Goal: Task Accomplishment & Management: Complete application form

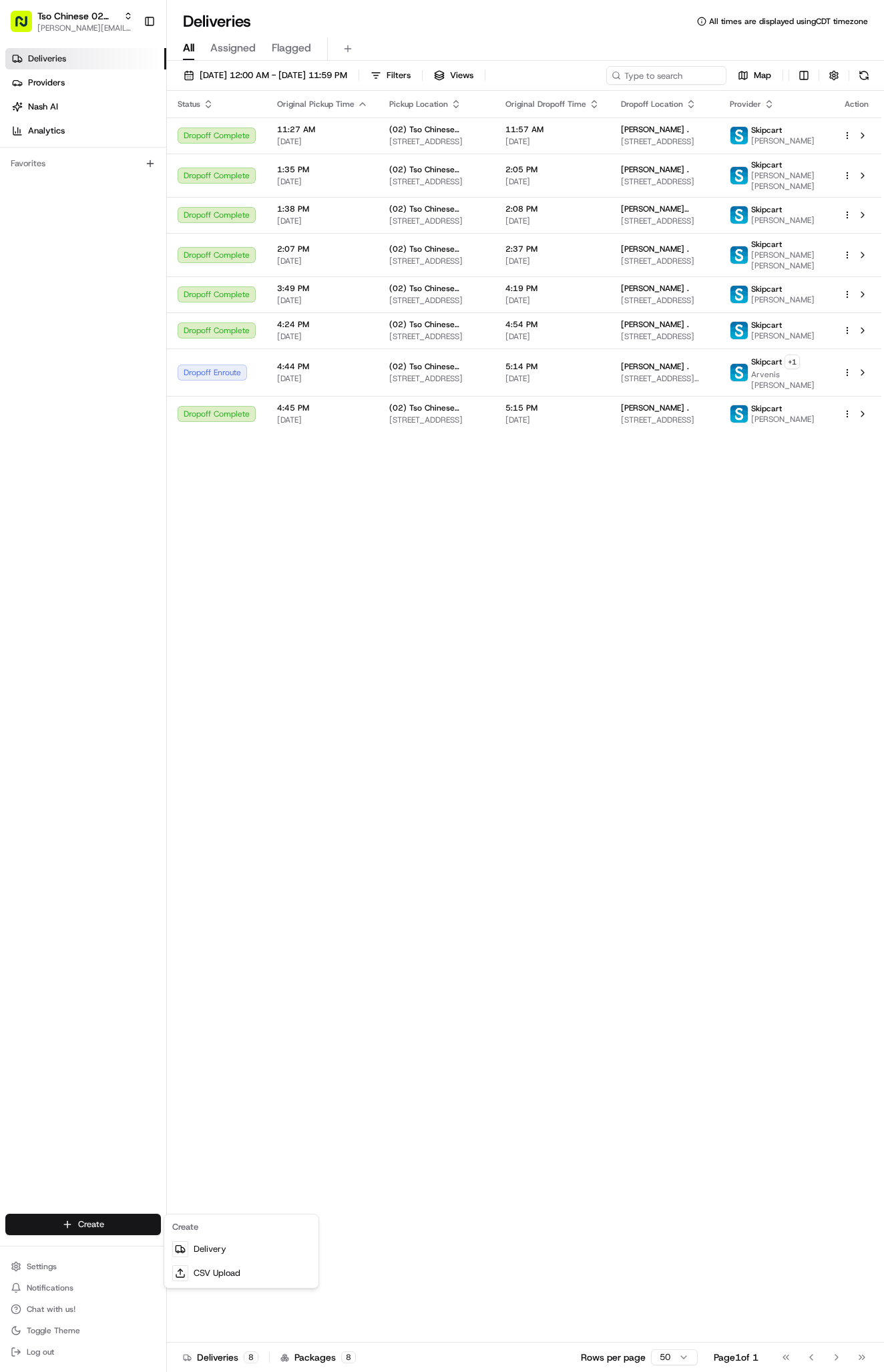
click at [106, 1217] on html "Tso Chinese 02 Arbor [PERSON_NAME][EMAIL_ADDRESS][DOMAIN_NAME] Toggle Sidebar D…" at bounding box center [442, 686] width 884 height 1372
click at [181, 1247] on icon at bounding box center [180, 1249] width 11 height 11
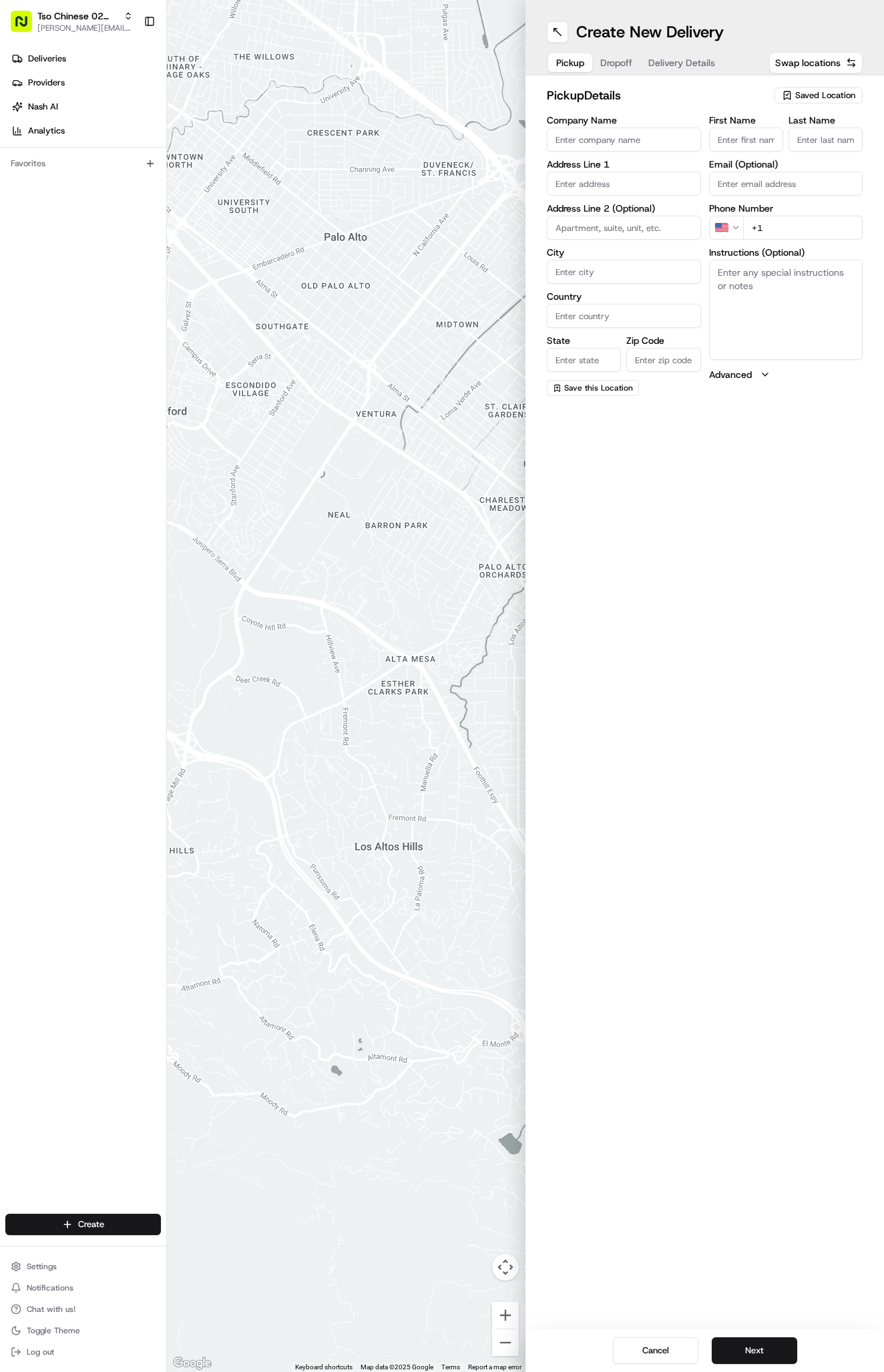
click at [831, 101] on div "Saved Location" at bounding box center [818, 95] width 88 height 16
click at [825, 154] on span "(02) Tso Chinese Takeout & Delivery [GEOGRAPHIC_DATA] (02)" at bounding box center [796, 152] width 164 height 24
type input "(02) Tso Chinese Takeout & Delivery [GEOGRAPHIC_DATA]"
type input "Bldg E Ste 402"
type input "Austin"
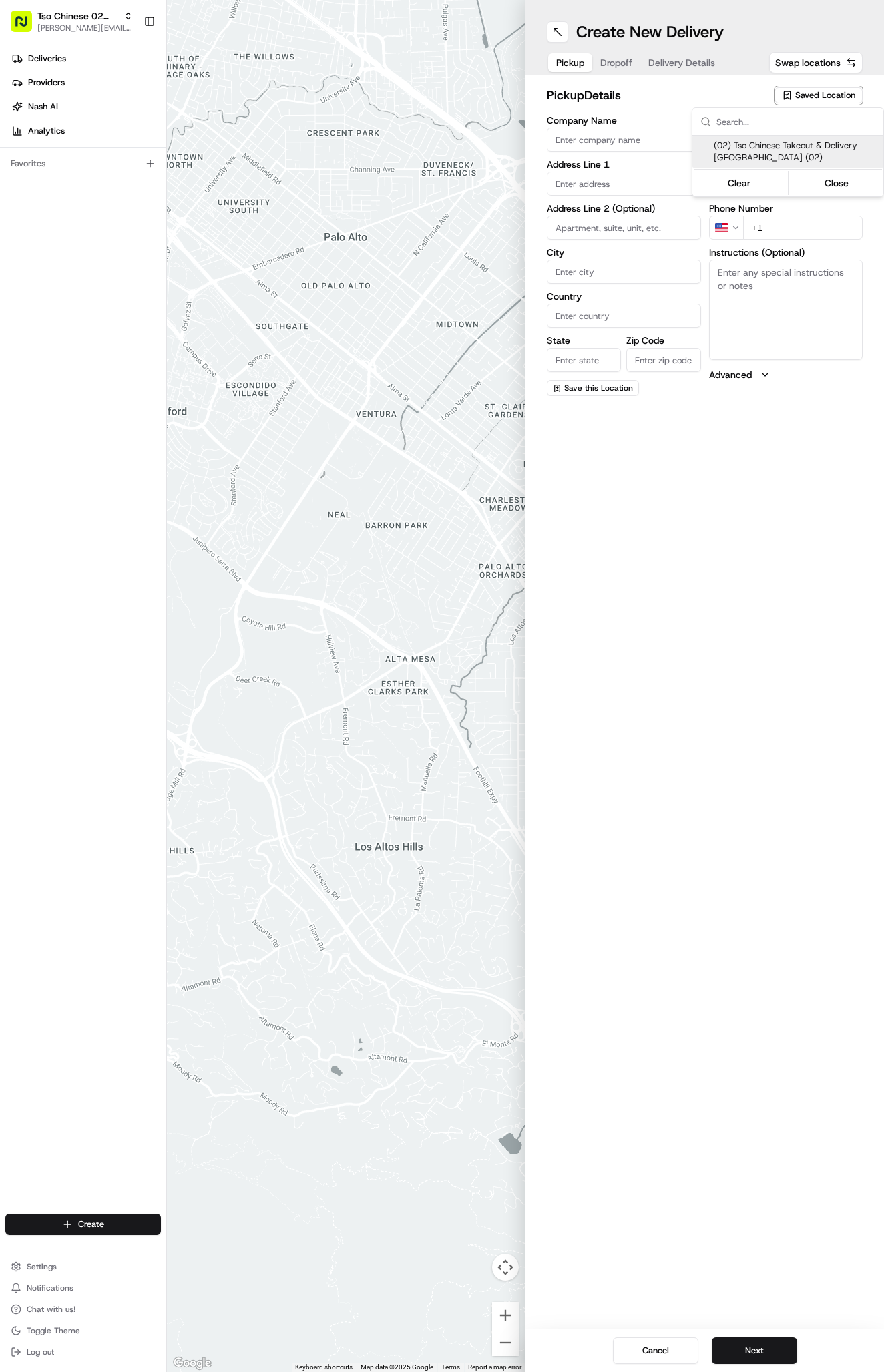
type input "US"
type input "[GEOGRAPHIC_DATA]"
type input "78759"
type input "Tso Chinese"
type input "Arboretum Crossing Manager"
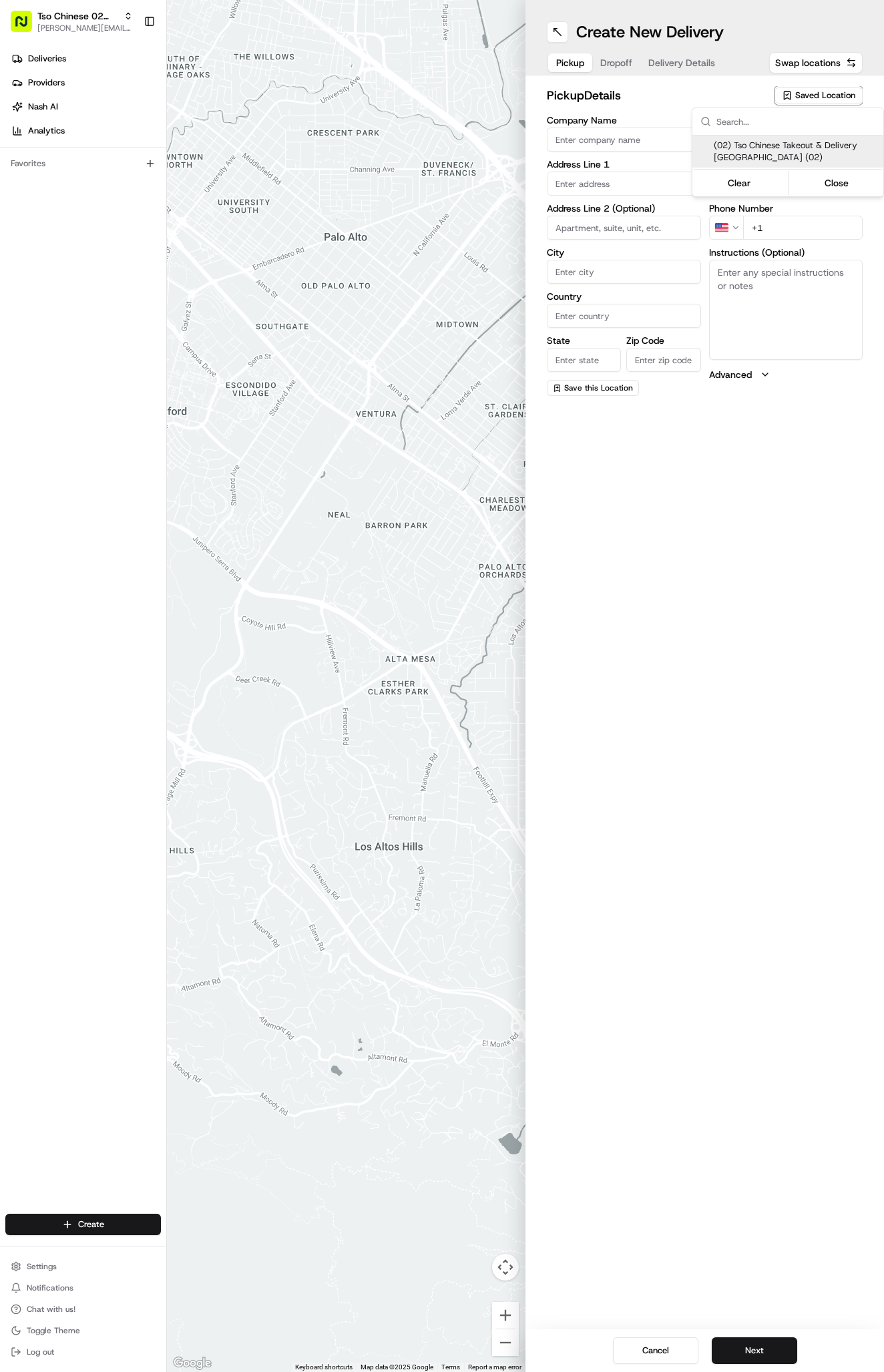
type input "[EMAIL_ADDRESS][DOMAIN_NAME]"
type input "[PHONE_NUMBER]"
type textarea "Submit a picture displaying address & food as Proof of Delivery. Envía una foto…"
type input "[STREET_ADDRESS]"
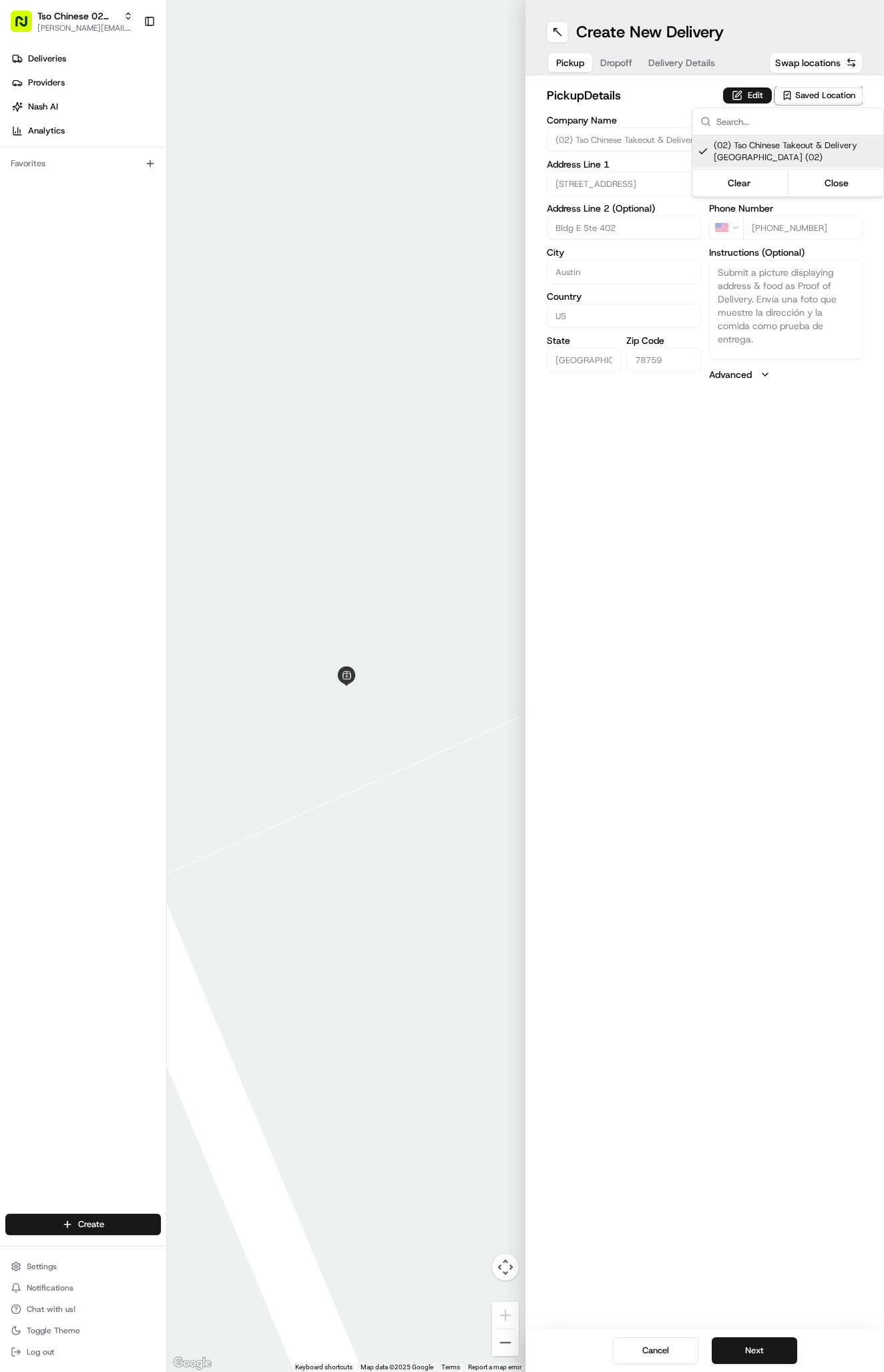
click at [731, 100] on html "Tso Chinese 02 Arbor [PERSON_NAME][EMAIL_ADDRESS][DOMAIN_NAME] Toggle Sidebar D…" at bounding box center [442, 686] width 884 height 1372
click at [690, 67] on span "Delivery Details" at bounding box center [681, 63] width 67 height 14
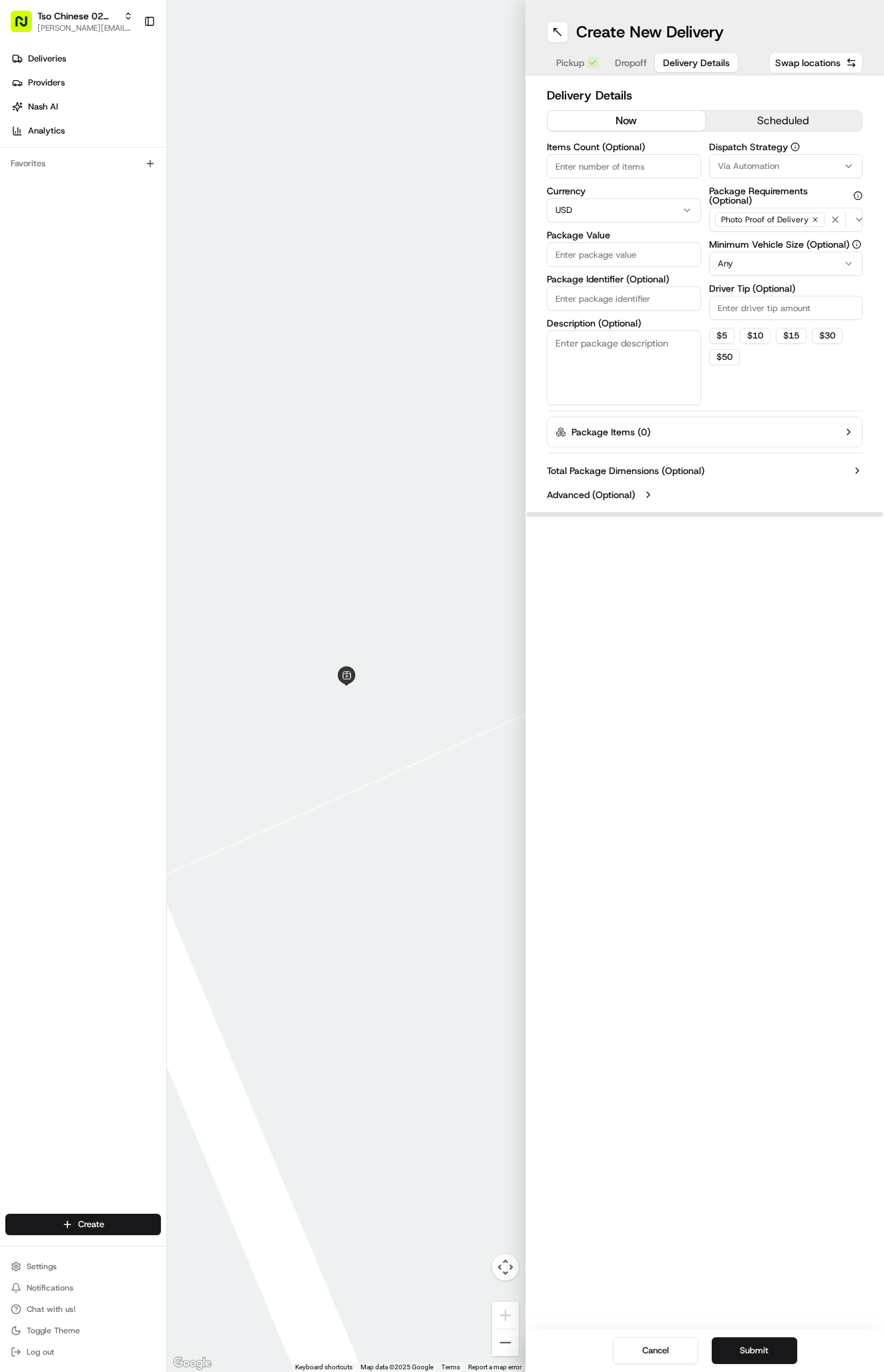
click at [748, 181] on div "Dispatch Strategy Via Automation Package Requirements (Optional) Photo Proof of…" at bounding box center [786, 273] width 154 height 263
click at [748, 173] on button "Via Automation" at bounding box center [786, 166] width 154 height 24
click at [751, 239] on span "Tso Arbor Strategy" at bounding box center [796, 239] width 164 height 12
click at [751, 334] on html "Tso Chinese 02 Arbor antonia@tsochinese.com Toggle Sidebar Deliveries Providers…" at bounding box center [442, 686] width 884 height 1372
click at [751, 309] on input "Driver Tip (Optional)" at bounding box center [786, 307] width 154 height 24
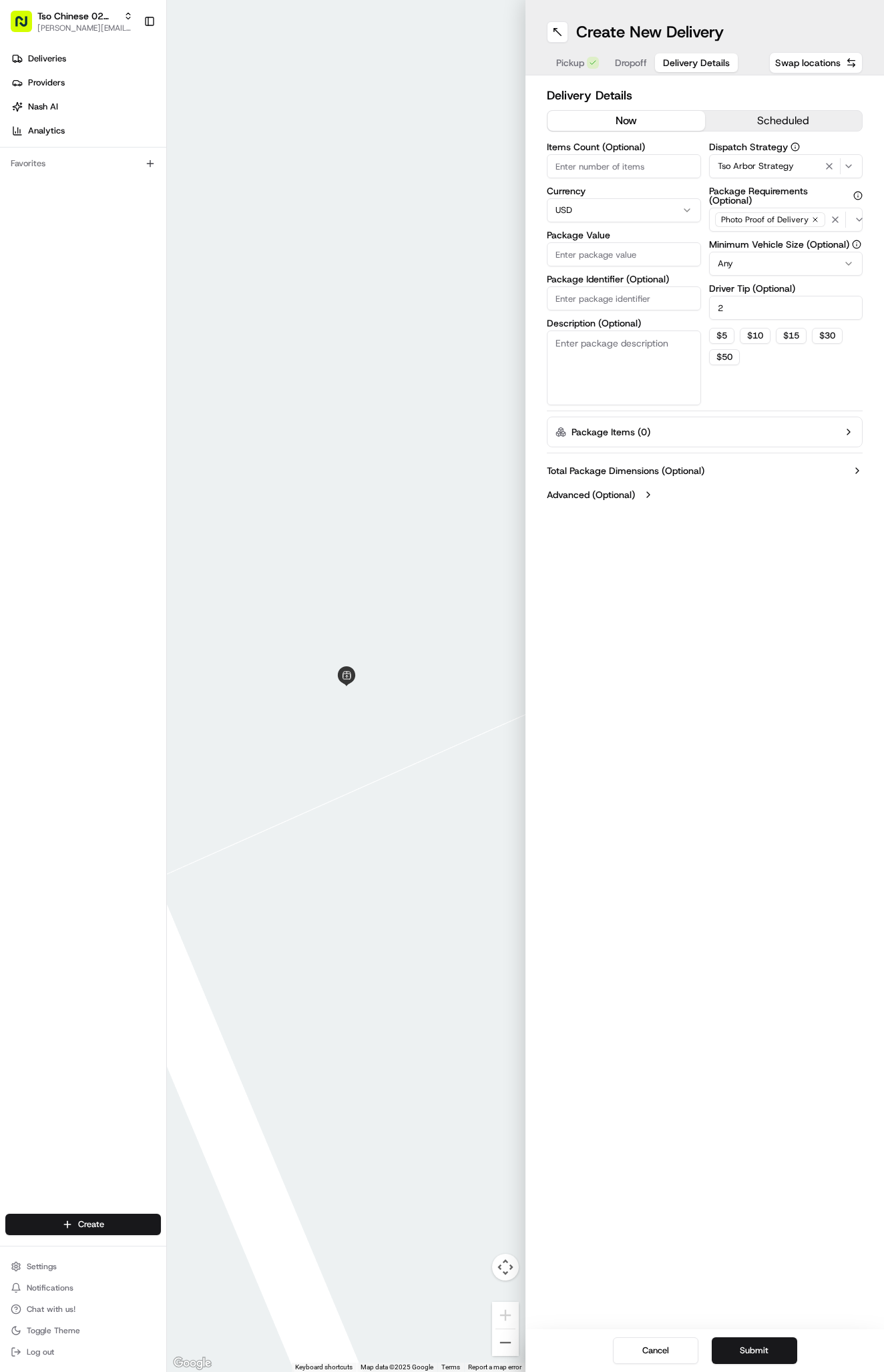
type input "2"
click at [575, 306] on input "Package Identifier (Optional)" at bounding box center [624, 298] width 154 height 24
paste input "HOR9LJ9"
type input "HOR9LJ9"
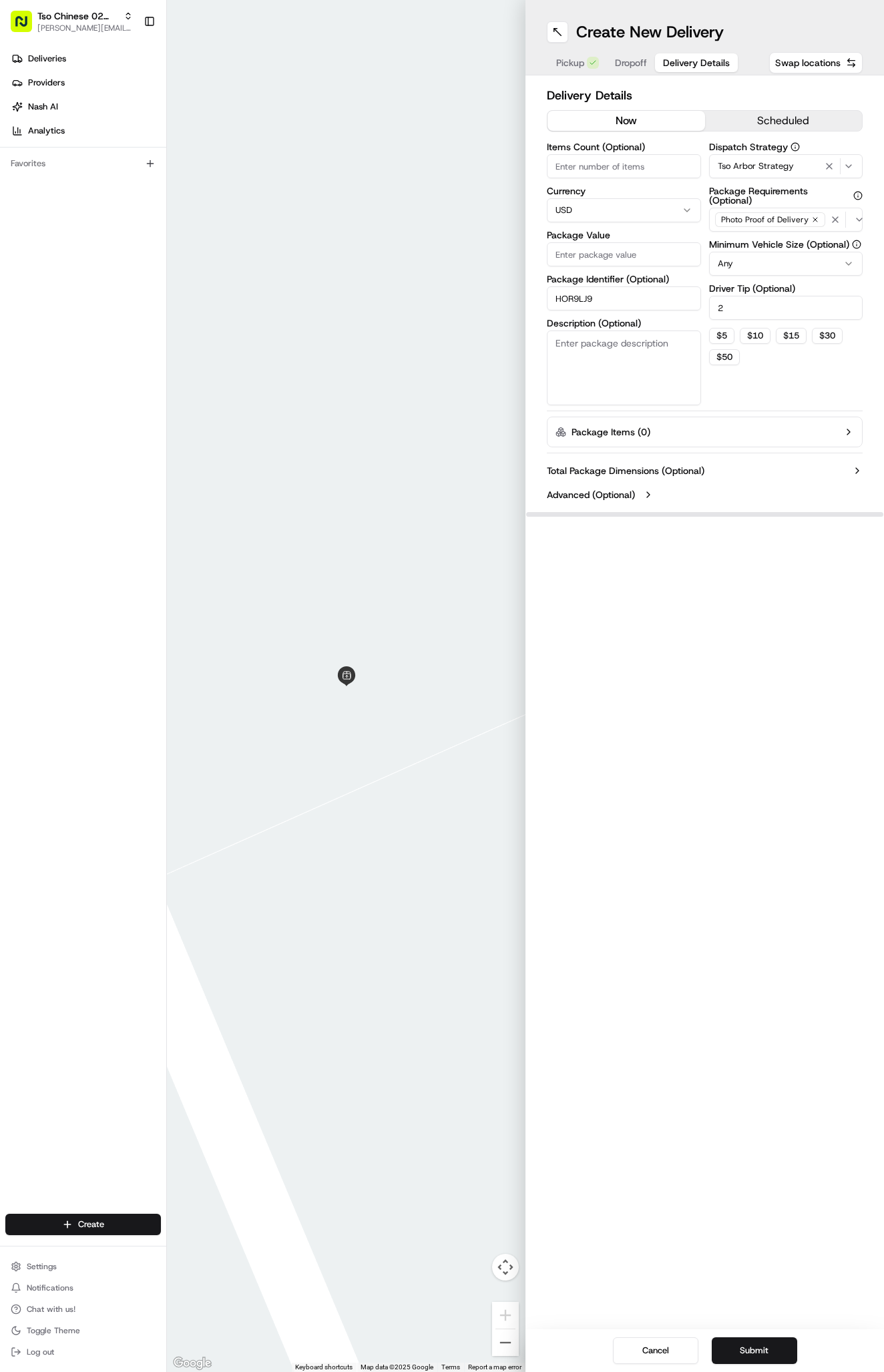
click at [587, 275] on label "Package Identifier (Optional)" at bounding box center [624, 279] width 154 height 10
click at [587, 287] on input "HOR9LJ9" at bounding box center [624, 298] width 154 height 24
click at [584, 253] on input "Package Value" at bounding box center [624, 254] width 154 height 24
type input "40.97"
click at [647, 67] on button "Dropoff" at bounding box center [630, 62] width 48 height 18
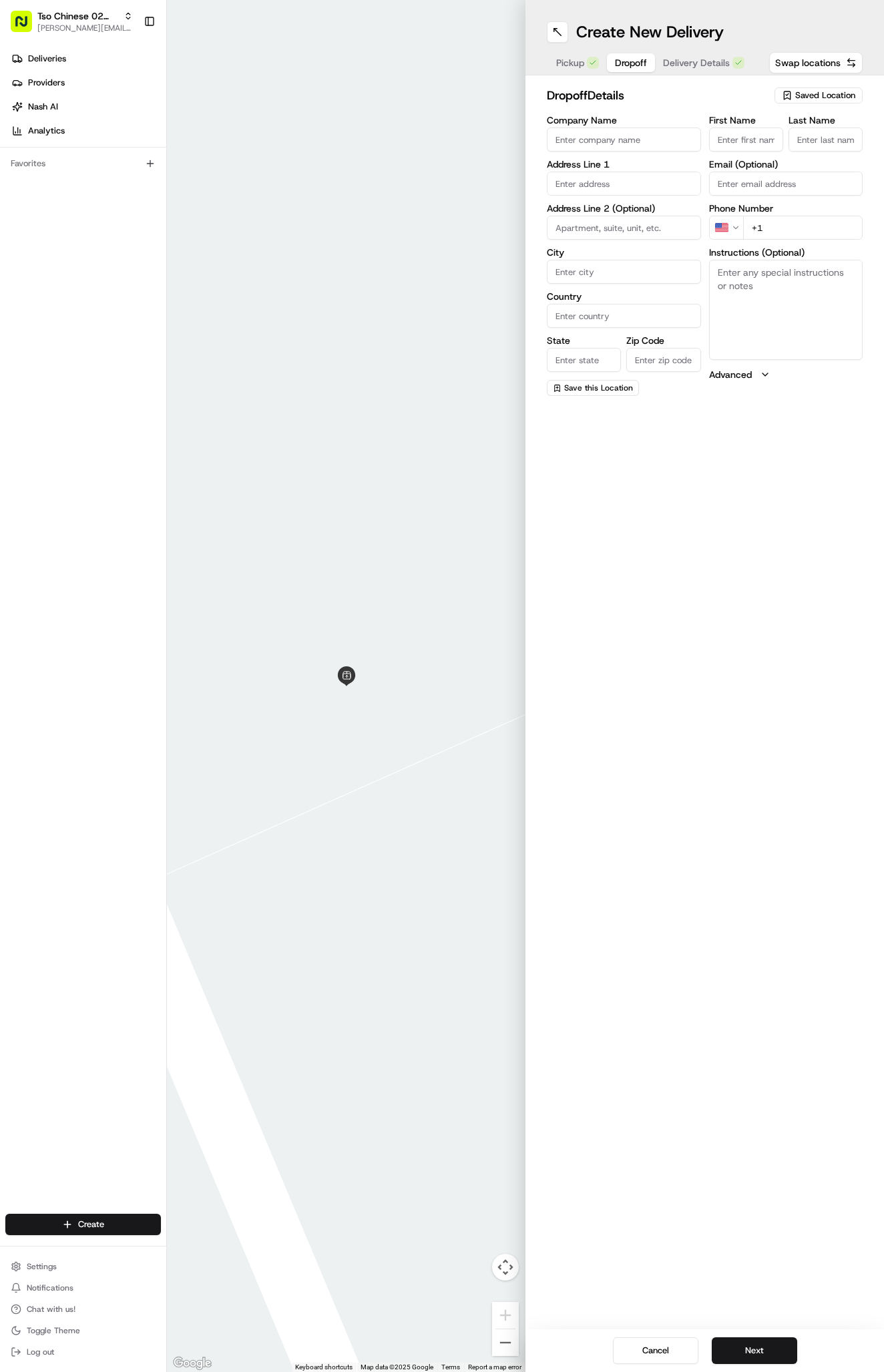
paste input "kai salim"
type input "kai salim"
type input "."
click at [826, 240] on div "First Name kai salim Last Name . Email (Optional) Phone Number US +1 Instructio…" at bounding box center [786, 256] width 154 height 281
click at [813, 223] on input "+1" at bounding box center [803, 227] width 120 height 24
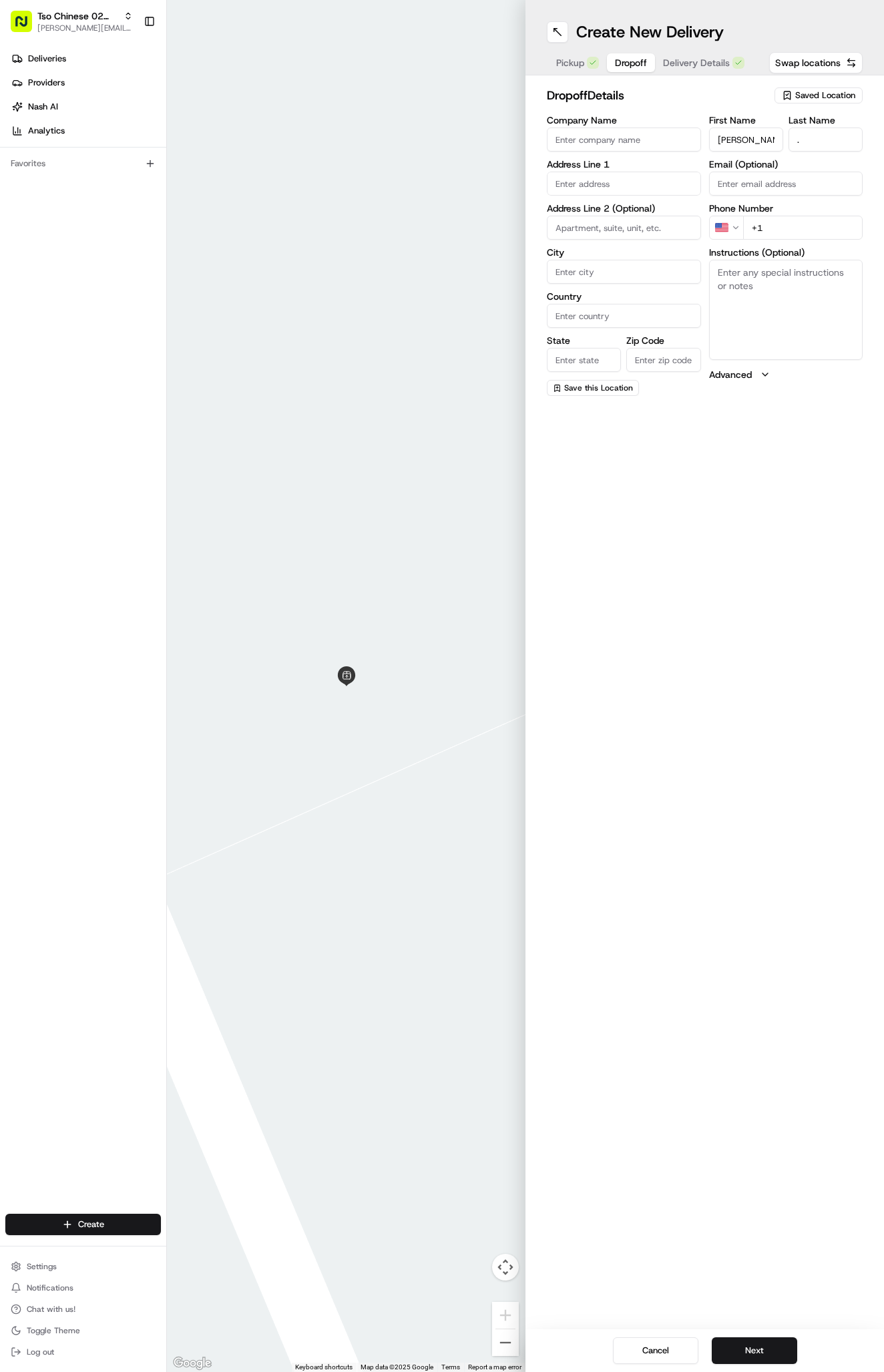
paste input "512 576 7954"
type input "+1 512 576 7954"
click at [580, 195] on div "Company Name Address Line 1 Address Line 2 (Optional) City Country State Zip Co…" at bounding box center [624, 256] width 154 height 281
paste input "1708 Arborside Dr, Austin, TX 78754-5502, United States"
click at [609, 216] on div "1708 Arborside Dr, Austin, TX" at bounding box center [624, 212] width 148 height 20
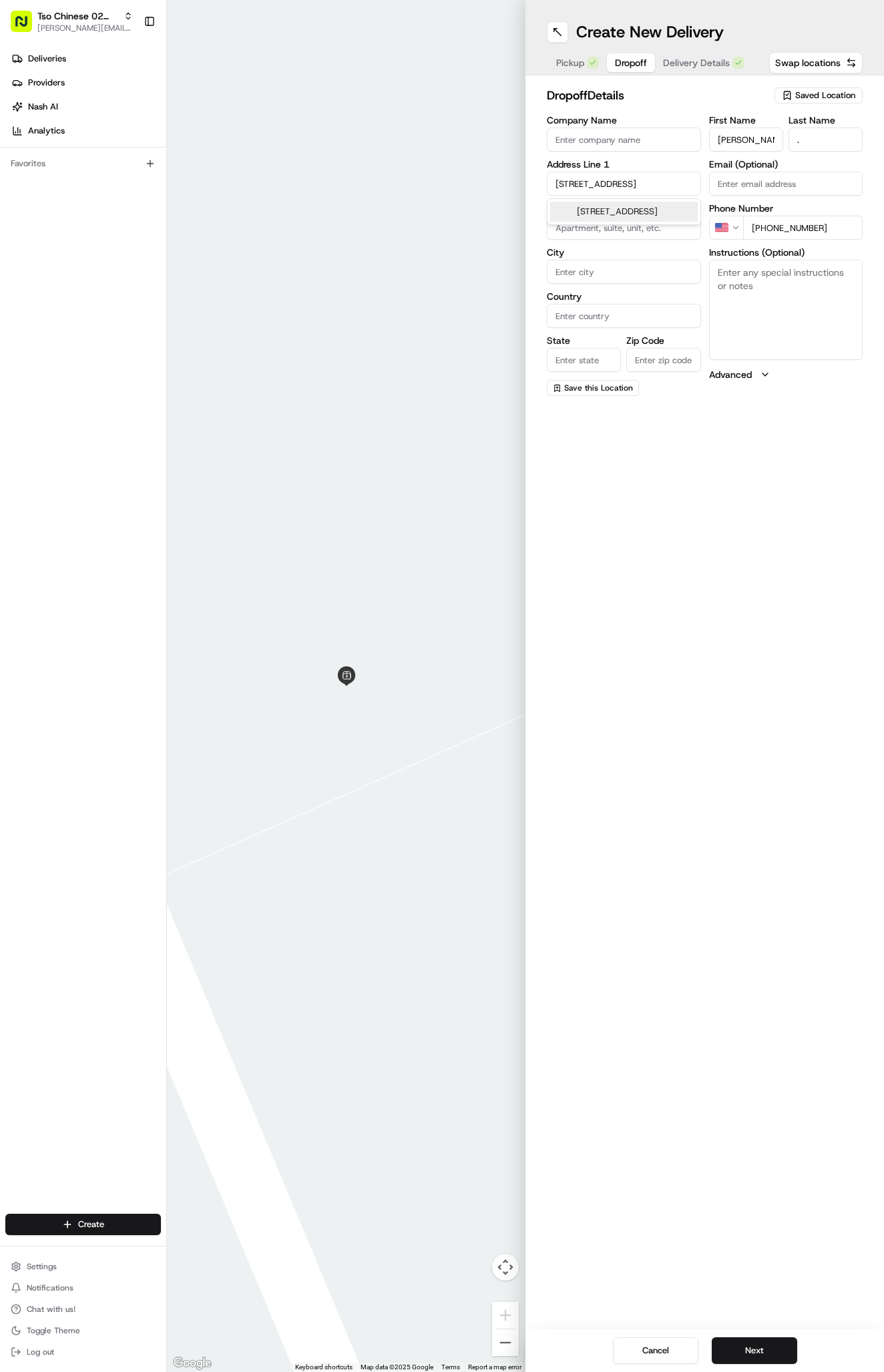
type input "[STREET_ADDRESS]"
type input "Austin"
type input "[GEOGRAPHIC_DATA]"
type input "78754"
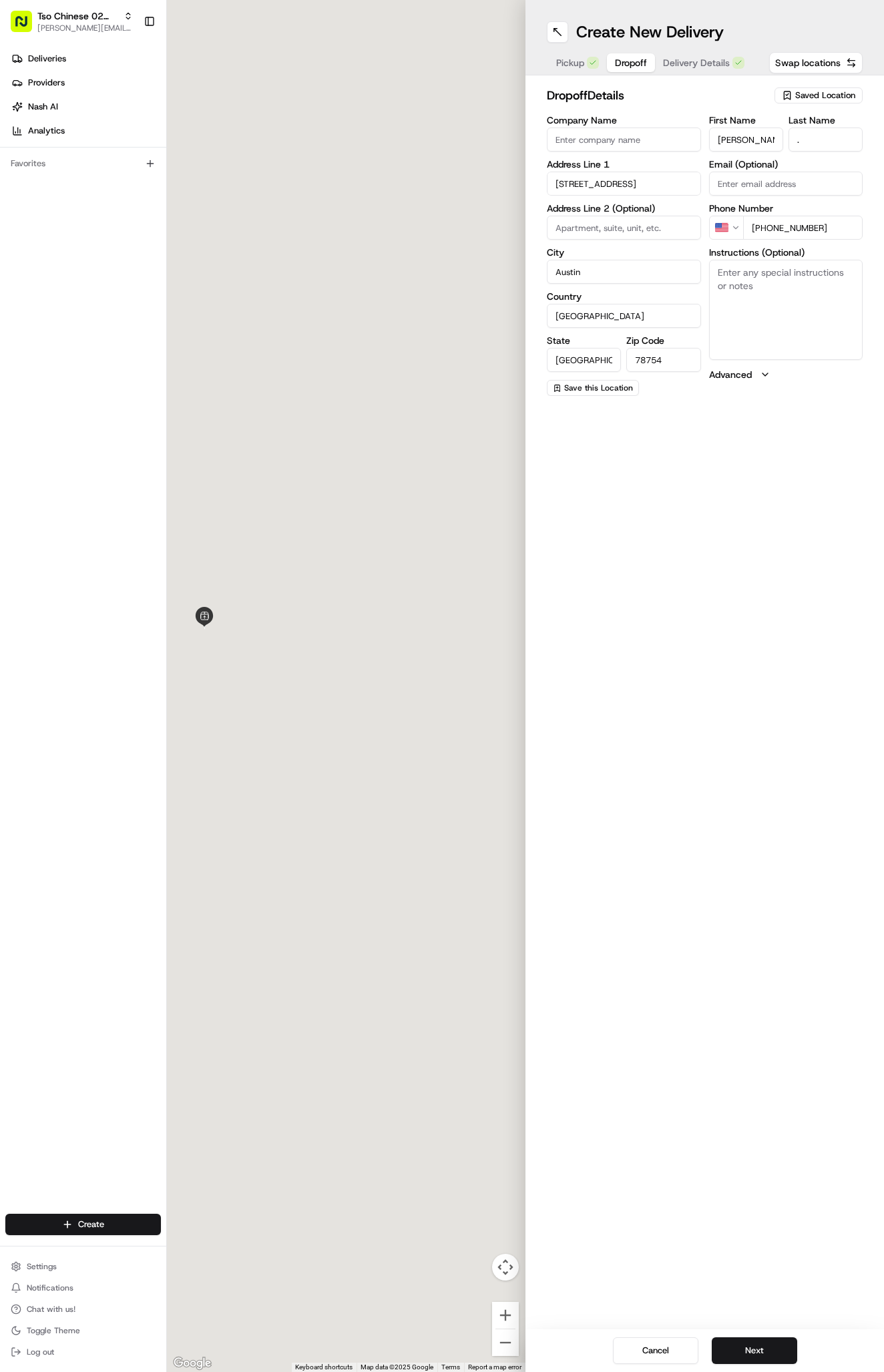
type input "1708 Arborside Drive"
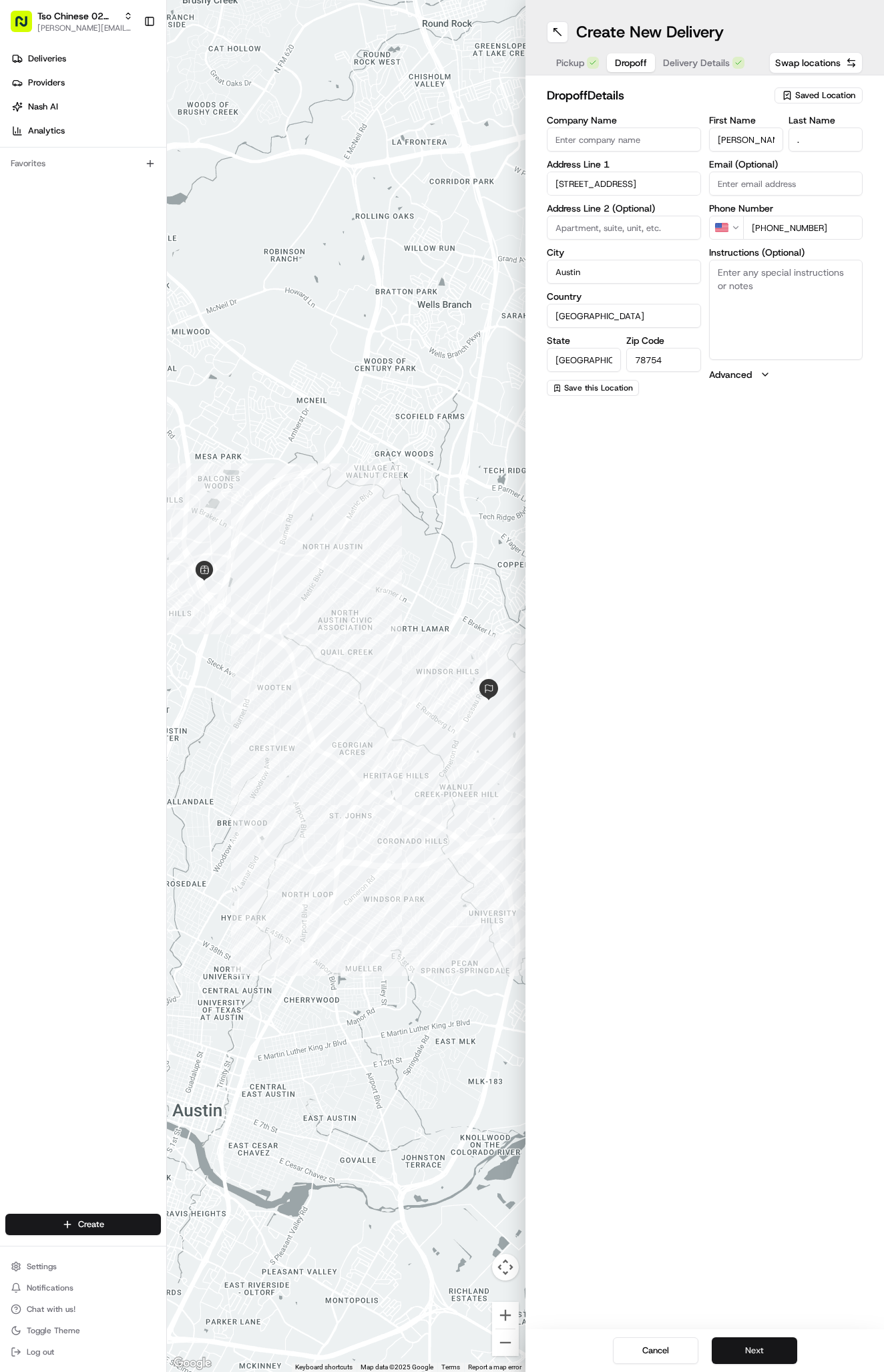
click at [731, 1355] on button "Next" at bounding box center [755, 1351] width 85 height 26
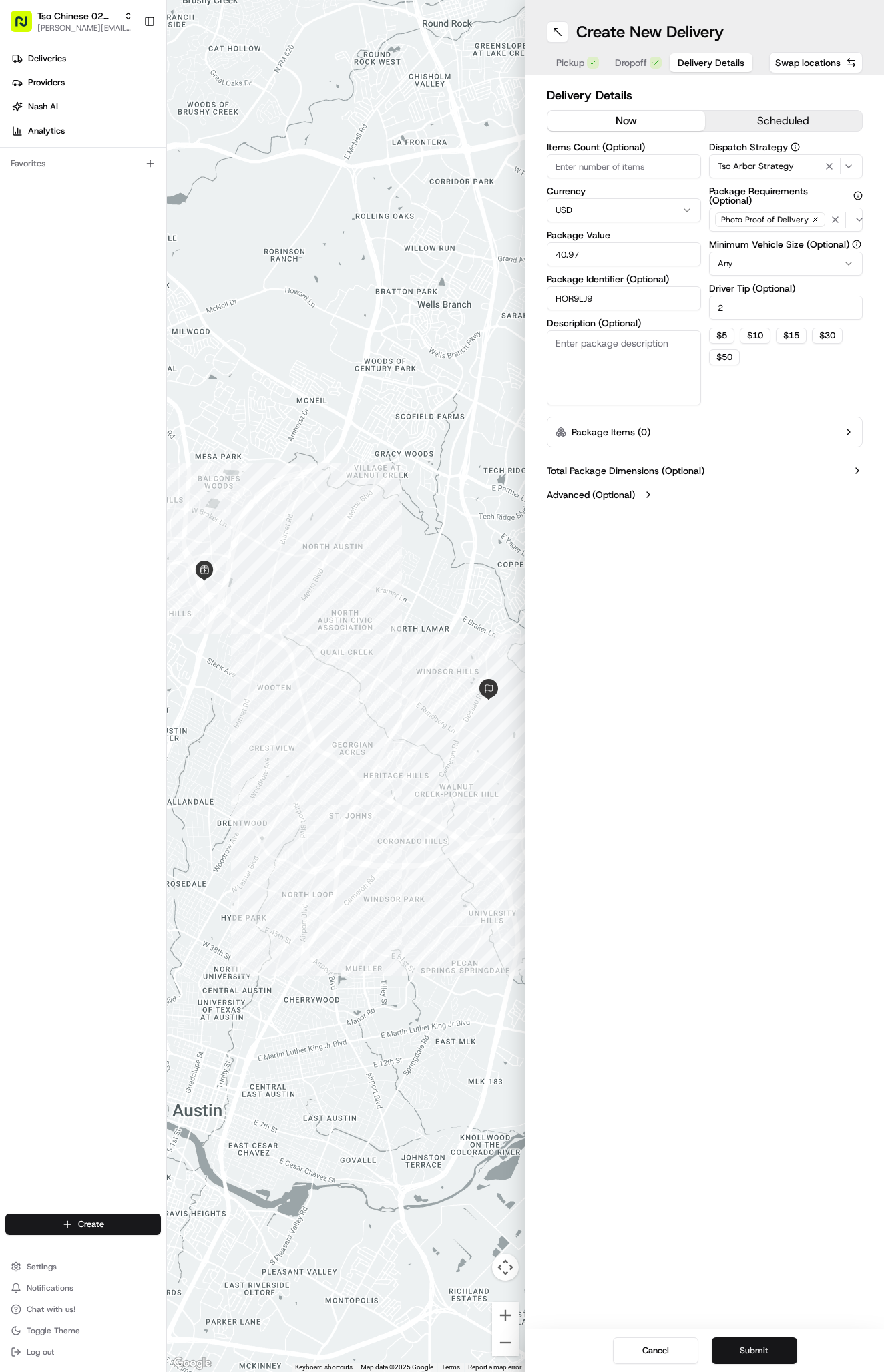
click at [731, 1355] on button "Submit" at bounding box center [755, 1351] width 85 height 26
click at [731, 1355] on div "Cancel Submit" at bounding box center [704, 1351] width 358 height 43
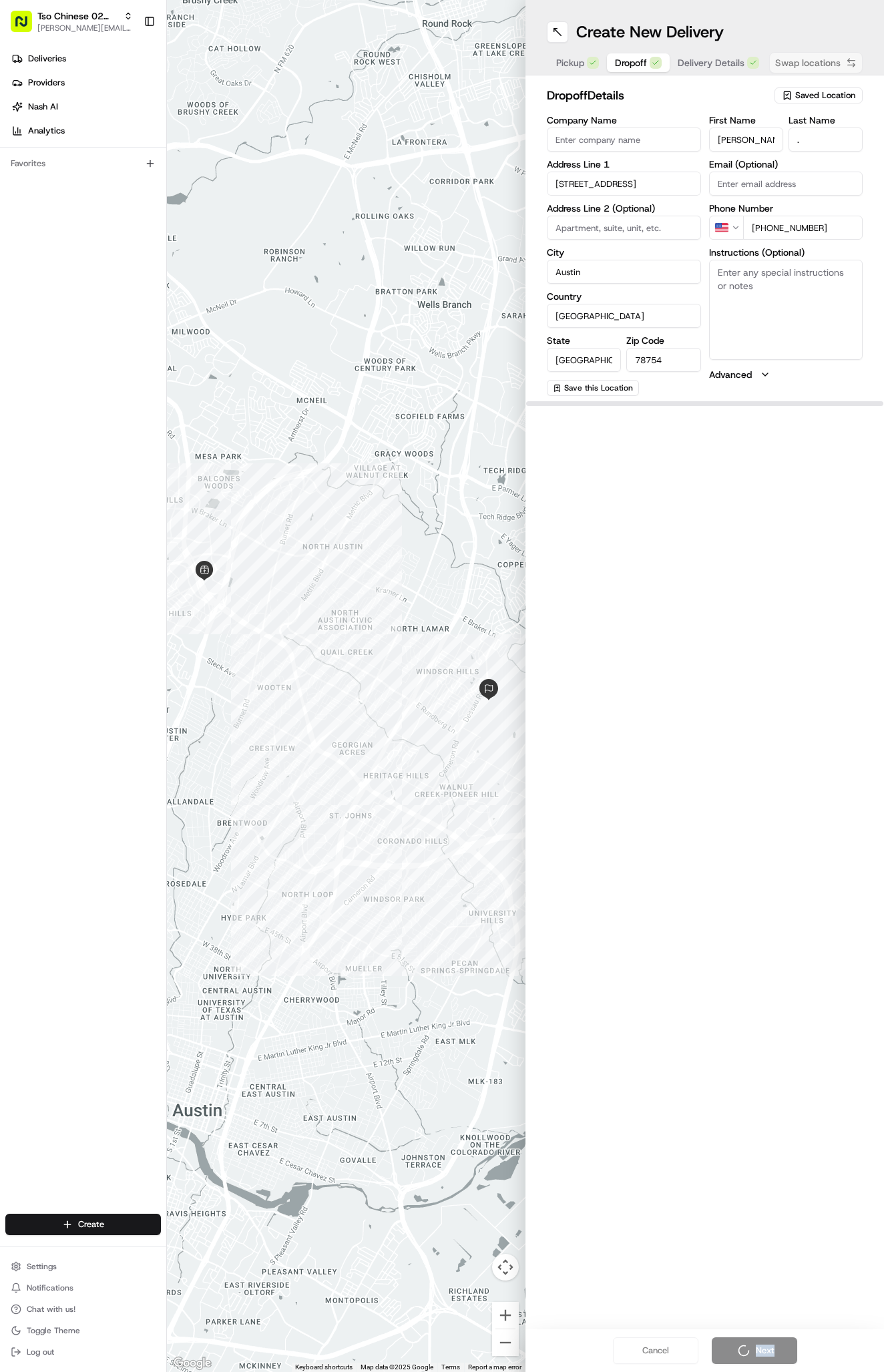
click at [626, 69] on button "Dropoff" at bounding box center [638, 62] width 63 height 18
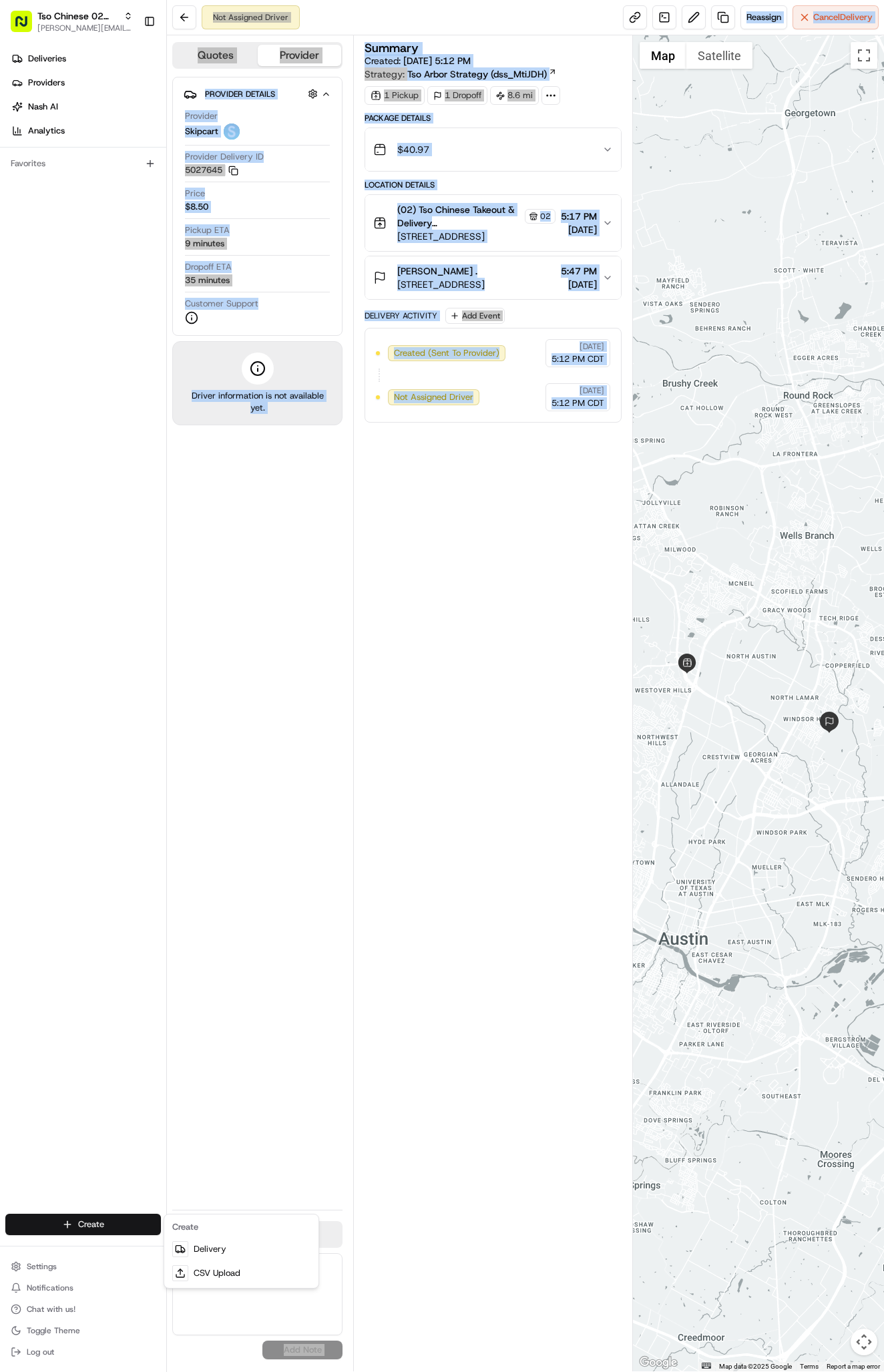
click at [61, 1219] on html "Tso Chinese 02 Arbor antonia@tsochinese.com Toggle Sidebar Deliveries Providers…" at bounding box center [442, 686] width 884 height 1372
click at [206, 1249] on link "Delivery" at bounding box center [241, 1250] width 149 height 24
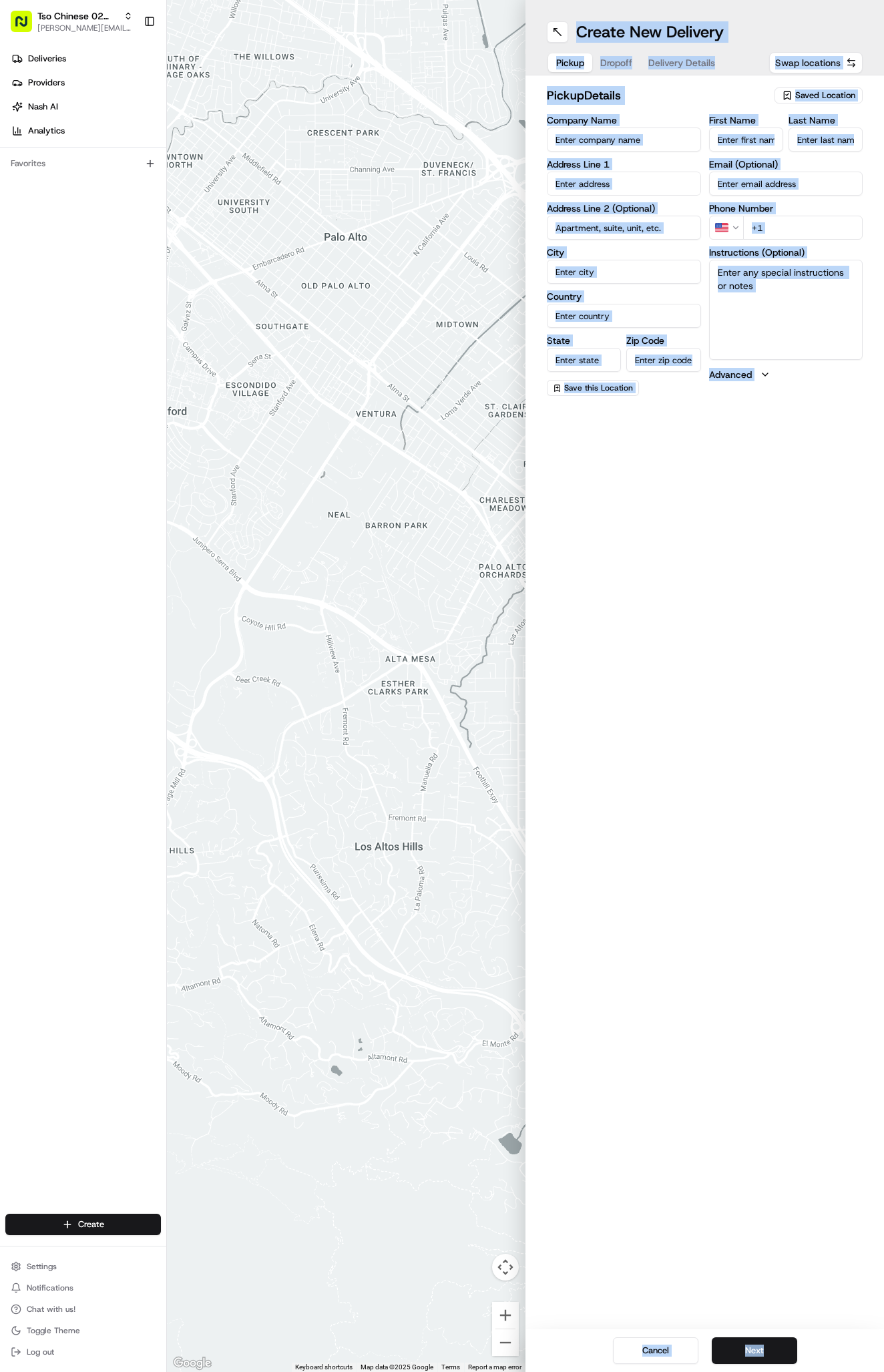
click at [810, 71] on button "Swap locations" at bounding box center [816, 63] width 93 height 21
click at [805, 90] on span "Saved Location" at bounding box center [826, 95] width 60 height 12
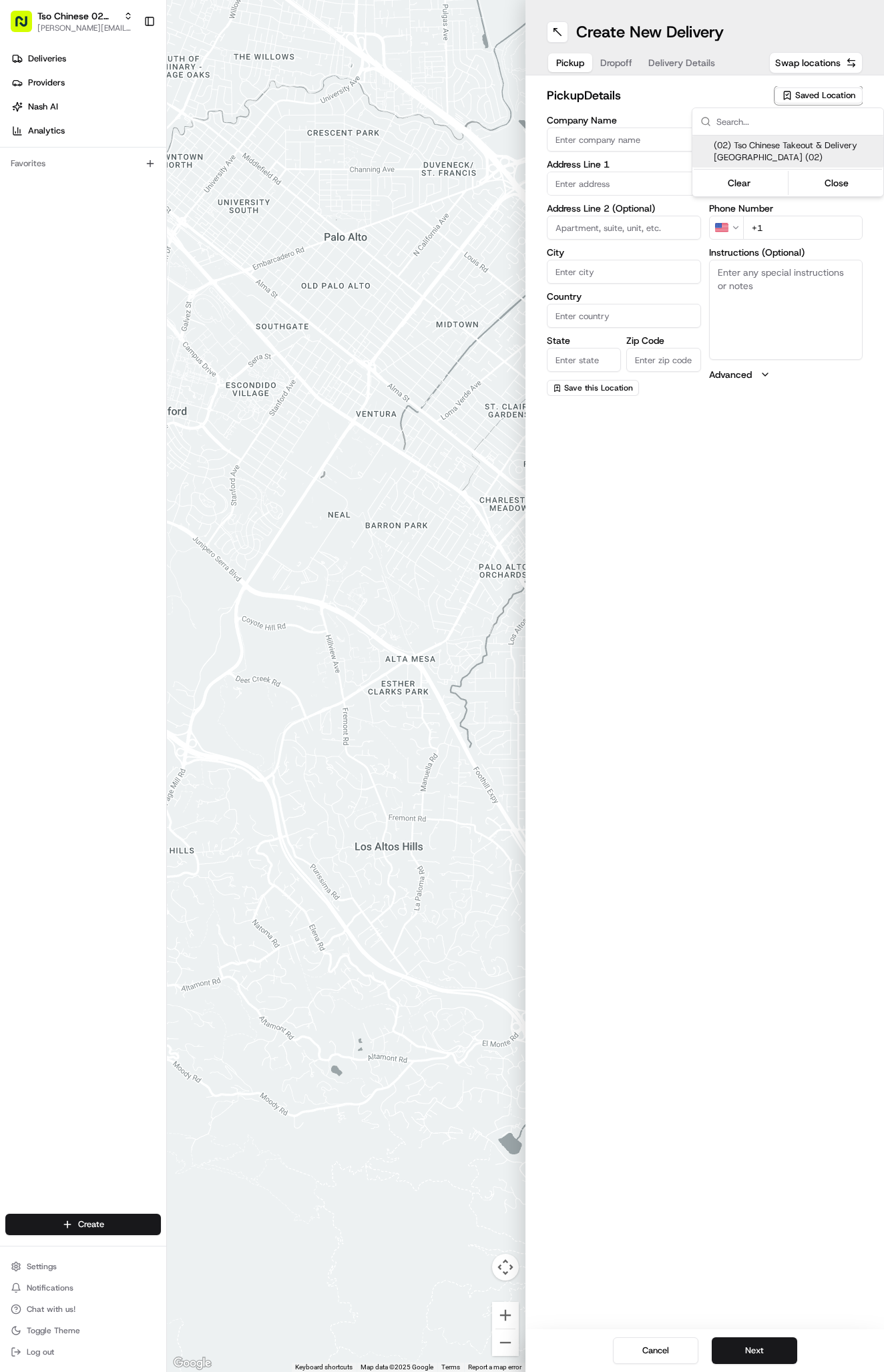
click at [792, 150] on span "(02) Tso Chinese Takeout & Delivery Arboretum Crossing (02)" at bounding box center [796, 152] width 164 height 24
type input "(02) Tso Chinese Takeout & Delivery [GEOGRAPHIC_DATA]"
type input "Bldg E Ste 402"
type input "Austin"
type input "US"
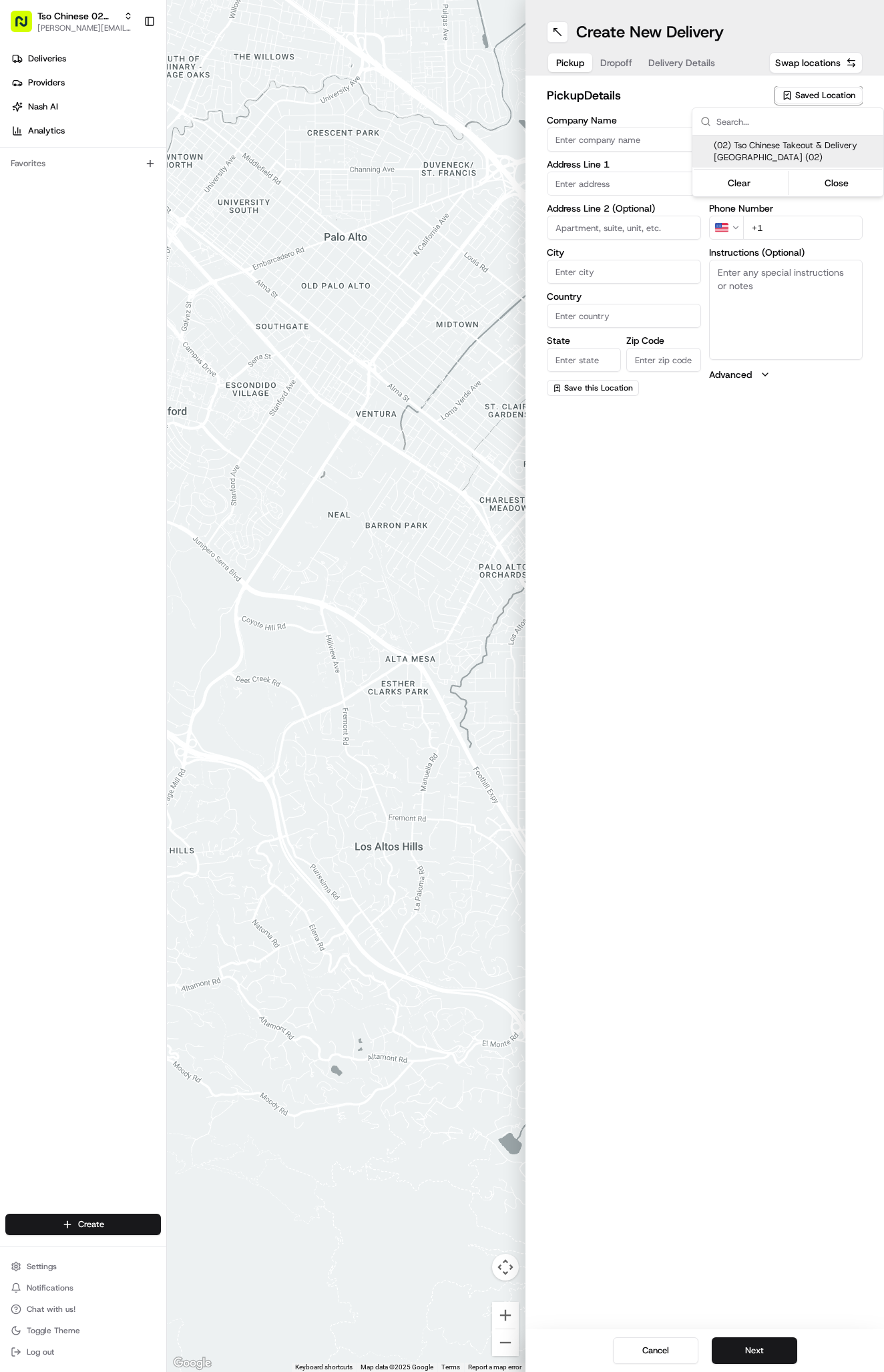
type input "TX"
type input "78759"
type input "Tso Chinese"
type input "Arboretum Crossing Manager"
type input "arborstore@tsochinese.com"
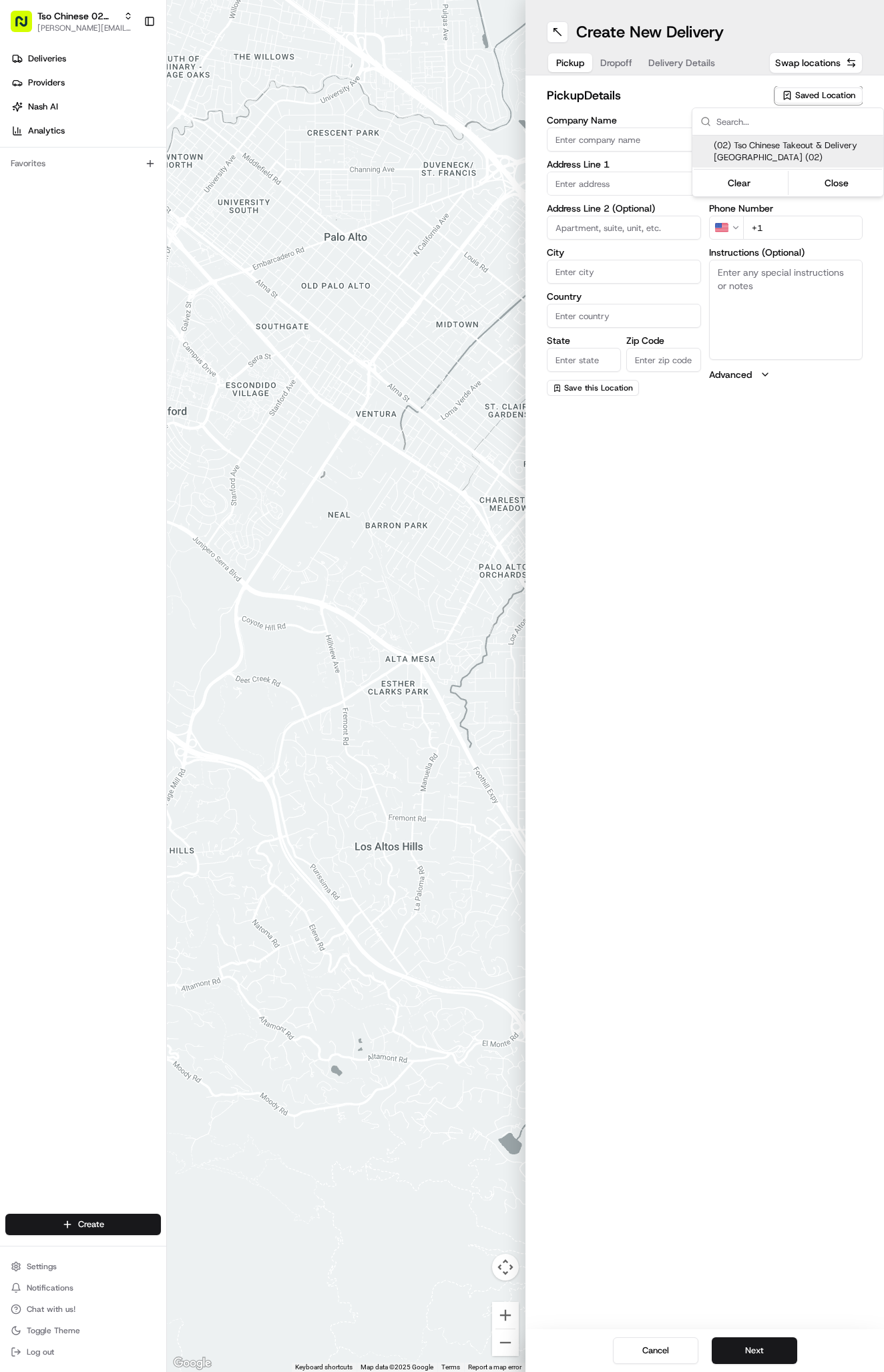
type input "+1 512 344 9434"
type textarea "Submit a picture displaying address & food as Proof of Delivery. Envía una foto…"
type input "9333 Research Blvd"
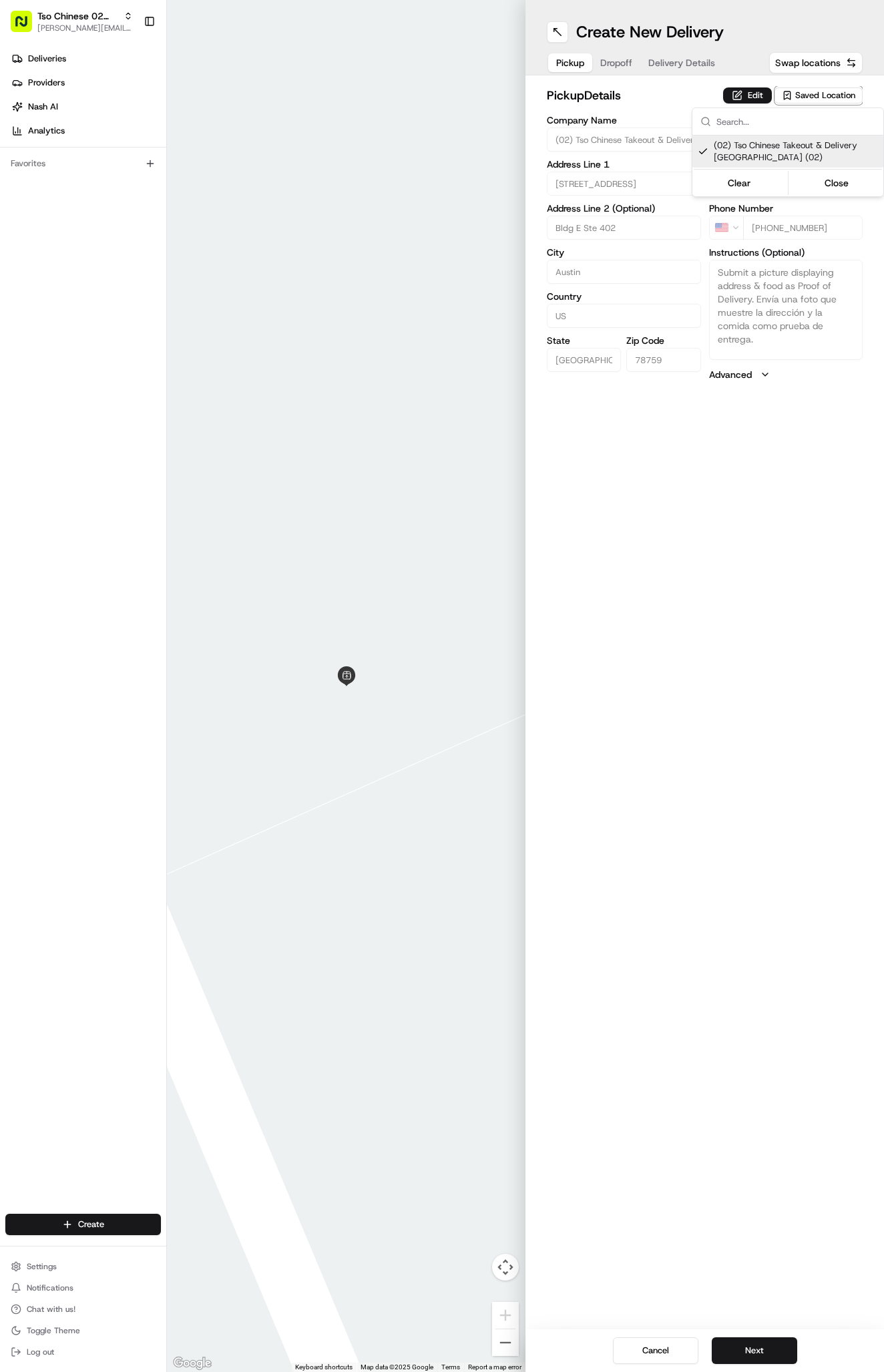
click at [670, 70] on html "Tso Chinese 02 Arbor antonia@tsochinese.com Toggle Sidebar Deliveries Providers…" at bounding box center [442, 686] width 884 height 1372
click at [670, 62] on span "Delivery Details" at bounding box center [681, 63] width 67 height 14
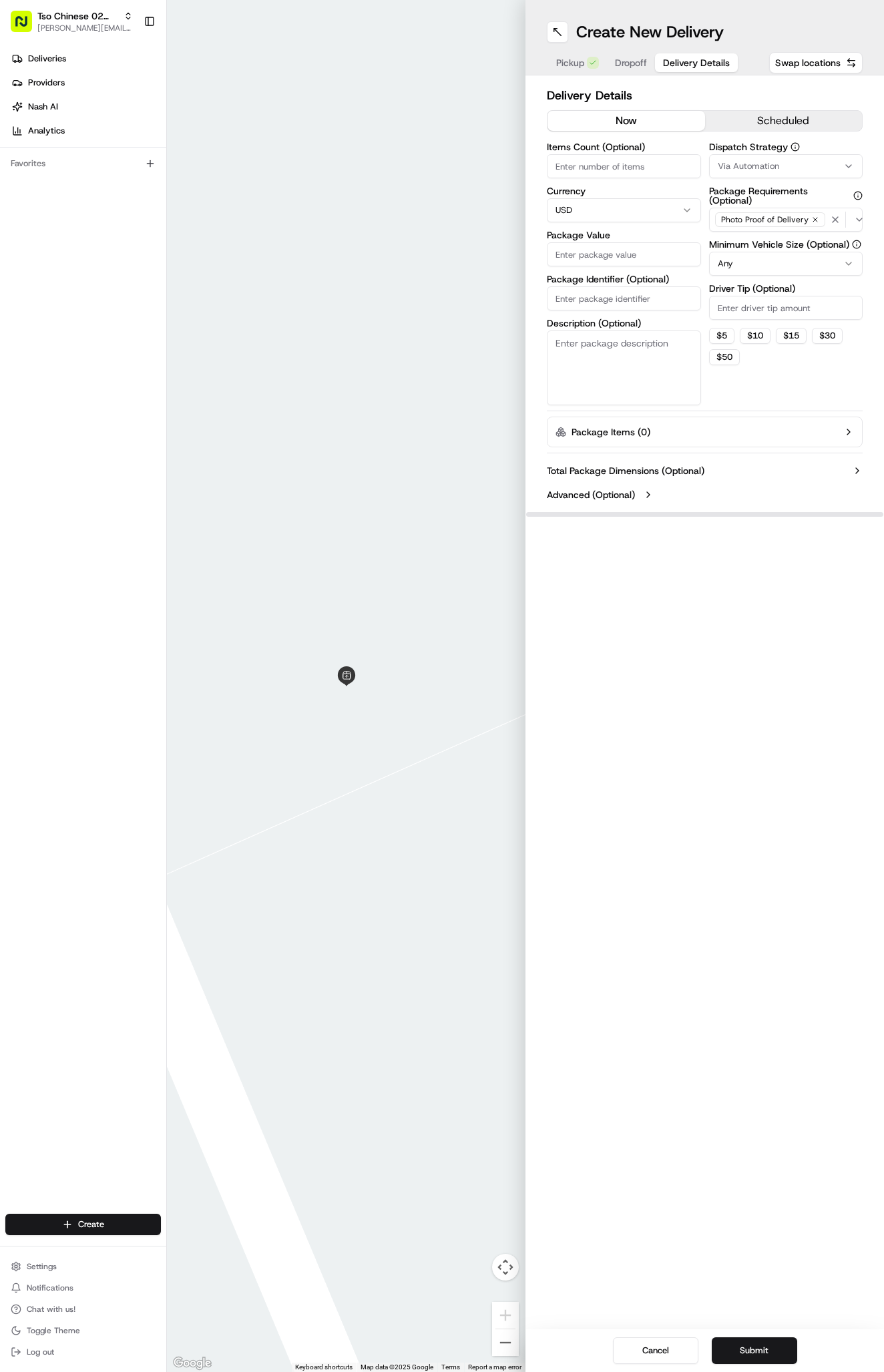
click at [774, 172] on button "Via Automation" at bounding box center [786, 166] width 154 height 24
click at [764, 238] on span "Tso Arbor Strategy" at bounding box center [796, 239] width 164 height 12
drag, startPoint x: 774, startPoint y: 300, endPoint x: 774, endPoint y: 312, distance: 12.0
click at [774, 300] on html "Tso Chinese 02 Arbor antonia@tsochinese.com Toggle Sidebar Deliveries Providers…" at bounding box center [442, 686] width 884 height 1372
click at [774, 312] on html "Tso Chinese 02 Arbor antonia@tsochinese.com Toggle Sidebar Deliveries Providers…" at bounding box center [442, 686] width 884 height 1372
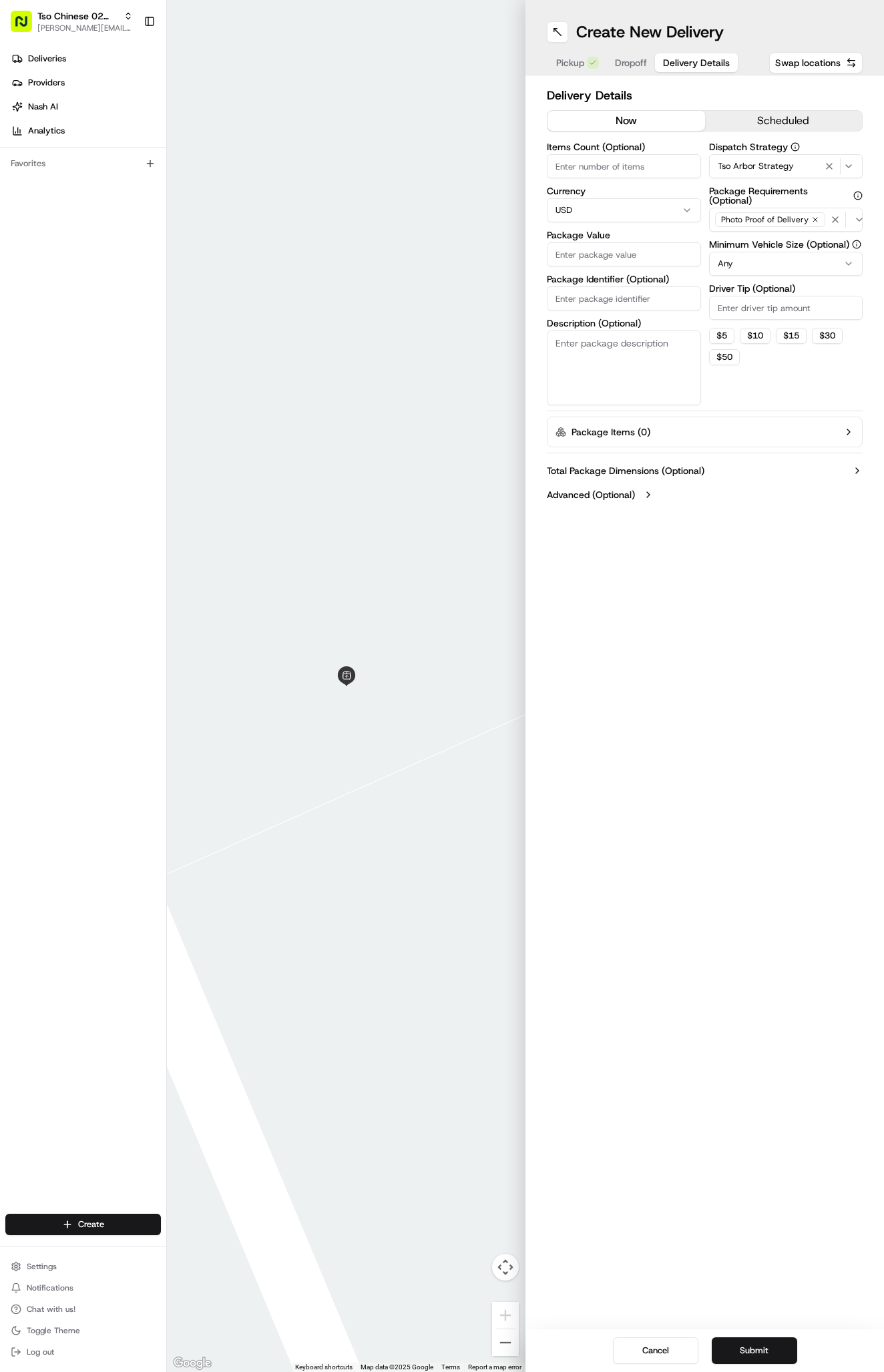
click at [774, 312] on input "Driver Tip (Optional)" at bounding box center [786, 307] width 154 height 24
type input "2"
click at [582, 290] on input "Package Identifier (Optional)" at bounding box center [624, 298] width 154 height 24
paste input "KJLGHW6"
click at [582, 290] on input "Package Identifier (Optional)" at bounding box center [624, 298] width 154 height 24
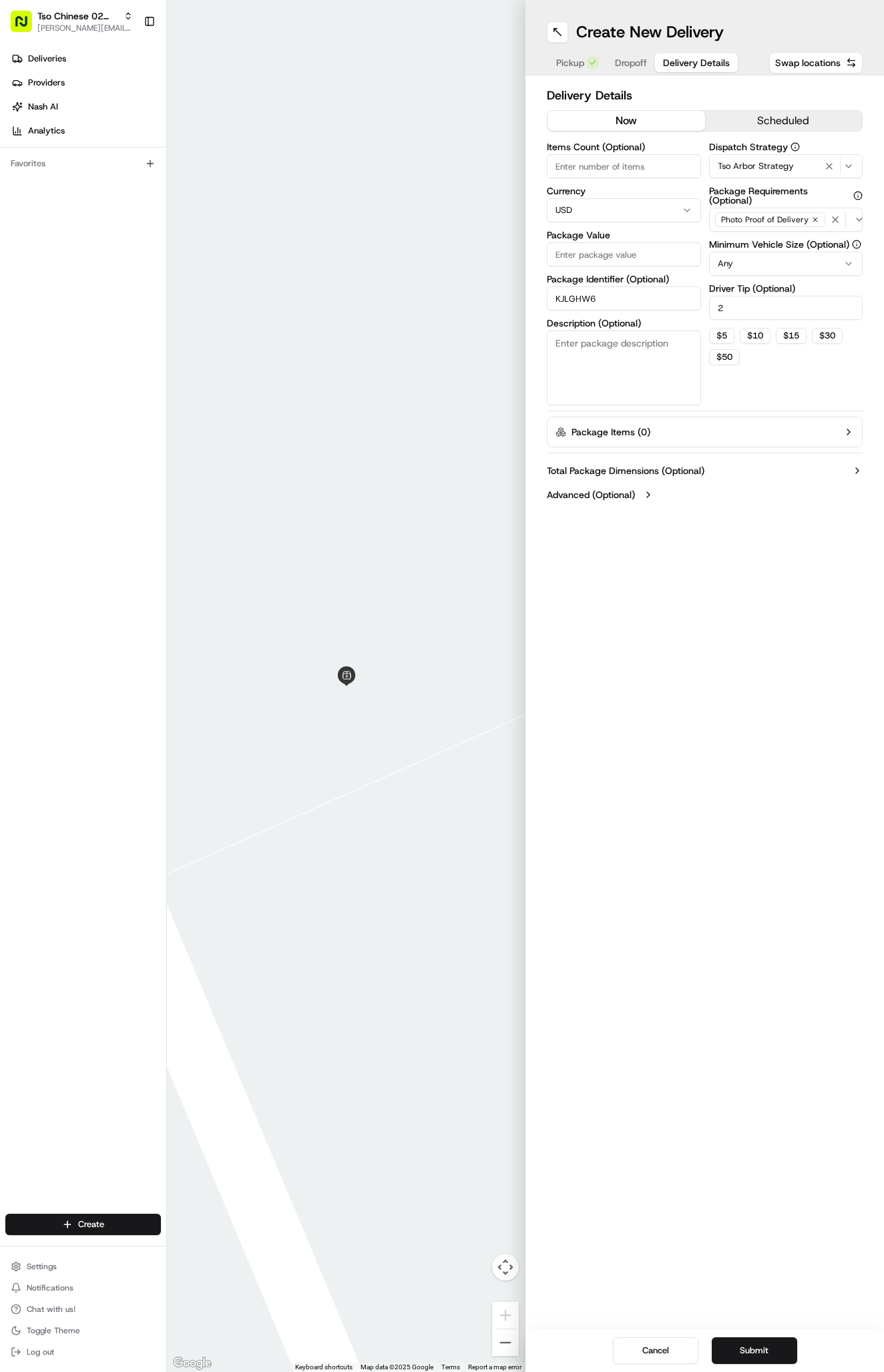
type input "KJLGHW6"
click at [595, 257] on input "Package Value" at bounding box center [624, 254] width 154 height 24
type input "34.53"
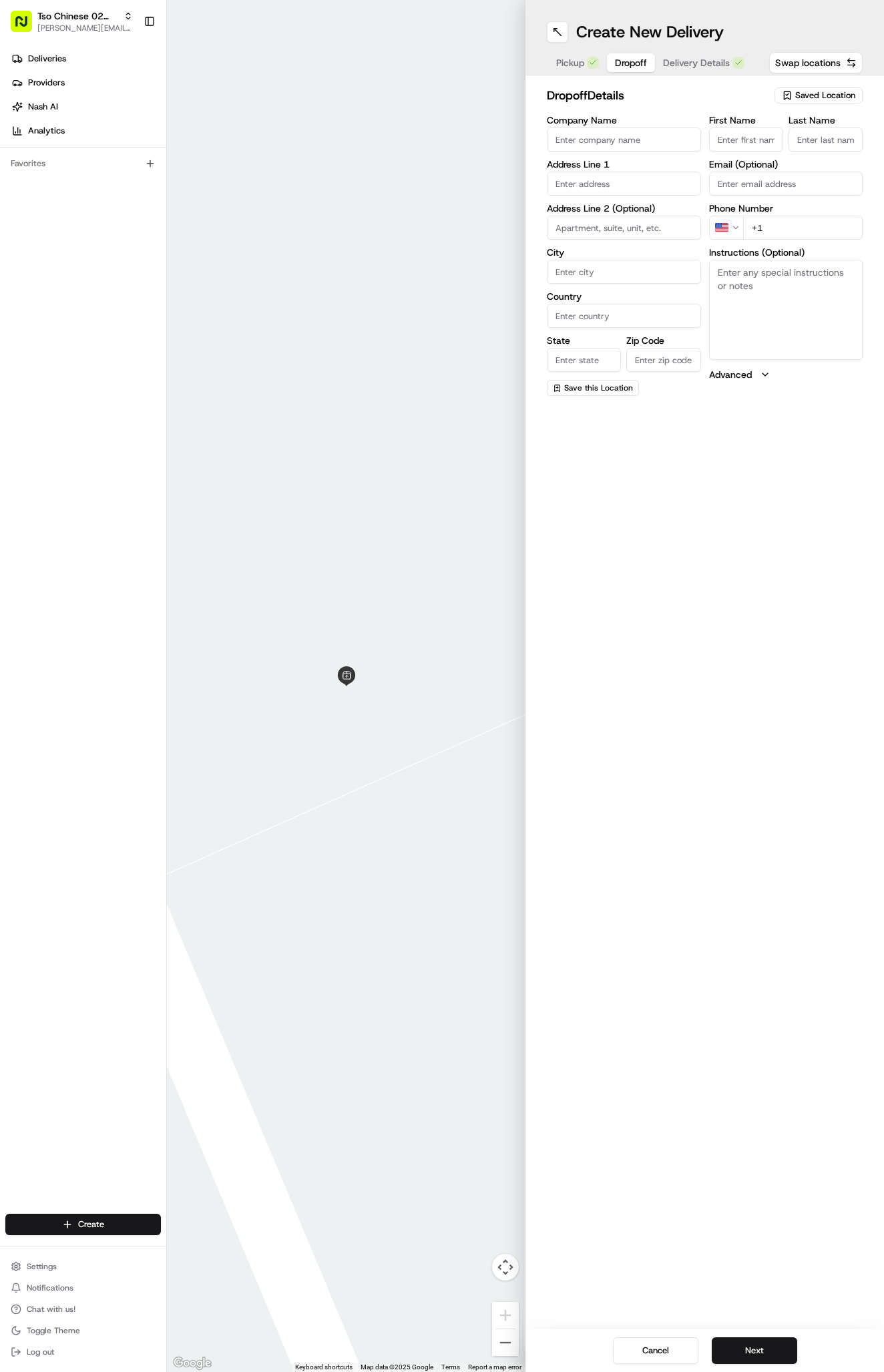
click at [618, 64] on span "Dropoff" at bounding box center [630, 63] width 32 height 14
click at [619, 61] on span "Dropoff" at bounding box center [630, 63] width 32 height 14
click at [744, 454] on div "Create New Delivery Pickup Dropoff Delivery Details Swap locations dropoff Deta…" at bounding box center [704, 686] width 358 height 1372
click at [727, 160] on label "Email (Optional)" at bounding box center [786, 164] width 154 height 10
click at [727, 172] on input "Email (Optional)" at bounding box center [786, 184] width 154 height 24
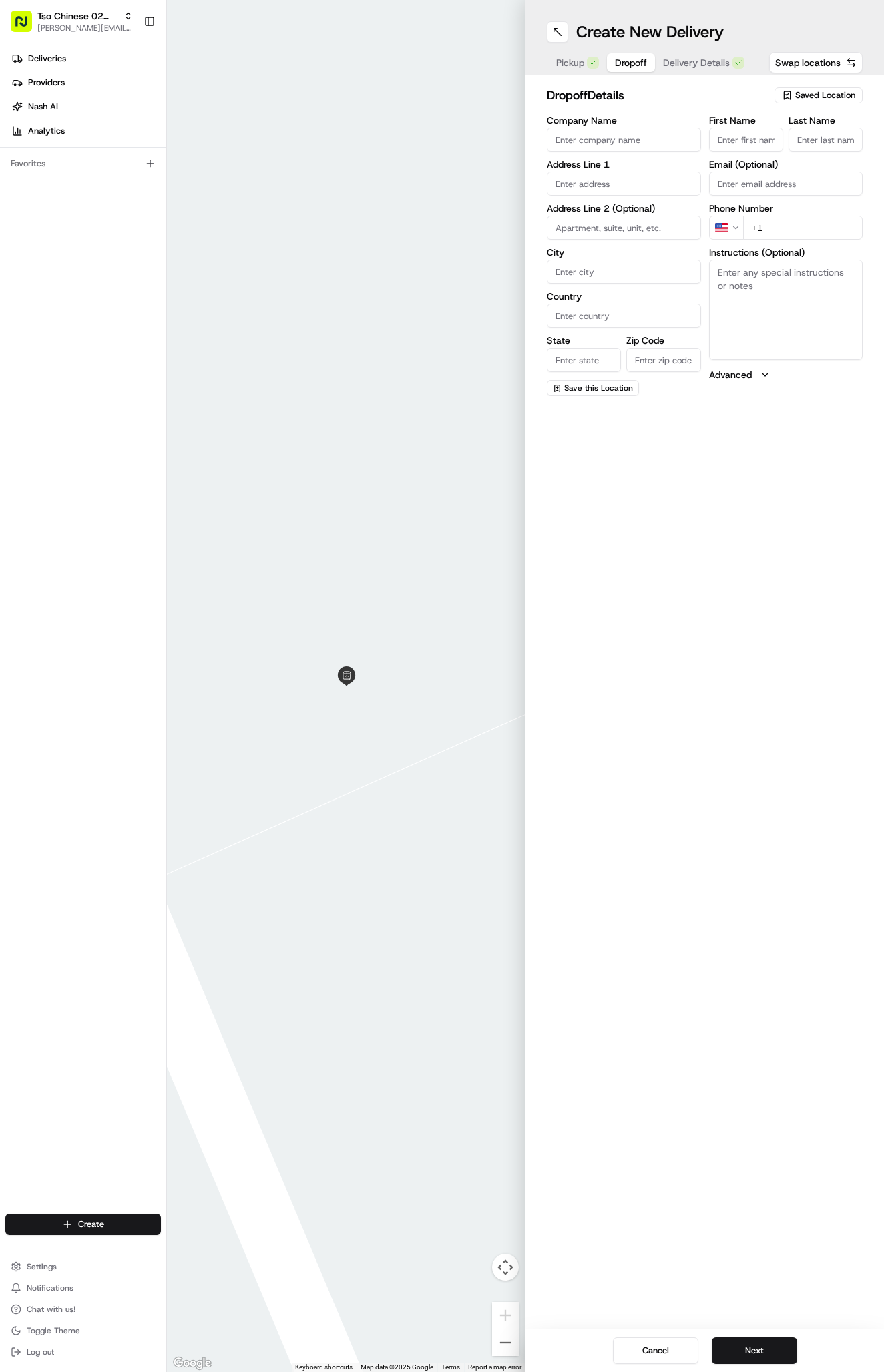
paste input "Kerby Dale"
type input "Kerby Dale"
type input "."
paste input "512 705 7410"
type input "+1 512 705 7410"
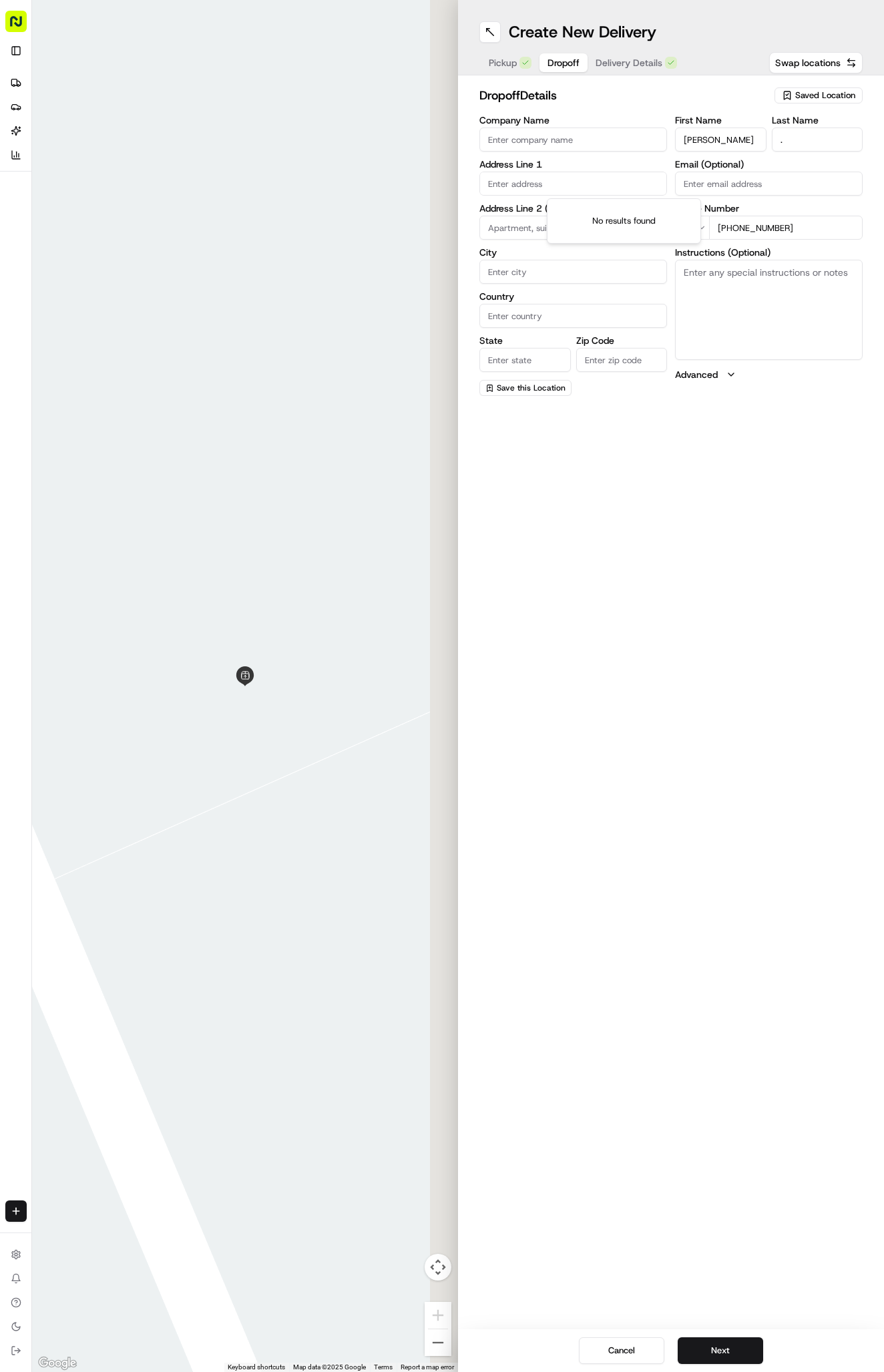
paste input "[STREET_ADDRESS]"
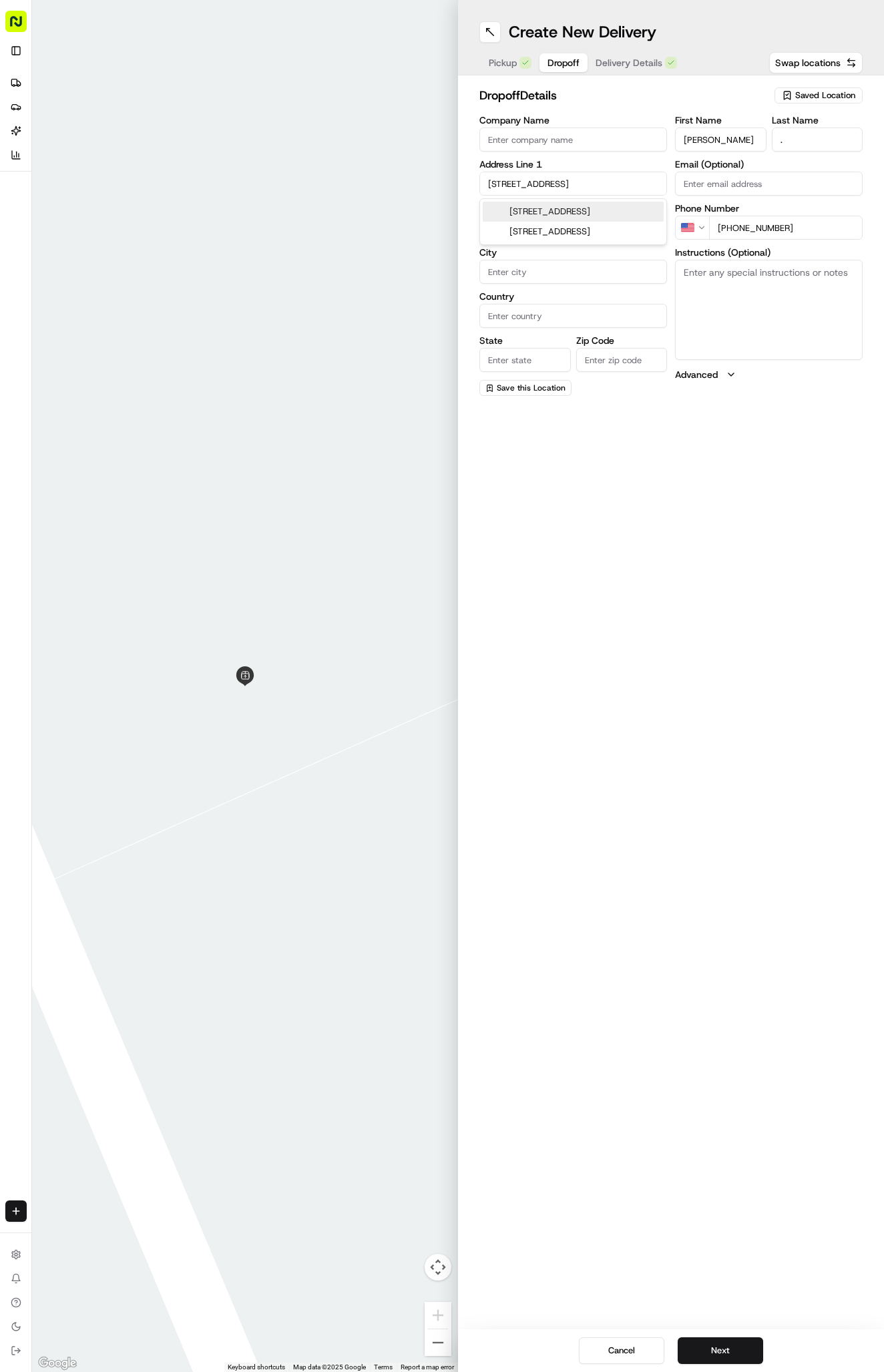
click at [585, 222] on div "[STREET_ADDRESS]" at bounding box center [573, 212] width 181 height 20
type input "[STREET_ADDRESS]"
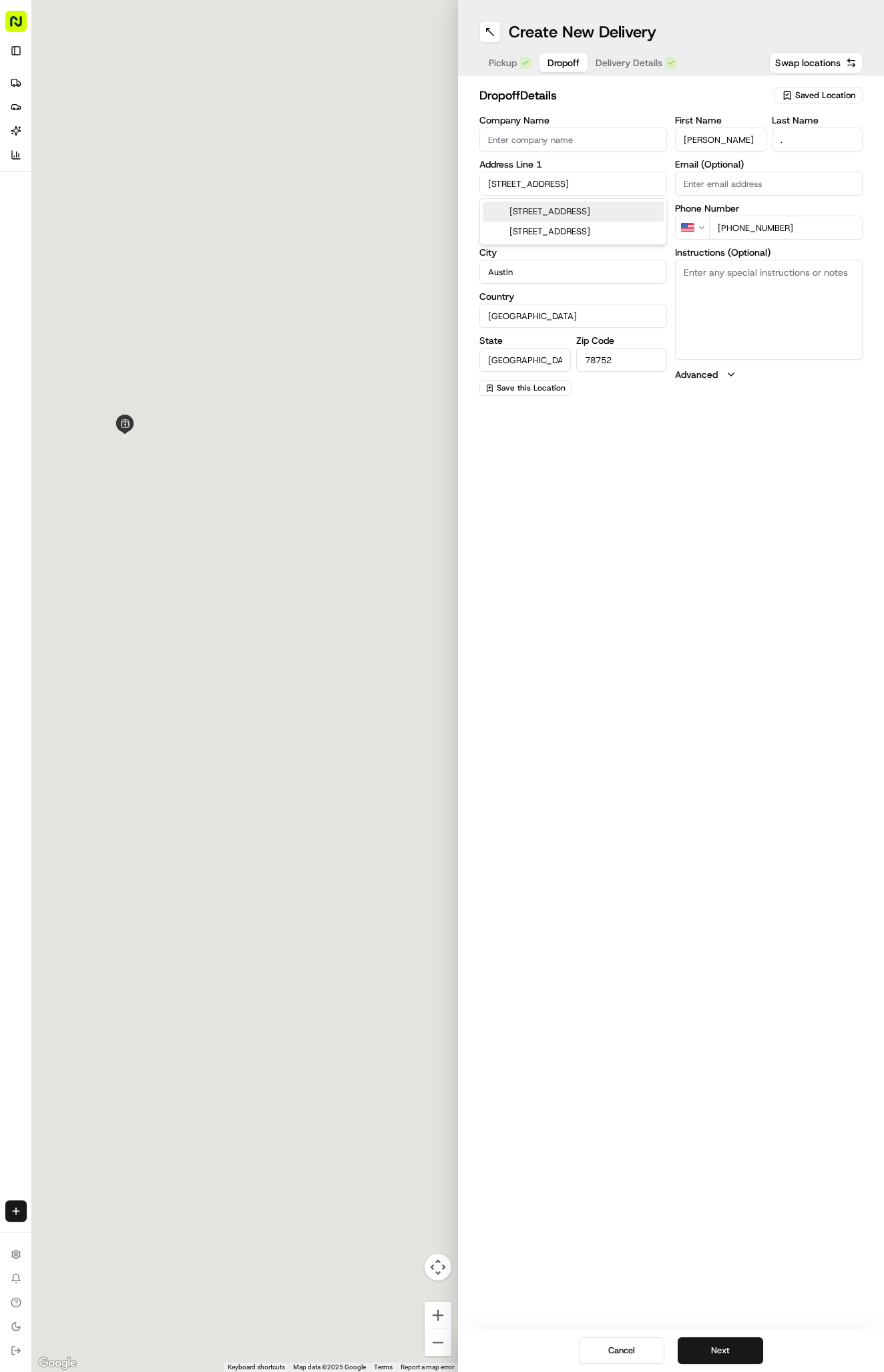
type input "Austin"
type input "United States"
type input "TX"
type input "78752"
type input "418 East Highland Mall Boulevard"
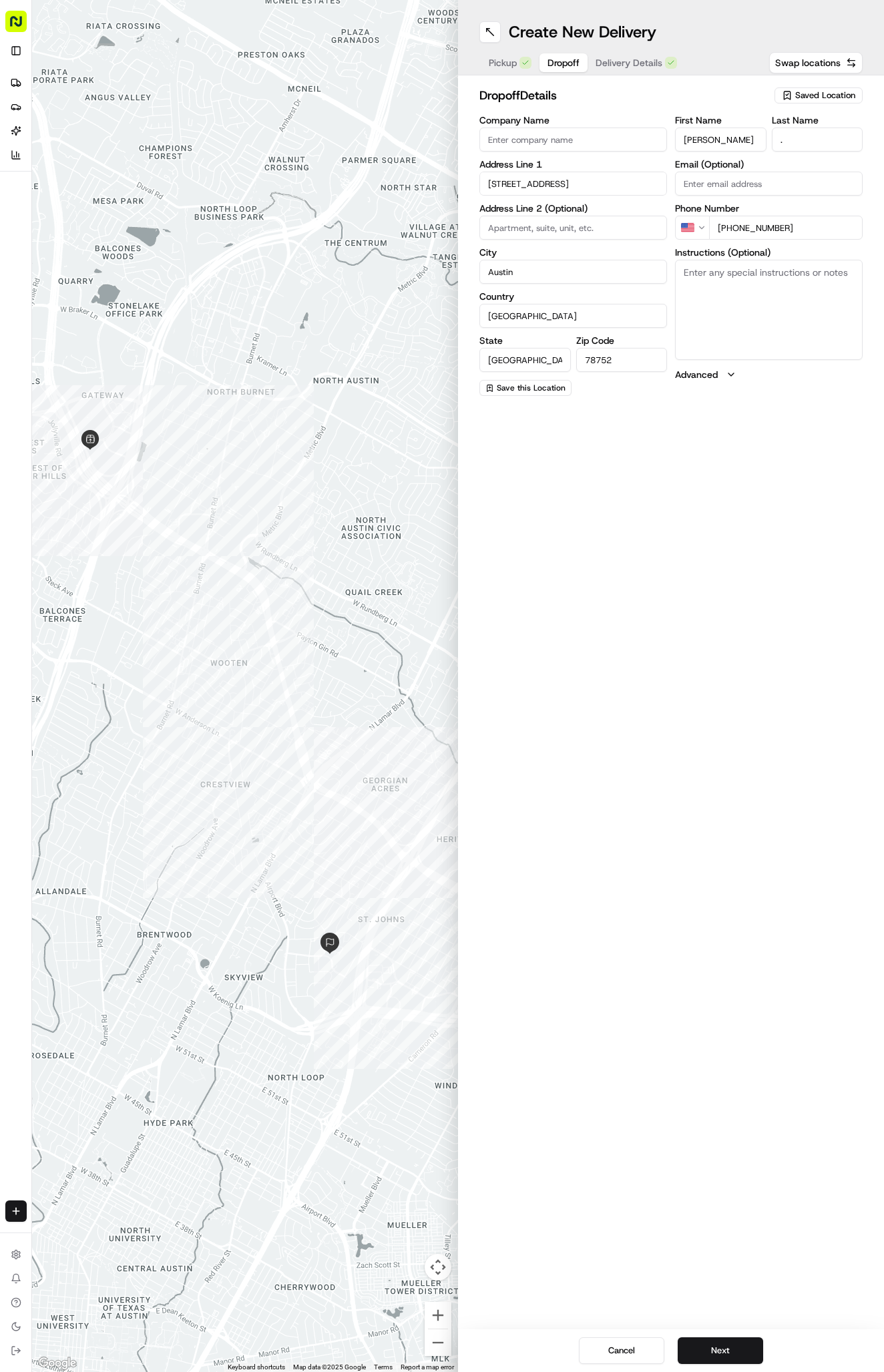
click at [765, 285] on textarea "Instructions (Optional)" at bounding box center [768, 309] width 187 height 100
paste textarea "Midtown Highline"
paste textarea "319"
paste textarea "Call Kia Dawson on entry pad. Floor 3. 319"
type textarea "Midtown Highline 319 Call Kia Dawson on entry pad. Floor 3. 319"
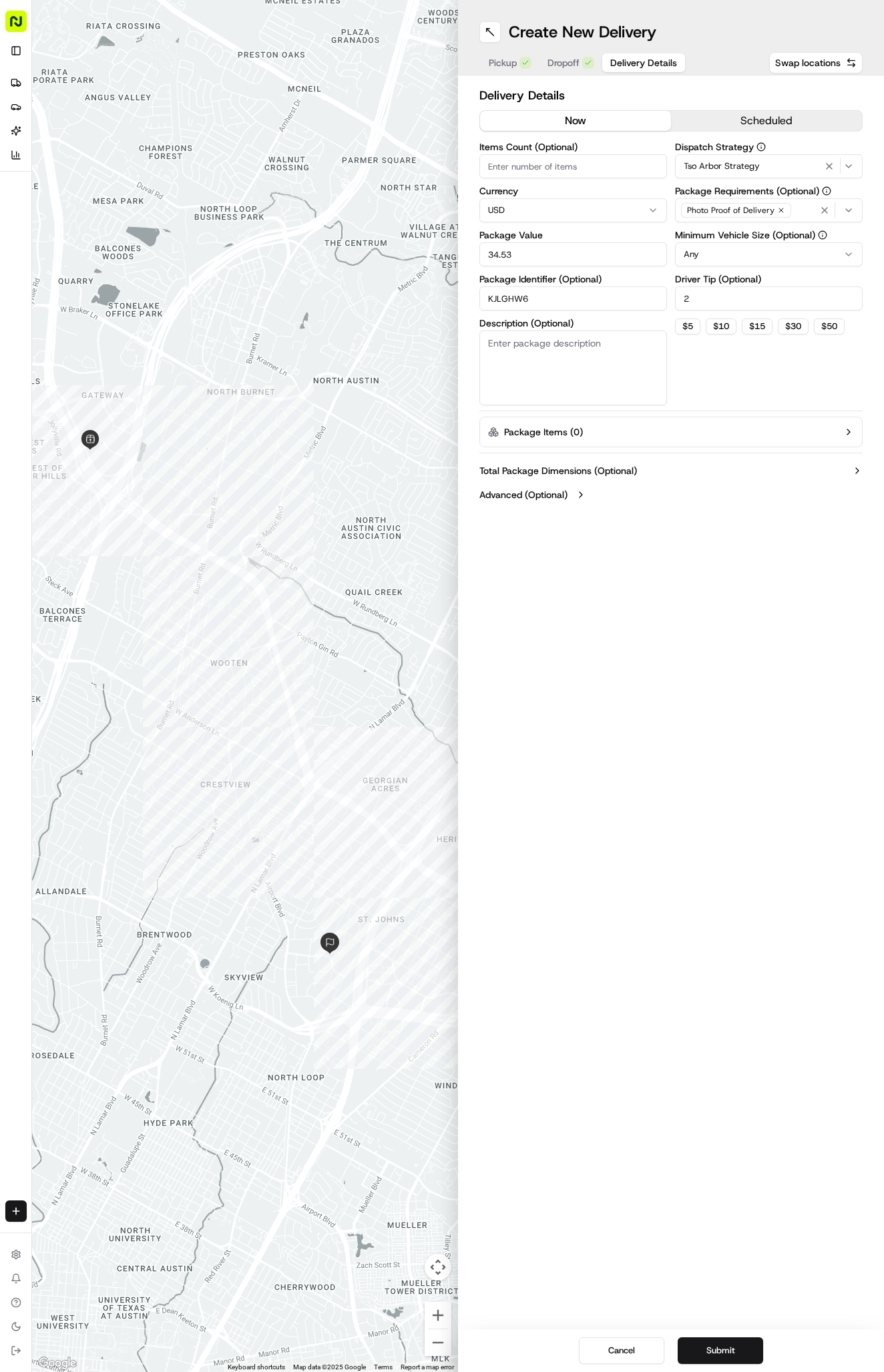
click at [660, 63] on span "Delivery Details" at bounding box center [643, 63] width 67 height 14
click at [714, 1339] on button "Submit" at bounding box center [721, 1351] width 85 height 26
click at [714, 1339] on div "Cancel Submit" at bounding box center [670, 1351] width 425 height 43
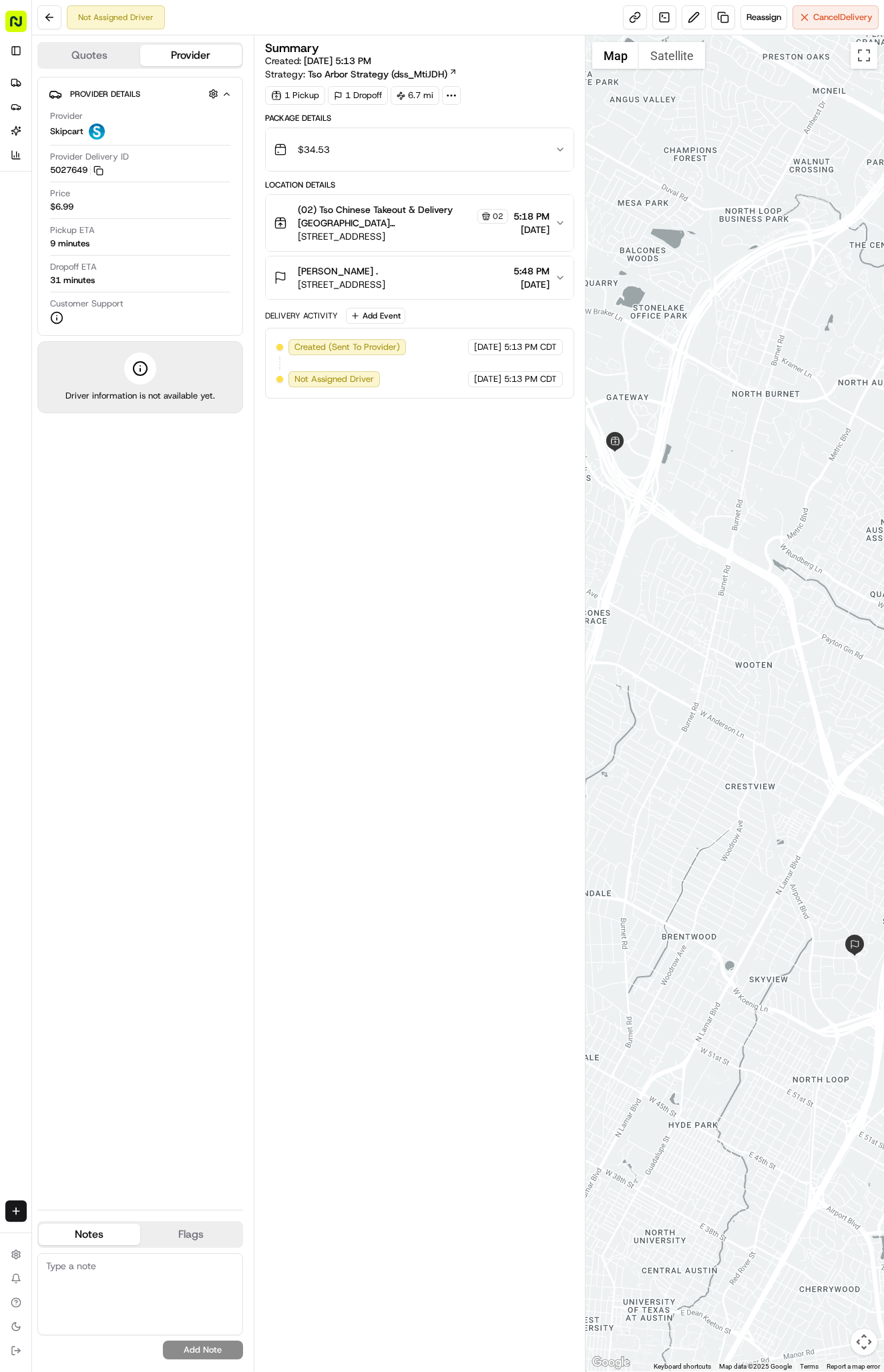
click at [27, 85] on li "Deliveries" at bounding box center [30, 83] width 51 height 21
click at [23, 85] on link "Deliveries" at bounding box center [16, 83] width 21 height 21
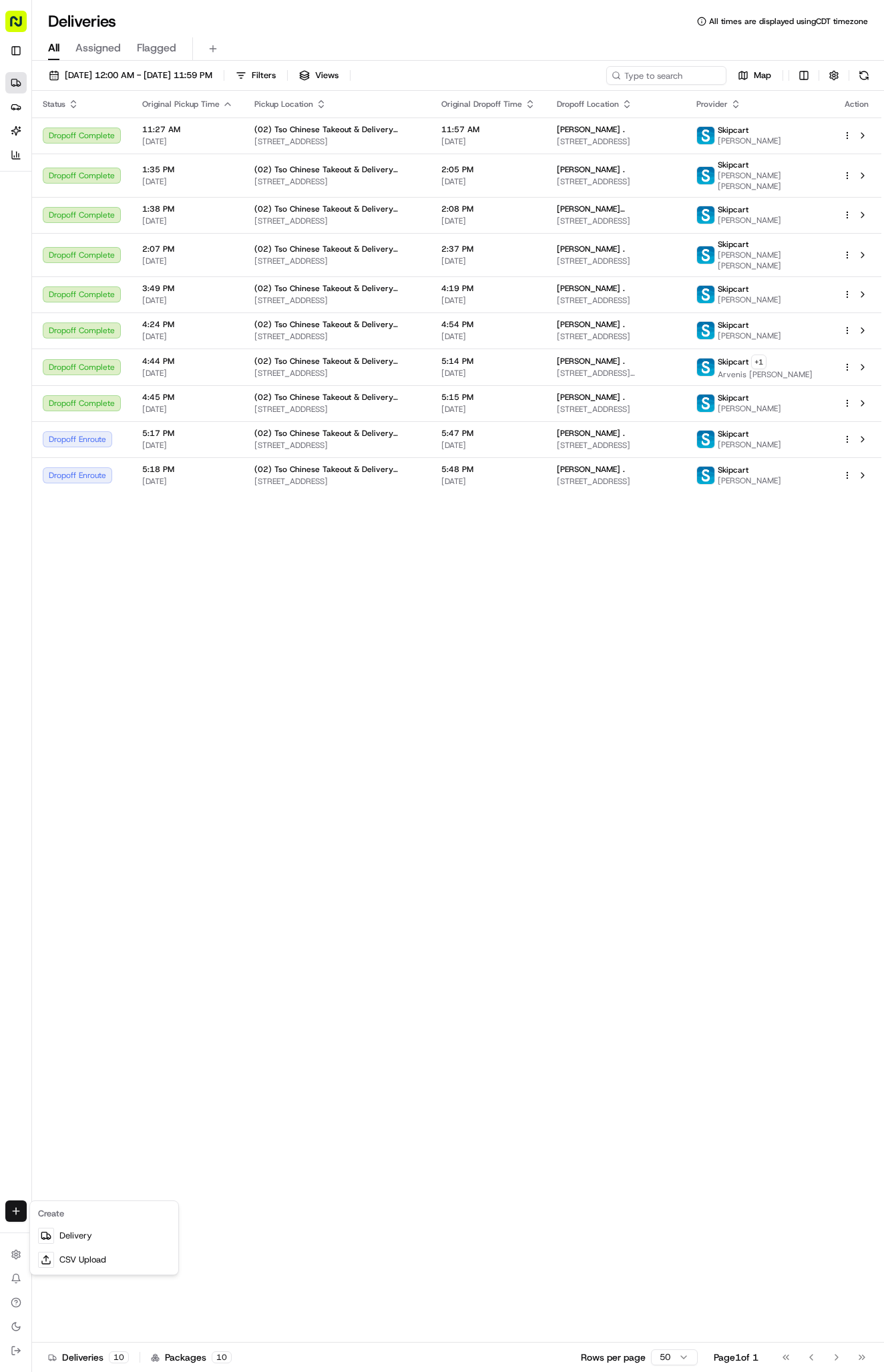
click at [10, 1211] on html "Tso Chinese 02 Arbor antonia@tsochinese.com Toggle Sidebar Deliveries Providers…" at bounding box center [442, 686] width 884 height 1372
click at [20, 1211] on html "Tso Chinese 02 Arbor antonia@tsochinese.com Toggle Sidebar Deliveries Providers…" at bounding box center [442, 686] width 884 height 1372
click at [18, 1211] on html "Tso Chinese 02 Arbor antonia@tsochinese.com Toggle Sidebar Deliveries Providers…" at bounding box center [442, 686] width 884 height 1372
click at [58, 1236] on link "Delivery" at bounding box center [104, 1236] width 143 height 24
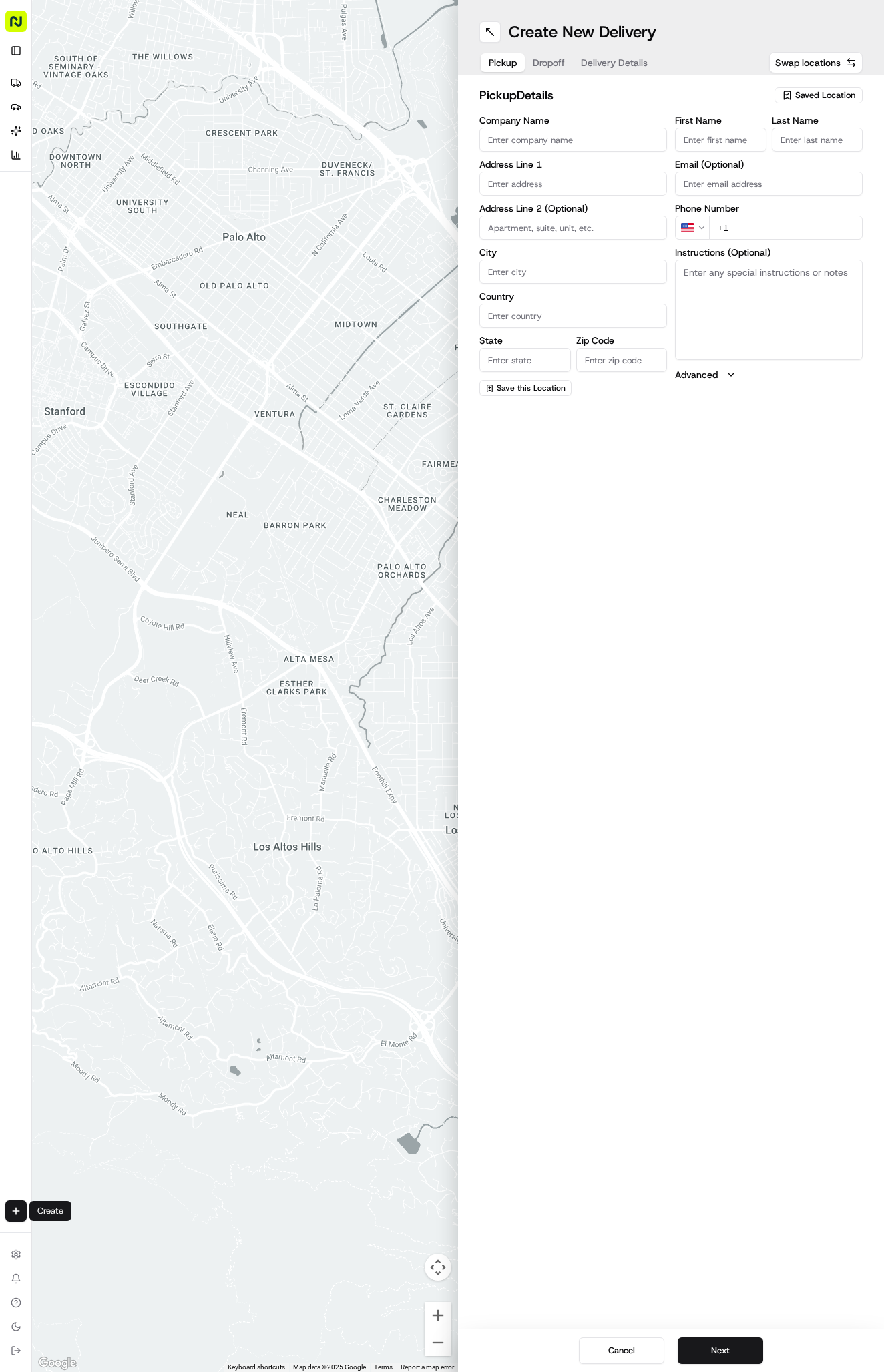
click at [790, 93] on icon "button" at bounding box center [787, 95] width 6 height 8
click at [812, 150] on span "(02) Tso Chinese Takeout & Delivery [GEOGRAPHIC_DATA] (02)" at bounding box center [796, 152] width 164 height 24
type input "(02) Tso Chinese Takeout & Delivery [GEOGRAPHIC_DATA]"
type input "Bldg E Ste 402"
type input "Austin"
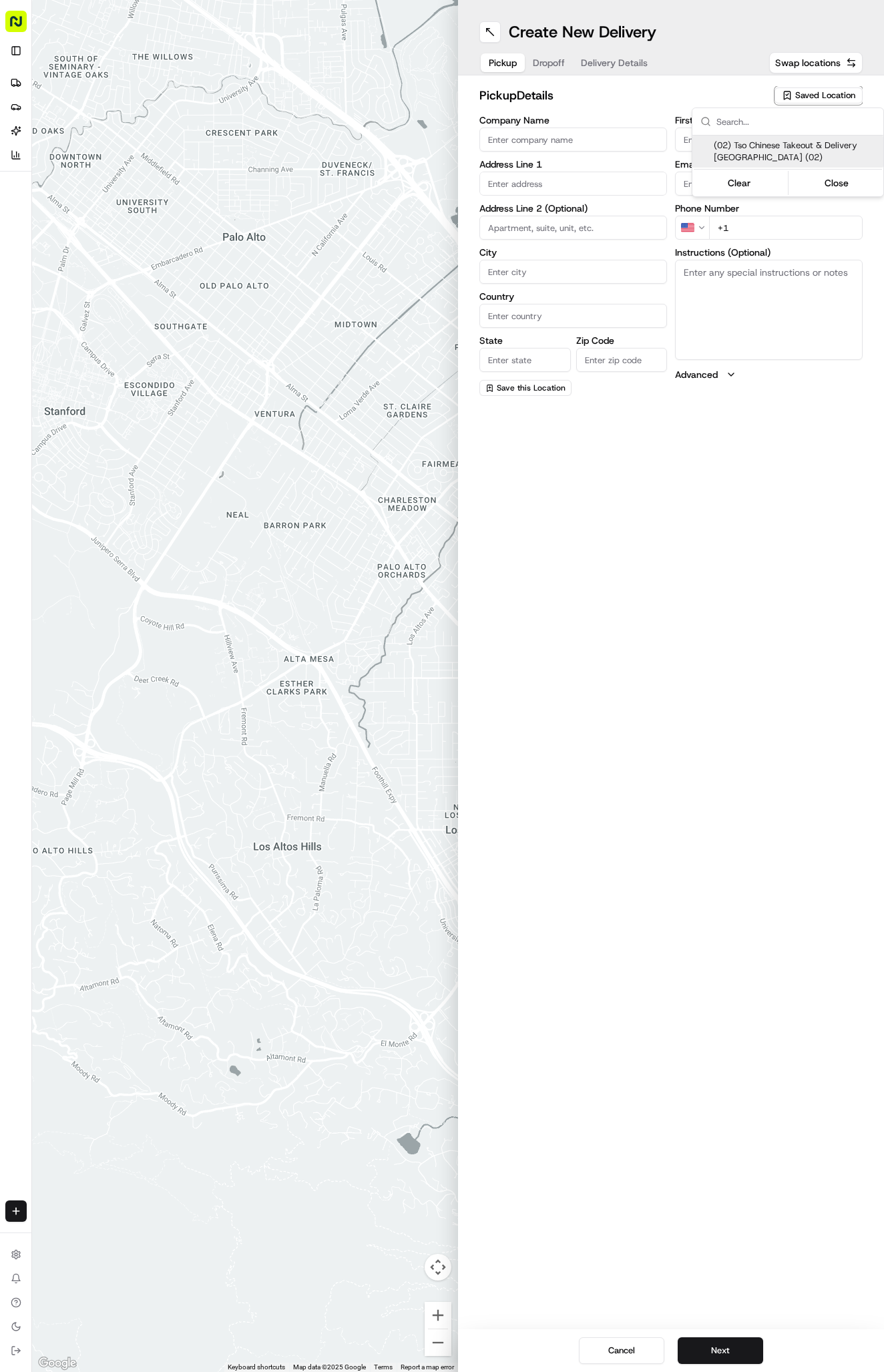
type input "US"
type input "[GEOGRAPHIC_DATA]"
type input "78759"
type input "Tso Chinese"
type input "Arboretum Crossing Manager"
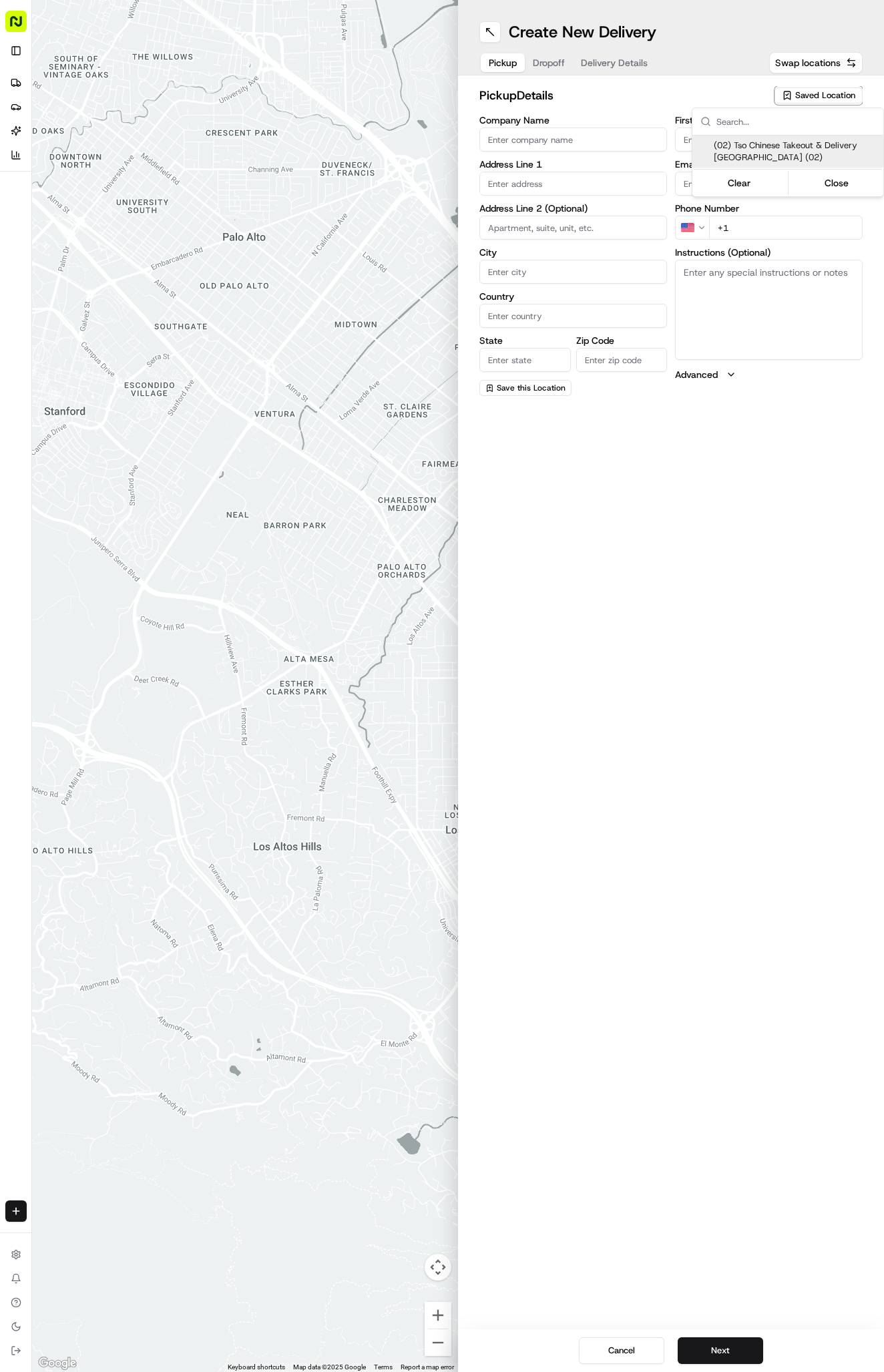
type input "[EMAIL_ADDRESS][DOMAIN_NAME]"
type input "[PHONE_NUMBER]"
type textarea "Submit a picture displaying address & food as Proof of Delivery. Envía una foto…"
type input "[STREET_ADDRESS]"
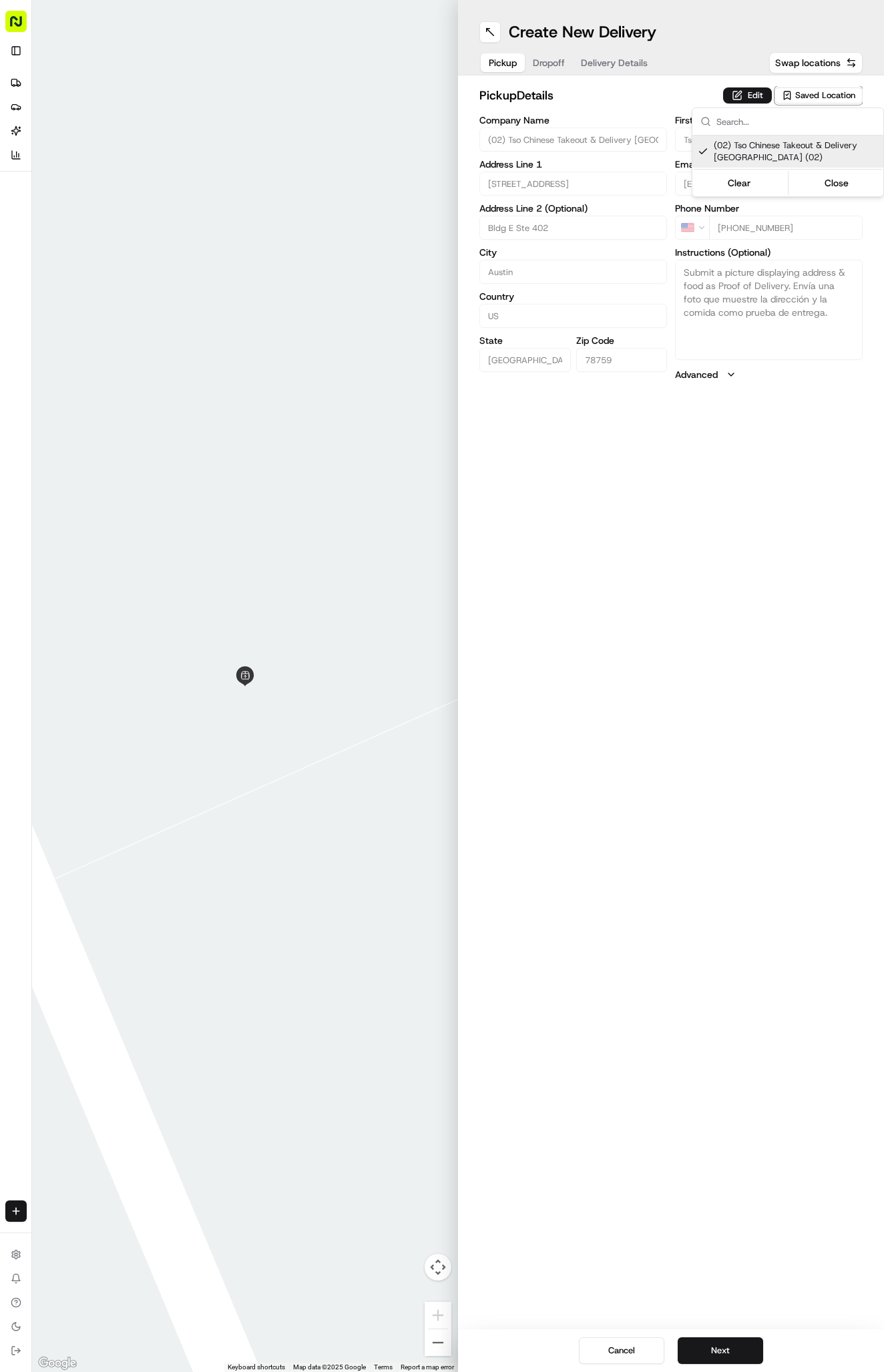
click at [612, 60] on html "Tso Chinese 02 Arbor antonia@tsochinese.com Toggle Sidebar Deliveries Providers…" at bounding box center [442, 686] width 884 height 1372
click at [612, 60] on span "Delivery Details" at bounding box center [614, 63] width 67 height 14
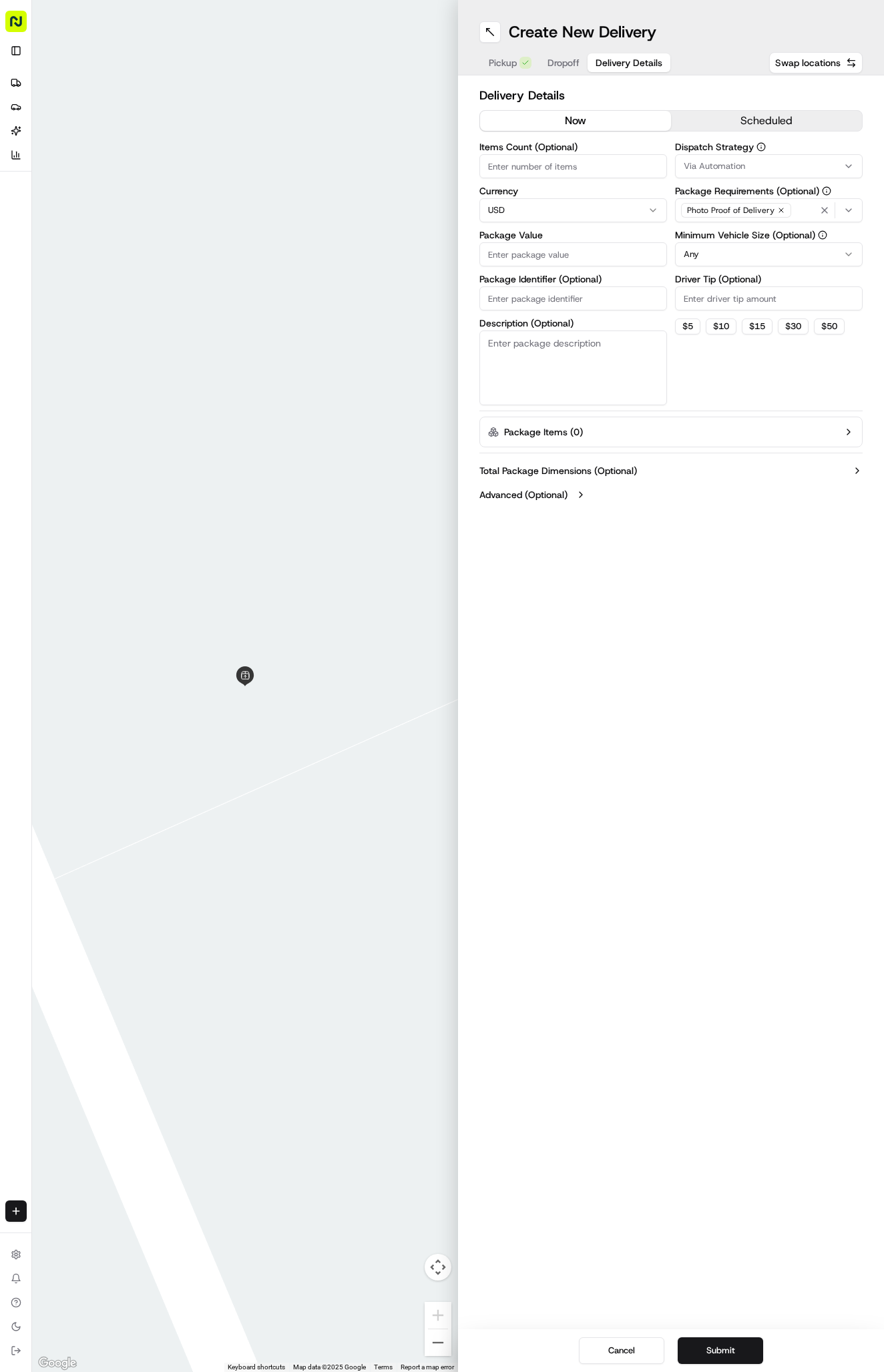
click at [561, 294] on input "Package Identifier (Optional)" at bounding box center [572, 298] width 187 height 24
paste input "G1GQFEL"
type input "G1GQFEL"
click at [729, 142] on label "Dispatch Strategy" at bounding box center [768, 147] width 187 height 10
click at [729, 156] on button "Via Automation" at bounding box center [768, 166] width 187 height 24
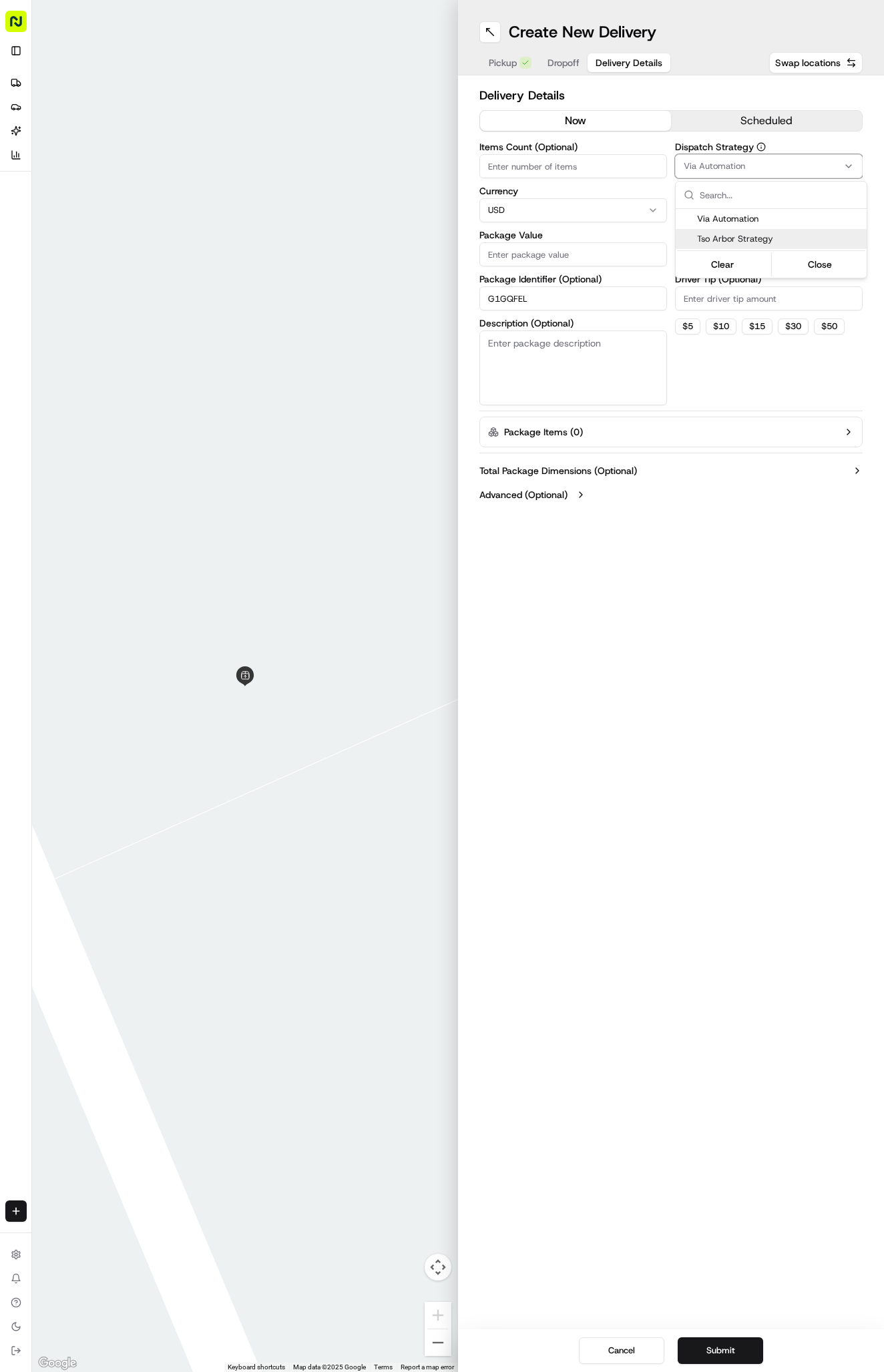
click at [721, 237] on span "Tso Arbor Strategy" at bounding box center [779, 239] width 164 height 12
click at [721, 327] on html "Tso Chinese 02 Arbor antonia@tsochinese.com Toggle Sidebar Deliveries Providers…" at bounding box center [442, 686] width 884 height 1372
click at [719, 302] on input "Driver Tip (Optional)" at bounding box center [768, 298] width 187 height 24
type input "2"
click at [554, 249] on input "Package Value" at bounding box center [572, 254] width 187 height 24
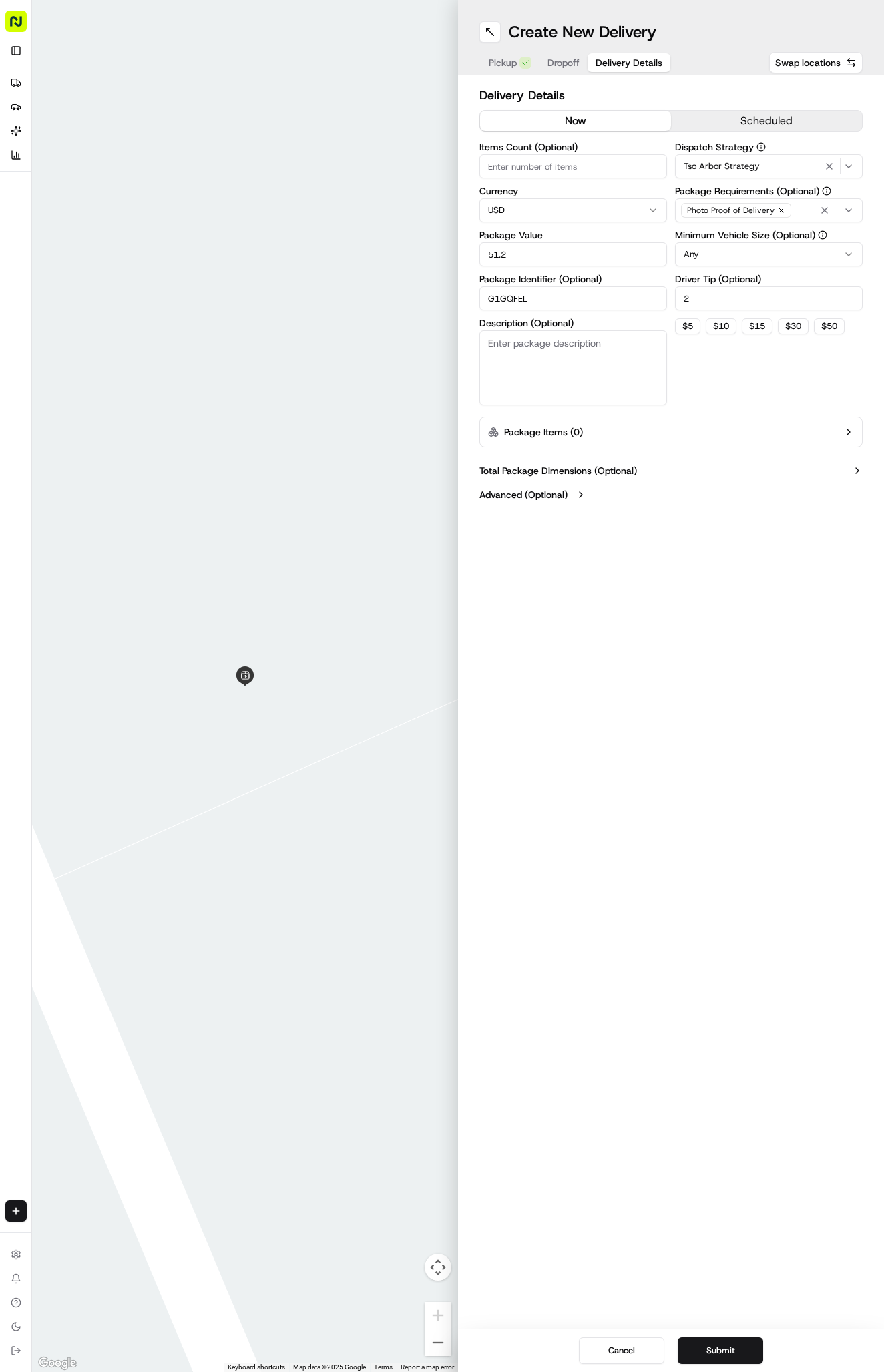
type input "51.26"
click at [579, 63] on span "Dropoff" at bounding box center [563, 63] width 32 height 14
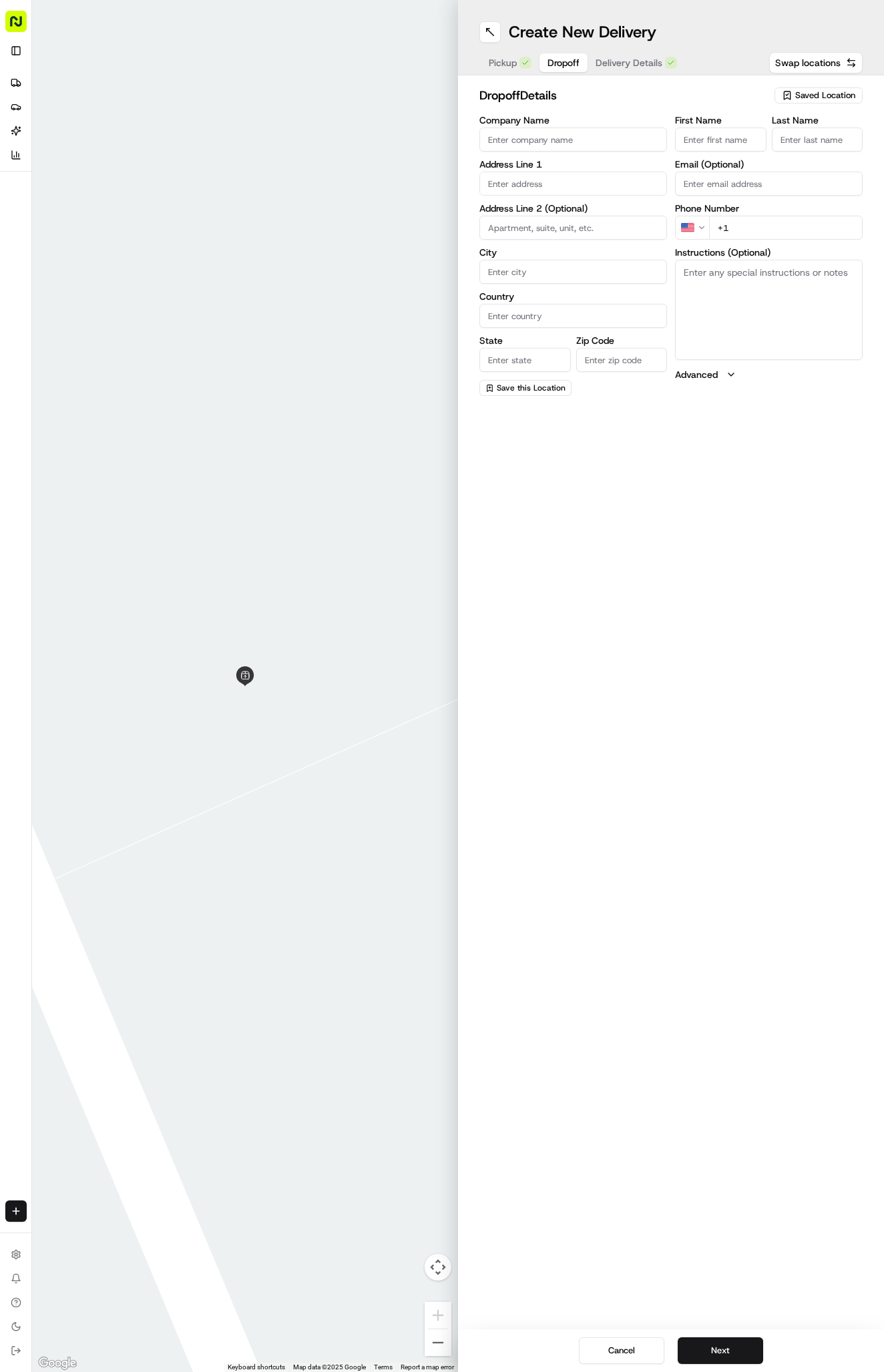
click at [580, 183] on input "text" at bounding box center [572, 184] width 187 height 24
paste input "10429 Scotland Well Dr, Austin, TX 78750-3474, United States"
click at [598, 220] on div "10429 Scotland Well Drive, Austin, TX" at bounding box center [573, 212] width 181 height 20
type input "10429 Scotland Well Dr, Austin, TX 78750, USA"
type input "Austin"
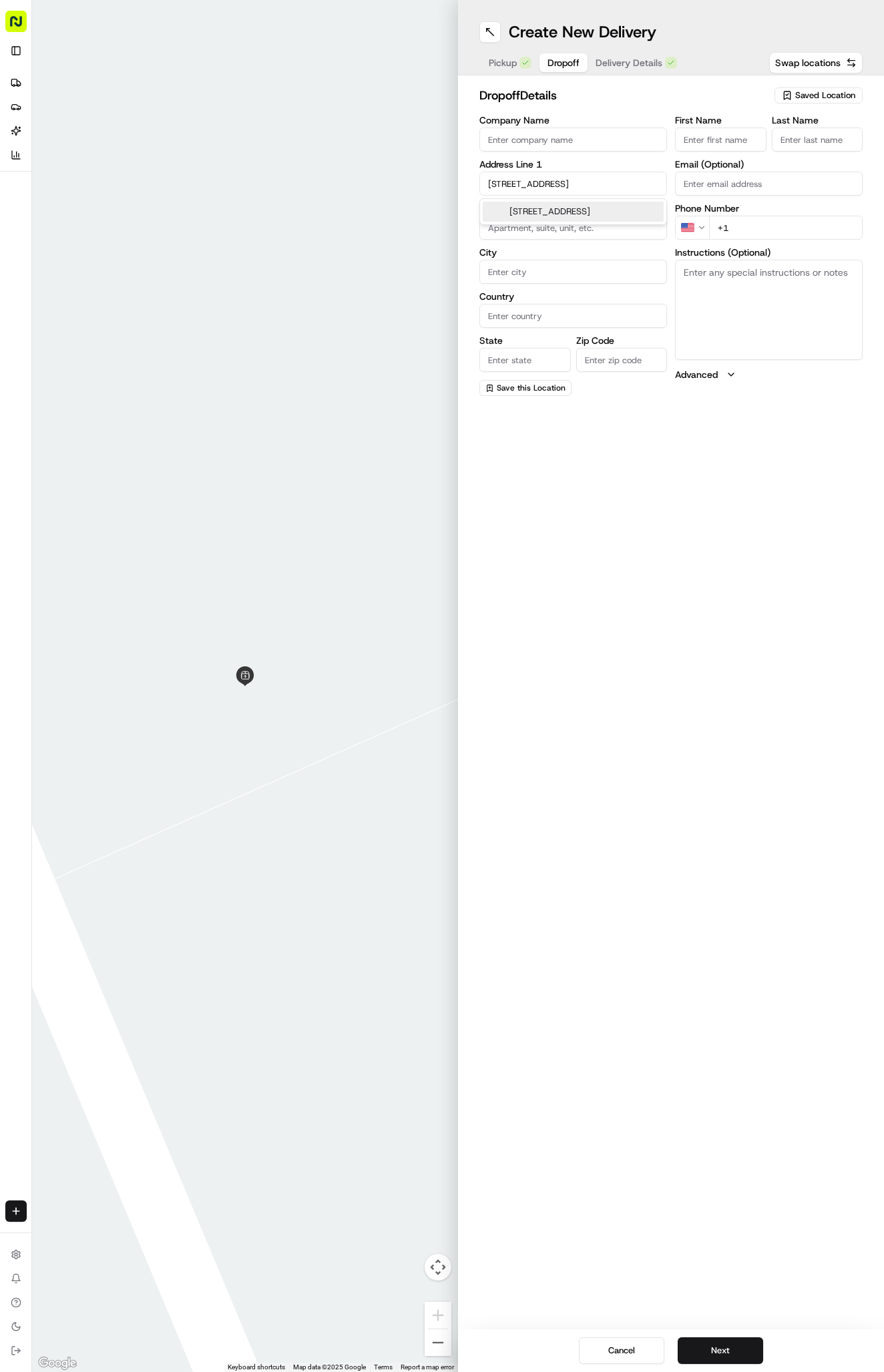
type input "[GEOGRAPHIC_DATA]"
type input "78750"
type input "10429 Scotland Well Drive"
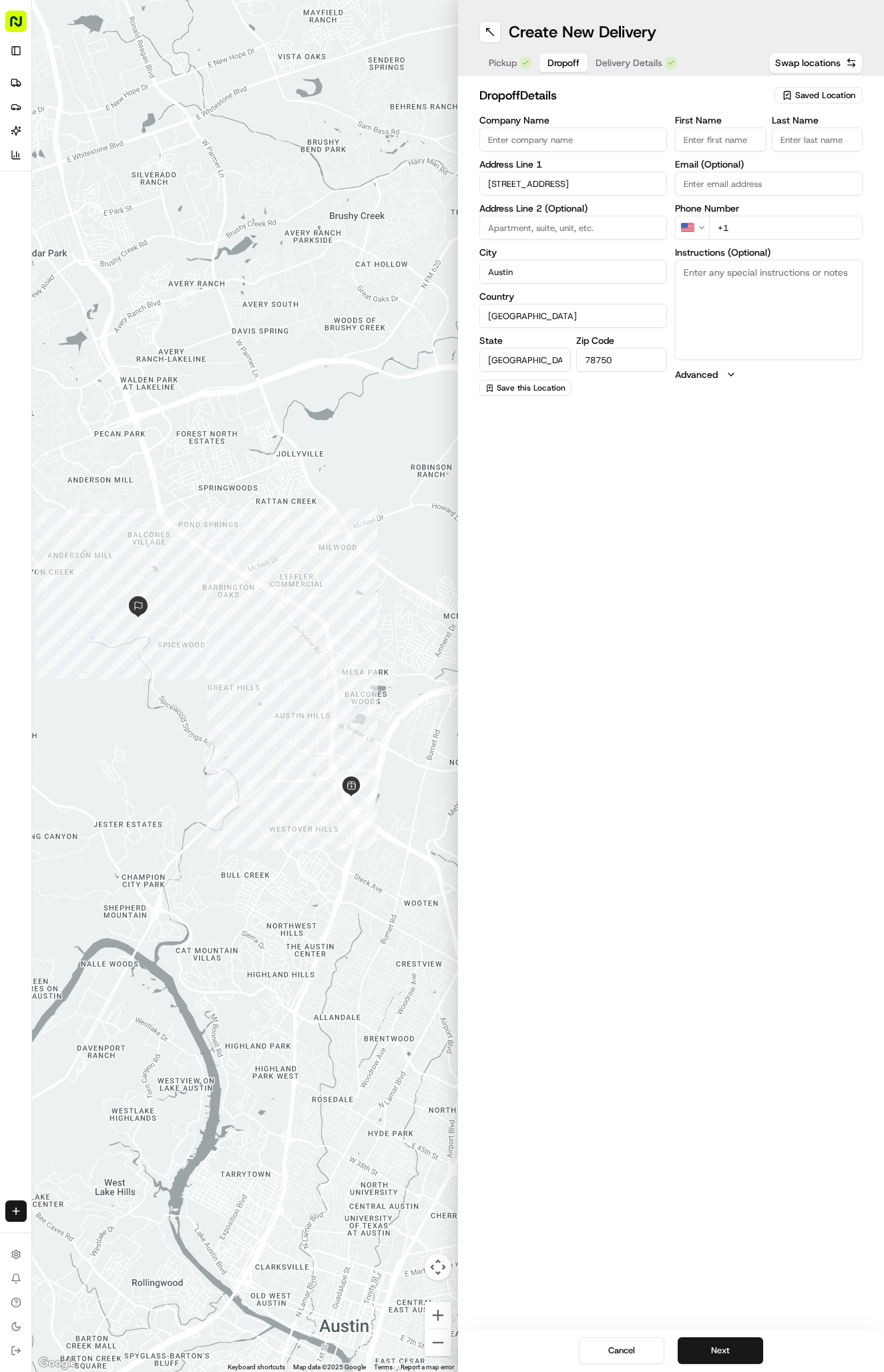
click at [751, 127] on input "First Name" at bounding box center [721, 139] width 91 height 24
paste input "Peggy Aschenbeck"
type input "Peggy Aschenbeck"
type input "."
paste input "512 217 1442"
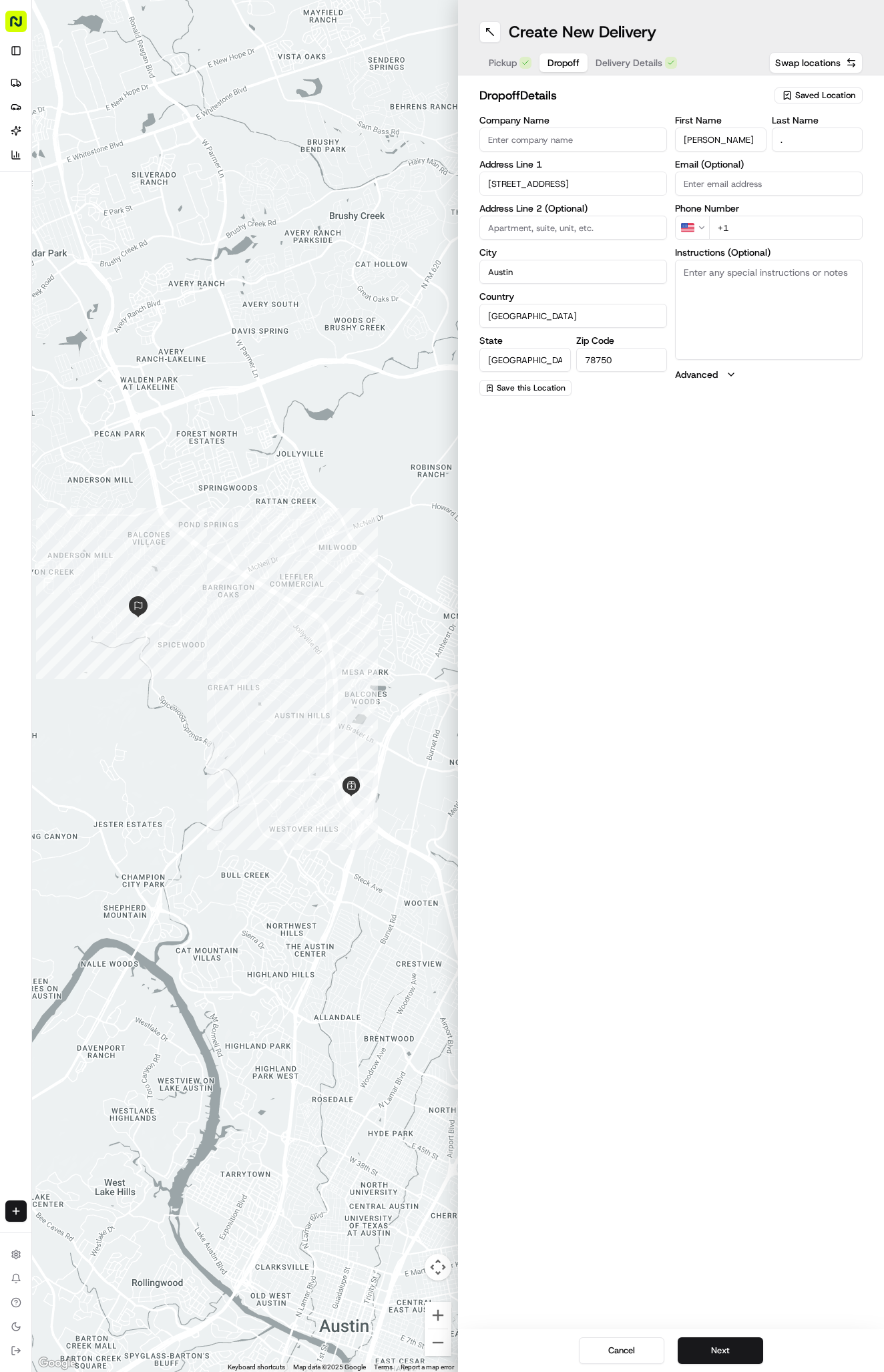
type input "+1 512 217 1442"
click at [717, 1359] on button "Next" at bounding box center [721, 1351] width 85 height 26
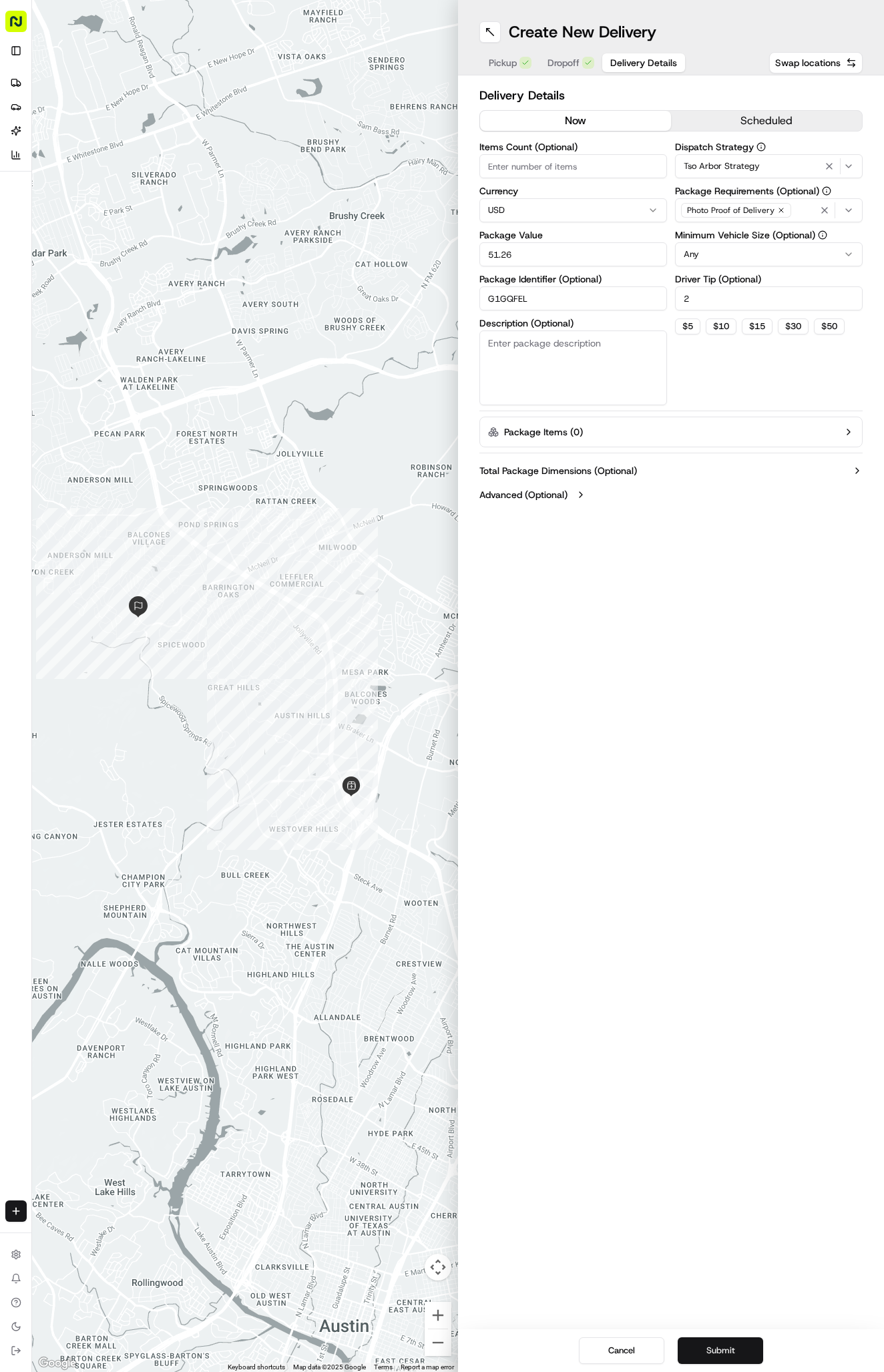
click at [717, 1359] on button "Submit" at bounding box center [721, 1351] width 85 height 26
click at [717, 1359] on div "Cancel Submit" at bounding box center [670, 1351] width 425 height 43
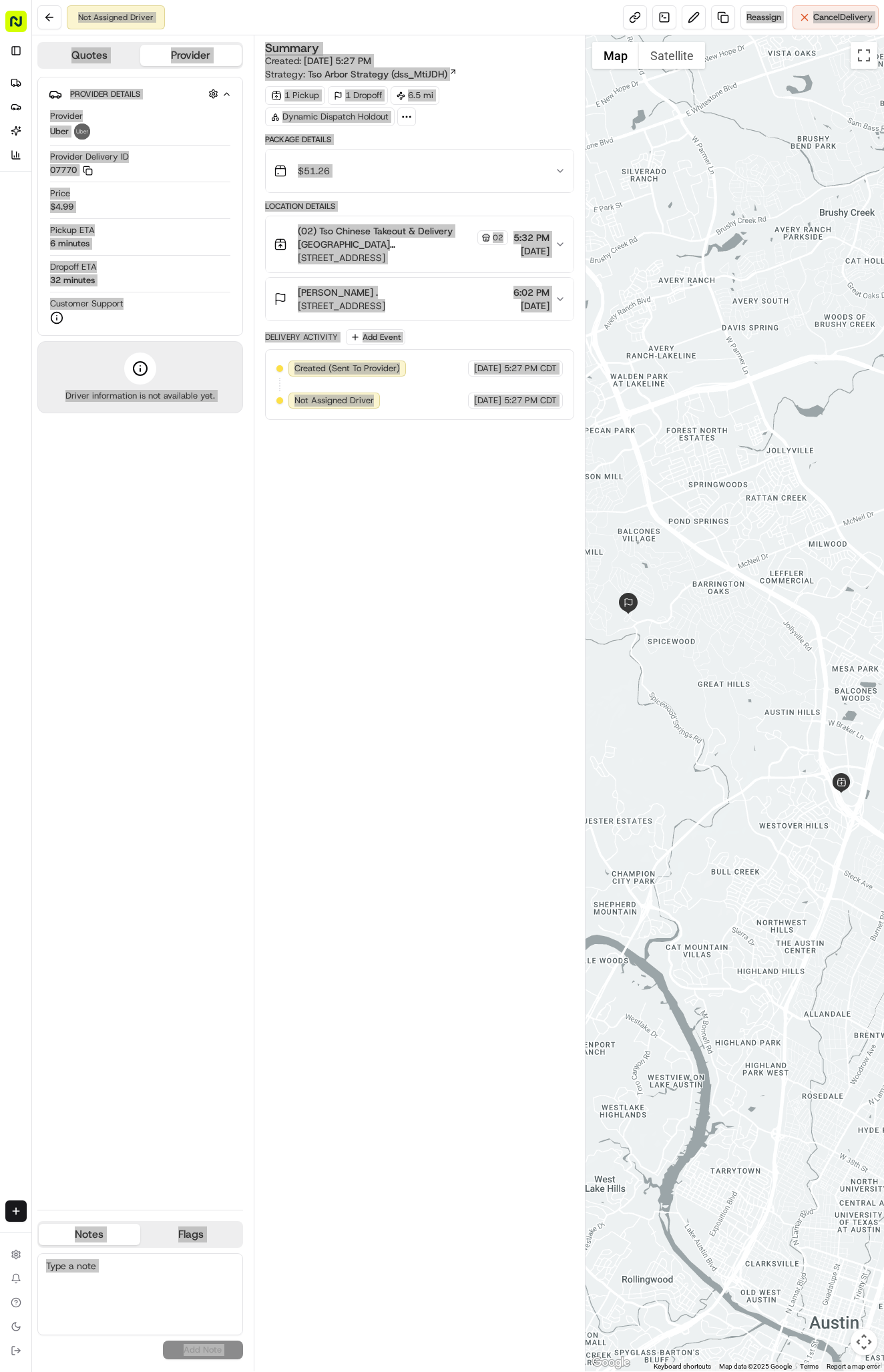
click at [767, 21] on span "Reassign" at bounding box center [764, 17] width 35 height 12
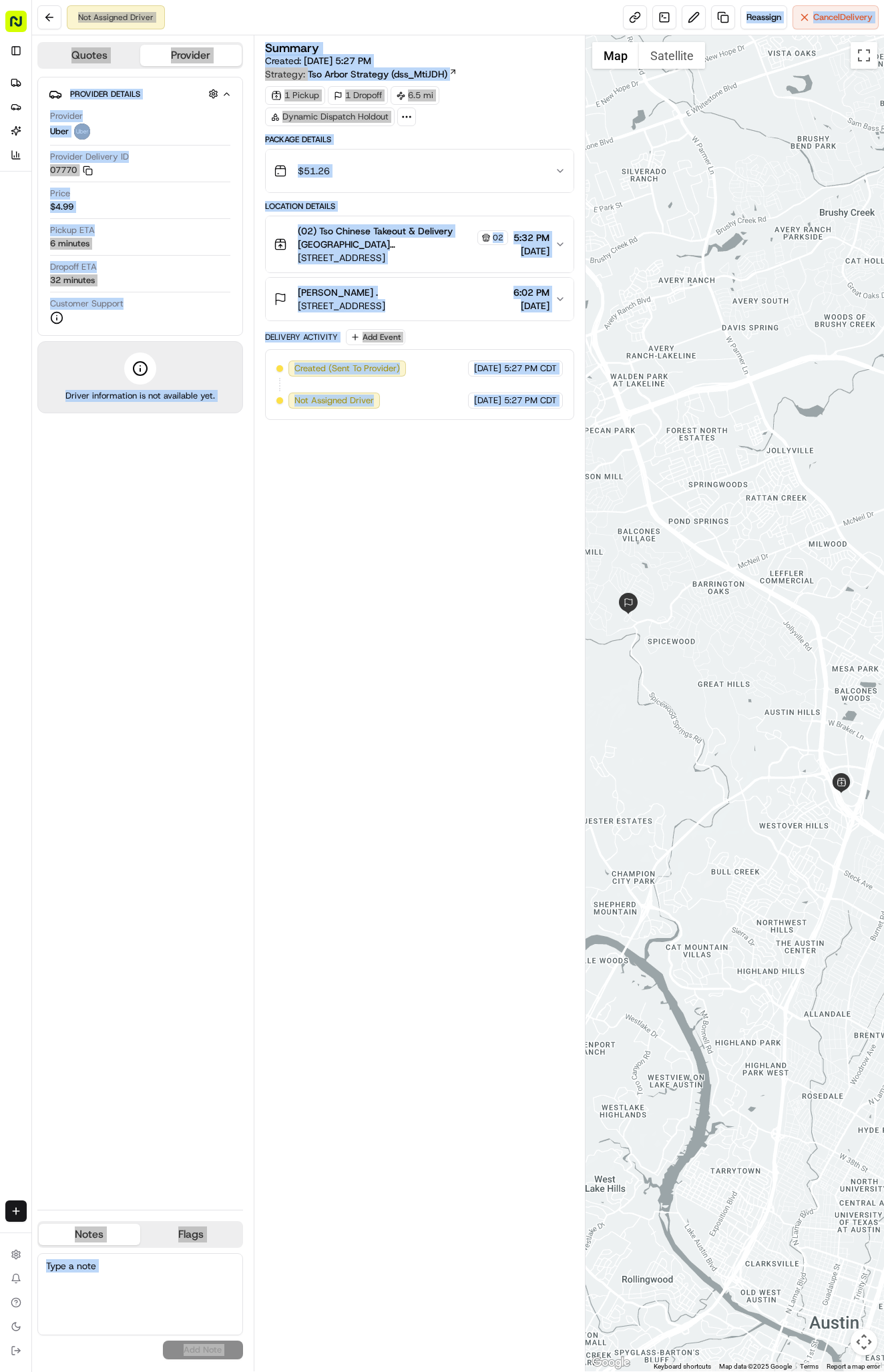
click at [763, 20] on span "Reassign" at bounding box center [764, 17] width 35 height 12
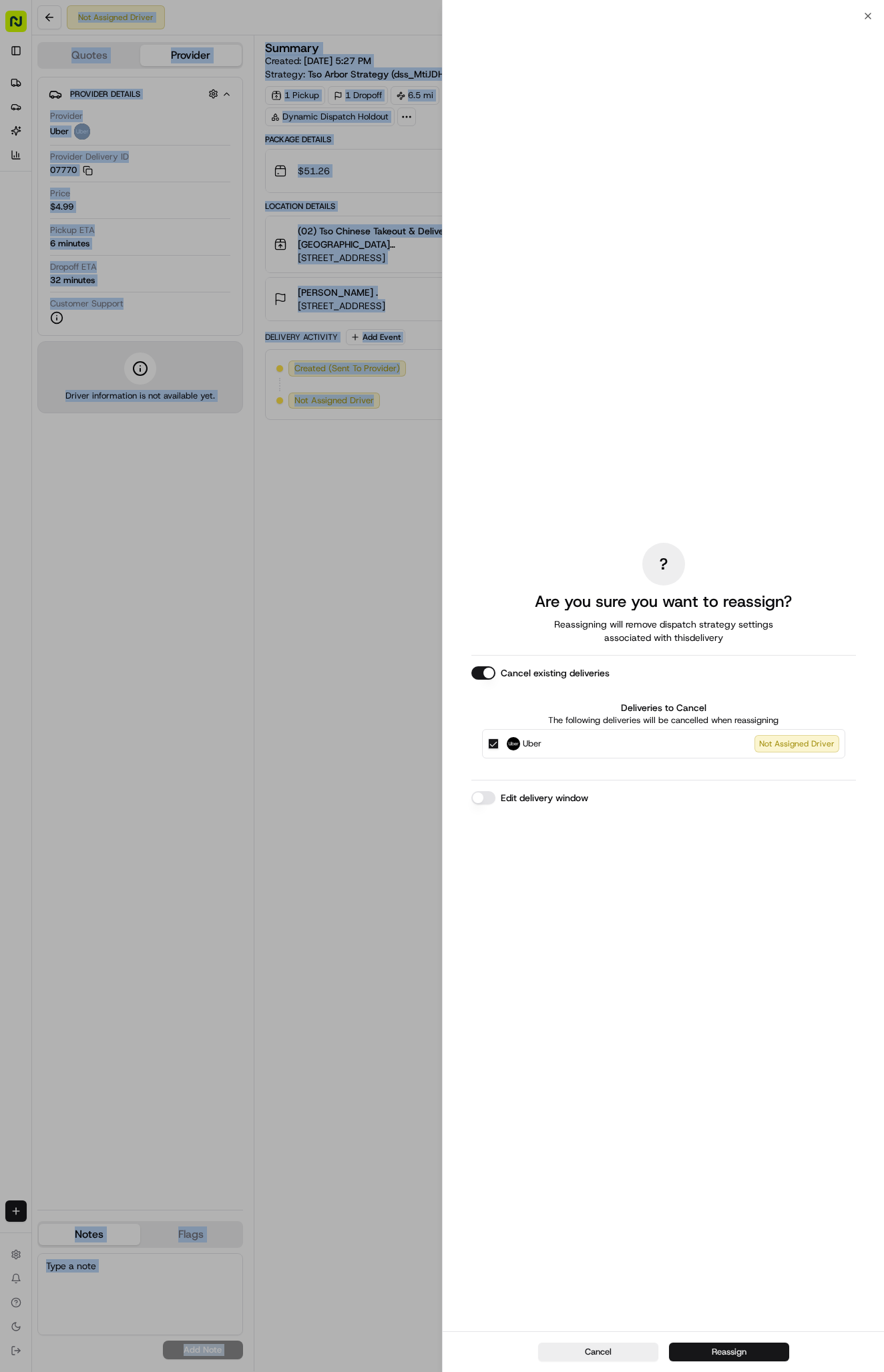
click at [712, 1355] on button "Reassign" at bounding box center [730, 1352] width 120 height 18
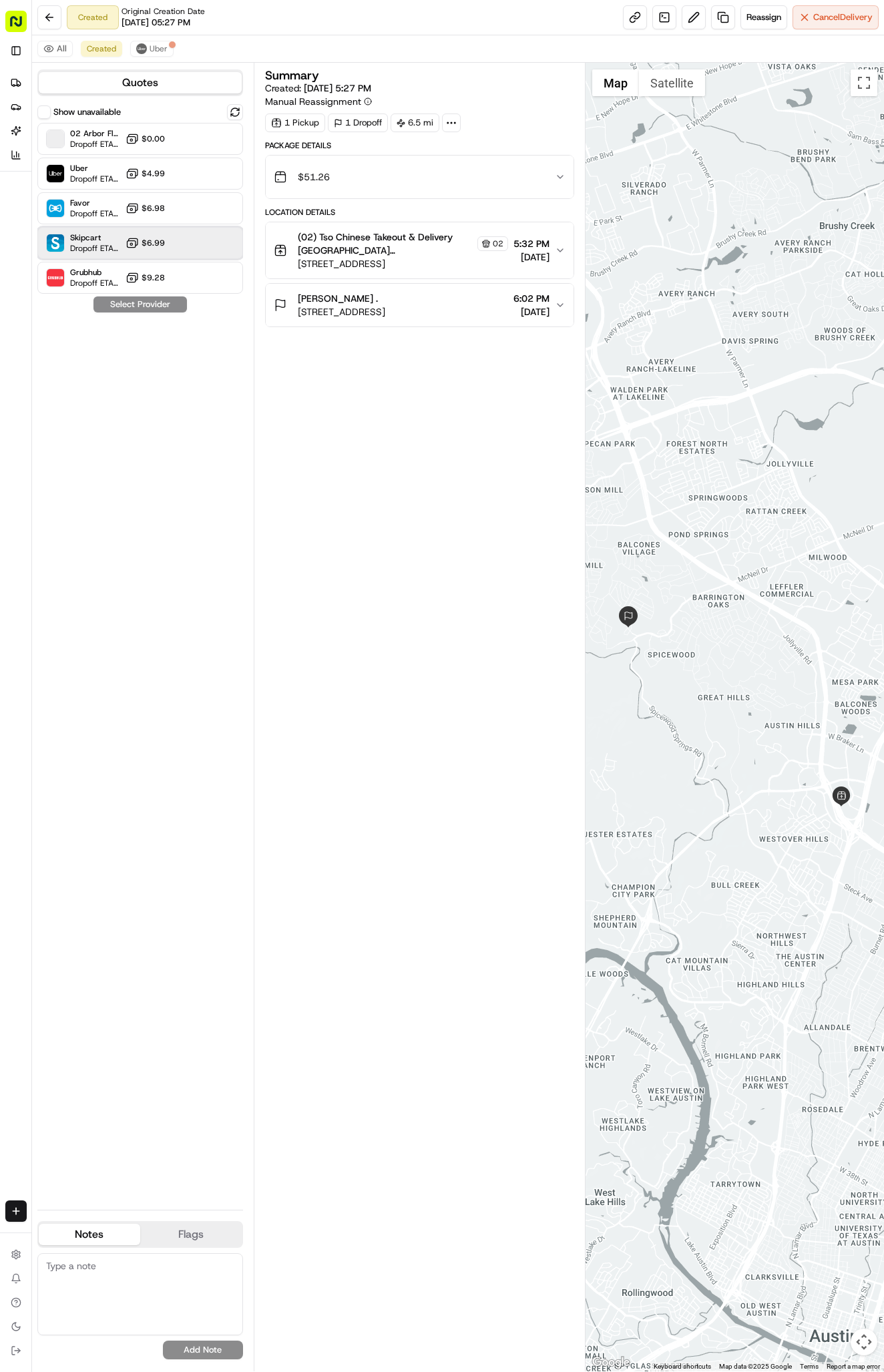
click at [116, 247] on span "Dropoff ETA 30 minutes" at bounding box center [95, 248] width 51 height 11
click at [129, 297] on button "Assign Provider" at bounding box center [141, 304] width 95 height 16
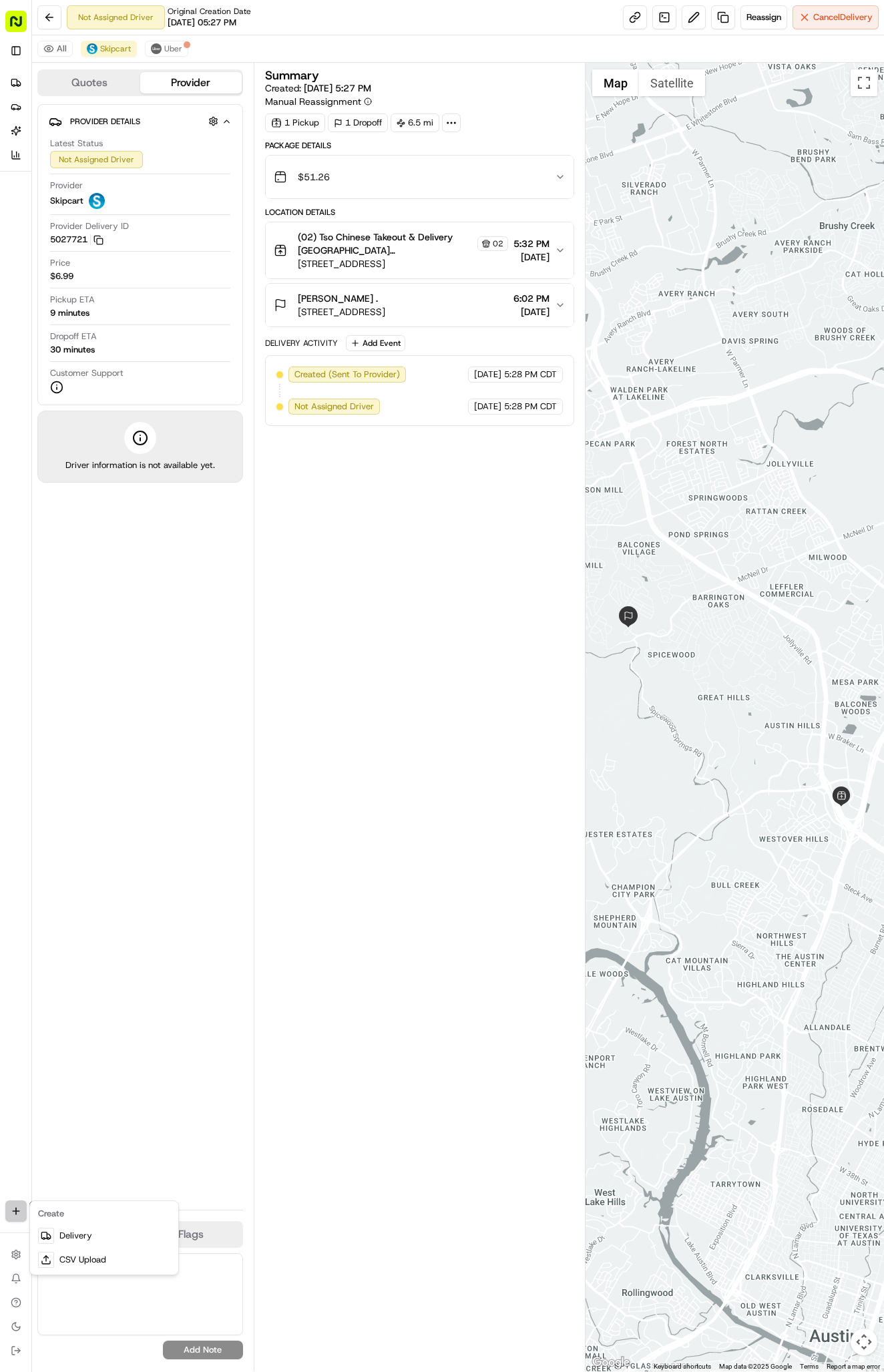
click at [12, 1208] on html "Tso Chinese 02 Arbor antonia@tsochinese.com Toggle Sidebar Deliveries Providers…" at bounding box center [442, 686] width 884 height 1372
click at [70, 1225] on link "Delivery" at bounding box center [104, 1236] width 143 height 24
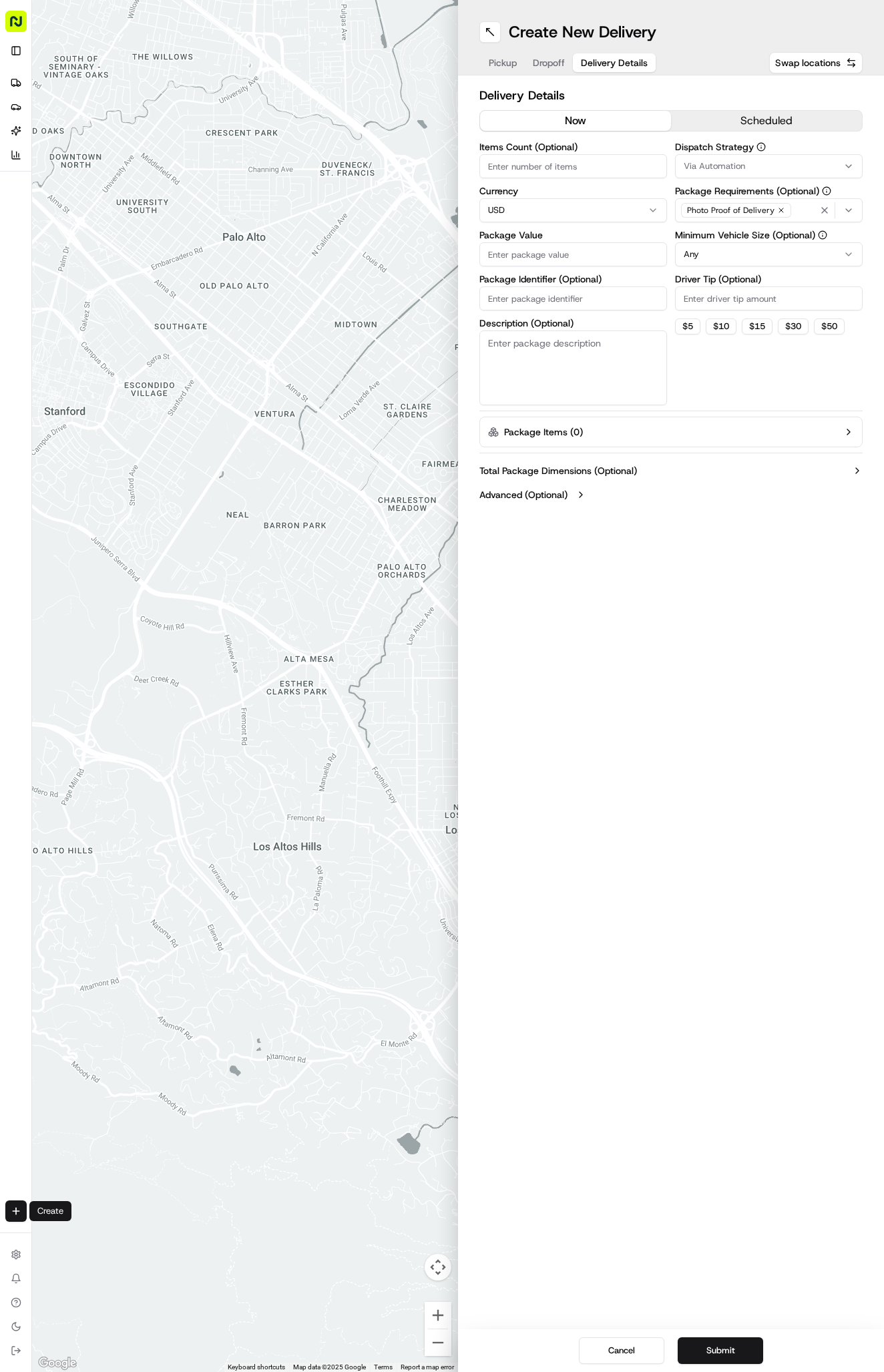
click at [596, 68] on span "Delivery Details" at bounding box center [614, 63] width 67 height 14
click at [716, 170] on span "Via Automation" at bounding box center [714, 166] width 61 height 12
click at [727, 238] on span "Tso Arbor Strategy" at bounding box center [779, 239] width 164 height 12
click at [714, 303] on html "Tso Chinese 02 Arbor antonia@tsochinese.com Toggle Sidebar Deliveries Providers…" at bounding box center [442, 686] width 884 height 1372
click at [714, 303] on input "Driver Tip (Optional)" at bounding box center [768, 298] width 187 height 24
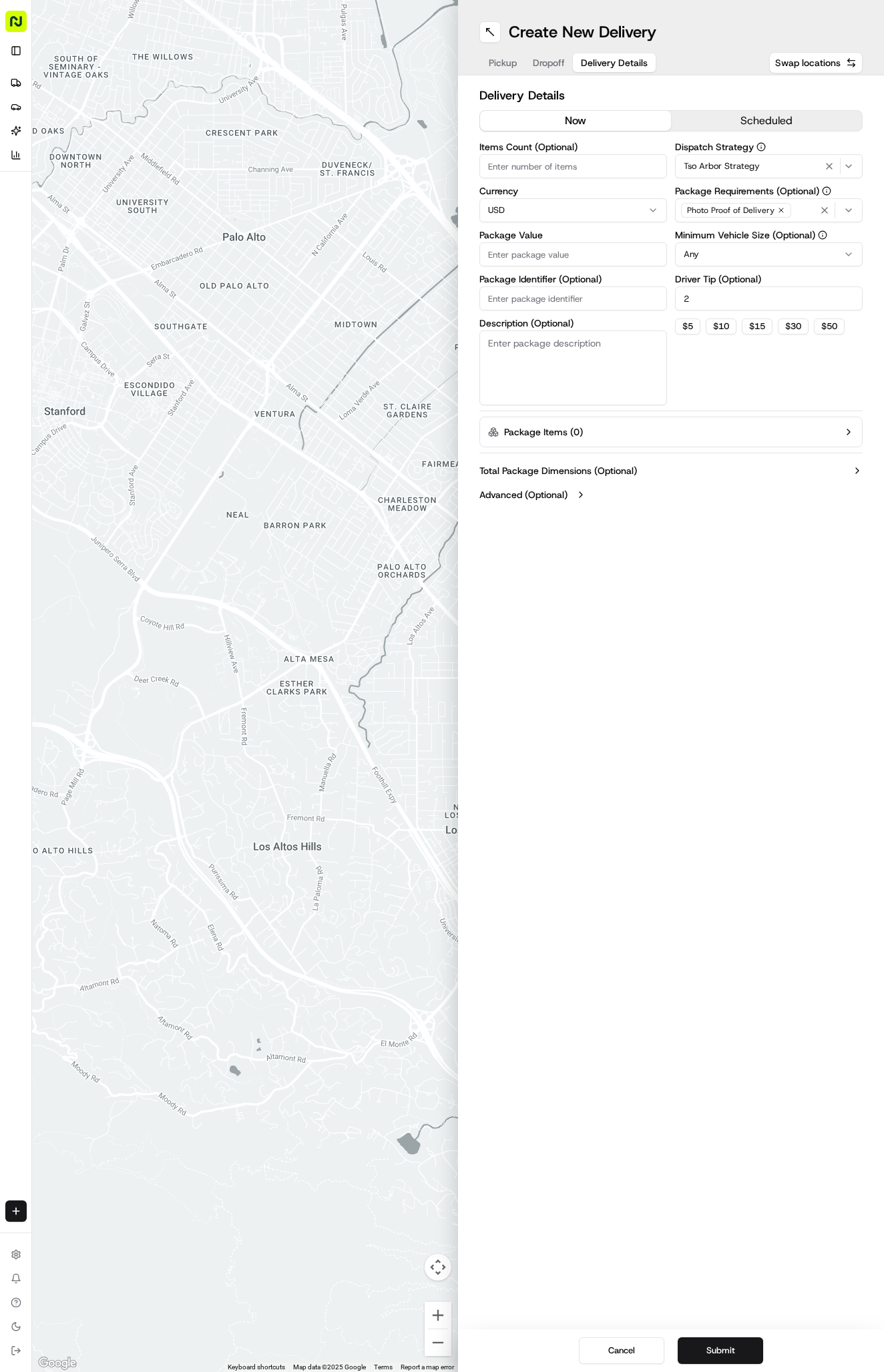
type input "2"
click at [621, 303] on input "Package Identifier (Optional)" at bounding box center [572, 298] width 187 height 24
paste input "3NRB5MP"
type input "3NRB5MP"
click at [591, 251] on input "Package Value" at bounding box center [572, 254] width 187 height 24
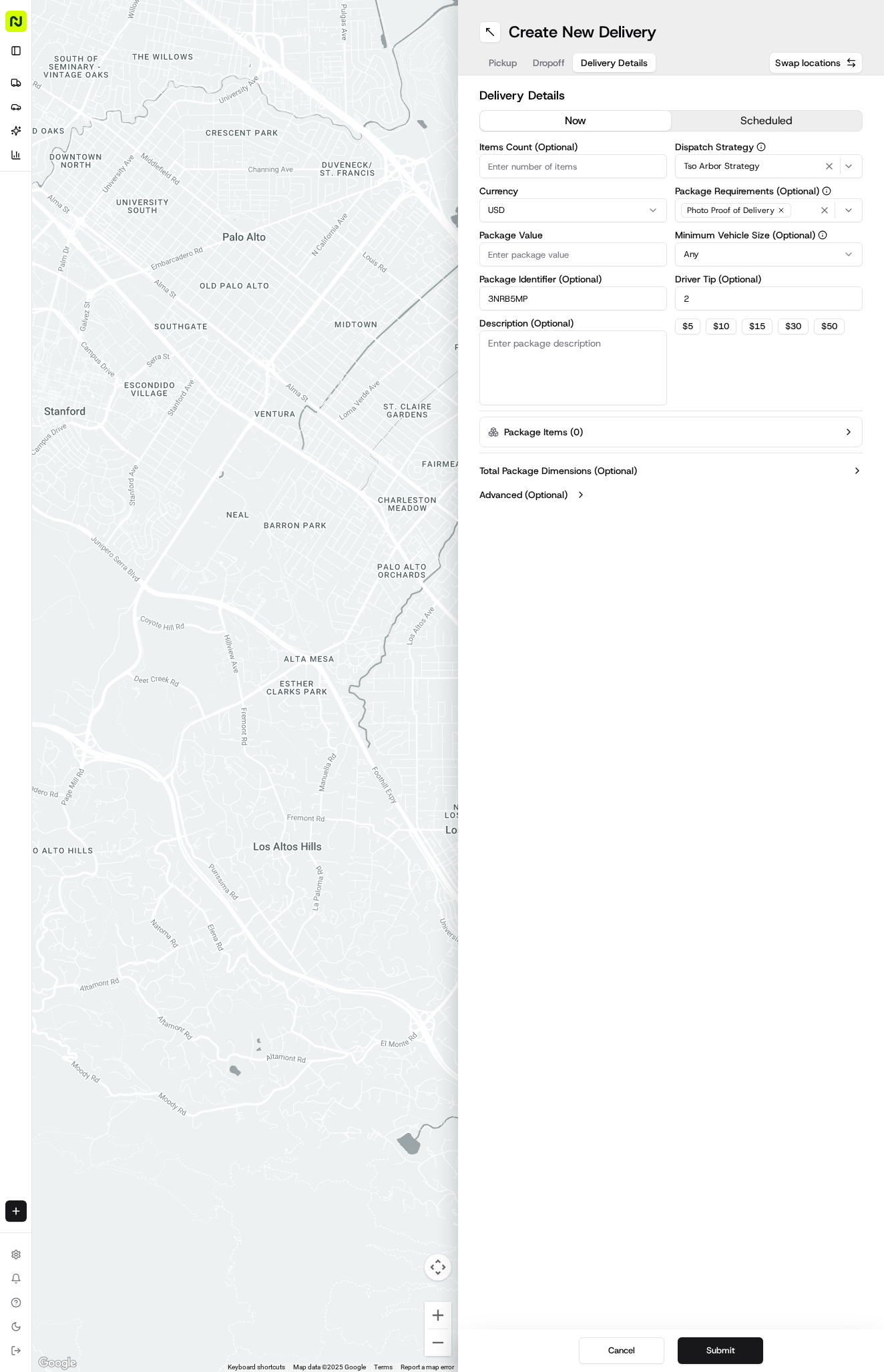
click at [629, 256] on input "Package Value" at bounding box center [572, 254] width 187 height 24
type input "24.79"
click at [552, 72] on div "Pickup Dropoff Delivery Details" at bounding box center [567, 62] width 178 height 24
click at [507, 54] on button "Pickup" at bounding box center [502, 62] width 44 height 18
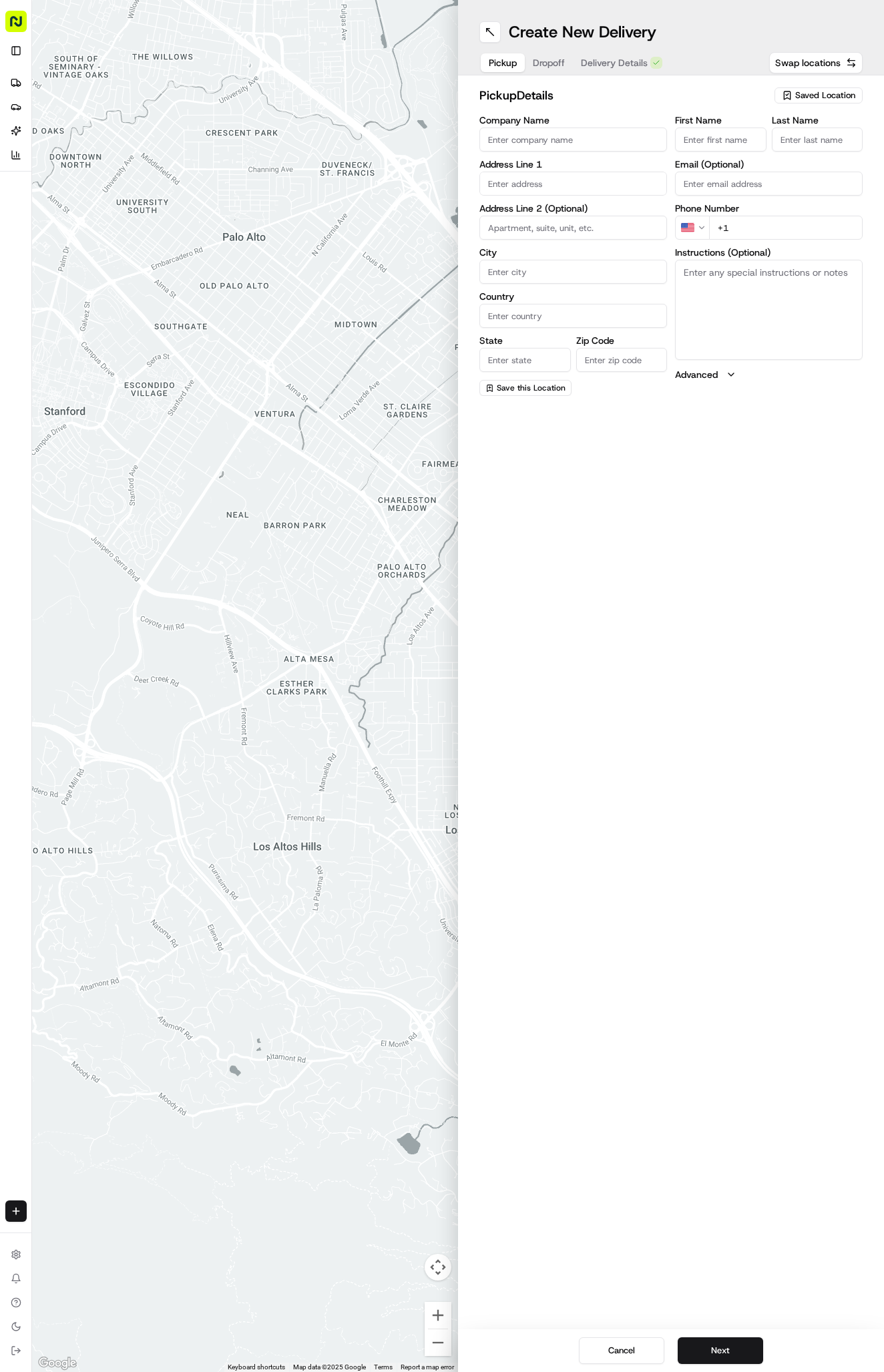
click at [820, 90] on span "Saved Location" at bounding box center [826, 95] width 60 height 12
click at [790, 146] on span "(02) Tso Chinese Takeout & Delivery [GEOGRAPHIC_DATA] (02)" at bounding box center [796, 152] width 164 height 24
type input "(02) Tso Chinese Takeout & Delivery [GEOGRAPHIC_DATA]"
type input "Bldg E Ste 402"
type input "Austin"
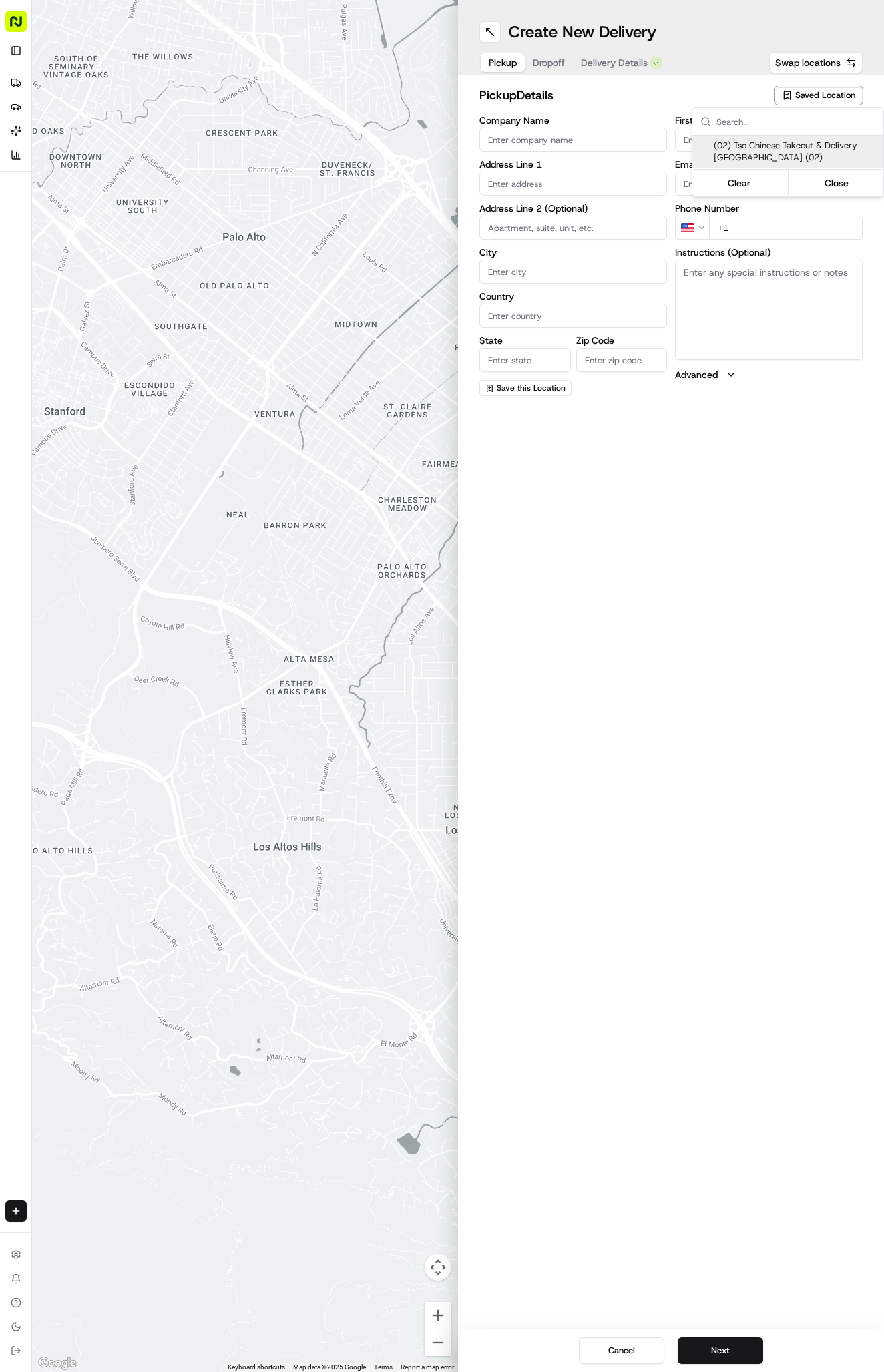
type input "US"
type input "[GEOGRAPHIC_DATA]"
type input "78759"
type input "Tso Chinese"
type input "Arboretum Crossing Manager"
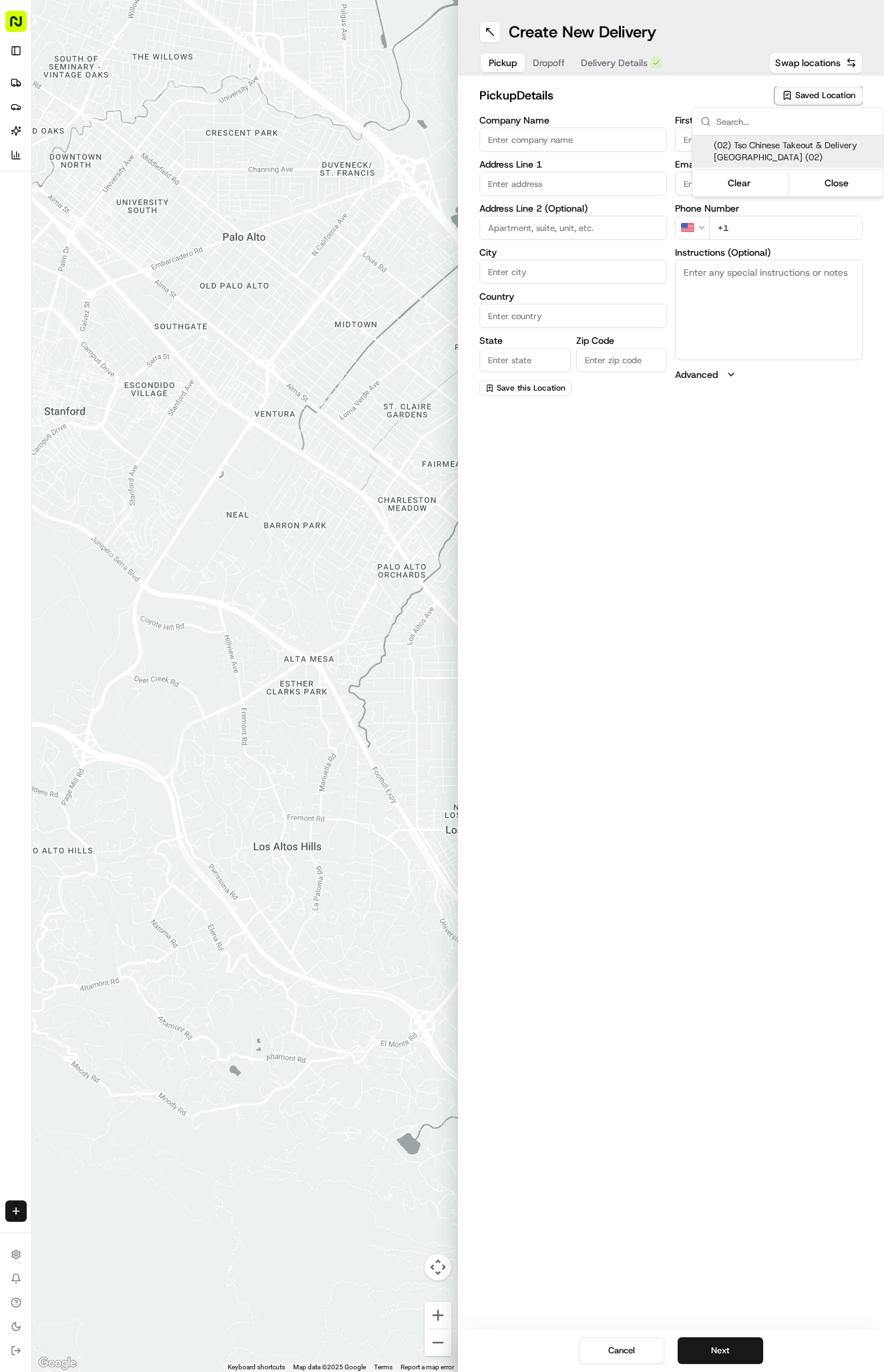
type input "[EMAIL_ADDRESS][DOMAIN_NAME]"
type input "[PHONE_NUMBER]"
type textarea "Submit a picture displaying address & food as Proof of Delivery. Envía una foto…"
type input "[STREET_ADDRESS]"
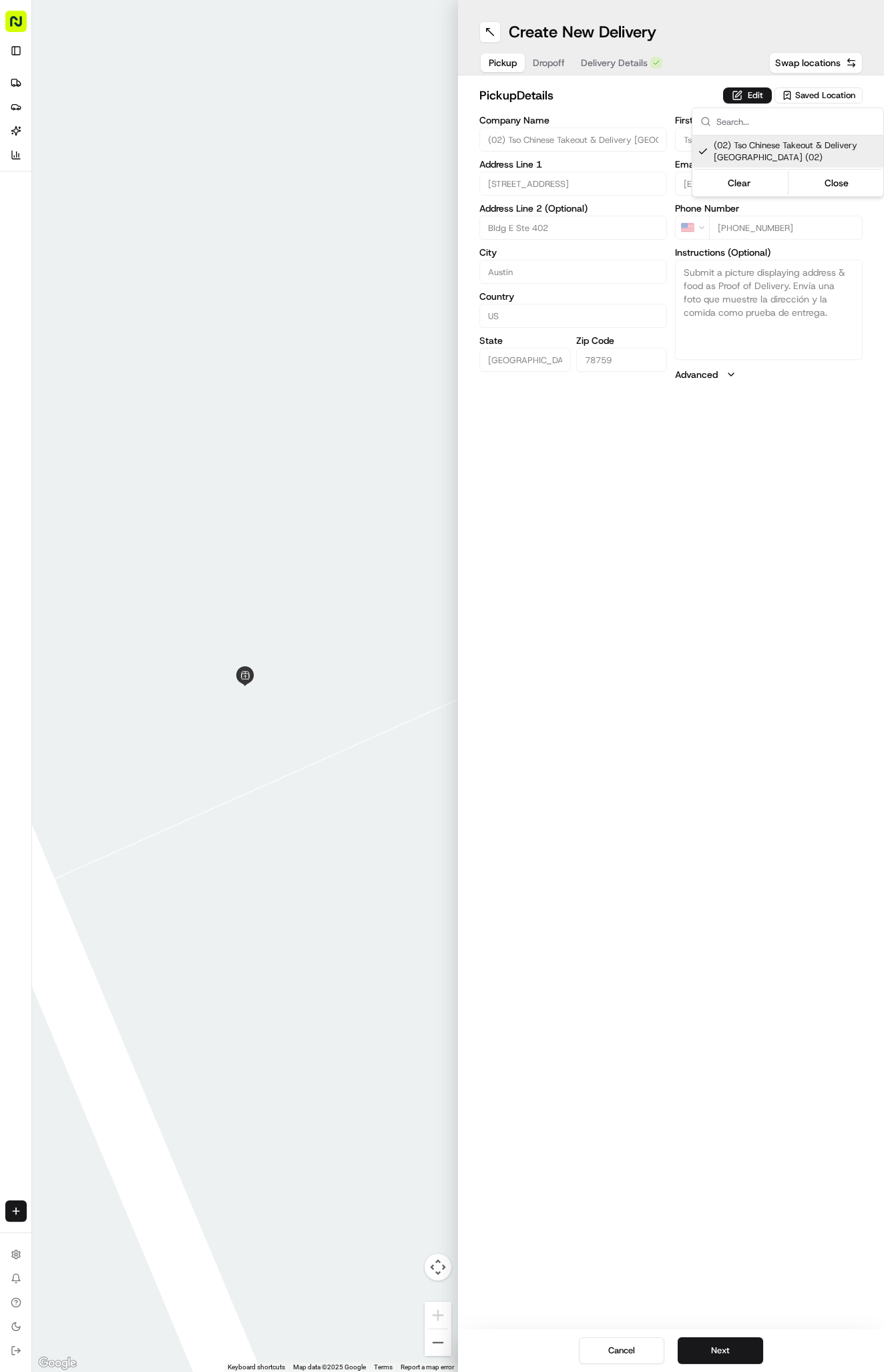
click at [607, 63] on html "Tso Chinese 02 Arbor antonia@tsochinese.com Toggle Sidebar Deliveries Providers…" at bounding box center [442, 686] width 884 height 1372
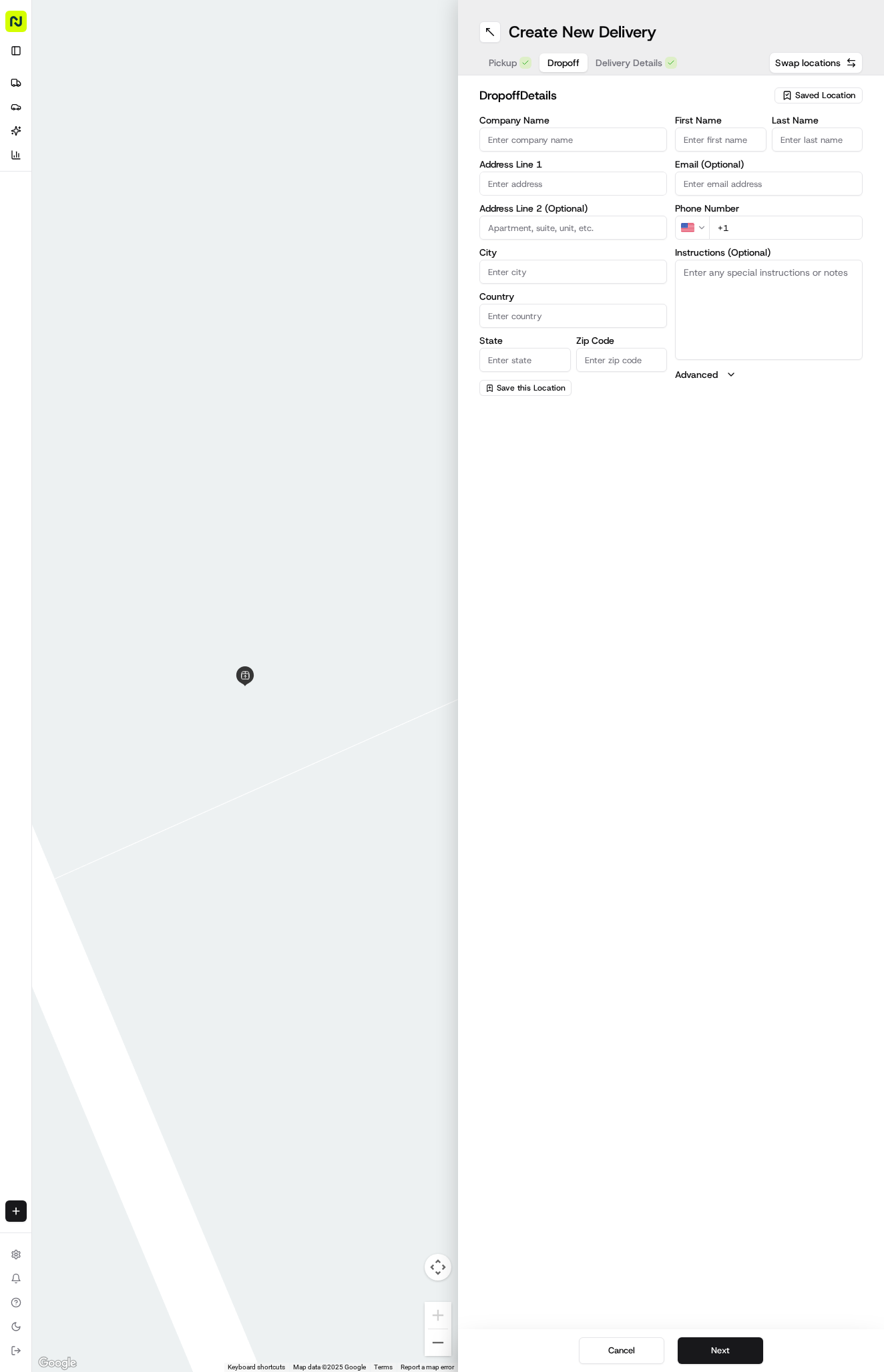
click at [544, 63] on button "Dropoff" at bounding box center [562, 62] width 48 height 18
paste input "Fatimah Gifford"
type input "Fatimah Gifford"
type input "."
paste input "512 751 8192"
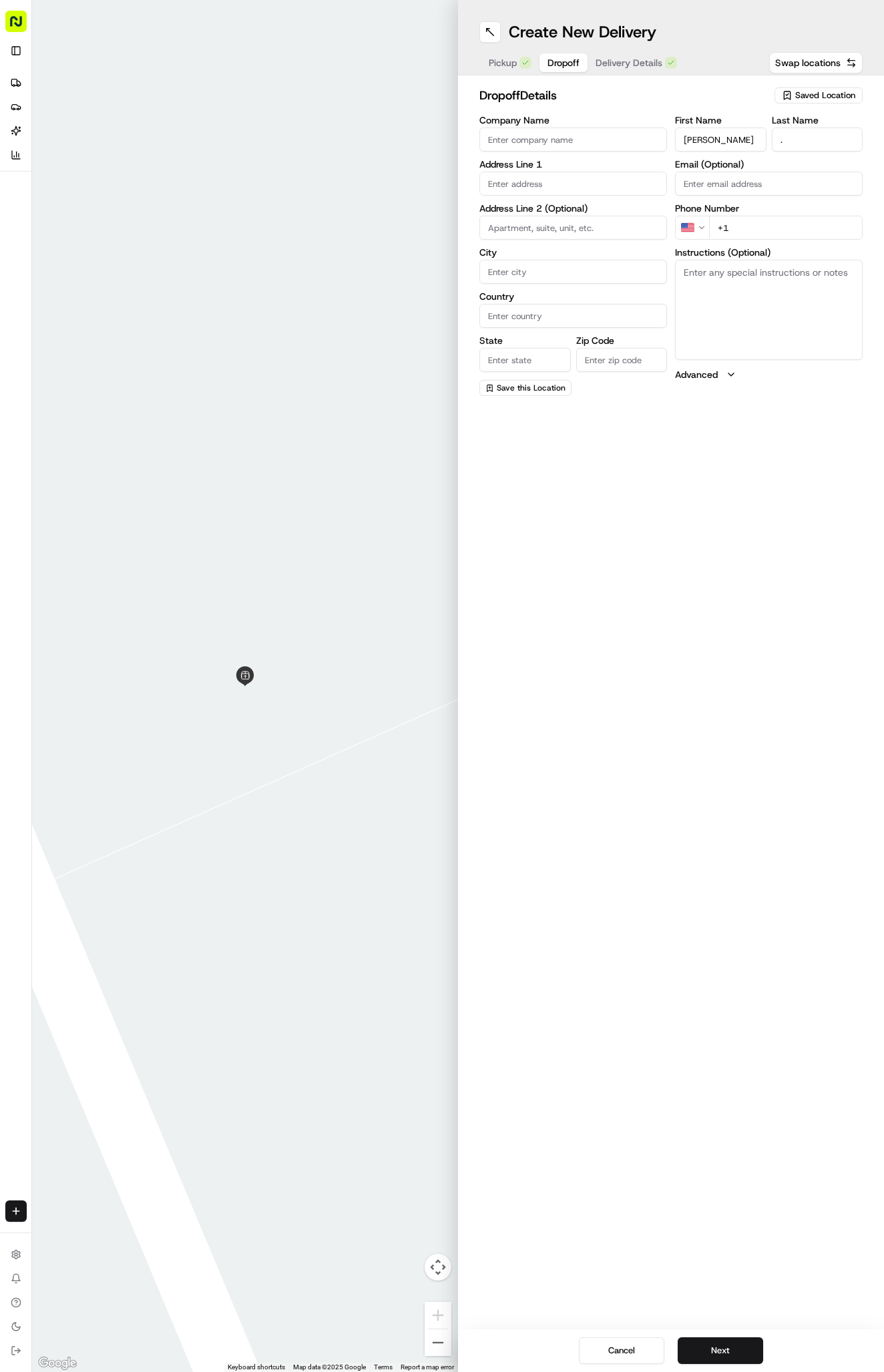
type input "+1 512 751 8192"
paste input "10300 Metropolitan Dr, Austin, TX 78758-4978, United States"
click at [580, 210] on div "10300 Metropolitan Drive, Austin, TX" at bounding box center [573, 212] width 181 height 20
type input "10300 Metropolitan Dr, Austin, TX 78758, USA"
type input "Austin"
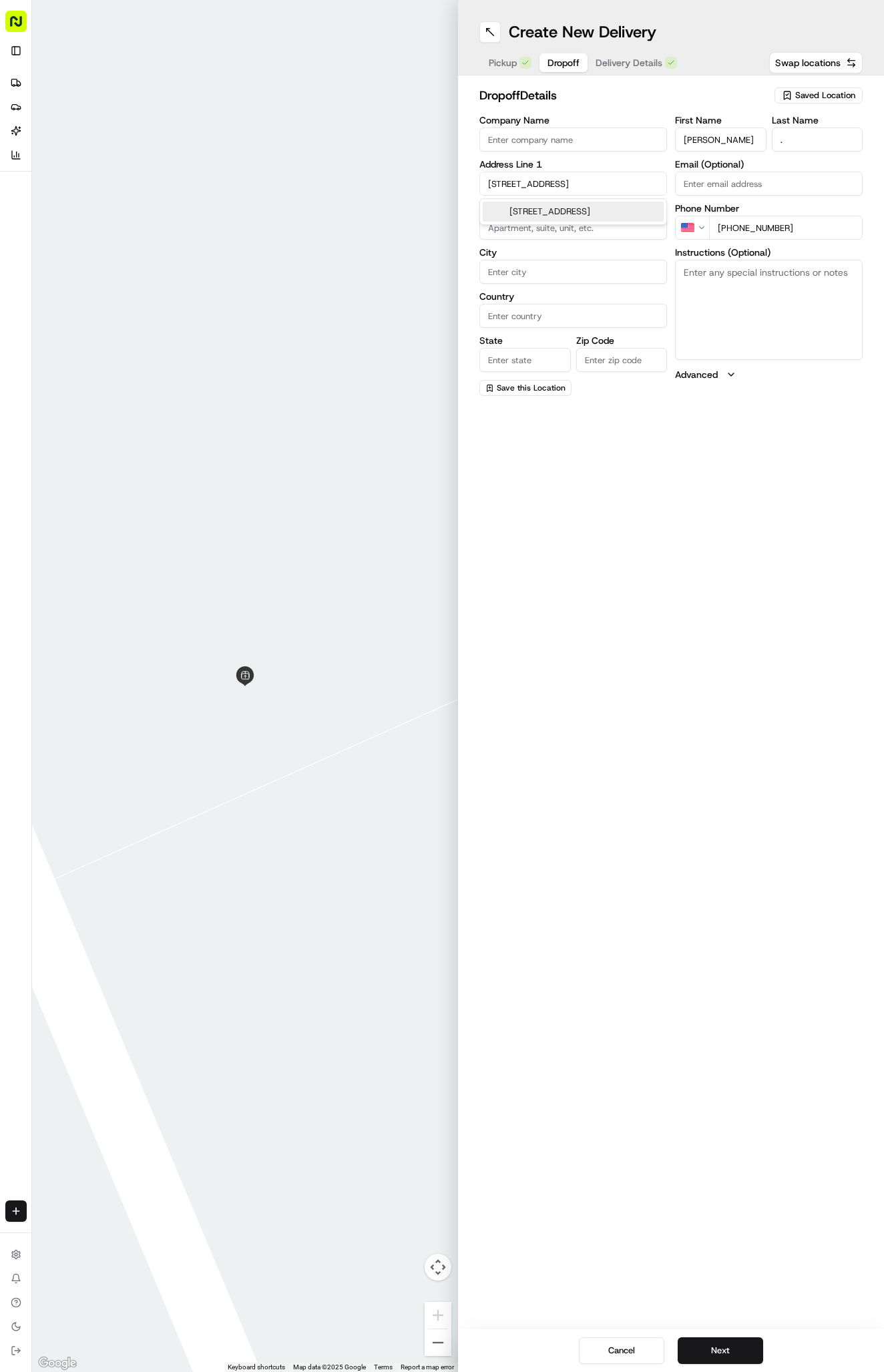
type input "[GEOGRAPHIC_DATA]"
type input "78758"
type input "10300 Metropolitan Drive"
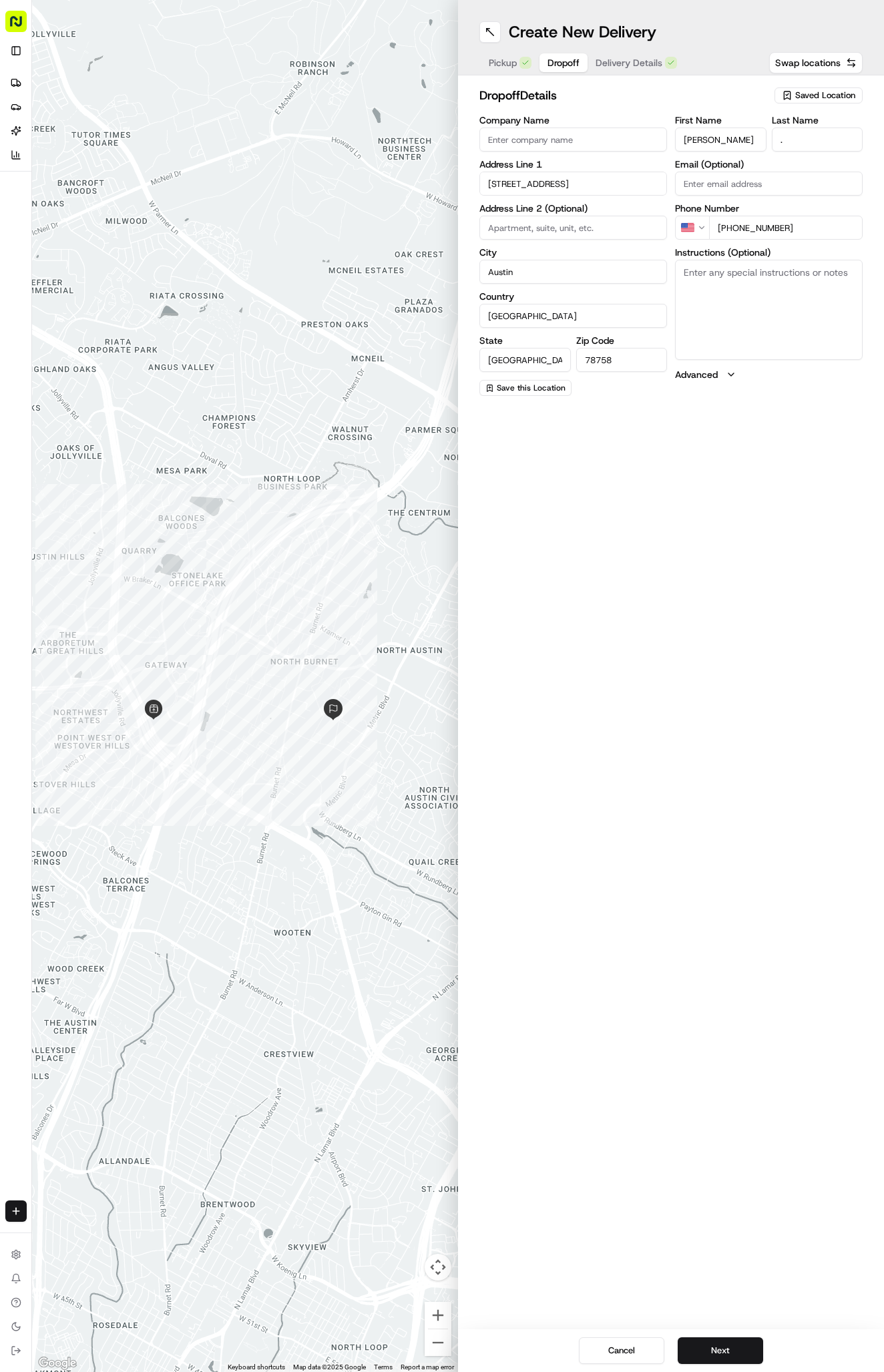
click at [741, 311] on textarea "Instructions (Optional)" at bounding box center [768, 309] width 187 height 100
paste input "The Bond"
type input "The Bond"
click at [563, 227] on input "The Bond" at bounding box center [572, 227] width 187 height 24
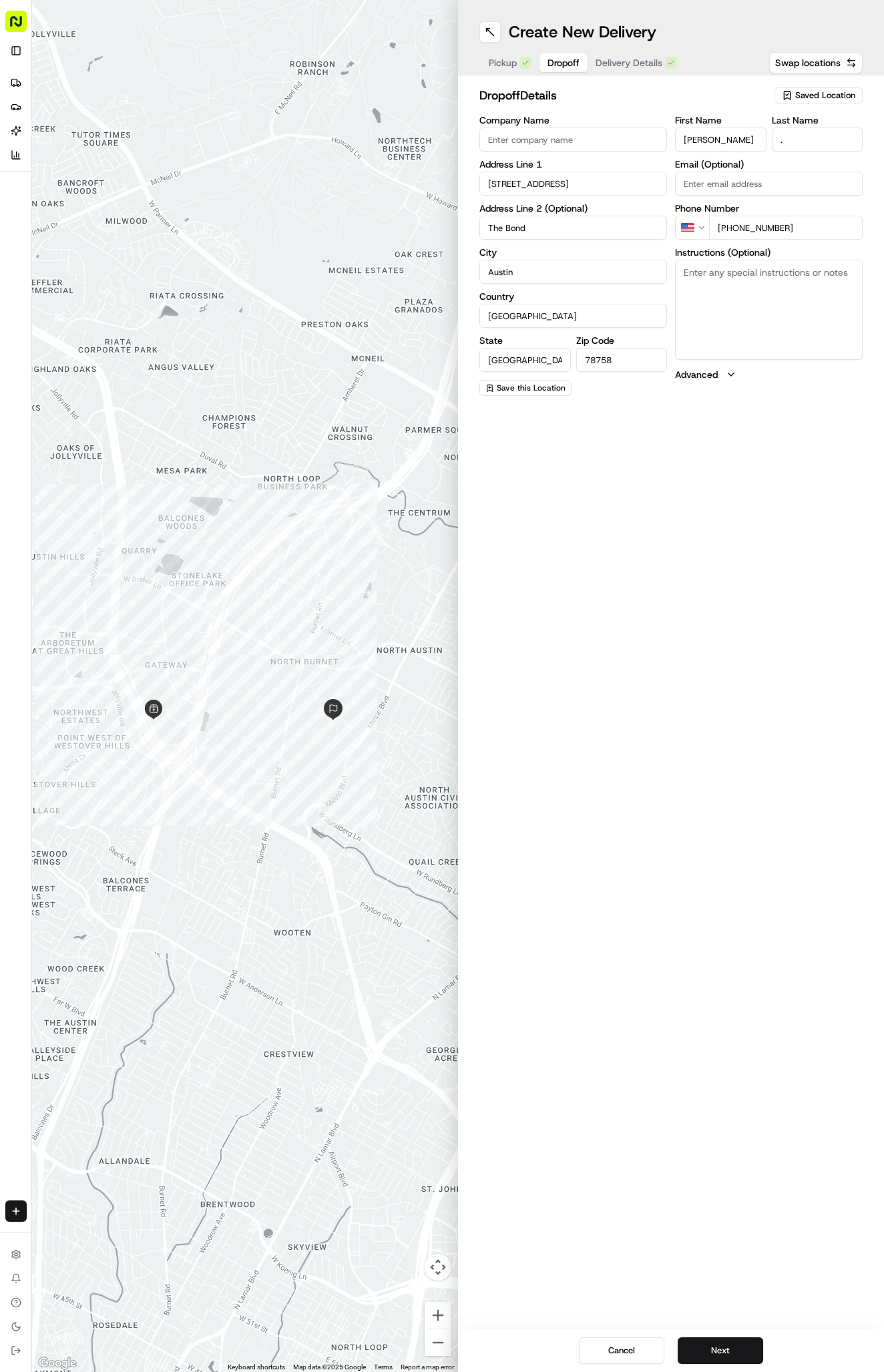
click at [563, 227] on input "The Bond" at bounding box center [572, 227] width 187 height 24
click at [742, 309] on textarea "Instructions (Optional)" at bounding box center [768, 309] width 187 height 100
paste textarea "The Bond"
click at [745, 305] on textarea "The Bond" at bounding box center [768, 309] width 187 height 100
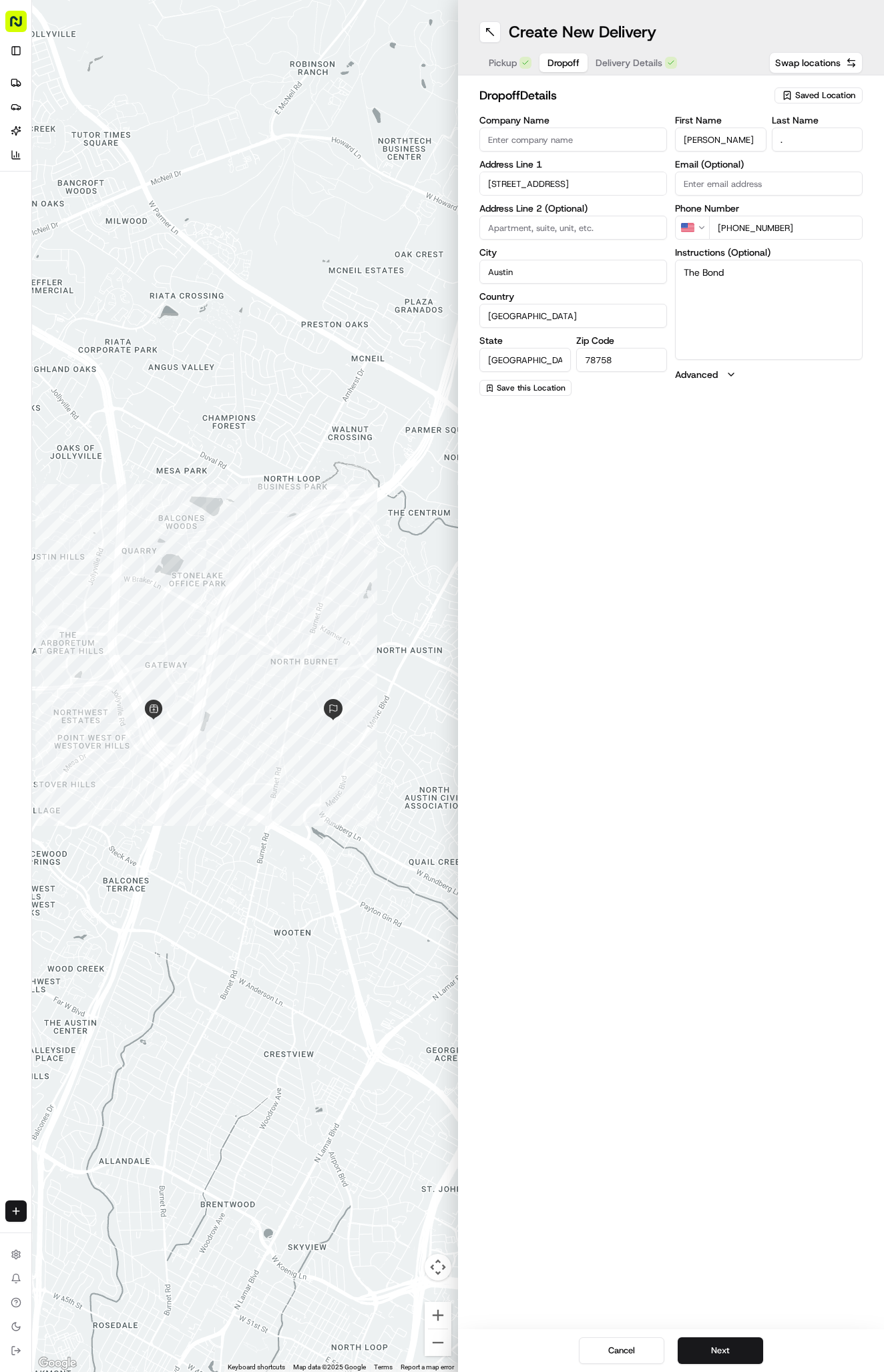
click at [745, 305] on textarea "The Bond" at bounding box center [768, 309] width 187 height 100
paste textarea "Apartment 1401"
click at [743, 306] on textarea "The Bond Apartment 1401" at bounding box center [768, 309] width 187 height 100
paste textarea "At the intercom, press the "Delivery" button and enter the code 116514. At the …"
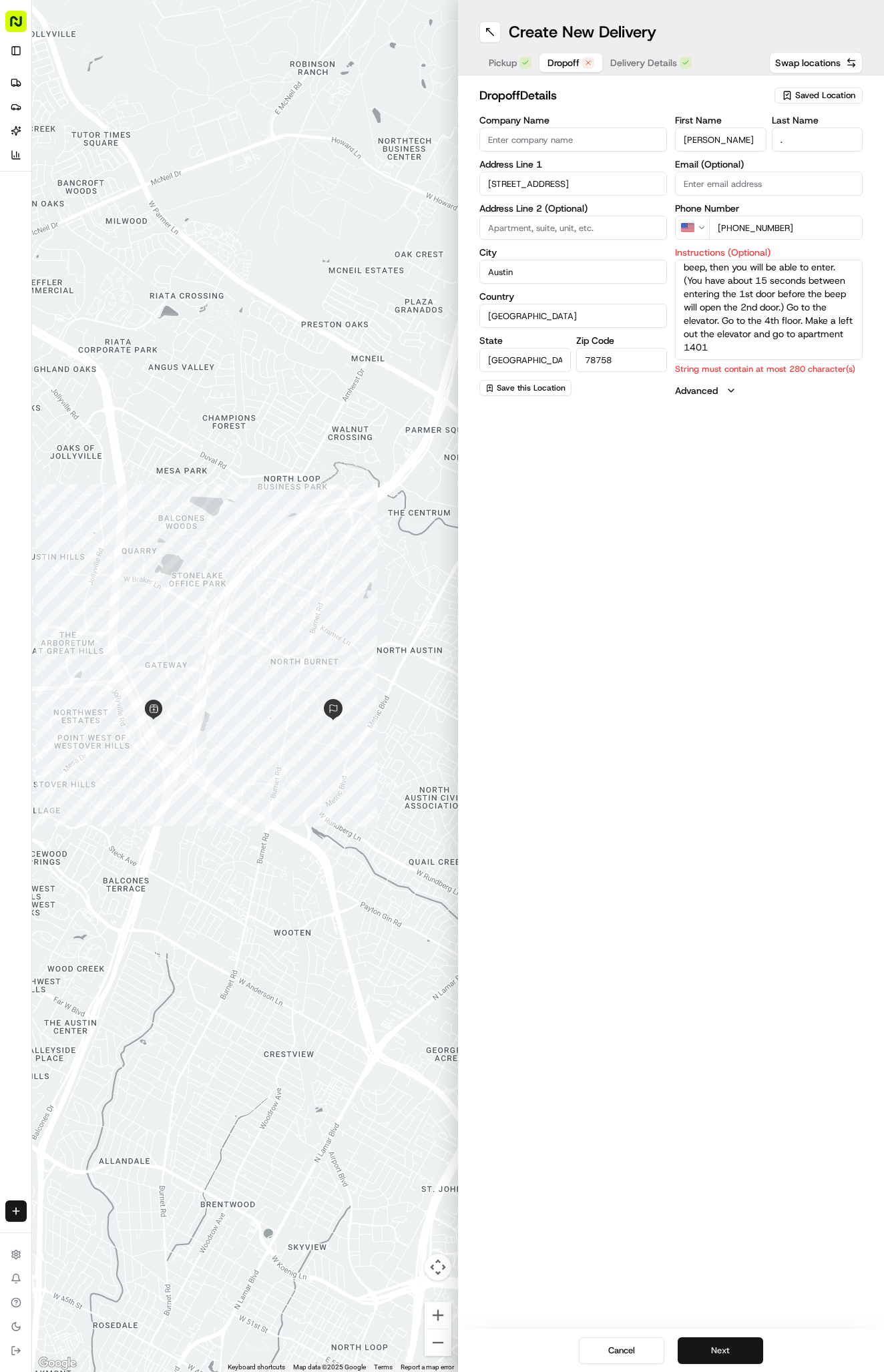
click at [701, 1344] on button "Next" at bounding box center [721, 1351] width 85 height 26
drag, startPoint x: 789, startPoint y: 326, endPoint x: 685, endPoint y: 299, distance: 107.4
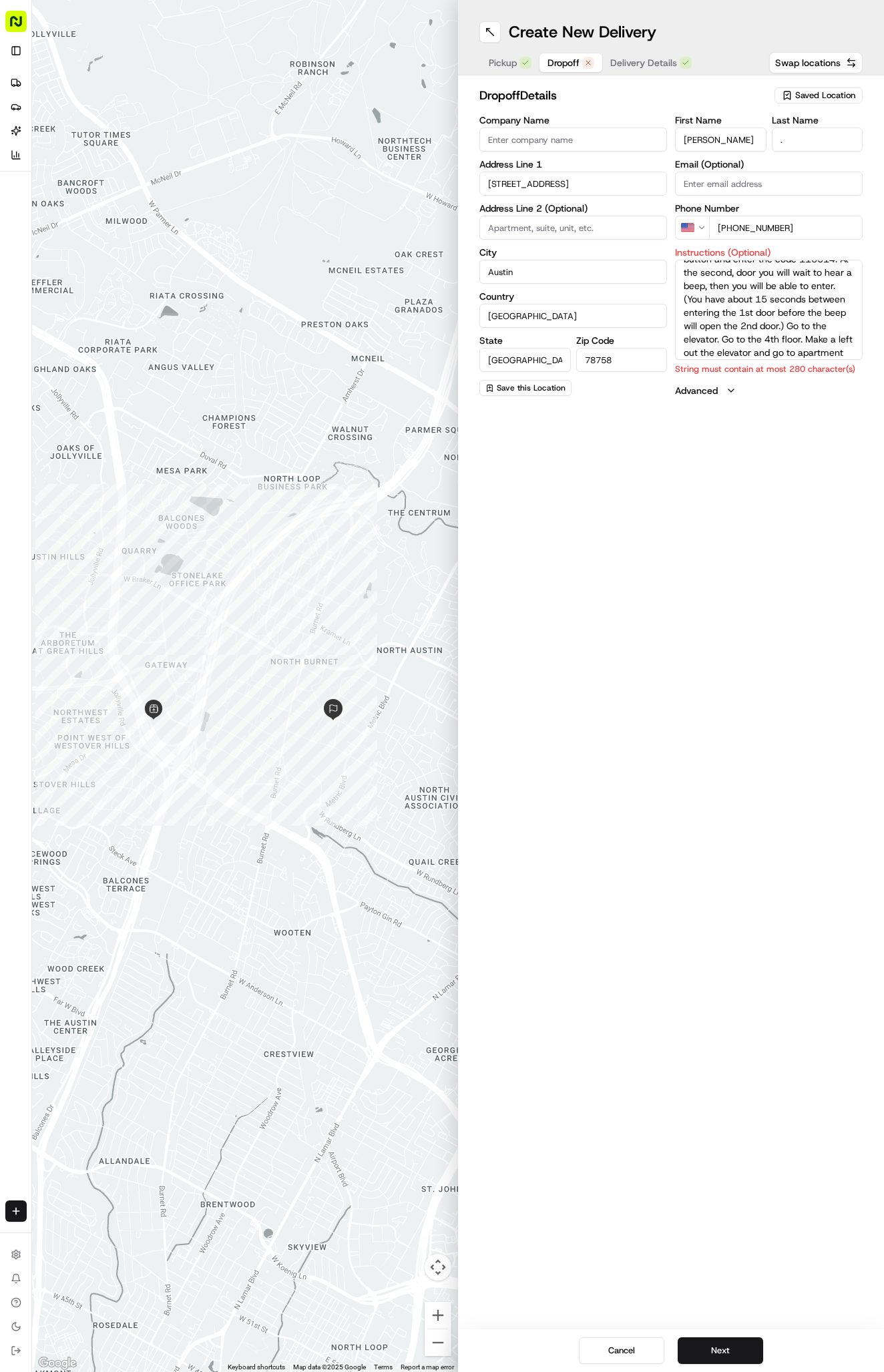
click at [685, 299] on textarea "The Bond Apartment 1401 At the intercom, press the "Delivery" button and enter …" at bounding box center [768, 309] width 187 height 100
type textarea "The Bond Apartment 1401 At the intercom, press the "Delivery" button and enter …"
click at [747, 1348] on button "Next" at bounding box center [721, 1351] width 85 height 26
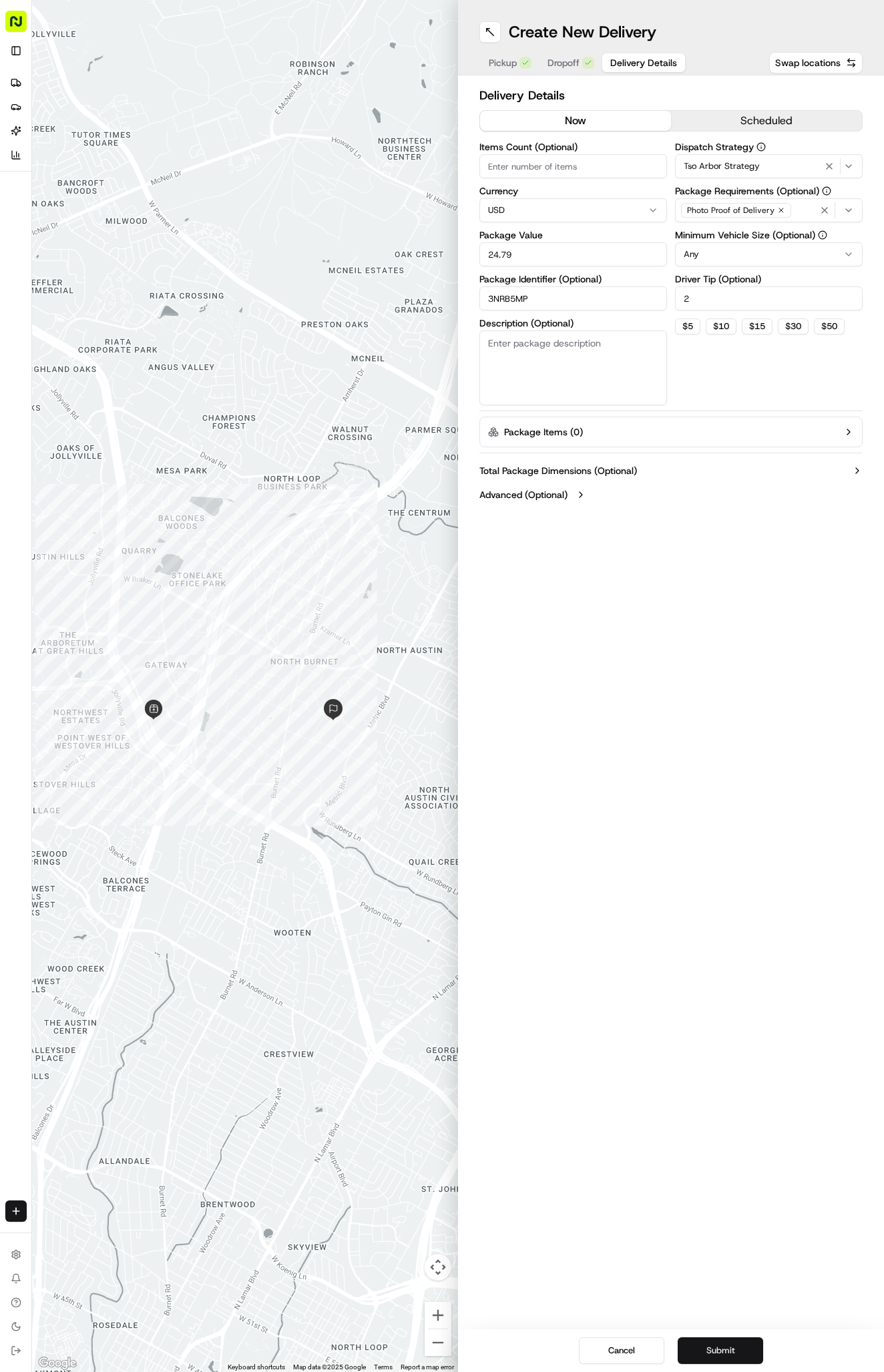
click at [747, 1348] on button "Submit" at bounding box center [721, 1351] width 85 height 26
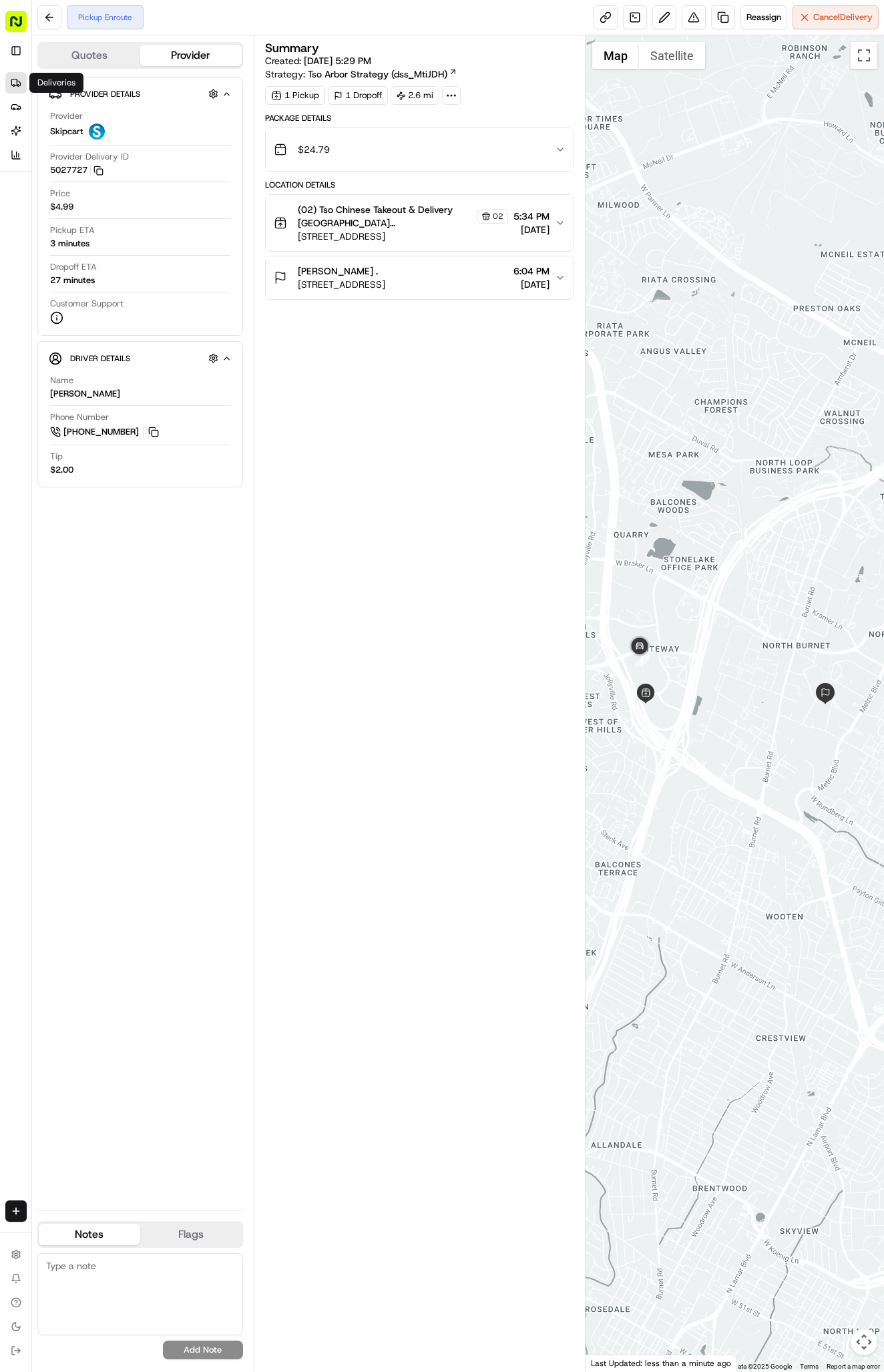
click at [19, 86] on icon at bounding box center [16, 83] width 11 height 11
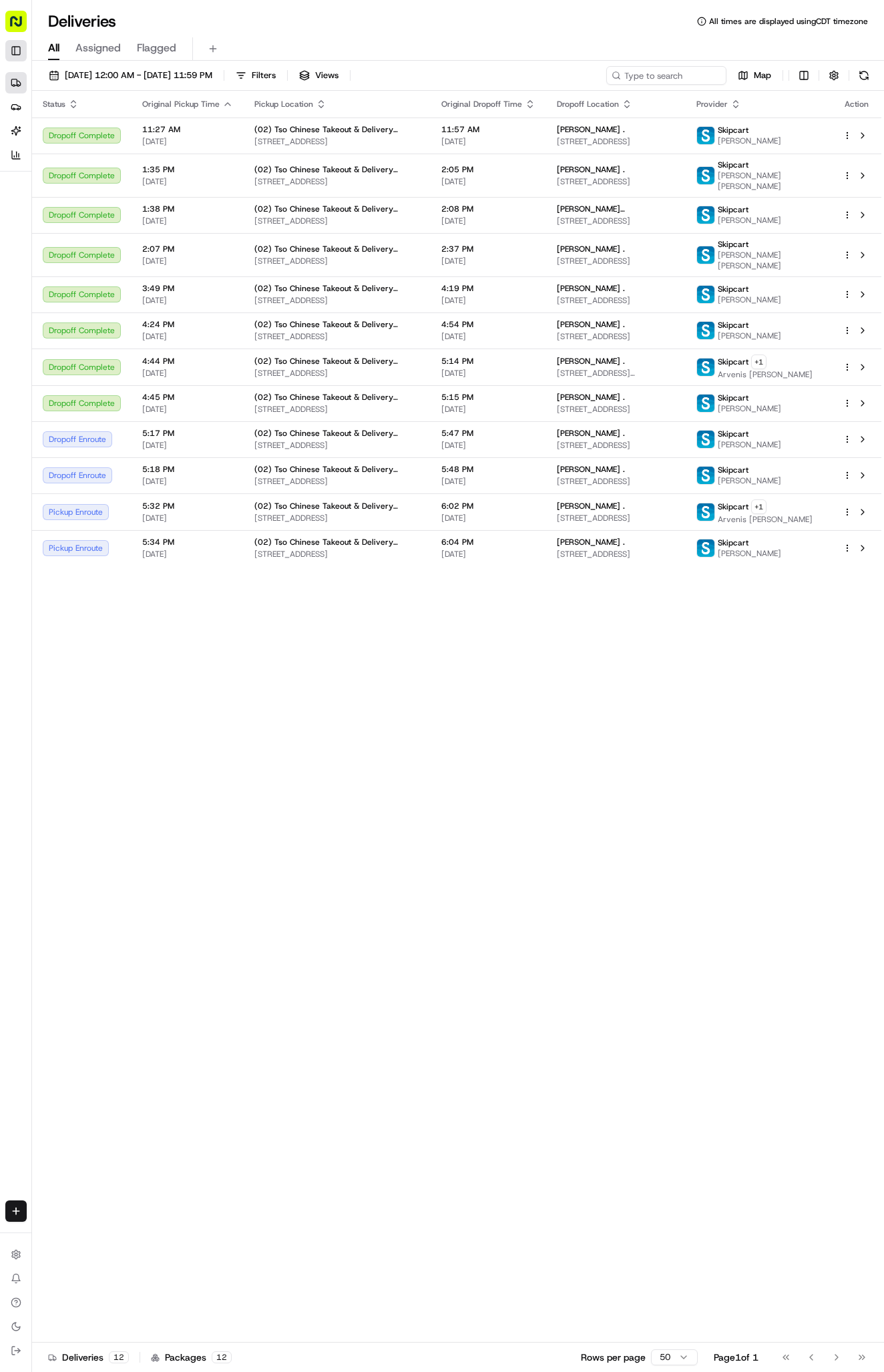
click at [10, 48] on button "Toggle Sidebar" at bounding box center [16, 51] width 21 height 21
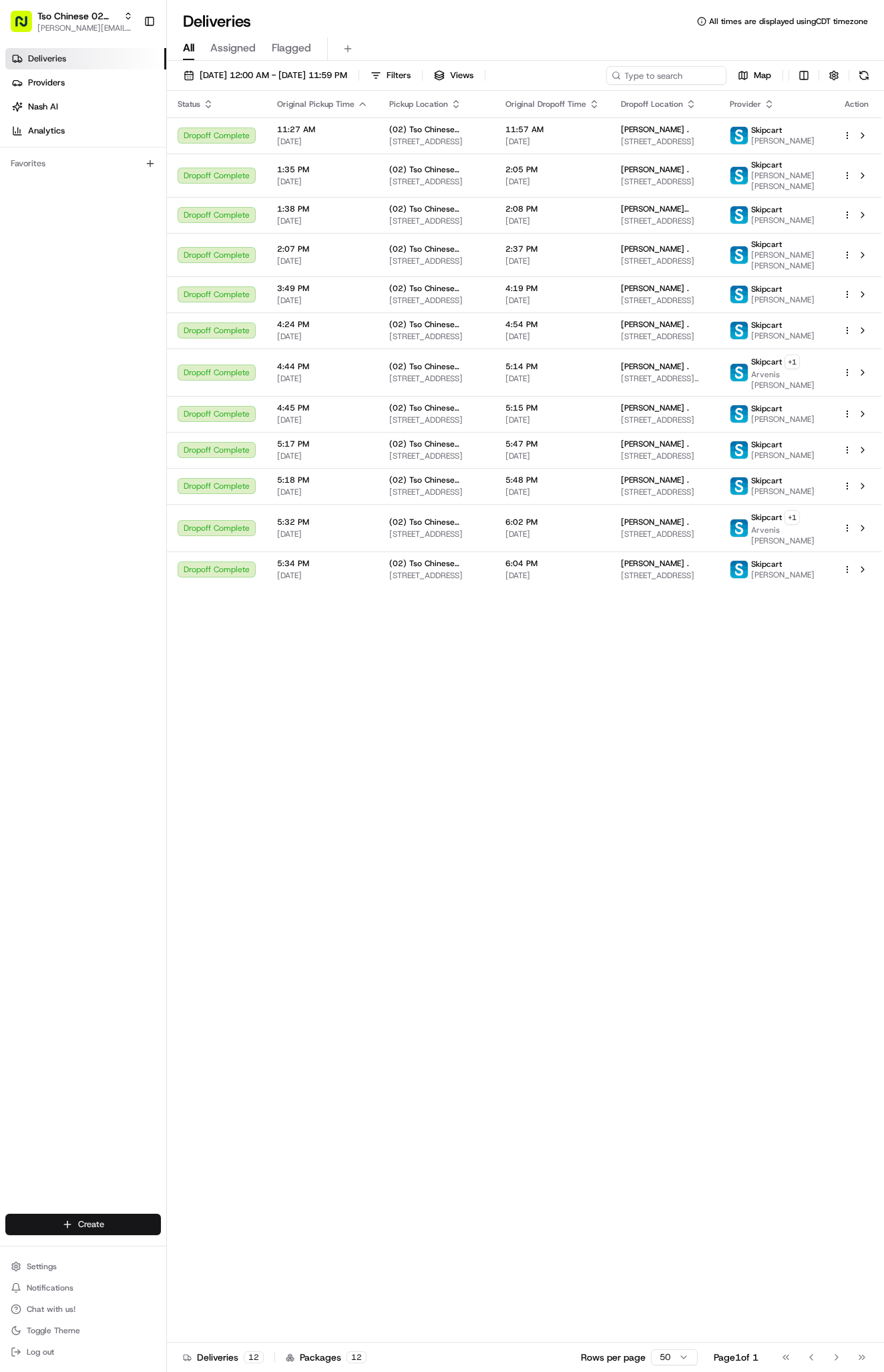
click at [72, 1231] on html "Tso Chinese 02 Arbor antonia@tsochinese.com Toggle Sidebar Deliveries Providers…" at bounding box center [442, 686] width 884 height 1372
click at [205, 1249] on link "Delivery" at bounding box center [241, 1250] width 149 height 24
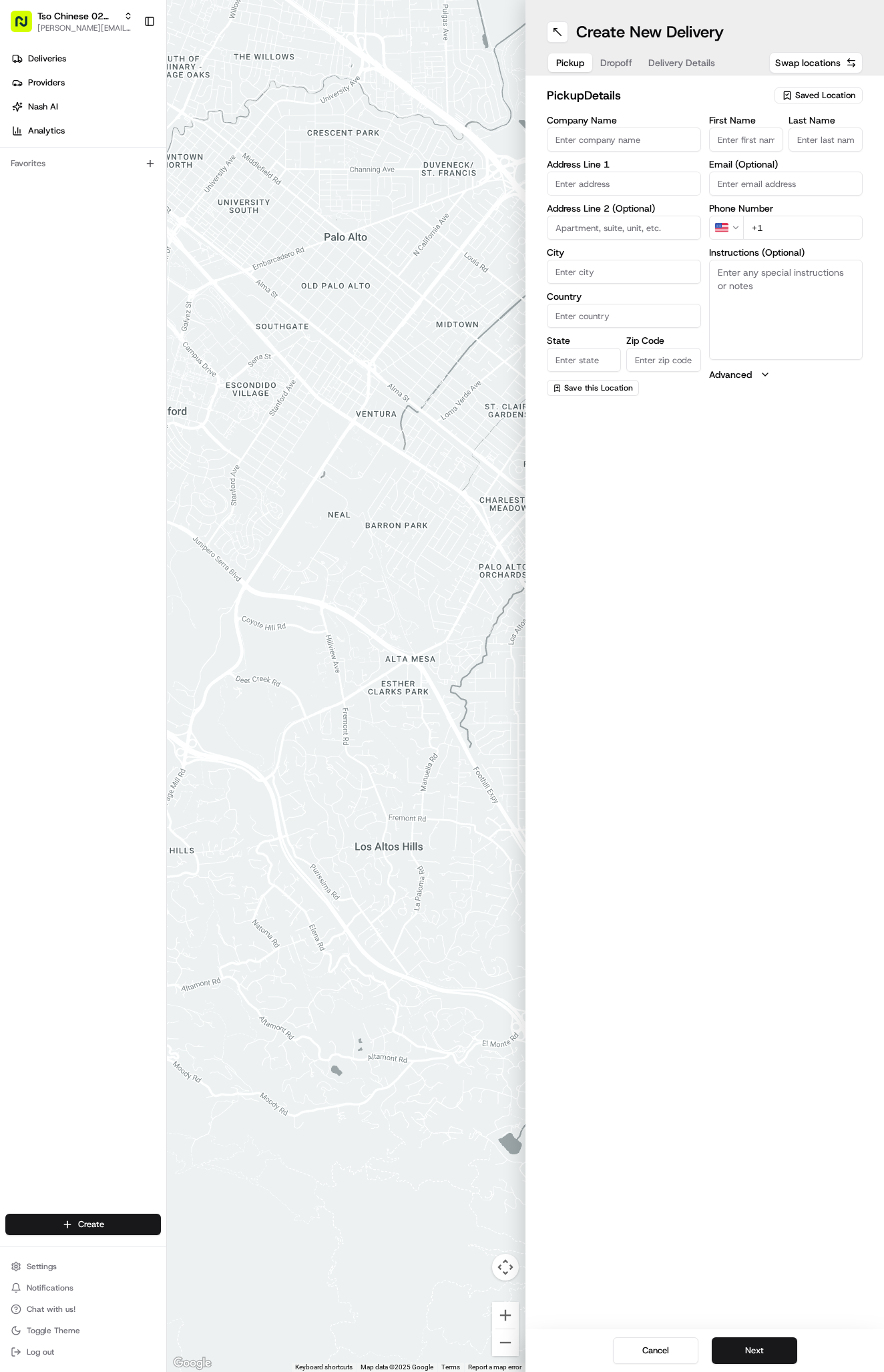
click at [798, 94] on span "Saved Location" at bounding box center [826, 95] width 60 height 12
click at [781, 151] on span "(02) Tso Chinese Takeout & Delivery [GEOGRAPHIC_DATA] (02)" at bounding box center [796, 152] width 164 height 24
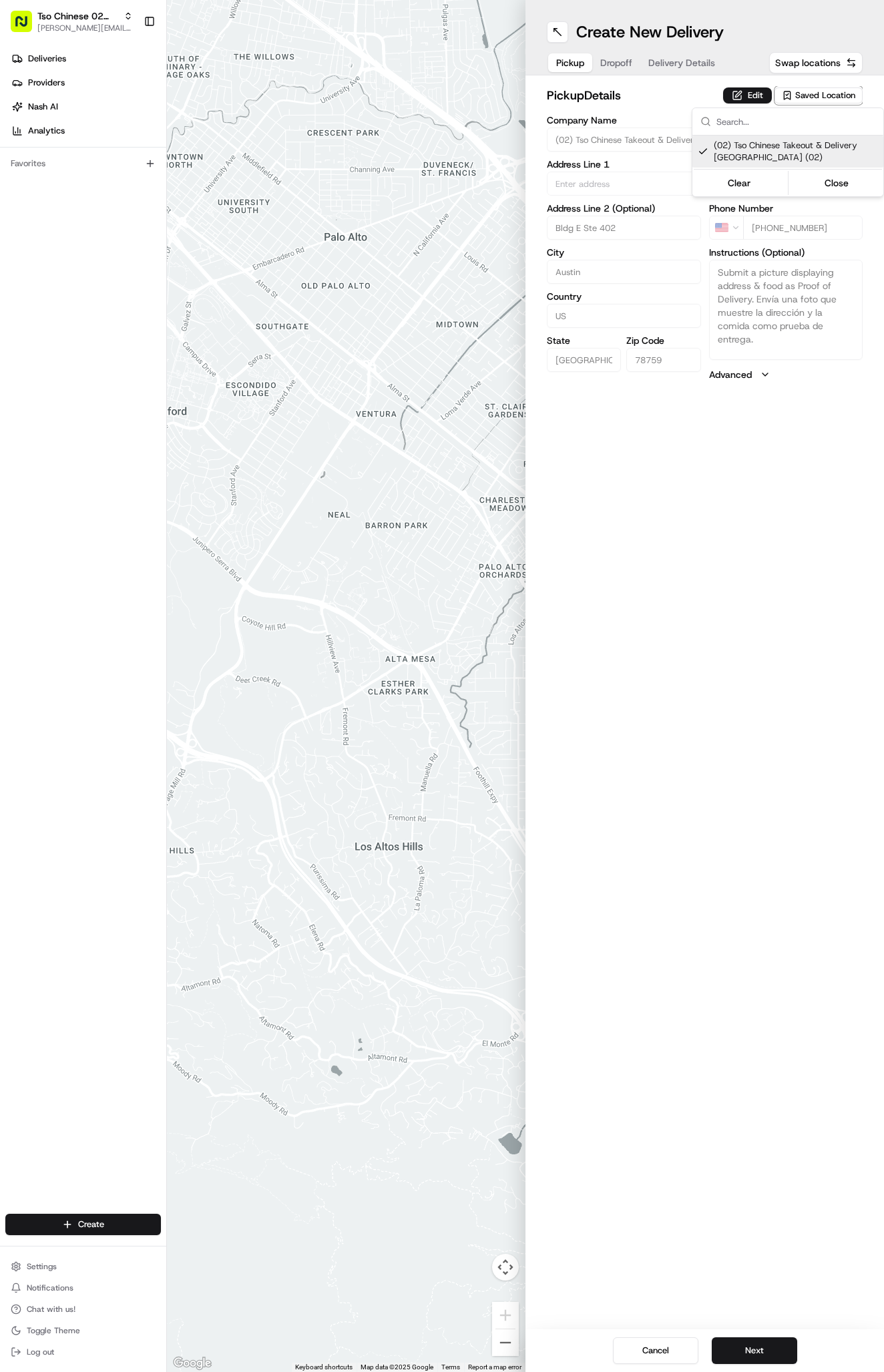
type input "(02) Tso Chinese Takeout & Delivery [GEOGRAPHIC_DATA]"
type input "Bldg E Ste 402"
type input "Austin"
type input "US"
type input "[GEOGRAPHIC_DATA]"
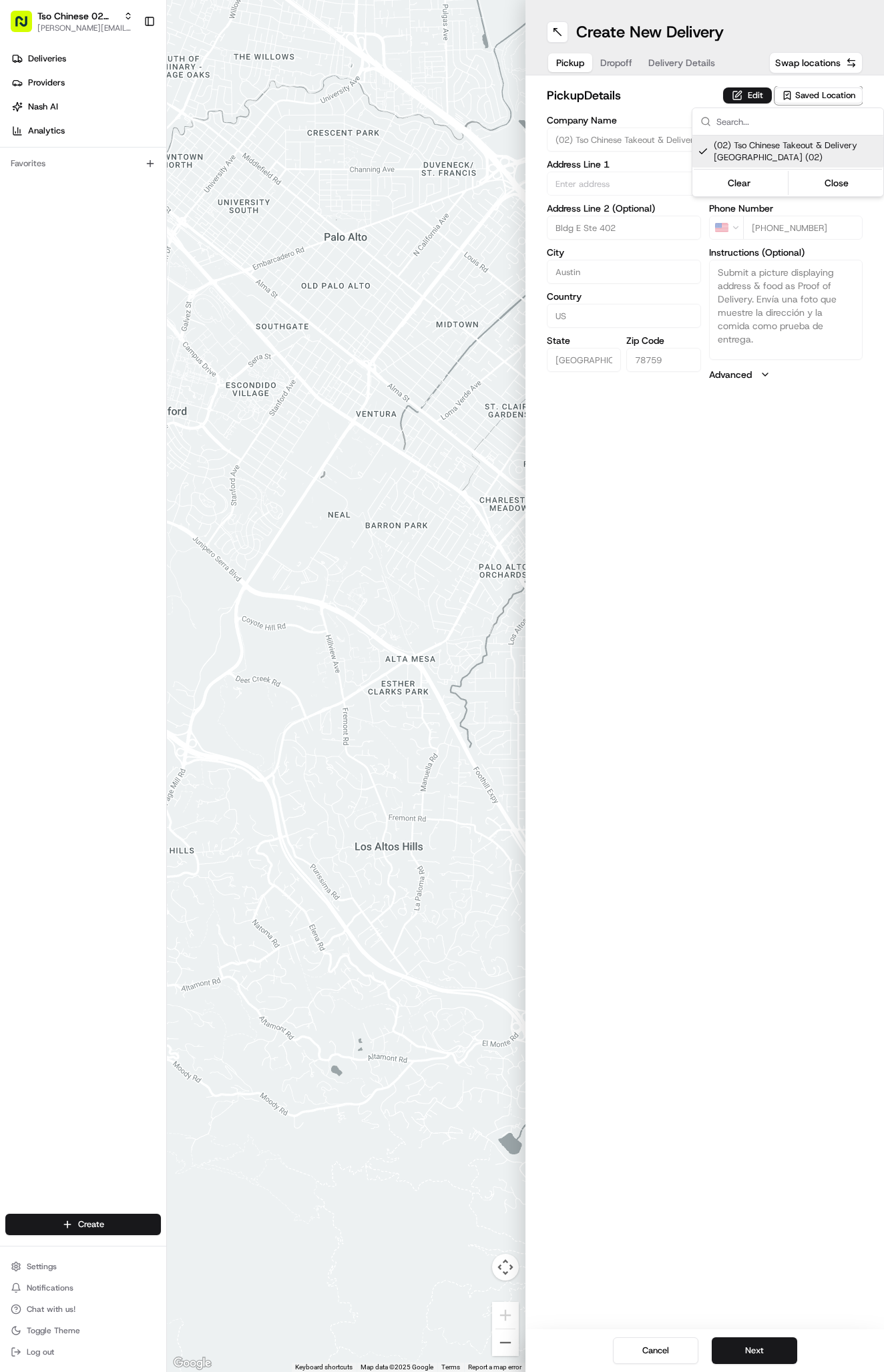
type input "78759"
type input "Tso Chinese"
type input "Arboretum Crossing Manager"
type input "[EMAIL_ADDRESS][DOMAIN_NAME]"
type input "[PHONE_NUMBER]"
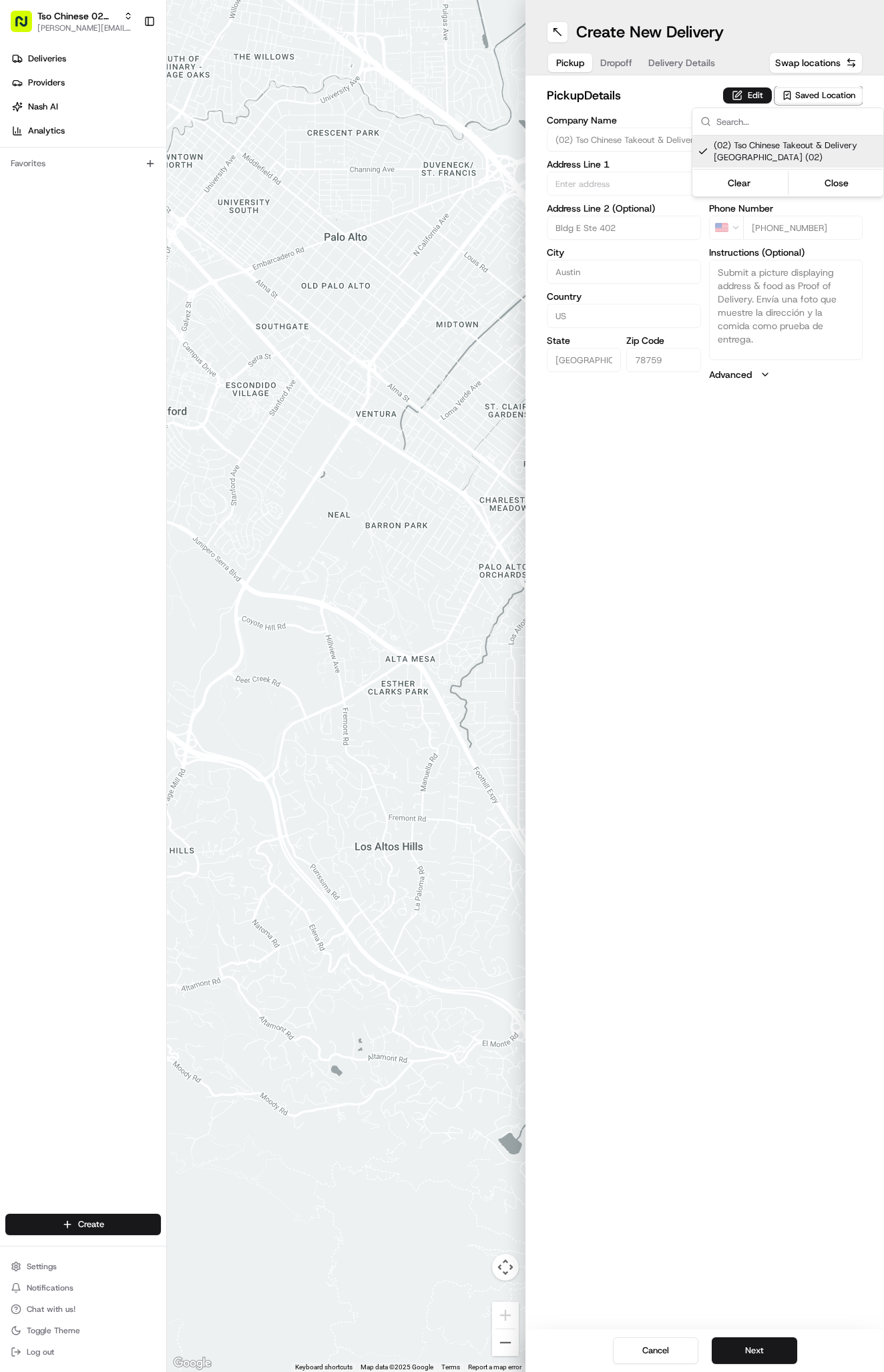
type textarea "Submit a picture displaying address & food as Proof of Delivery. Envía una foto…"
type input "[STREET_ADDRESS]"
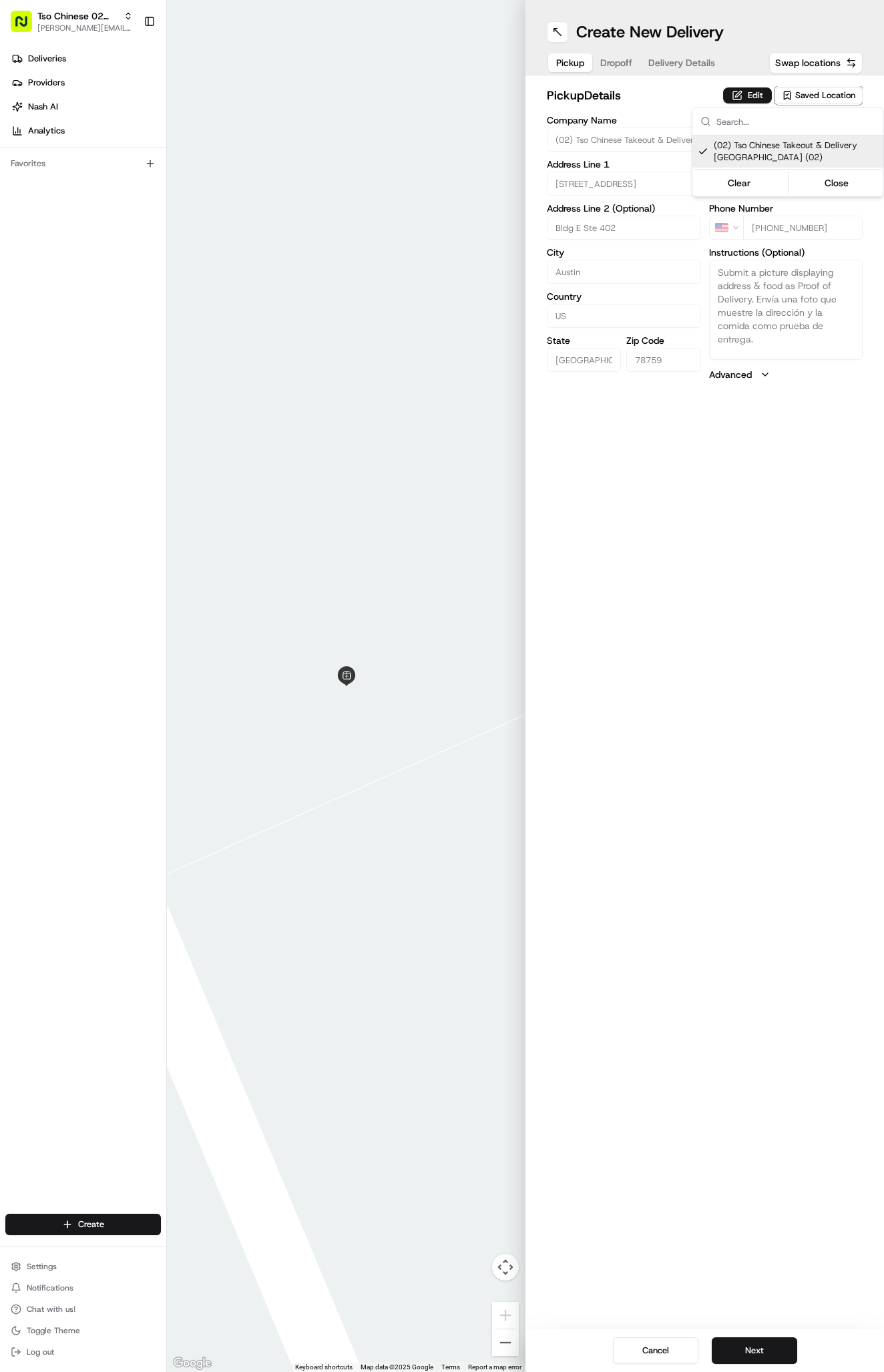
click at [673, 93] on html "Tso Chinese 02 Arbor antonia@tsochinese.com Toggle Sidebar Deliveries Providers…" at bounding box center [442, 686] width 884 height 1372
click at [673, 61] on span "Delivery Details" at bounding box center [681, 63] width 67 height 14
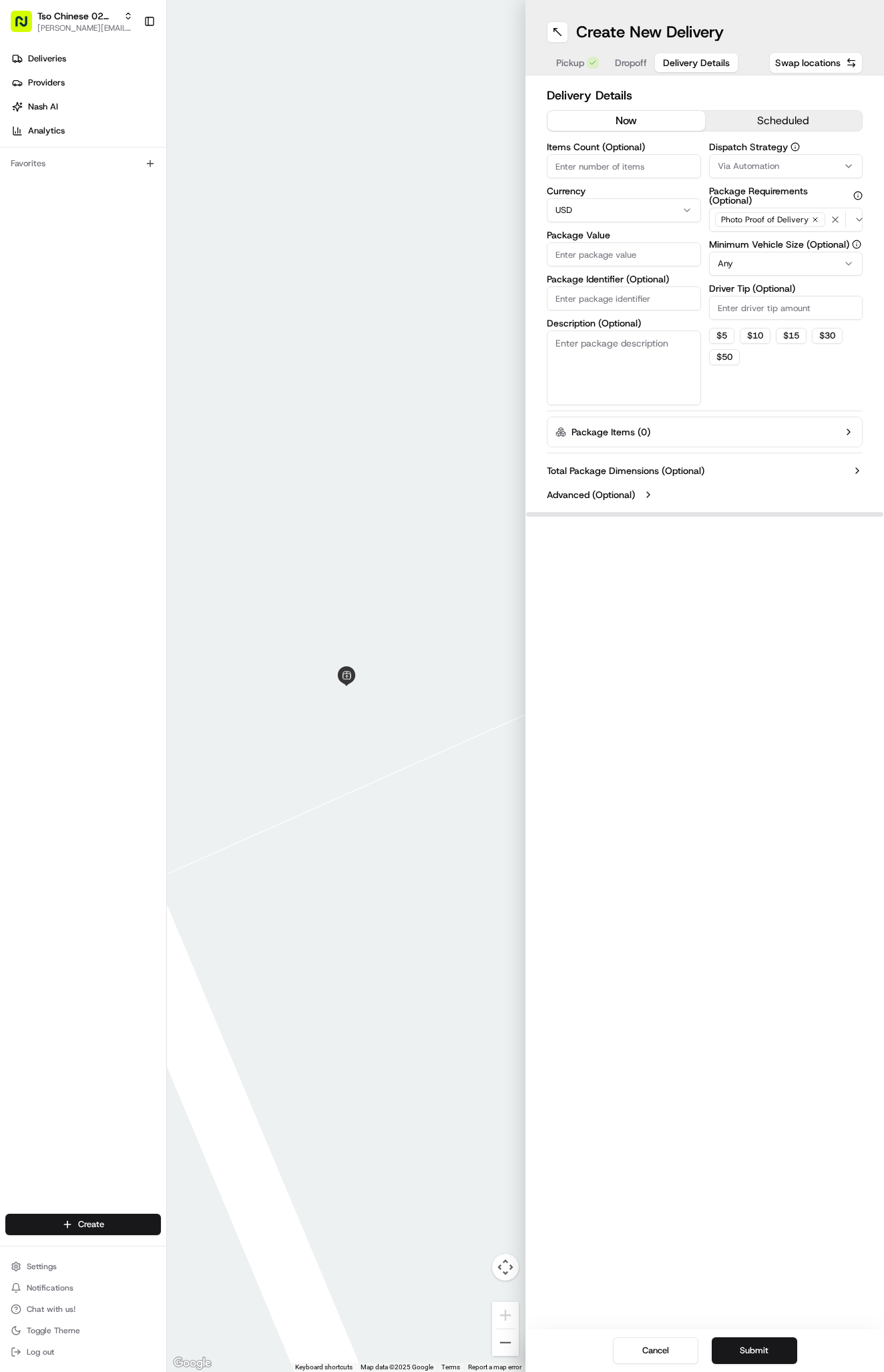
click at [673, 61] on span "Delivery Details" at bounding box center [696, 63] width 67 height 14
click at [742, 170] on span "Via Automation" at bounding box center [748, 166] width 61 height 12
click at [757, 236] on span "Tso Arbor Strategy" at bounding box center [796, 239] width 164 height 12
click at [755, 292] on html "Tso Chinese 02 Arbor antonia@tsochinese.com Toggle Sidebar Deliveries Providers…" at bounding box center [442, 686] width 884 height 1372
click at [755, 304] on input "Driver Tip (Optional)" at bounding box center [786, 307] width 154 height 24
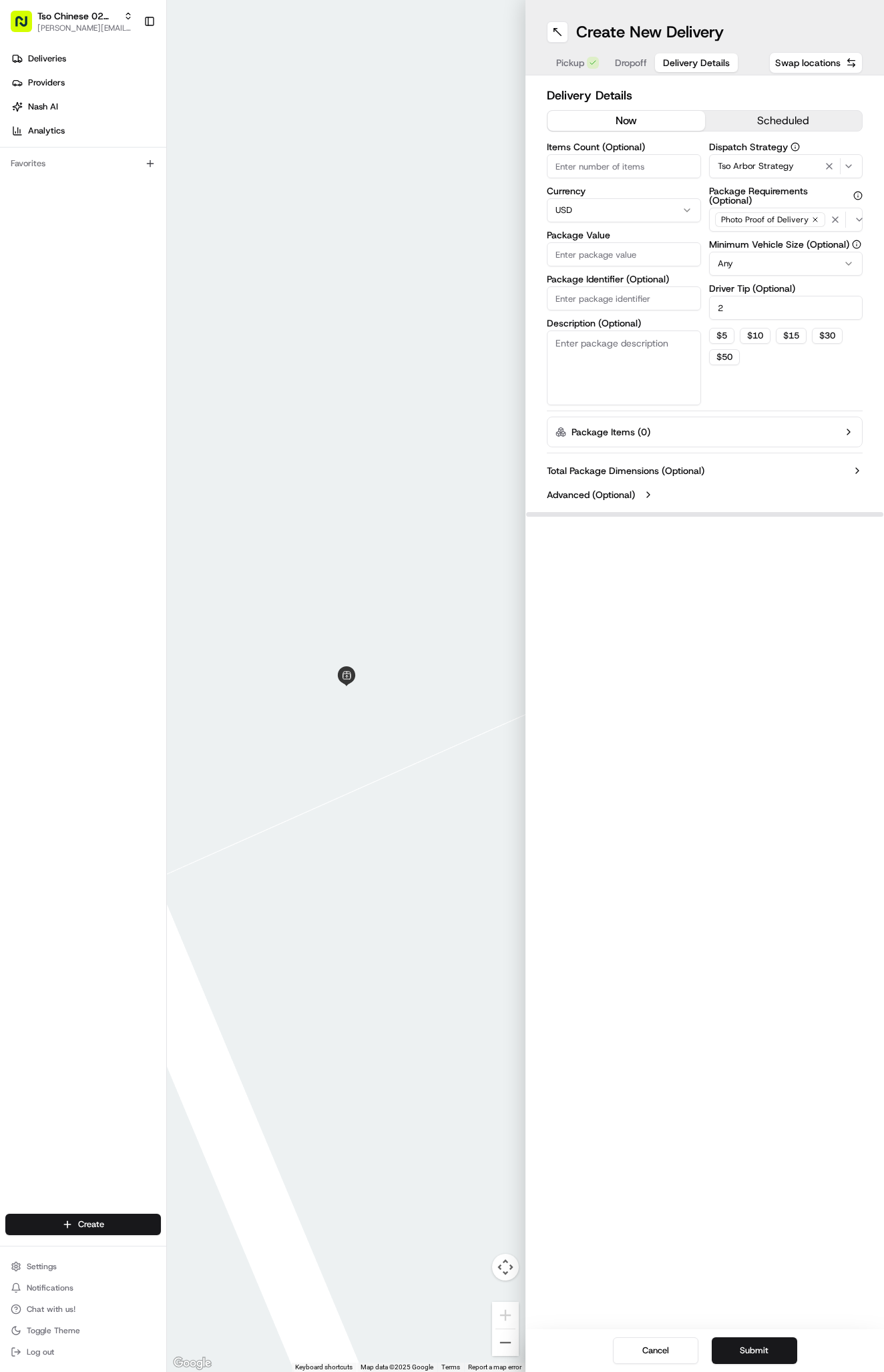
type input "2"
click at [627, 291] on input "Package Identifier (Optional)" at bounding box center [624, 298] width 154 height 24
paste input "T7QZXJB"
type input "T7QZXJB"
click at [631, 251] on input "Package Value" at bounding box center [624, 254] width 154 height 24
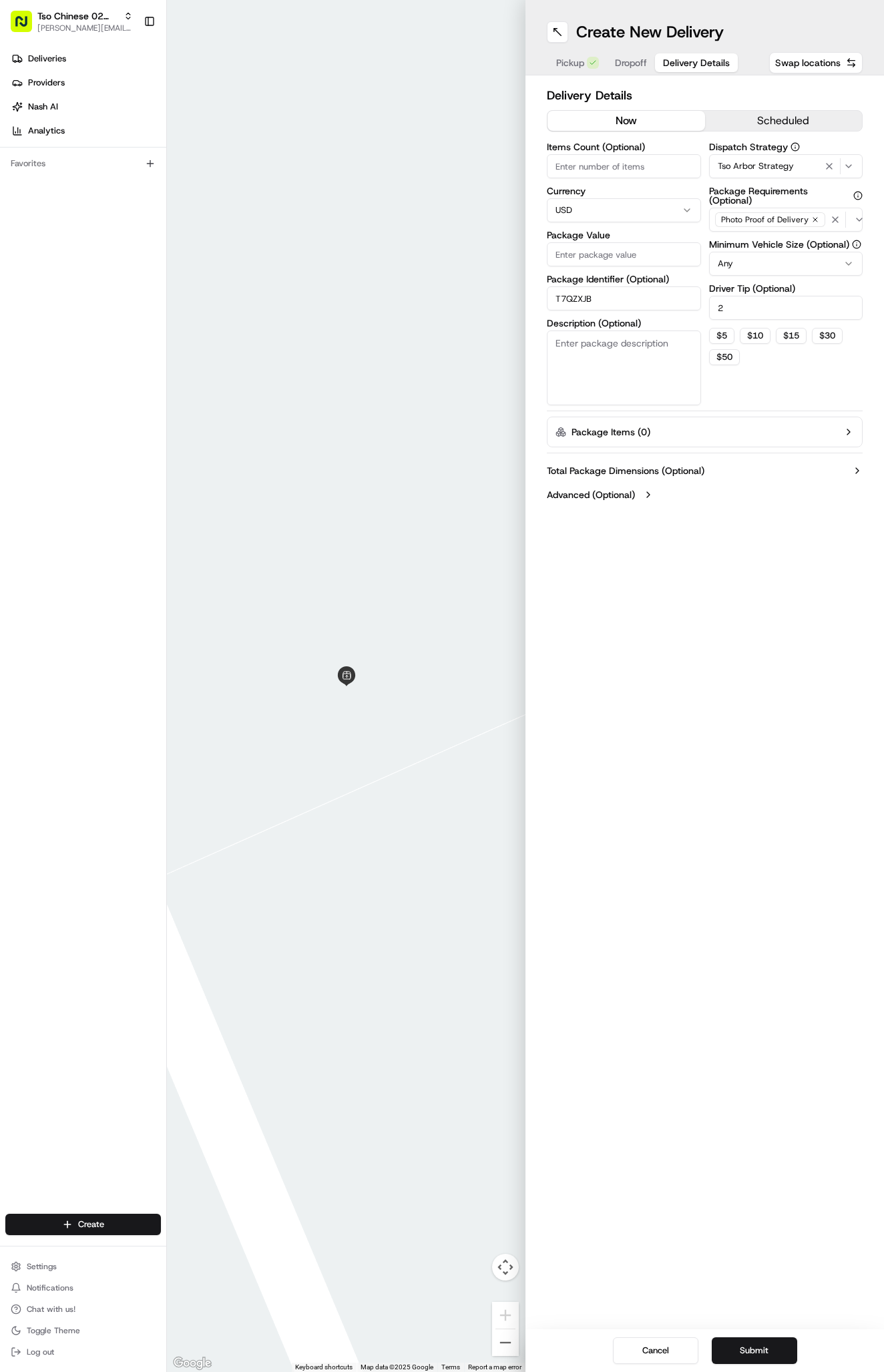
click at [631, 251] on input "Package Value" at bounding box center [624, 254] width 154 height 24
type input "32.37"
click at [637, 73] on div "Pickup Dropoff Delivery Details" at bounding box center [643, 62] width 192 height 24
click at [634, 63] on span "Dropoff" at bounding box center [630, 63] width 32 height 14
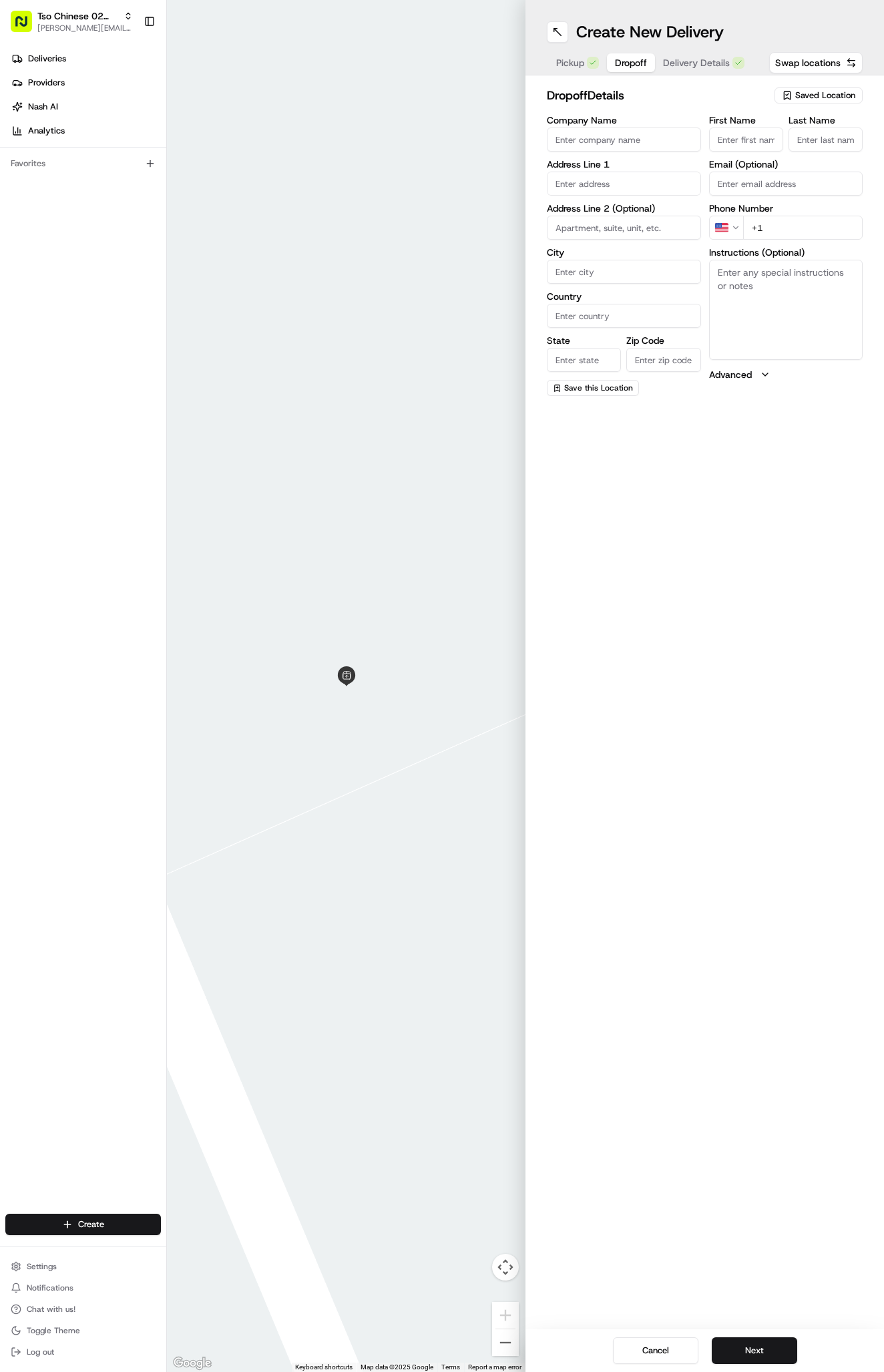
paste input "Kerry Webb"
type input "Kerry Webb"
click at [819, 153] on div "First Name Kerry Webb Last Name Required Email (Optional) Phone Number US +1 In…" at bounding box center [786, 257] width 154 height 282
type input "."
click at [792, 234] on input "+1" at bounding box center [803, 227] width 120 height 24
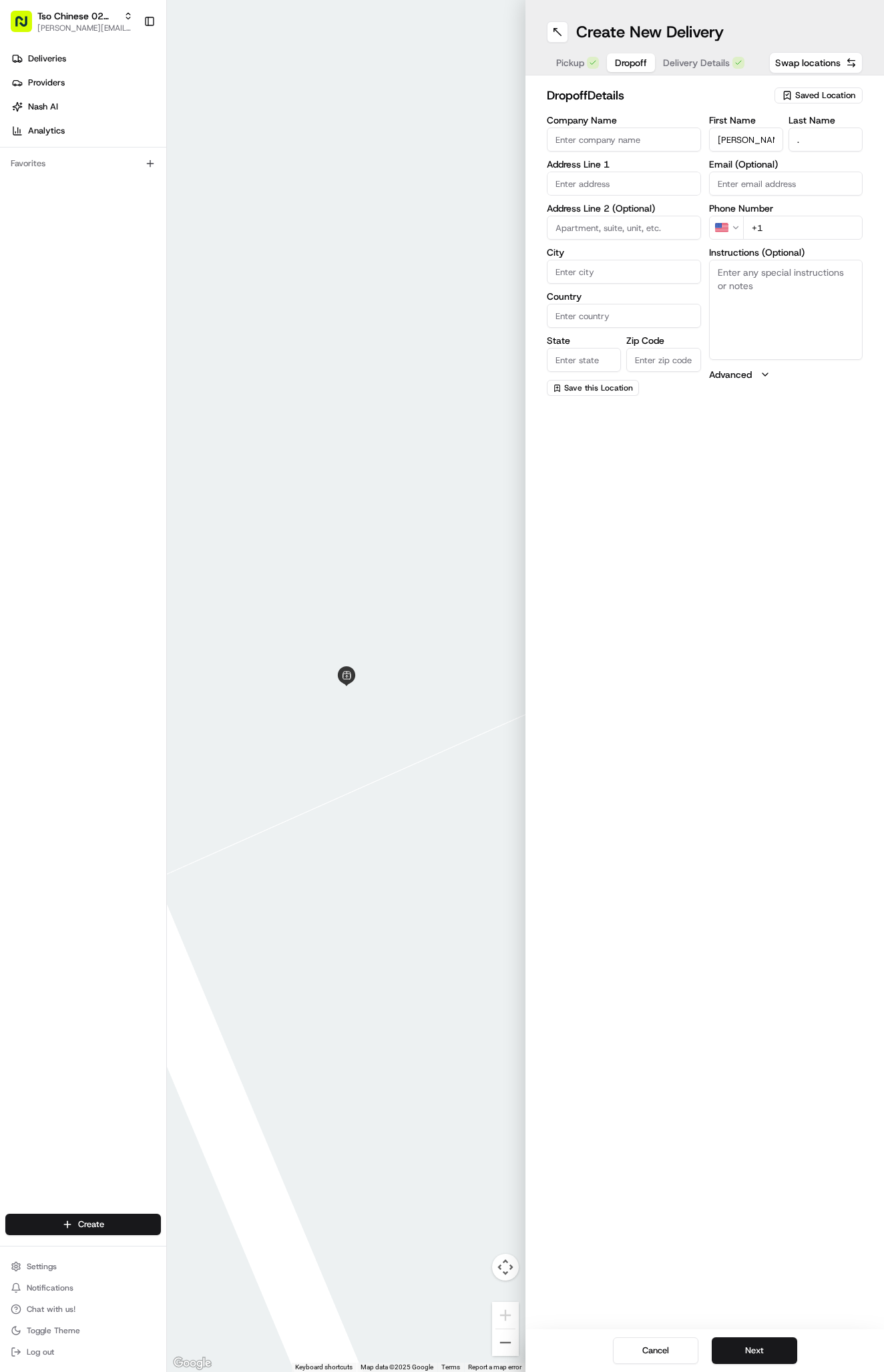
paste input "225 329 5957"
type input "+1 225 329 5957"
paste input "4002 Beaconsdale Dr, Austin, TX 78727-2955, United States"
click at [603, 222] on div "4002 Beaconsdale Dr, Austin, TX" at bounding box center [624, 212] width 148 height 20
type input "4002 Beaconsdale Dr, Austin, TX 78727, USA"
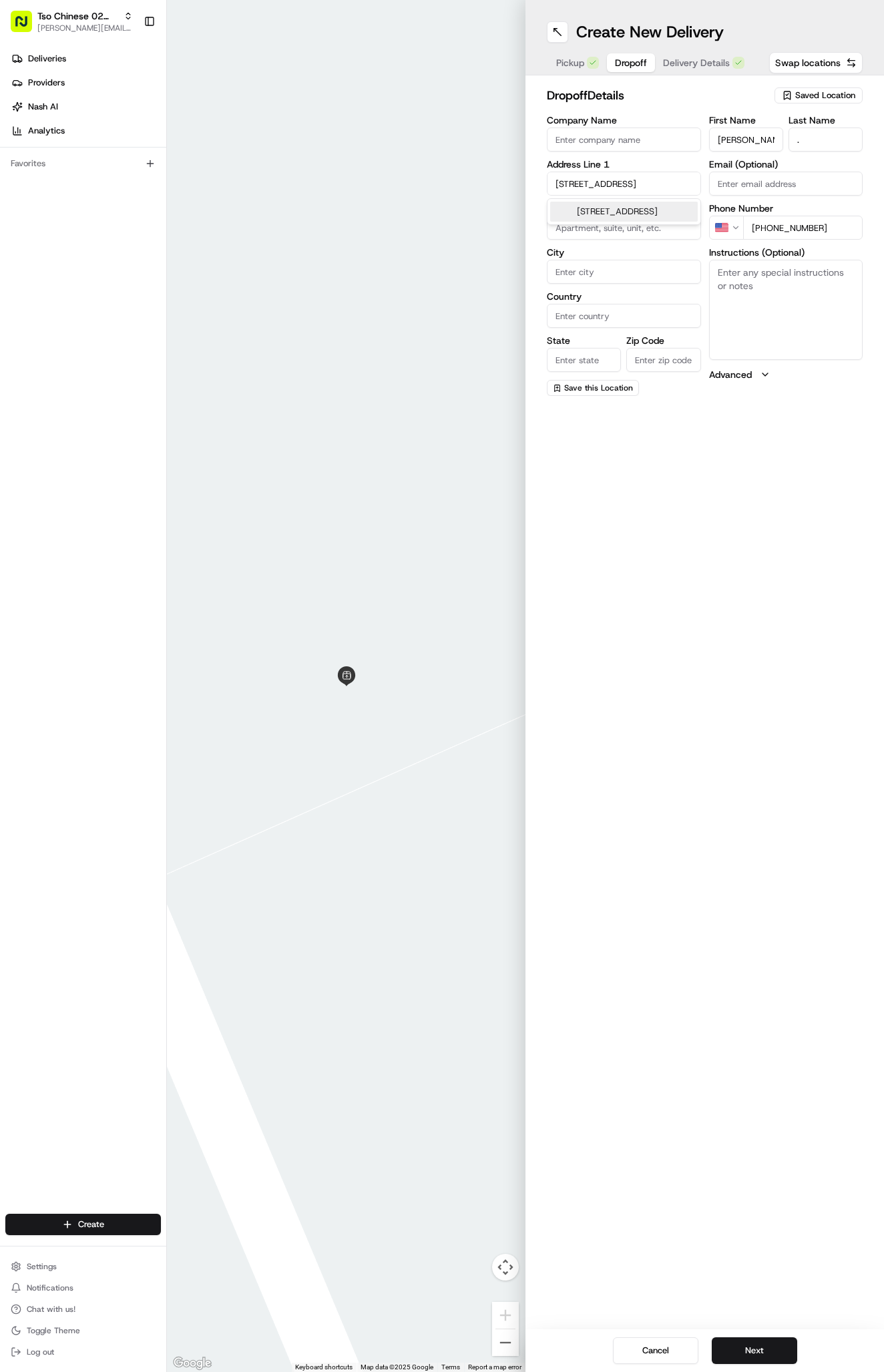
type input "Austin"
type input "[GEOGRAPHIC_DATA]"
type input "78727"
type input "4002 Beaconsdale Drive"
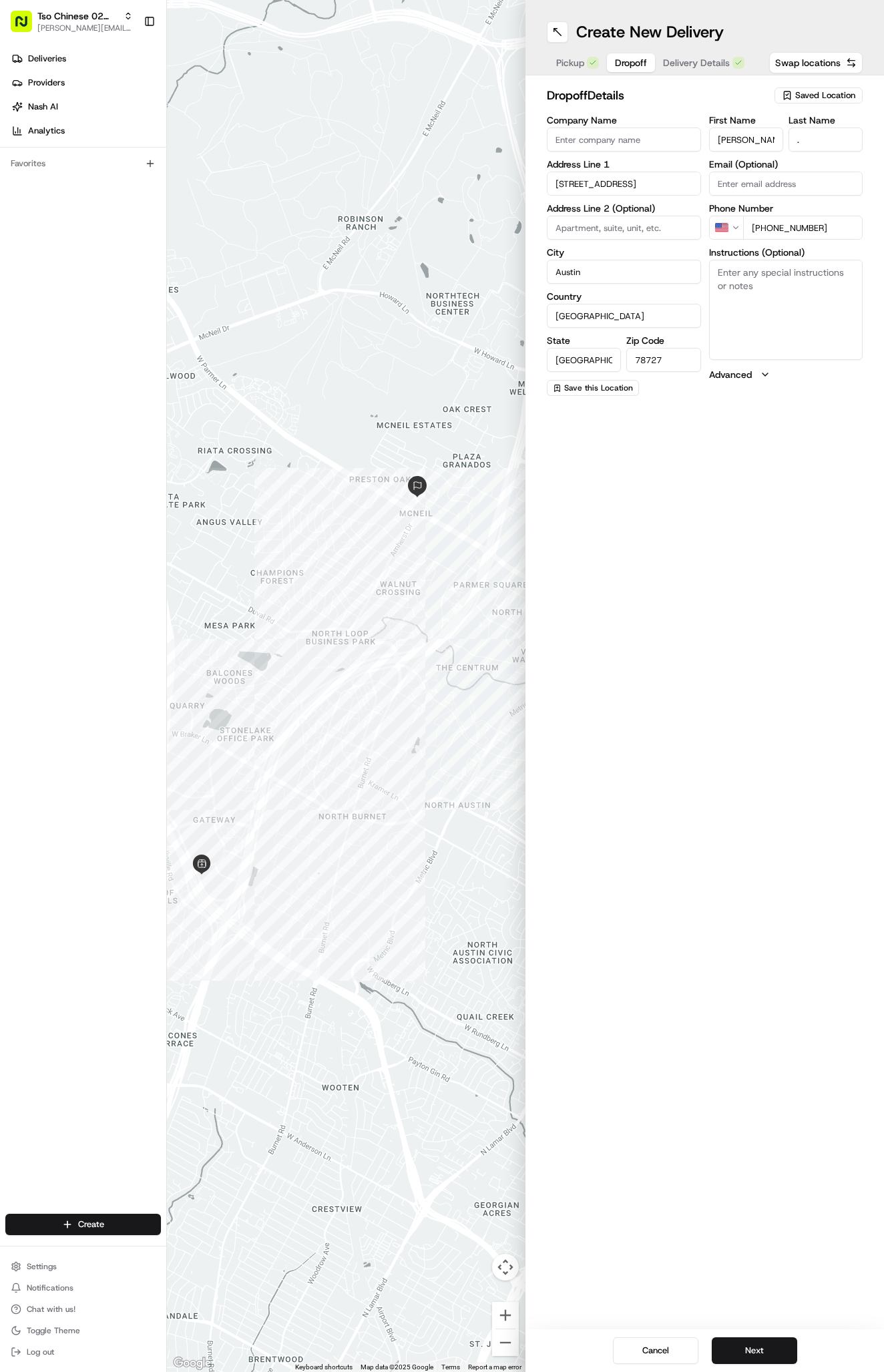
click at [751, 280] on textarea "Instructions (Optional)" at bounding box center [786, 309] width 154 height 100
paste textarea "Please ring bell and leave at doorstep."
type textarea "Please ring bell and leave at doorstep."
click at [735, 1356] on button "Next" at bounding box center [755, 1351] width 85 height 26
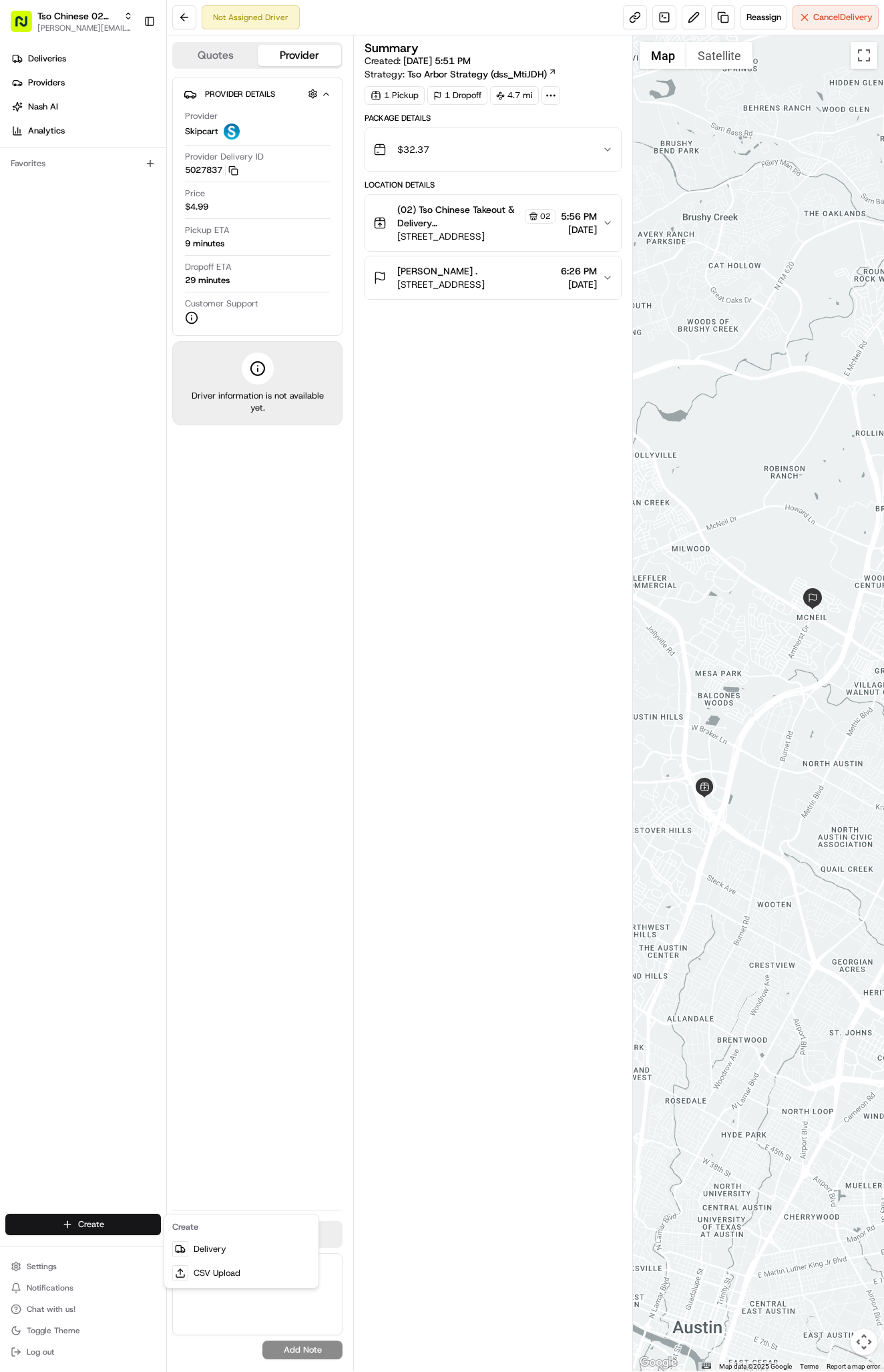
click at [116, 1232] on html "Tso Chinese 02 Arbor antonia@tsochinese.com Toggle Sidebar Deliveries Providers…" at bounding box center [442, 686] width 884 height 1372
click at [252, 1244] on link "Delivery" at bounding box center [241, 1250] width 149 height 24
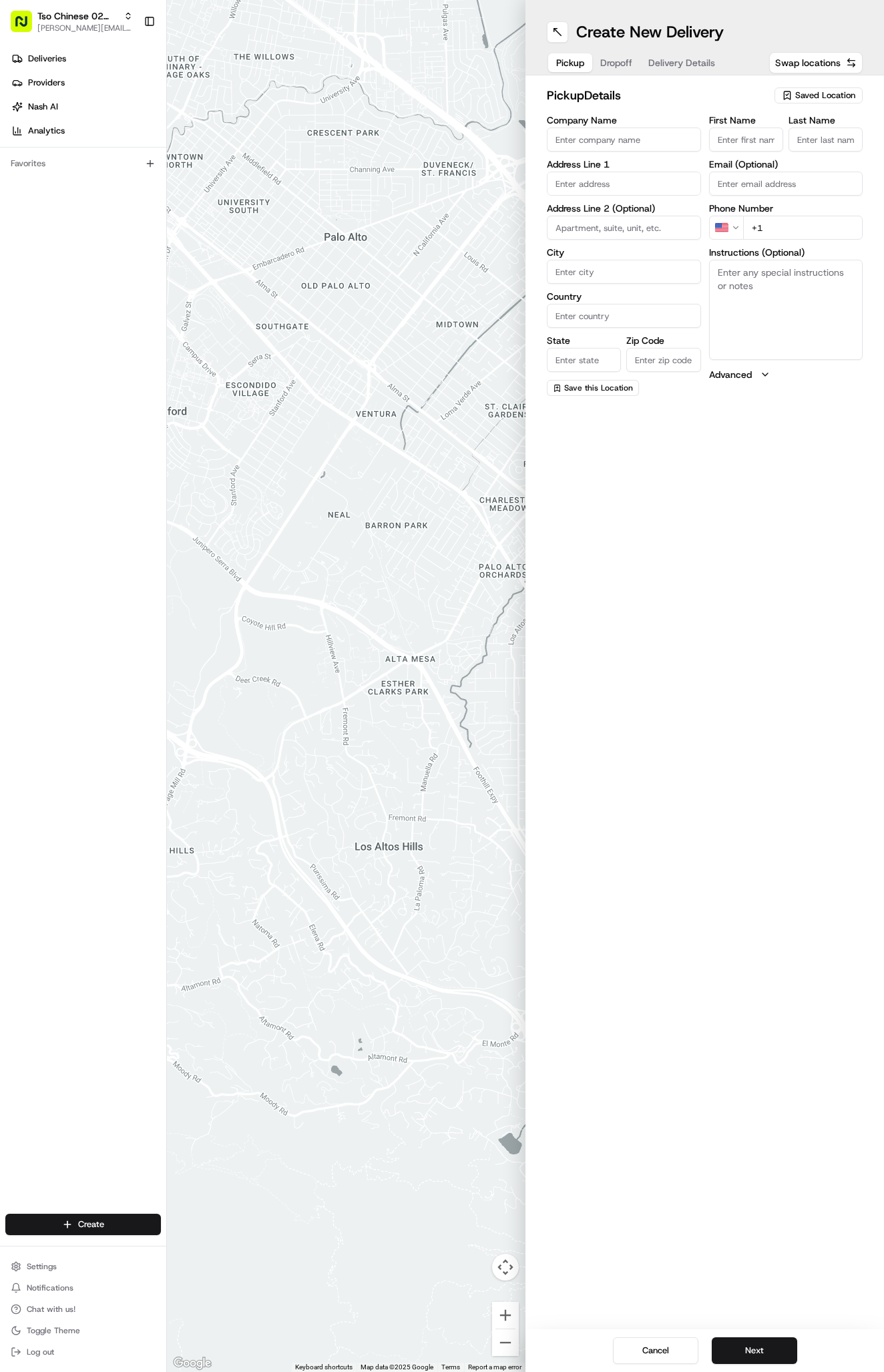
click at [799, 105] on div "pickup Details Saved Location" at bounding box center [704, 98] width 316 height 24
click at [799, 94] on span "Saved Location" at bounding box center [826, 95] width 60 height 12
click at [789, 170] on div "Clear Close" at bounding box center [788, 183] width 191 height 29
click at [789, 151] on span "(02) Tso Chinese Takeout & Delivery [GEOGRAPHIC_DATA] (02)" at bounding box center [796, 152] width 164 height 24
type input "(02) Tso Chinese Takeout & Delivery [GEOGRAPHIC_DATA]"
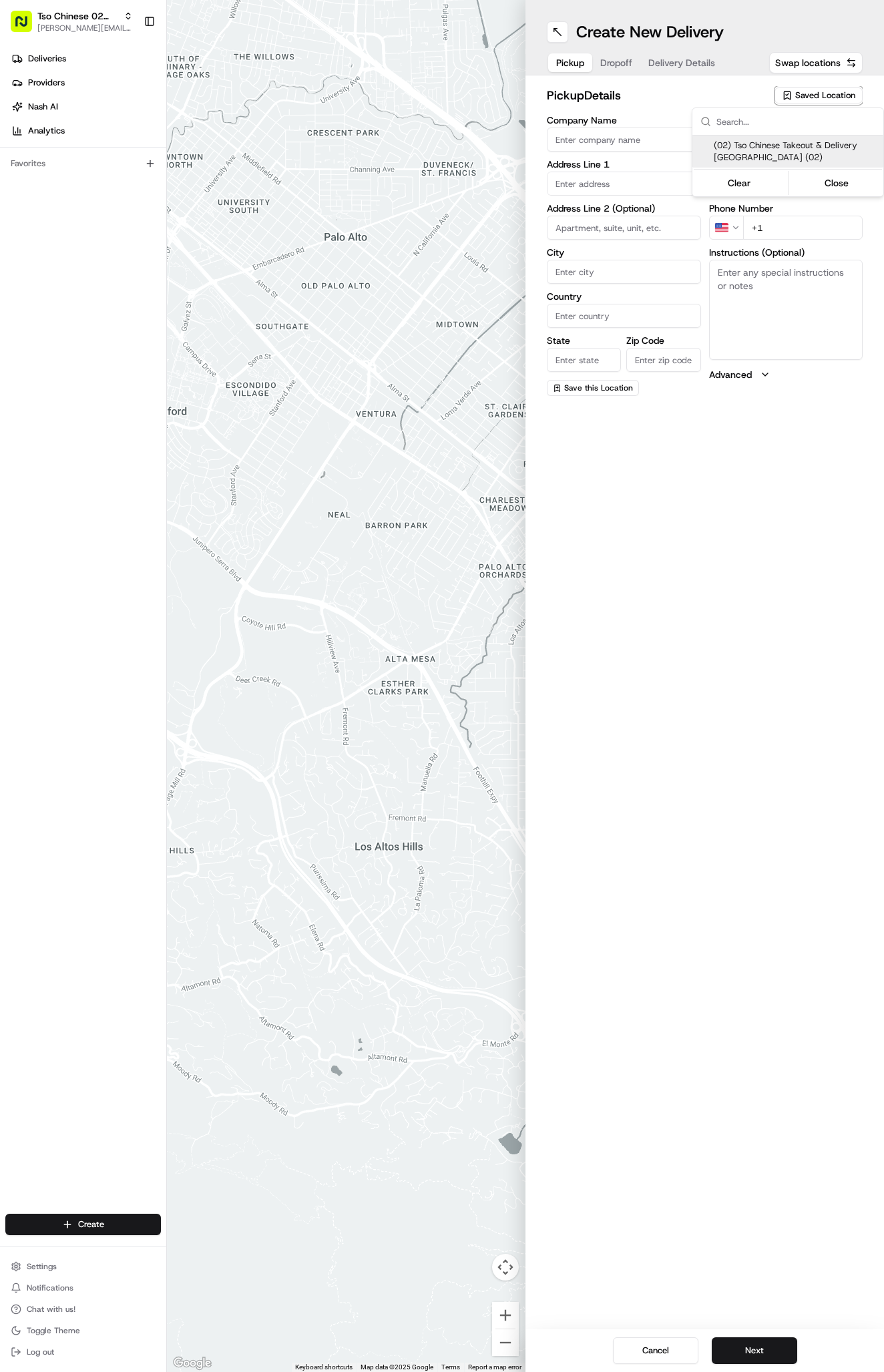
type input "Bldg E Ste 402"
type input "Austin"
type input "US"
type input "[GEOGRAPHIC_DATA]"
type input "78759"
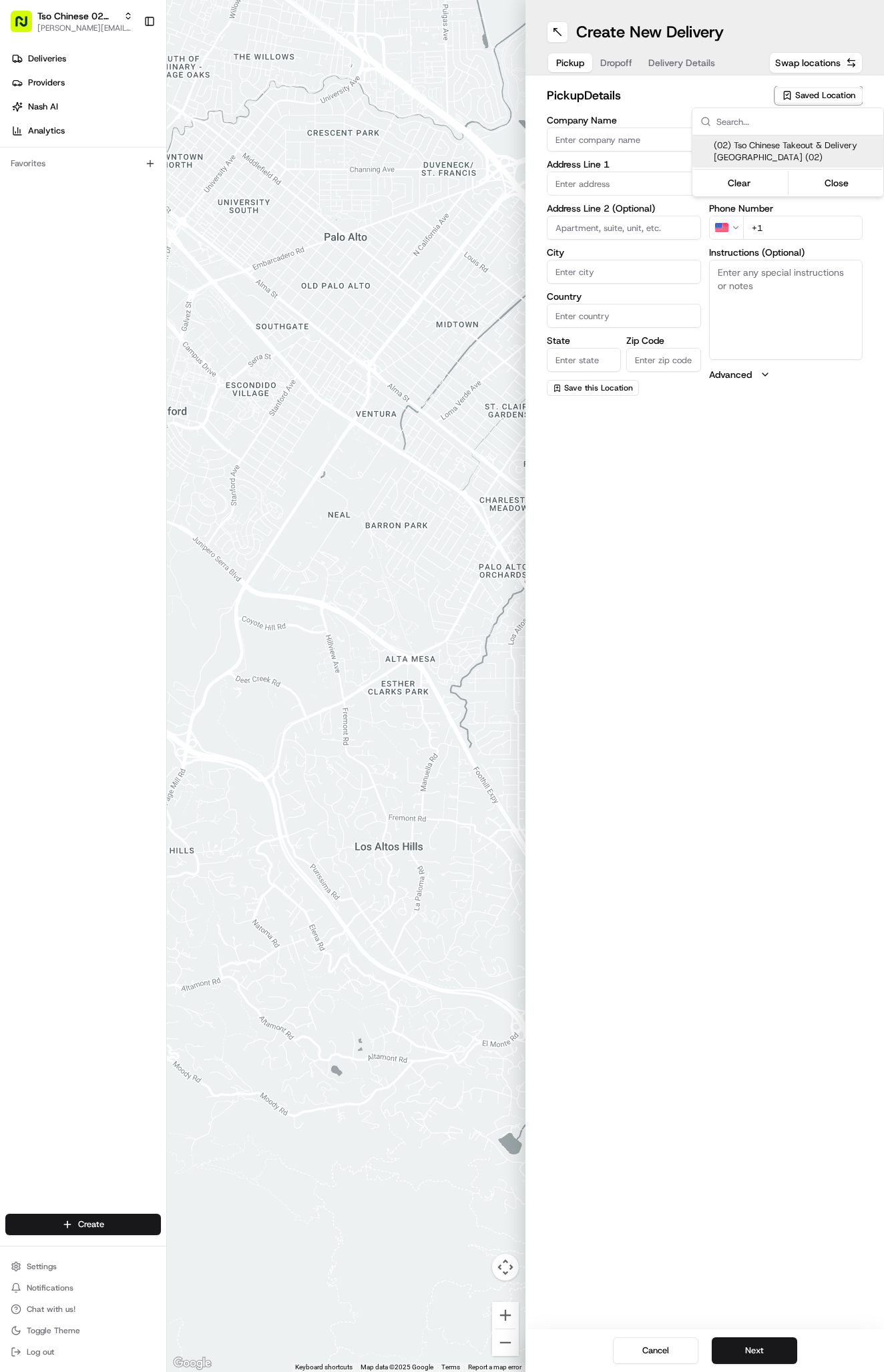
type input "Tso Chinese"
type input "Arboretum Crossing Manager"
type input "[EMAIL_ADDRESS][DOMAIN_NAME]"
type input "[PHONE_NUMBER]"
type textarea "Submit a picture displaying address & food as Proof of Delivery. Envía una foto…"
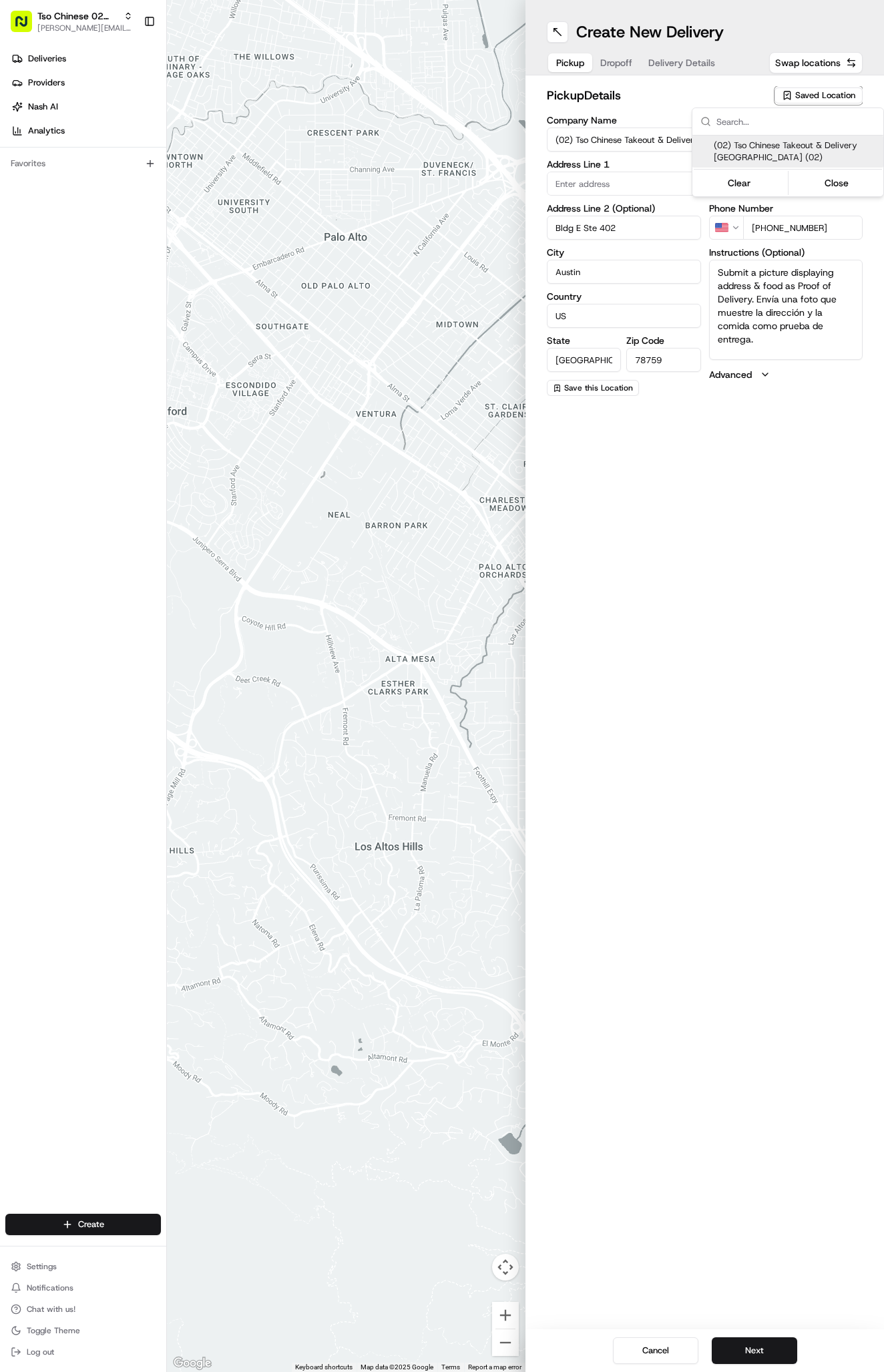
type input "[STREET_ADDRESS]"
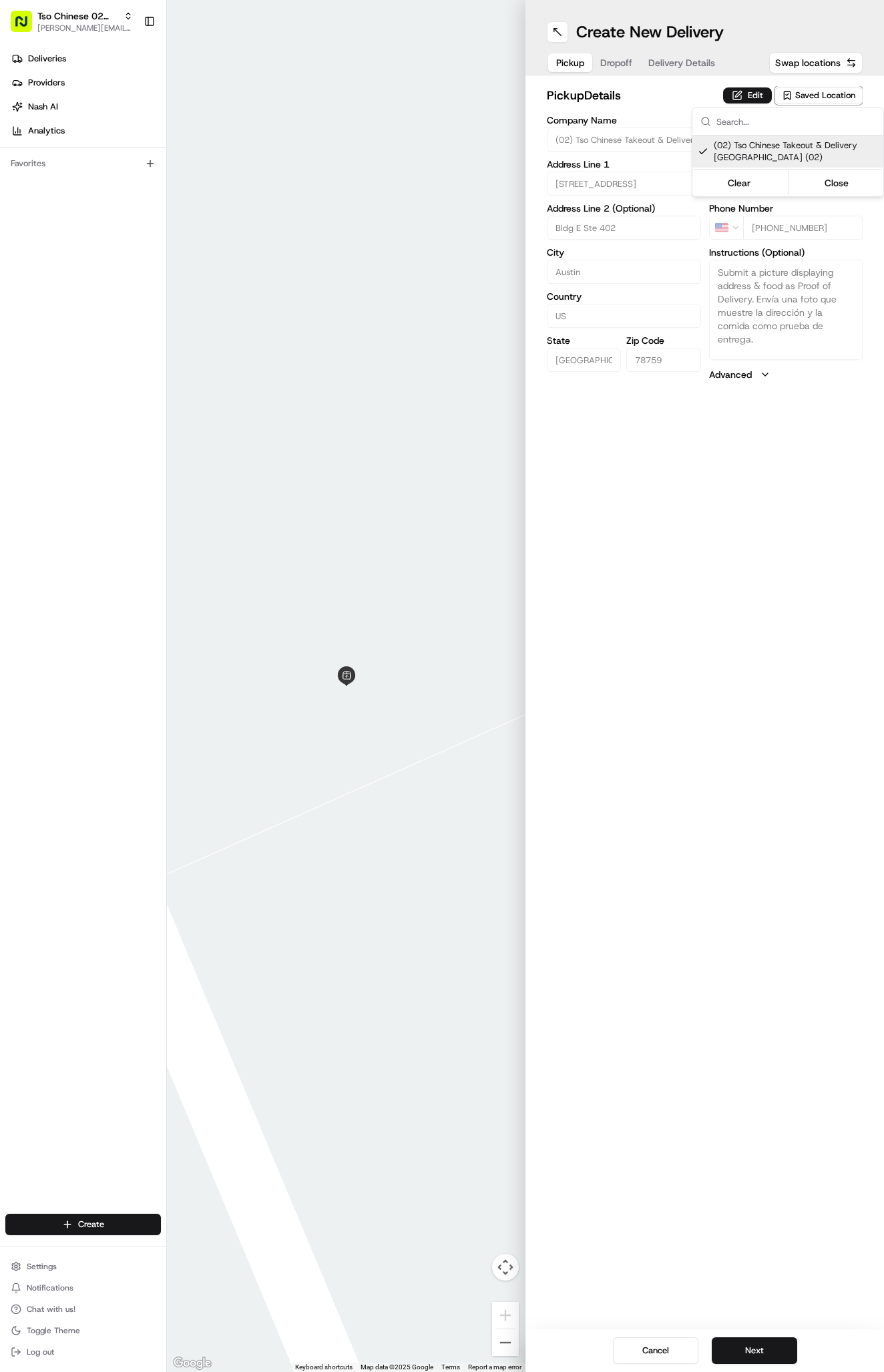
click at [701, 75] on html "Tso Chinese 02 Arbor antonia@tsochinese.com Toggle Sidebar Deliveries Providers…" at bounding box center [442, 686] width 884 height 1372
click at [684, 62] on span "Delivery Details" at bounding box center [681, 63] width 67 height 14
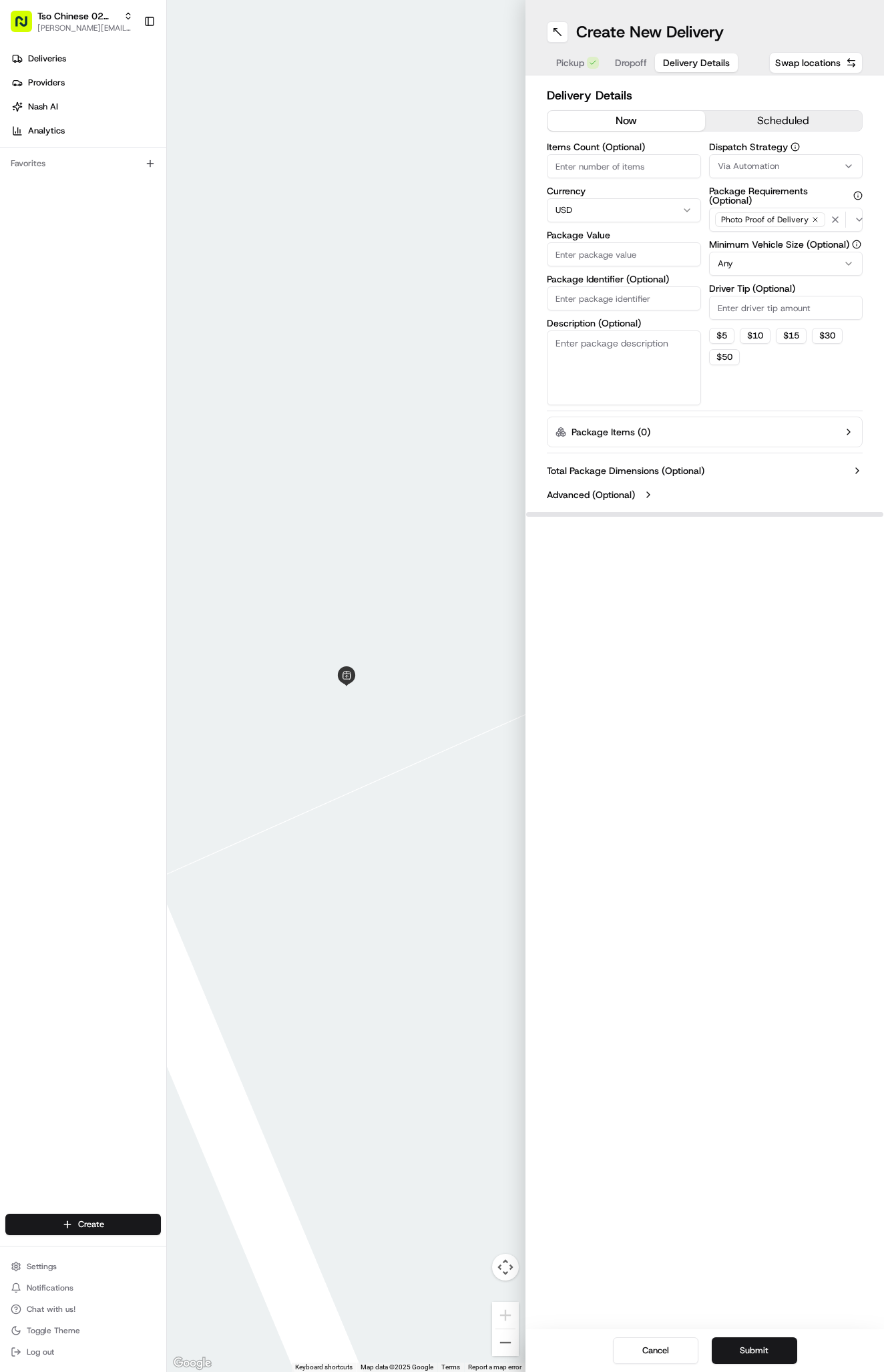
click at [596, 304] on input "Package Identifier (Optional)" at bounding box center [624, 298] width 154 height 24
paste input "MEOWMAD"
type input "MEOWMAD"
click at [596, 286] on div "Package Identifier (Optional) MEOWMAD" at bounding box center [624, 292] width 154 height 36
click at [595, 271] on div "Items Count (Optional) Currency USD Package Value Package Identifier (Optional)…" at bounding box center [624, 273] width 154 height 263
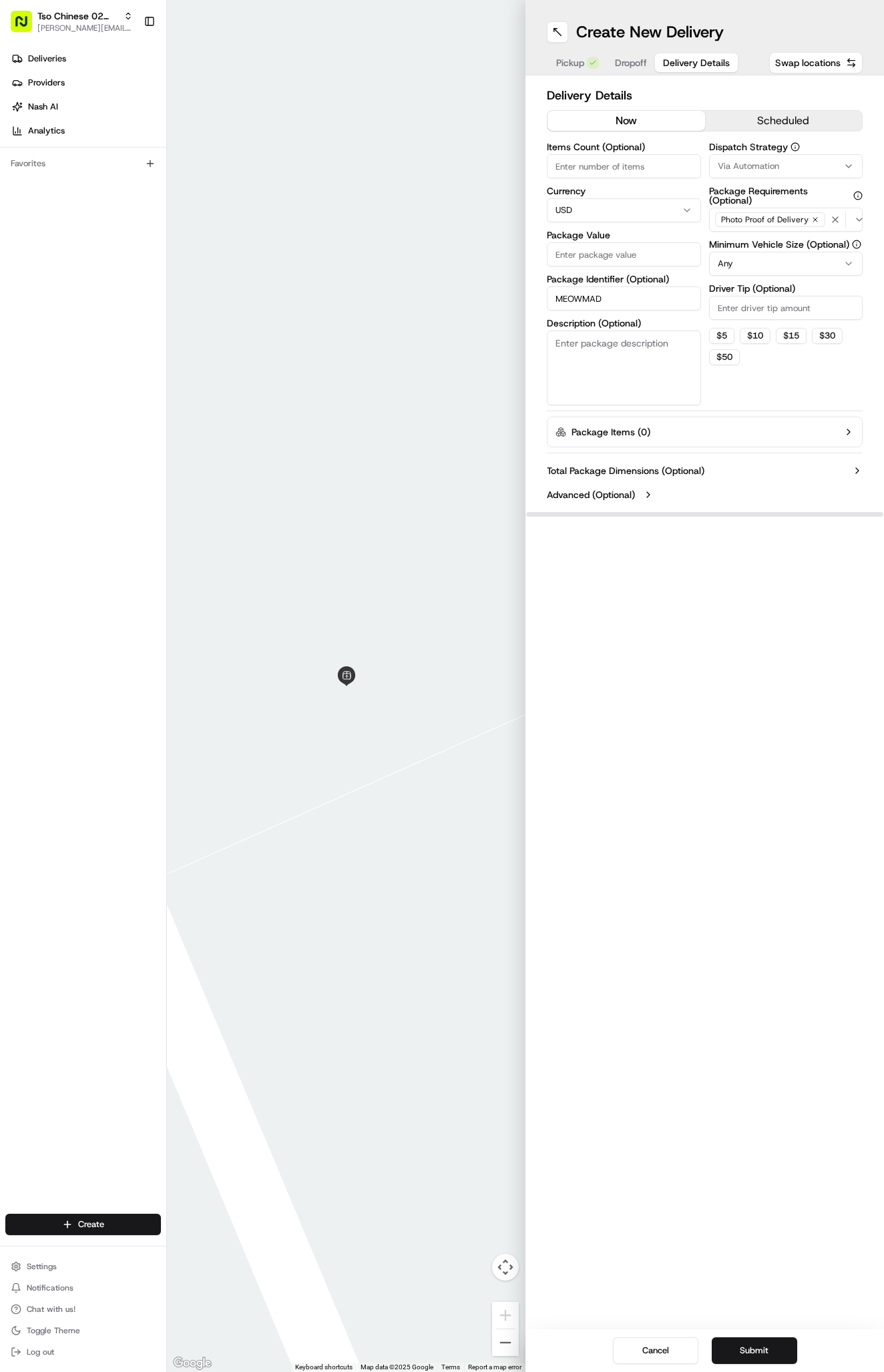
click at [772, 169] on span "Via Automation" at bounding box center [748, 166] width 61 height 12
click at [777, 236] on span "Tso Arbor Strategy" at bounding box center [796, 239] width 164 height 12
click at [765, 293] on html "Tso Chinese 02 Arbor antonia@tsochinese.com Toggle Sidebar Deliveries Providers…" at bounding box center [442, 686] width 884 height 1372
click at [765, 326] on div "Dispatch Strategy Tso Arbor Strategy Package Requirements (Optional) Photo Proo…" at bounding box center [786, 273] width 154 height 263
click at [765, 315] on input "Driver Tip (Optional)" at bounding box center [786, 307] width 154 height 24
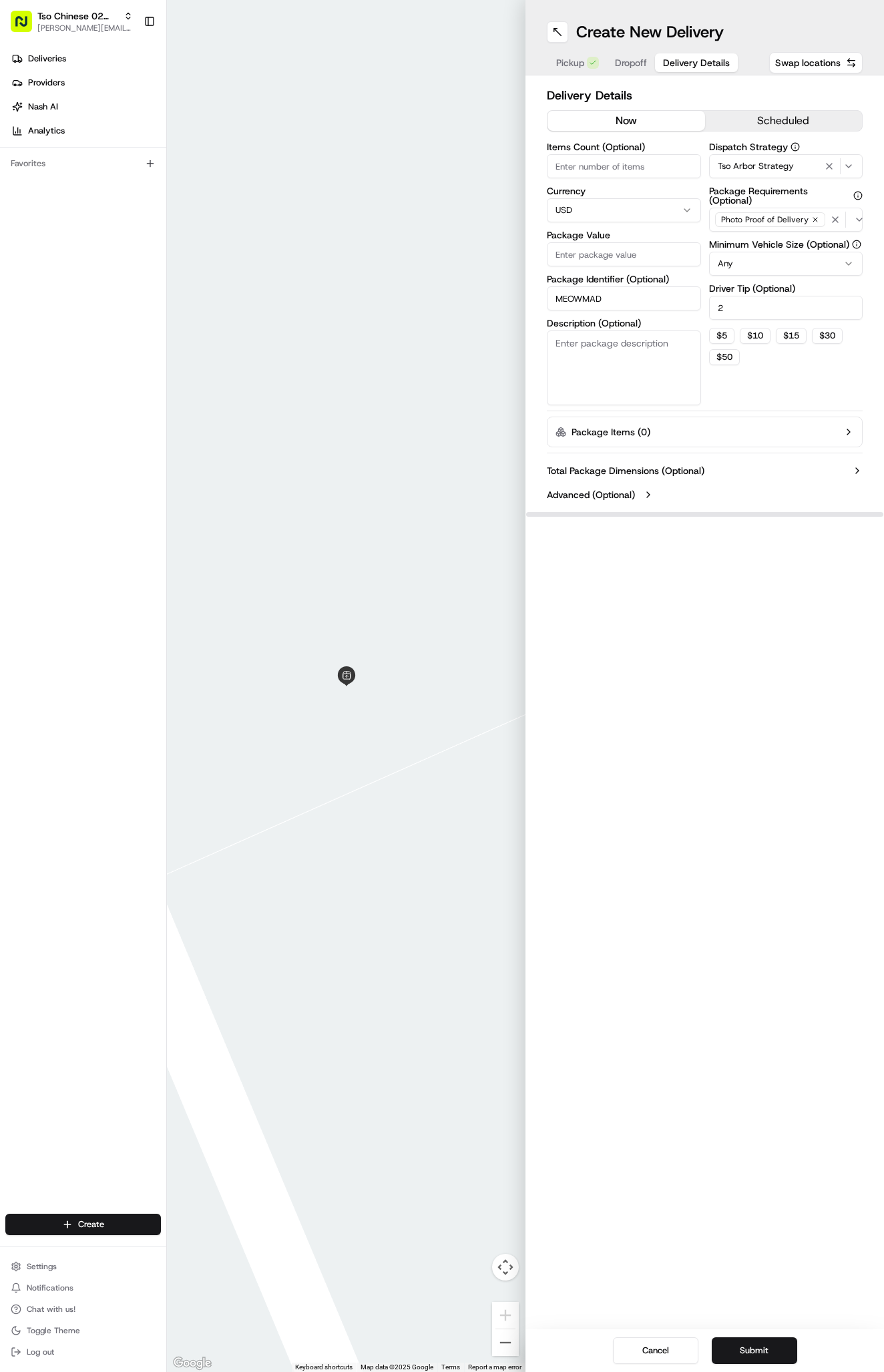
type input "2"
click at [614, 247] on input "Package Value" at bounding box center [624, 254] width 154 height 24
type input "27.55"
click at [620, 65] on span "Dropoff" at bounding box center [630, 63] width 32 height 14
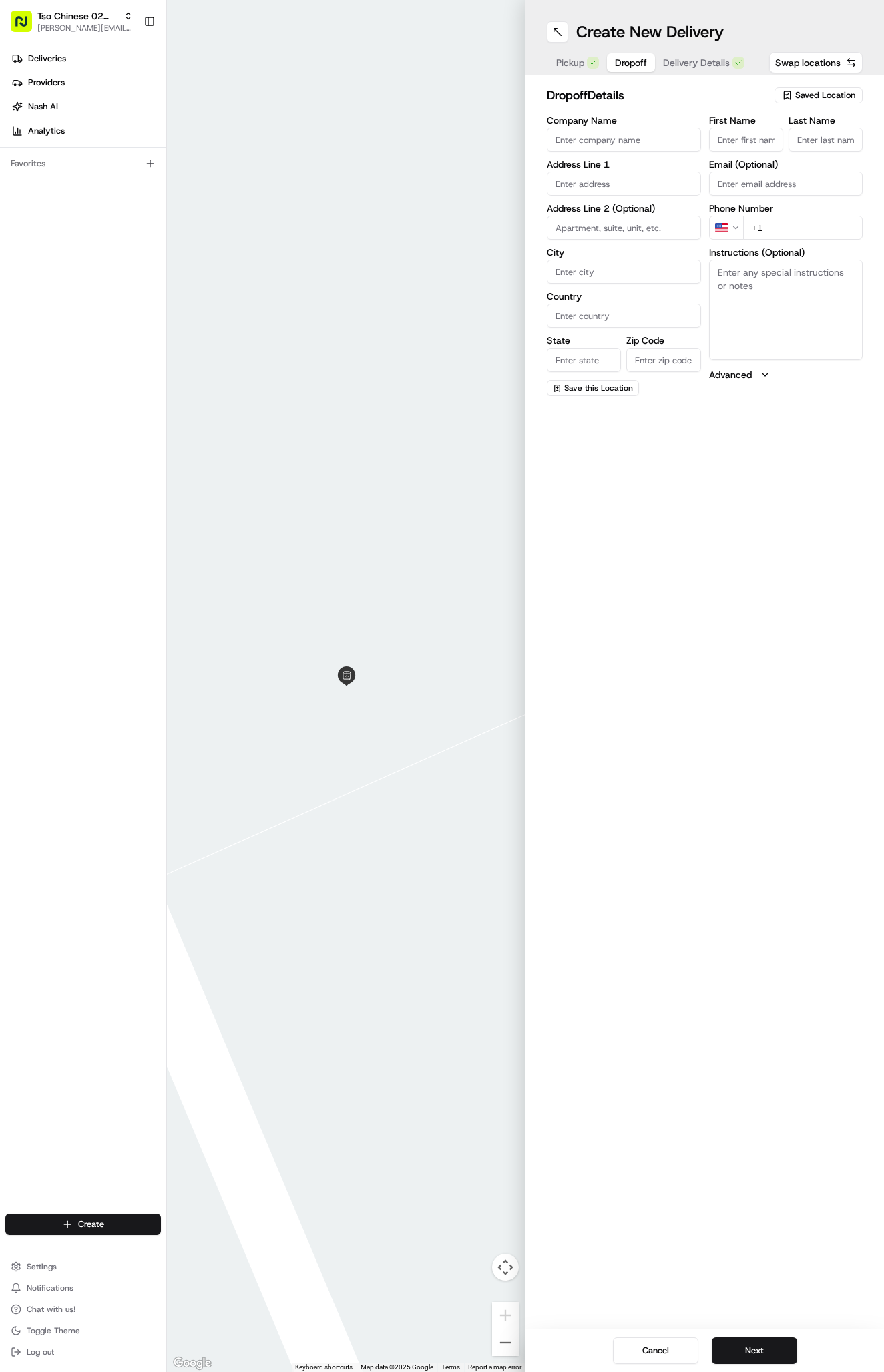
paste input "Jonathan Keithan"
type input "Jonathan Keithan"
type input "."
paste input "469 247 2119"
type input "+1 469 247 2119"
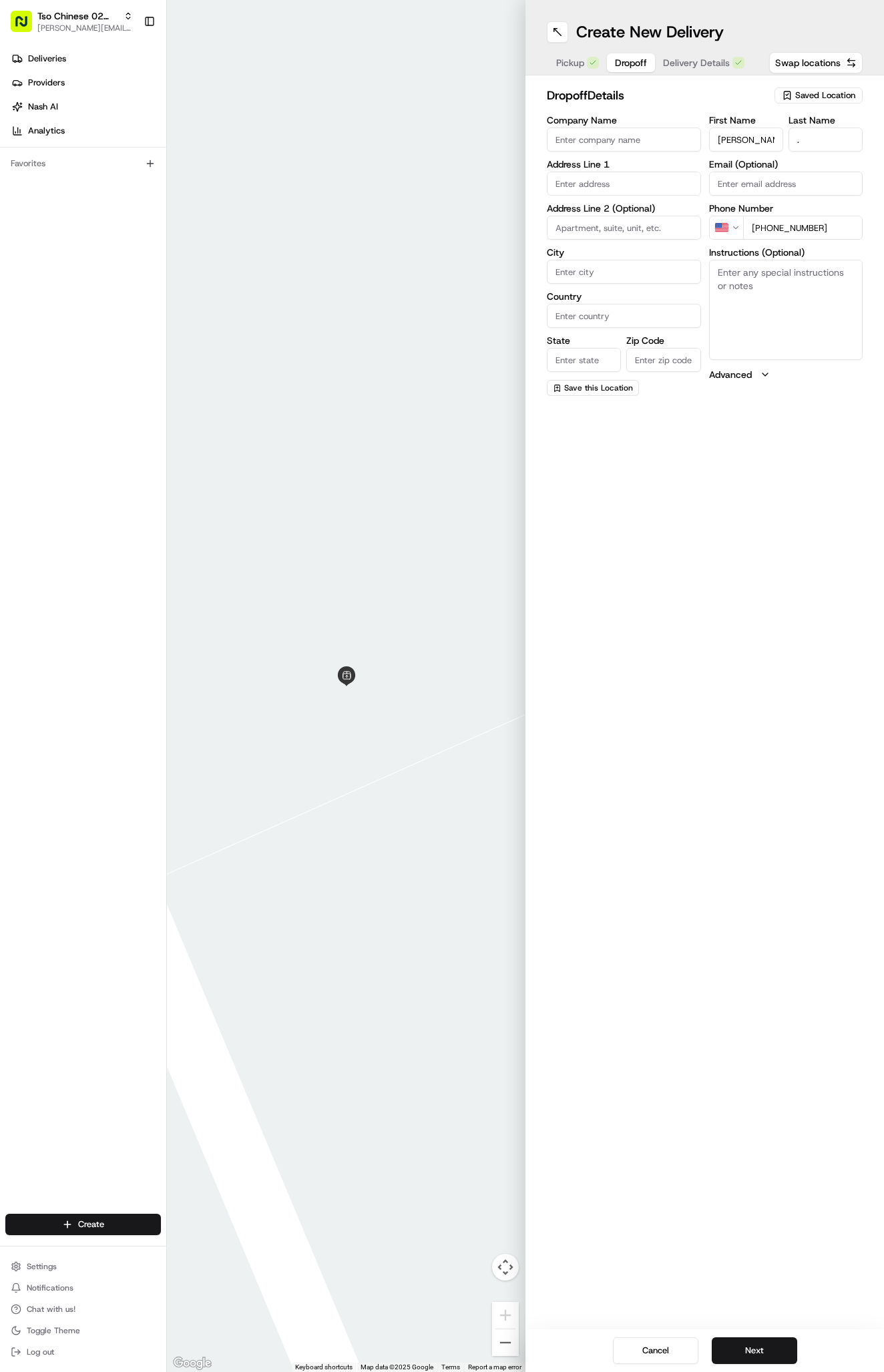
click at [814, 311] on textarea "Instructions (Optional)" at bounding box center [786, 309] width 154 height 100
paste textarea "It's a house. Please ring the door bell and leave food. Thank you!"
type textarea "It's a house. Please ring the door bell and leave food. Thank you!"
paste input "11613 Elk Park Trl, Austin, TX 78759-4113, United States"
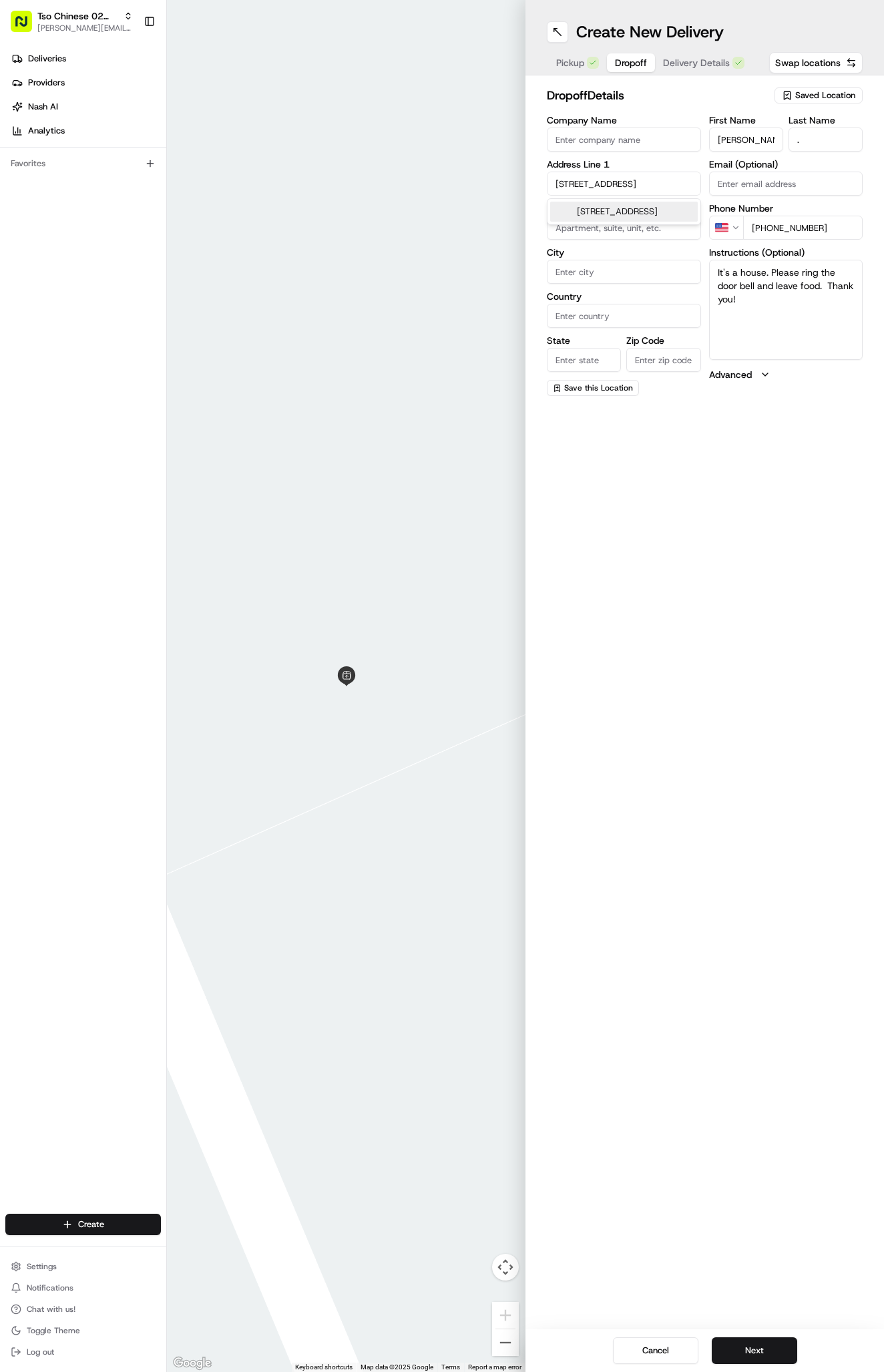
click at [652, 219] on div "11613 Elk Park Trail, Austin, TX" at bounding box center [624, 212] width 148 height 20
type input "11613 Elk Park Trail, Austin, TX 78759, USA"
type input "Austin"
type input "[GEOGRAPHIC_DATA]"
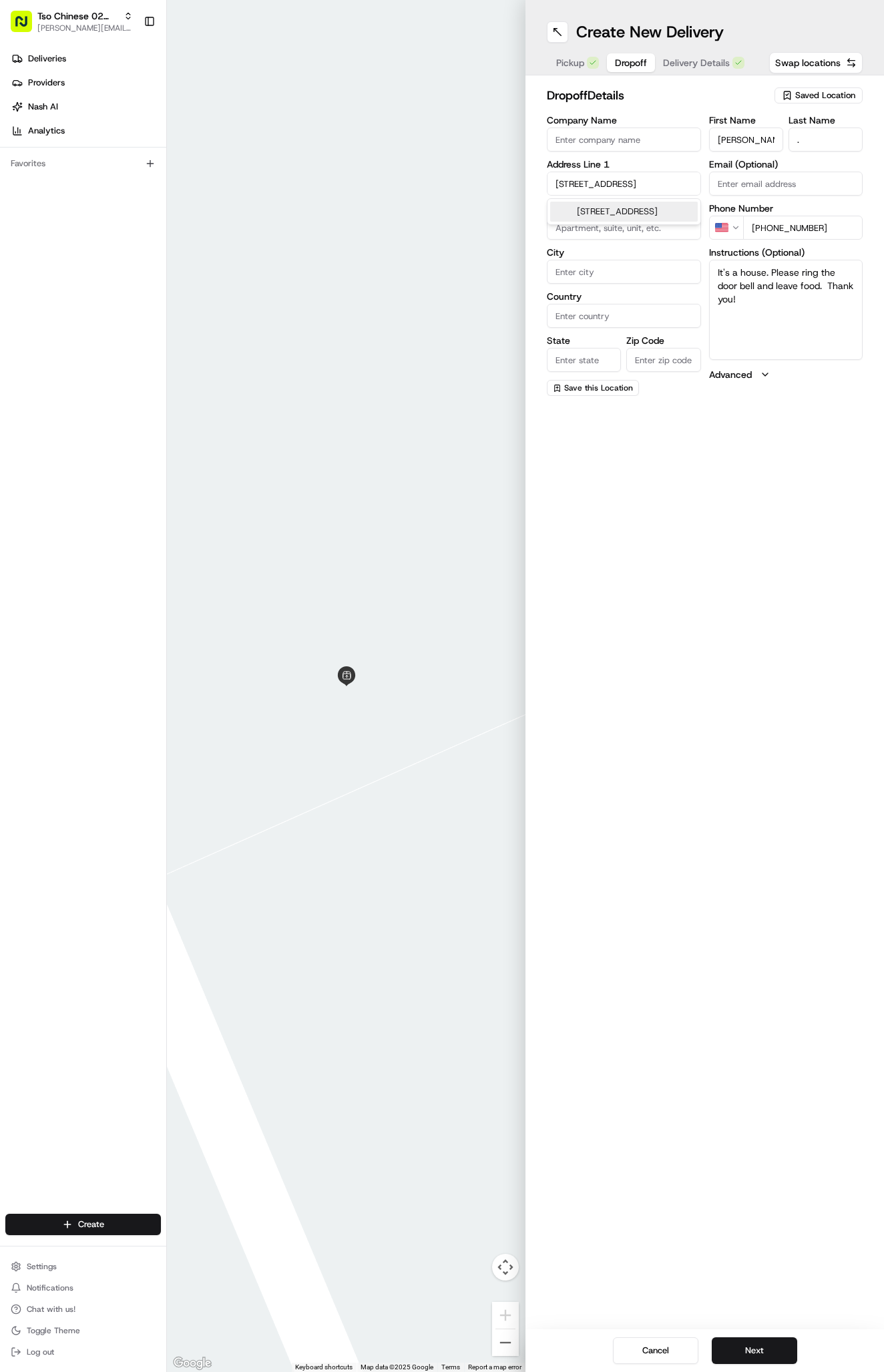
type input "78759"
type input "11613 Elk Park Trail"
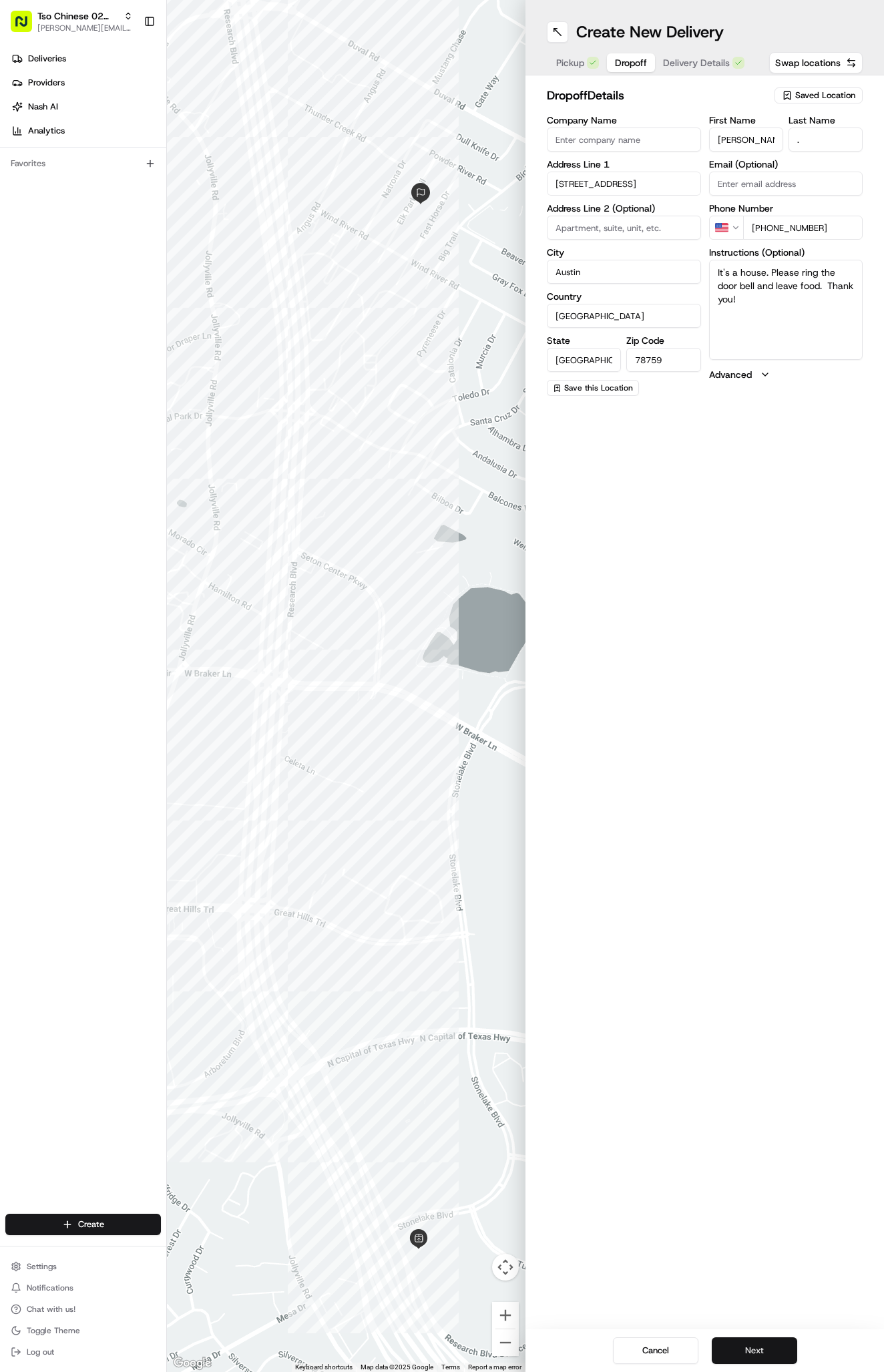
click at [755, 1358] on button "Next" at bounding box center [755, 1351] width 85 height 26
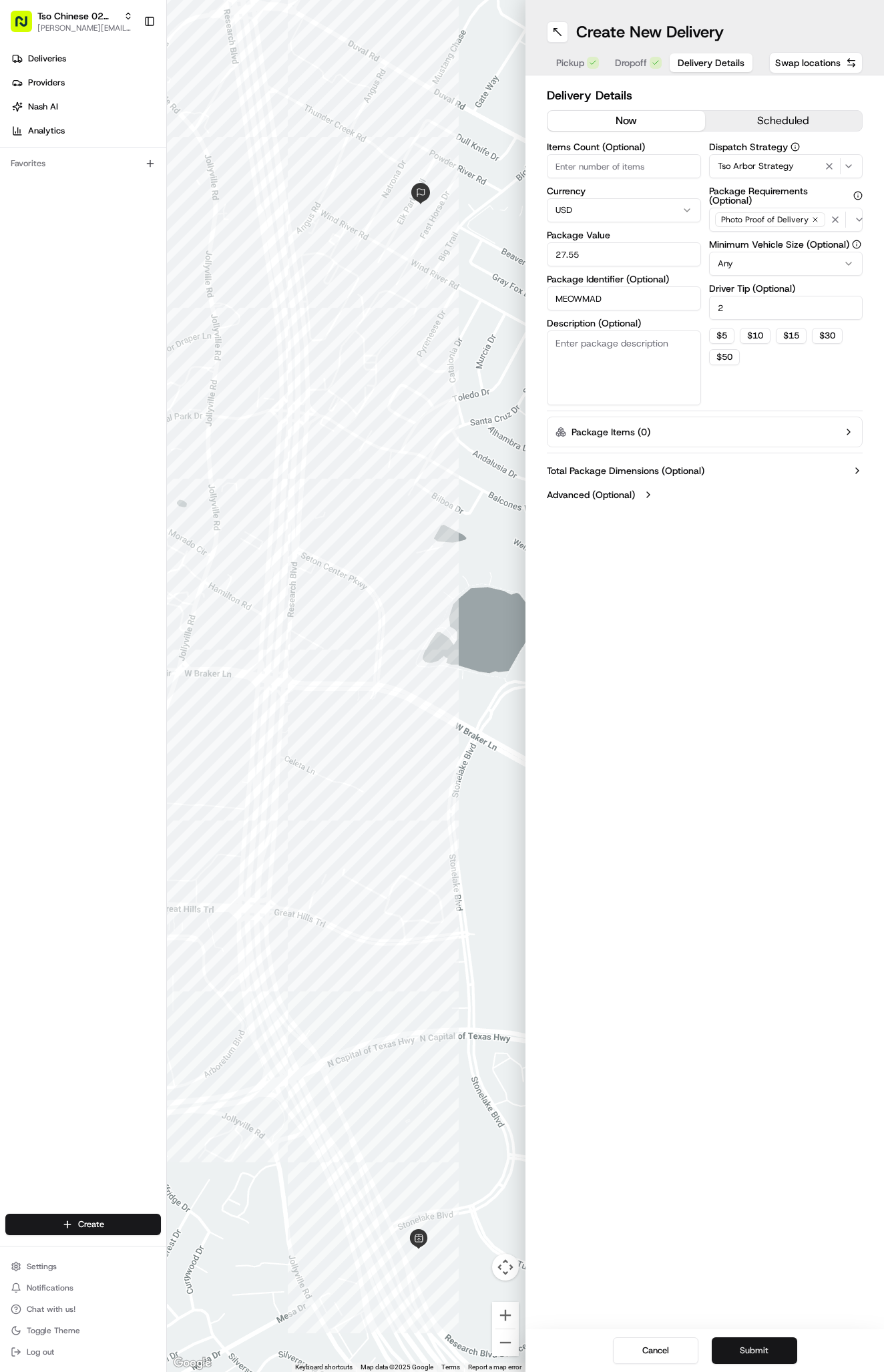
click at [755, 1358] on button "Submit" at bounding box center [755, 1351] width 85 height 26
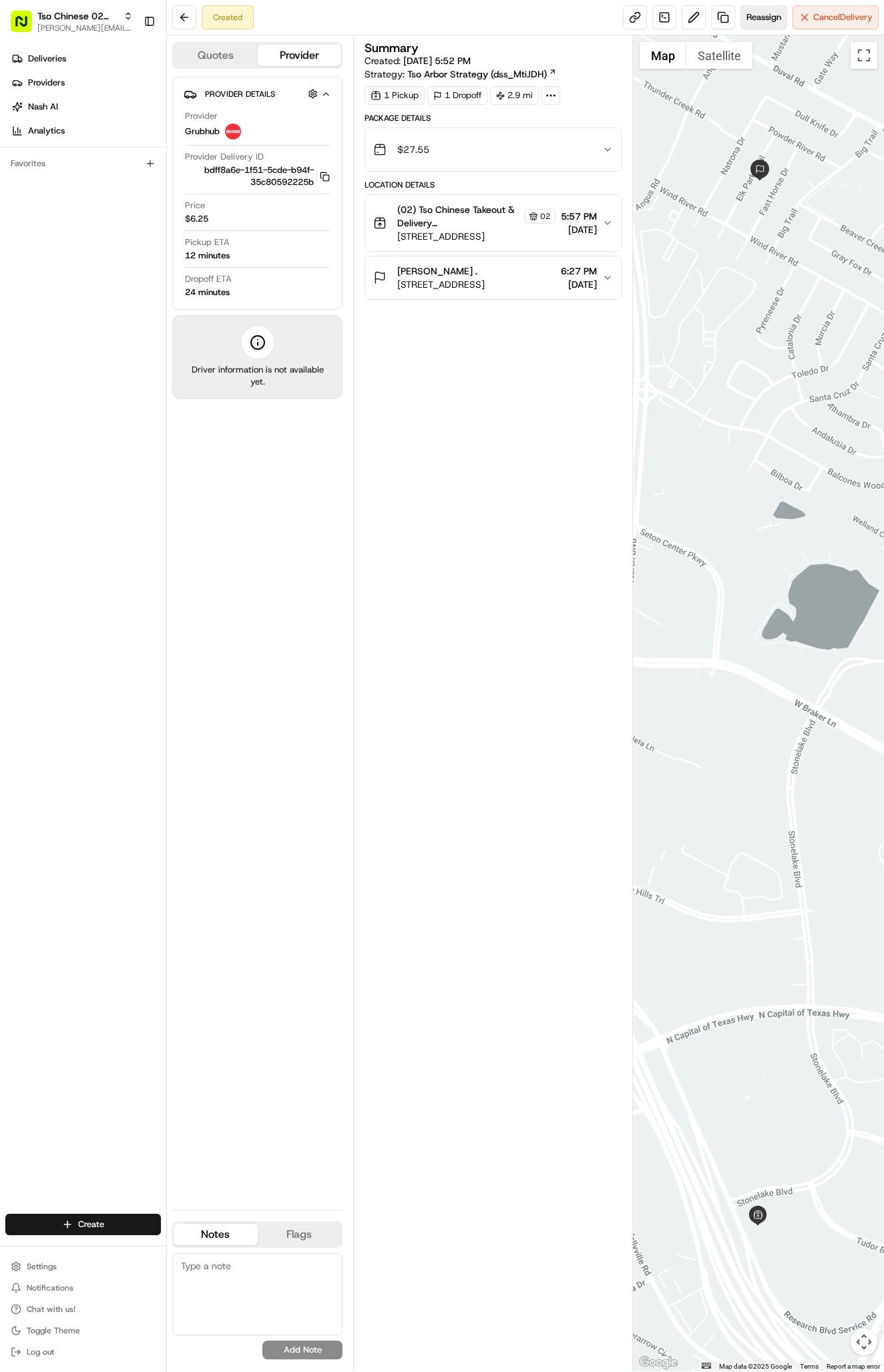
click at [766, 16] on span "Reassign" at bounding box center [764, 17] width 35 height 12
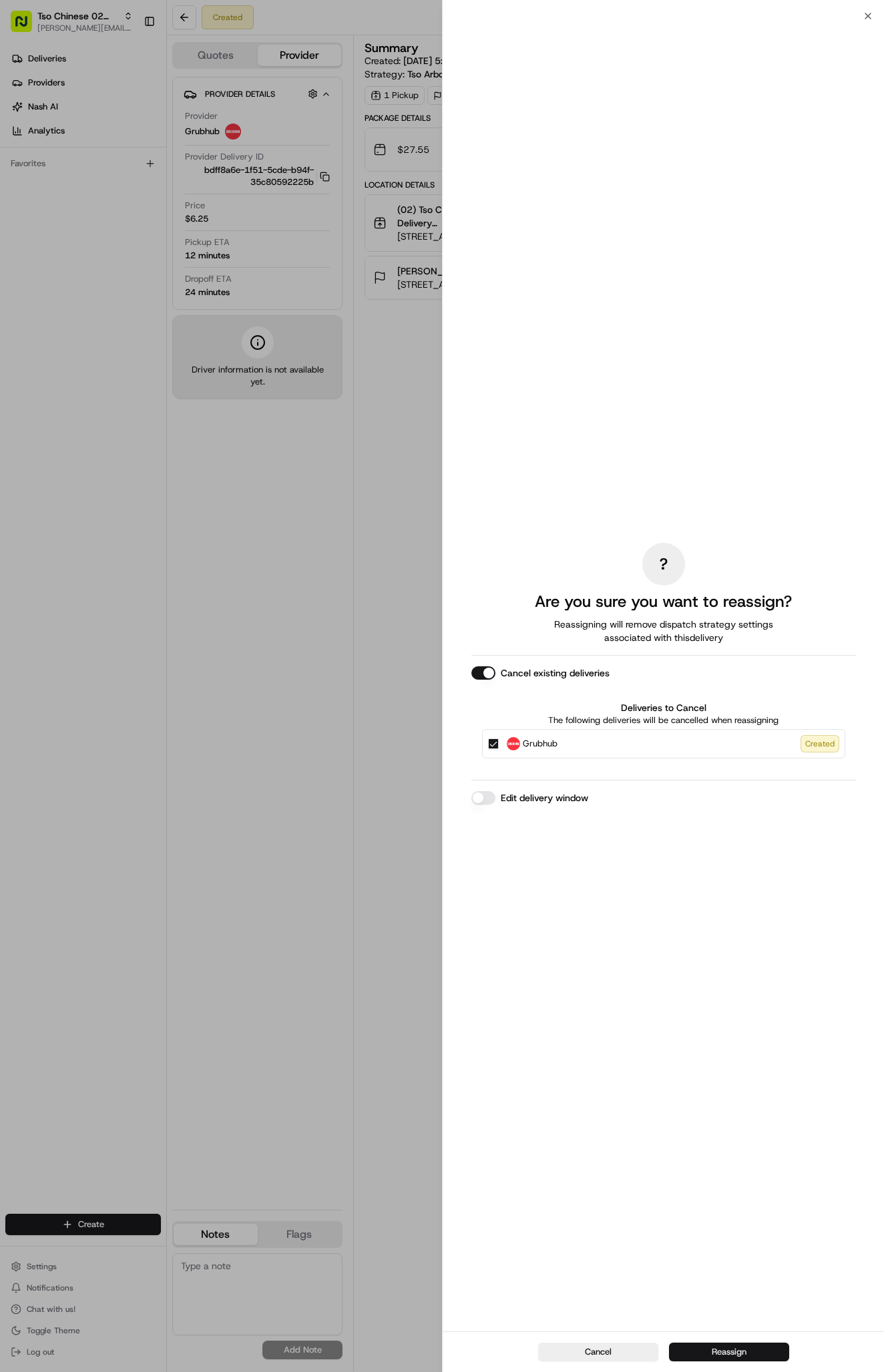
click at [722, 1357] on button "Reassign" at bounding box center [730, 1352] width 120 height 18
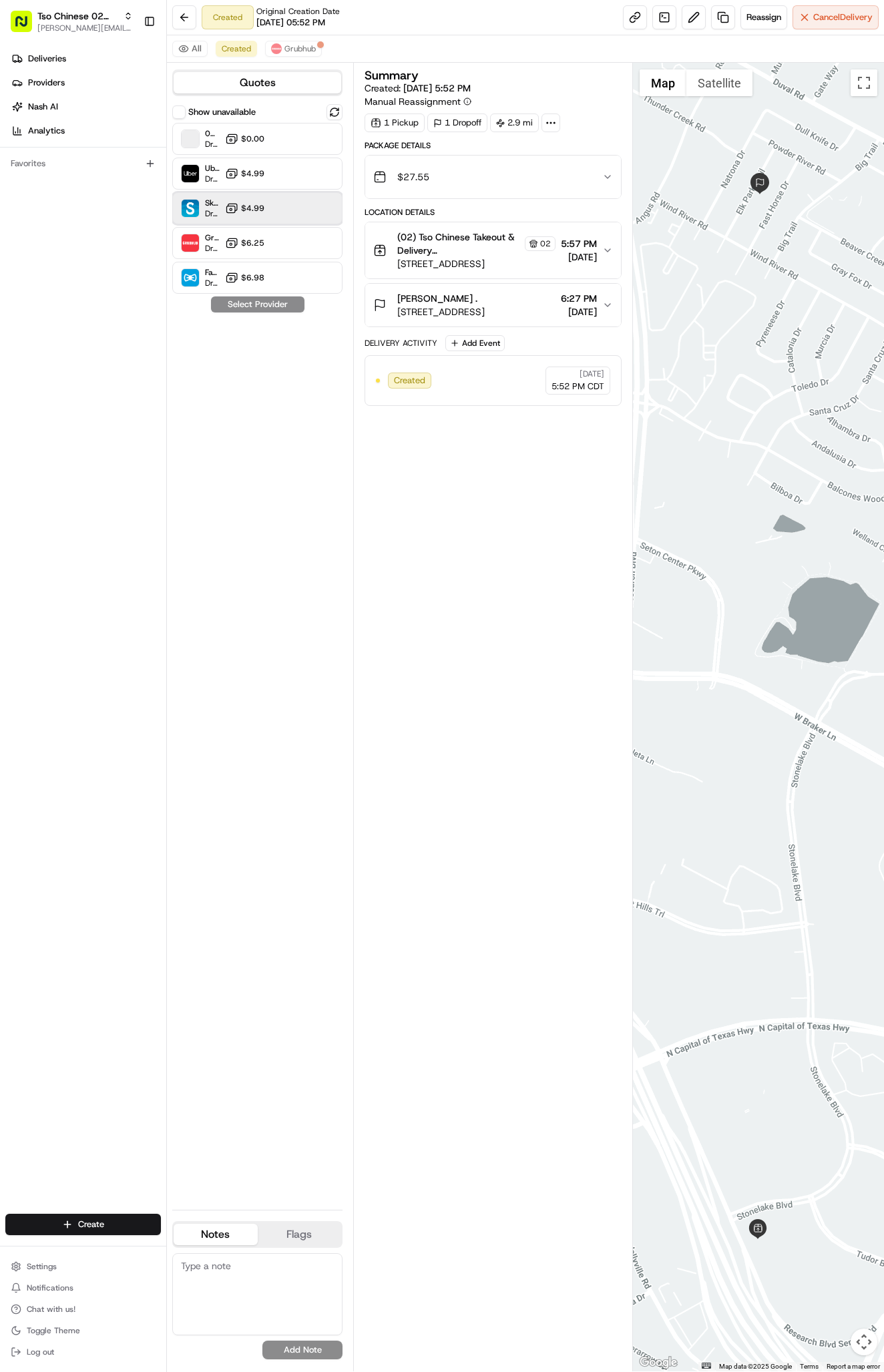
click at [234, 215] on div "Skipcart Dropoff ETA 26 minutes $4.99" at bounding box center [256, 208] width 170 height 32
click at [277, 300] on button "Assign Provider" at bounding box center [257, 304] width 95 height 16
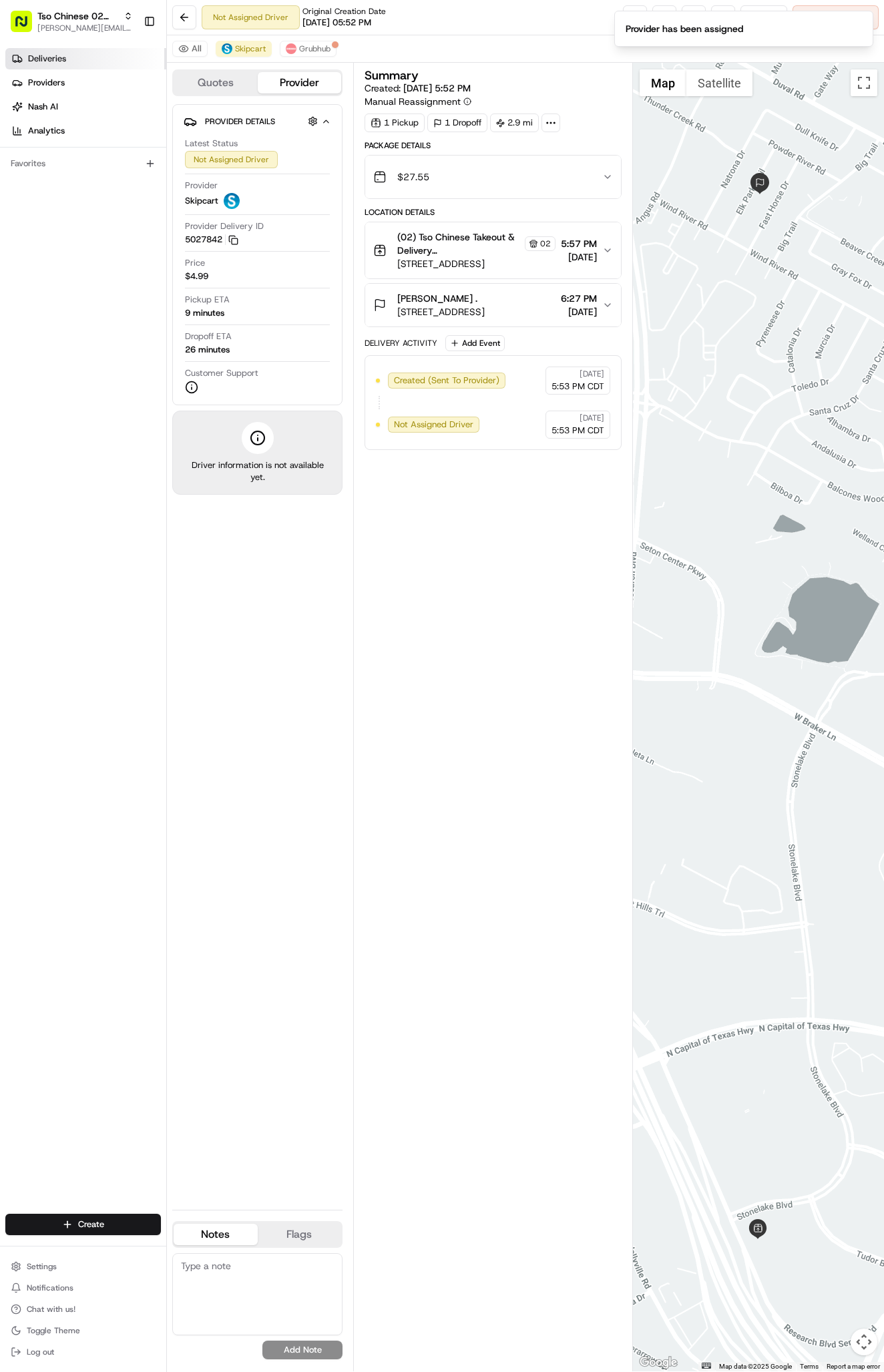
click at [51, 58] on span "Deliveries" at bounding box center [47, 58] width 38 height 12
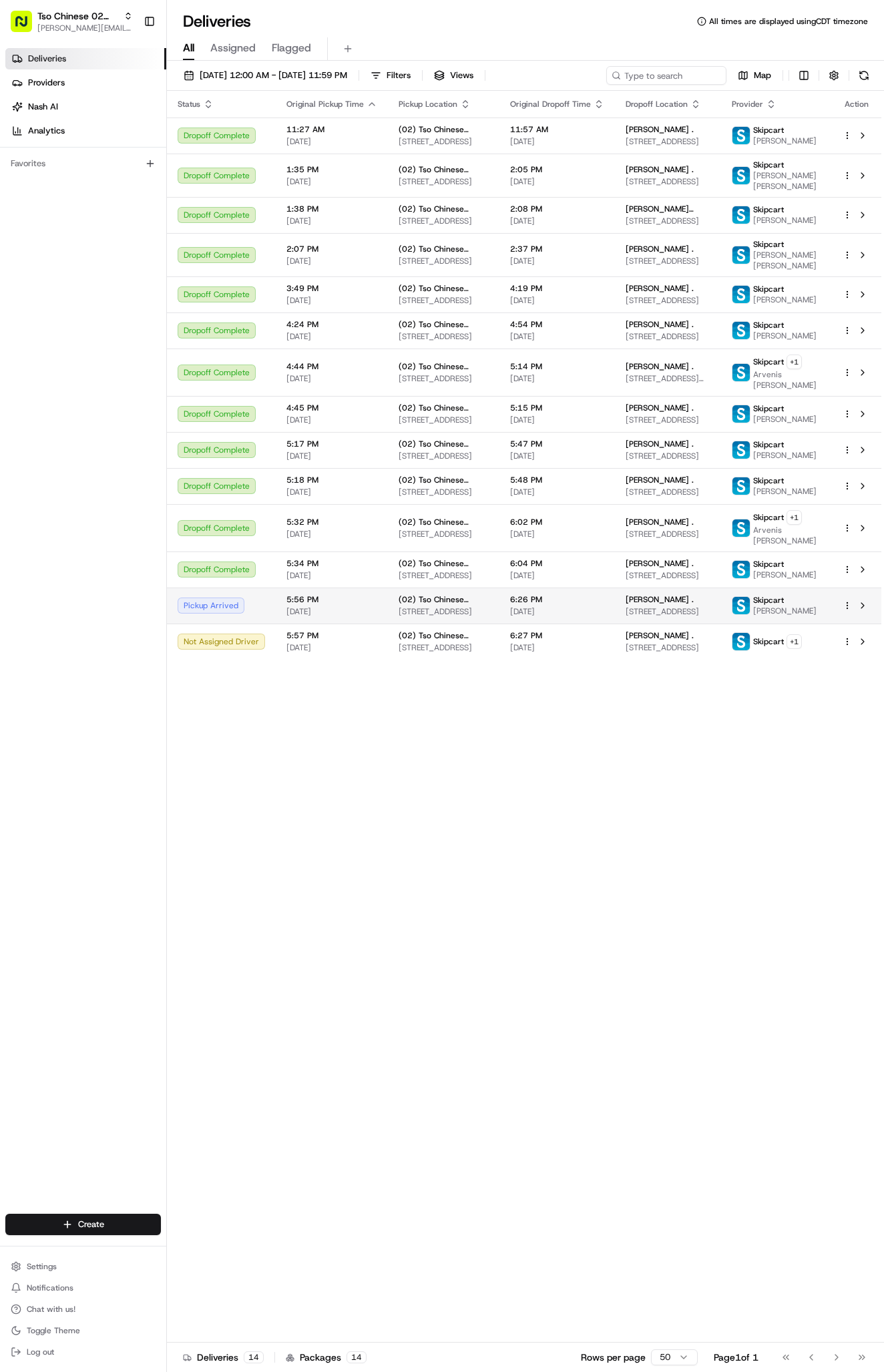
click at [545, 612] on span "[DATE]" at bounding box center [557, 611] width 94 height 11
click at [477, 641] on span "(02) Tso Chinese Takeout & Delivery [GEOGRAPHIC_DATA]" at bounding box center [443, 635] width 90 height 11
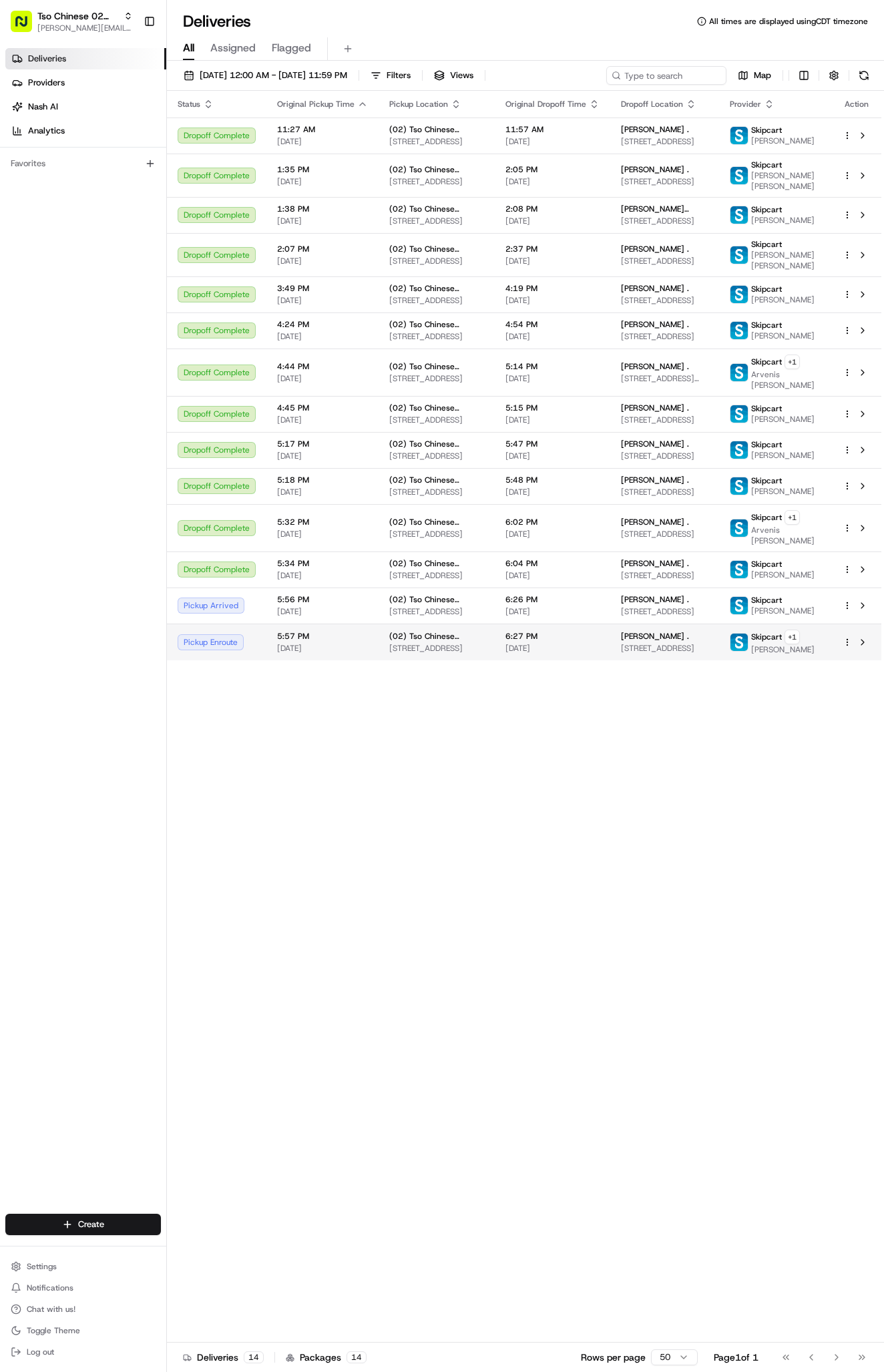
drag, startPoint x: 18, startPoint y: 172, endPoint x: 650, endPoint y: 666, distance: 802.2
click at [650, 654] on span "11613 Elk Park Trail, Austin, TX 78759, USA" at bounding box center [663, 648] width 86 height 11
click at [66, 1221] on html "Tso Chinese 02 Arbor antonia@tsochinese.com Toggle Sidebar Deliveries Providers…" at bounding box center [442, 686] width 884 height 1372
click at [191, 1249] on link "Delivery" at bounding box center [241, 1250] width 149 height 24
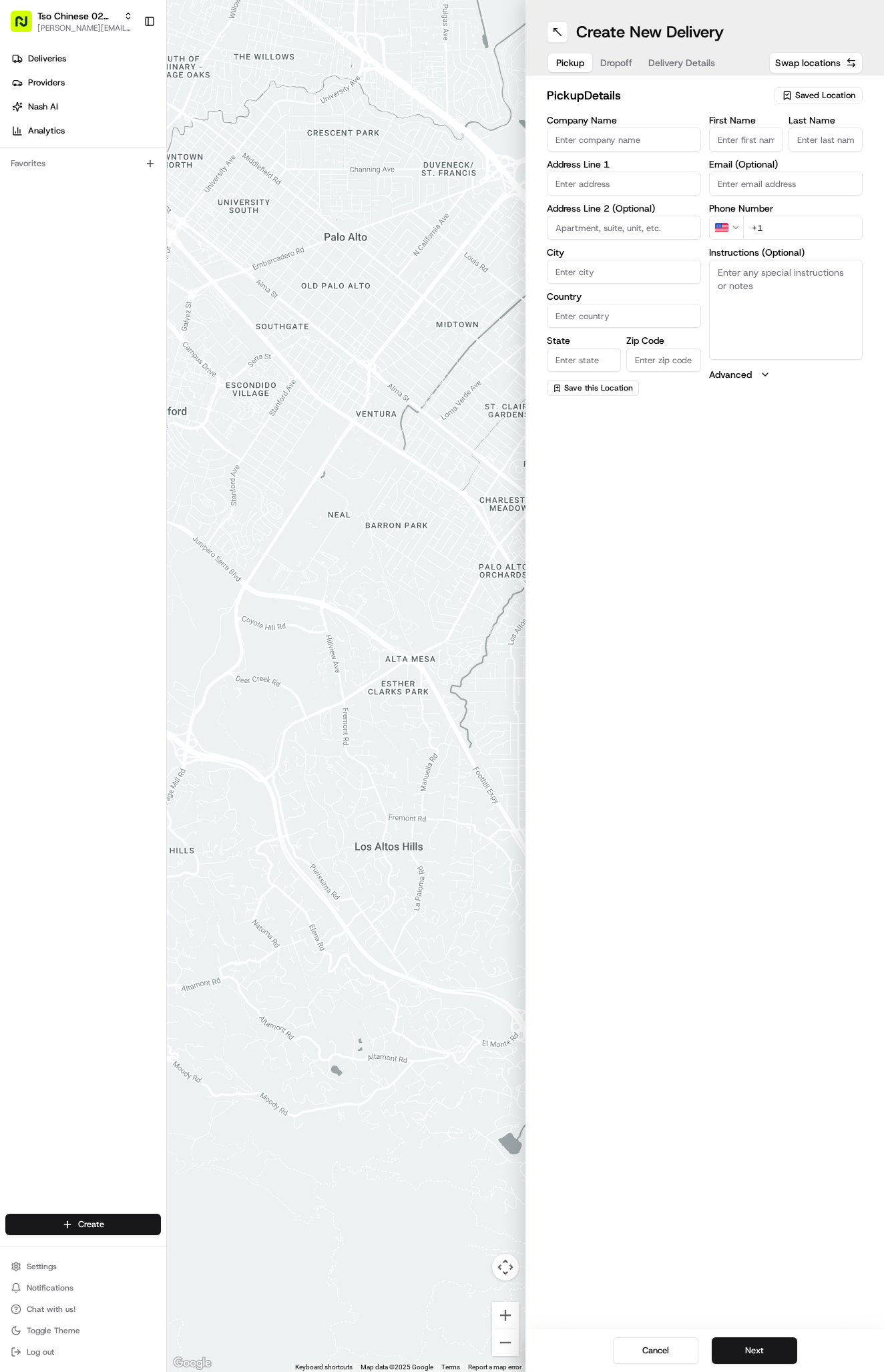
click at [799, 88] on div "Saved Location" at bounding box center [818, 95] width 88 height 16
click at [781, 138] on div "(02) Tso Chinese Takeout & Delivery [GEOGRAPHIC_DATA] (02)" at bounding box center [788, 152] width 191 height 32
type input "(02) Tso Chinese Takeout & Delivery [GEOGRAPHIC_DATA]"
type input "Bldg E Ste 402"
type input "Austin"
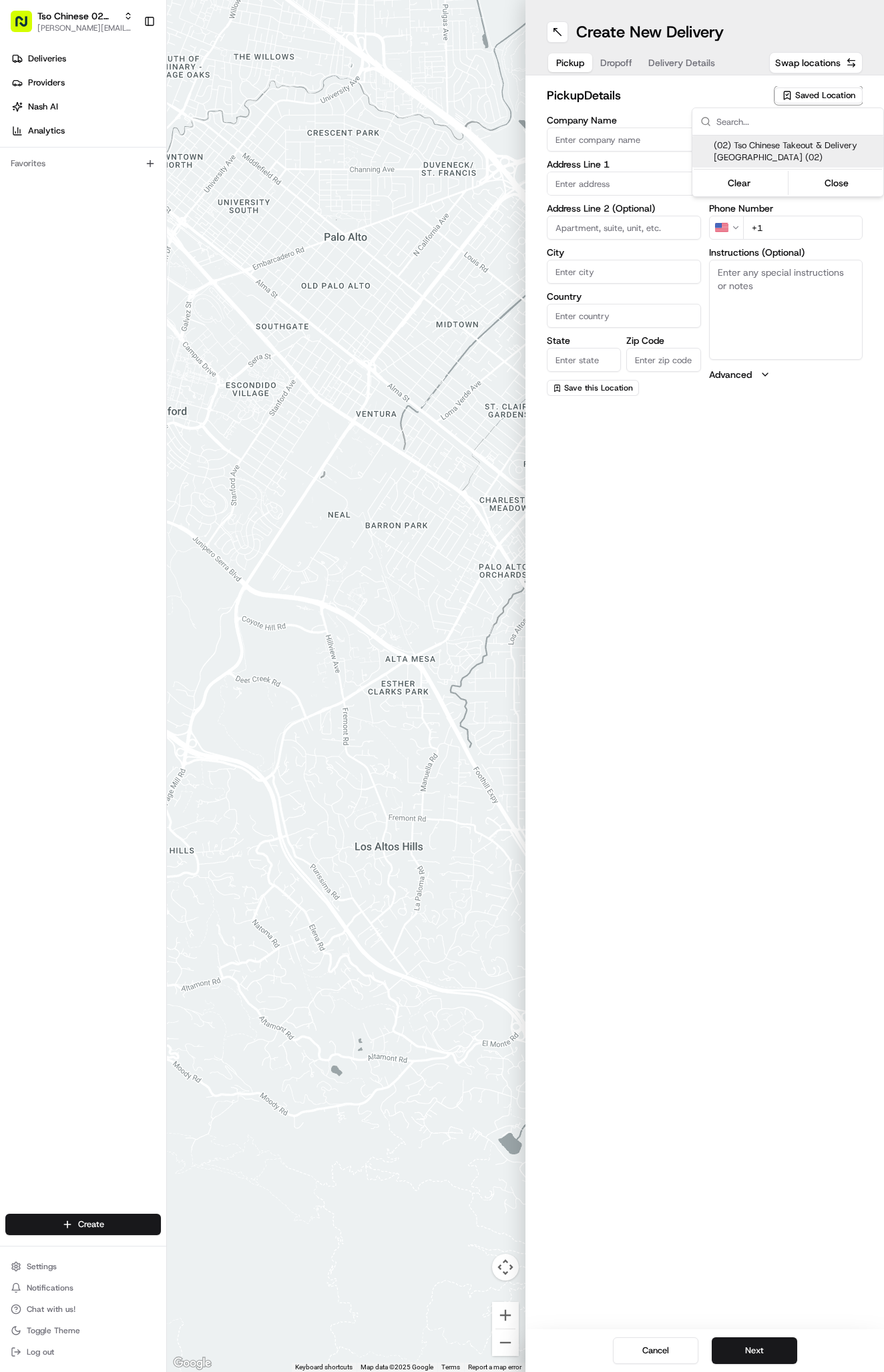
type input "US"
type input "[GEOGRAPHIC_DATA]"
type input "78759"
type input "Tso Chinese"
type input "Arboretum Crossing Manager"
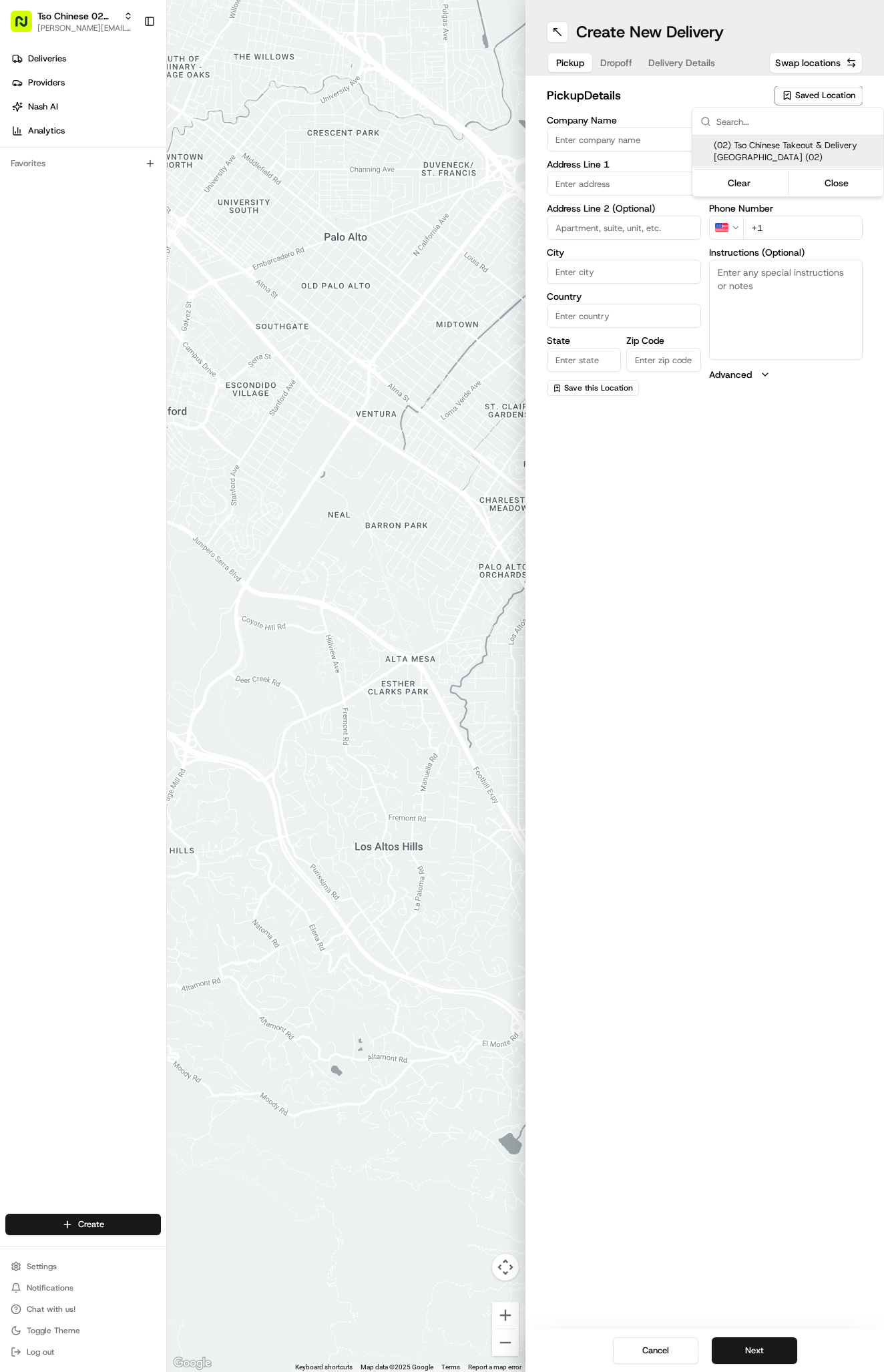
type input "[EMAIL_ADDRESS][DOMAIN_NAME]"
type input "[PHONE_NUMBER]"
type textarea "Submit a picture displaying address & food as Proof of Delivery. Envía una foto…"
type input "[STREET_ADDRESS]"
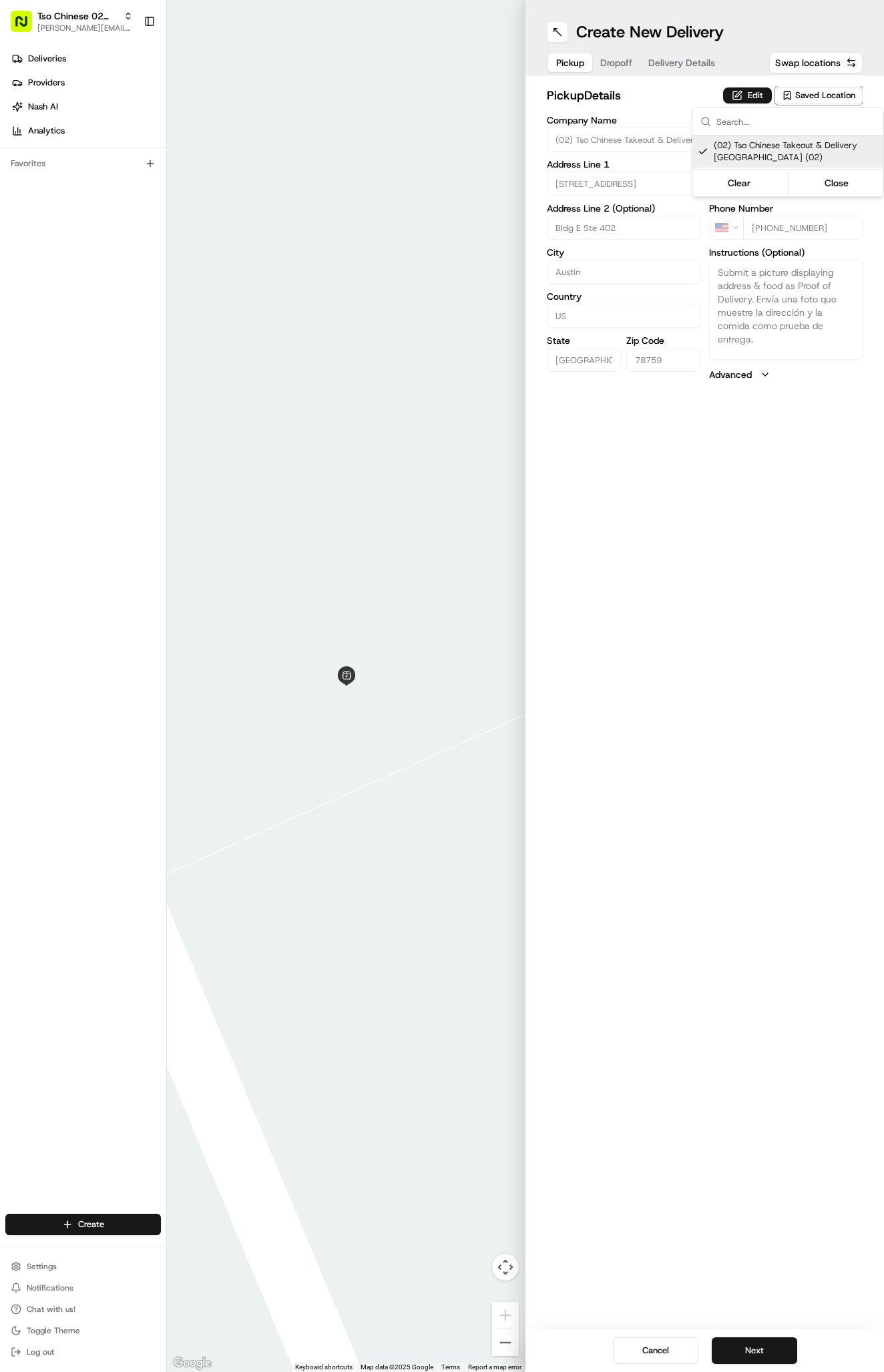
click at [688, 46] on html "Tso Chinese 02 Arbor antonia@tsochinese.com Toggle Sidebar Deliveries Providers…" at bounding box center [442, 686] width 884 height 1372
click at [682, 58] on span "Delivery Details" at bounding box center [681, 63] width 67 height 14
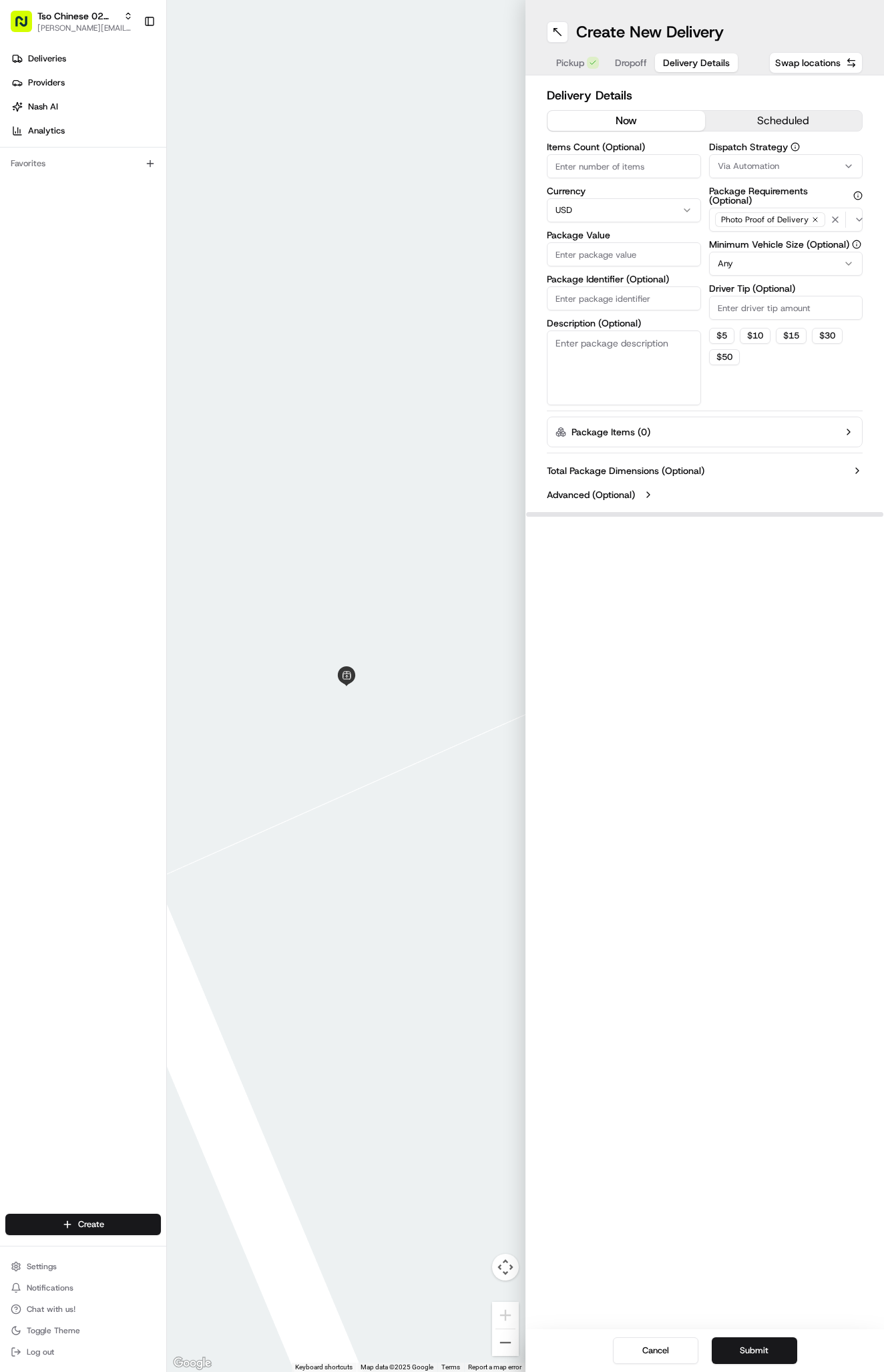
click at [725, 172] on span "Via Automation" at bounding box center [748, 166] width 61 height 12
click at [732, 241] on span "Tso Arbor Strategy" at bounding box center [796, 239] width 164 height 12
click at [733, 301] on html "Tso Chinese 02 Arbor antonia@tsochinese.com Toggle Sidebar Deliveries Providers…" at bounding box center [442, 686] width 884 height 1372
click at [733, 301] on input "Driver Tip (Optional)" at bounding box center [786, 307] width 154 height 24
type input "2"
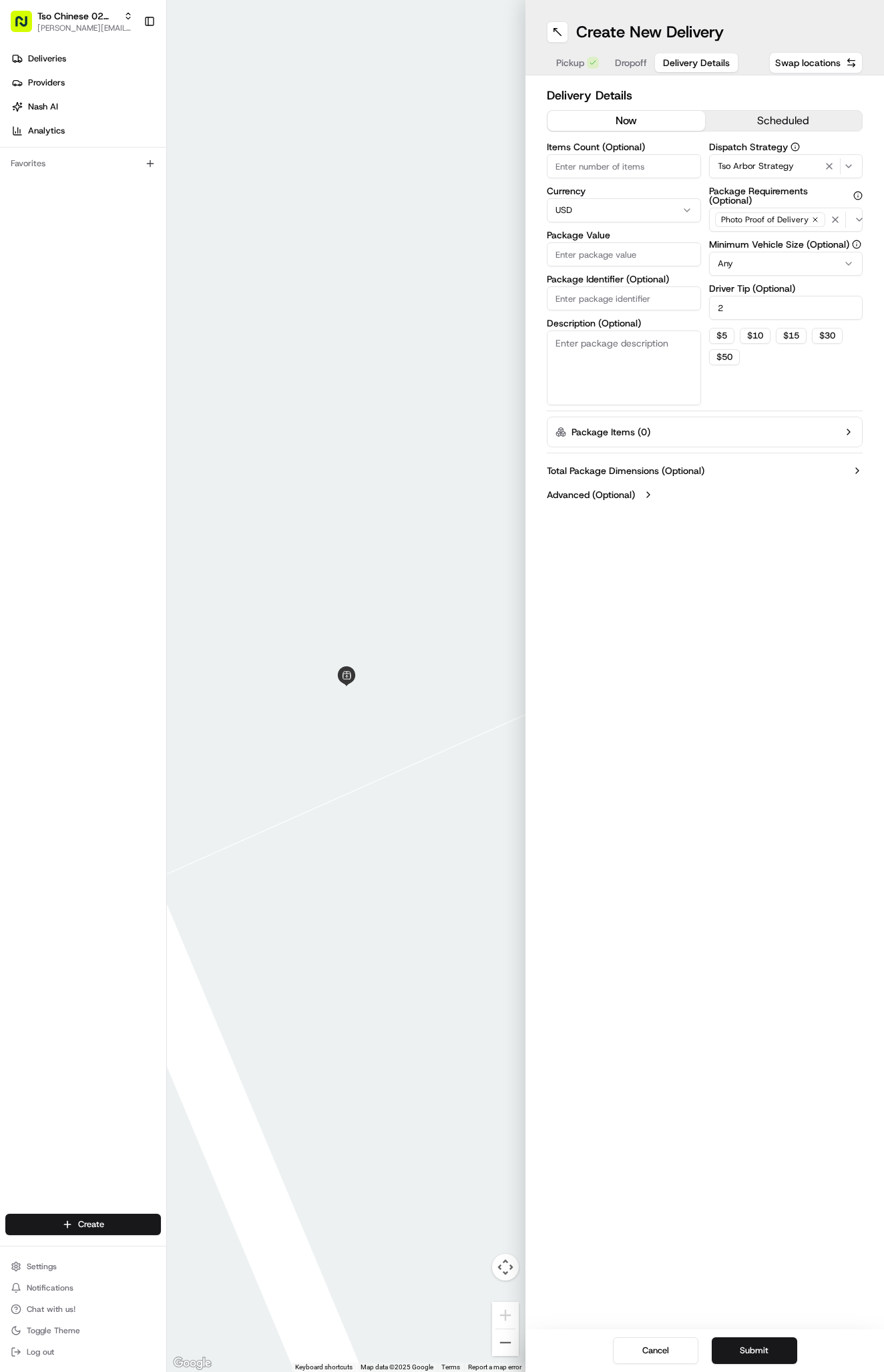
click at [571, 303] on input "Package Identifier (Optional)" at bounding box center [624, 298] width 154 height 24
paste input "IIFHHF7"
click at [571, 303] on input "IIFHHF7" at bounding box center [624, 298] width 154 height 24
type input "IIFHHF7"
click at [577, 250] on input "Package Value" at bounding box center [624, 254] width 154 height 24
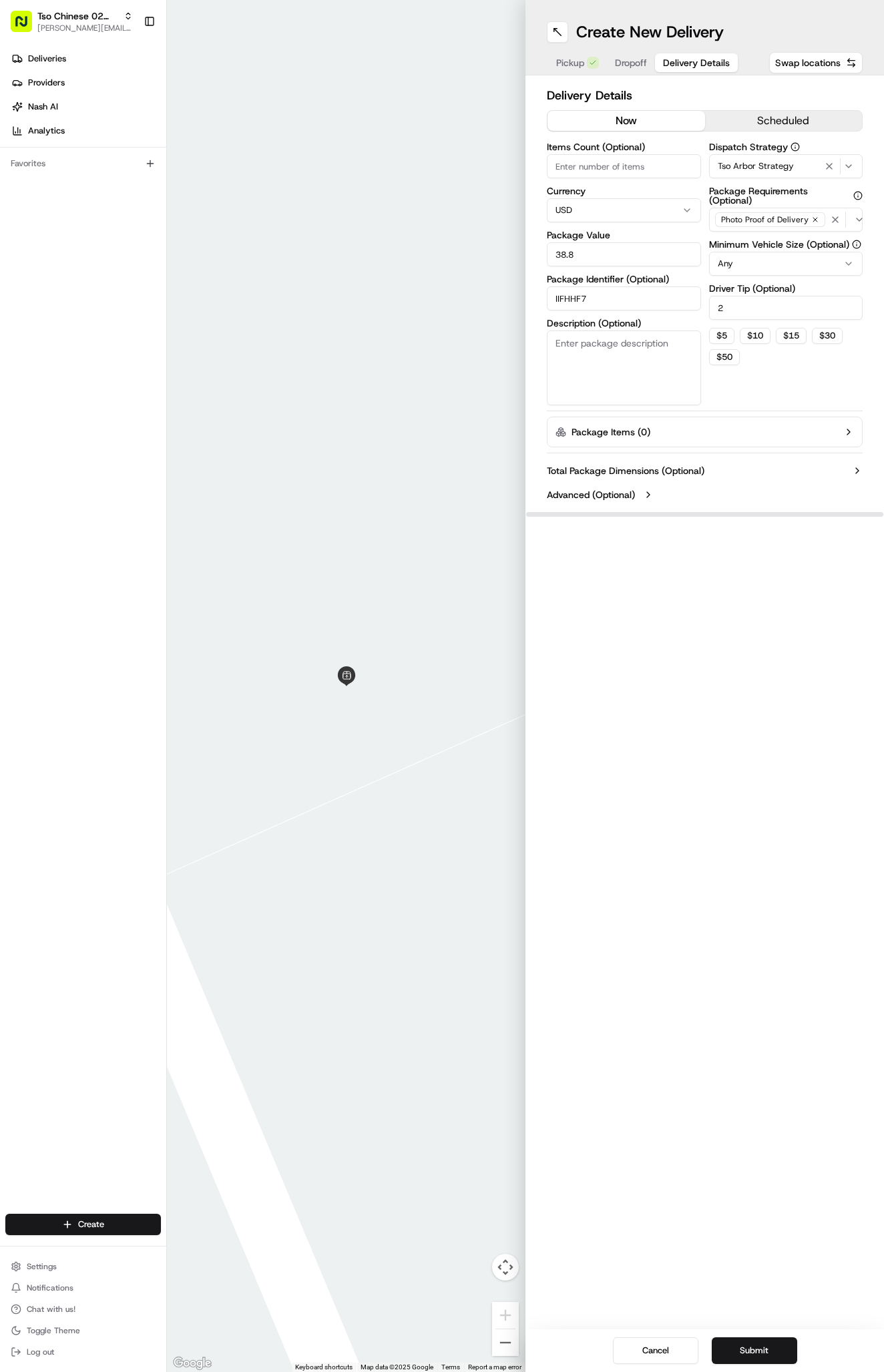
type input "38.81"
click at [631, 60] on span "Dropoff" at bounding box center [630, 63] width 32 height 14
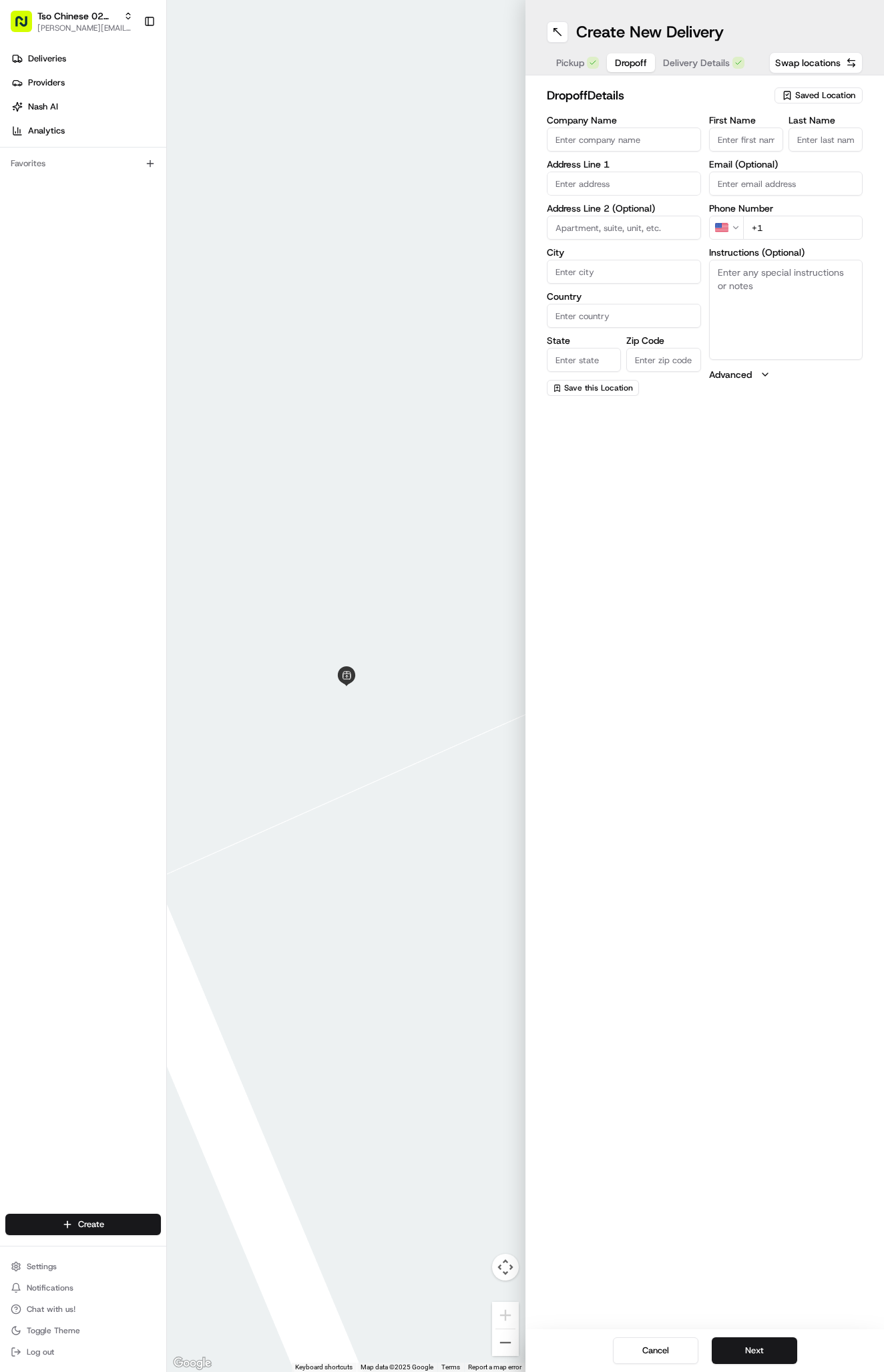
paste input "Heather Goss"
type input "Heather Goss"
type input "."
drag, startPoint x: 851, startPoint y: 190, endPoint x: 656, endPoint y: 180, distance: 195.3
paste input "7705 Blue Lilly Dr"
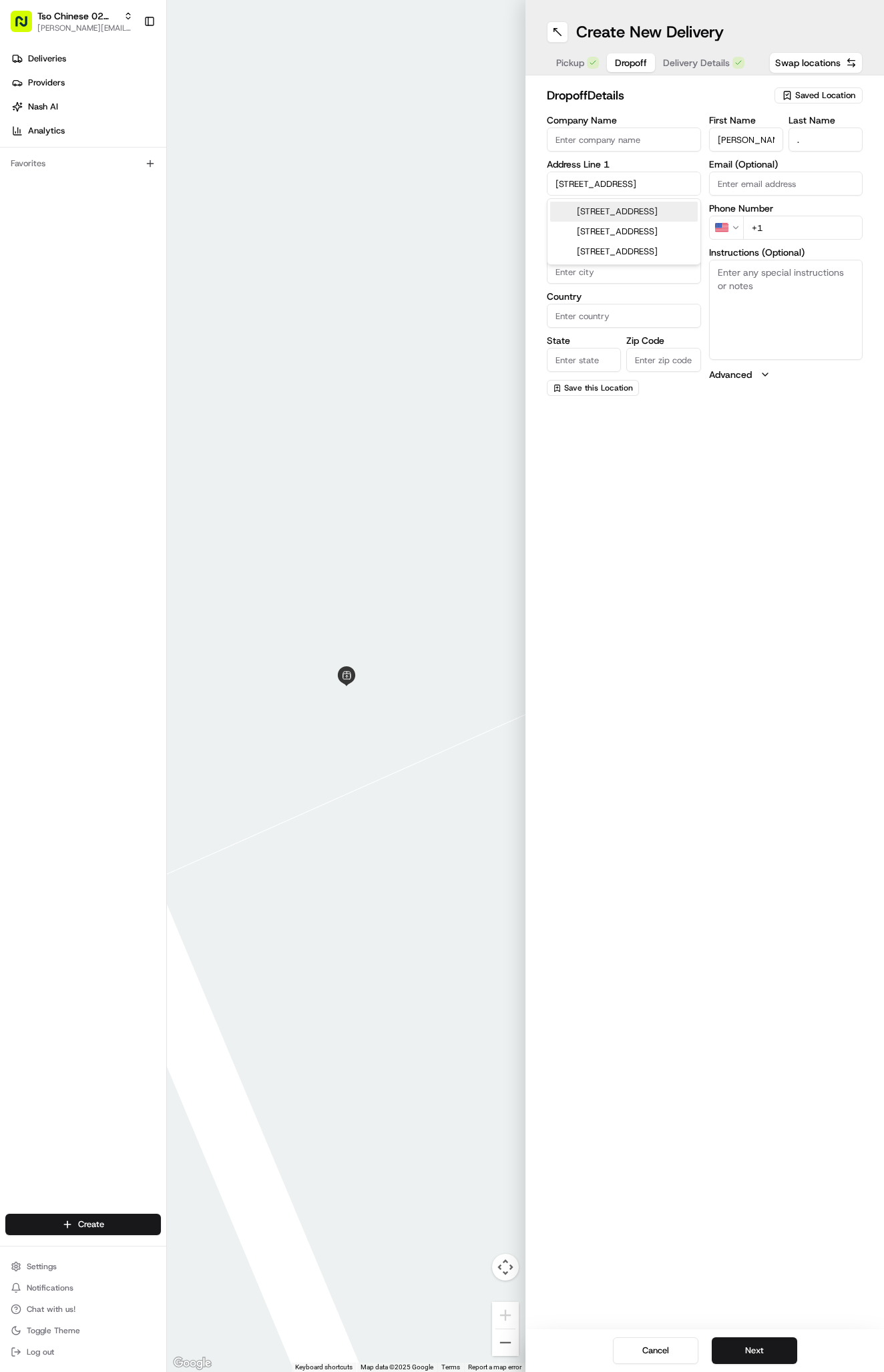
click at [666, 213] on div "7705 Blue Lilly Drive, Austin, TX" at bounding box center [624, 212] width 148 height 20
type input "7705 Blue Lilly Dr, Austin, TX 78759, USA"
type input "Austin"
type input "[GEOGRAPHIC_DATA]"
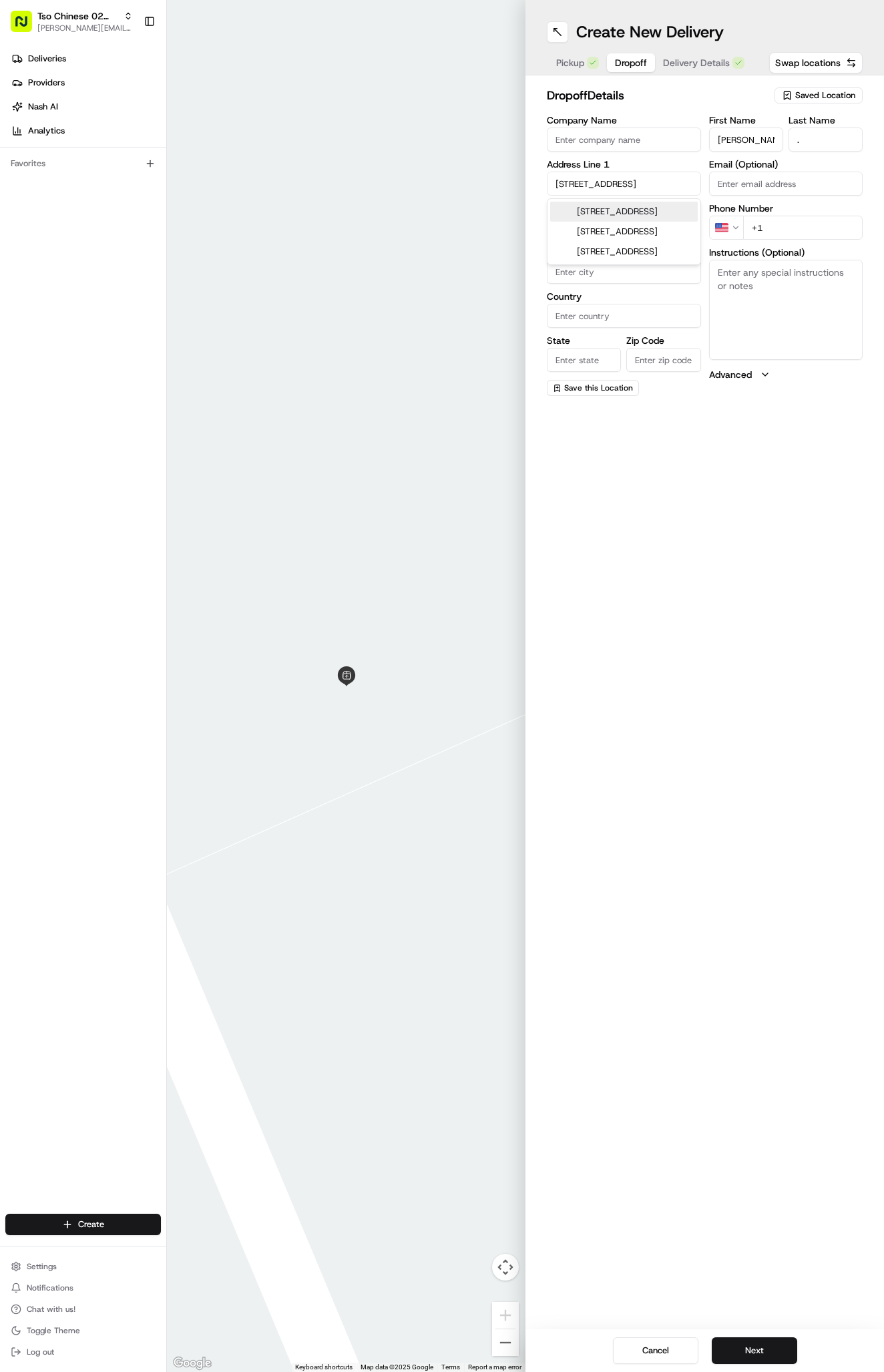
type input "78759"
type input "7705 Blue Lilly Drive"
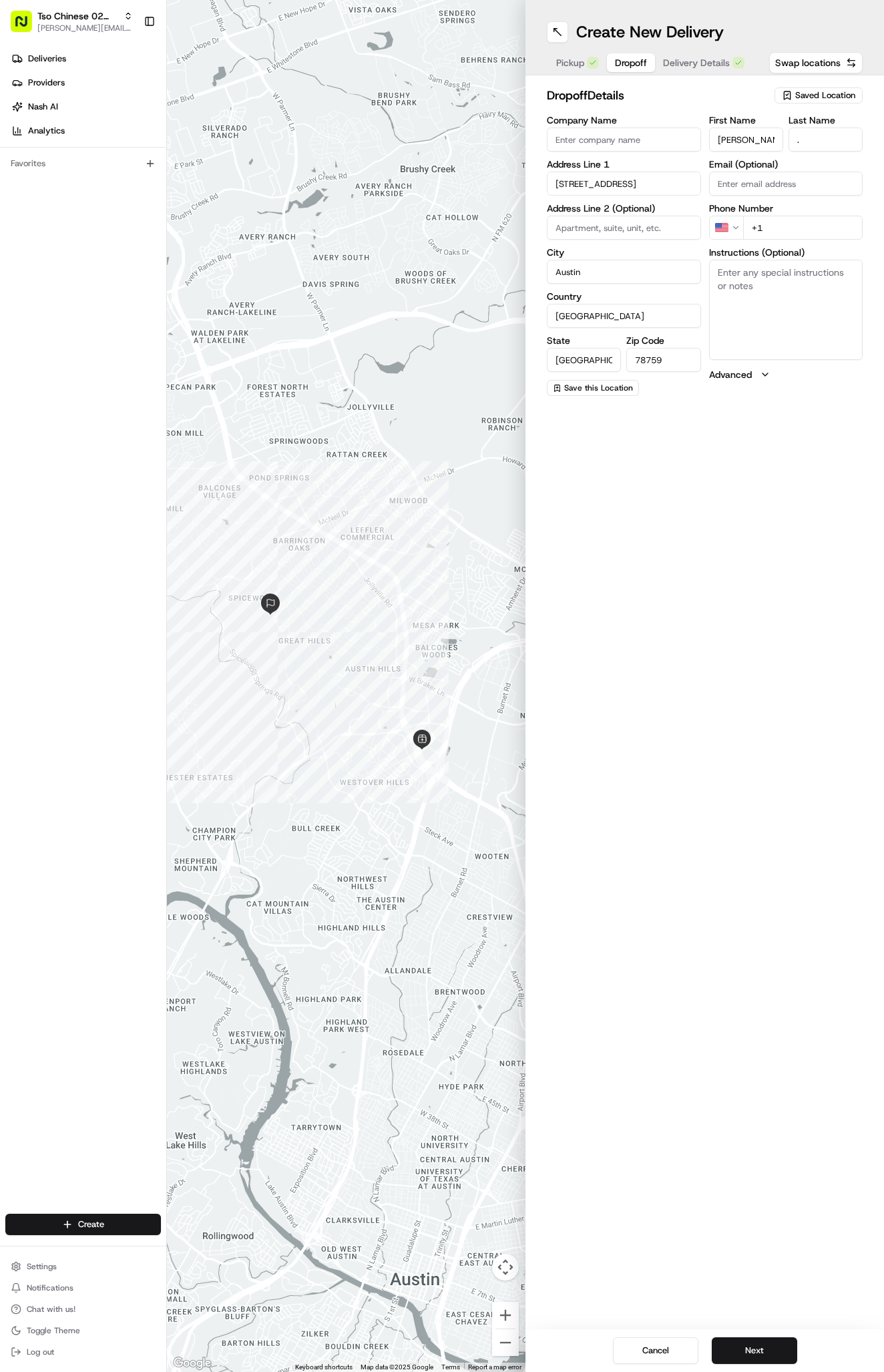
paste input "512 297 3142"
type input "+1 512 297 3142"
click at [751, 1349] on button "Next" at bounding box center [755, 1351] width 85 height 26
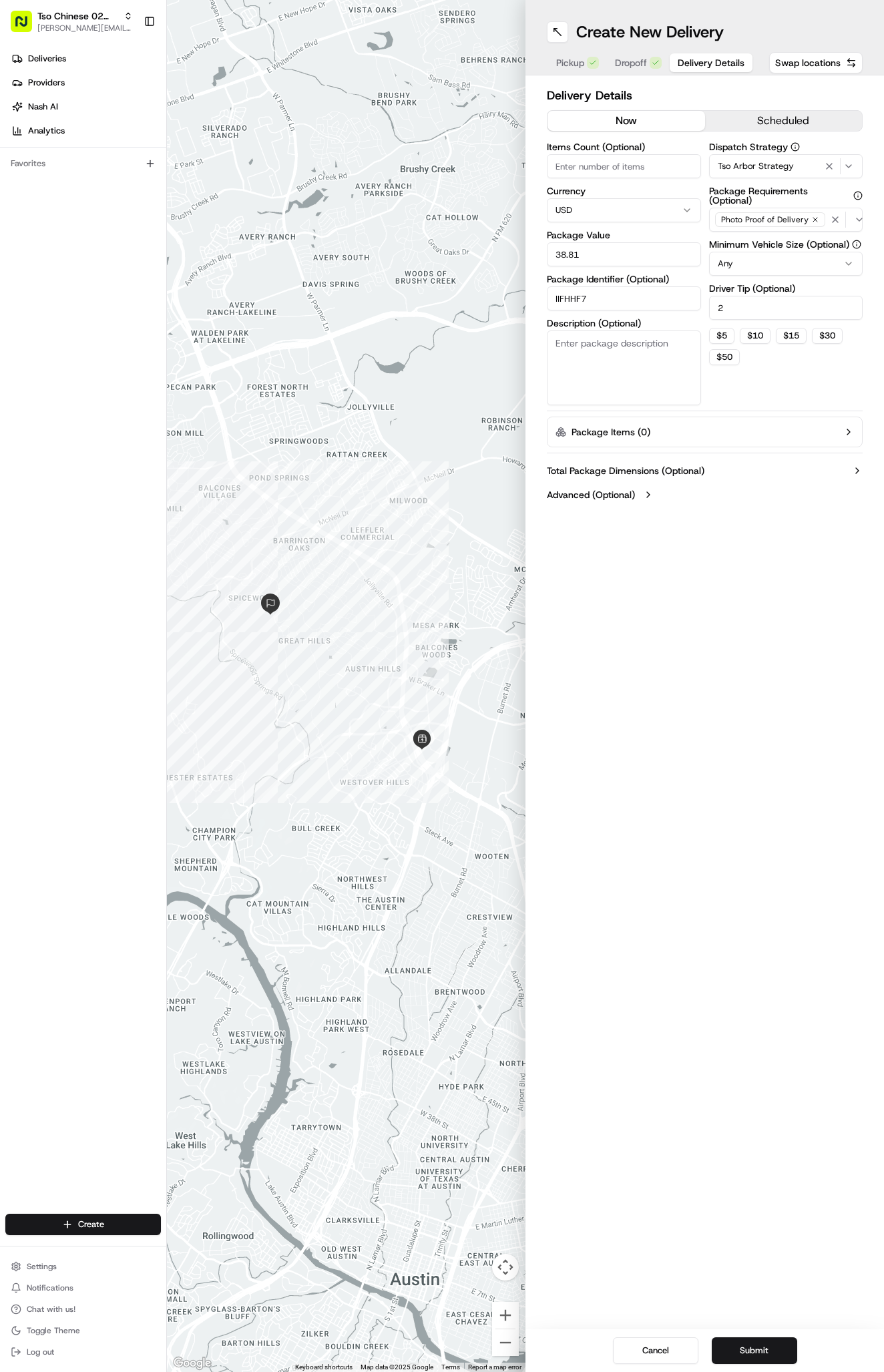
click at [751, 1349] on button "Submit" at bounding box center [755, 1351] width 85 height 26
click at [751, 1349] on div "Cancel Submit" at bounding box center [704, 1351] width 358 height 43
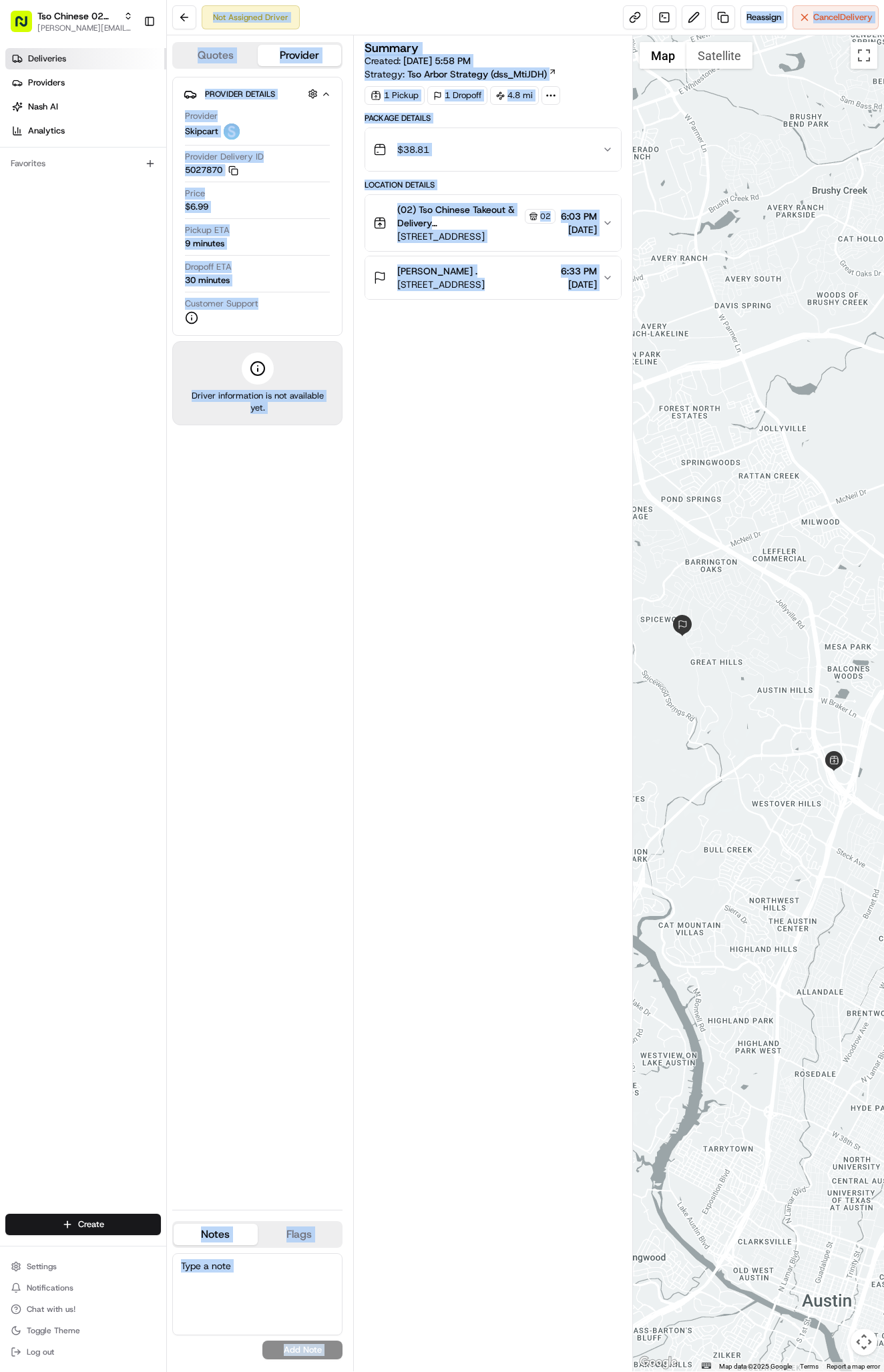
click at [59, 56] on span "Deliveries" at bounding box center [47, 58] width 38 height 12
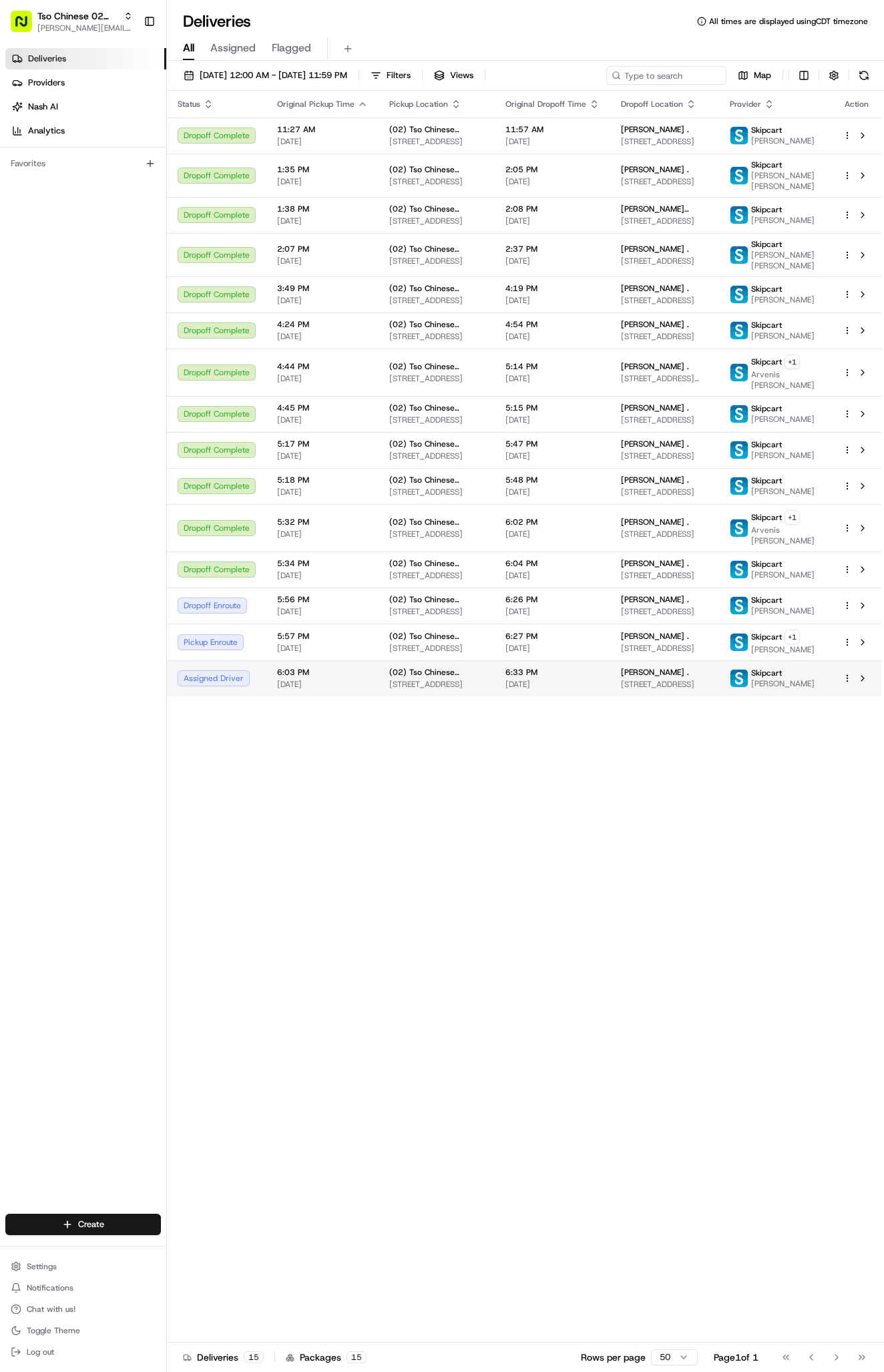
click at [515, 697] on td "6:33 PM 08/18/2025" at bounding box center [552, 678] width 116 height 36
click at [111, 1212] on div "Create" at bounding box center [83, 1224] width 166 height 32
click at [110, 1226] on html "Tso Chinese 02 Arbor antonia@tsochinese.com Toggle Sidebar Deliveries Providers…" at bounding box center [442, 686] width 884 height 1372
click at [221, 1251] on link "Delivery" at bounding box center [241, 1250] width 149 height 24
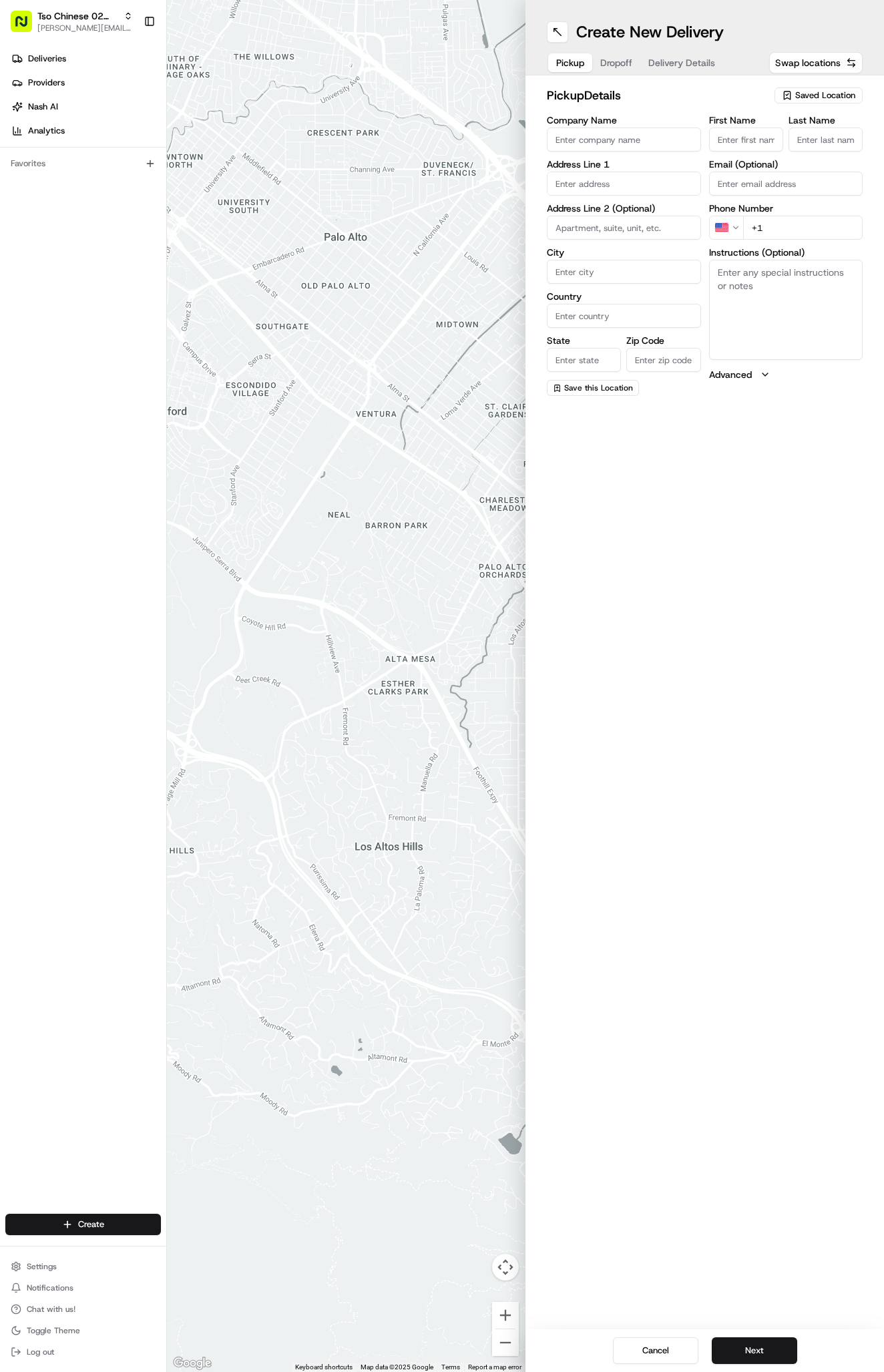
click at [802, 90] on span "Saved Location" at bounding box center [826, 95] width 60 height 12
click at [801, 90] on html "Tso Chinese 02 Arbor antonia@tsochinese.com Toggle Sidebar Deliveries Providers…" at bounding box center [442, 686] width 884 height 1372
click at [801, 90] on span "Saved Location" at bounding box center [826, 95] width 60 height 12
click at [794, 124] on input "text" at bounding box center [796, 120] width 159 height 26
click at [794, 136] on div "(02) Tso Chinese Takeout & Delivery [GEOGRAPHIC_DATA] (02)" at bounding box center [788, 152] width 191 height 32
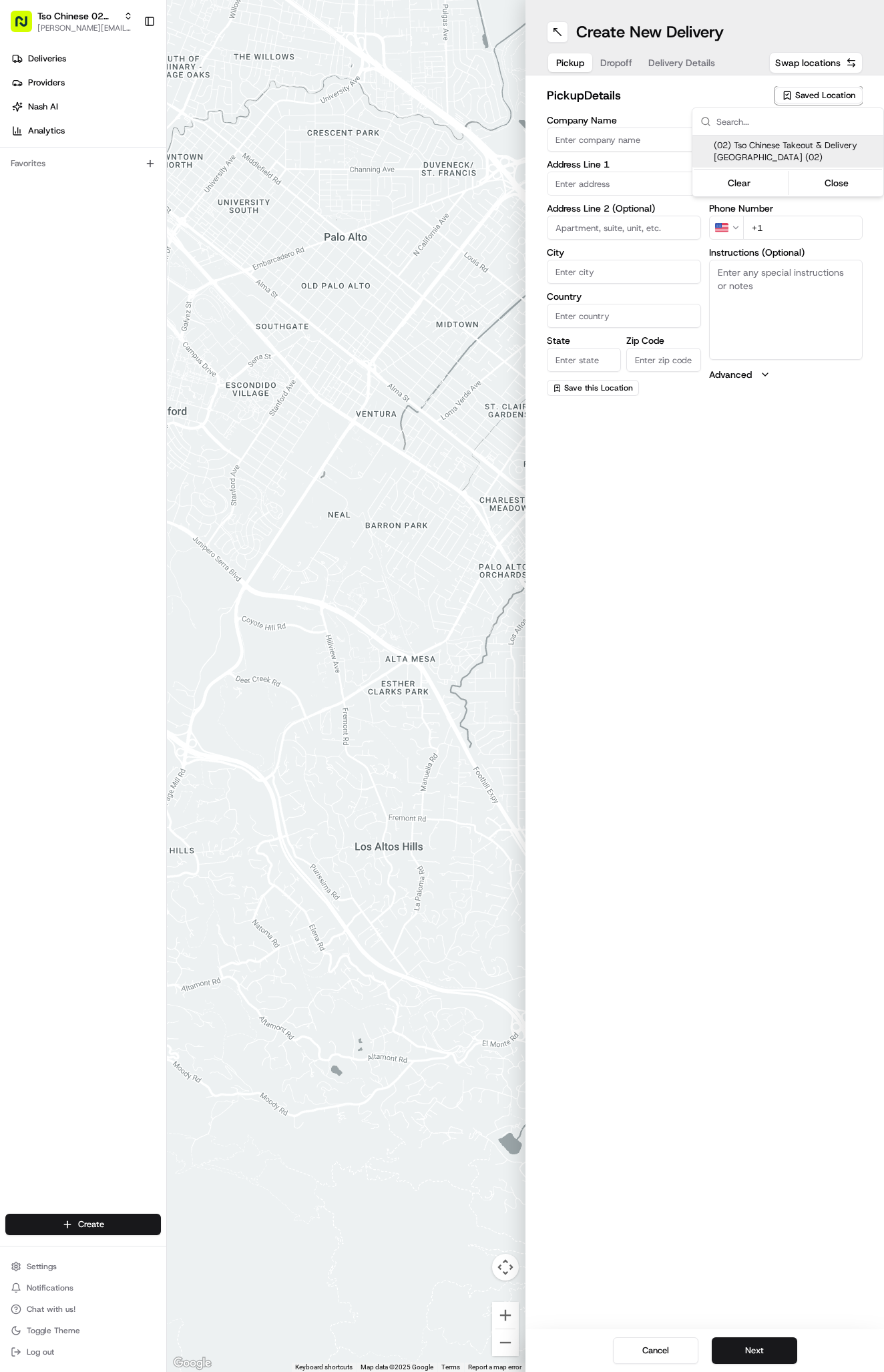
type input "(02) Tso Chinese Takeout & Delivery [GEOGRAPHIC_DATA]"
type input "Bldg E Ste 402"
type input "Austin"
type input "US"
type input "[GEOGRAPHIC_DATA]"
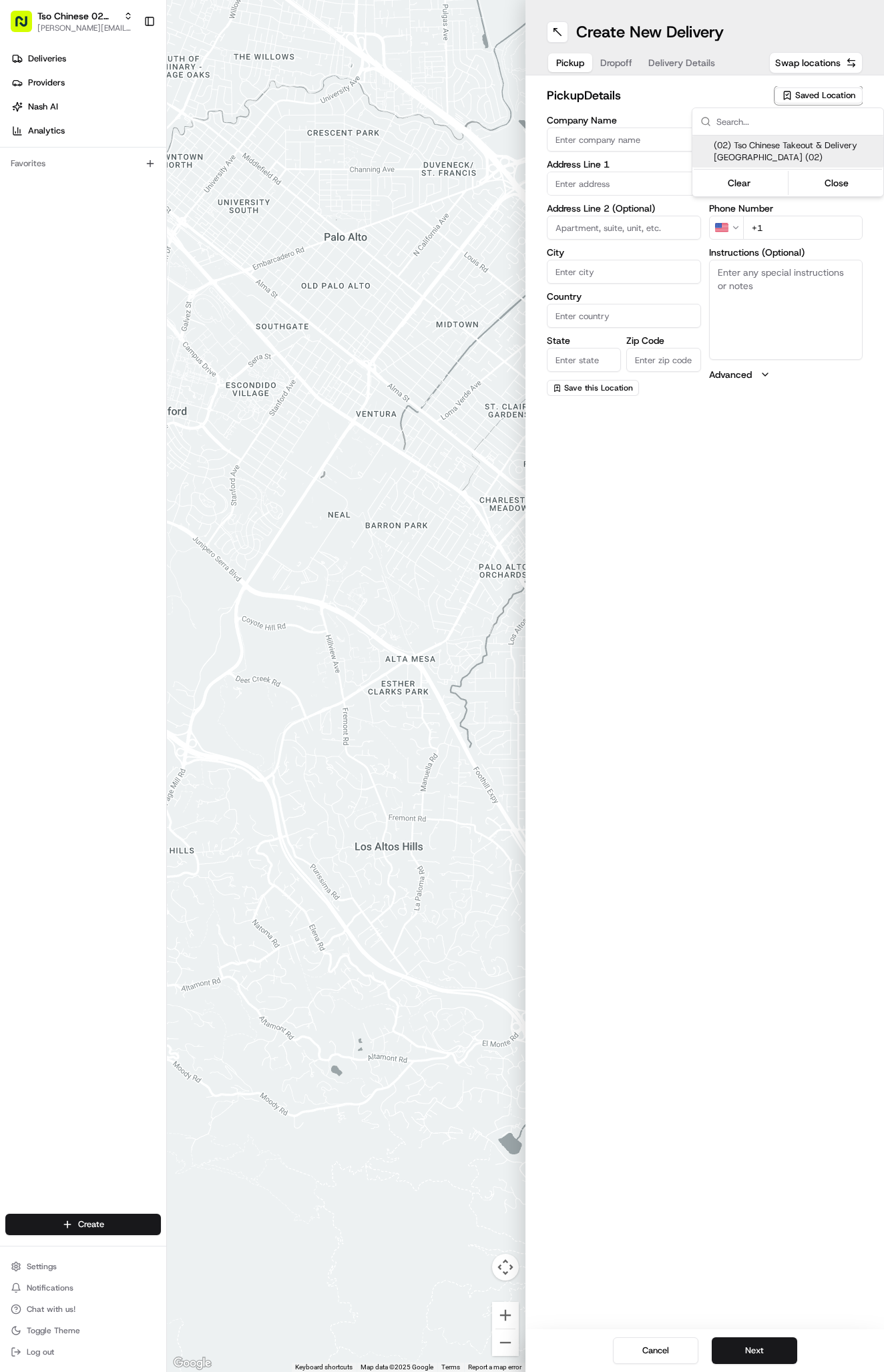
type input "78759"
type input "Tso Chinese"
type input "Arboretum Crossing Manager"
type input "[EMAIL_ADDRESS][DOMAIN_NAME]"
type input "[PHONE_NUMBER]"
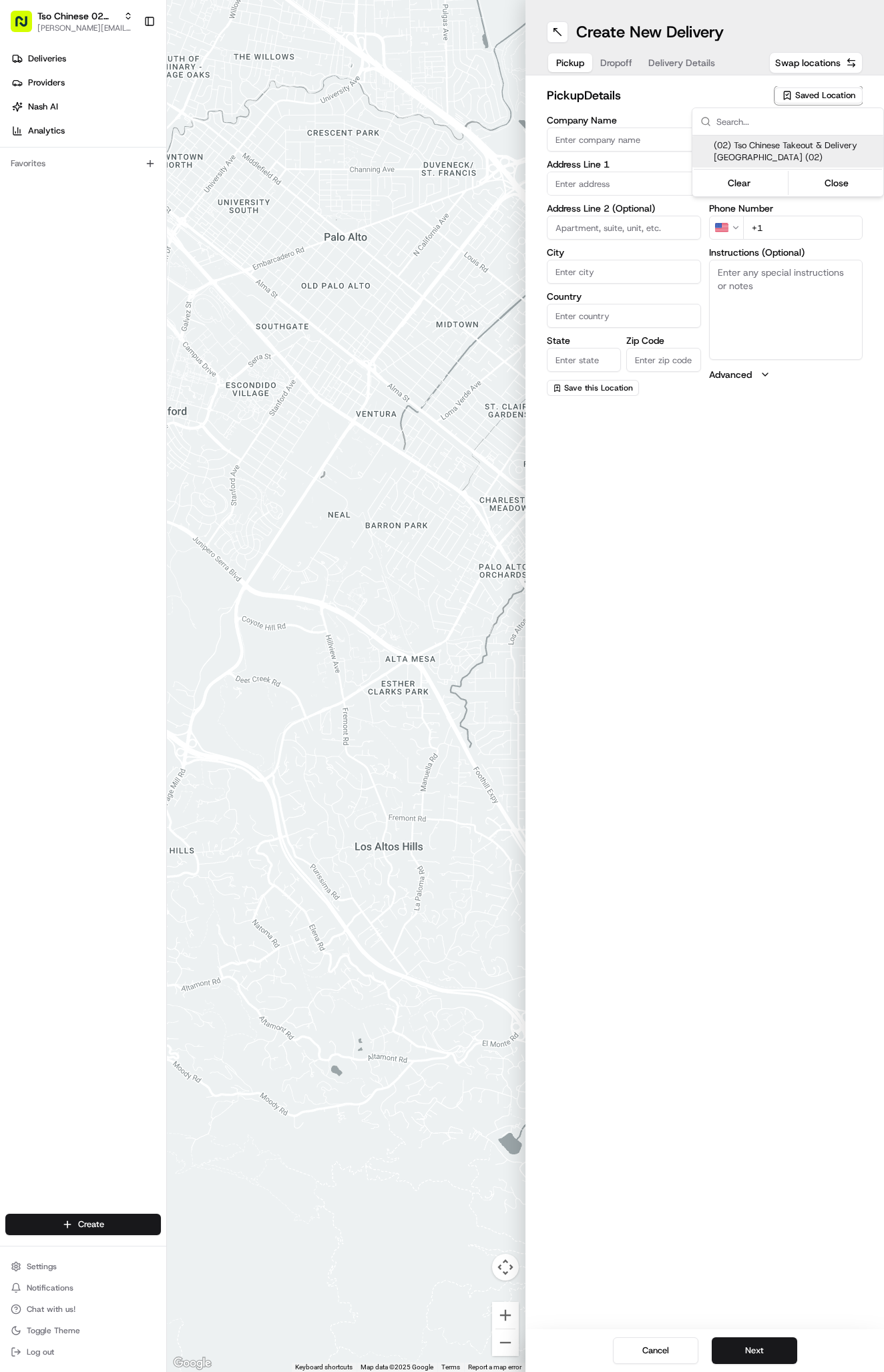
type textarea "Submit a picture displaying address & food as Proof of Delivery. Envía una foto…"
type input "[STREET_ADDRESS]"
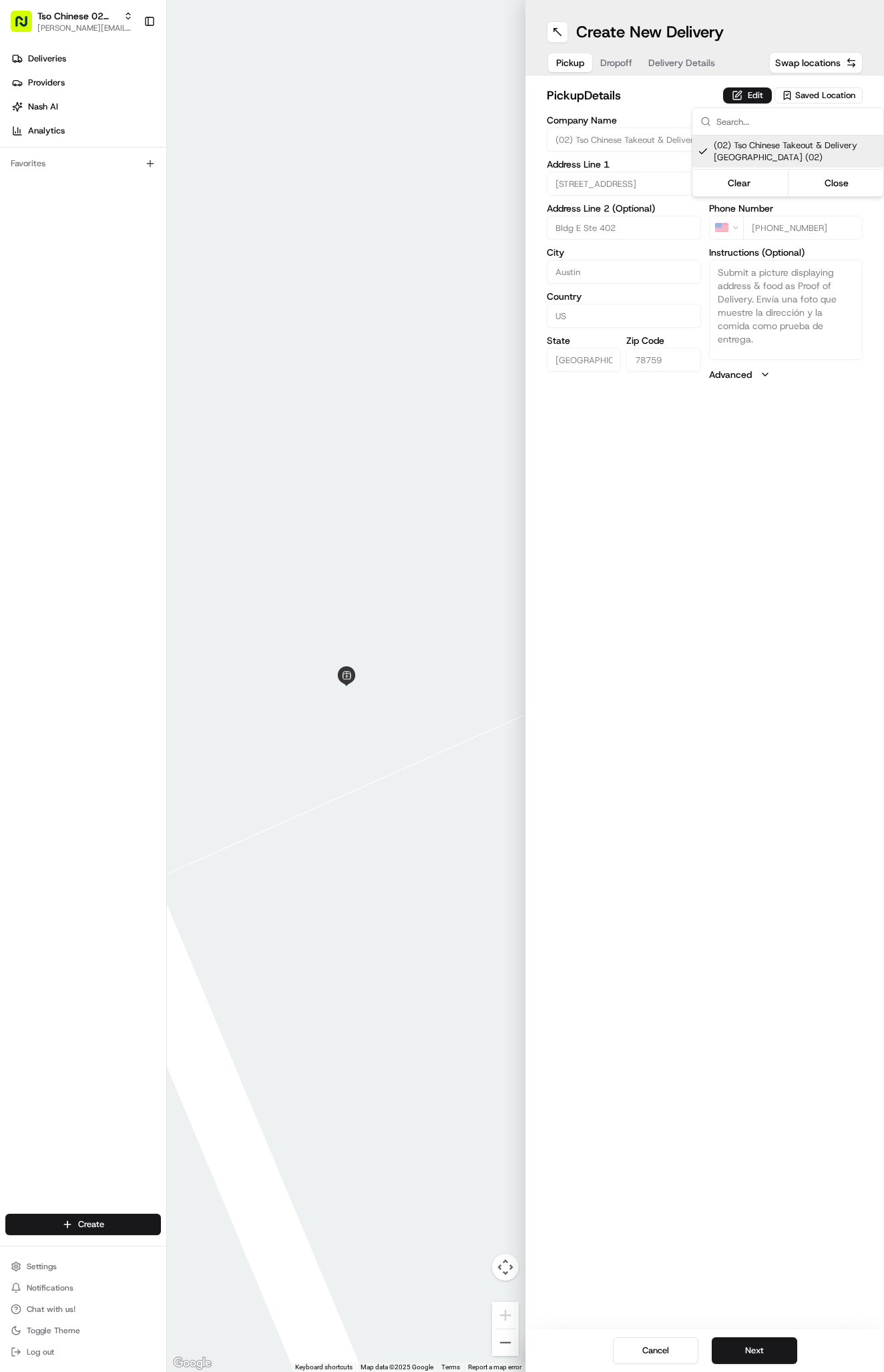
click at [708, 52] on html "Tso Chinese 02 Arbor antonia@tsochinese.com Toggle Sidebar Deliveries Providers…" at bounding box center [442, 686] width 884 height 1372
click at [693, 52] on div "Pickup Dropoff Delivery Details" at bounding box center [635, 62] width 178 height 24
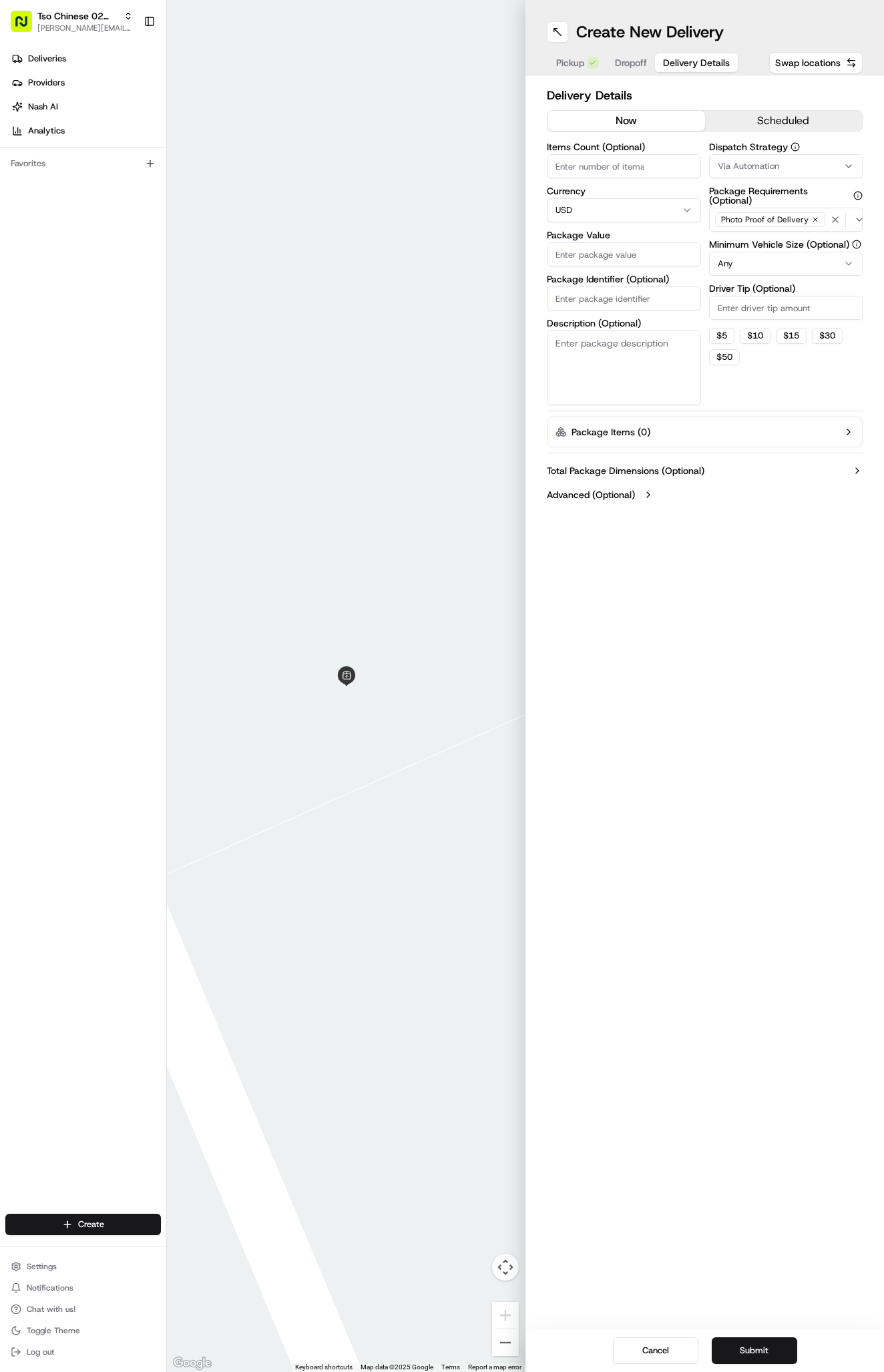
click at [692, 57] on span "Delivery Details" at bounding box center [696, 63] width 67 height 14
click at [740, 167] on span "Via Automation" at bounding box center [748, 166] width 61 height 12
click at [742, 229] on div "Tso Arbor Strategy" at bounding box center [788, 239] width 191 height 20
click at [741, 290] on html "Tso Chinese 02 Arbor antonia@tsochinese.com Toggle Sidebar Deliveries Providers…" at bounding box center [442, 686] width 884 height 1372
click at [741, 297] on input "Driver Tip (Optional)" at bounding box center [786, 307] width 154 height 24
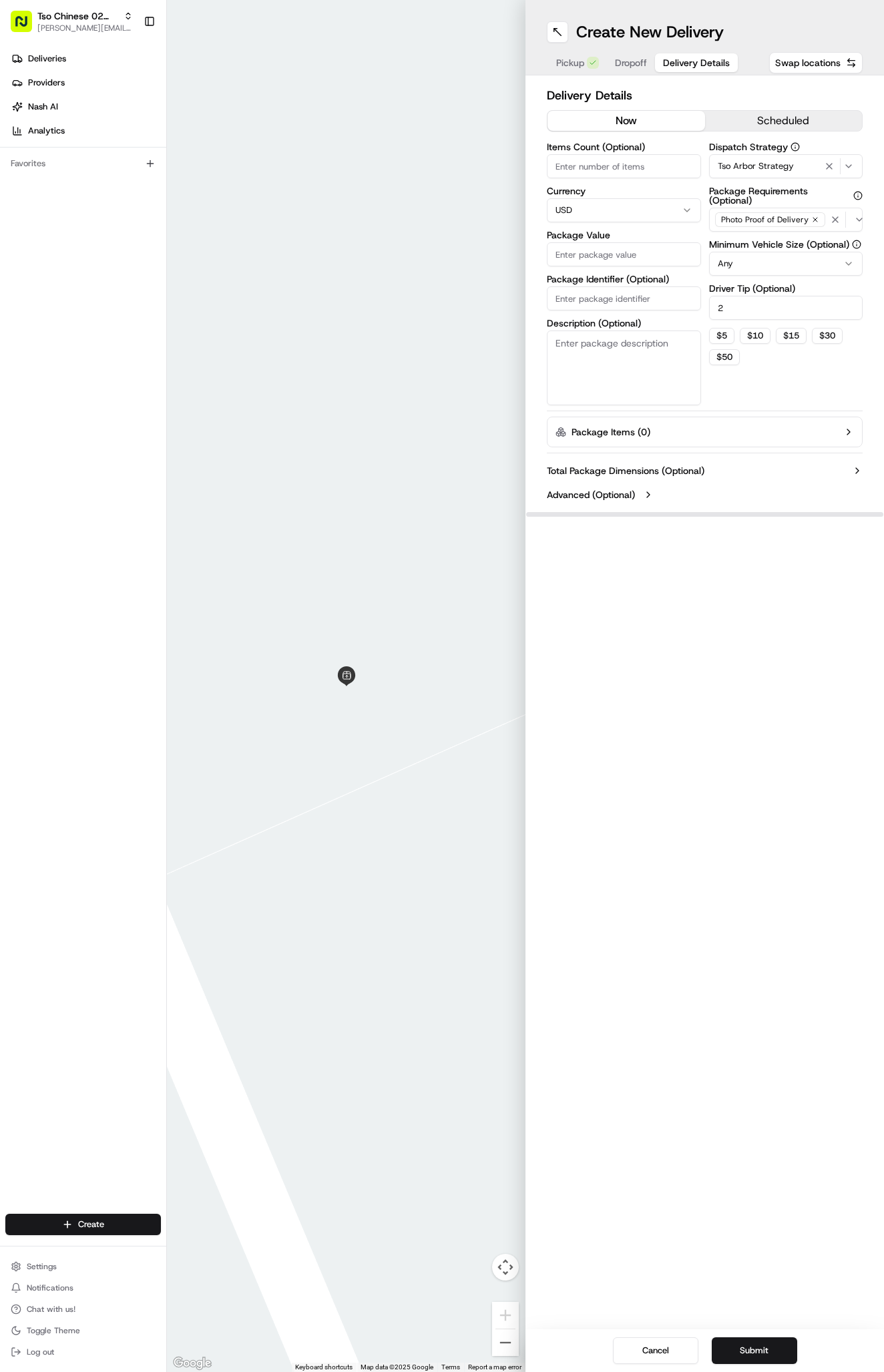
type input "2"
click at [619, 289] on input "Package Identifier (Optional)" at bounding box center [624, 298] width 154 height 24
paste input "FMGLWNQ"
type input "FMGLWNQ"
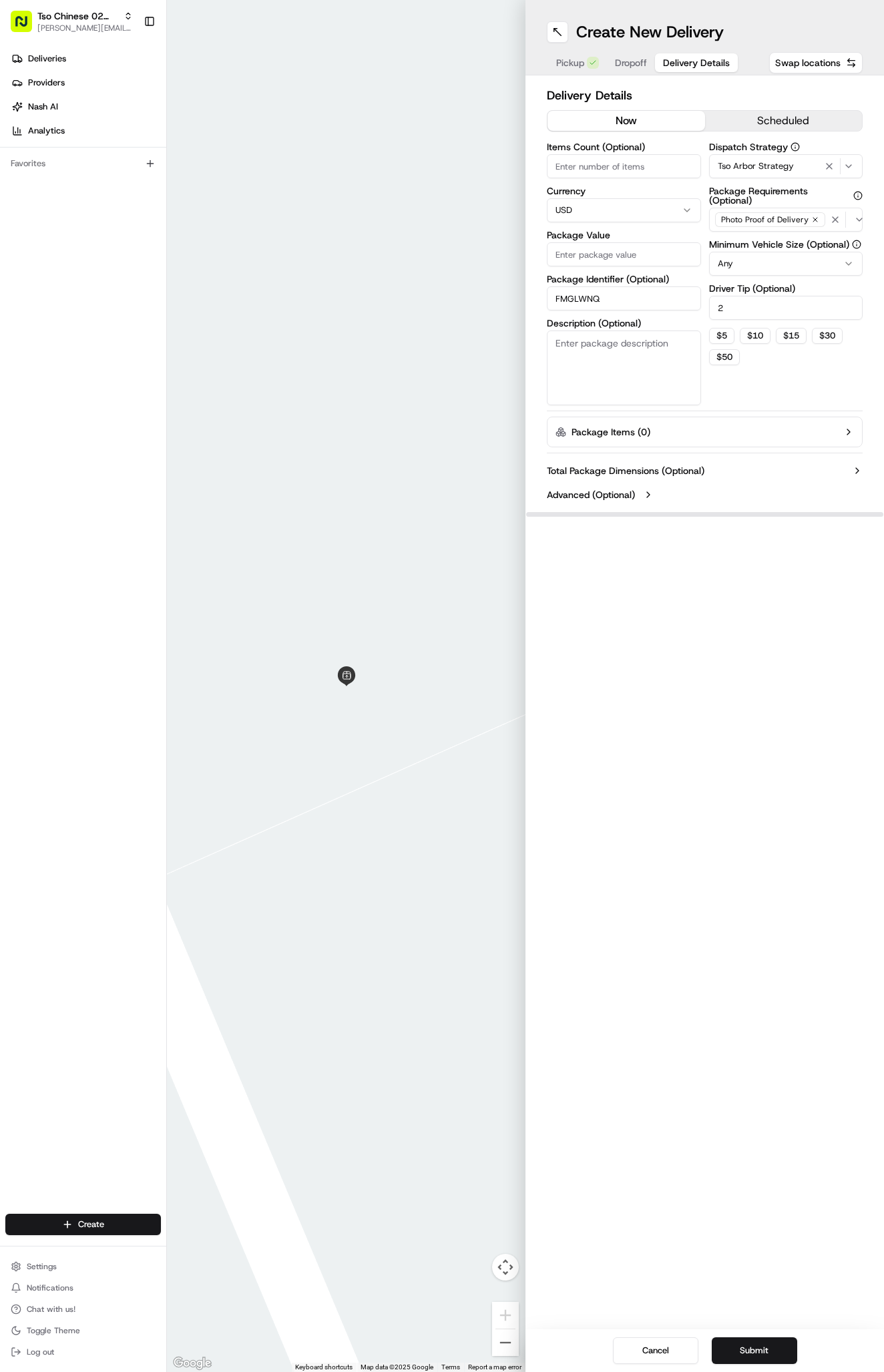
click at [584, 259] on input "Package Value" at bounding box center [624, 254] width 154 height 24
type input "86.92"
click at [629, 55] on button "Dropoff" at bounding box center [630, 62] width 48 height 18
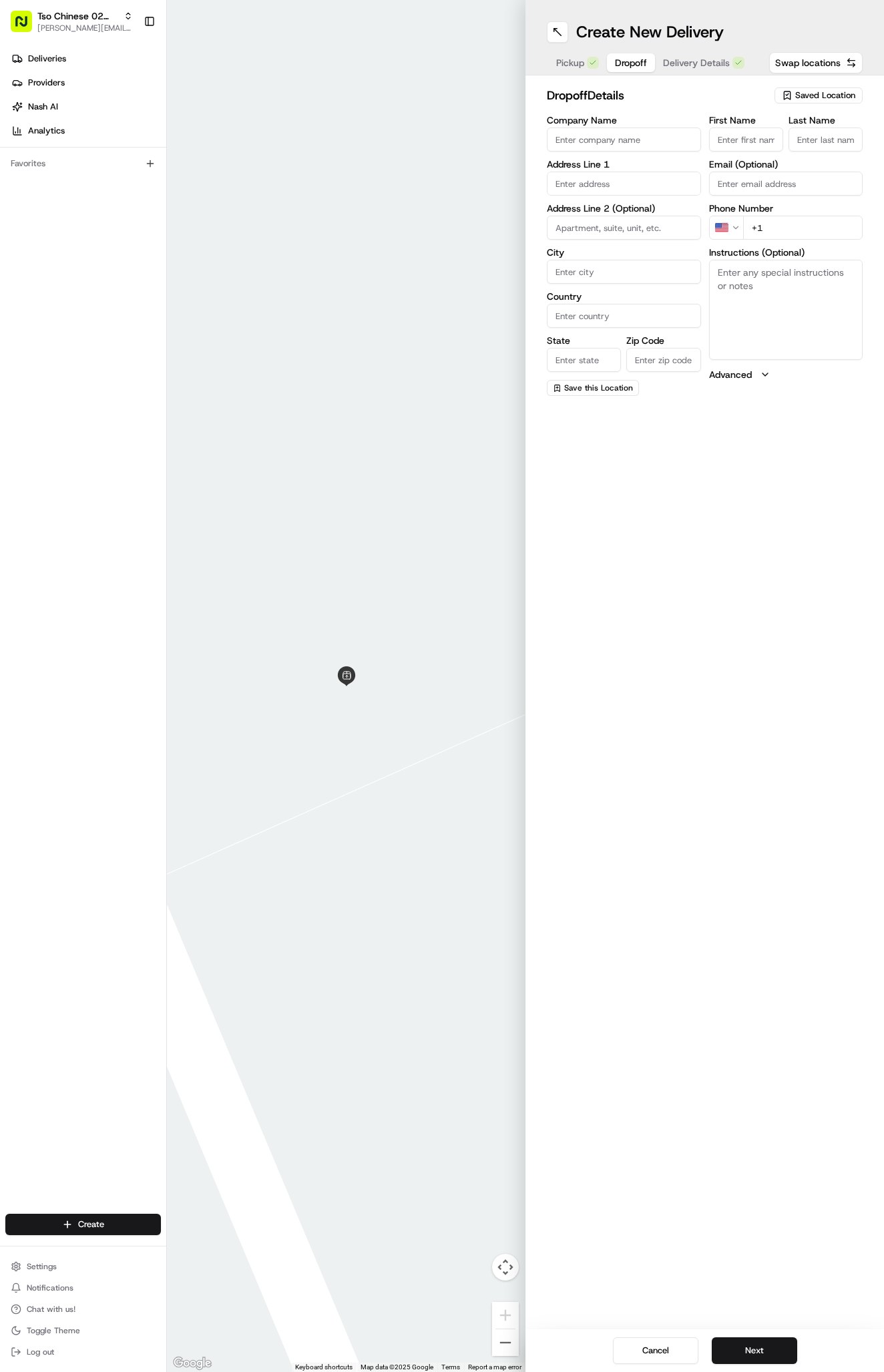
paste input "Kathryn Kaminsky"
type input "Kathryn Kaminsky"
type input "."
click at [795, 243] on div "First Name Kathryn Kaminsky Last Name . Email (Optional) Phone Number US +1 Ins…" at bounding box center [786, 256] width 154 height 281
click at [831, 238] on input "+1" at bounding box center [803, 227] width 120 height 24
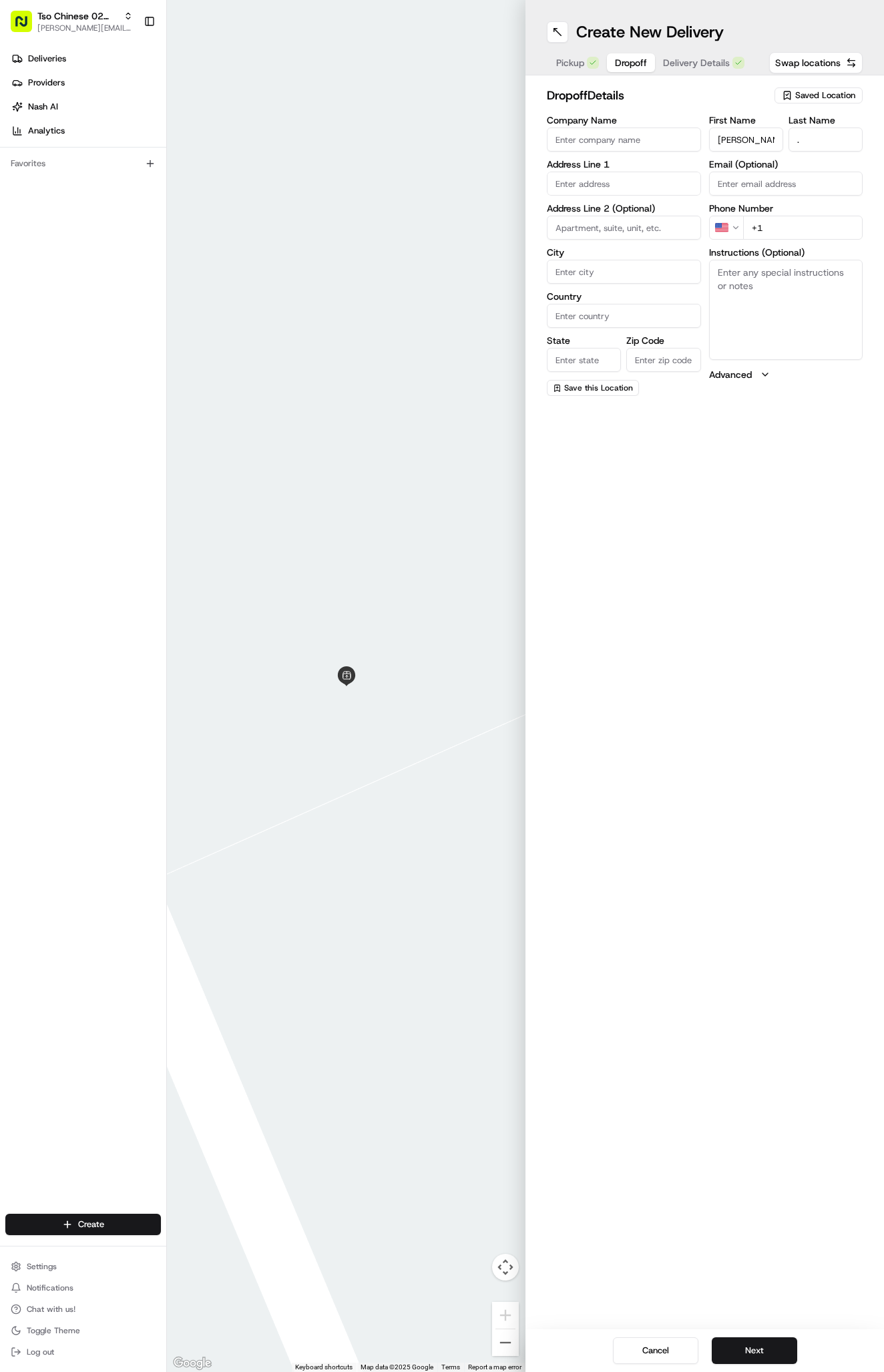
paste input "512 676 9359"
type input "+1 512 676 9359"
paste input "3907 Tattershall Ln, Austin, TX 78727-6060, United States"
click at [667, 201] on div "3907 Tattershall Lane, Austin, TX" at bounding box center [624, 212] width 153 height 25
click at [667, 208] on div "3907 Tattershall Lane, Austin, TX" at bounding box center [624, 212] width 148 height 20
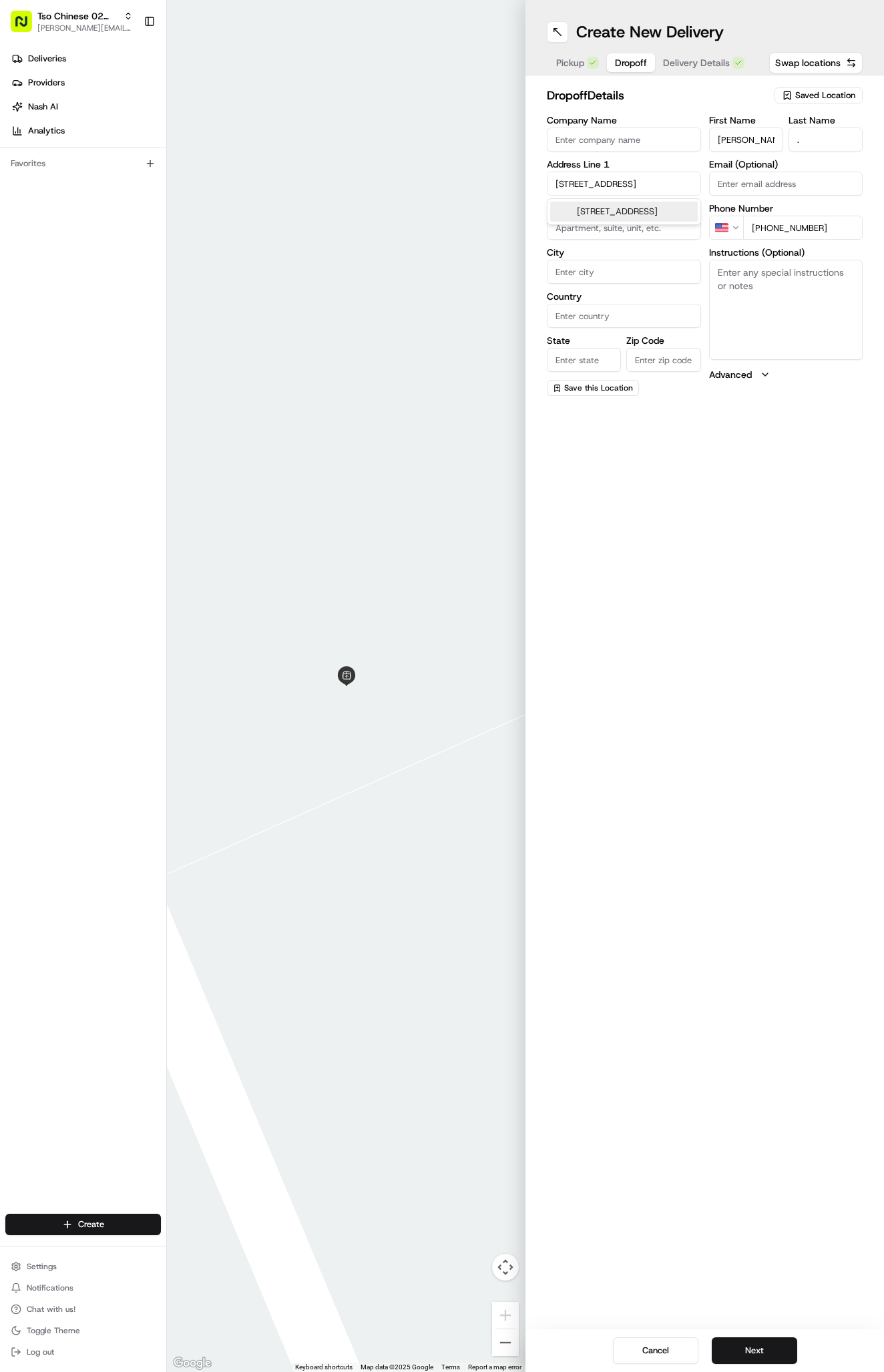
type input "3907 Tattershall Ln, Austin, TX 78727, USA"
type input "Austin"
type input "[GEOGRAPHIC_DATA]"
type input "78727"
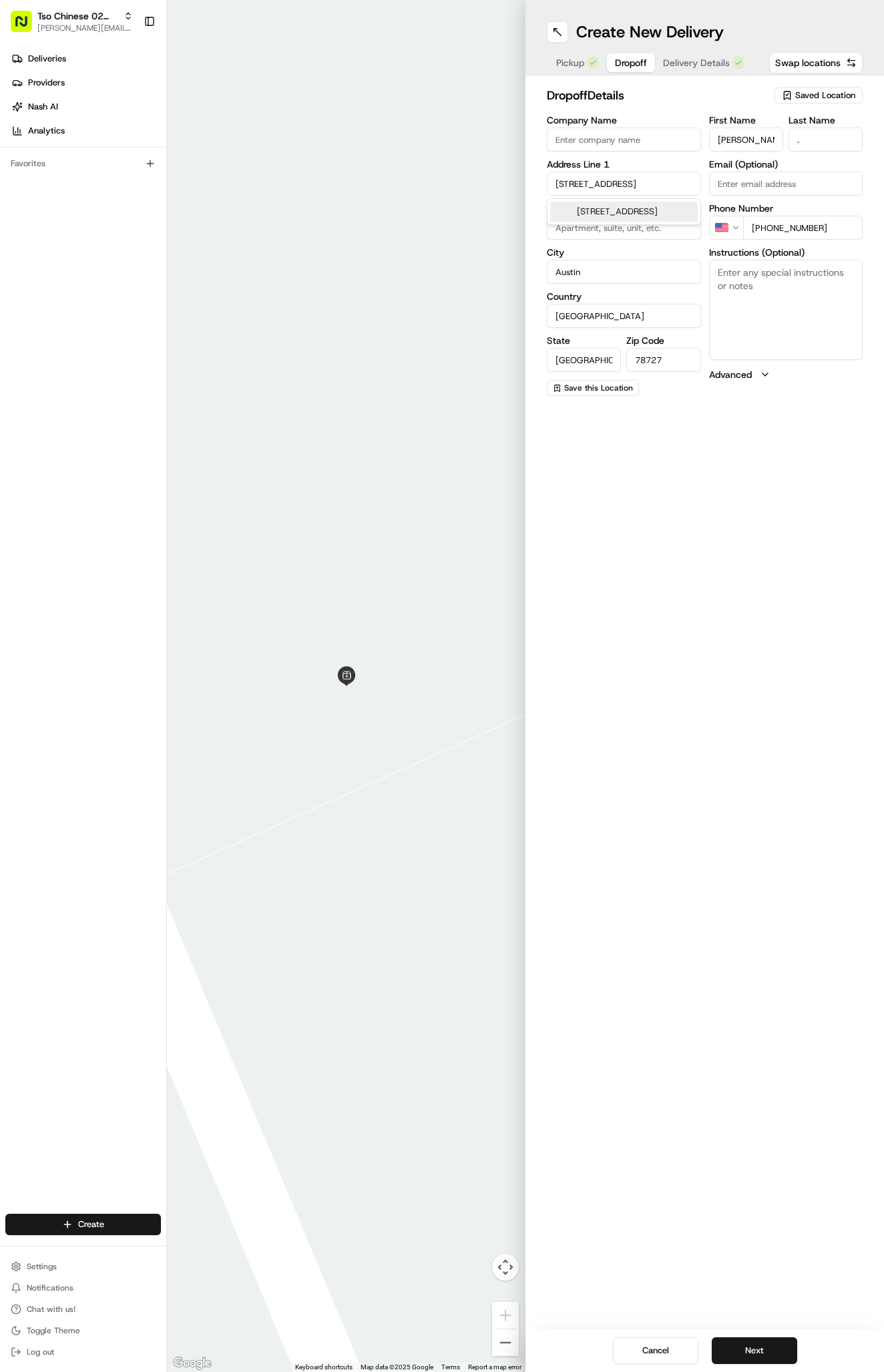
type input "3907 Tattershall Lane"
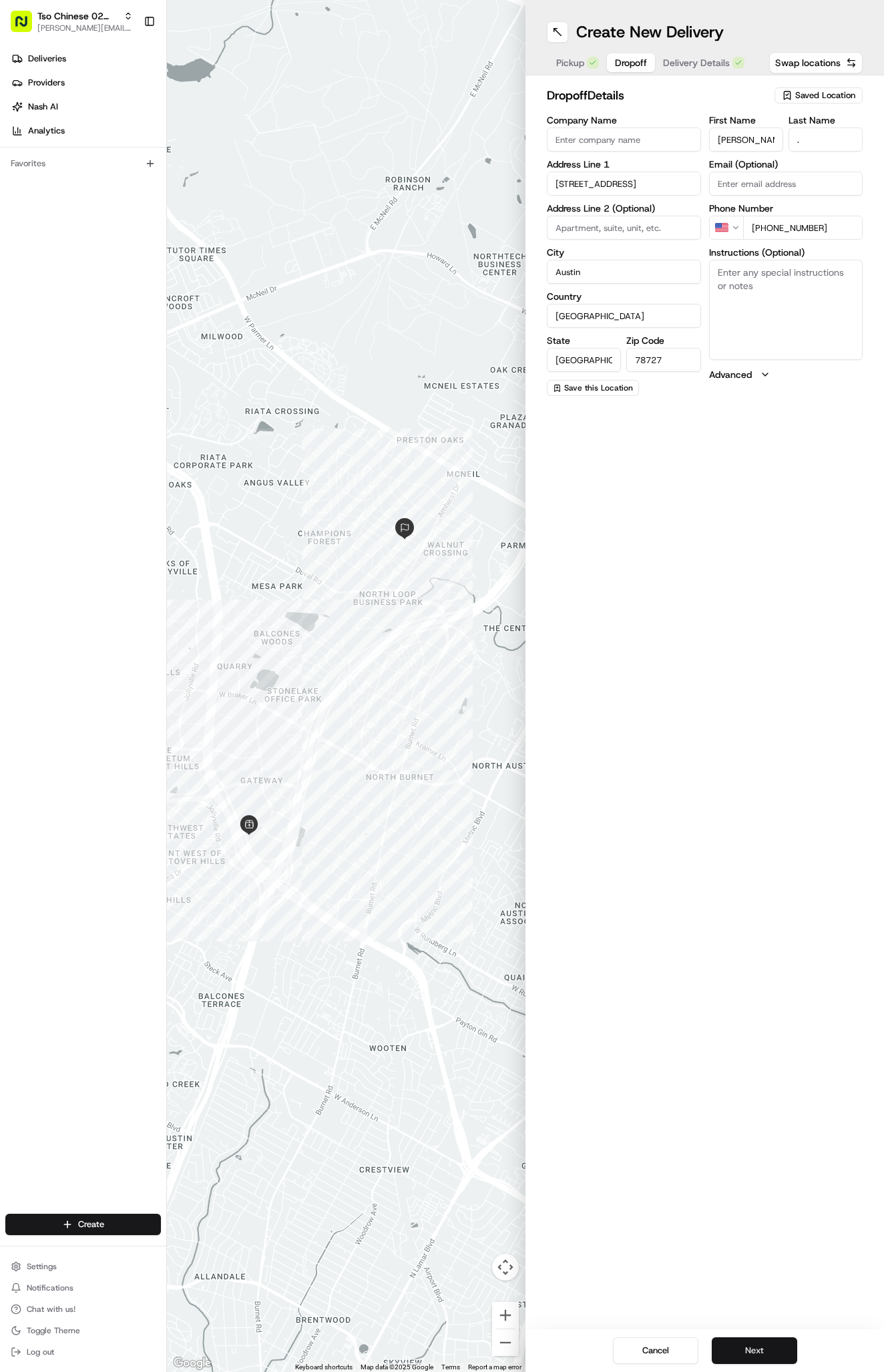
click at [742, 1347] on button "Next" at bounding box center [755, 1351] width 85 height 26
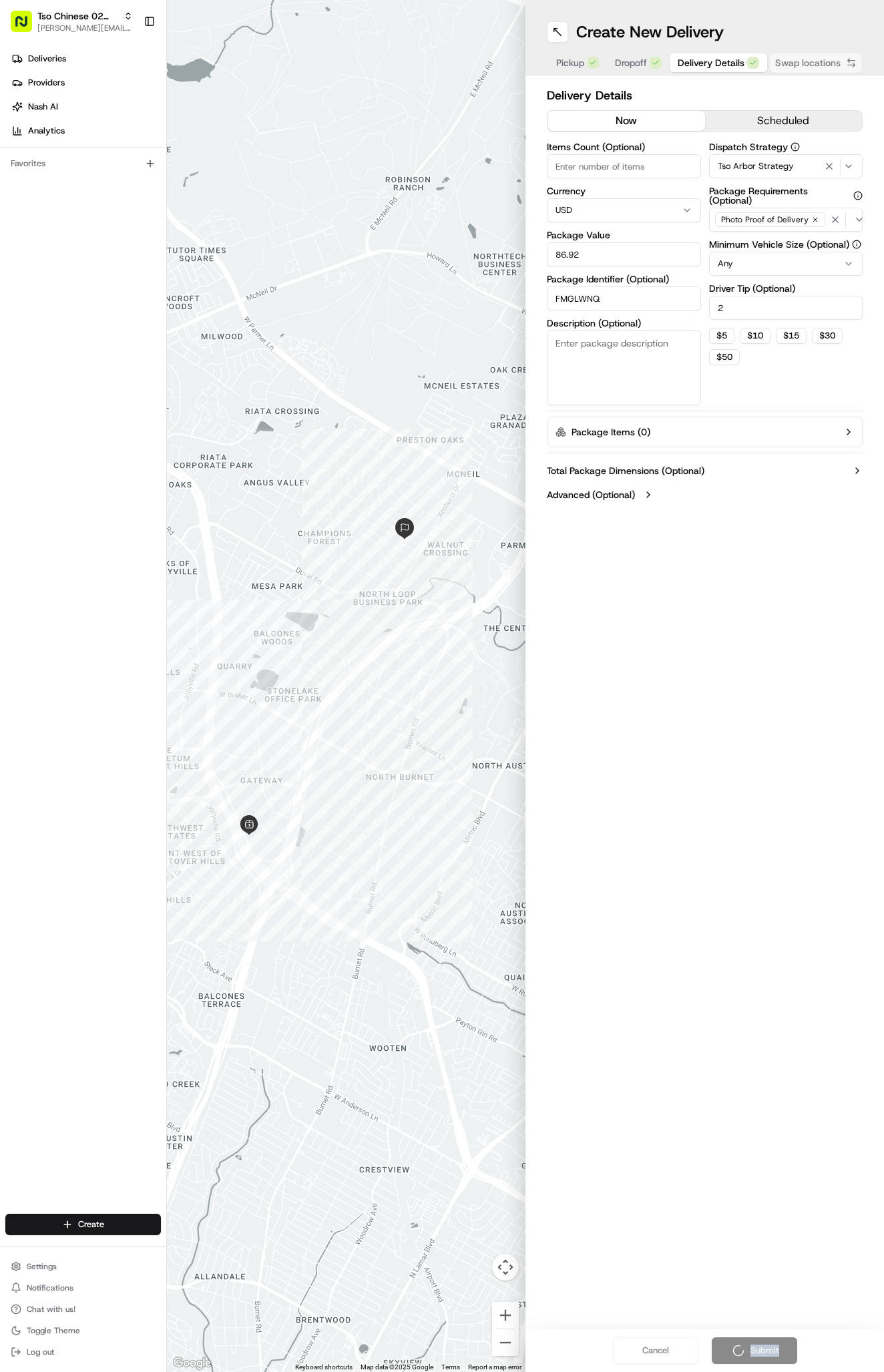
click at [742, 1347] on div "Cancel Submit" at bounding box center [704, 1351] width 358 height 43
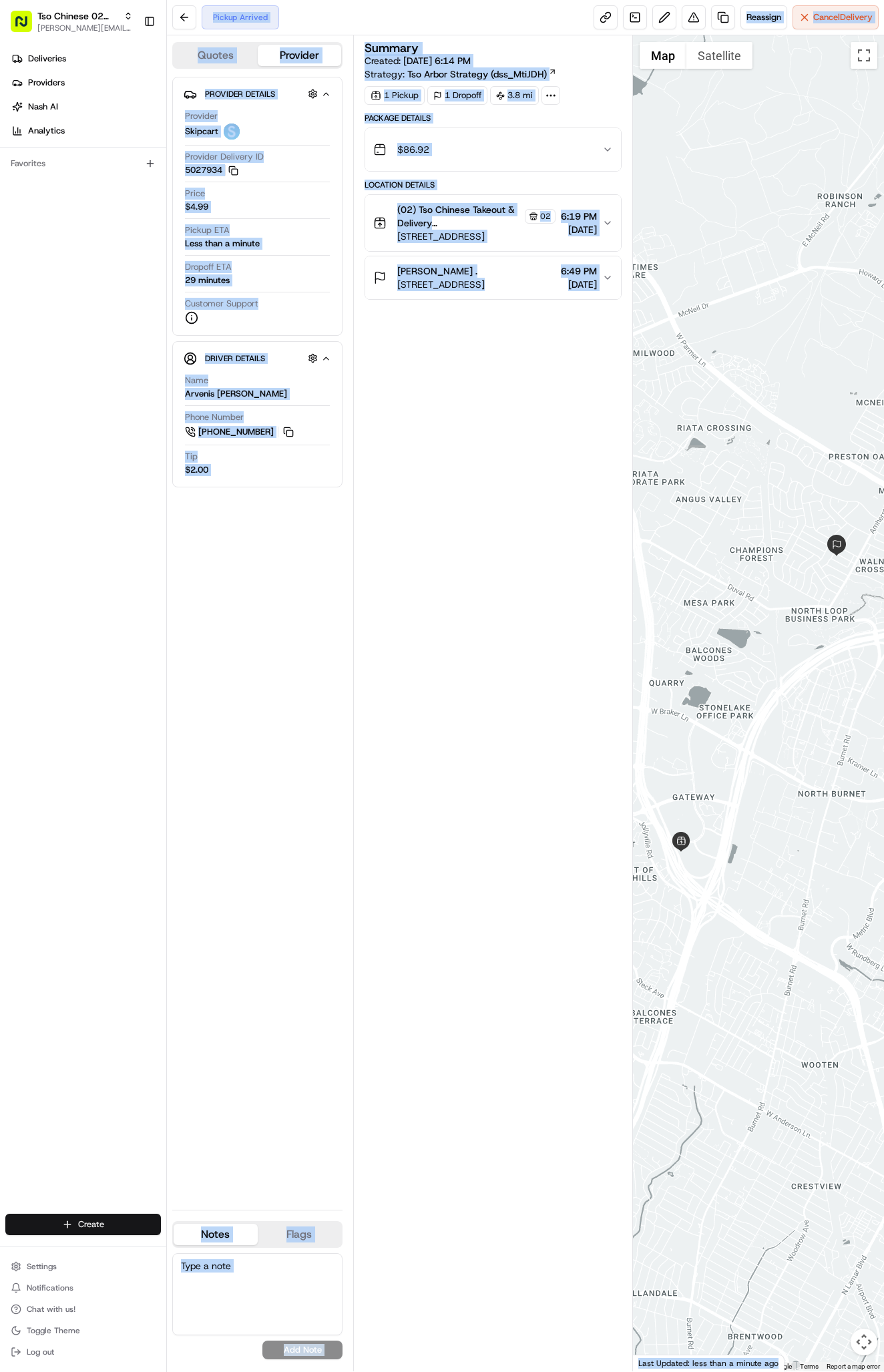
click at [93, 1225] on html "Tso Chinese 02 Arbor antonia@tsochinese.com Toggle Sidebar Deliveries Providers…" at bounding box center [442, 686] width 884 height 1372
click at [209, 1252] on link "Delivery" at bounding box center [241, 1250] width 149 height 24
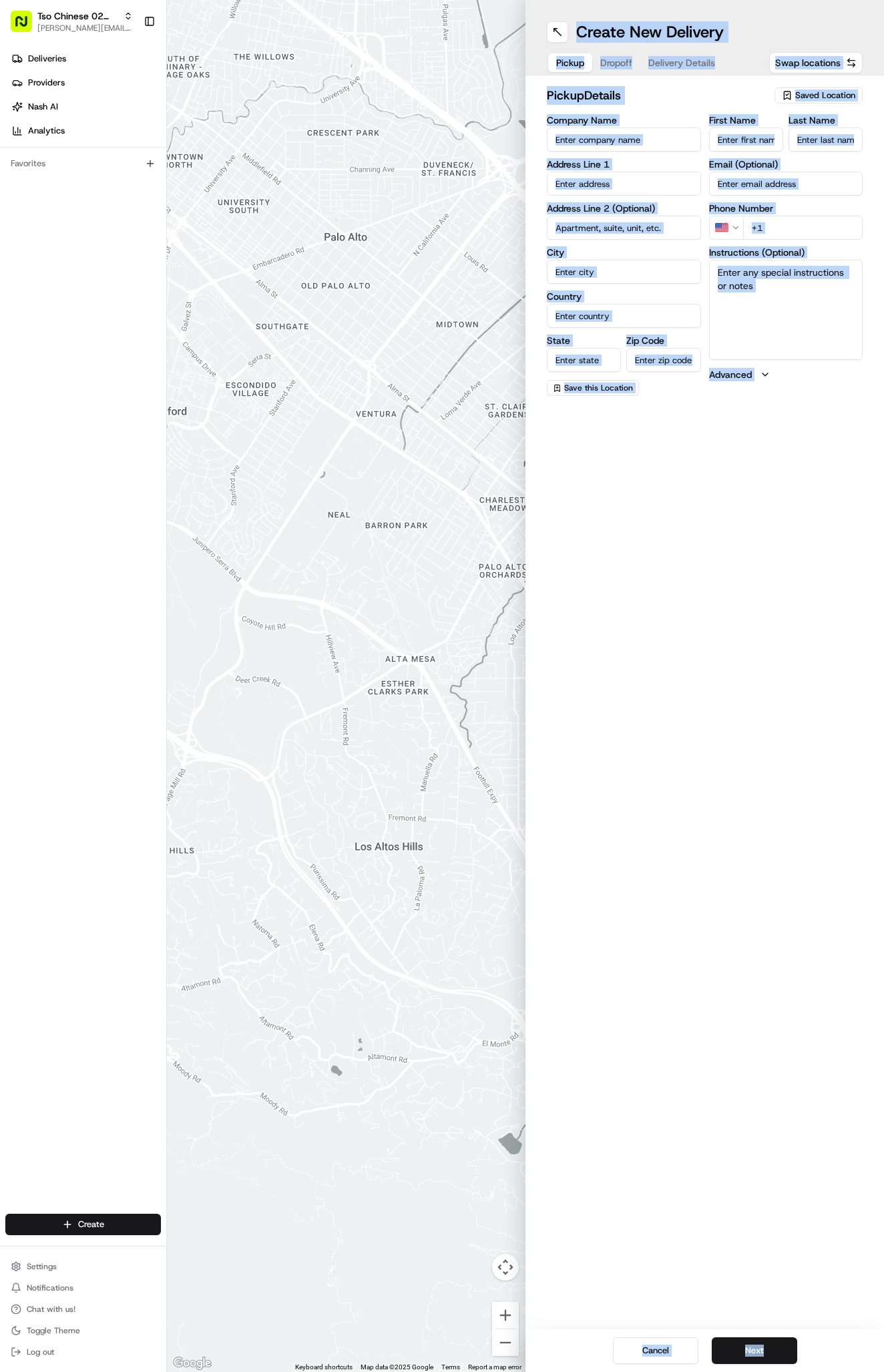
click at [804, 101] on div "Saved Location" at bounding box center [818, 95] width 88 height 16
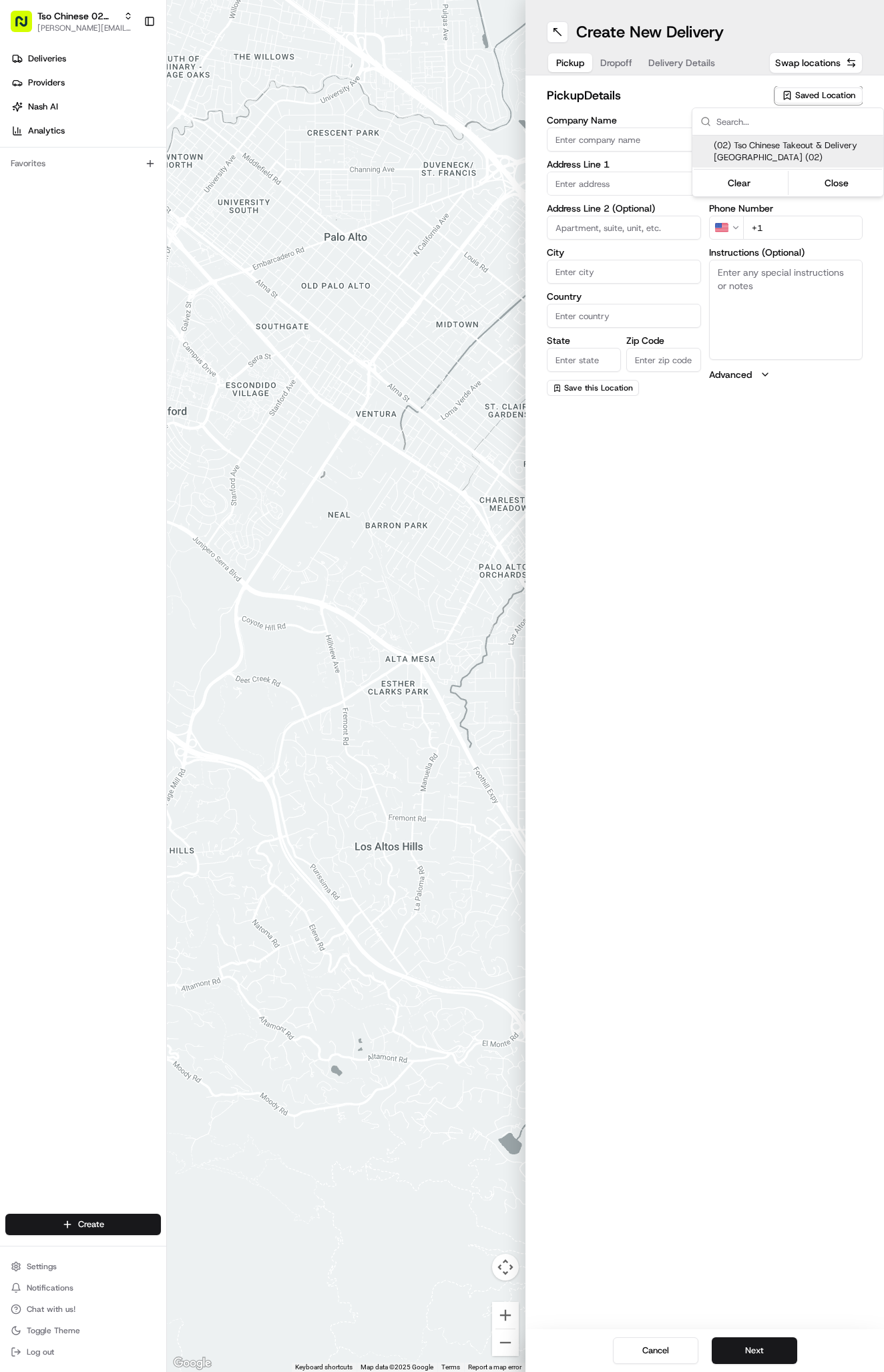
click at [791, 141] on span "(02) Tso Chinese Takeout & Delivery [GEOGRAPHIC_DATA] (02)" at bounding box center [796, 152] width 164 height 24
type input "(02) Tso Chinese Takeout & Delivery [GEOGRAPHIC_DATA]"
type input "Bldg E Ste 402"
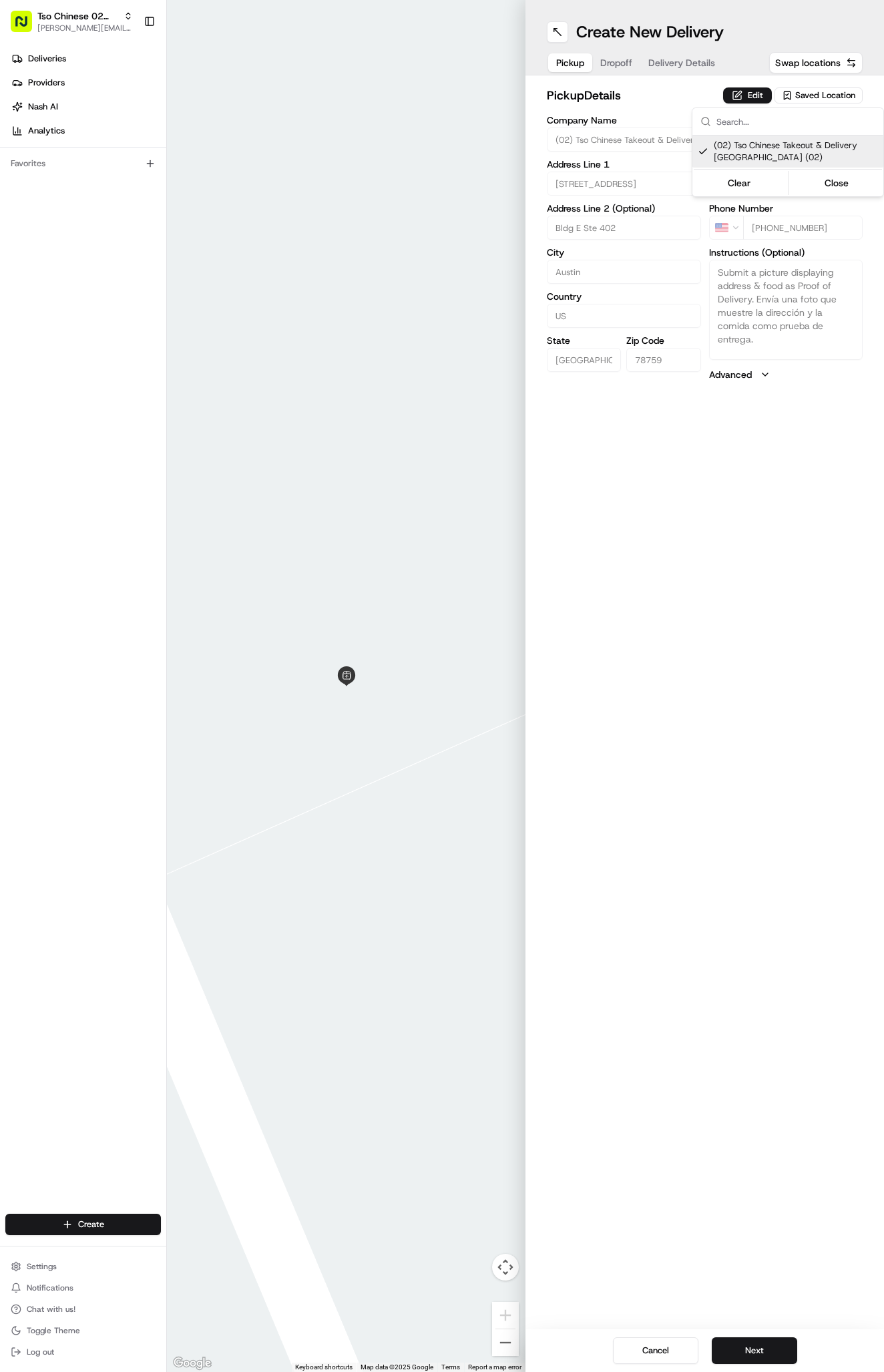
click at [632, 58] on html "Tso Chinese 02 Arbor antonia@tsochinese.com Toggle Sidebar Deliveries Providers…" at bounding box center [442, 686] width 884 height 1372
click at [665, 60] on span "Delivery Details" at bounding box center [681, 63] width 67 height 14
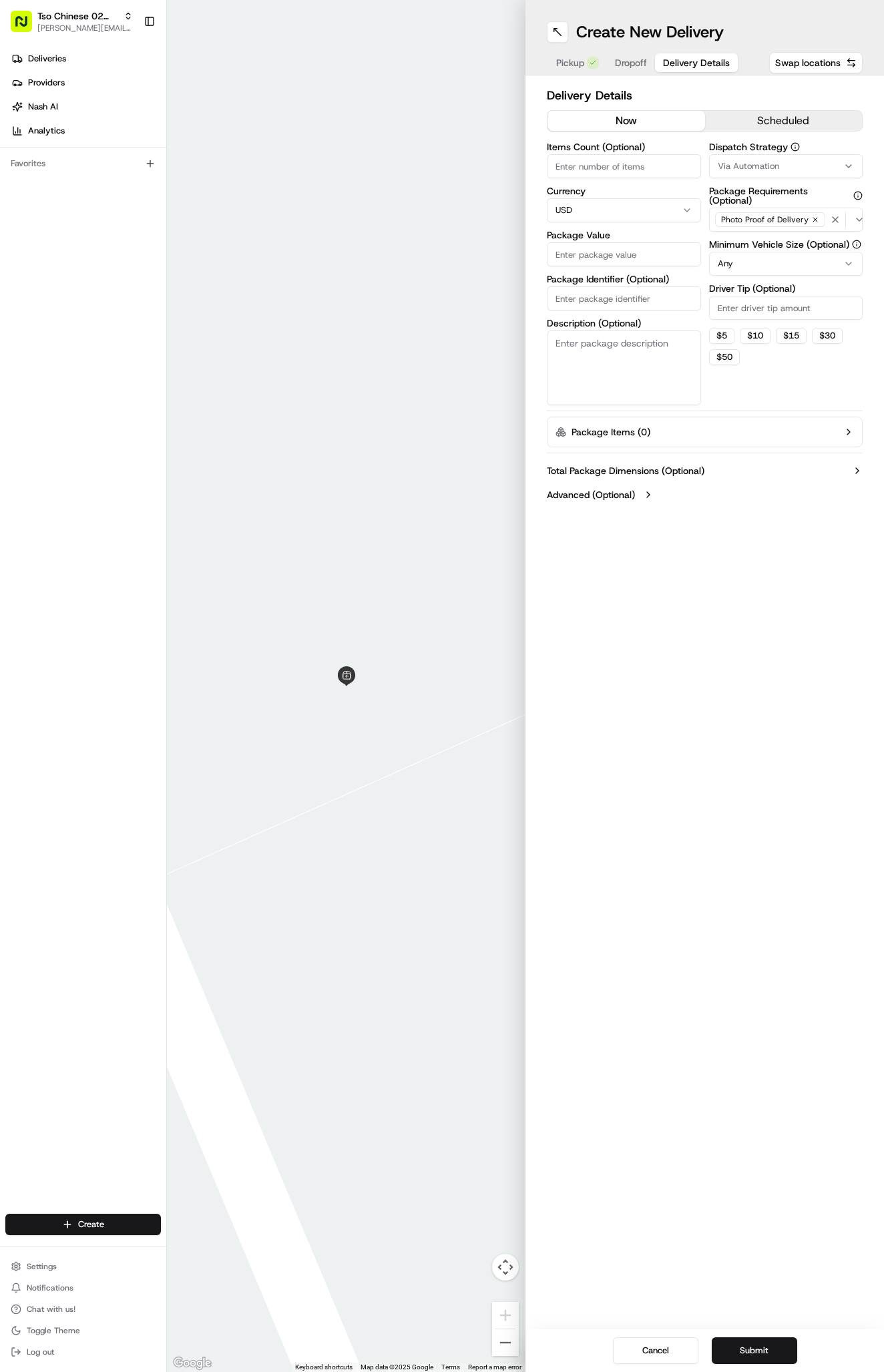
click at [665, 60] on span "Delivery Details" at bounding box center [696, 63] width 67 height 14
click at [741, 157] on button "Via Automation" at bounding box center [786, 166] width 154 height 24
click at [751, 244] on span "Tso Arbor Strategy" at bounding box center [796, 239] width 164 height 12
click at [748, 315] on html "Tso Chinese 02 Arbor antonia@tsochinese.com Toggle Sidebar Deliveries Providers…" at bounding box center [442, 686] width 884 height 1372
click at [745, 302] on input "Driver Tip (Optional)" at bounding box center [786, 307] width 154 height 24
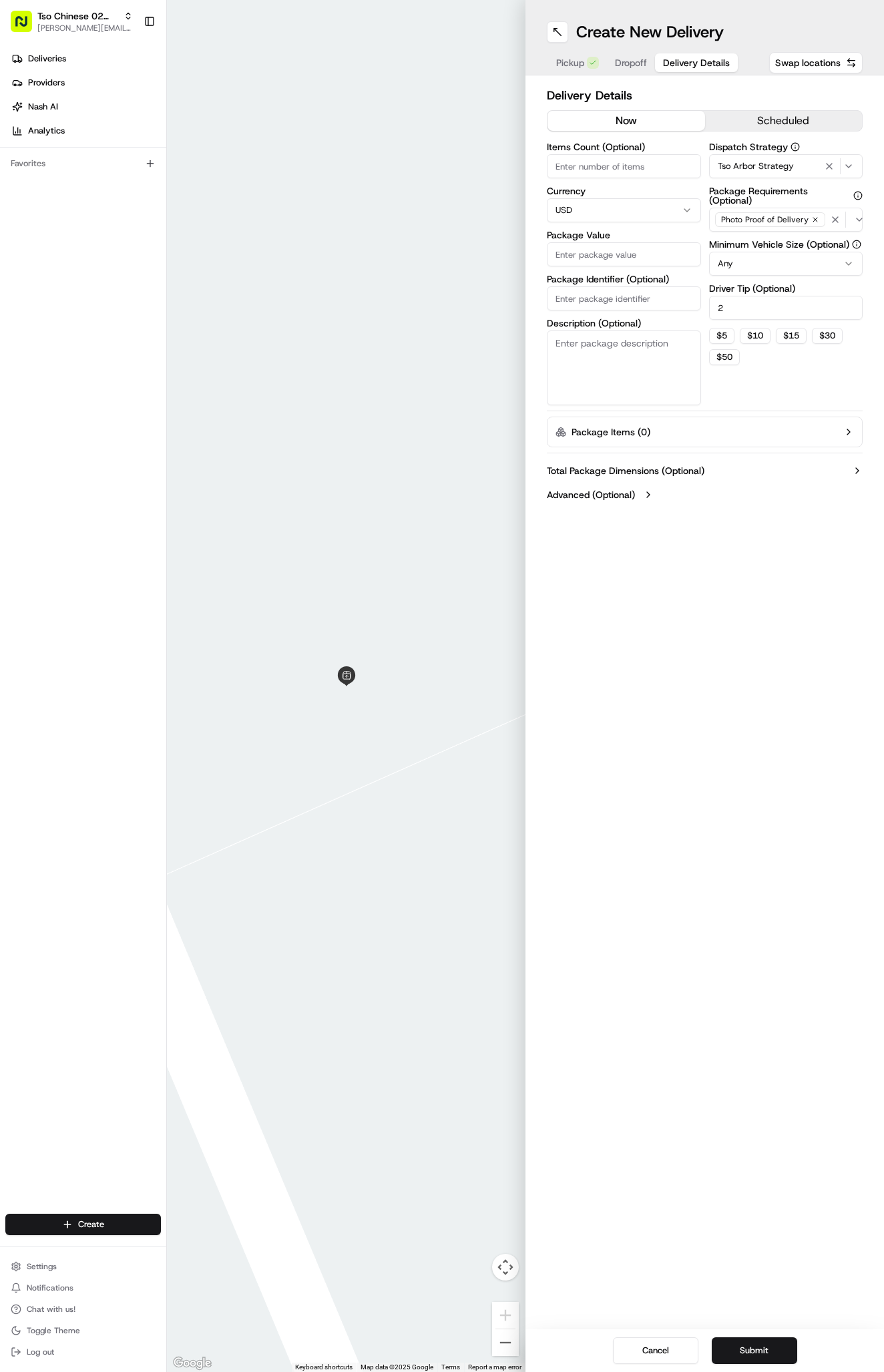
click at [591, 290] on input "Package Identifier (Optional)" at bounding box center [624, 298] width 154 height 24
paste input "ZI3CAWE"
click at [608, 251] on input "Package Value" at bounding box center [624, 254] width 154 height 24
click at [625, 57] on span "Dropoff" at bounding box center [630, 63] width 32 height 14
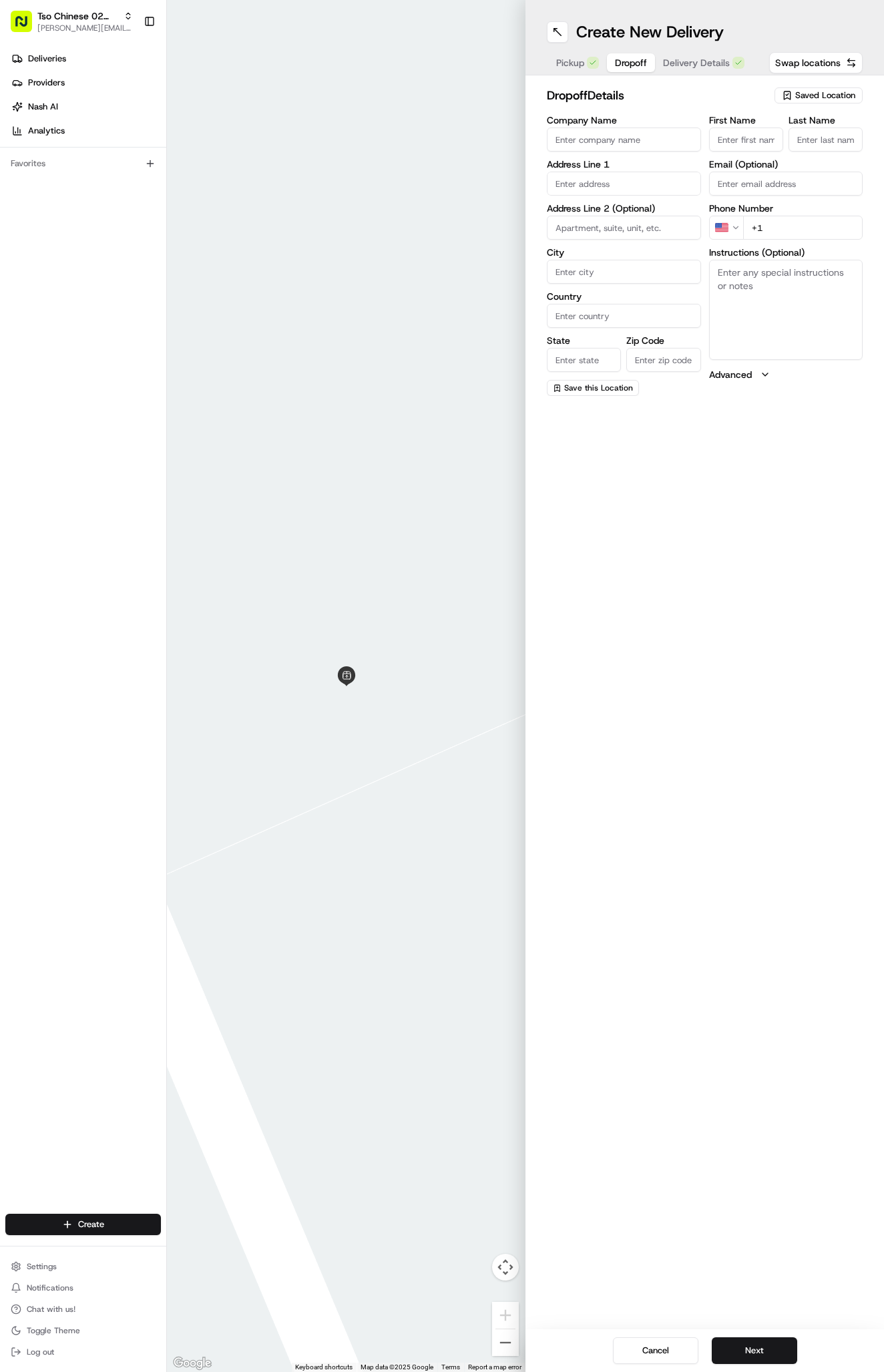
click at [625, 57] on span "Dropoff" at bounding box center [630, 63] width 32 height 14
click at [627, 61] on span "Dropoff" at bounding box center [630, 63] width 32 height 14
click at [751, 136] on input "First Name" at bounding box center [746, 139] width 74 height 24
paste input "Ryan Turner"
click at [829, 257] on div "First Name Ryan Turner Last Name . Required Email (Optional) Phone Number US +1…" at bounding box center [786, 257] width 154 height 282
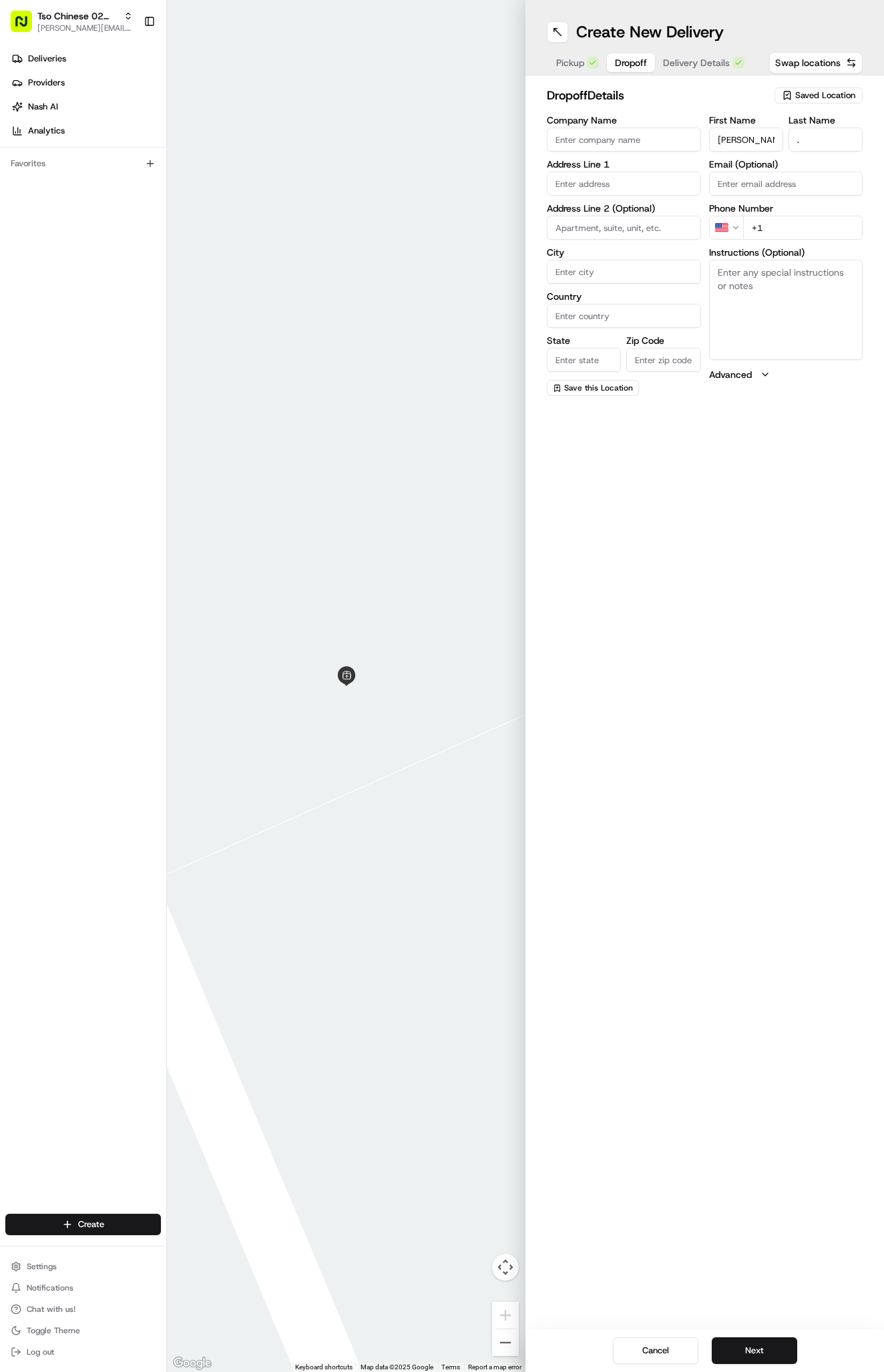
click at [829, 257] on label "Instructions (Optional)" at bounding box center [786, 253] width 154 height 10
click at [829, 259] on textarea "Instructions (Optional)" at bounding box center [786, 309] width 154 height 100
click at [828, 251] on label "Instructions (Optional)" at bounding box center [786, 253] width 154 height 10
click at [828, 259] on textarea "Instructions (Optional)" at bounding box center [786, 309] width 154 height 100
paste input "512 289 0304"
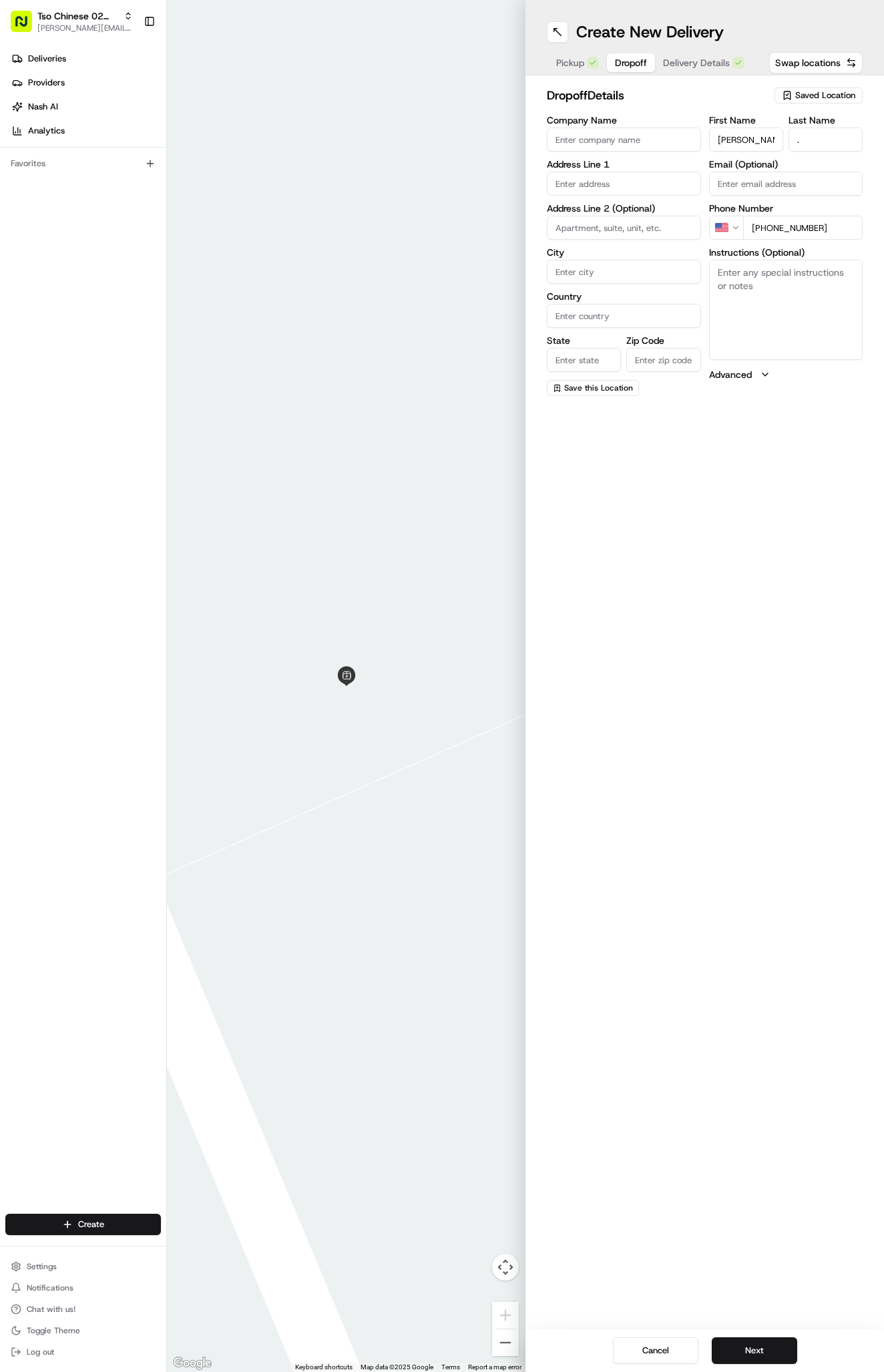
click at [564, 197] on div "Company Name Address Line 1 Address Line 2 (Optional) City Country State Zip Co…" at bounding box center [624, 256] width 154 height 281
paste input "7215 Bethune Ave unit b, Austin, TX 78752, USA"
click at [593, 225] on div "7215 Bethune Ave unit b, Austin, TX 78752, USA" at bounding box center [624, 218] width 148 height 32
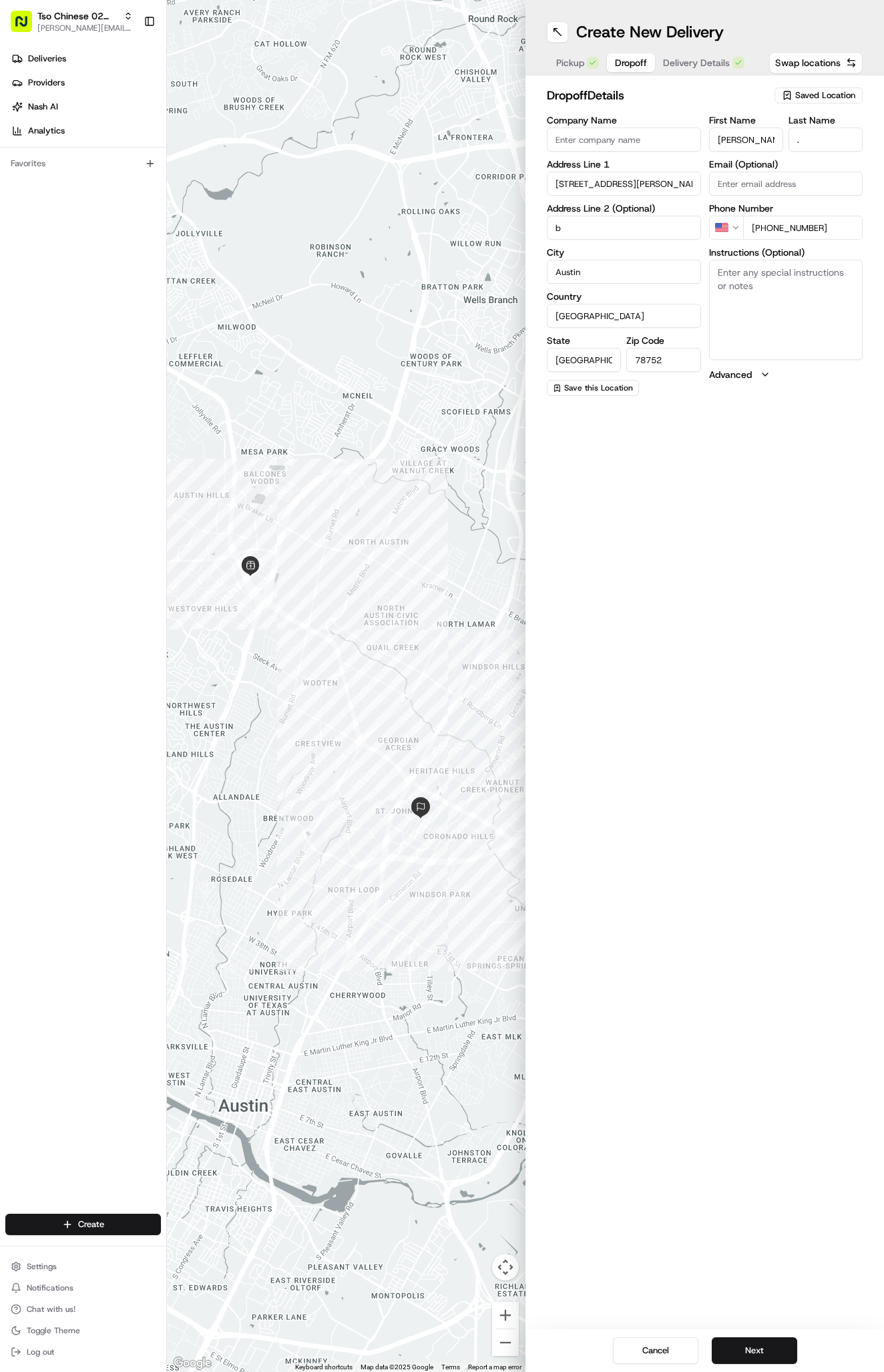
click at [825, 367] on div "First Name Ryan Turner Last Name . Email (Optional) Phone Number US +1 512 289 …" at bounding box center [786, 256] width 154 height 281
click at [819, 354] on textarea "Instructions (Optional)" at bounding box center [786, 309] width 154 height 100
paste textarea "Unit B, in the back"
click at [764, 322] on textarea "Unit B, in the back" at bounding box center [786, 309] width 154 height 100
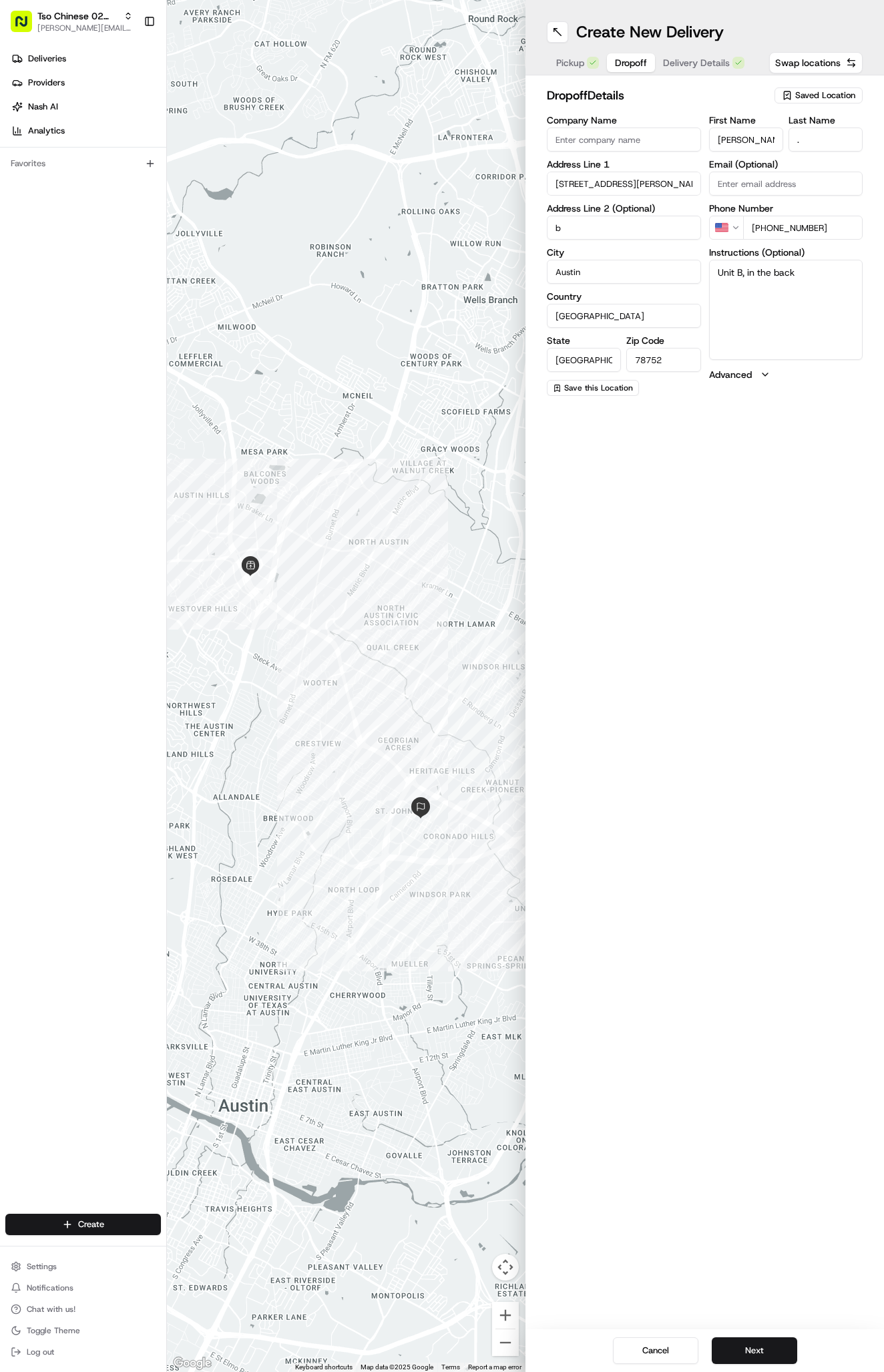
paste textarea "Unit B"
click at [680, 75] on div "Create New Delivery Pickup Dropoff Delivery Details Swap locations dropoff Deta…" at bounding box center [704, 686] width 358 height 1372
click at [680, 72] on button "Delivery Details" at bounding box center [703, 62] width 97 height 18
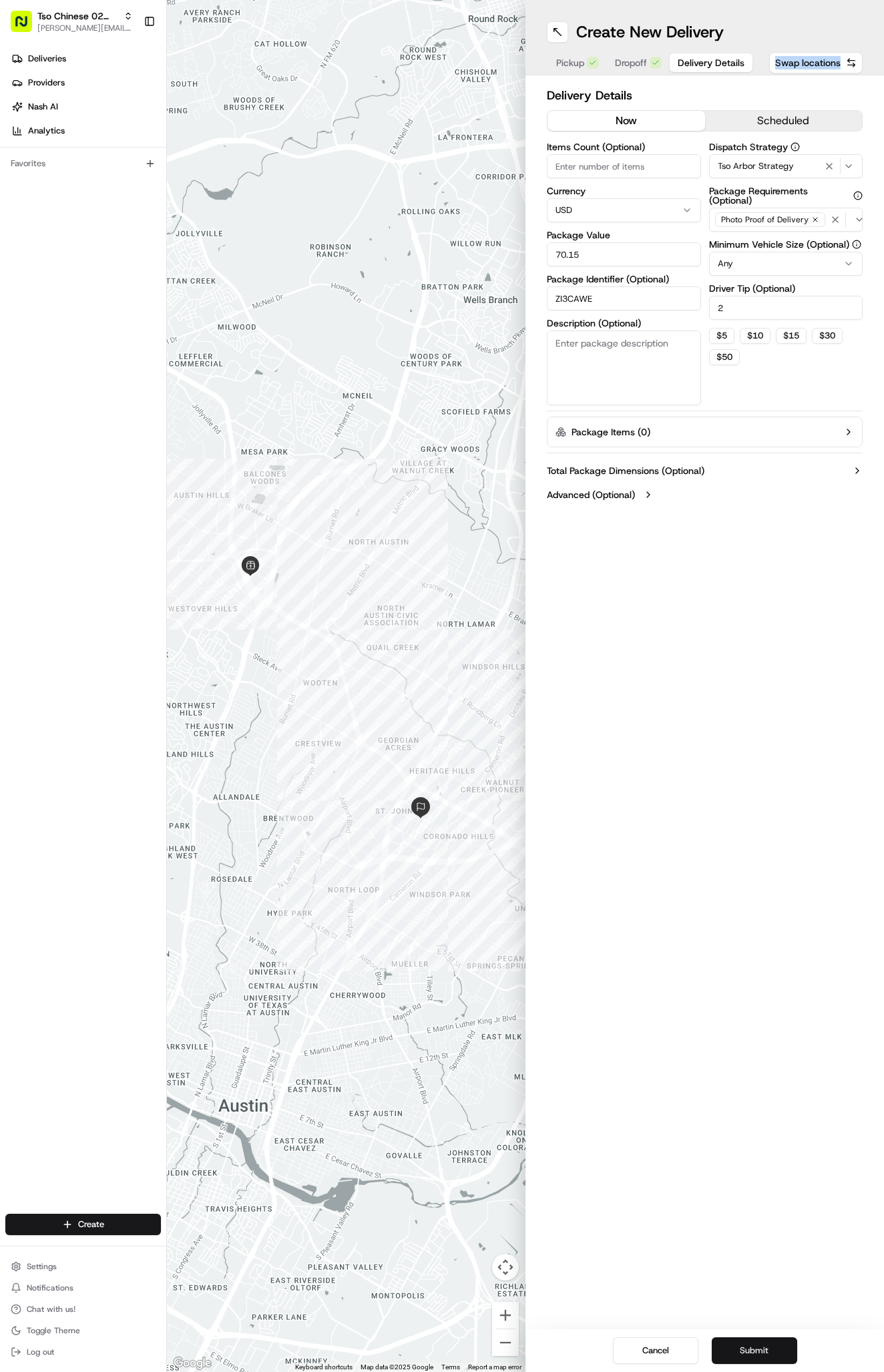
click at [764, 1352] on button "Submit" at bounding box center [755, 1351] width 85 height 26
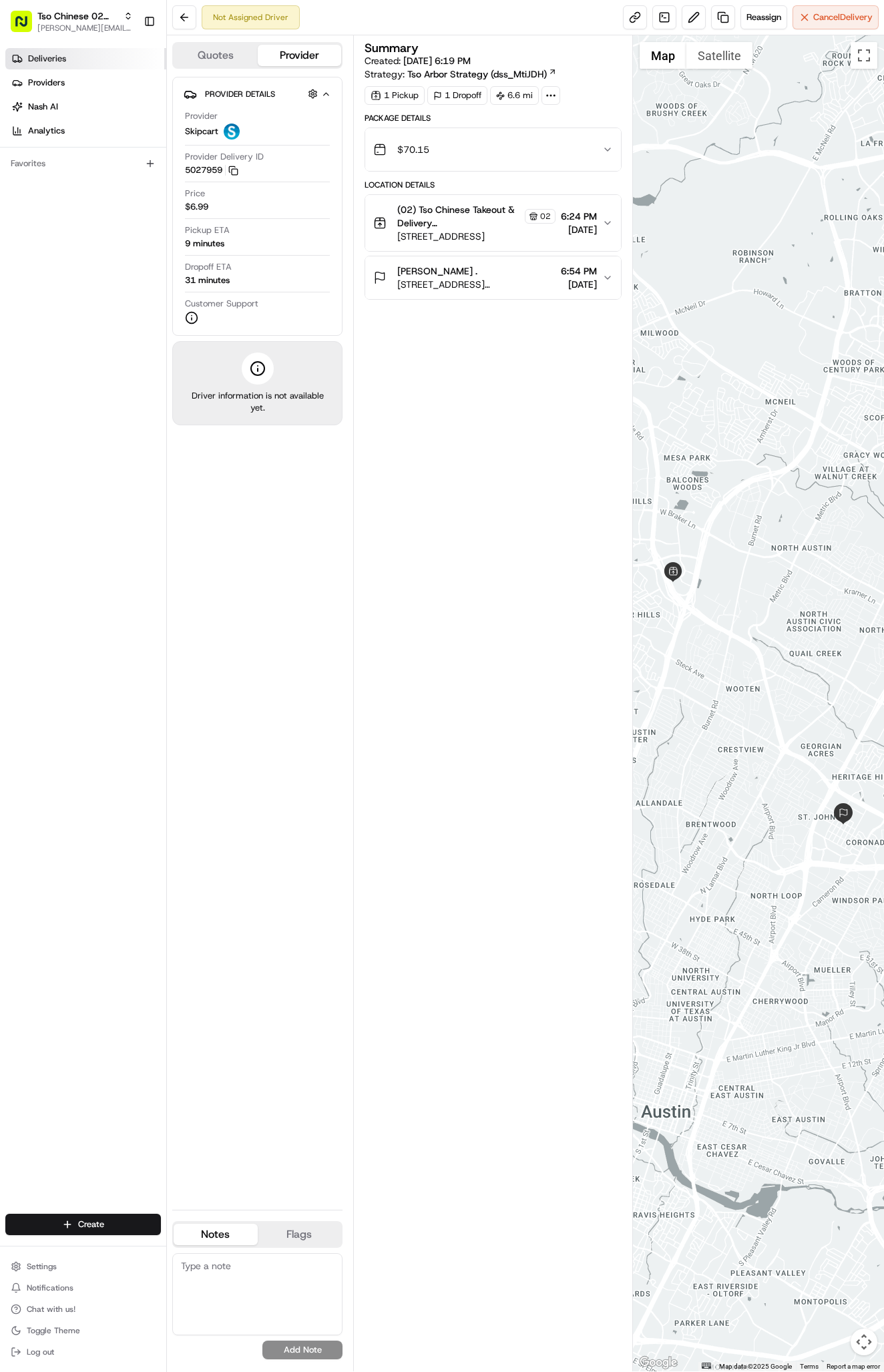
click at [29, 58] on span "Deliveries" at bounding box center [47, 58] width 38 height 12
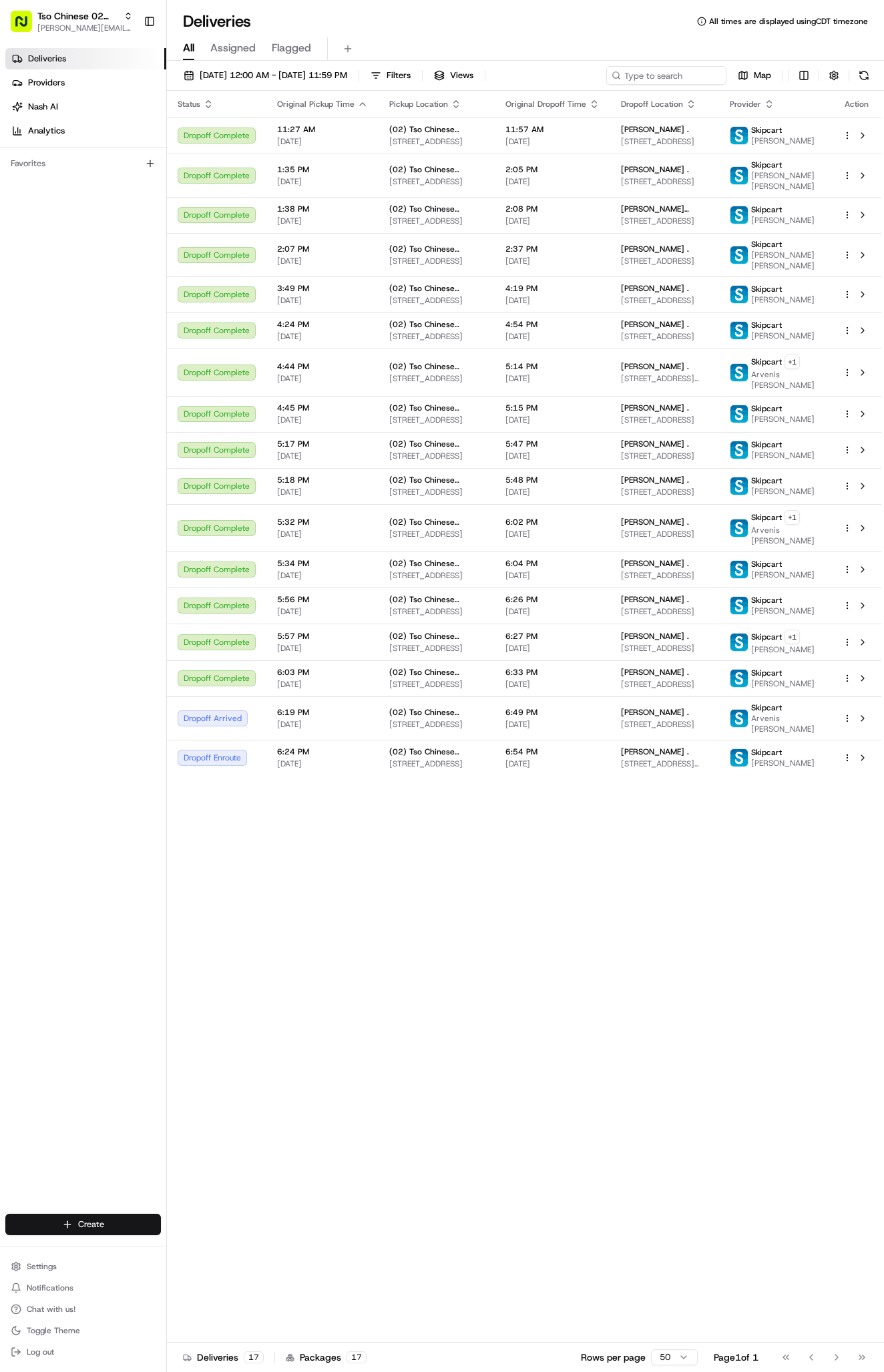
click at [60, 1217] on html "Tso Chinese 02 Arbor antonia@tsochinese.com Toggle Sidebar Deliveries Providers…" at bounding box center [442, 686] width 884 height 1372
click at [195, 1248] on link "Delivery" at bounding box center [241, 1250] width 149 height 24
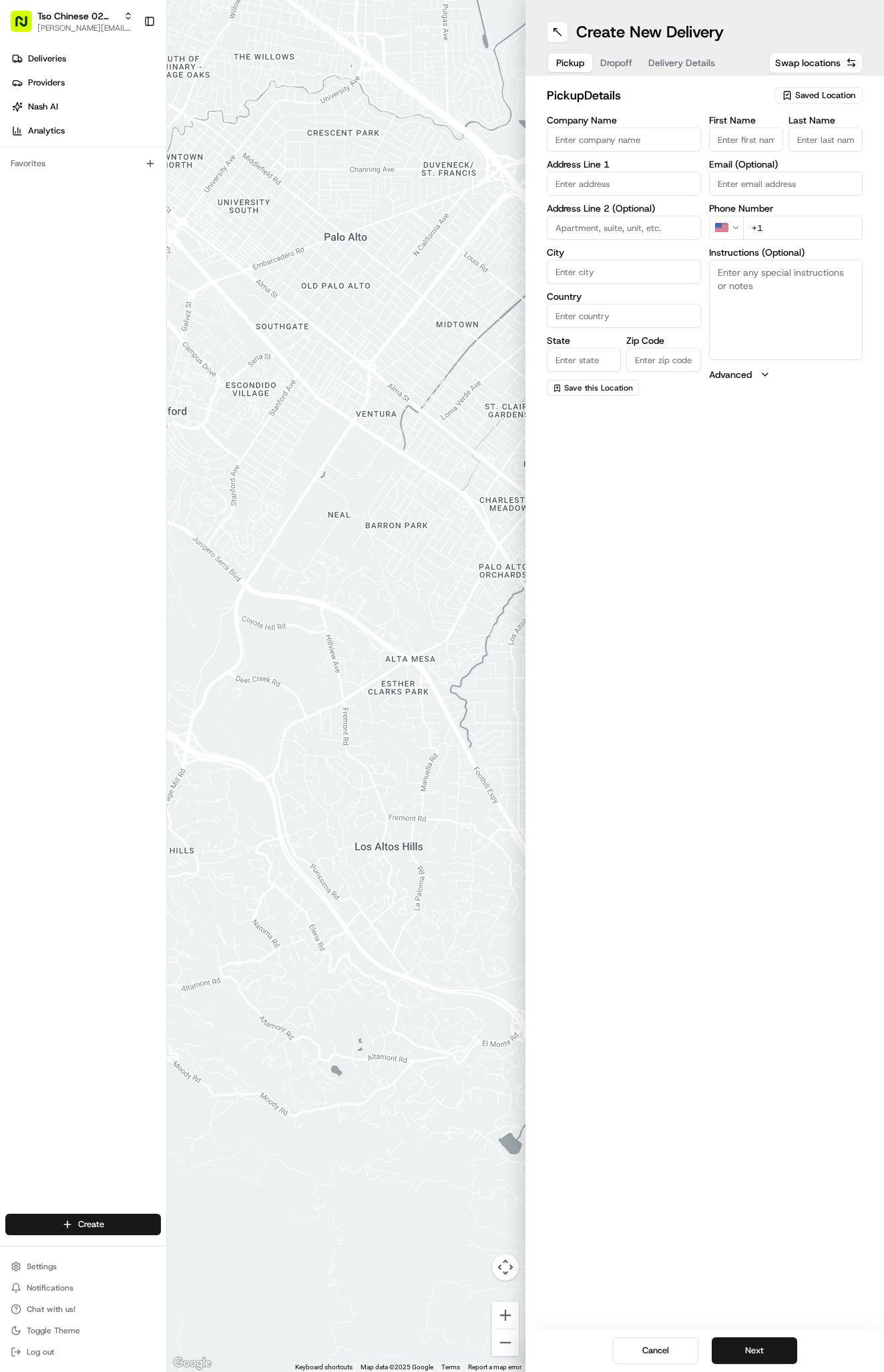
click at [818, 86] on button "Saved Location" at bounding box center [818, 95] width 88 height 18
click at [797, 162] on span "(02) Tso Chinese Takeout & Delivery [GEOGRAPHIC_DATA] (02)" at bounding box center [796, 152] width 164 height 24
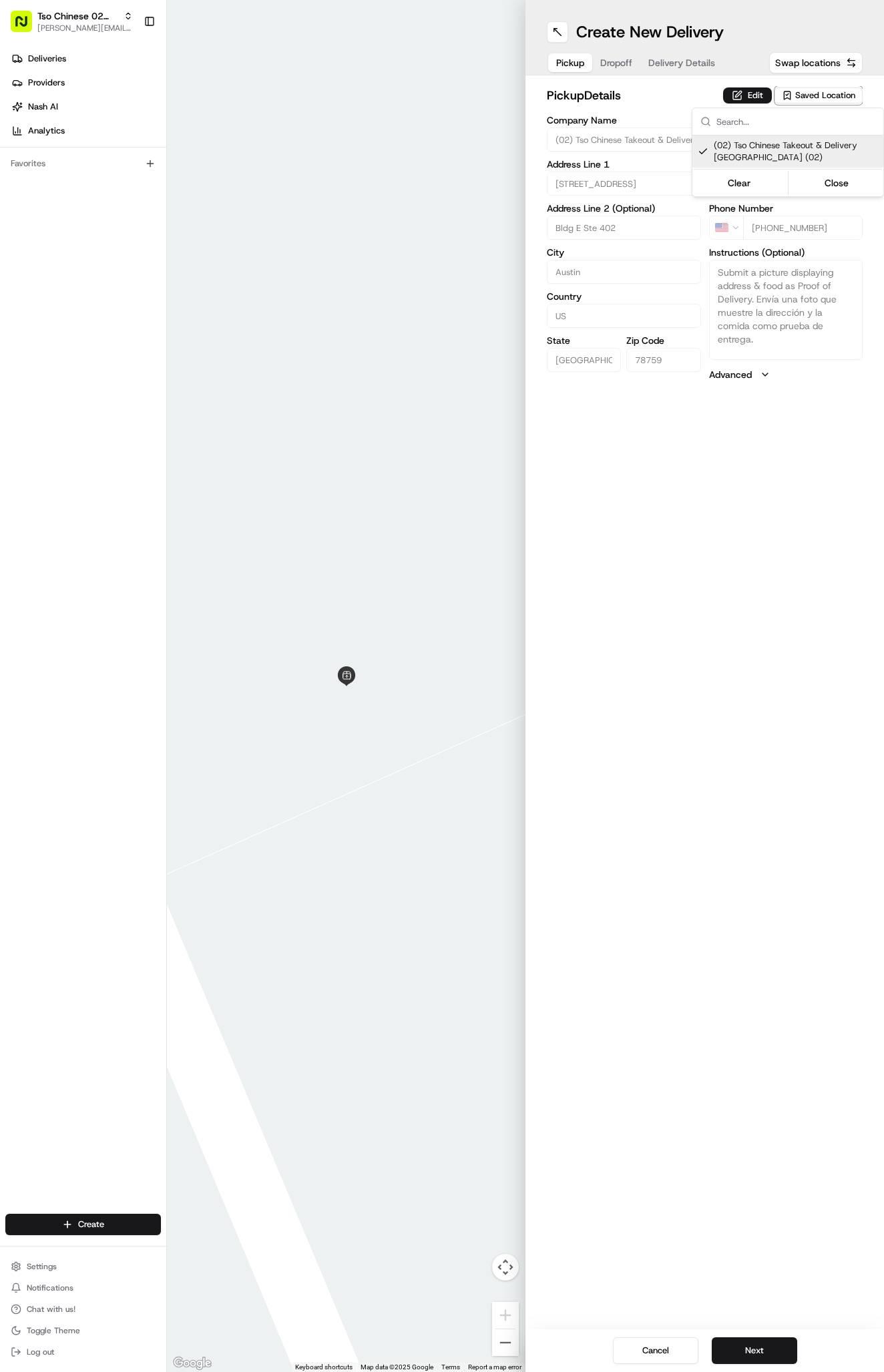
click at [713, 80] on html "Tso Chinese 02 Arbor antonia@tsochinese.com Toggle Sidebar Deliveries Providers…" at bounding box center [442, 686] width 884 height 1372
click at [692, 62] on span "Delivery Details" at bounding box center [681, 63] width 67 height 14
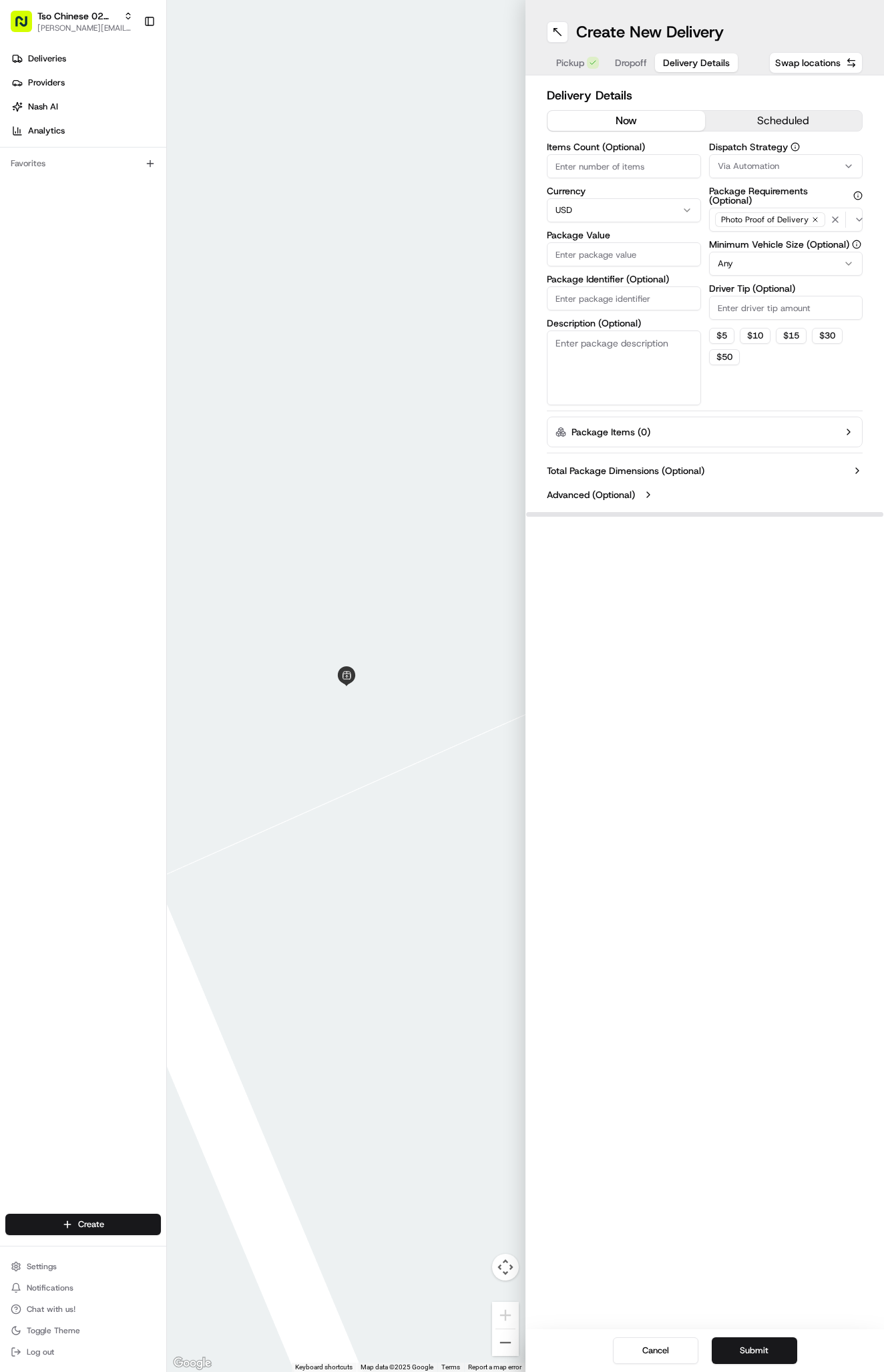
click at [737, 171] on span "Via Automation" at bounding box center [748, 166] width 61 height 12
click at [751, 245] on span "Tso Arbor Strategy" at bounding box center [796, 239] width 164 height 12
click at [747, 283] on html "Tso Chinese 02 Arbor antonia@tsochinese.com Toggle Sidebar Deliveries Providers…" at bounding box center [442, 686] width 884 height 1372
click at [747, 293] on label "Driver Tip (Optional)" at bounding box center [786, 289] width 154 height 10
click at [747, 295] on input "Driver Tip (Optional)" at bounding box center [786, 307] width 154 height 24
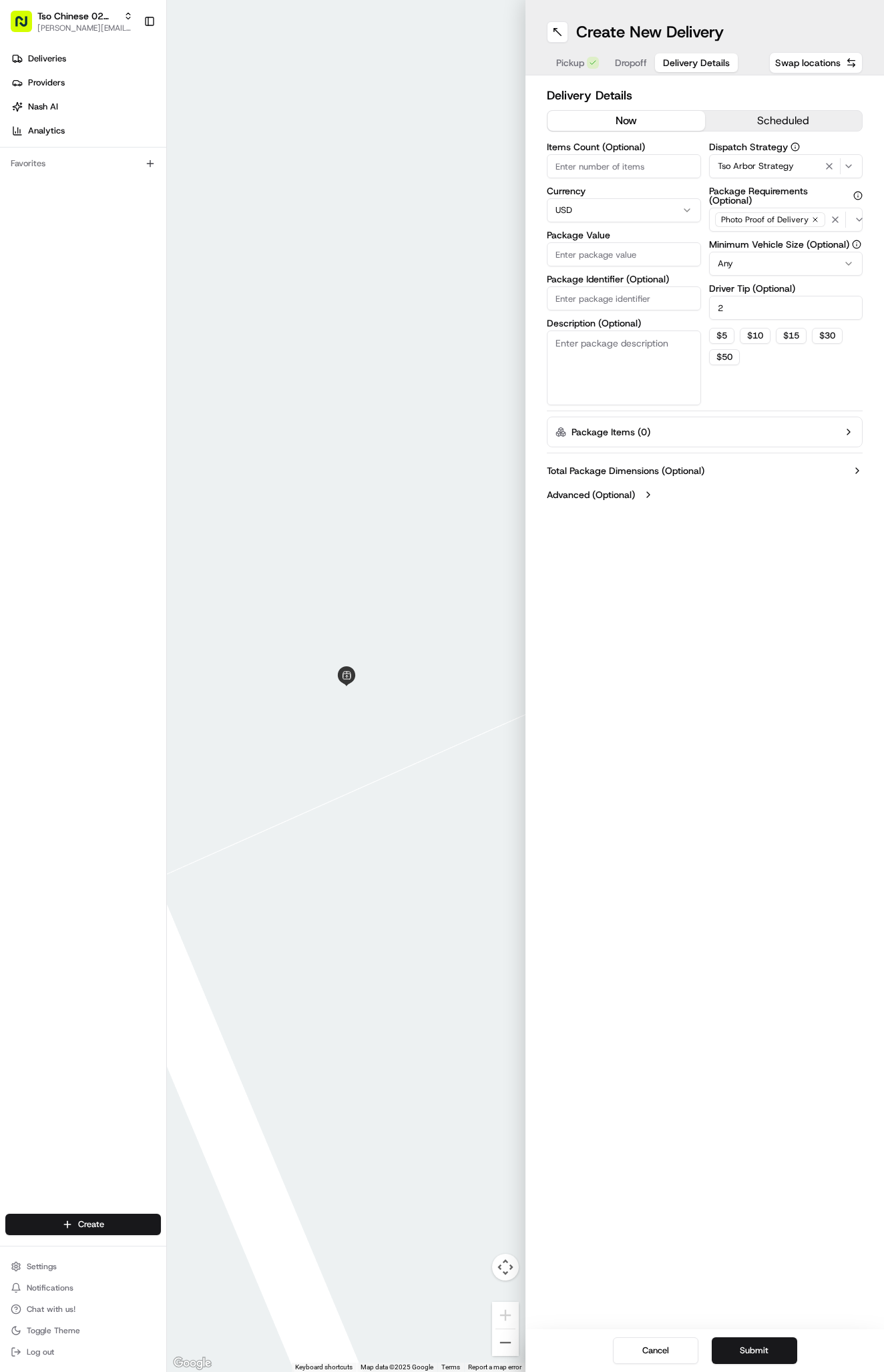
click at [591, 309] on input "Package Identifier (Optional)" at bounding box center [624, 298] width 154 height 24
paste input "HYGCNAR"
click at [591, 309] on input "Package Identifier (Optional)" at bounding box center [624, 298] width 154 height 24
click at [591, 259] on input "Package Value" at bounding box center [624, 254] width 154 height 24
click at [624, 61] on span "Dropoff" at bounding box center [630, 63] width 32 height 14
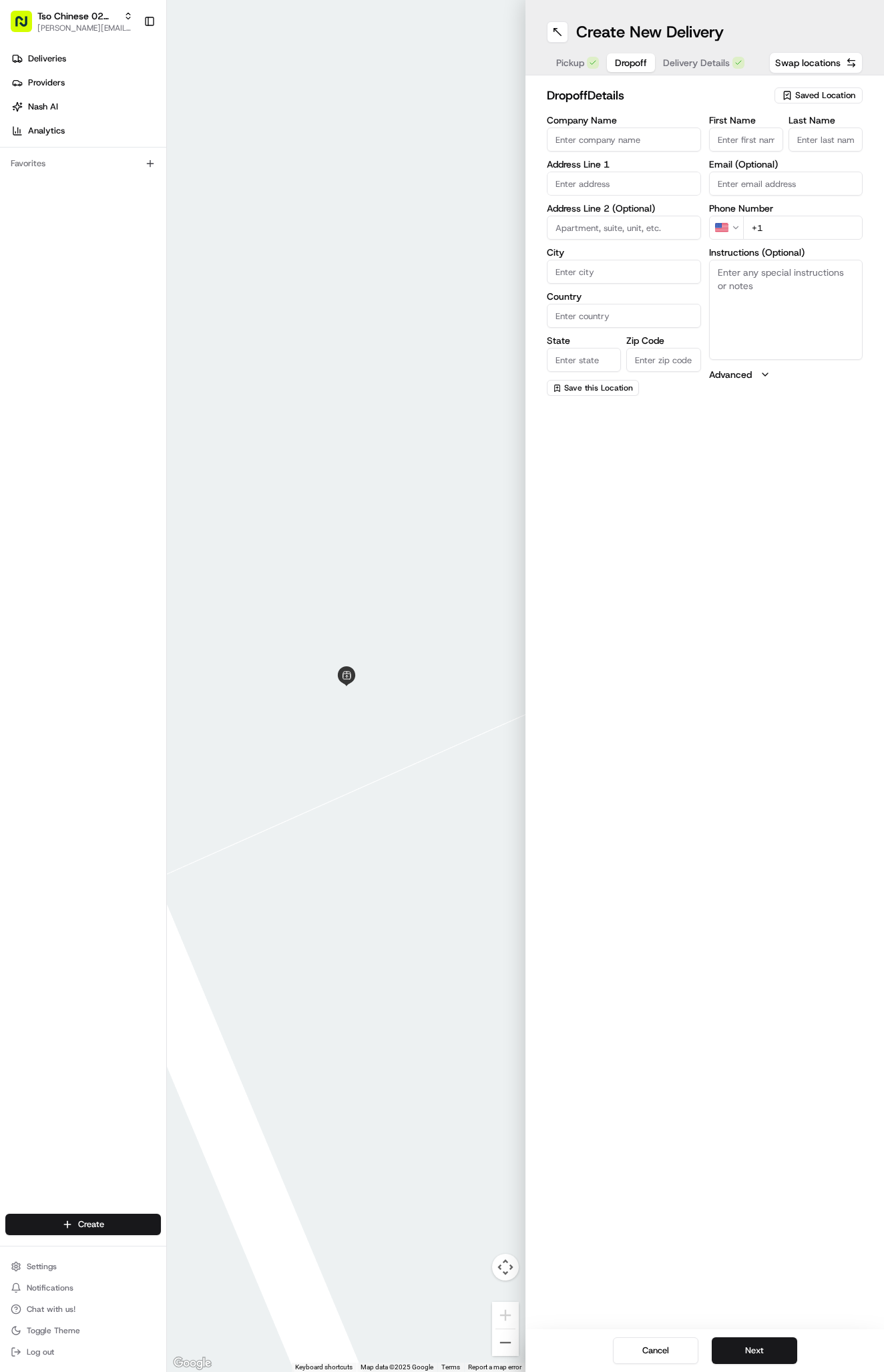
click at [741, 298] on textarea "Instructions (Optional)" at bounding box center [786, 309] width 154 height 100
paste textarea "Hotel room. Call when in lobby. Thanks"
paste input "7522 N Interstate 35"
click at [628, 222] on div "7522 North Interstate 35 Frontage Road, Austin, TX" at bounding box center [624, 212] width 148 height 20
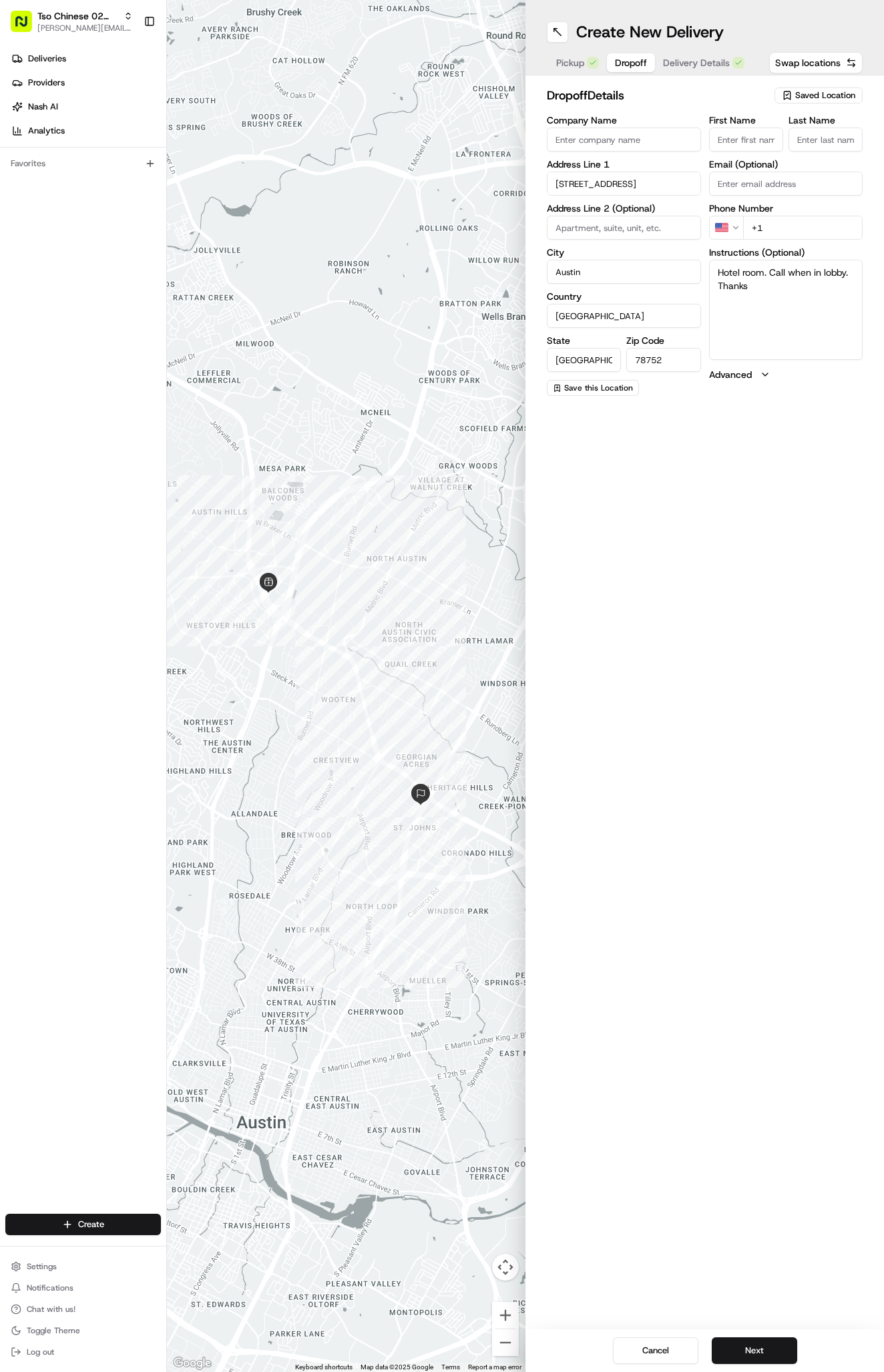
paste input "Jessica Wright"
click at [830, 261] on div "First Name Jessica Wright Last Name . Email (Optional) Phone Number US +1 Instr…" at bounding box center [786, 256] width 154 height 281
click at [819, 239] on div "First Name Jessica Wright Last Name . Email (Optional) Phone Number US +1 Instr…" at bounding box center [786, 256] width 154 height 281
paste input "318 350 7792"
click at [732, 1342] on button "Next" at bounding box center [755, 1351] width 85 height 26
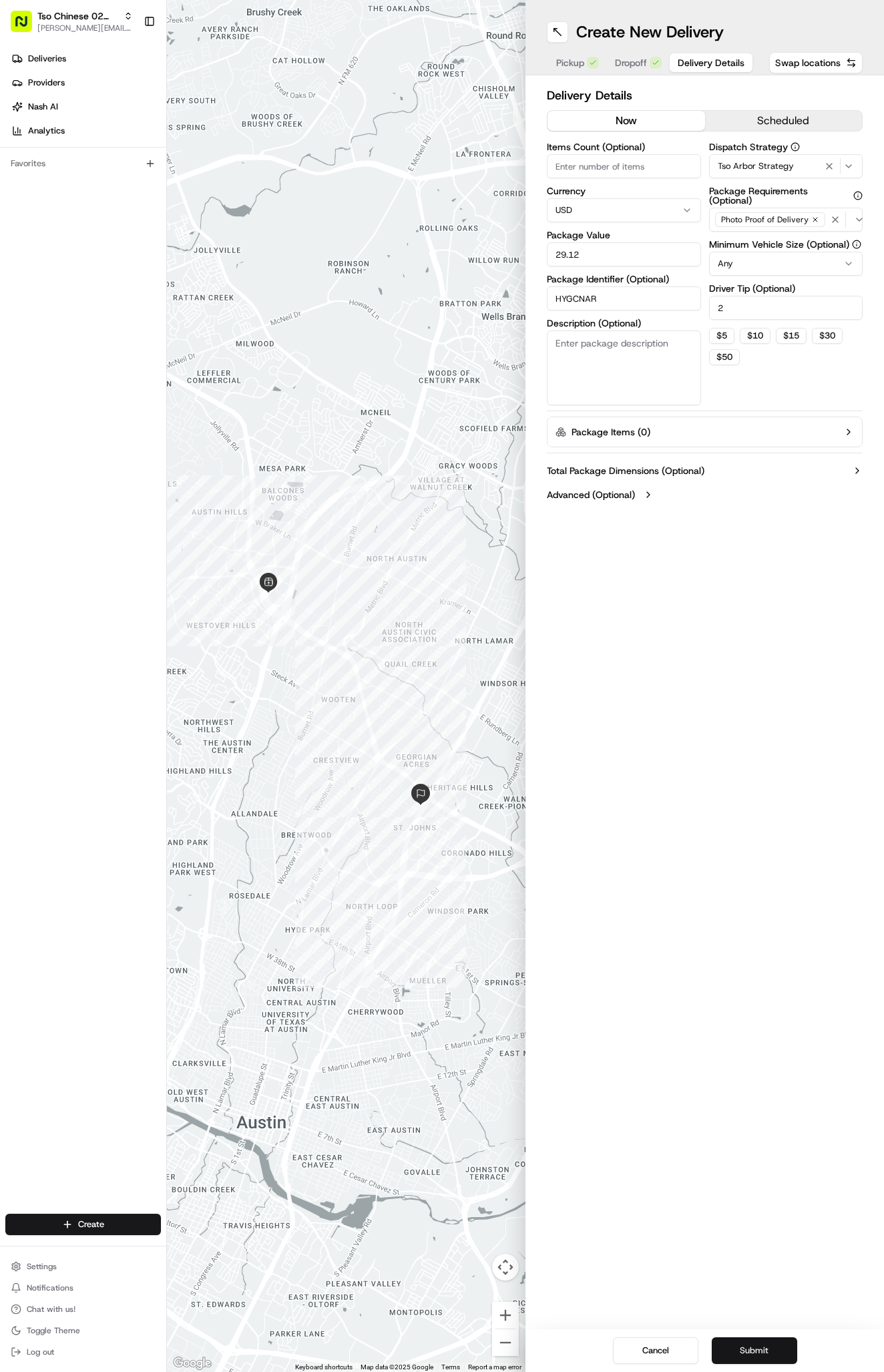
click at [732, 1342] on button "Submit" at bounding box center [755, 1351] width 85 height 26
click at [733, 1342] on div "Cancel Submit" at bounding box center [704, 1351] width 358 height 43
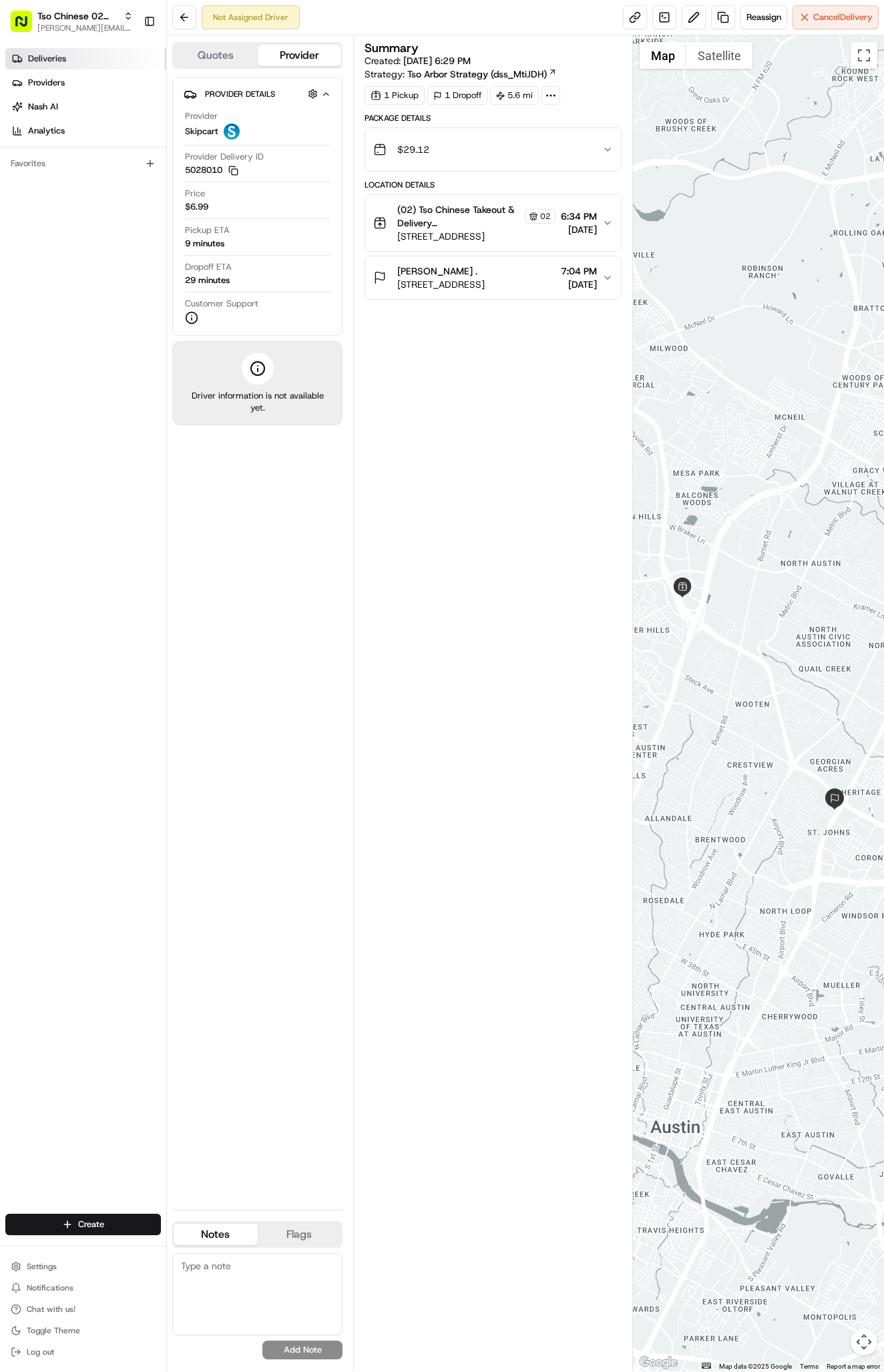
click at [82, 63] on link "Deliveries" at bounding box center [85, 58] width 161 height 21
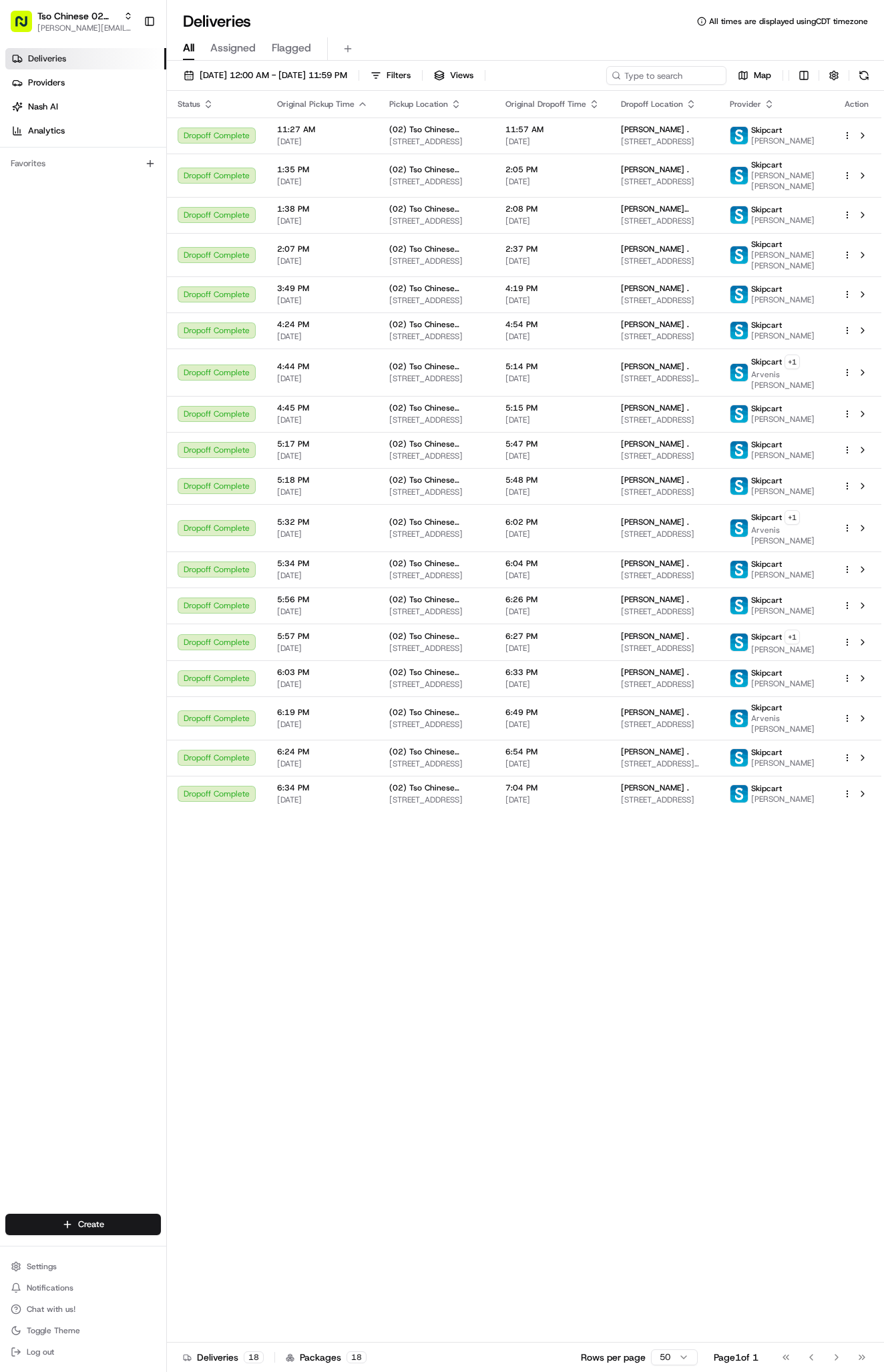
drag, startPoint x: 870, startPoint y: 29, endPoint x: 68, endPoint y: 1209, distance: 1426.7
click at [68, 1209] on div "Create" at bounding box center [83, 1224] width 166 height 32
click at [70, 1216] on html "Tso Chinese 02 Arbor [PERSON_NAME][EMAIL_ADDRESS][DOMAIN_NAME] Toggle Sidebar D…" at bounding box center [442, 686] width 884 height 1372
click at [211, 1250] on link "Delivery" at bounding box center [241, 1250] width 149 height 24
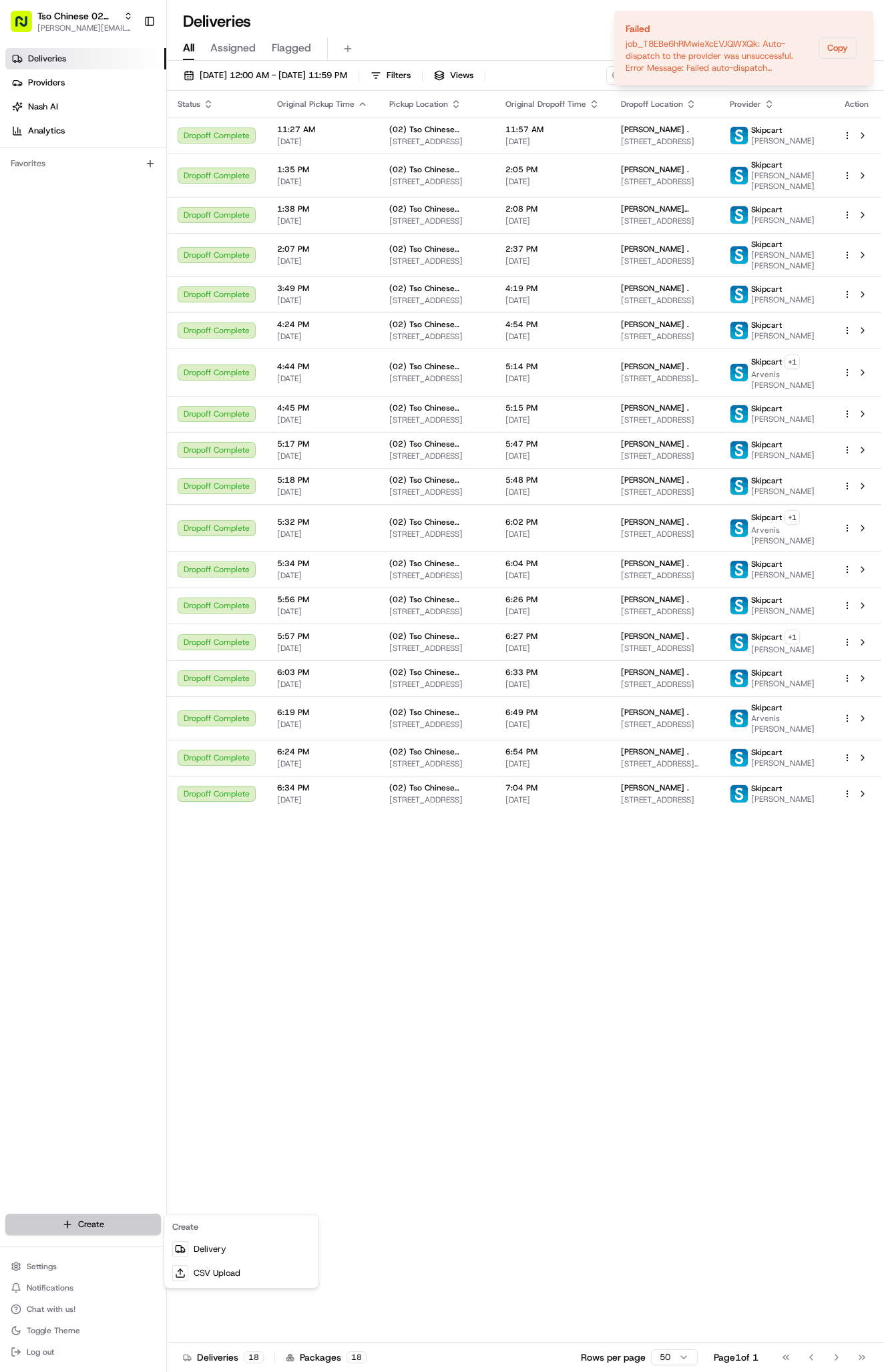
click at [54, 1231] on html "Tso Chinese 02 Arbor [PERSON_NAME][EMAIL_ADDRESS][DOMAIN_NAME] Toggle Sidebar D…" at bounding box center [442, 686] width 884 height 1372
click at [185, 1244] on div at bounding box center [180, 1250] width 16 height 16
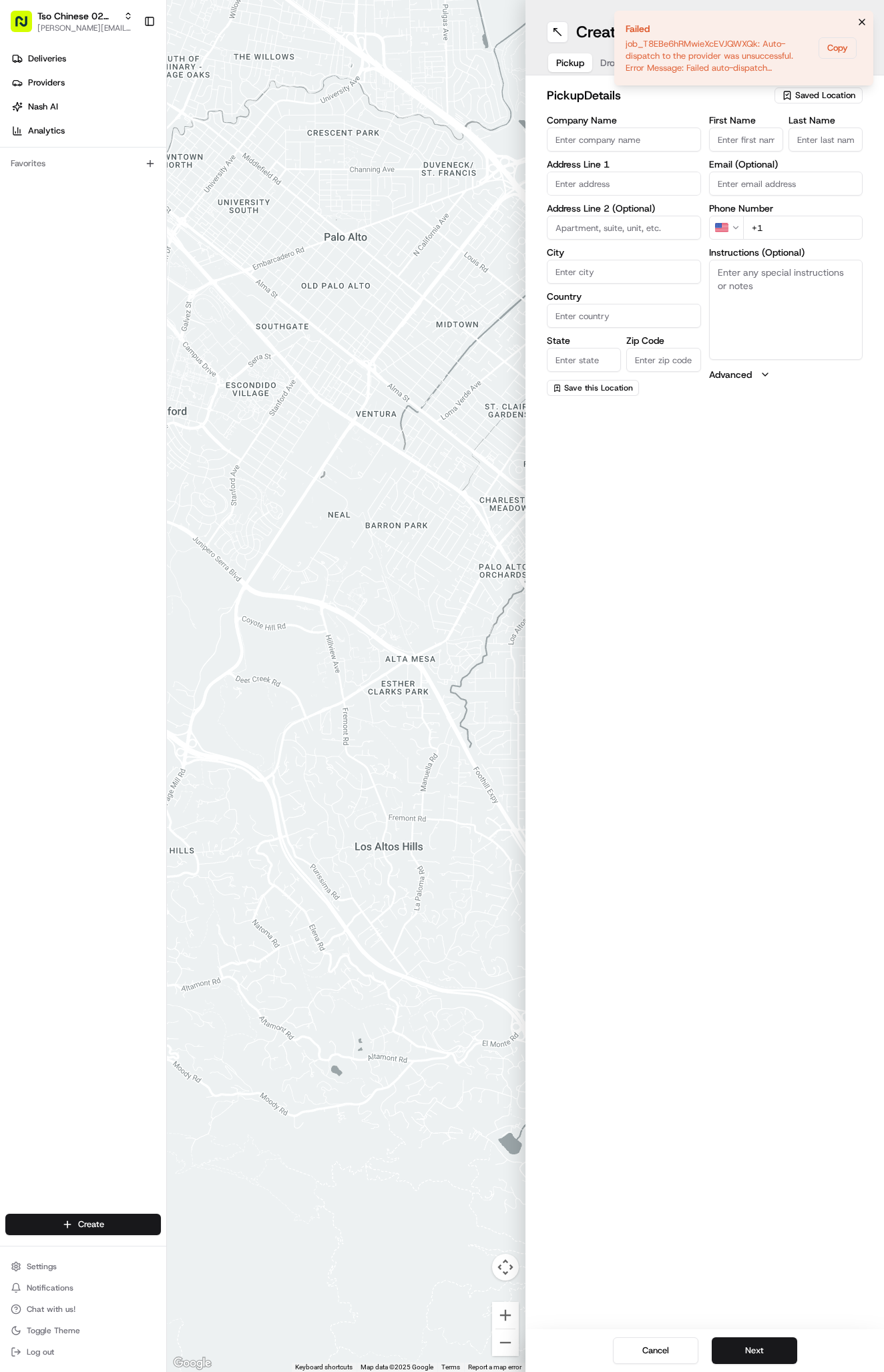
click at [862, 18] on icon "Notifications (F8)" at bounding box center [862, 21] width 11 height 11
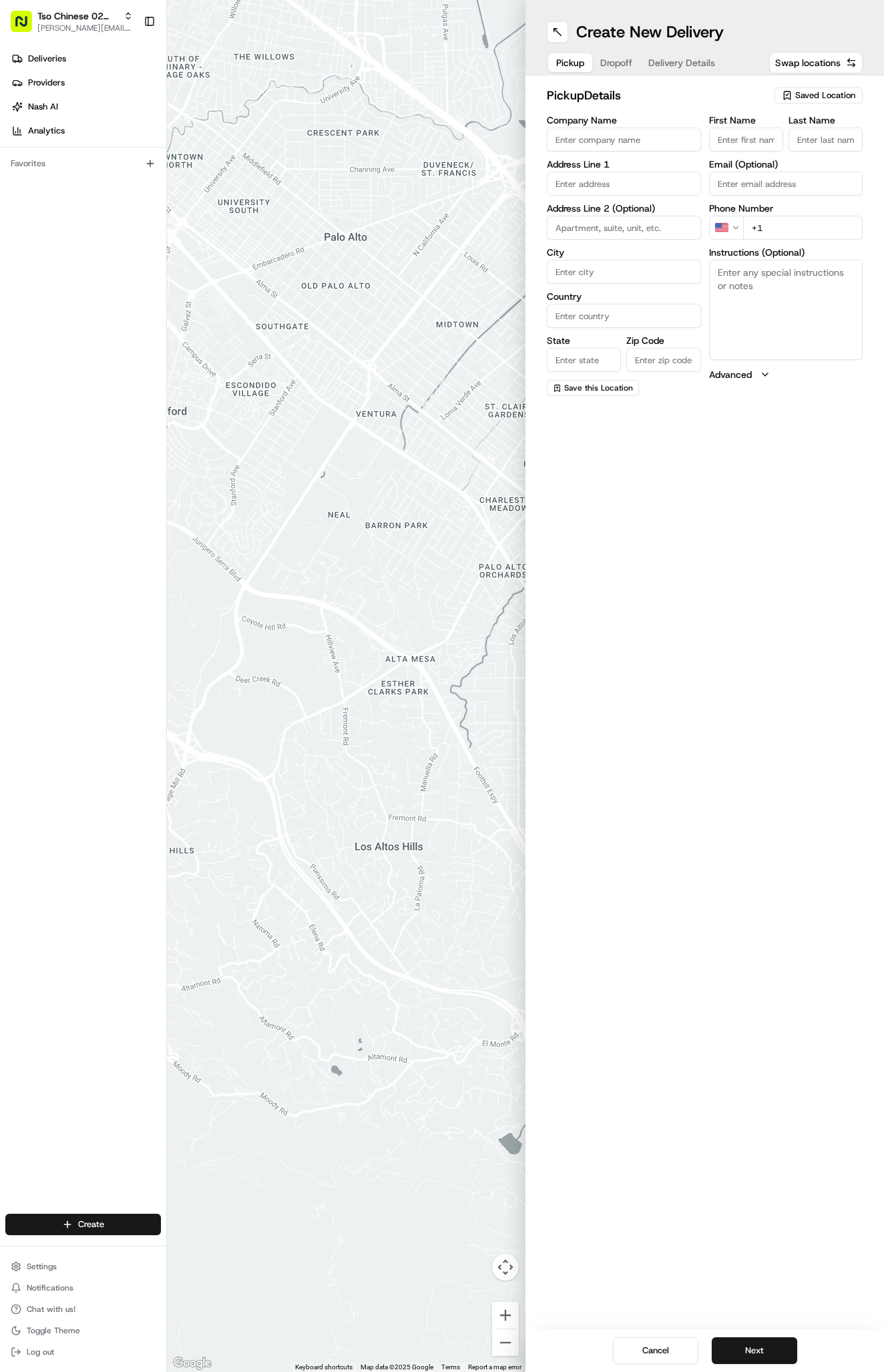
click at [808, 91] on span "Saved Location" at bounding box center [826, 95] width 60 height 12
click at [805, 151] on span "(02) Tso Chinese Takeout & Delivery [GEOGRAPHIC_DATA] (02)" at bounding box center [796, 152] width 164 height 24
type input "(02) Tso Chinese Takeout & Delivery [GEOGRAPHIC_DATA]"
type input "Bldg E Ste 402"
type input "Austin"
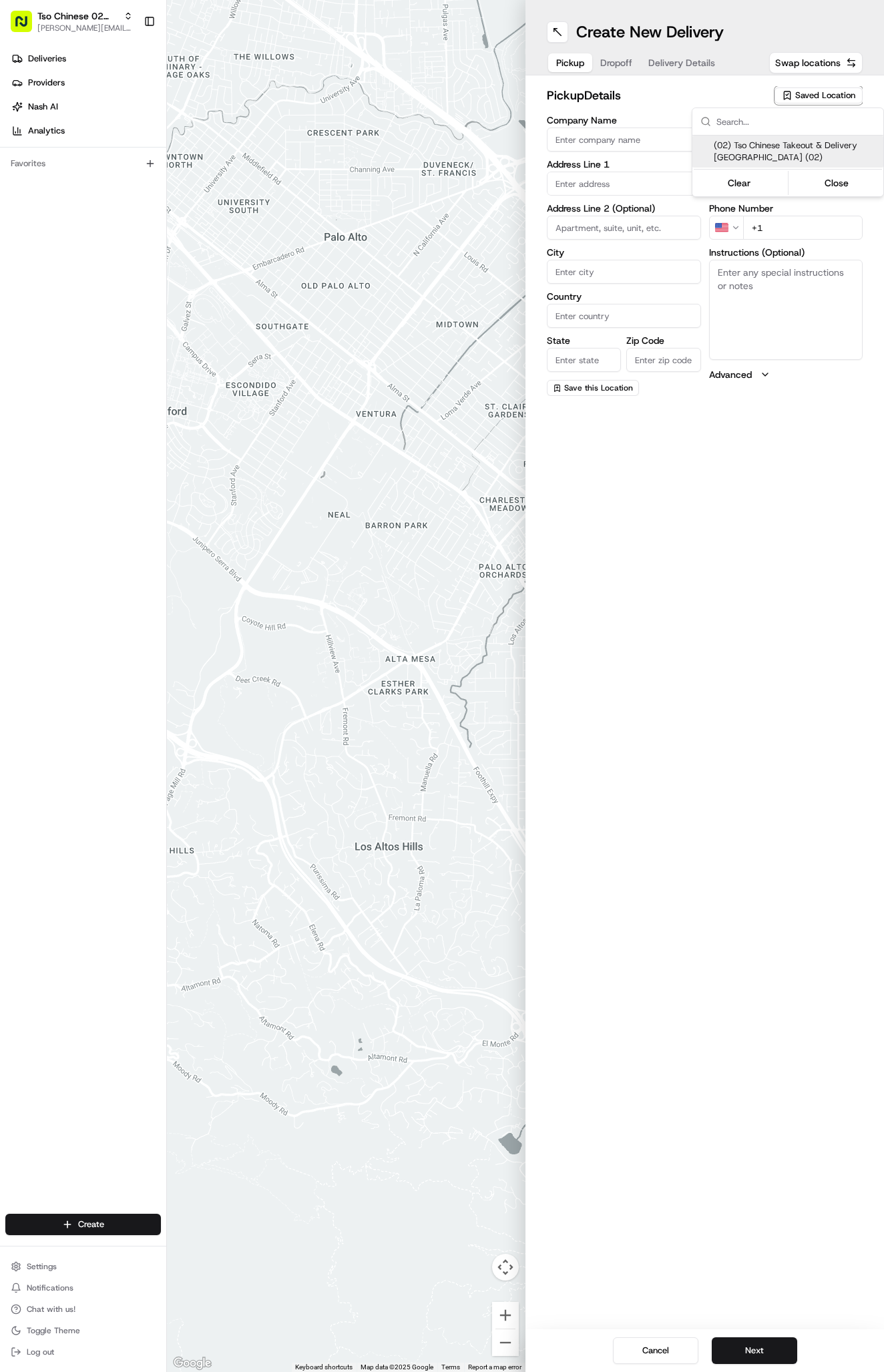
type input "US"
type input "[GEOGRAPHIC_DATA]"
type input "78759"
type input "Tso Chinese"
type input "Arboretum Crossing Manager"
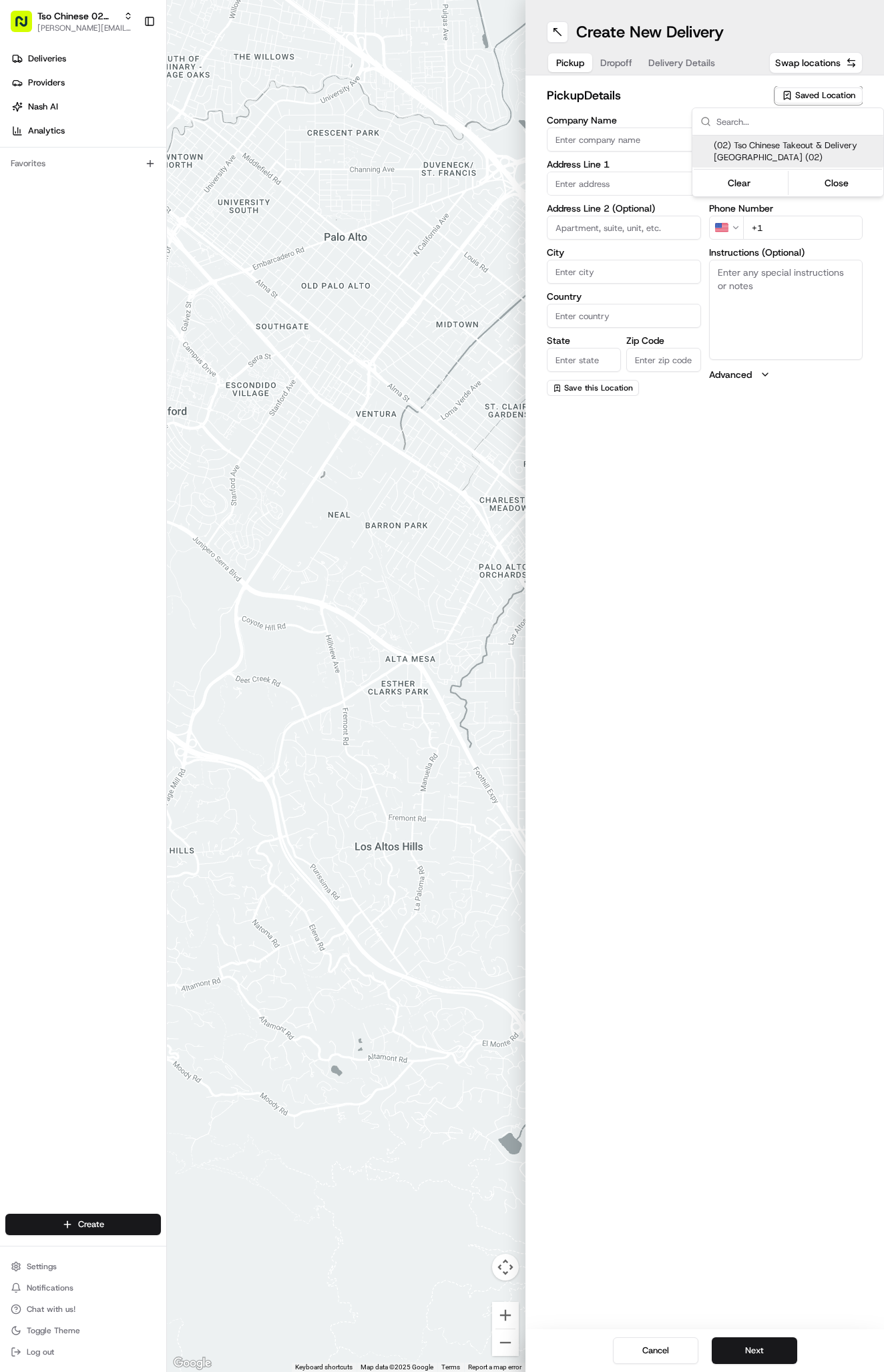
type input "[EMAIL_ADDRESS][DOMAIN_NAME]"
type input "[PHONE_NUMBER]"
type textarea "Submit a picture displaying address & food as Proof of Delivery. Envía una foto…"
type input "[STREET_ADDRESS]"
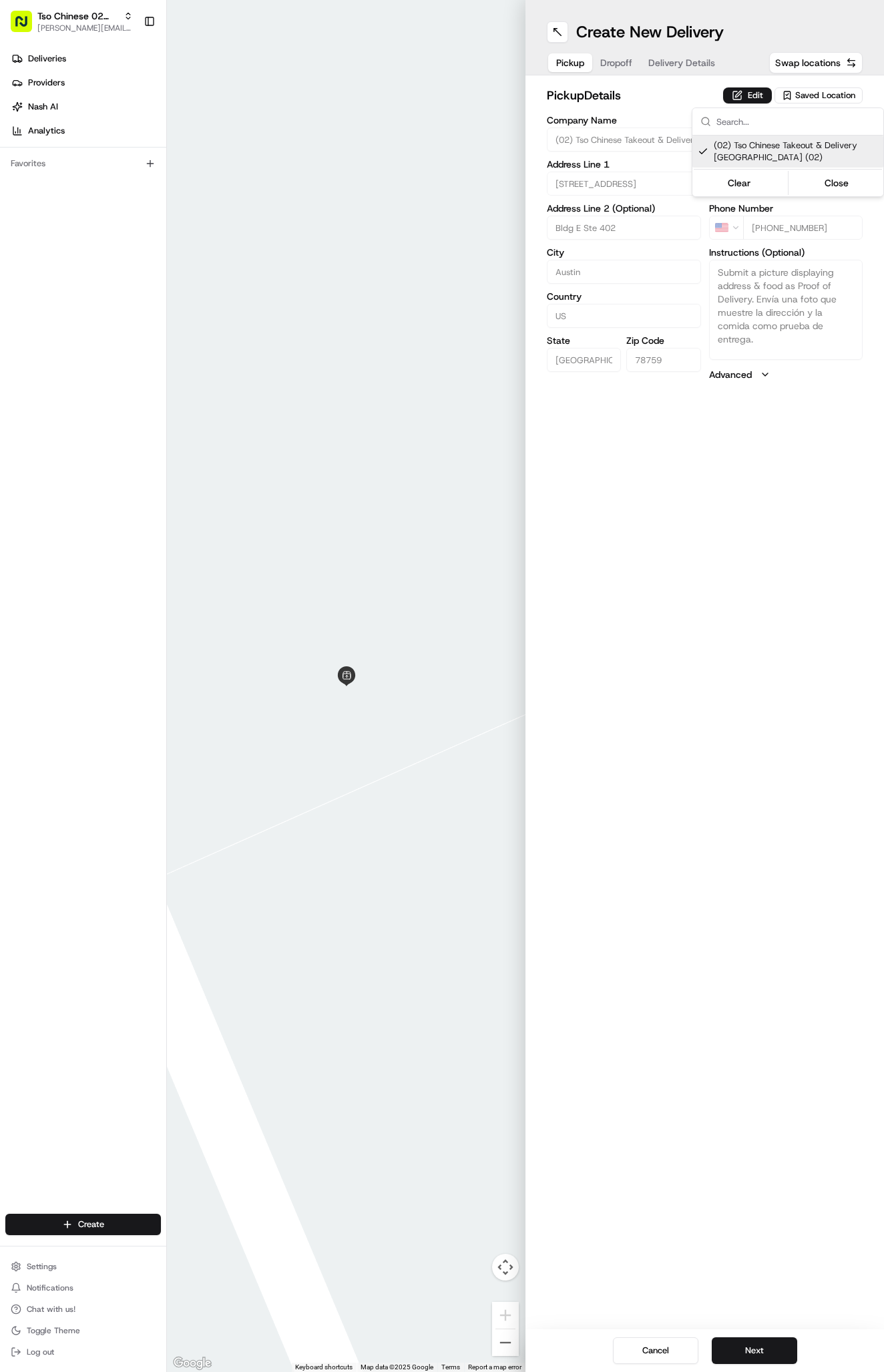
click at [661, 65] on html "Tso Chinese 02 Arbor [PERSON_NAME][EMAIL_ADDRESS][DOMAIN_NAME] Toggle Sidebar D…" at bounding box center [442, 686] width 884 height 1372
click at [661, 65] on button "Delivery Details" at bounding box center [681, 62] width 83 height 18
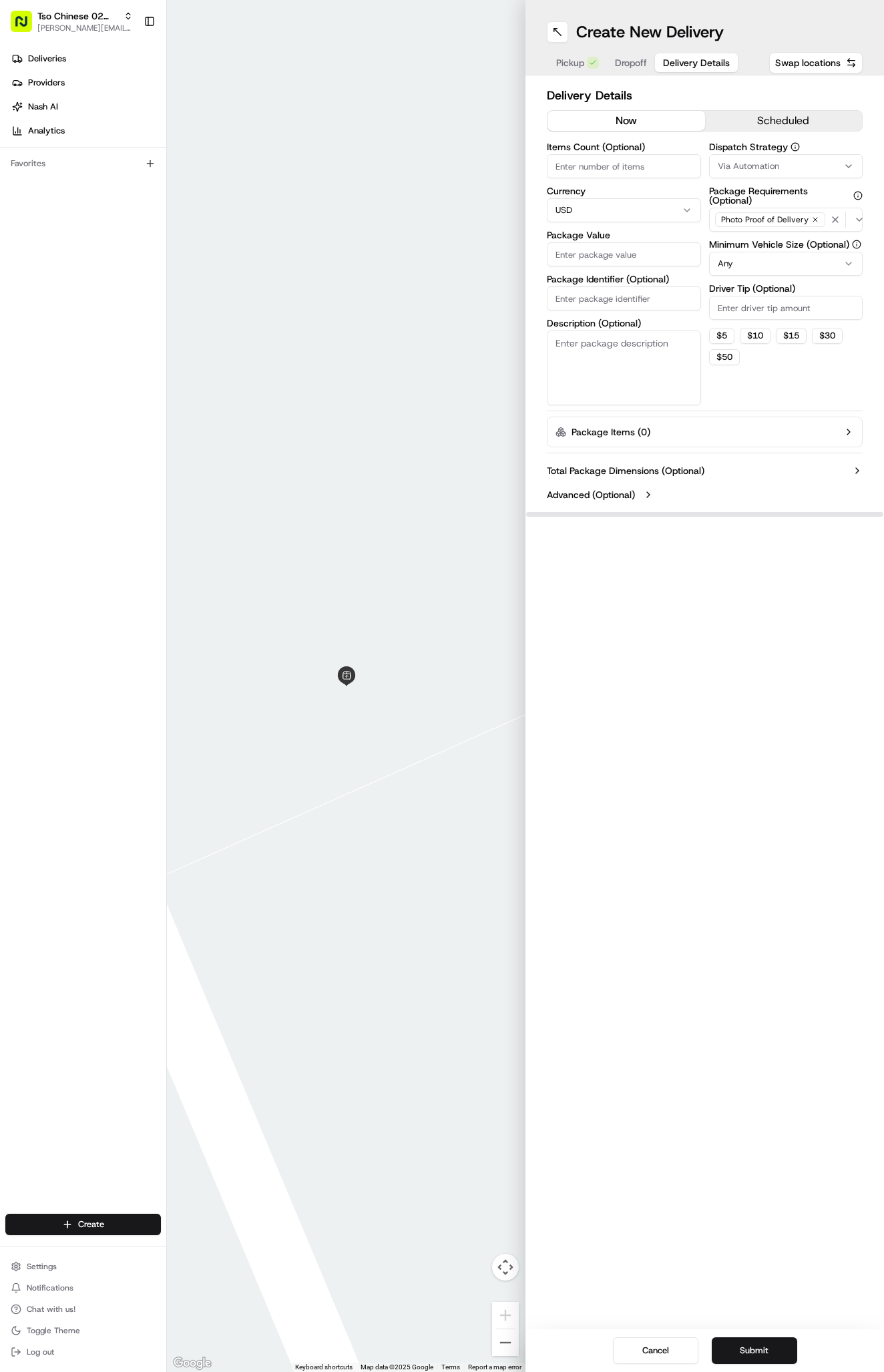
click at [745, 169] on span "Via Automation" at bounding box center [748, 166] width 61 height 12
click at [764, 231] on div "Tso Arbor Strategy" at bounding box center [788, 239] width 191 height 20
click at [757, 310] on html "Tso Chinese 02 Arbor antonia@tsochinese.com Toggle Sidebar Deliveries Providers…" at bounding box center [442, 686] width 884 height 1372
click at [757, 310] on input "Driver Tip (Optional)" at bounding box center [786, 307] width 154 height 24
type input "2"
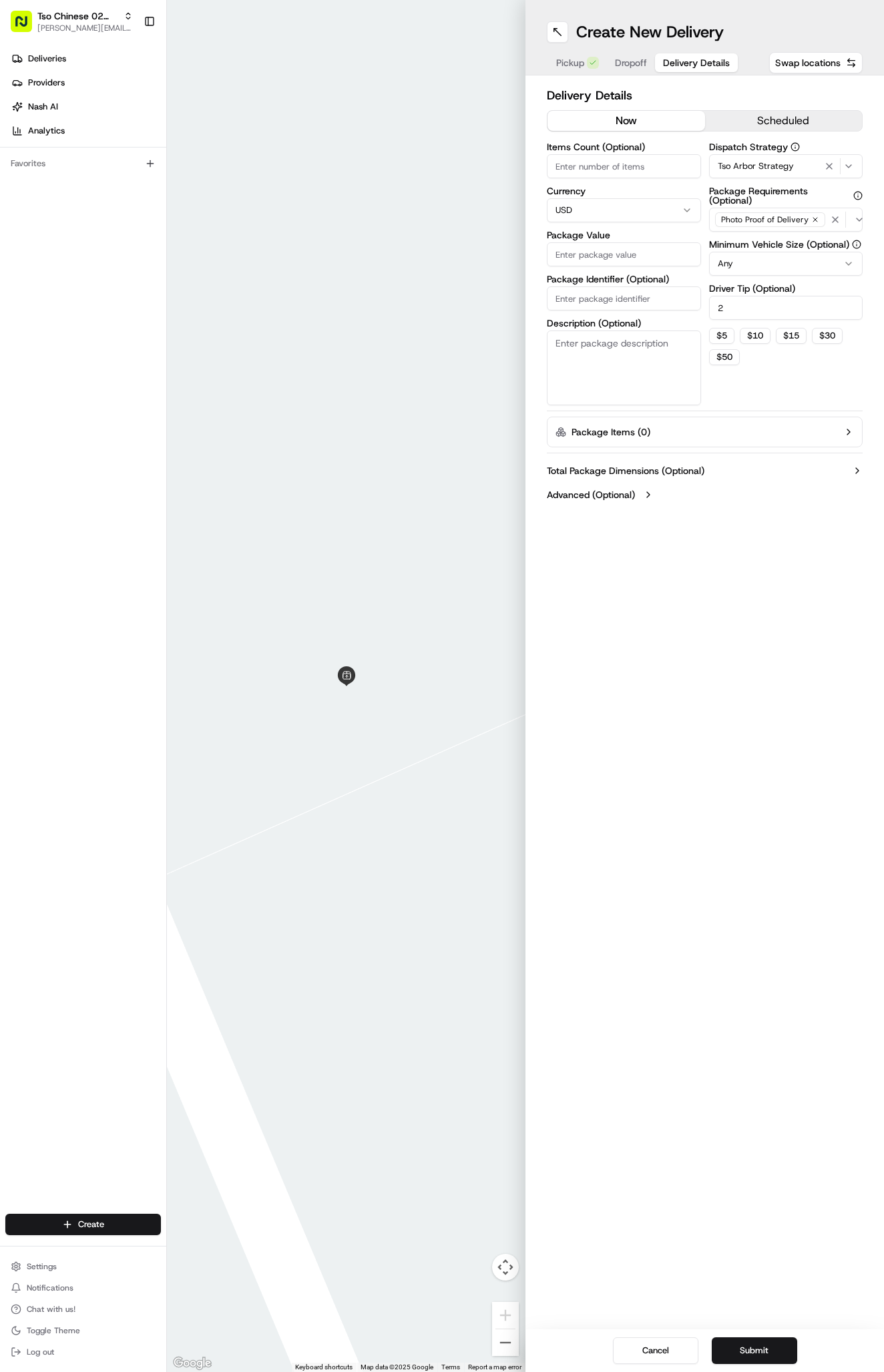
click at [619, 300] on input "Package Identifier (Optional)" at bounding box center [624, 298] width 154 height 24
paste input "EUNHFEW"
type input "EUNHFEW"
click at [614, 257] on input "Package Value" at bounding box center [624, 254] width 154 height 24
click at [661, 250] on input "Package Value" at bounding box center [624, 254] width 154 height 24
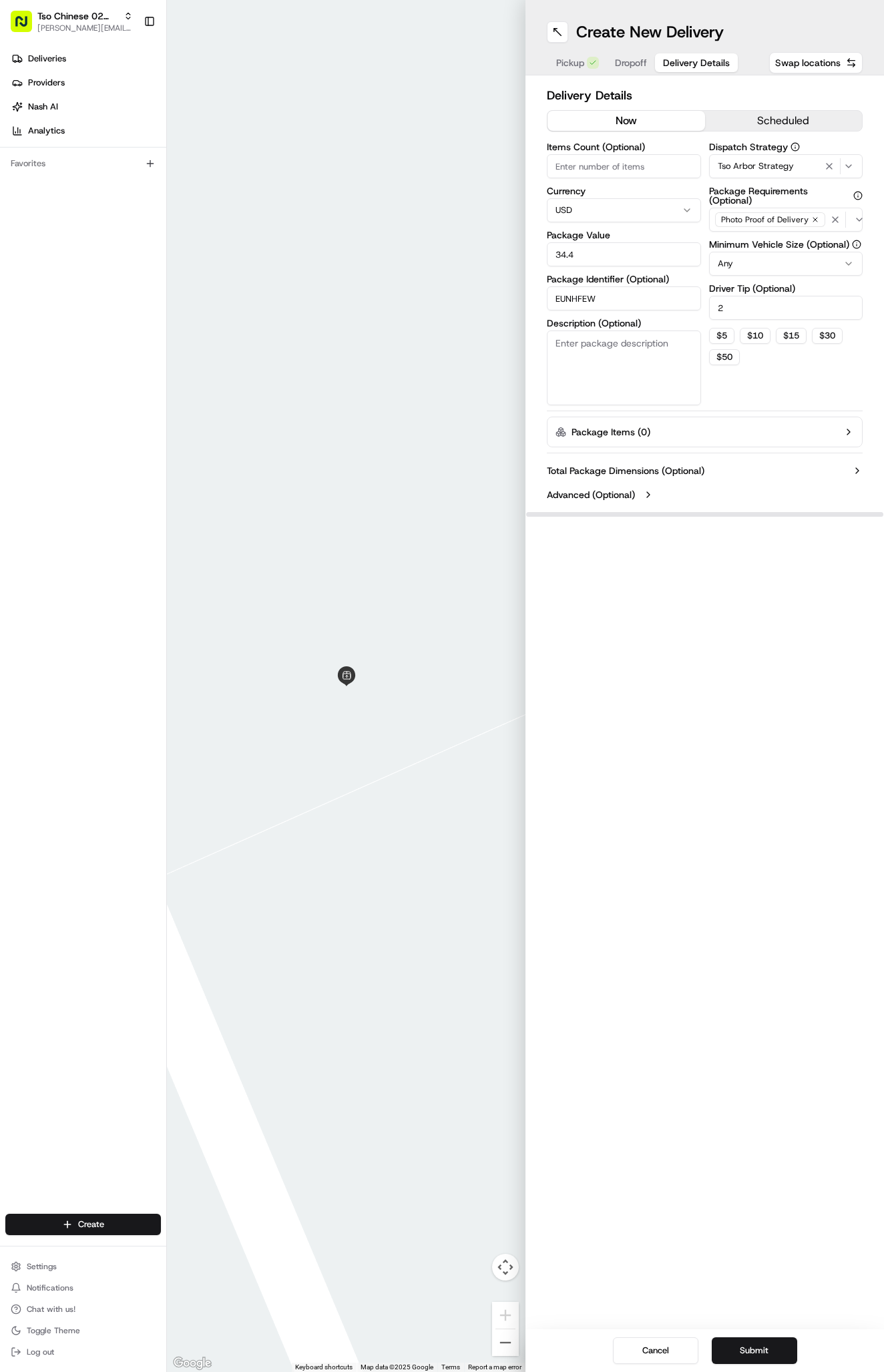
type input "34.48"
click at [641, 60] on span "Dropoff" at bounding box center [630, 63] width 32 height 14
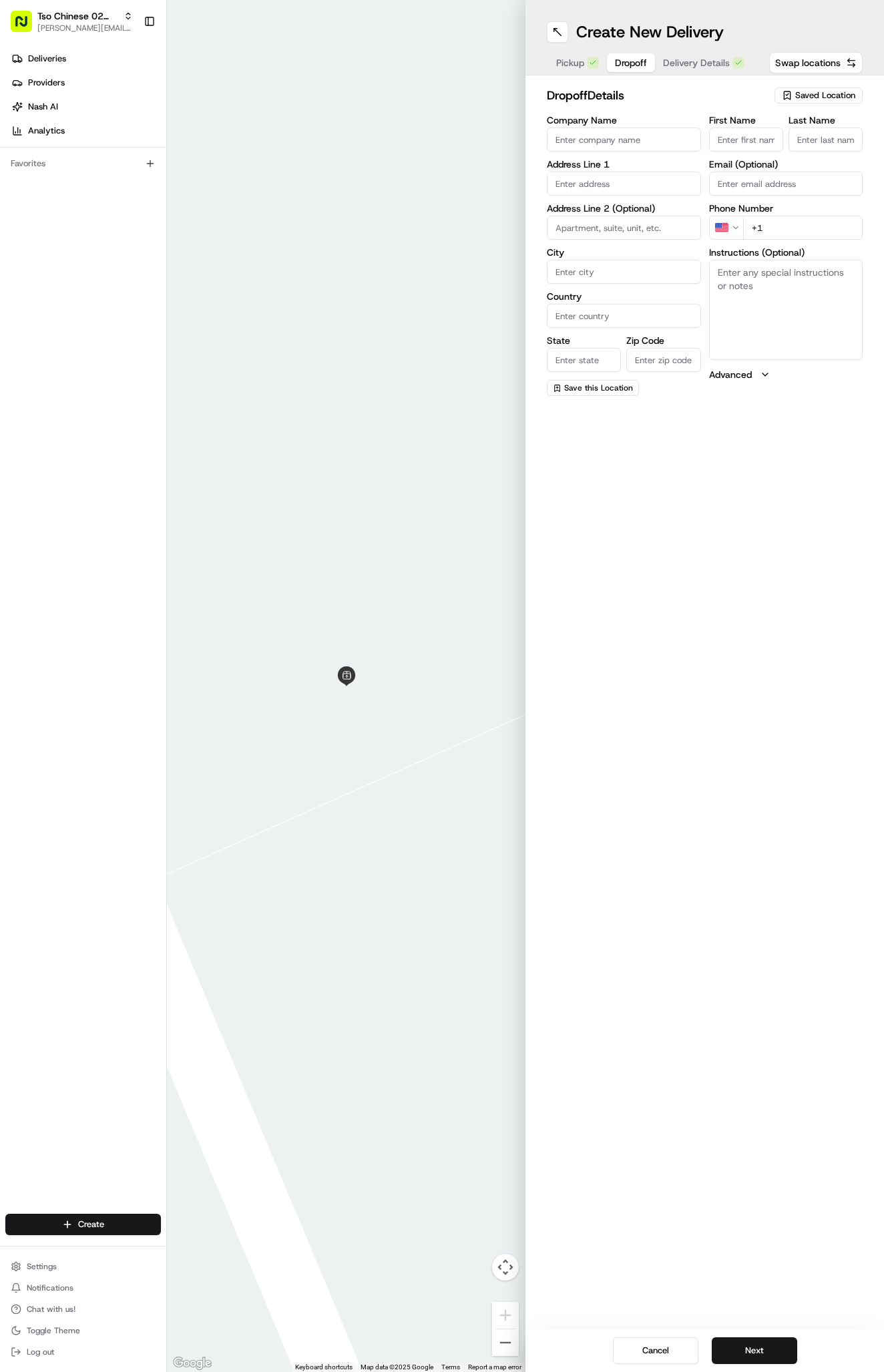
click at [758, 136] on input "First Name" at bounding box center [746, 139] width 74 height 24
click at [735, 142] on input "First Name" at bounding box center [746, 139] width 74 height 24
paste input "Maureen Walker"
type input "Maureen Walker"
type input "."
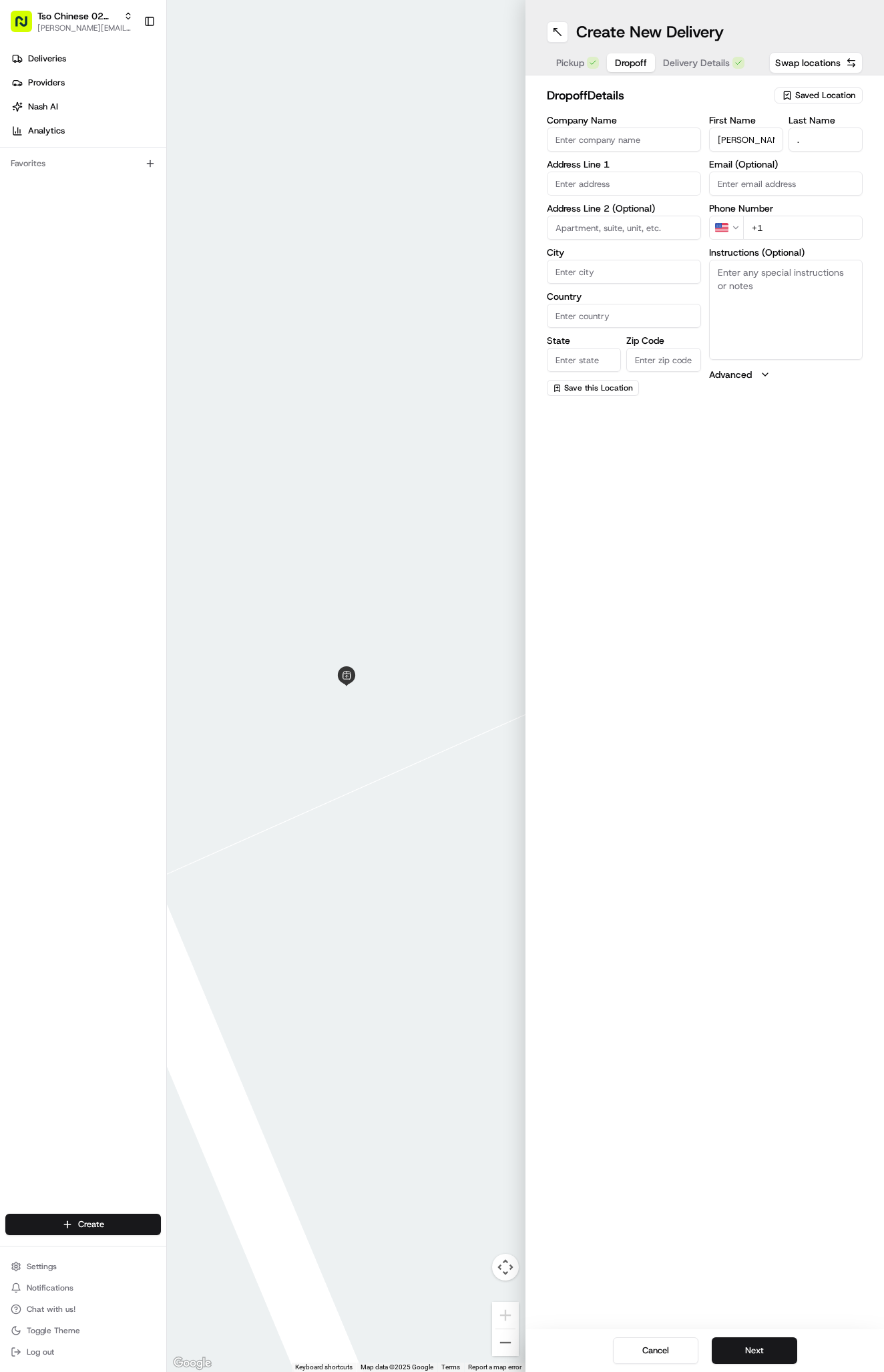
paste input "512 923 6183"
type input "+1 512 923 6183"
paste input "11702 Drayton Dr, Austin, TX 78758-3810, United States"
click at [594, 212] on div "11702 Drayton Drive, Austin, TX" at bounding box center [624, 212] width 148 height 20
type input "[STREET_ADDRESS]"
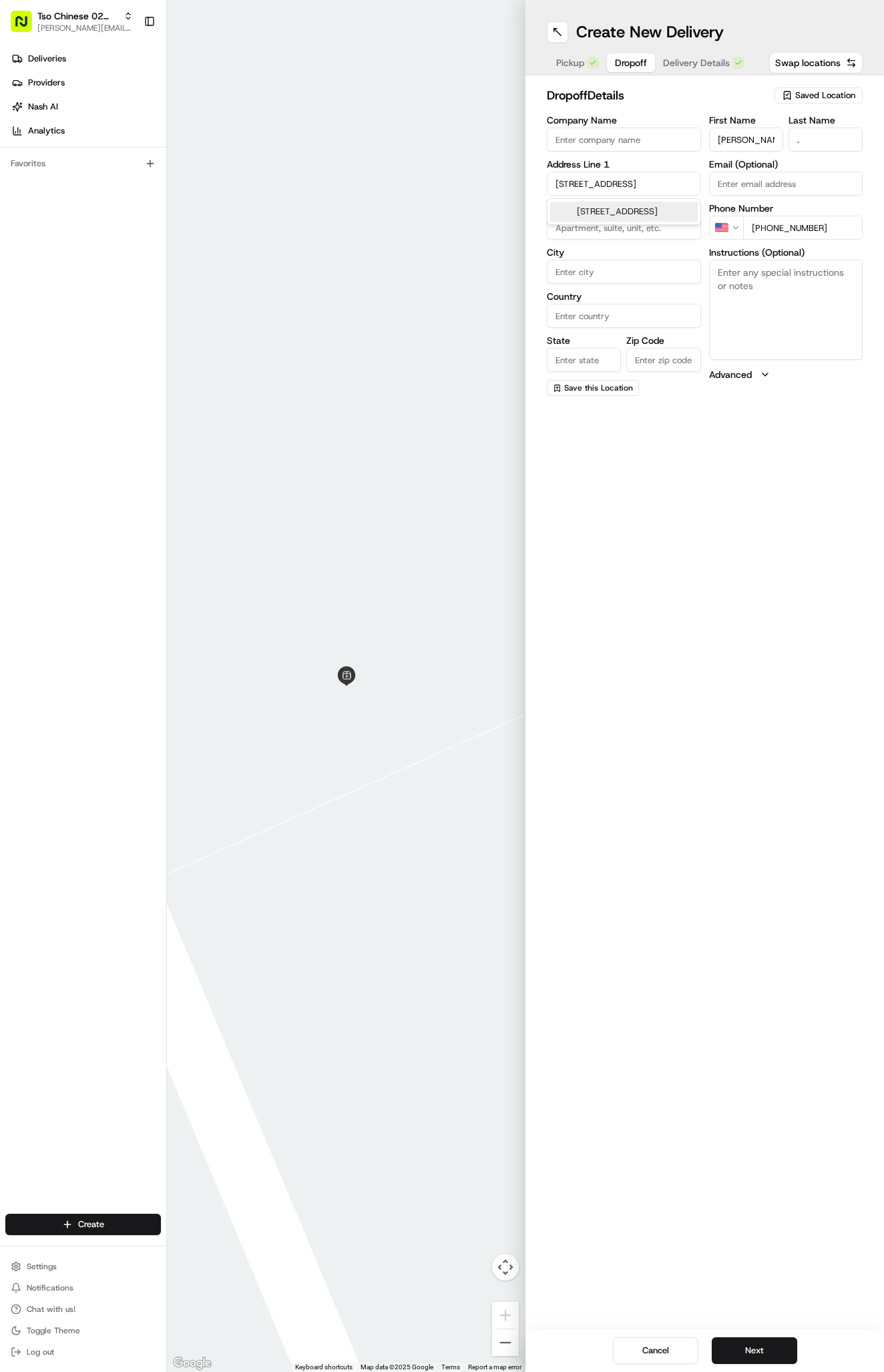
type input "Austin"
type input "United States"
type input "TX"
type input "78758"
type input "11702 Drayton Drive"
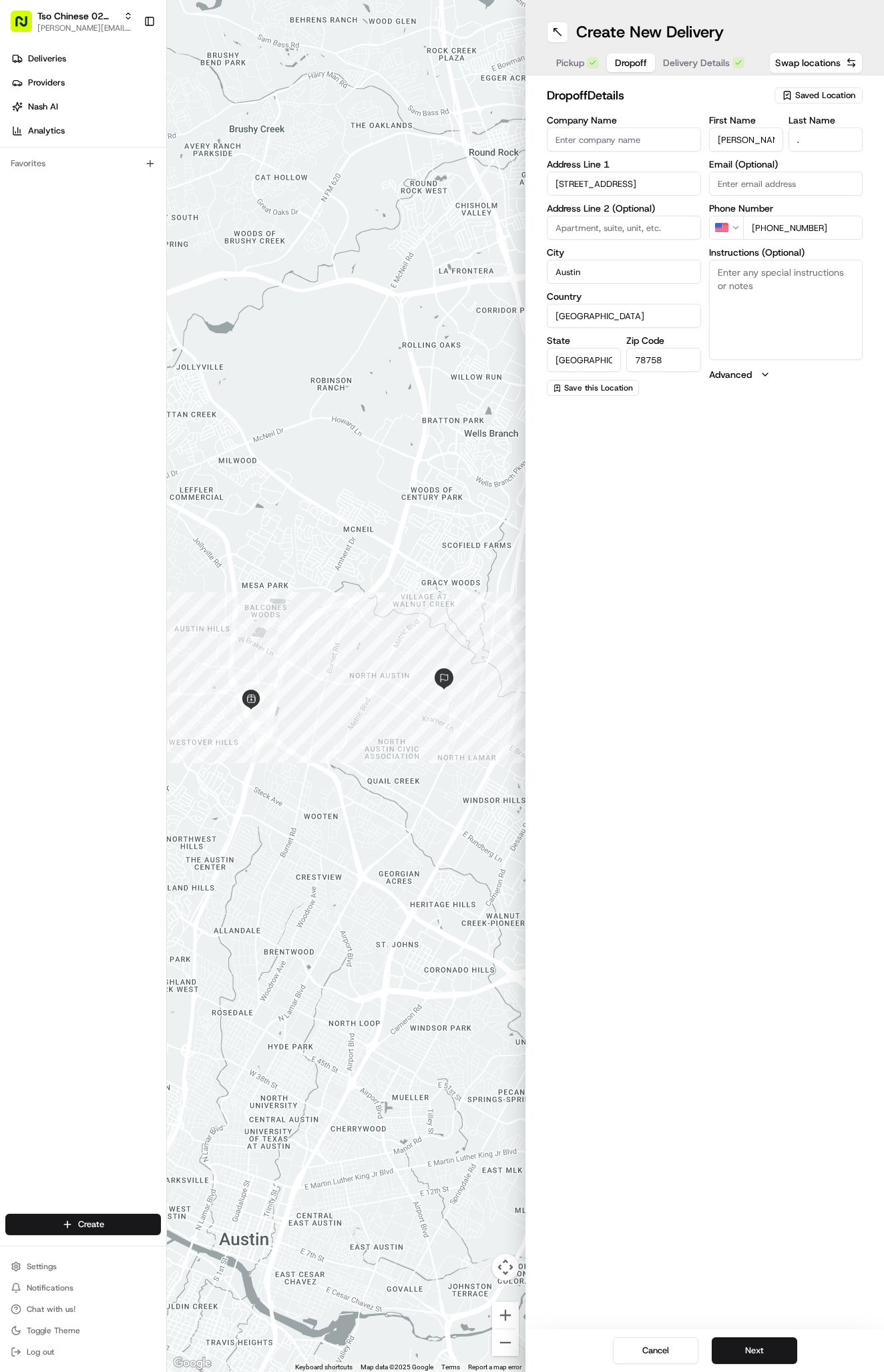
click at [758, 1368] on div "Cancel Next" at bounding box center [704, 1351] width 358 height 43
click at [755, 1364] on div "Cancel Next" at bounding box center [704, 1351] width 358 height 43
click at [755, 1357] on button "Next" at bounding box center [755, 1351] width 85 height 26
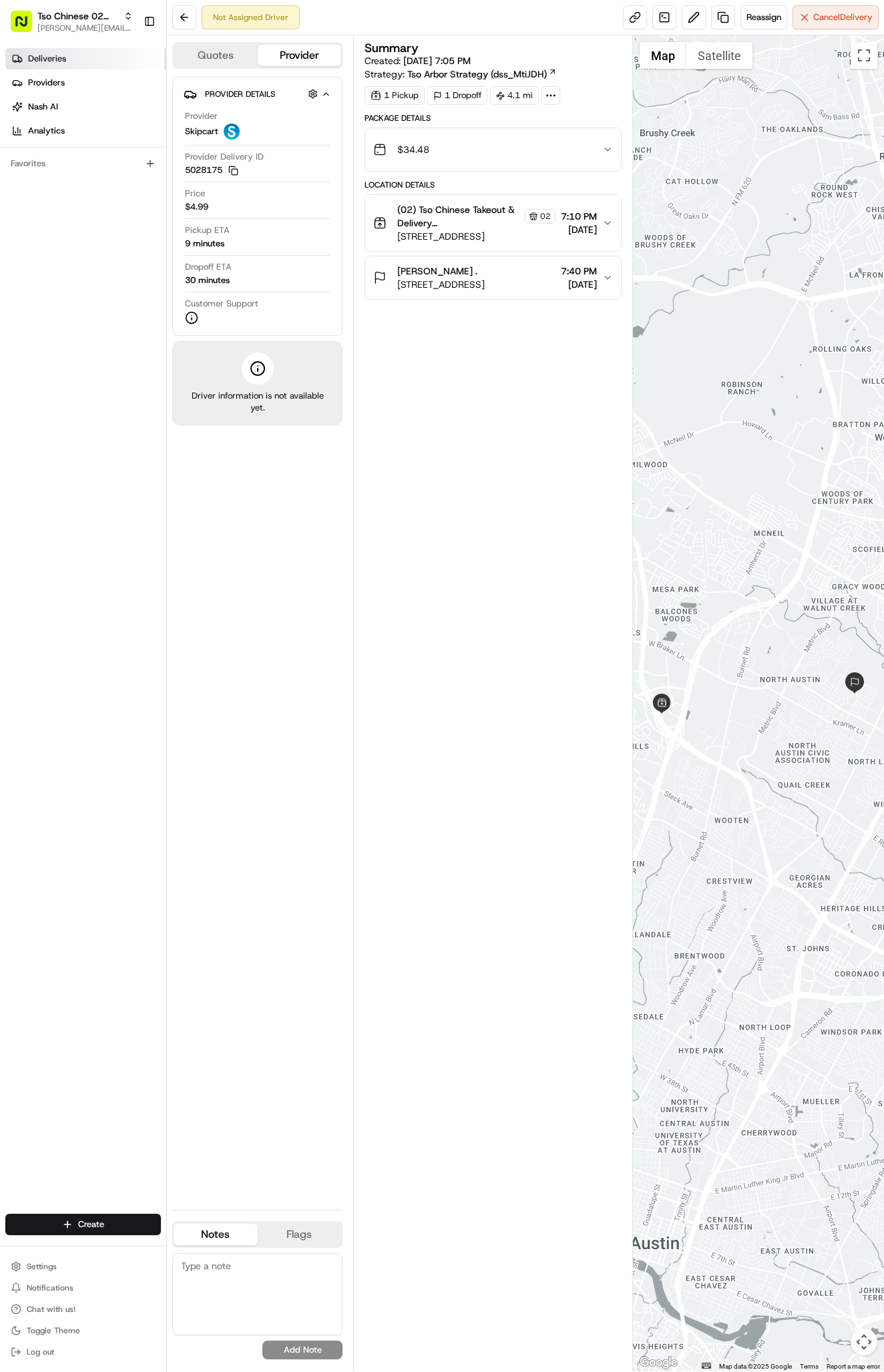
click at [42, 59] on span "Deliveries" at bounding box center [47, 58] width 38 height 12
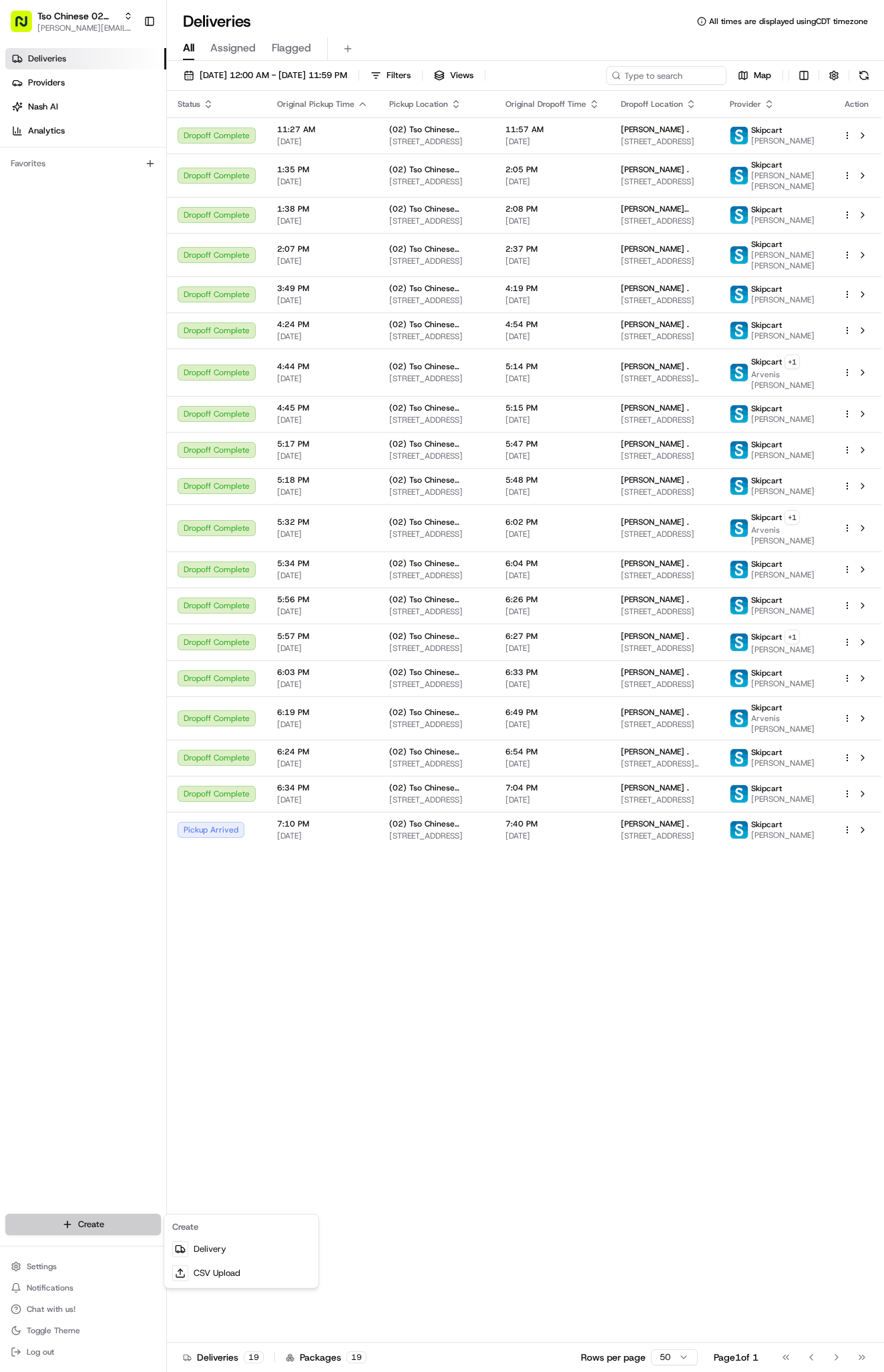
click at [85, 1227] on html "Tso Chinese 02 Arbor antonia@tsochinese.com Toggle Sidebar Deliveries Providers…" at bounding box center [442, 686] width 884 height 1372
click at [188, 1247] on link "Delivery" at bounding box center [241, 1250] width 149 height 24
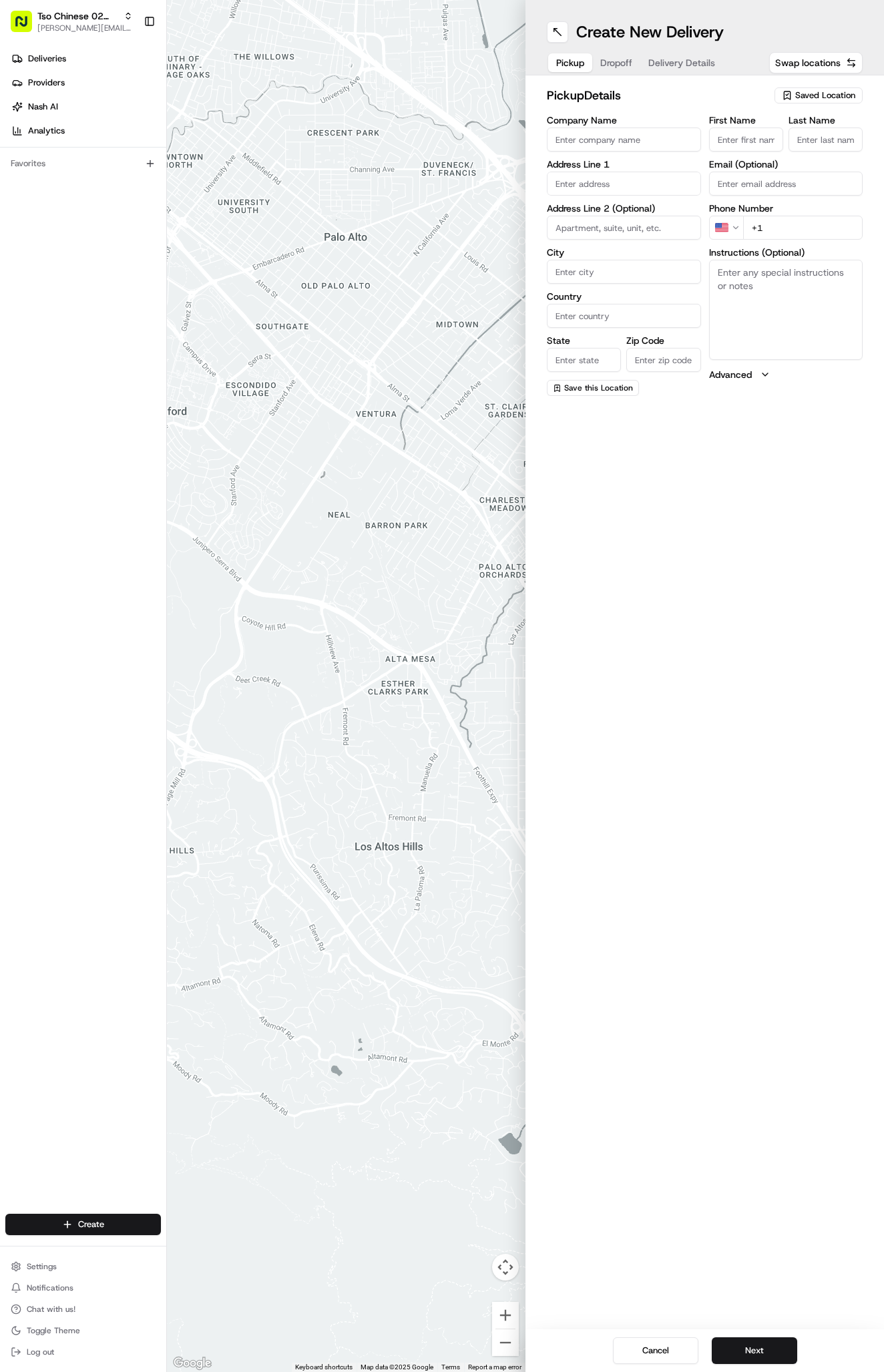
click at [805, 95] on span "Saved Location" at bounding box center [826, 95] width 60 height 12
click at [808, 147] on span "(02) Tso Chinese Takeout & Delivery [GEOGRAPHIC_DATA] (02)" at bounding box center [796, 152] width 164 height 24
type input "(02) Tso Chinese Takeout & Delivery [GEOGRAPHIC_DATA]"
type input "Bldg E Ste 402"
type input "Austin"
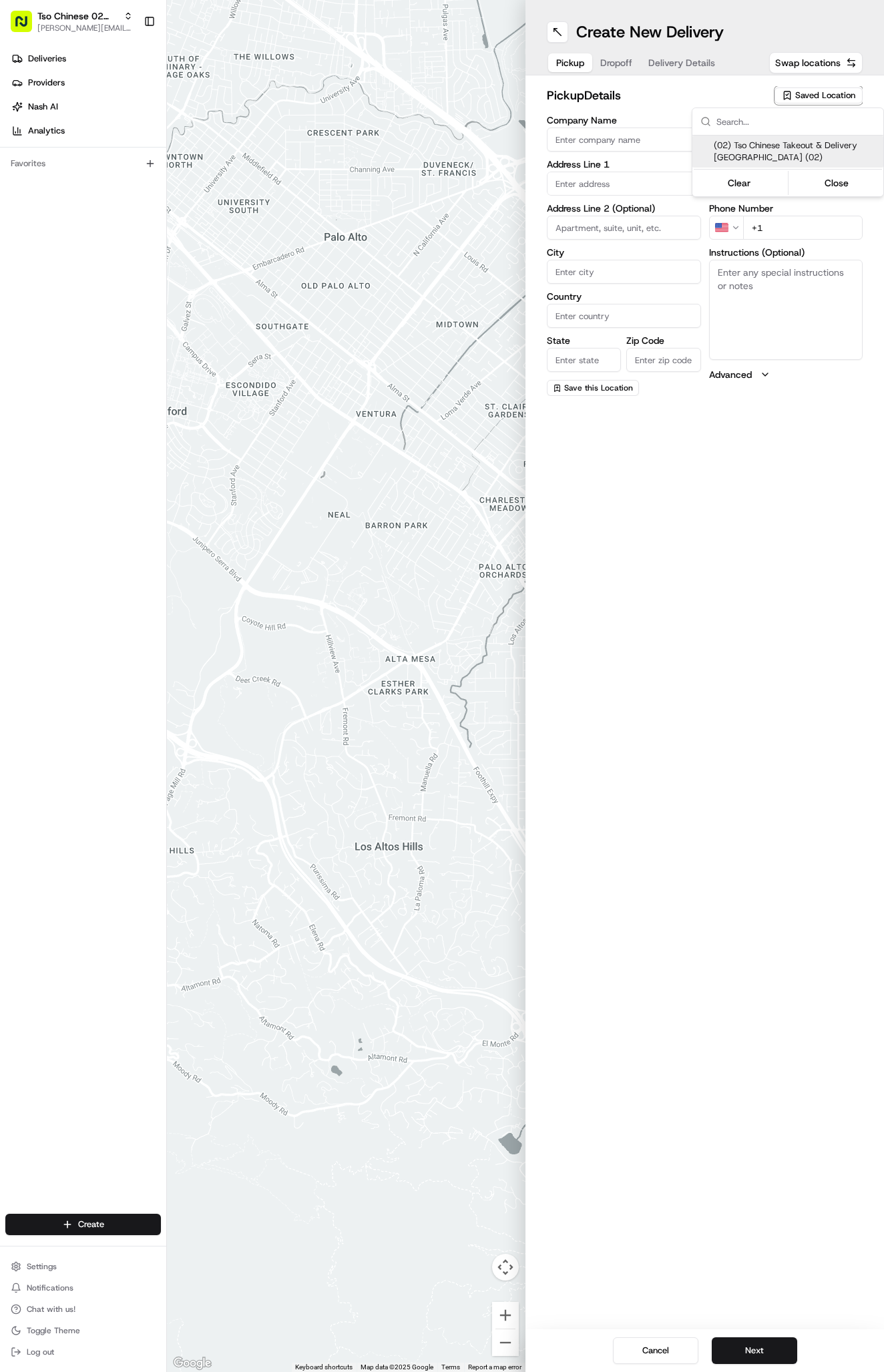
type input "US"
type input "[GEOGRAPHIC_DATA]"
type input "78759"
type input "Tso Chinese"
type input "Arboretum Crossing Manager"
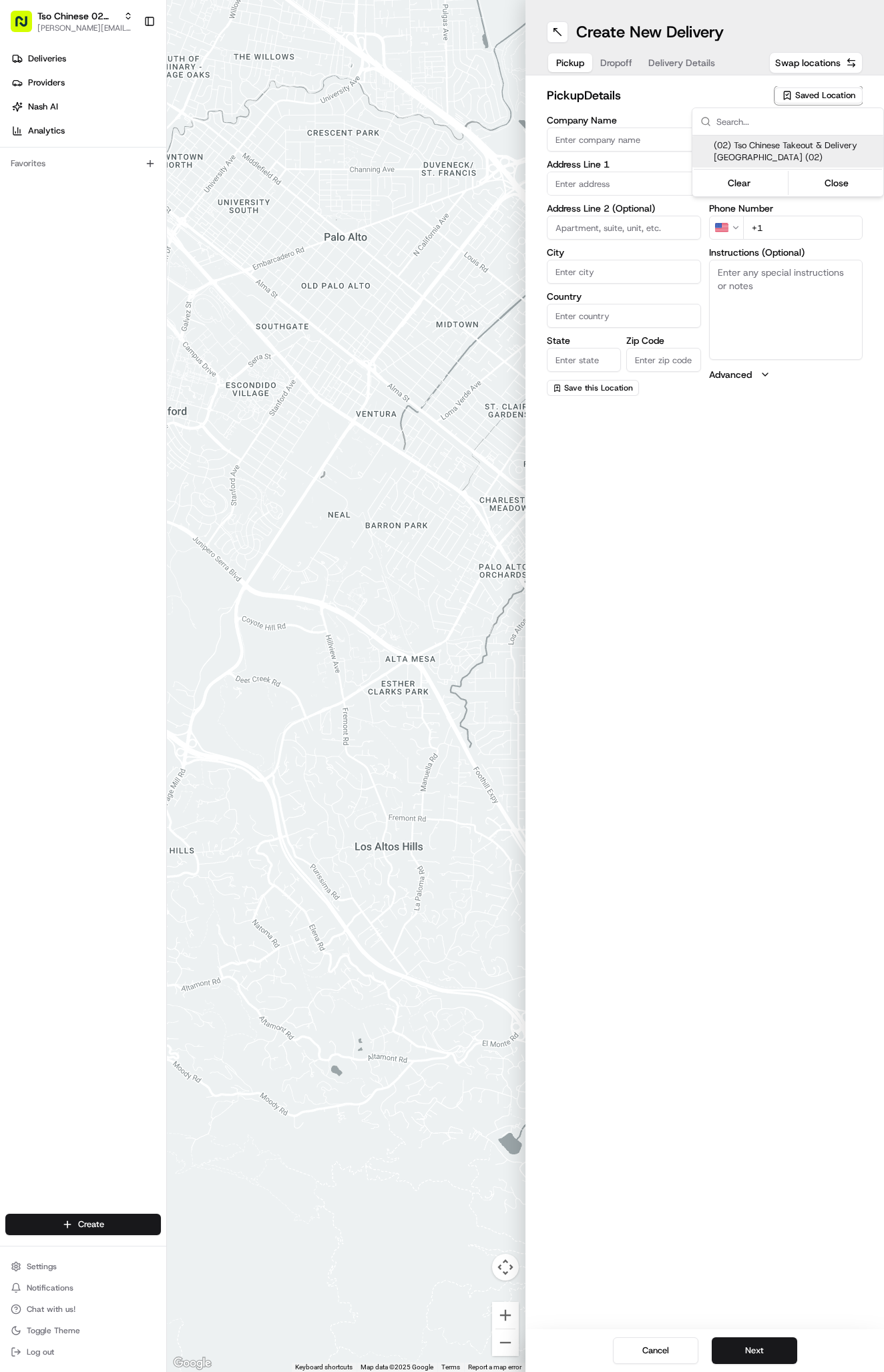
type input "[EMAIL_ADDRESS][DOMAIN_NAME]"
type input "[PHONE_NUMBER]"
type textarea "Submit a picture displaying address & food as Proof of Delivery. Envía una foto…"
type input "[STREET_ADDRESS]"
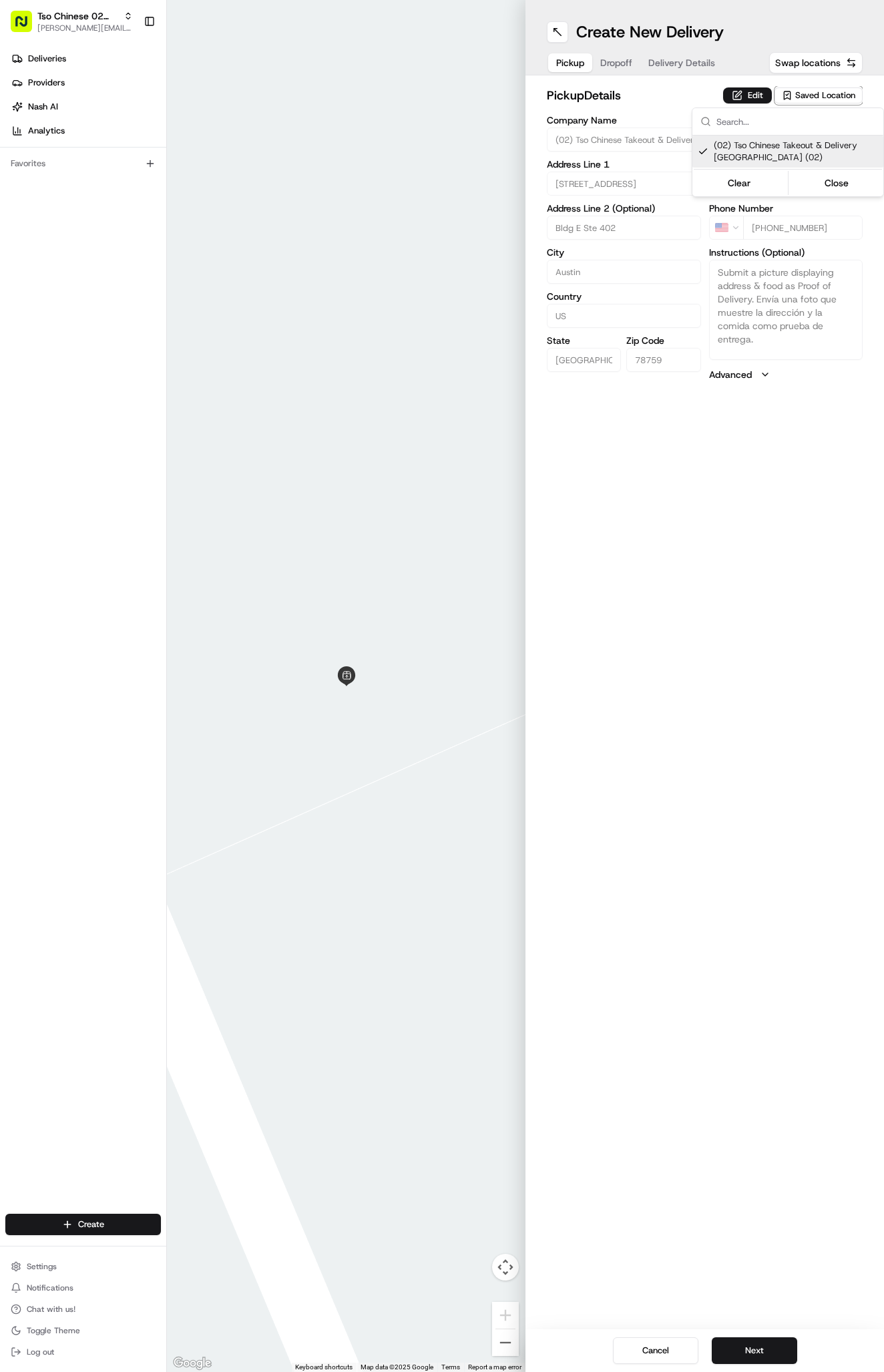
click at [695, 86] on html "Tso Chinese 02 Arbor antonia@tsochinese.com Toggle Sidebar Deliveries Providers…" at bounding box center [442, 686] width 884 height 1372
click at [682, 61] on span "Delivery Details" at bounding box center [681, 63] width 67 height 14
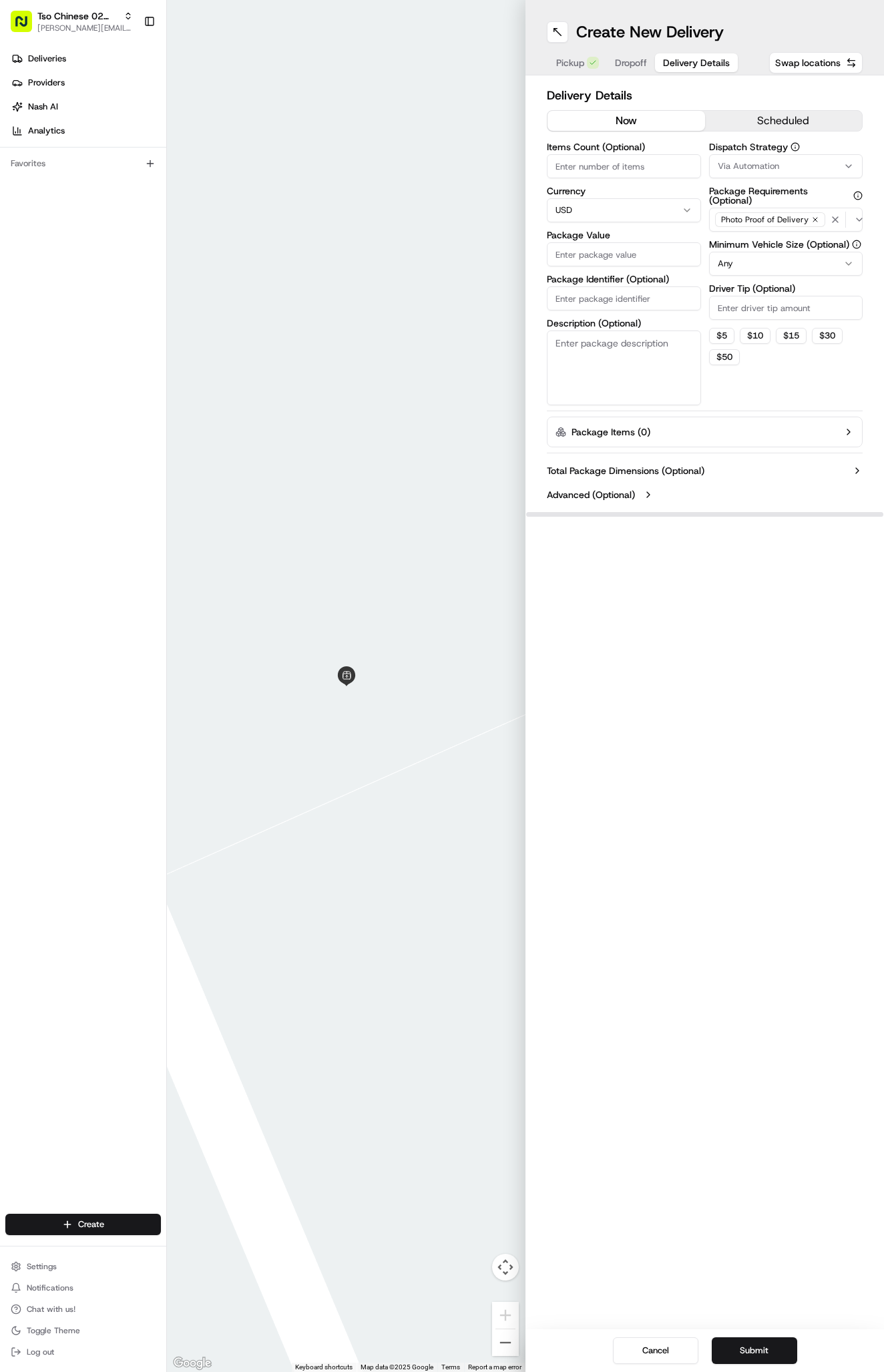
click at [776, 179] on div "Dispatch Strategy Via Automation Package Requirements (Optional) Photo Proof of…" at bounding box center [786, 273] width 154 height 263
click at [771, 166] on span "Via Automation" at bounding box center [748, 166] width 61 height 12
click at [780, 244] on span "Tso Arbor Strategy" at bounding box center [796, 239] width 164 height 12
click at [773, 356] on html "Tso Chinese 02 Arbor antonia@tsochinese.com Toggle Sidebar Deliveries Providers…" at bounding box center [442, 686] width 884 height 1372
click at [765, 326] on div "Dispatch Strategy Tso Arbor Strategy Package Requirements (Optional) Photo Proo…" at bounding box center [786, 273] width 154 height 263
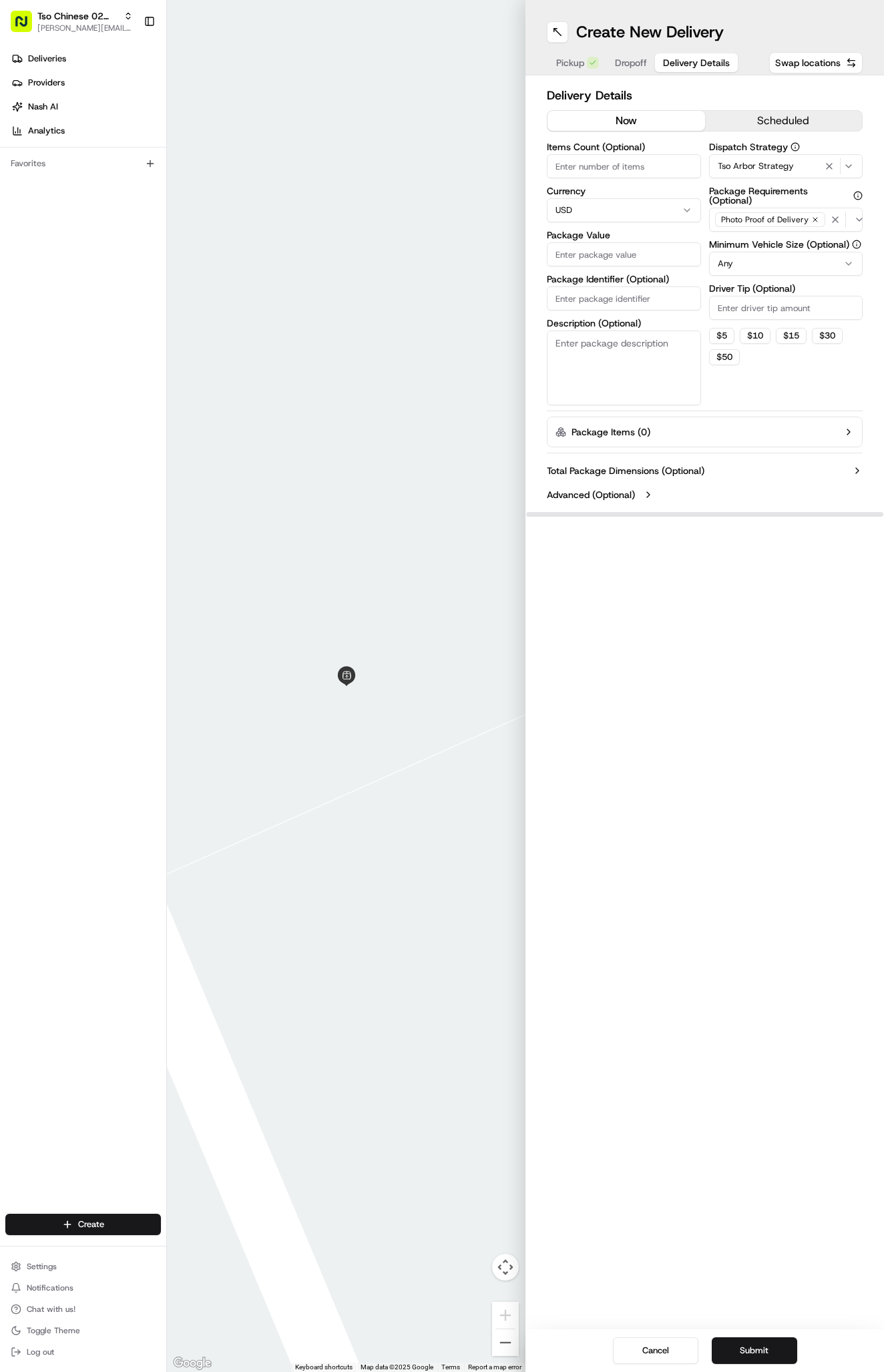
click at [760, 314] on input "Driver Tip (Optional)" at bounding box center [786, 307] width 154 height 24
type input "2"
click at [609, 297] on input "Package Identifier (Optional)" at bounding box center [624, 298] width 154 height 24
paste input "XBDWZTW"
type input "XBDWZTW"
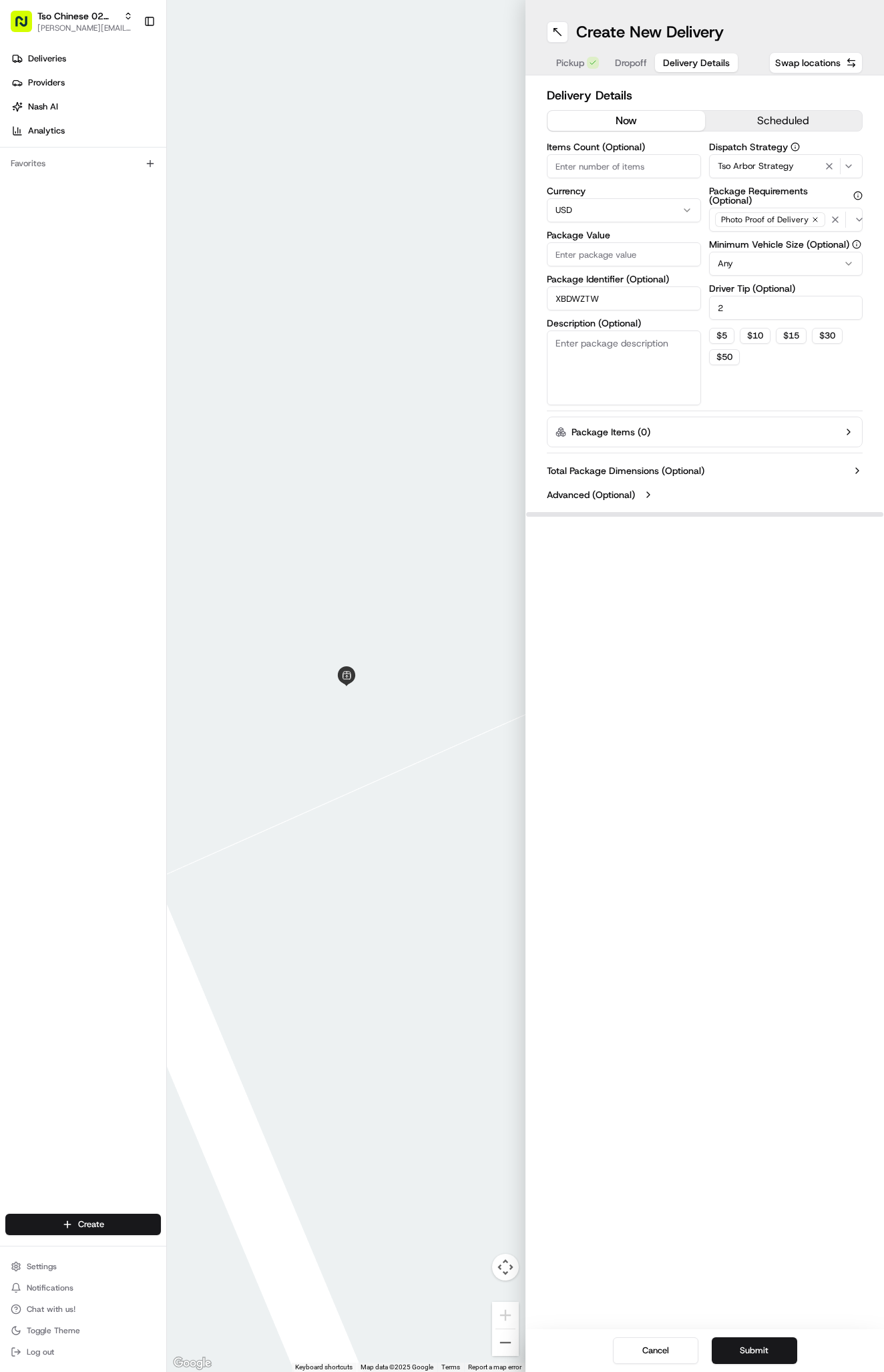
click at [607, 266] on input "Package Value" at bounding box center [624, 254] width 154 height 24
click at [571, 249] on input "Package Value" at bounding box center [624, 254] width 154 height 24
type input "33.45"
click at [645, 63] on span "Dropoff" at bounding box center [630, 63] width 32 height 14
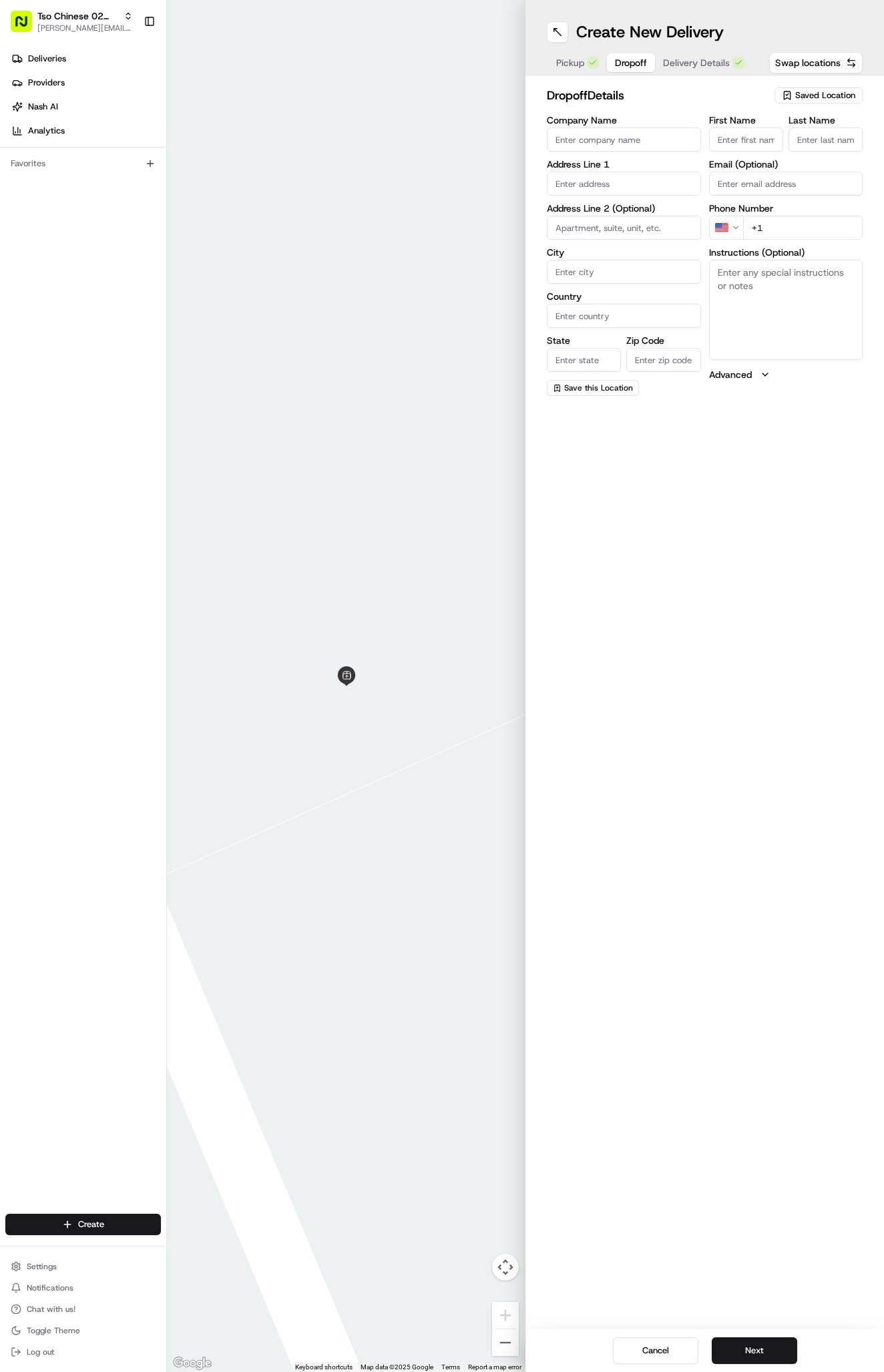
paste input "Whitney Winchester"
type input "Whitney Winchester"
type input "."
paste input "713 858 5463"
type input "+1 713 858 5463"
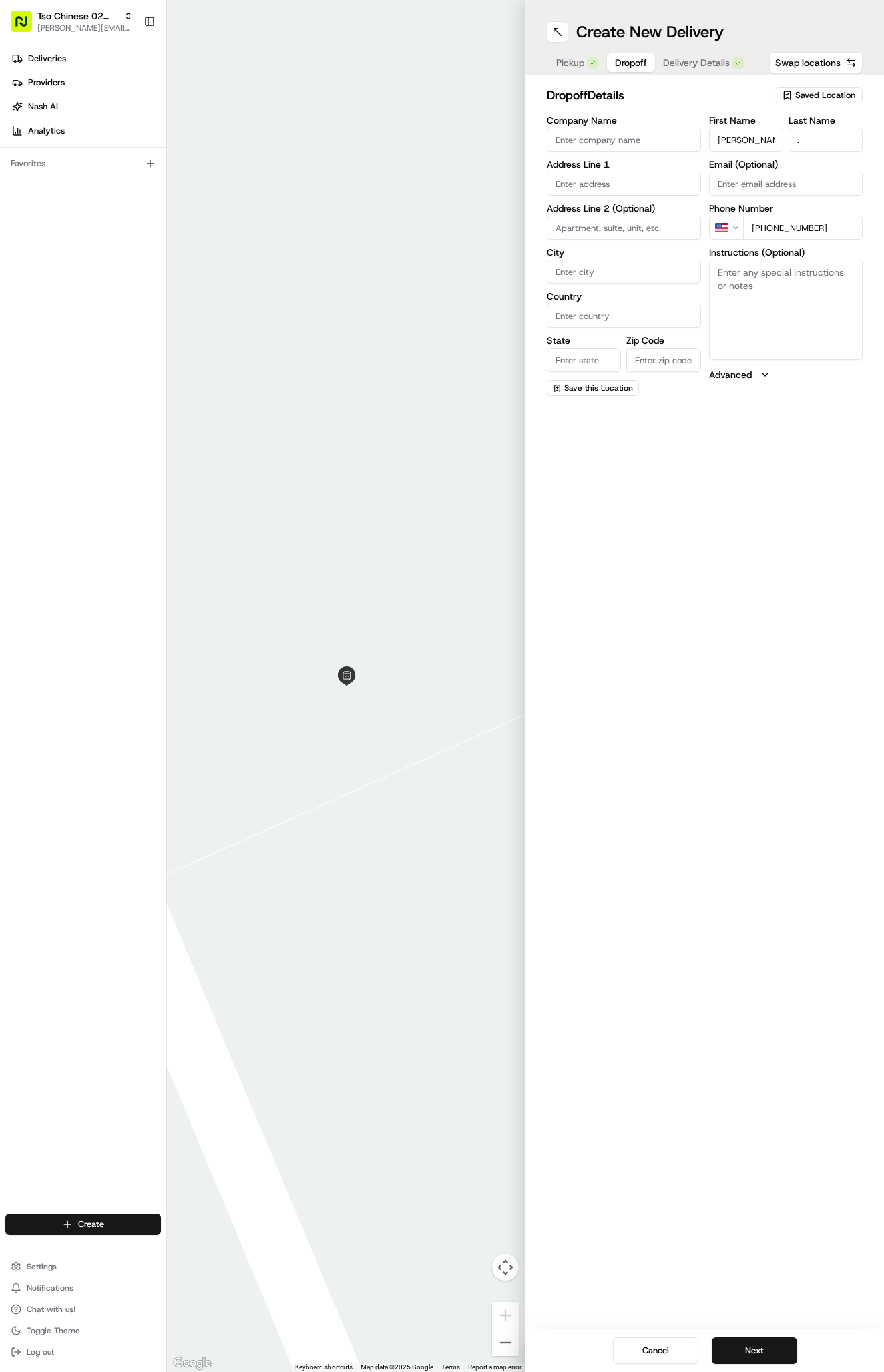
click at [766, 290] on textarea "Instructions (Optional)" at bounding box center [786, 309] width 154 height 100
paste textarea "Gate code is 4040. Tap “Entry Code” on the screen, enter code and press “Enter”…"
paste textarea "Hardrock Canyon"
paste textarea "Apt 1212"
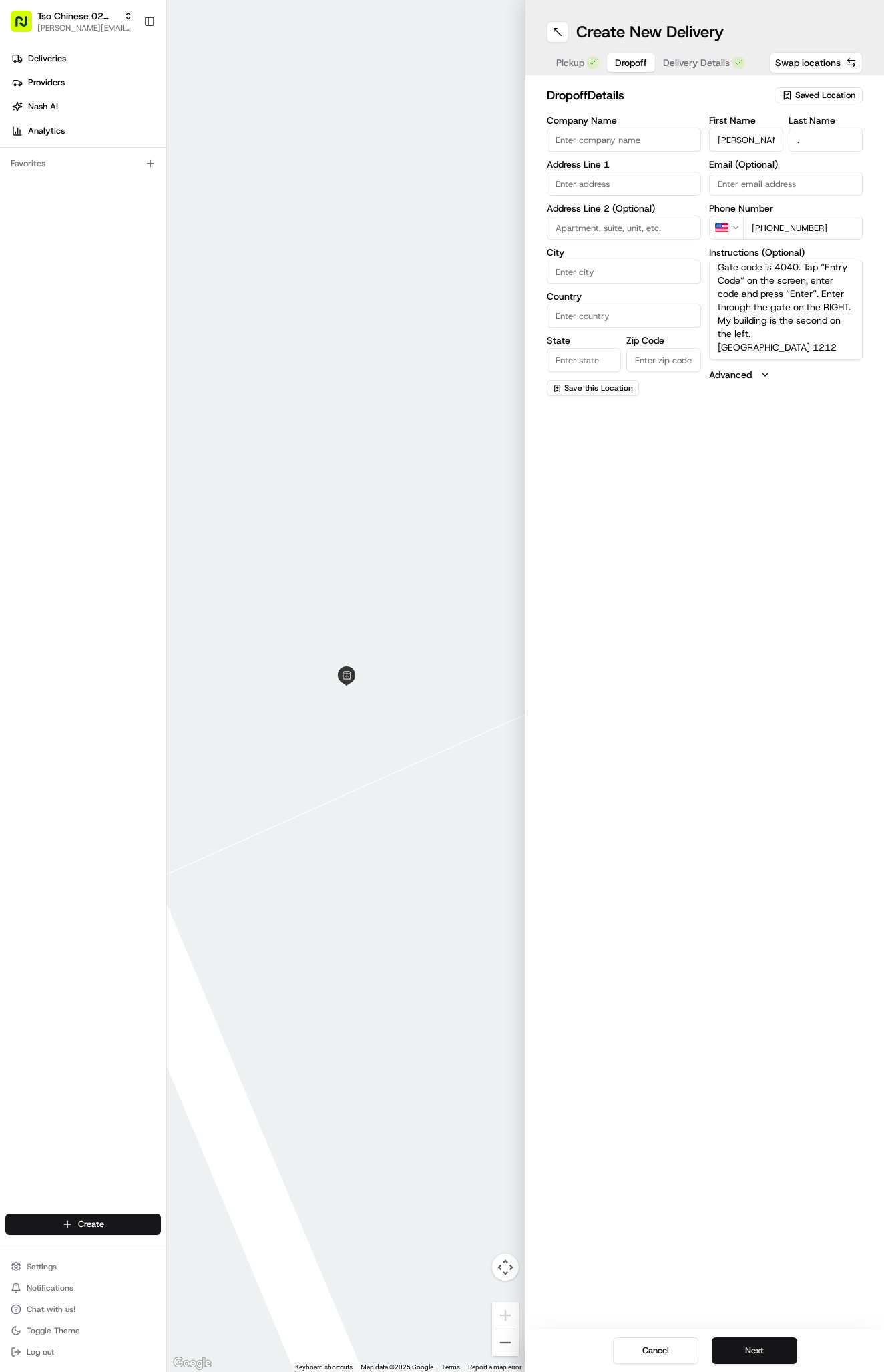
type textarea "Gate code is 4040. Tap “Entry Code” on the screen, enter code and press “Enter”…"
click at [758, 1349] on button "Next" at bounding box center [755, 1351] width 85 height 26
click at [601, 183] on input "text" at bounding box center [624, 184] width 154 height 24
paste input "10300 Jollyville Rd, Austin, TX 78759-5619, United States"
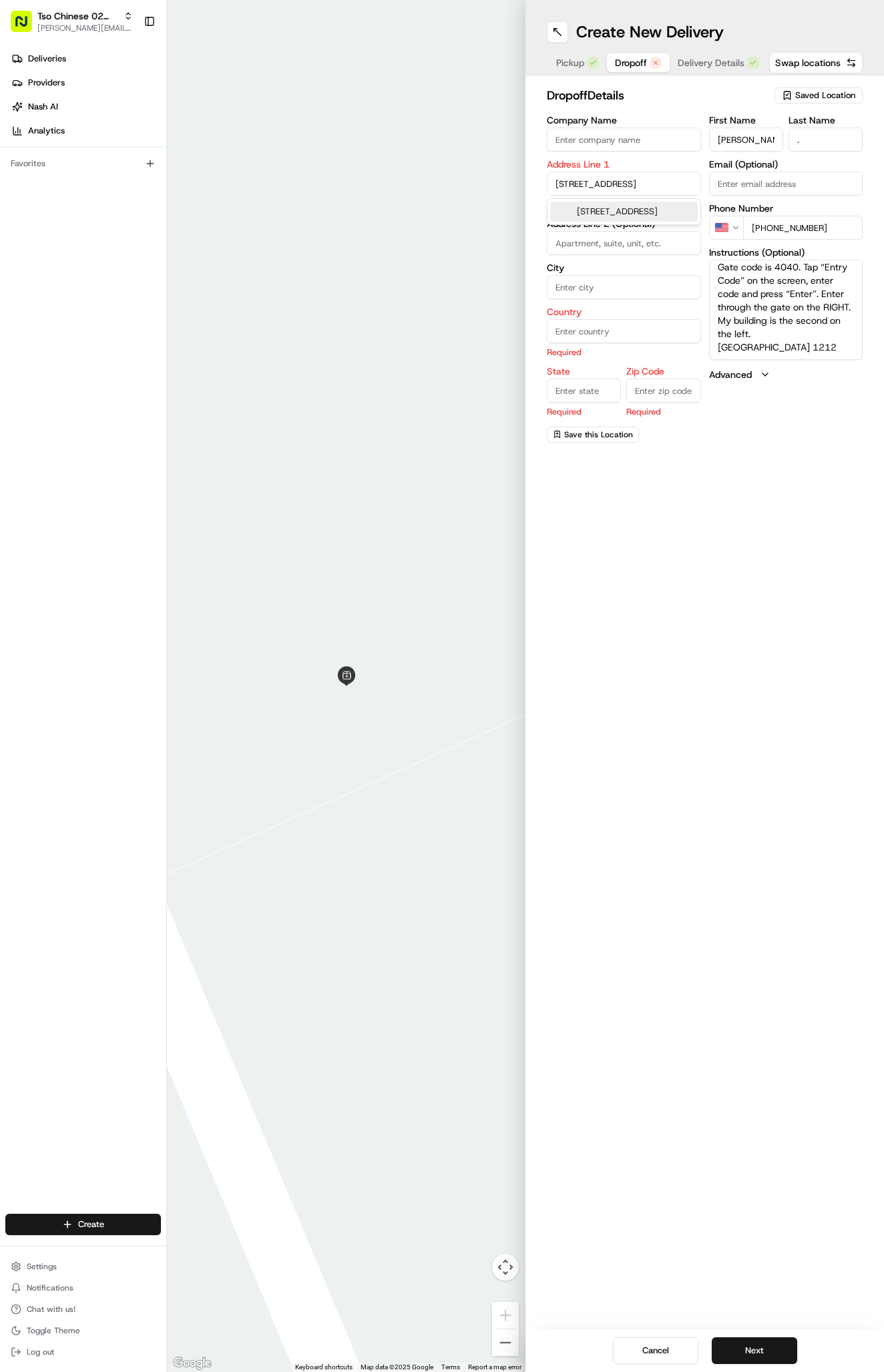
click at [646, 219] on div "10300 Jollyville Road, Austin, TX" at bounding box center [624, 212] width 148 height 20
type input "10300 Jollyville Road"
type input "Austin"
type input "[GEOGRAPHIC_DATA]"
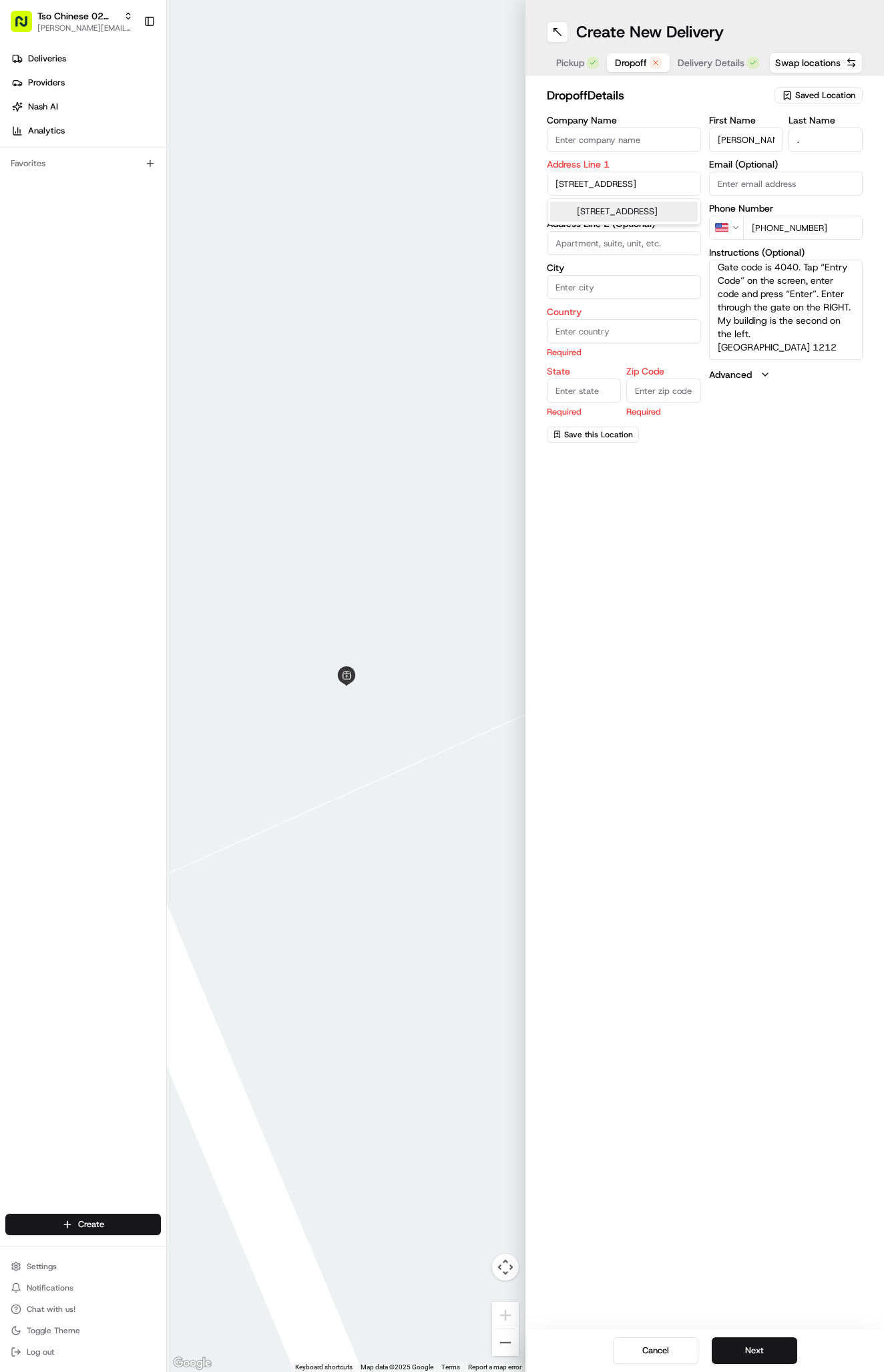
type input "78759"
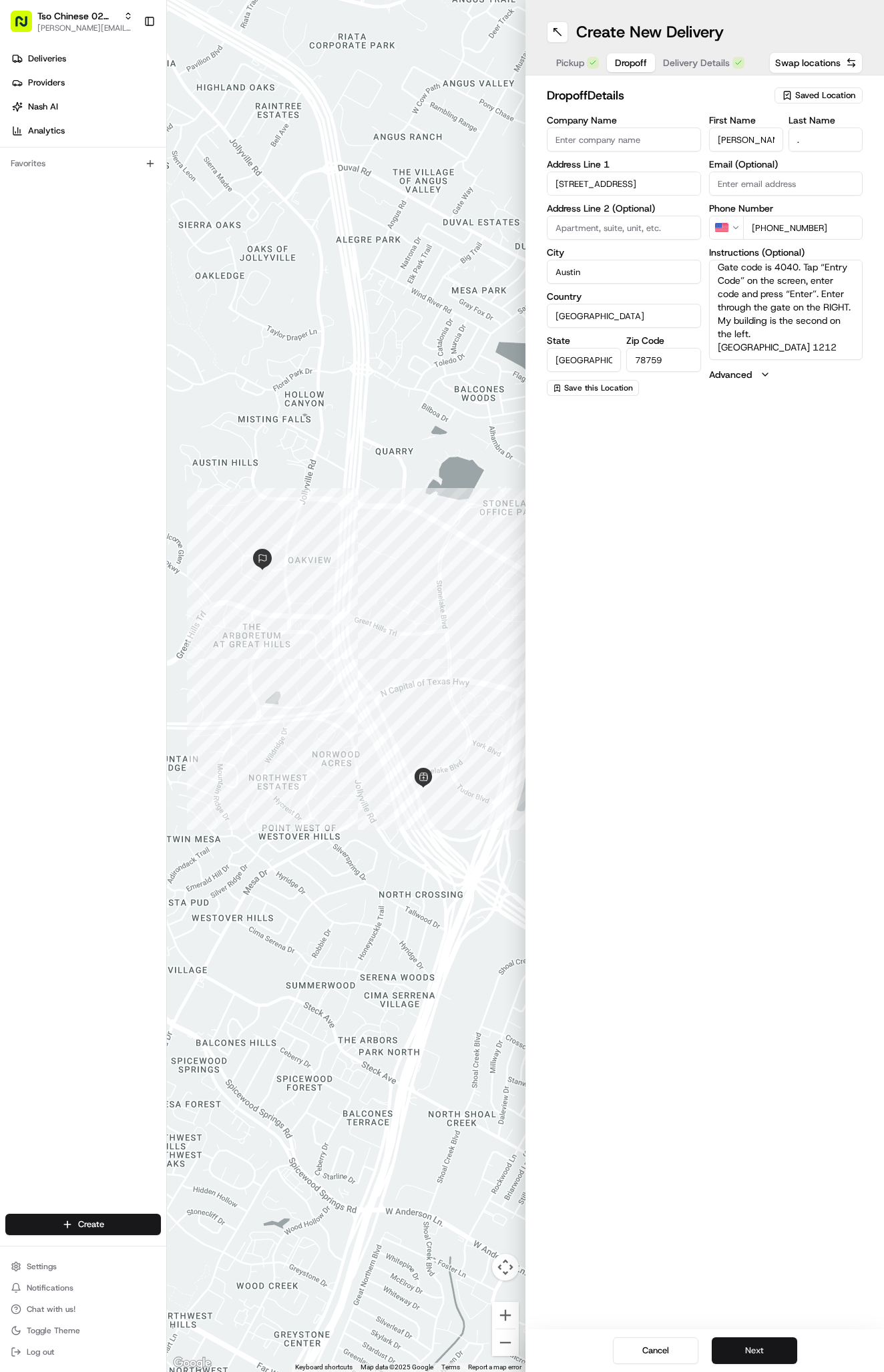
click at [714, 1342] on button "Next" at bounding box center [755, 1351] width 85 height 26
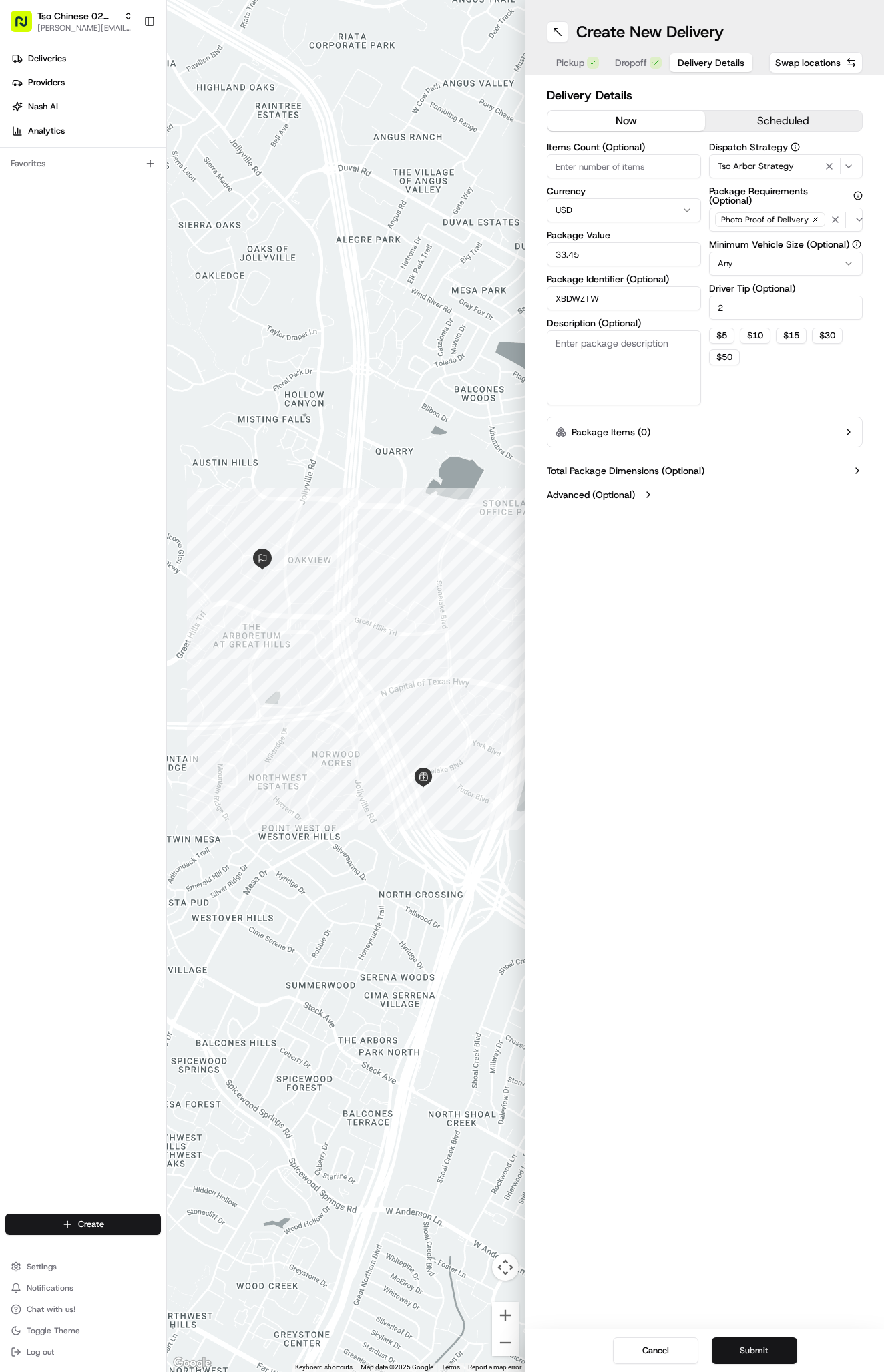
click at [714, 1342] on button "Submit" at bounding box center [755, 1351] width 85 height 26
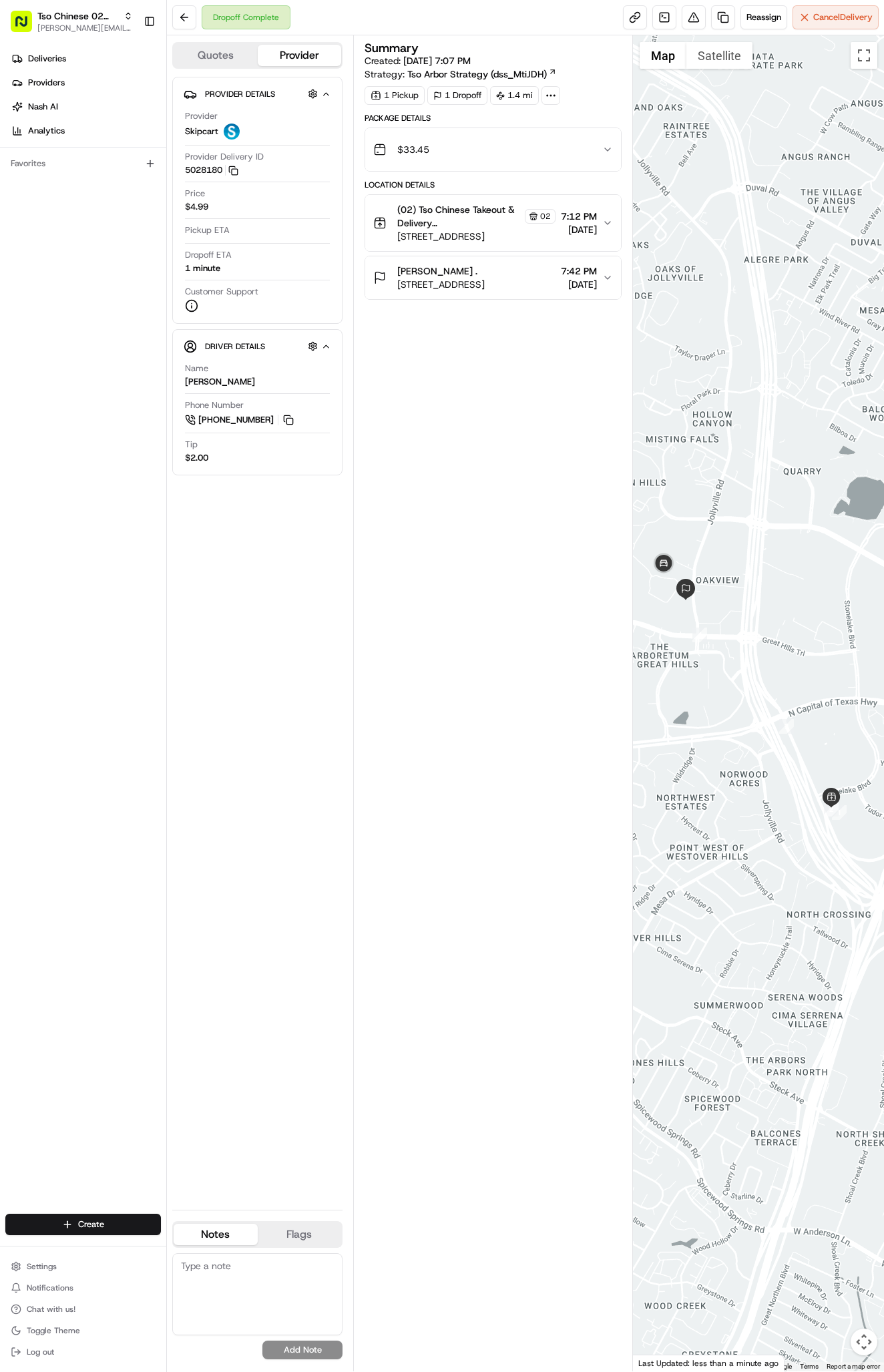
click at [121, 1229] on html "Tso Chinese 02 Arbor antonia@tsochinese.com Toggle Sidebar Deliveries Providers…" at bounding box center [442, 686] width 884 height 1372
click at [93, 1229] on html "Tso Chinese 02 Arbor antonia@tsochinese.com Toggle Sidebar Deliveries Providers…" at bounding box center [442, 686] width 884 height 1372
click at [198, 1246] on link "Delivery" at bounding box center [241, 1250] width 149 height 24
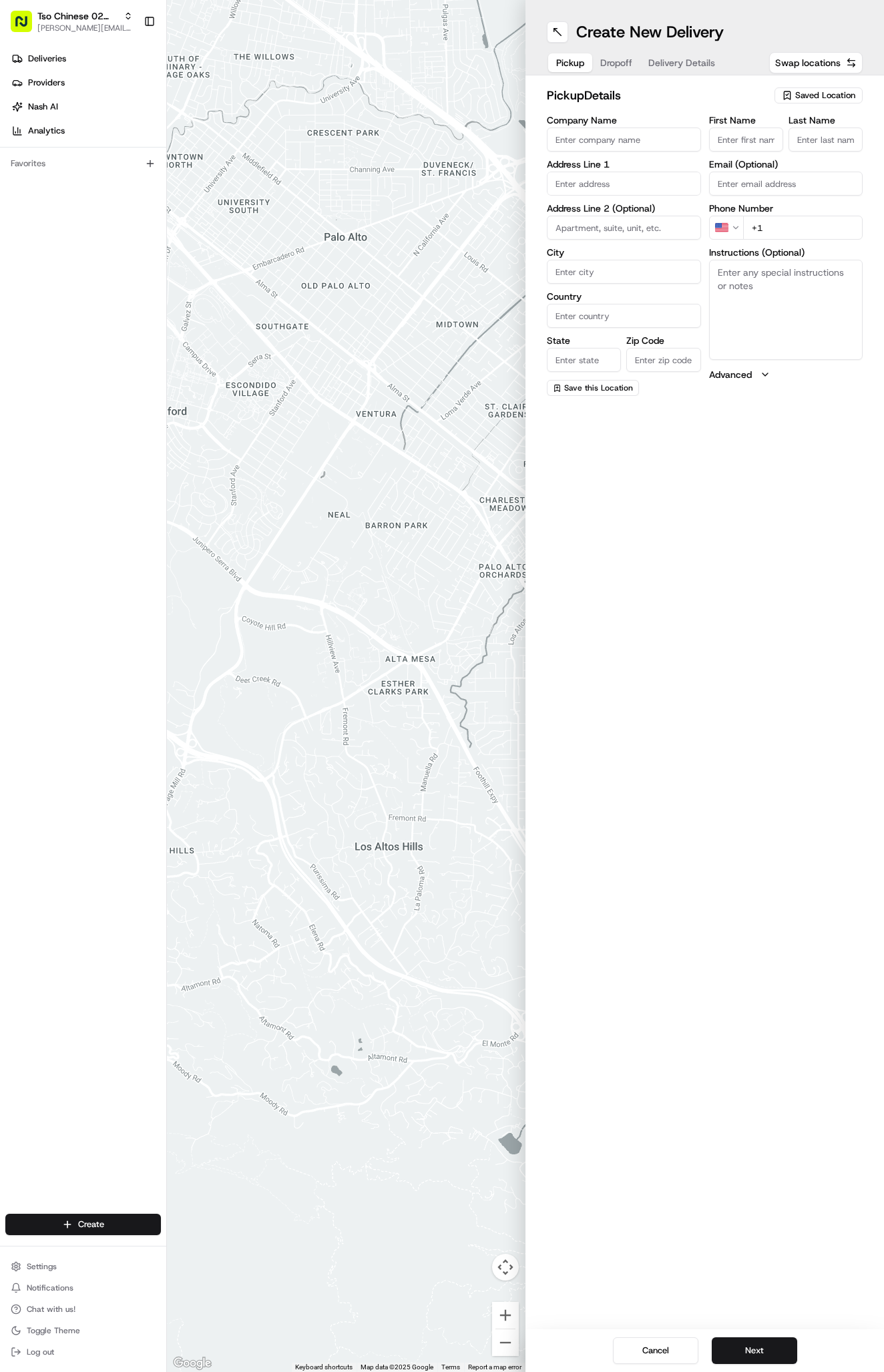
drag, startPoint x: 373, startPoint y: 503, endPoint x: 806, endPoint y: 98, distance: 592.9
click at [806, 97] on span "Saved Location" at bounding box center [826, 95] width 60 height 12
click at [814, 136] on div "(02) Tso Chinese Takeout & Delivery [GEOGRAPHIC_DATA] (02)" at bounding box center [788, 152] width 191 height 32
type input "(02) Tso Chinese Takeout & Delivery [GEOGRAPHIC_DATA]"
type input "Bldg E Ste 402"
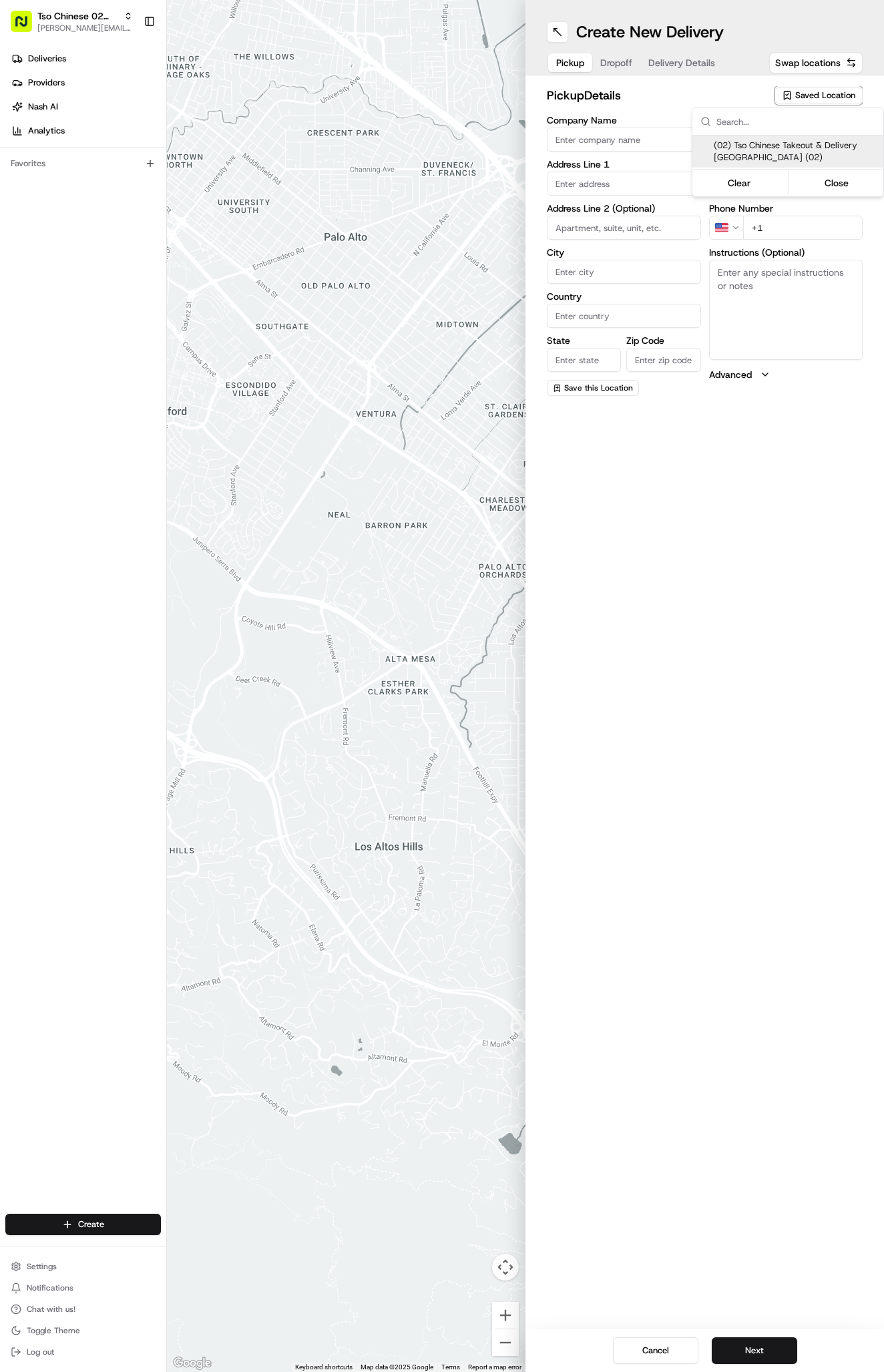
type input "Austin"
type input "US"
type input "[GEOGRAPHIC_DATA]"
type input "78759"
type input "Tso Chinese"
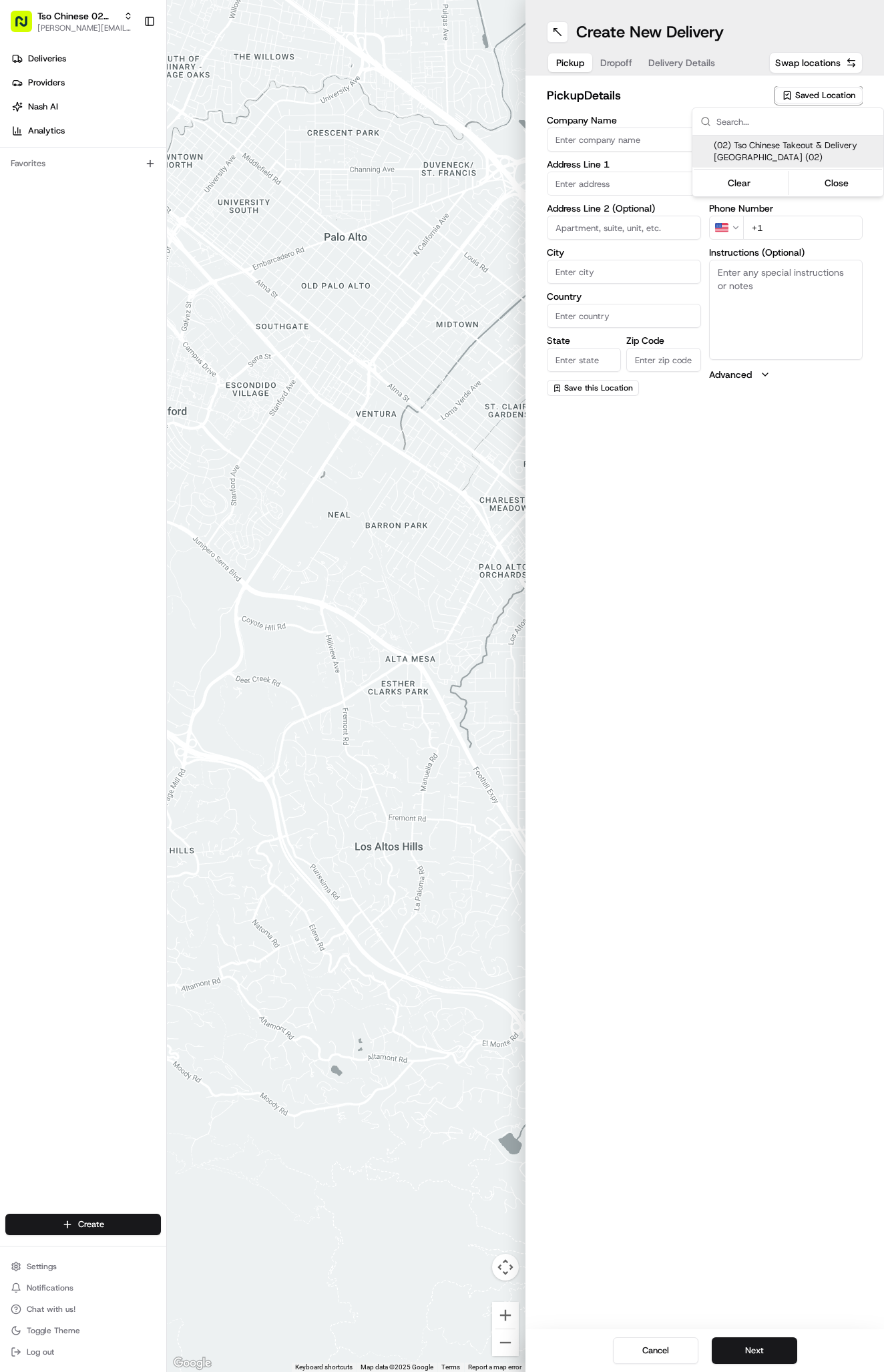
type input "Arboretum Crossing Manager"
type input "[EMAIL_ADDRESS][DOMAIN_NAME]"
type input "[PHONE_NUMBER]"
type textarea "Submit a picture displaying address & food as Proof of Delivery. Envía una foto…"
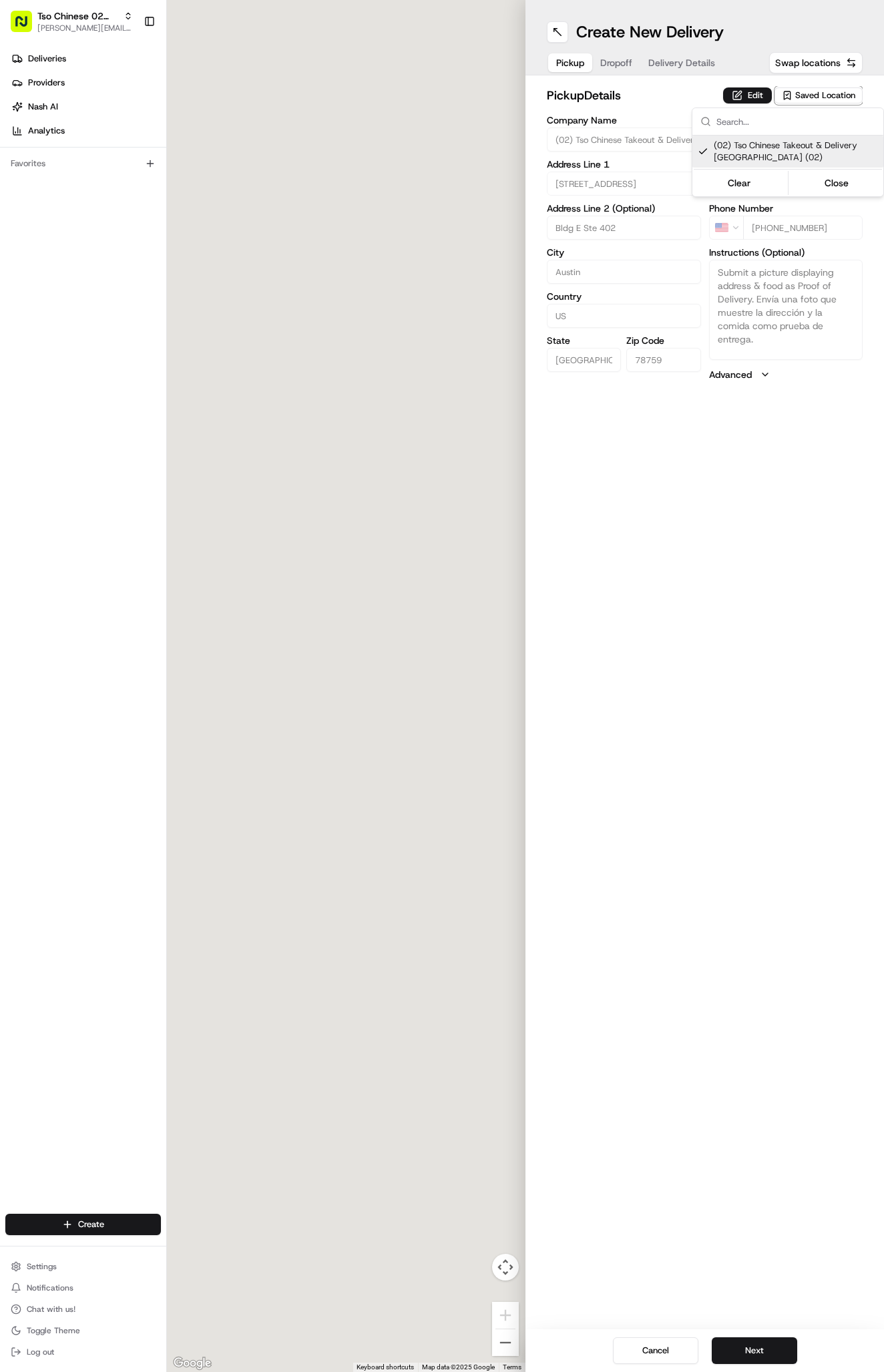
type input "[STREET_ADDRESS]"
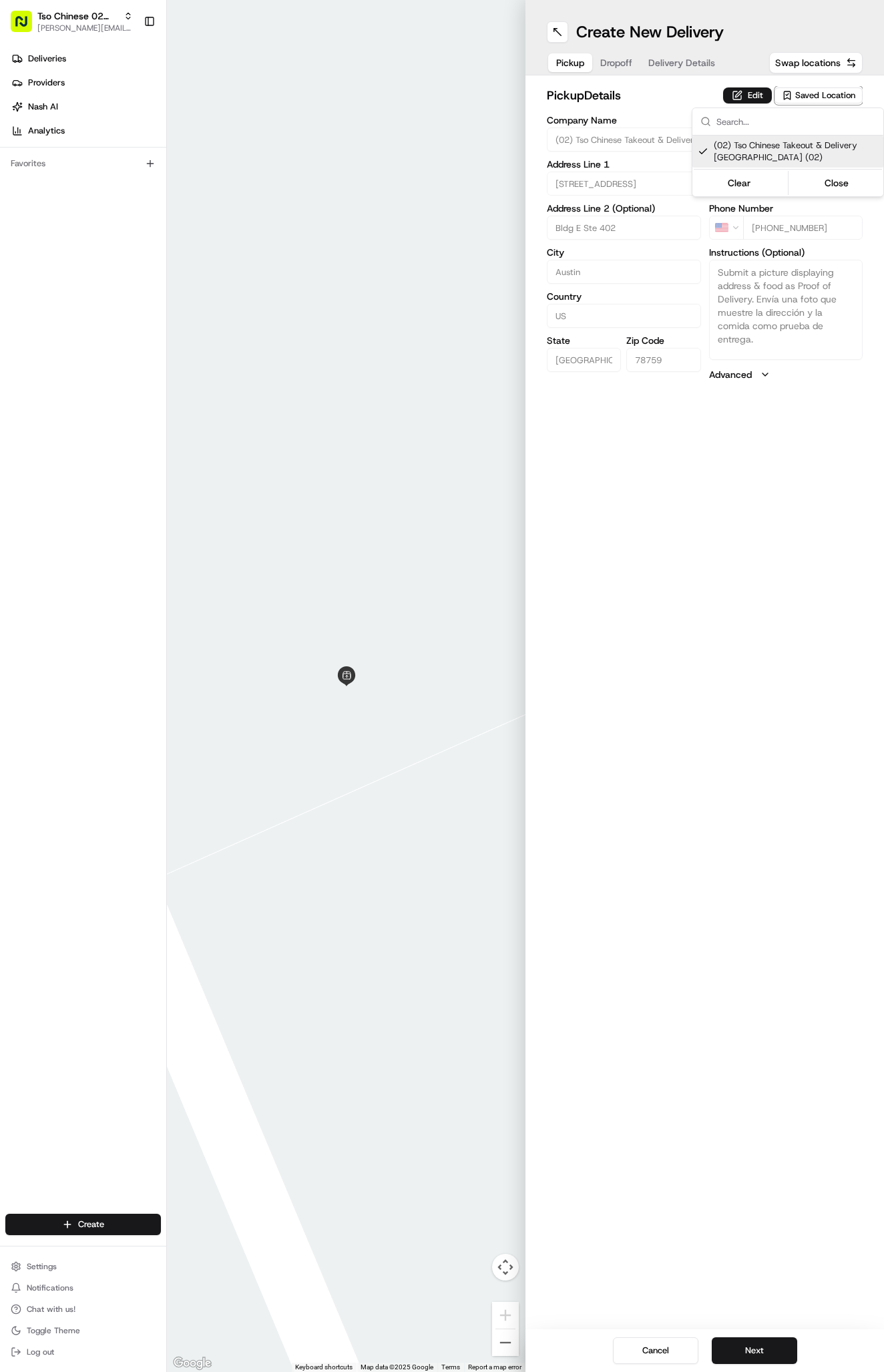
click at [687, 73] on html "Tso Chinese 02 Arbor antonia@tsochinese.com Toggle Sidebar Deliveries Providers…" at bounding box center [442, 686] width 884 height 1372
click at [687, 63] on span "Delivery Details" at bounding box center [681, 63] width 67 height 14
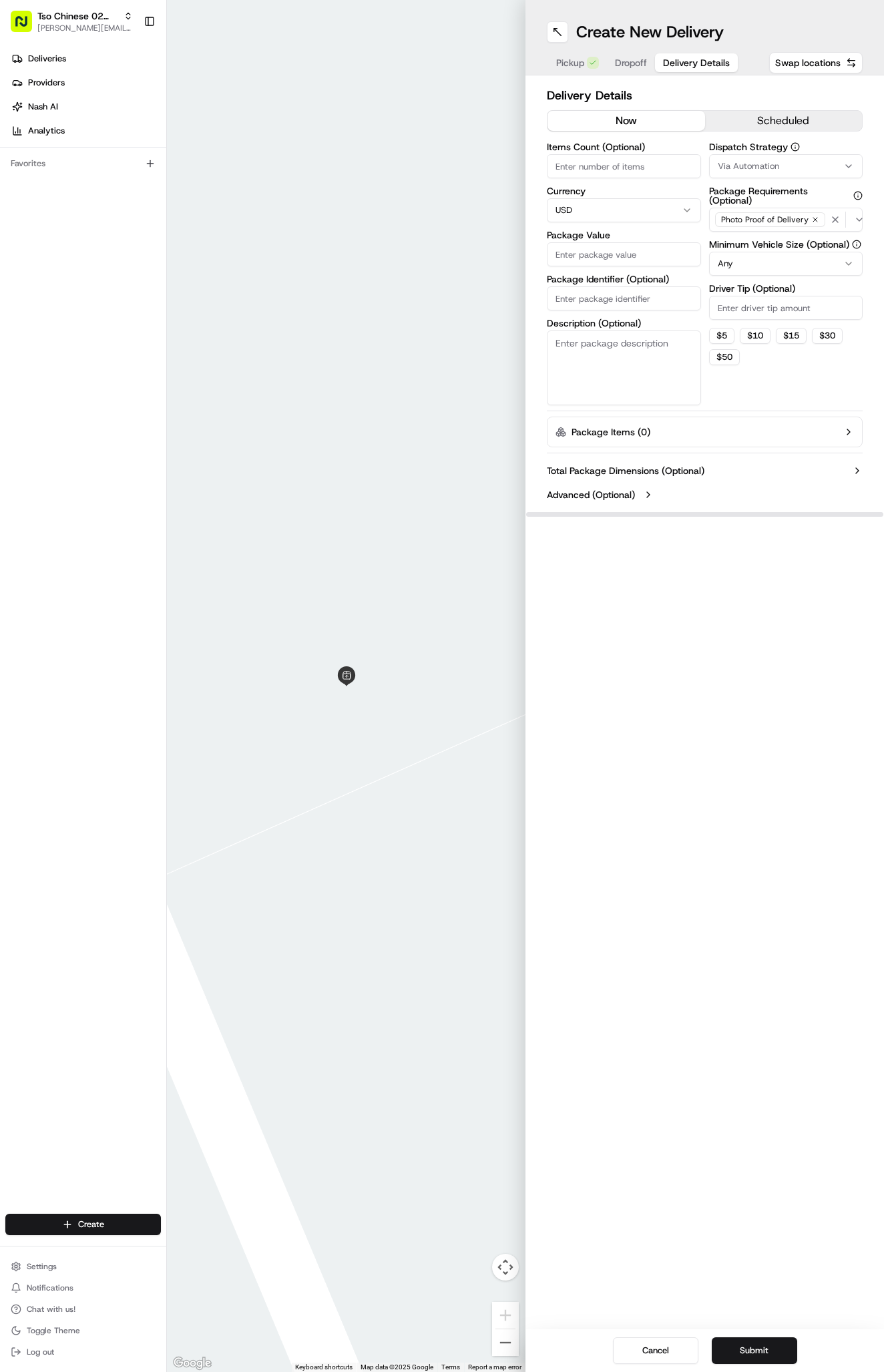
click at [751, 160] on span "Via Automation" at bounding box center [748, 166] width 61 height 12
click at [759, 233] on span "Tso Arbor Strategy" at bounding box center [796, 239] width 164 height 12
click at [759, 324] on html "Tso Chinese 02 Arbor antonia@tsochinese.com Toggle Sidebar Deliveries Providers…" at bounding box center [442, 686] width 884 height 1372
click at [759, 318] on input "Driver Tip (Optional)" at bounding box center [786, 307] width 154 height 24
type input "2"
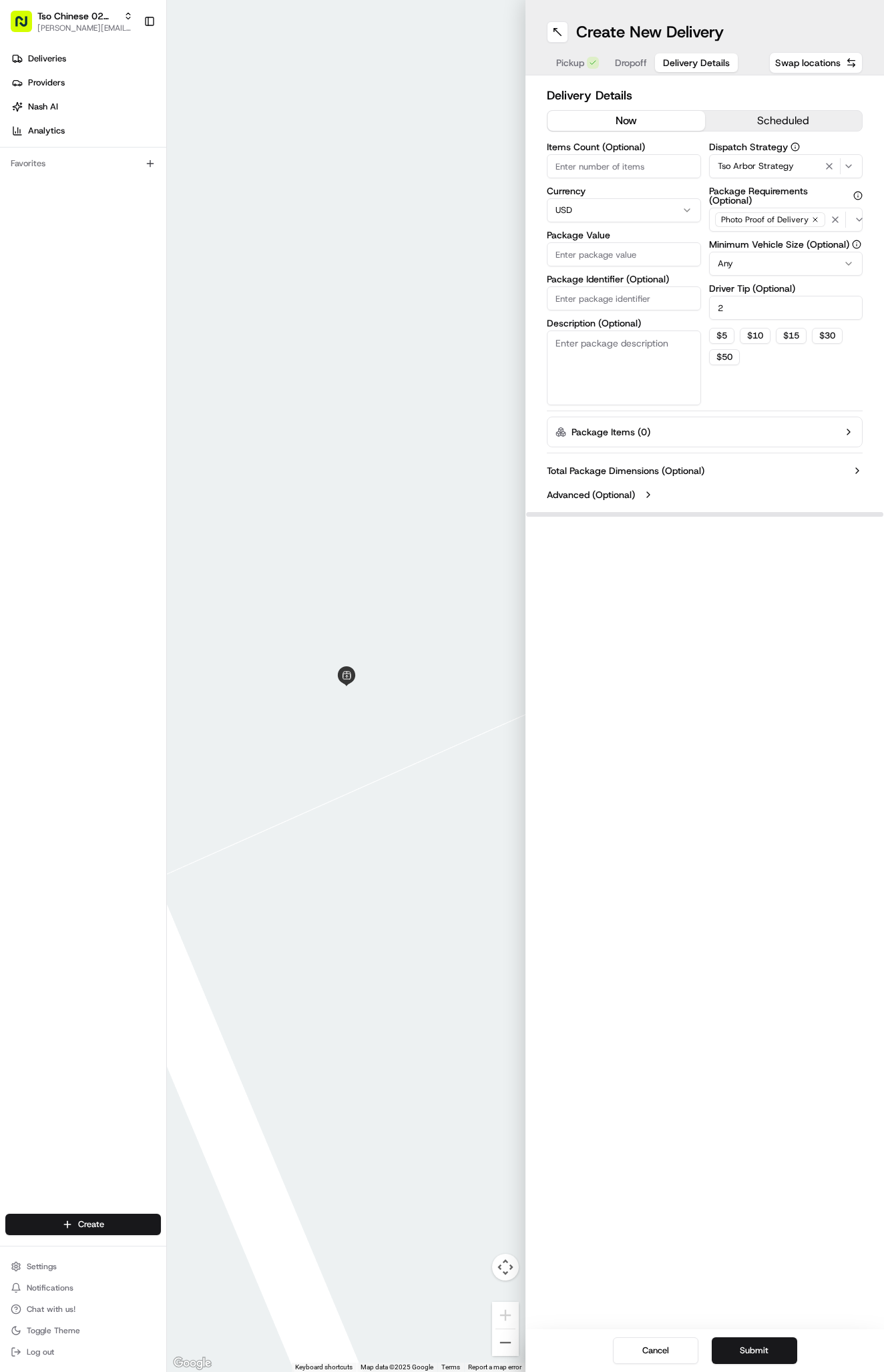
click at [638, 301] on input "Package Identifier (Optional)" at bounding box center [624, 298] width 154 height 24
paste input "7TDJ13W"
type input "7TDJ13W"
click at [569, 257] on input "Package Value" at bounding box center [624, 254] width 154 height 24
type input "45.3"
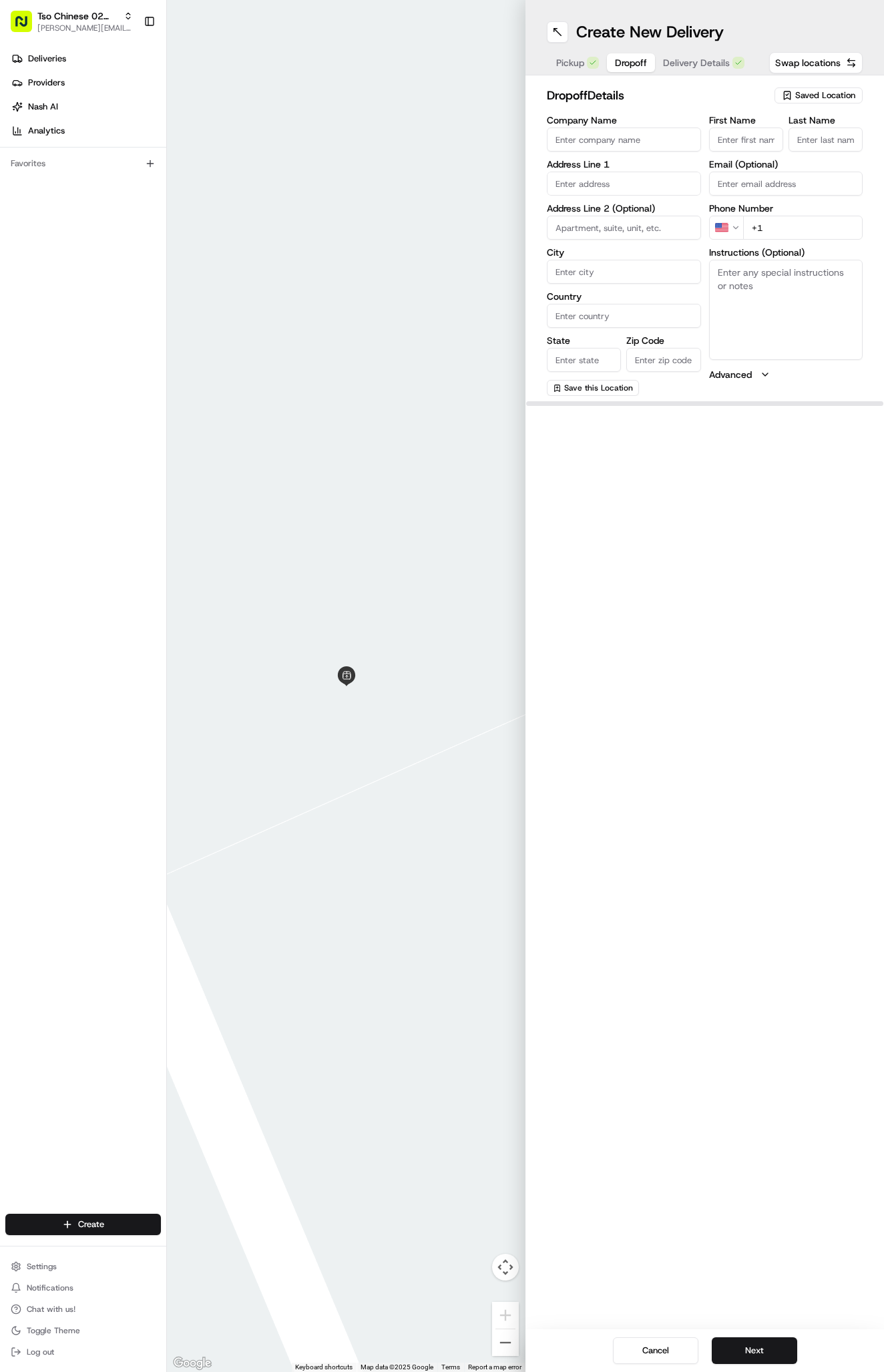
click at [644, 70] on button "Dropoff" at bounding box center [630, 62] width 48 height 18
paste input "Steven Tran"
type input "Steven Tran"
type input "."
paste input "832 692 4635"
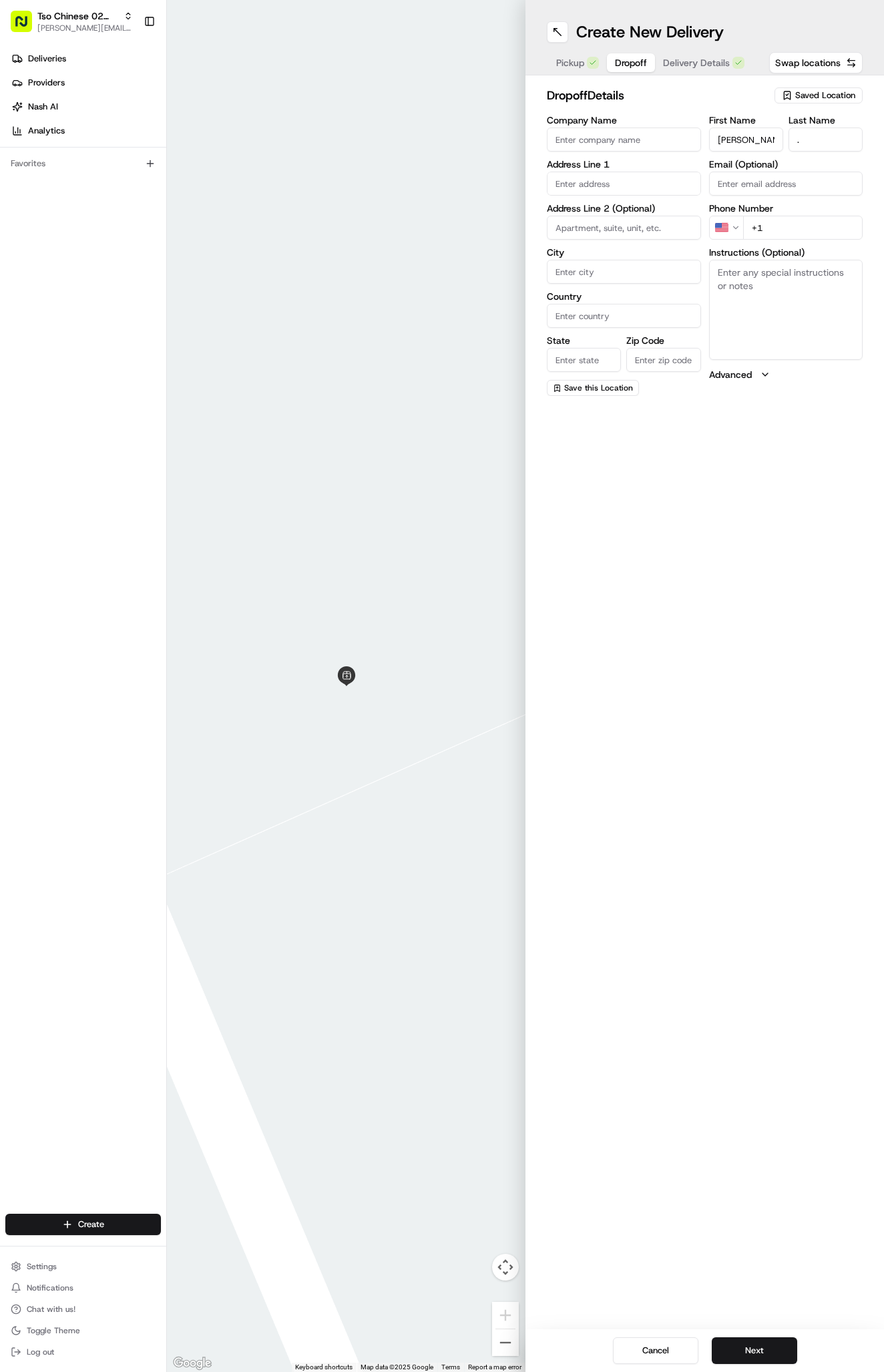
type input "+1 832 692 4635"
click at [595, 187] on input "text" at bounding box center [624, 184] width 154 height 24
paste input "3612 Tudor Blvd, Austin, TX 78759-6564, United States"
click at [653, 211] on div "3612 Tudor Boulevard, Austin, TX 78759, United States" at bounding box center [624, 212] width 148 height 20
type input "3612 Tudor Blvd, Austin, TX 78759, USA"
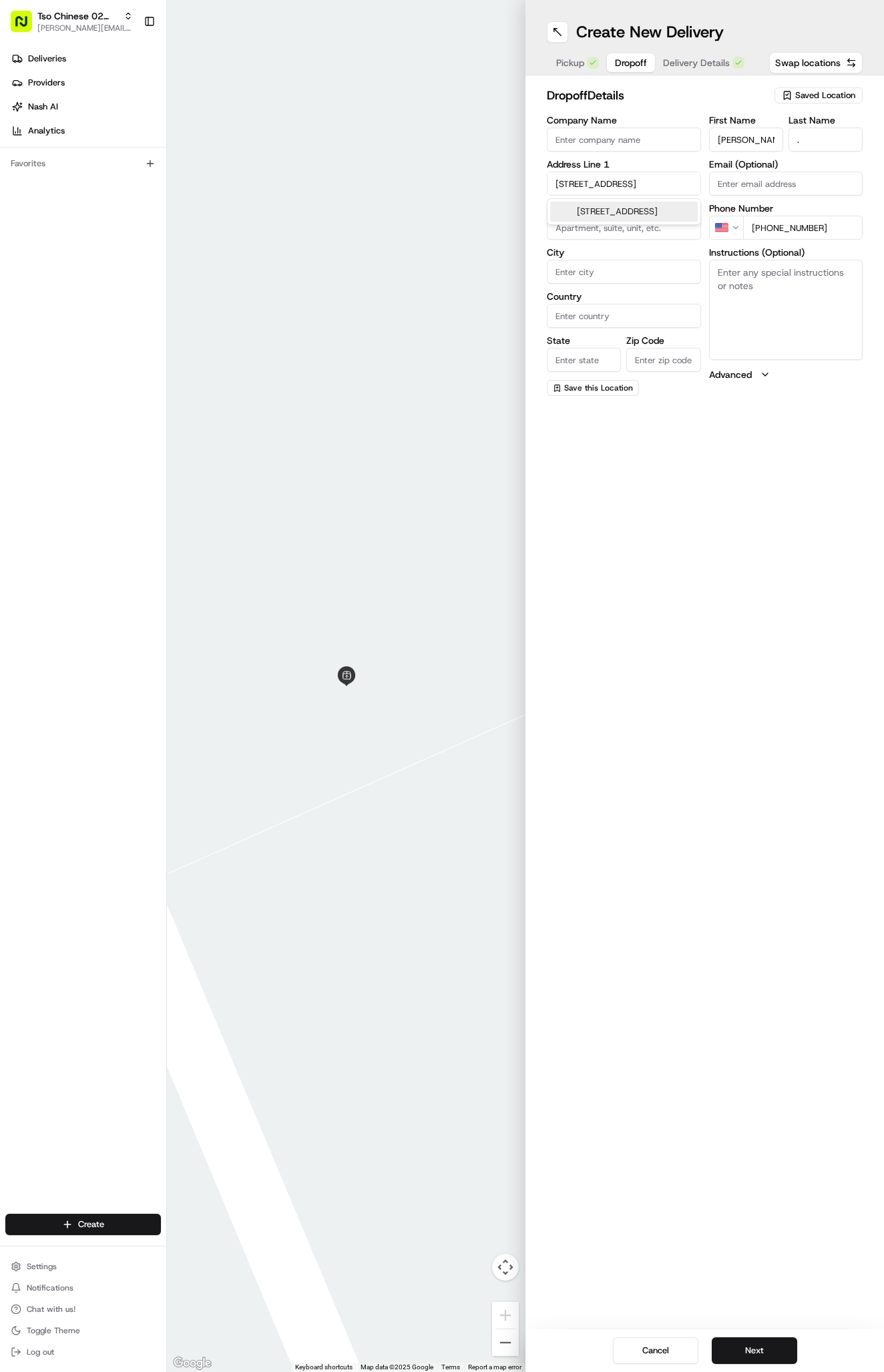
type input "Austin"
type input "[GEOGRAPHIC_DATA]"
type input "78759"
type input "3612 Tudor Boulevard"
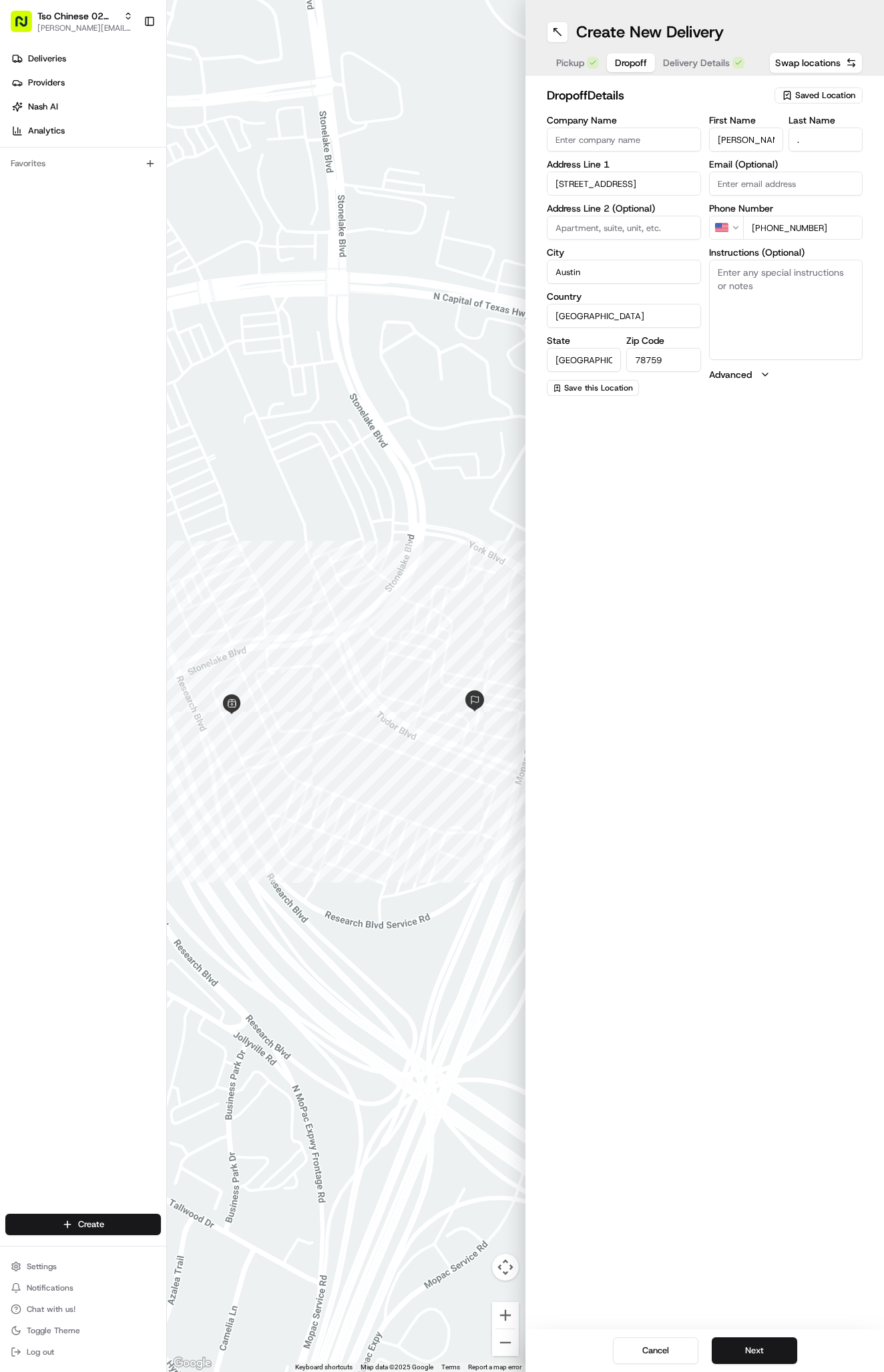
click at [771, 311] on textarea "Instructions (Optional)" at bounding box center [786, 309] width 154 height 100
paste textarea "409"
type textarea "409"
click at [763, 1355] on button "Next" at bounding box center [755, 1351] width 85 height 26
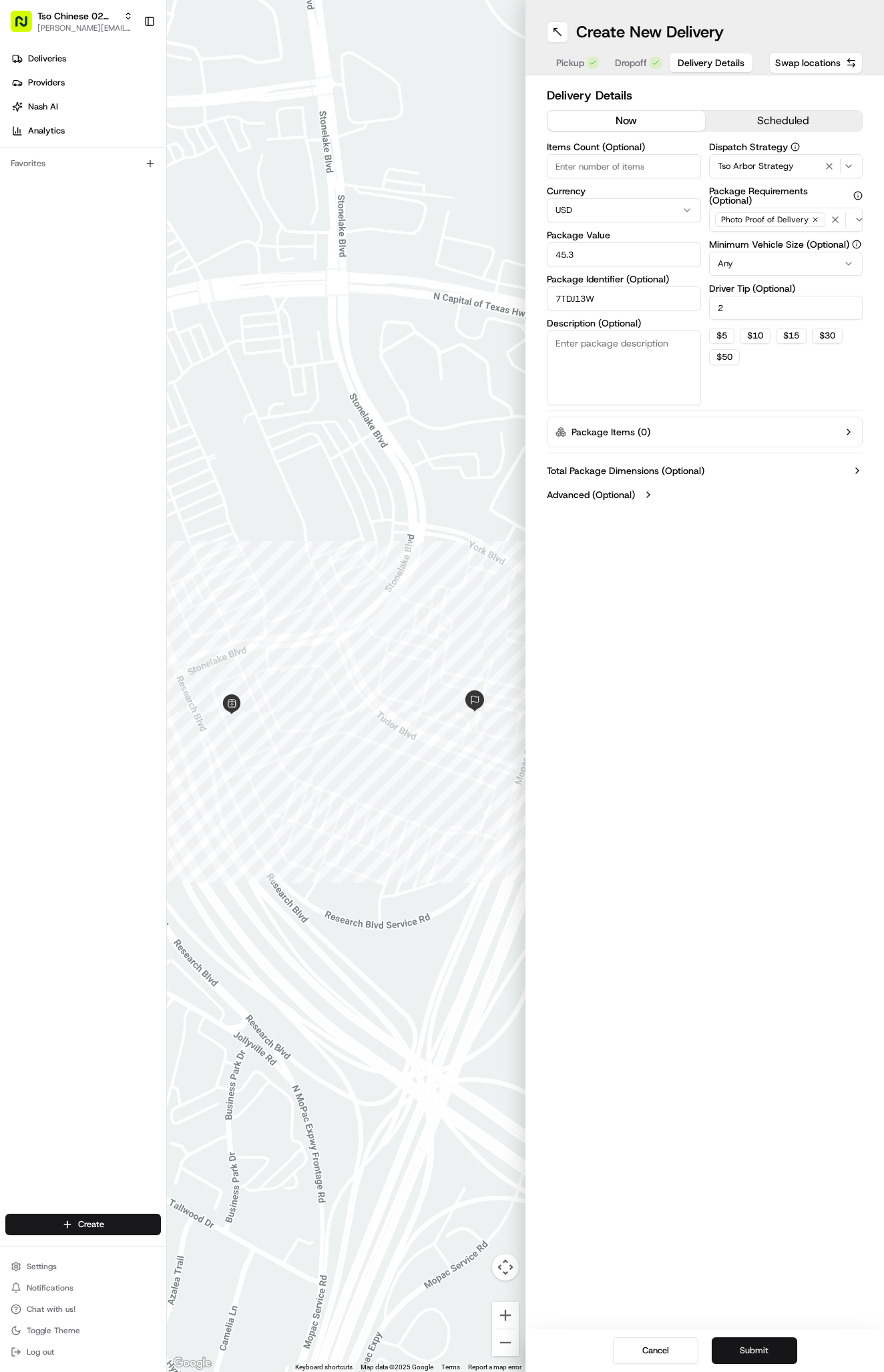
click at [763, 1355] on button "Submit" at bounding box center [755, 1351] width 85 height 26
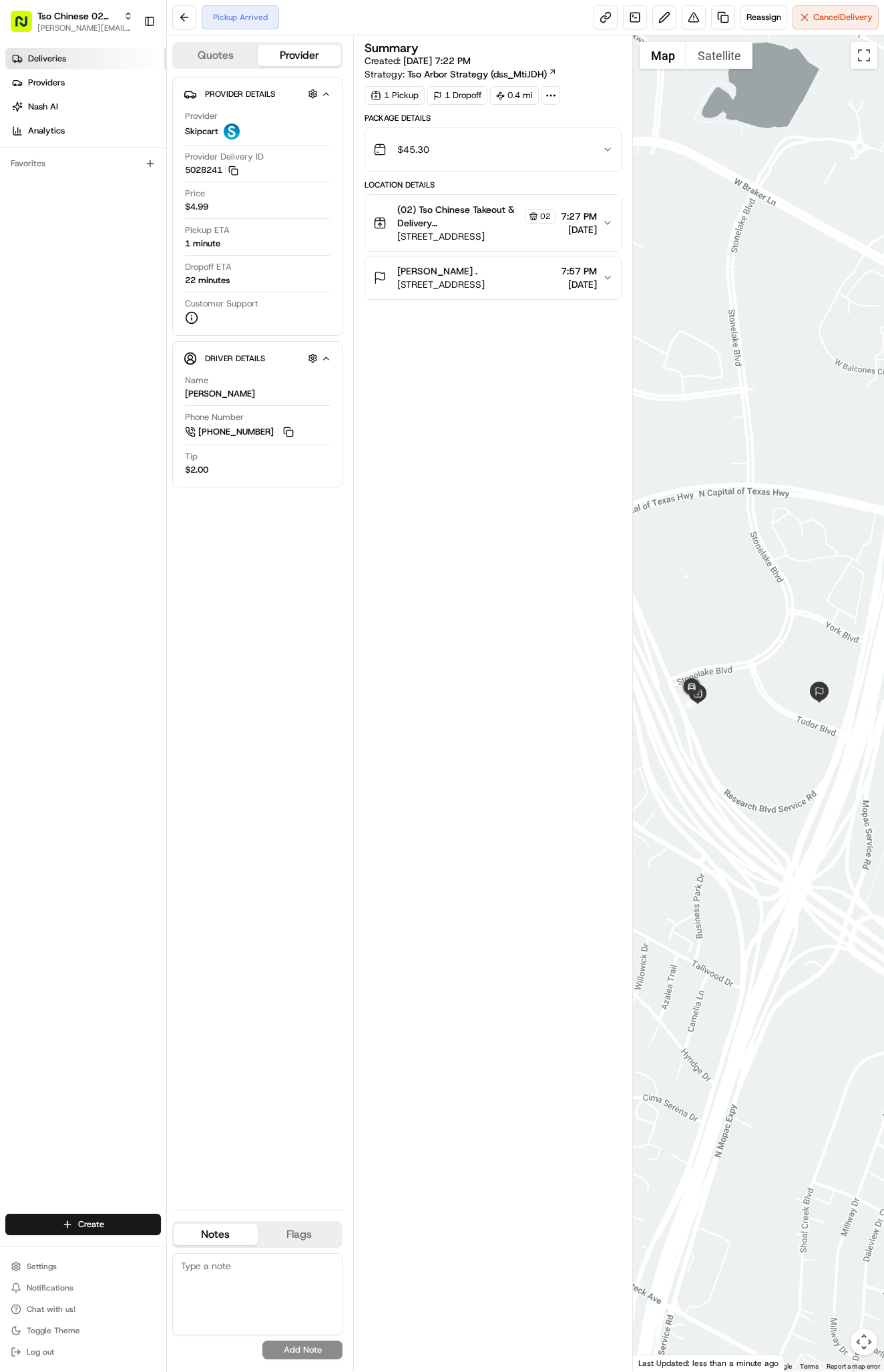
click at [57, 61] on span "Deliveries" at bounding box center [47, 58] width 38 height 12
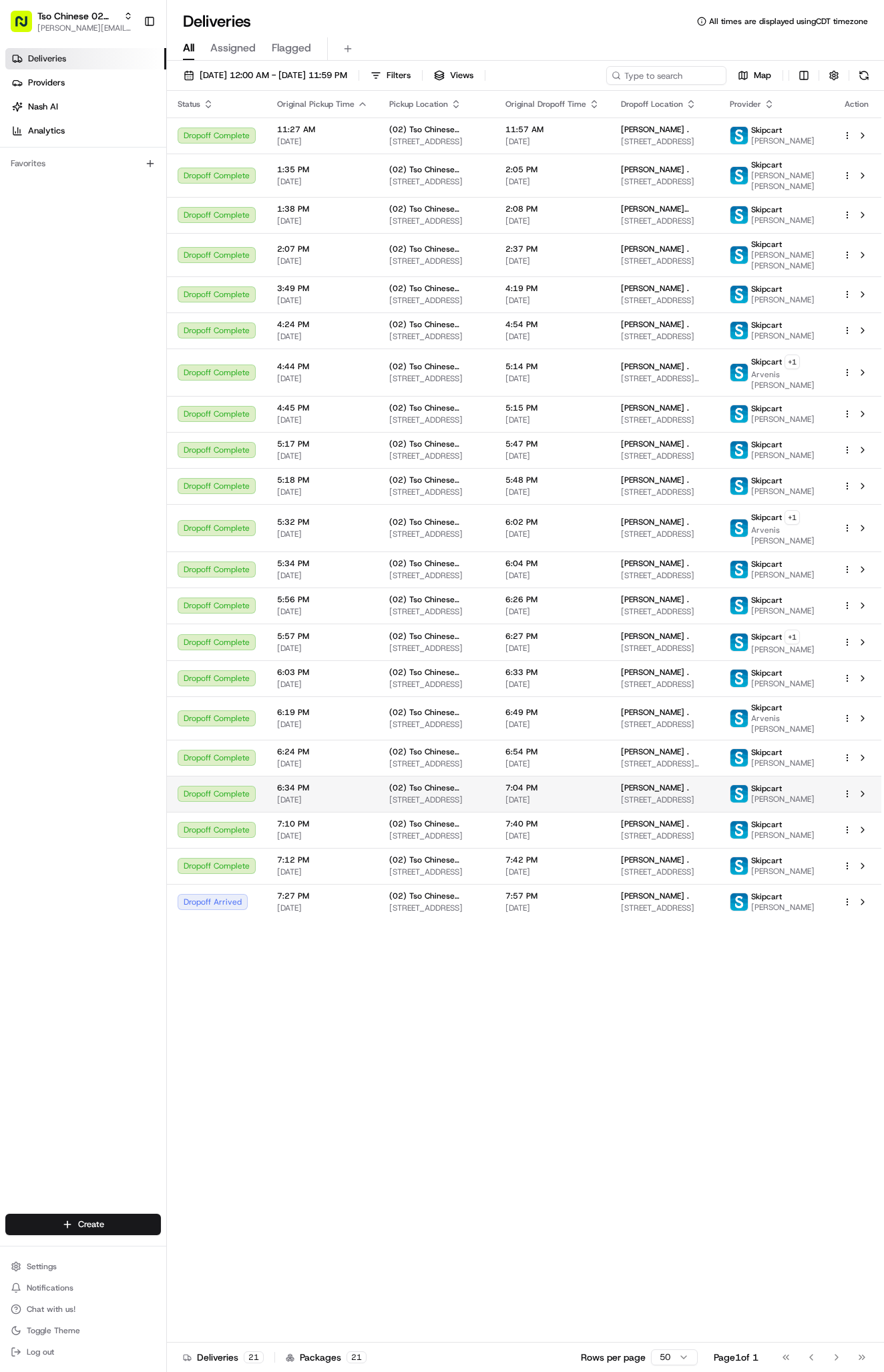
click at [701, 794] on div "Jessica Wright ." at bounding box center [663, 788] width 86 height 11
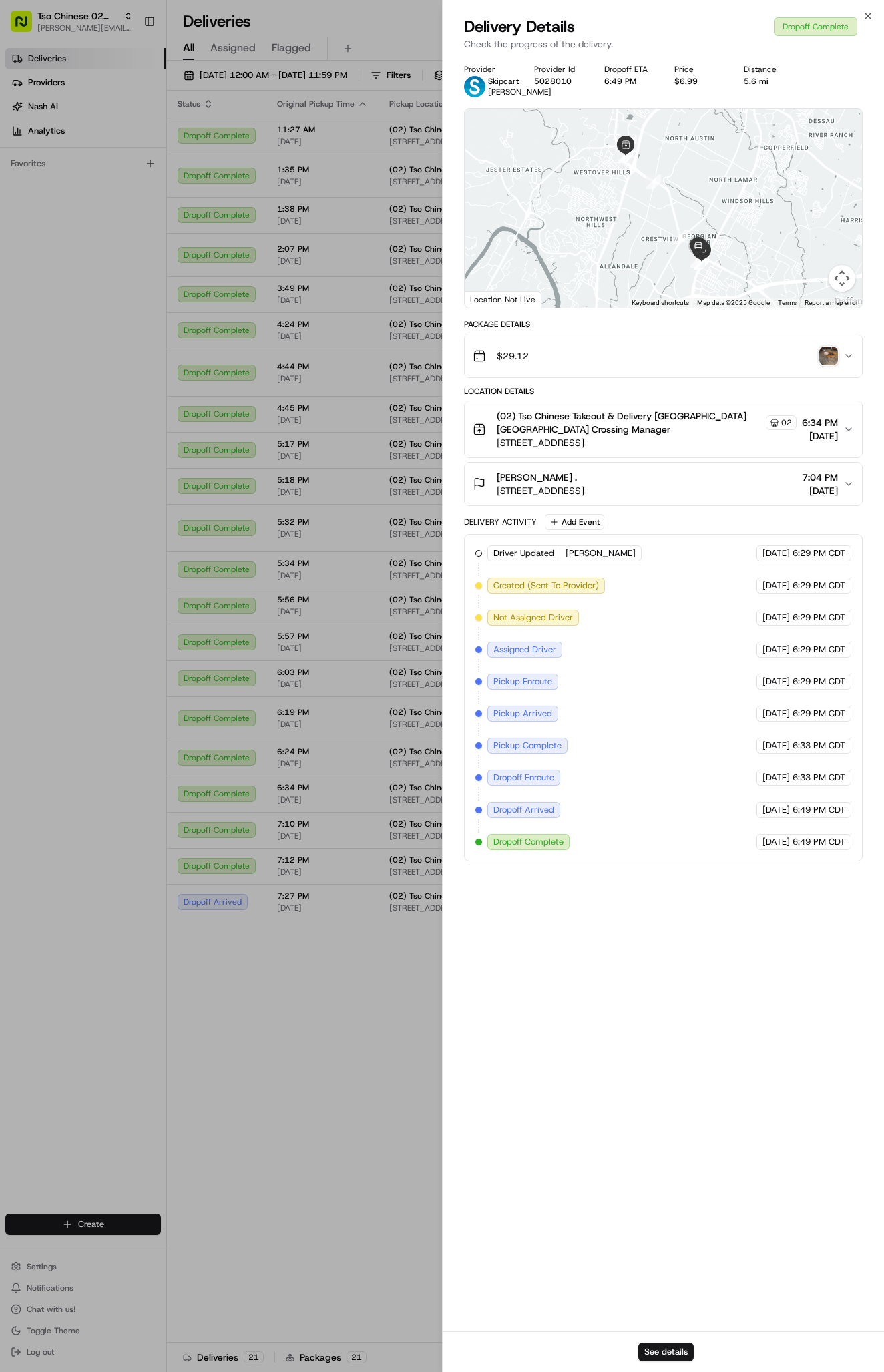
click at [831, 360] on img "button" at bounding box center [828, 356] width 18 height 18
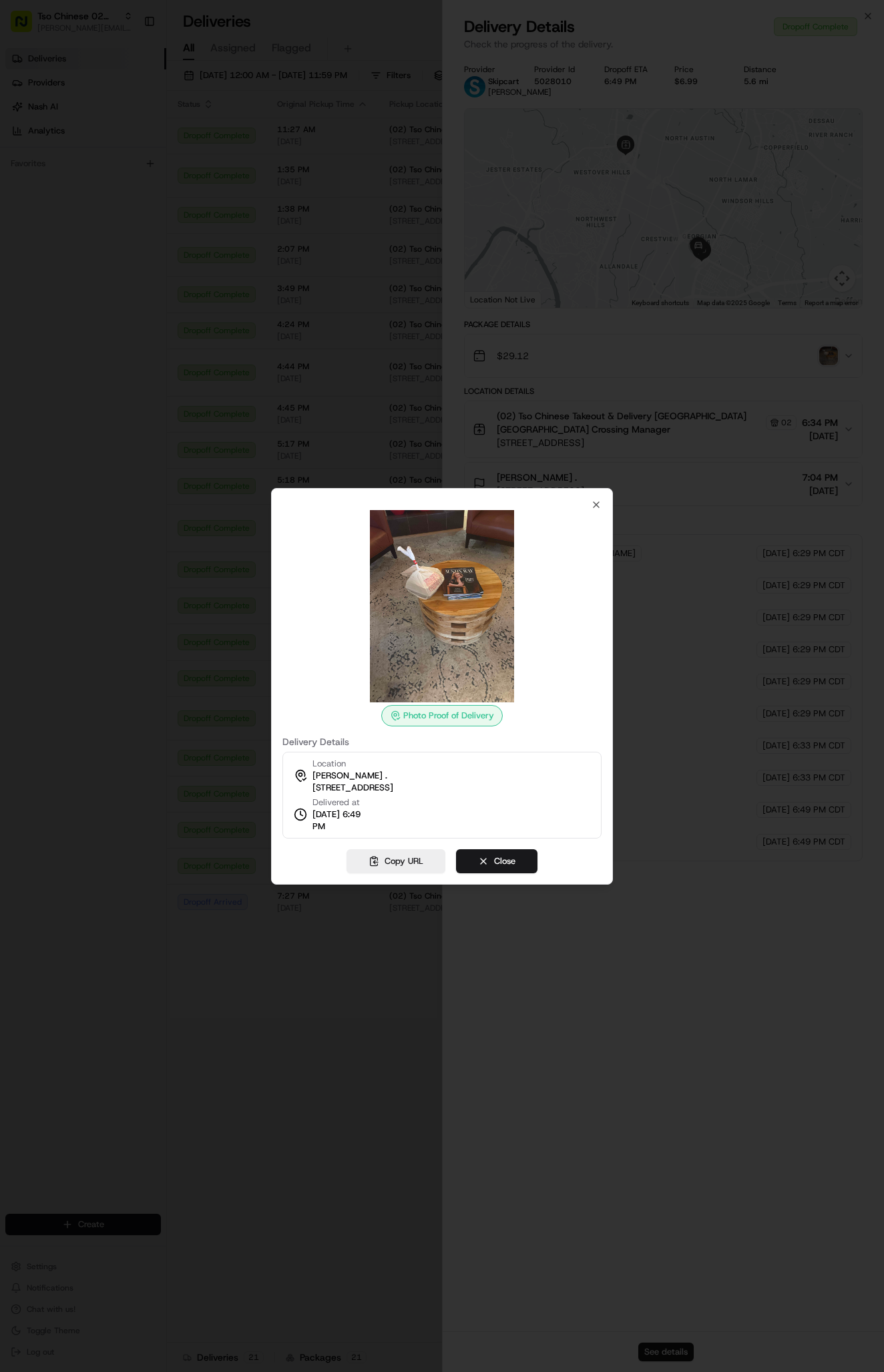
click at [400, 394] on div at bounding box center [442, 686] width 884 height 1372
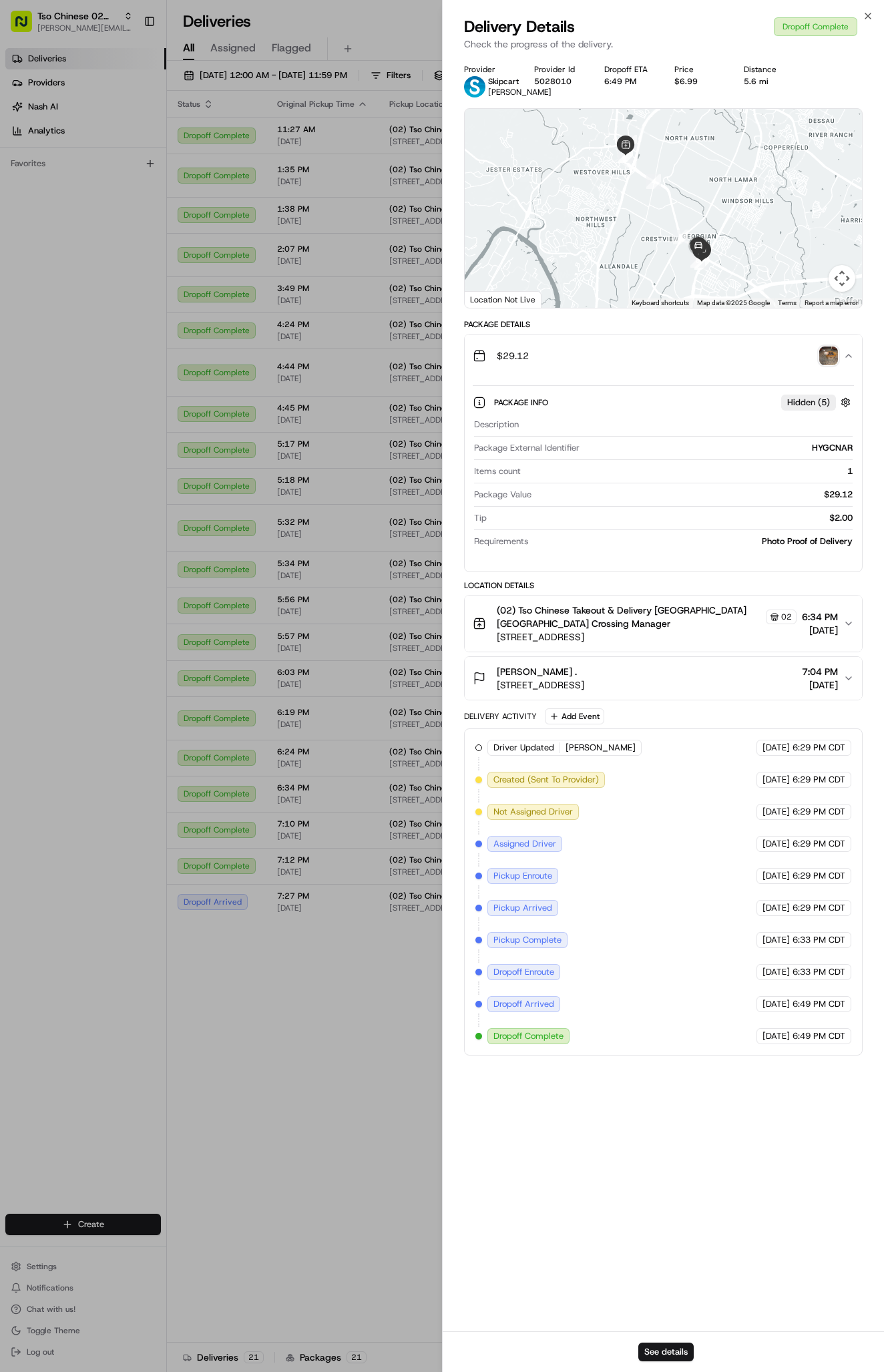
click at [777, 692] on div "Jessica Wright . 7522 N Interstate 35 Frontage Rd, Austin, TX 78752, USA 7:04 P…" at bounding box center [658, 678] width 370 height 26
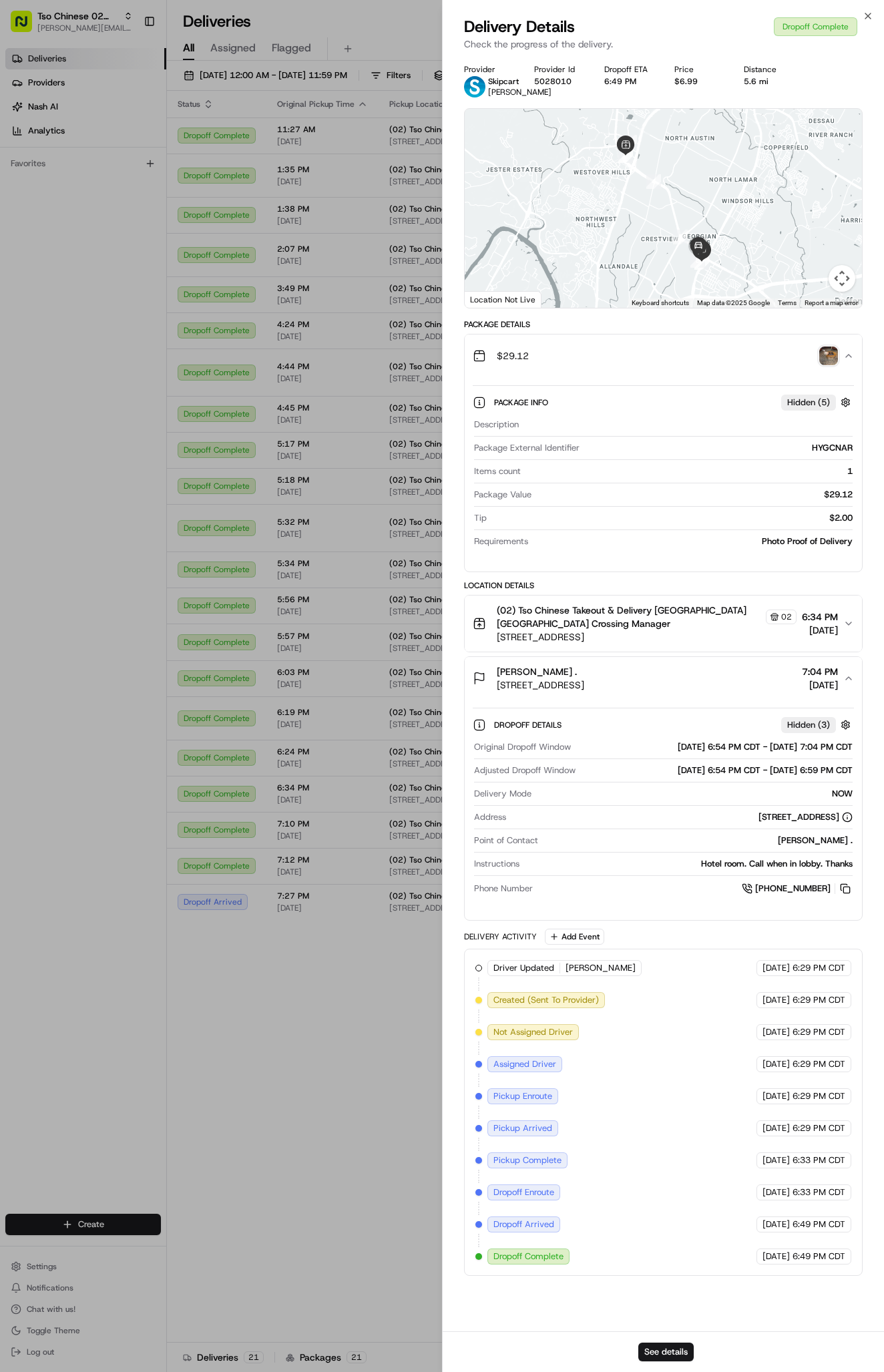
click at [822, 365] on img "button" at bounding box center [828, 356] width 18 height 18
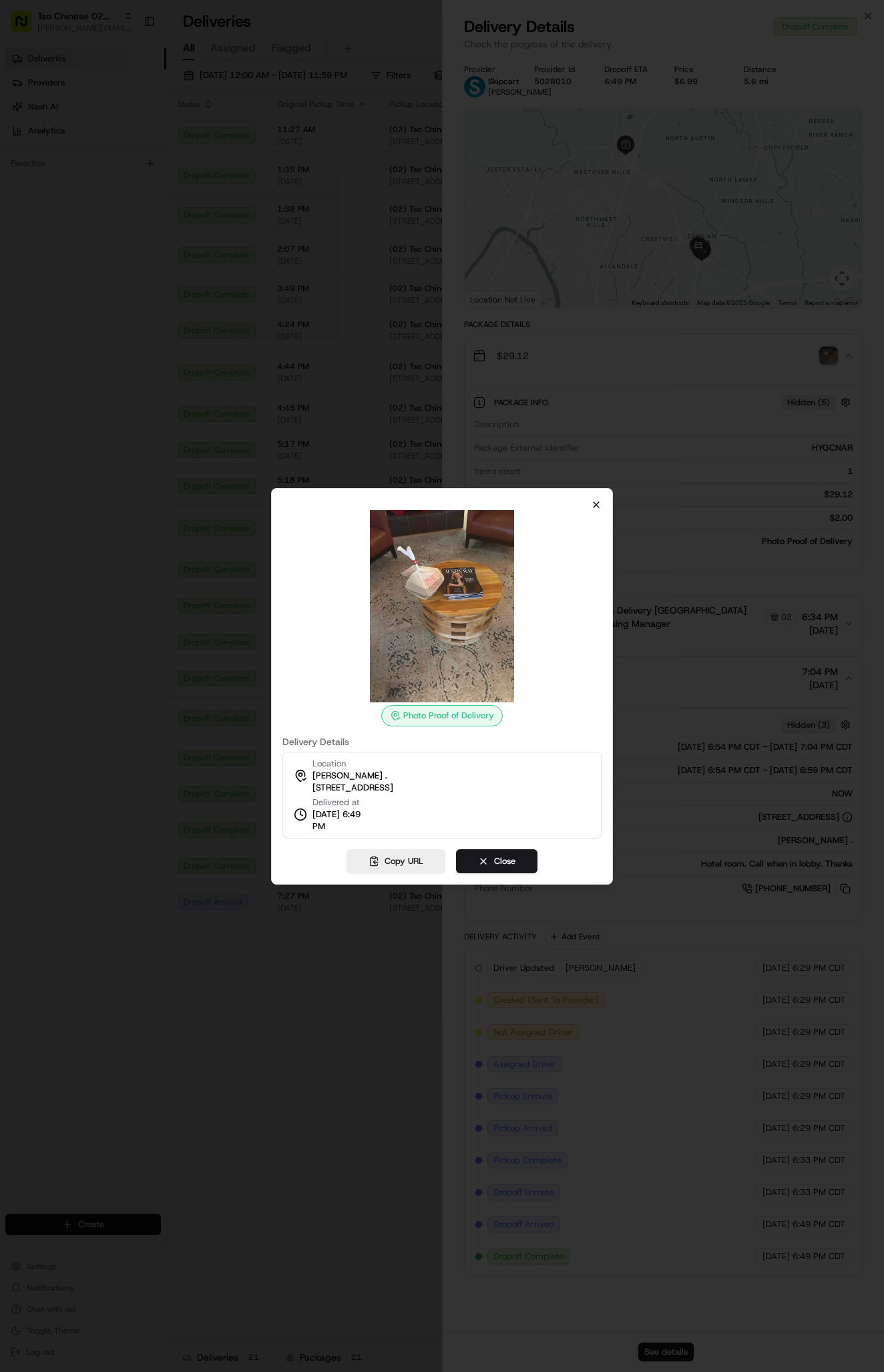
click at [593, 506] on icon "button" at bounding box center [595, 504] width 11 height 11
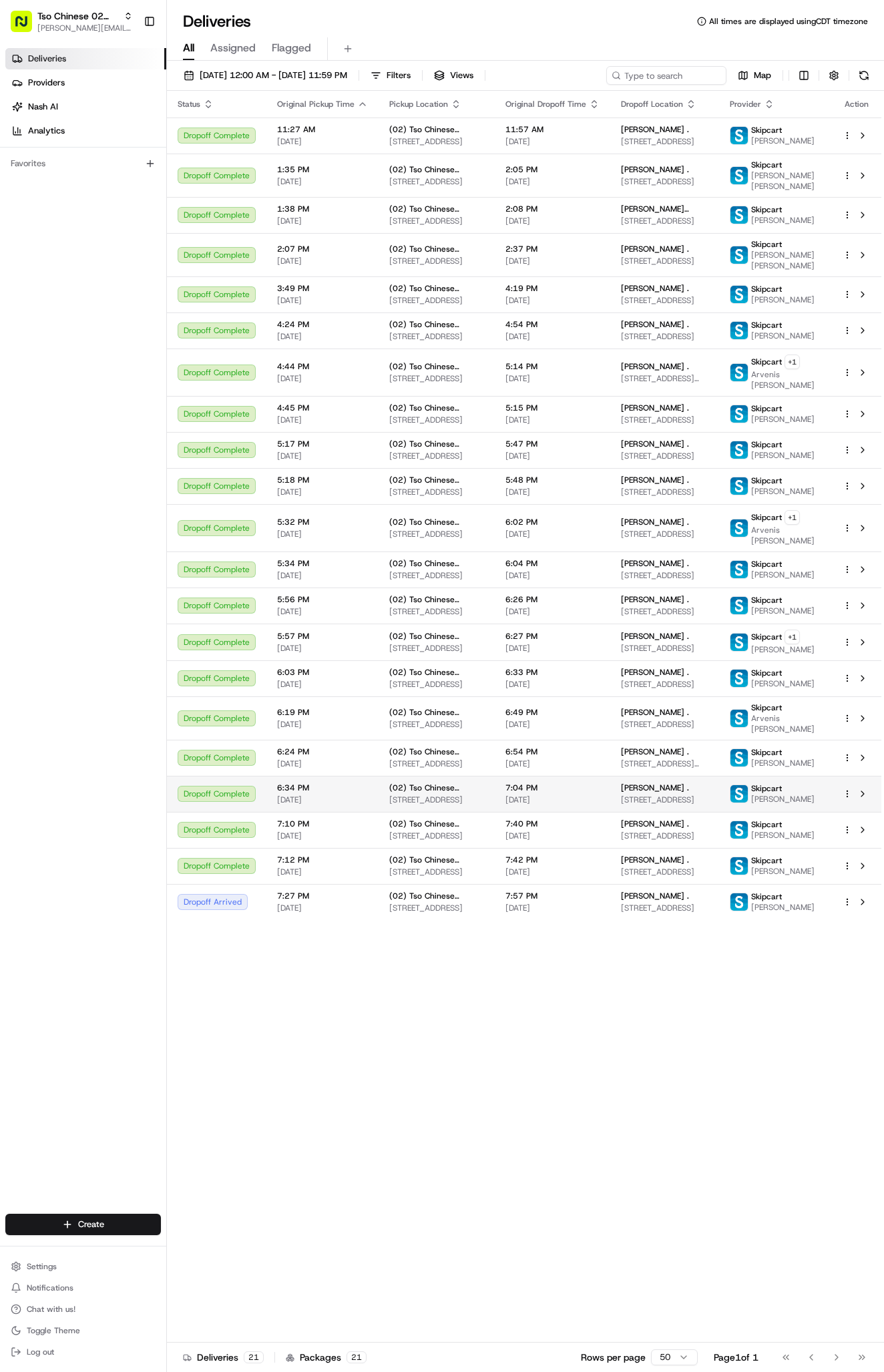
click at [671, 806] on span "7522 N Interstate 35 Frontage Rd, Austin, TX 78752, USA" at bounding box center [663, 800] width 86 height 11
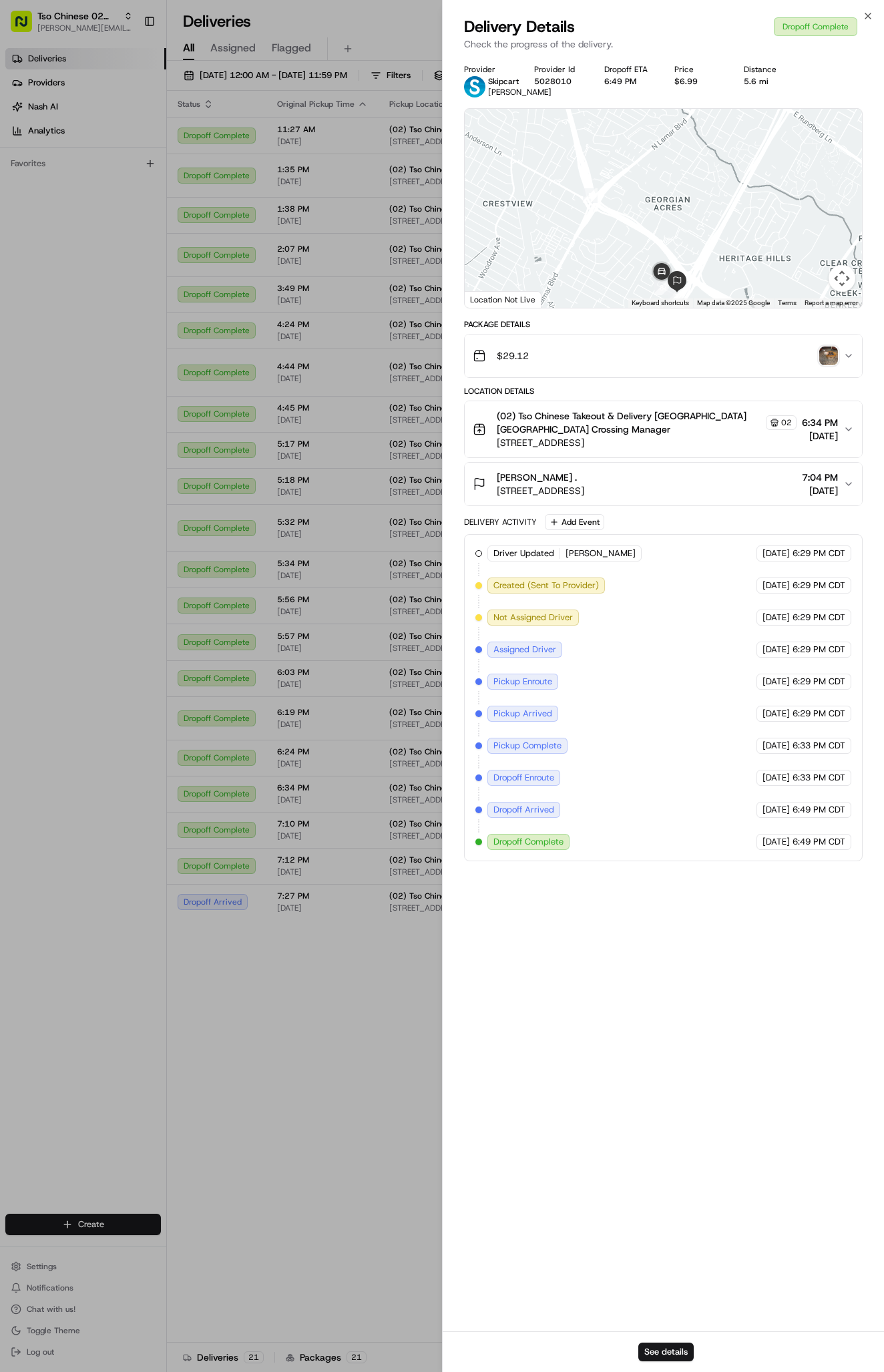
drag, startPoint x: 703, startPoint y: 297, endPoint x: 703, endPoint y: 217, distance: 80.0
click at [703, 217] on div at bounding box center [663, 208] width 397 height 199
drag, startPoint x: 700, startPoint y: 253, endPoint x: 700, endPoint y: 225, distance: 28.0
click at [700, 225] on div at bounding box center [663, 208] width 397 height 199
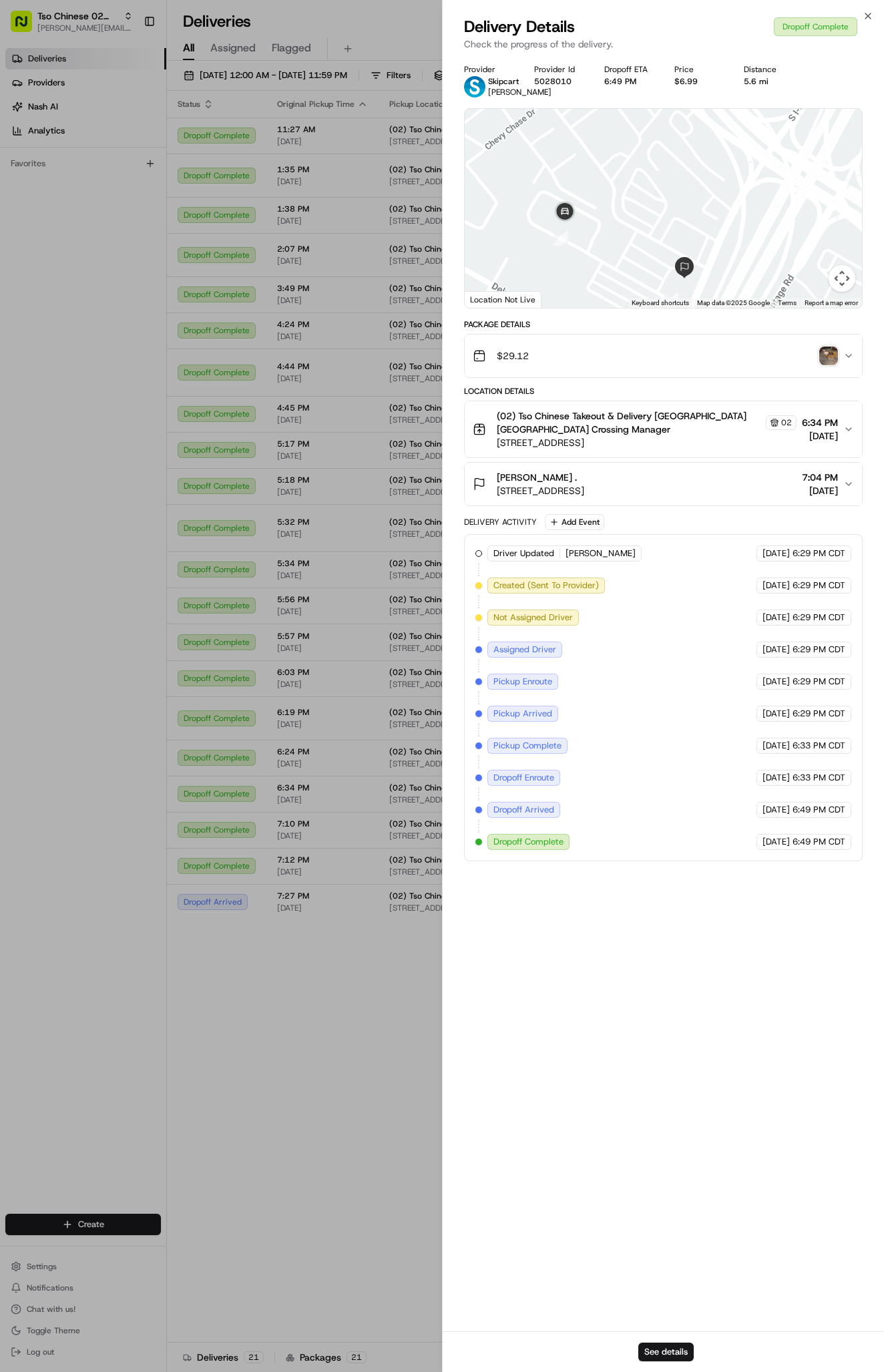
drag, startPoint x: 676, startPoint y: 253, endPoint x: 676, endPoint y: 218, distance: 35.0
drag, startPoint x: 676, startPoint y: 224, endPoint x: 676, endPoint y: 195, distance: 29.0
click at [676, 195] on div at bounding box center [663, 208] width 397 height 199
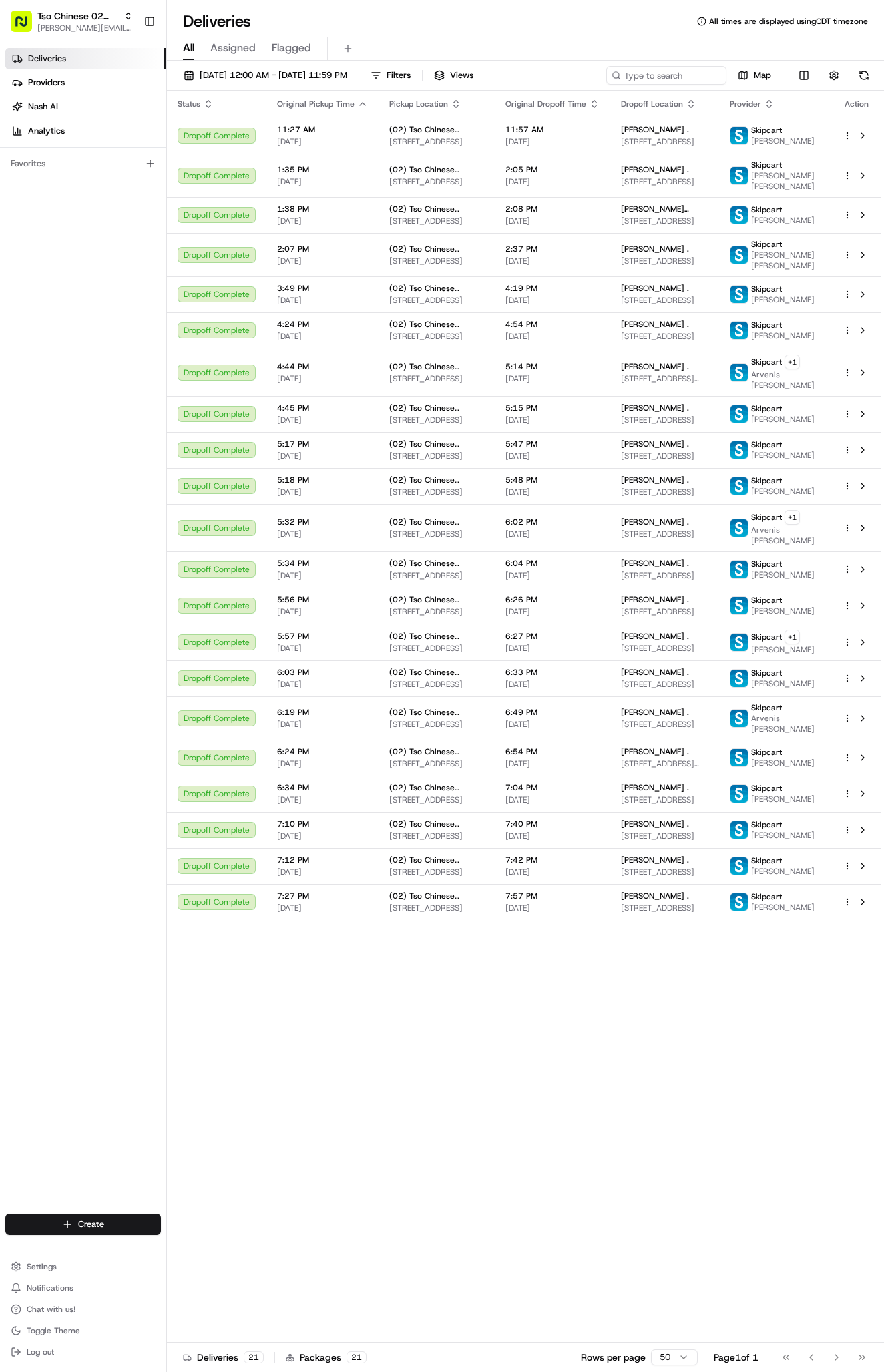
click at [268, 1001] on div "Status Original Pickup Time Pickup Location Original Dropoff Time Dropoff Locat…" at bounding box center [524, 716] width 714 height 1252
click at [846, 825] on html "Tso Chinese 02 Arbor antonia@tsochinese.com Toggle Sidebar Deliveries Providers…" at bounding box center [442, 686] width 884 height 1372
click at [781, 931] on span "Duplicate" at bounding box center [776, 933] width 35 height 11
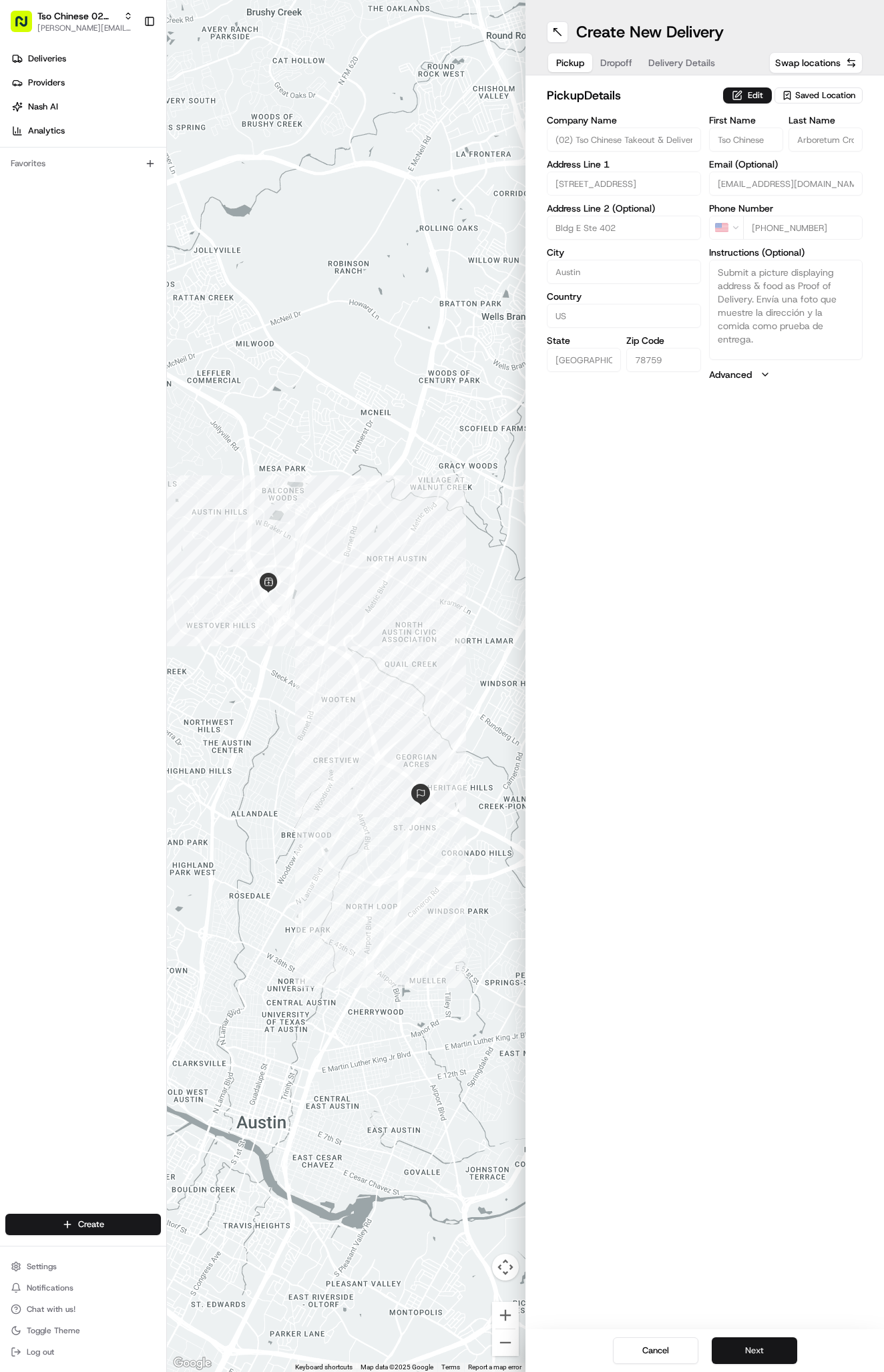
click at [764, 1352] on button "Next" at bounding box center [755, 1351] width 85 height 26
click at [625, 54] on button "Dropoff" at bounding box center [616, 62] width 48 height 18
click at [624, 58] on span "Dropoff" at bounding box center [616, 63] width 32 height 14
click at [802, 311] on textarea "Hotel room. Call when in lobby. Thanks" at bounding box center [786, 309] width 154 height 100
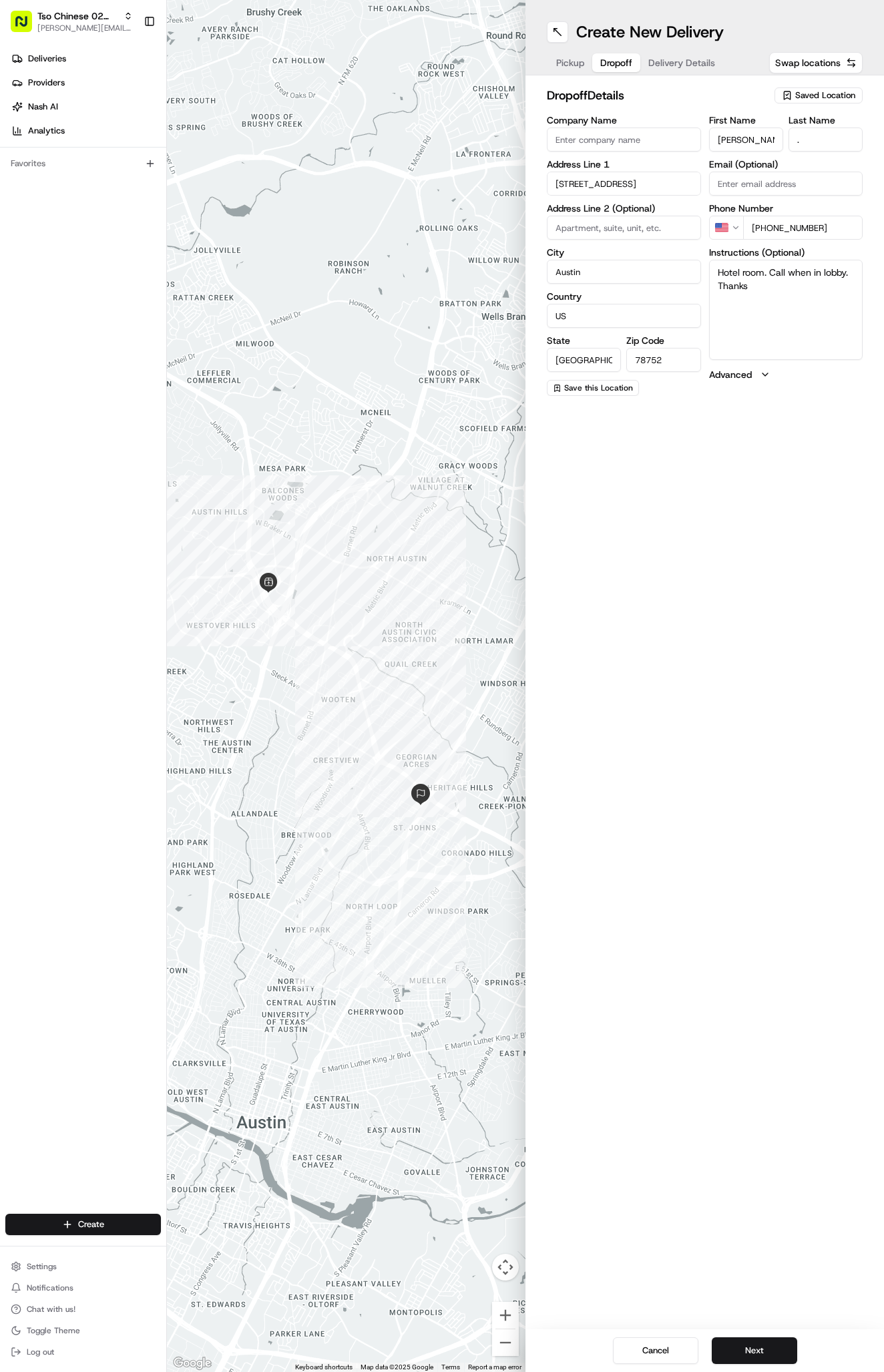
click at [769, 308] on textarea "Hotel room. Call when in lobby. Thanks" at bounding box center [786, 309] width 154 height 100
type textarea "Hotel room. Call when in lobby. Thanks Sonesta"
click at [771, 1355] on button "Next" at bounding box center [755, 1351] width 85 height 26
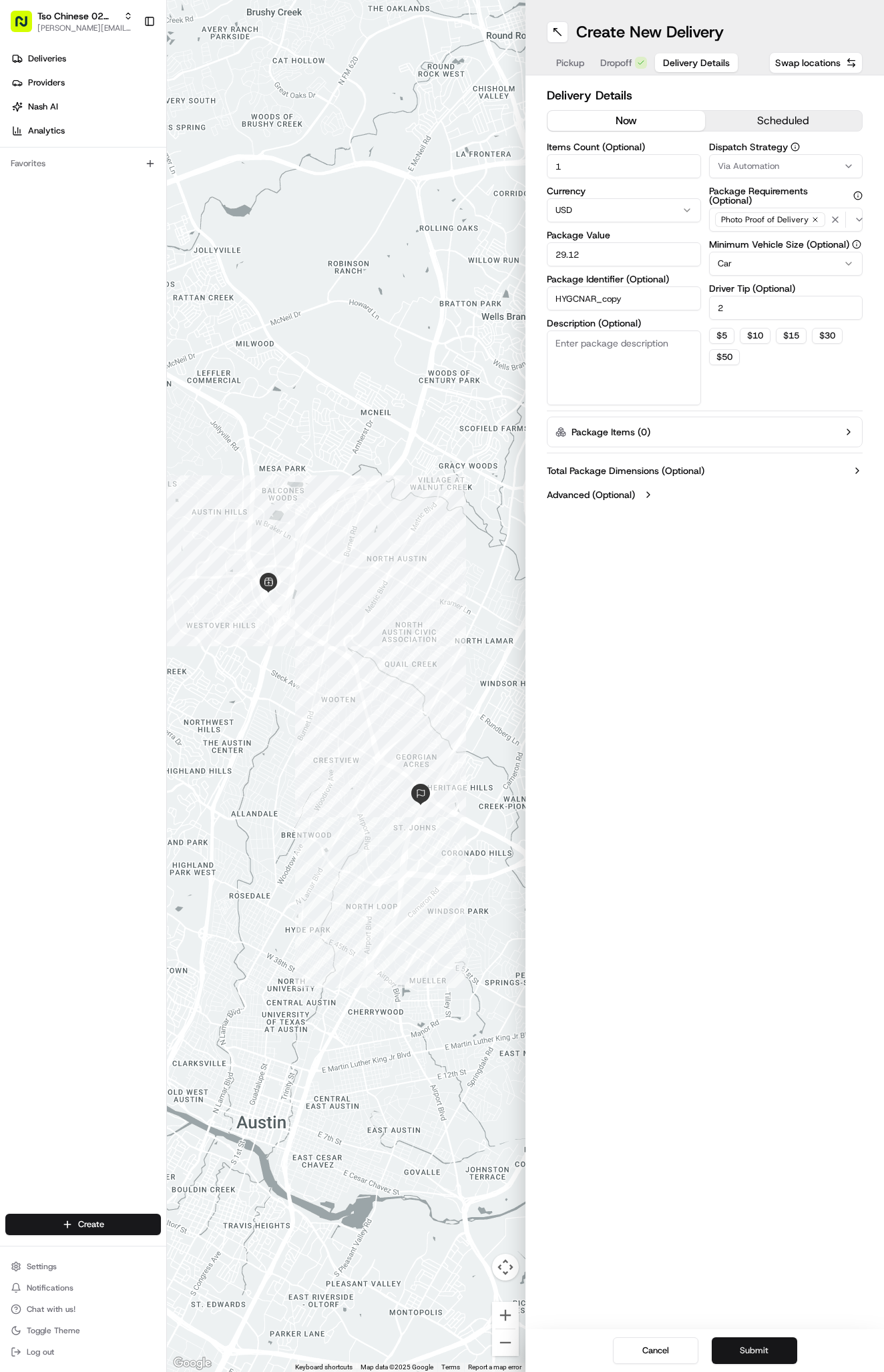
click at [771, 1355] on button "Submit" at bounding box center [755, 1351] width 85 height 26
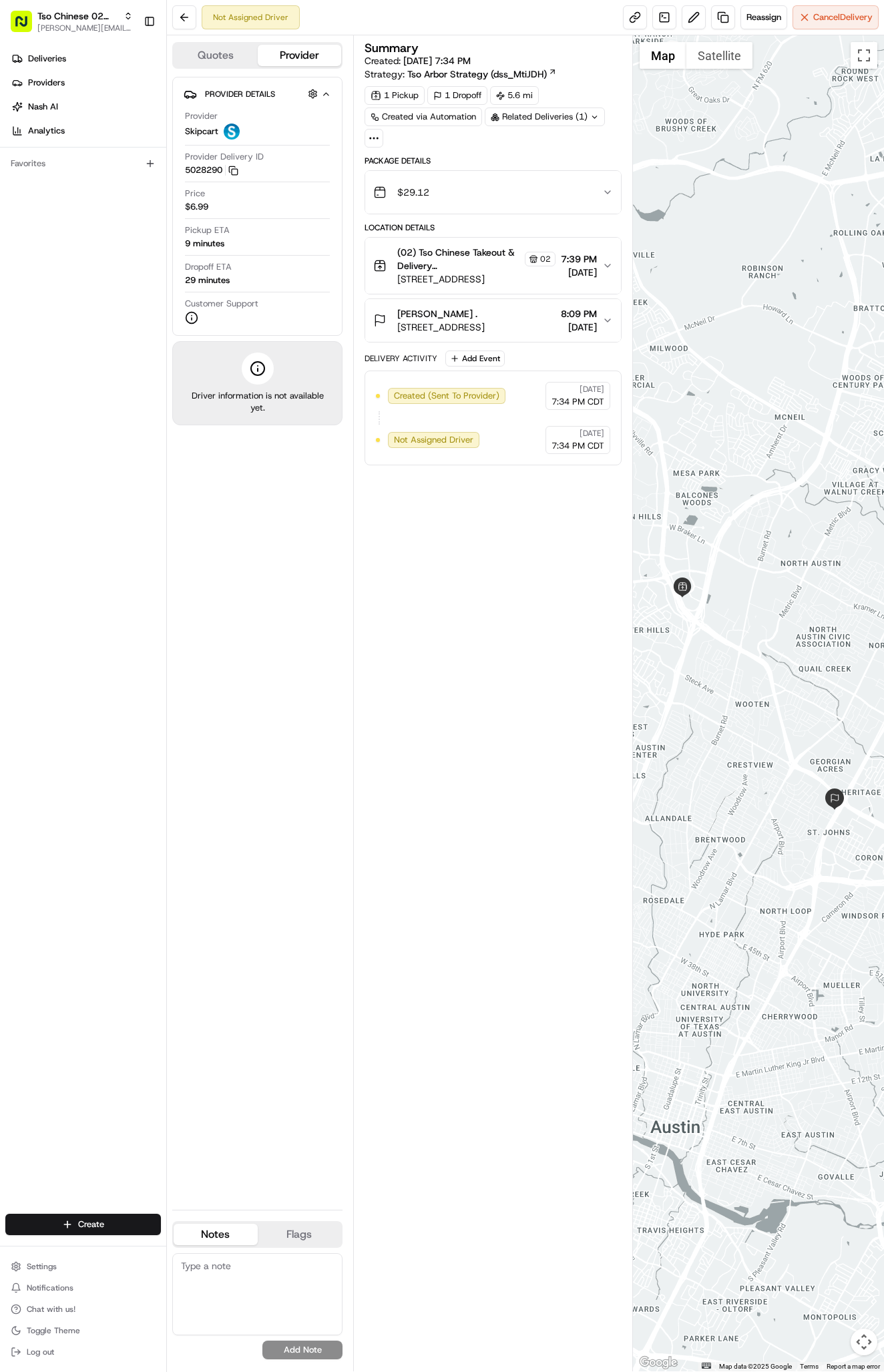
click at [66, 62] on link "Deliveries" at bounding box center [85, 58] width 161 height 21
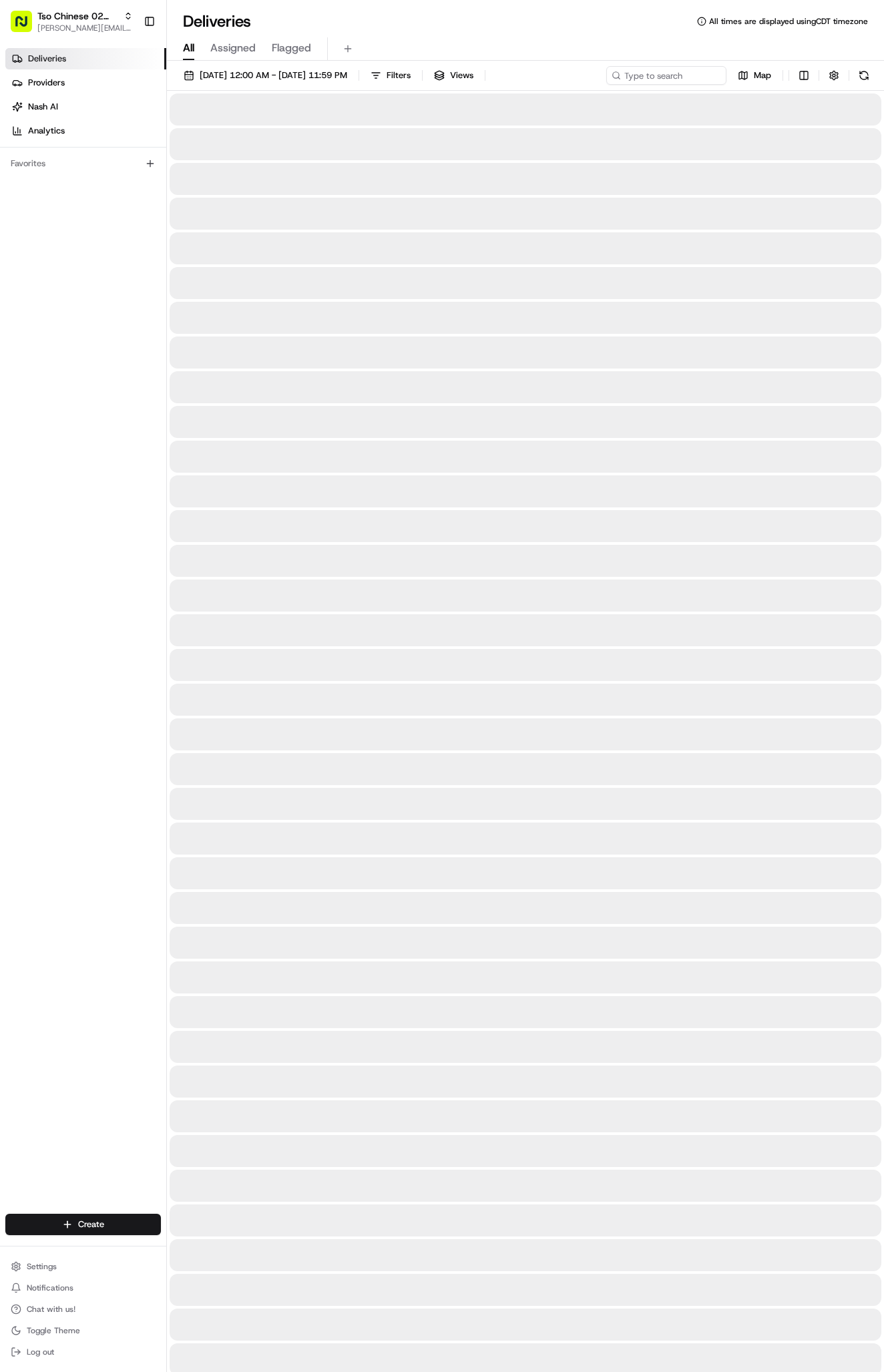
click at [66, 62] on link "Deliveries" at bounding box center [85, 58] width 161 height 21
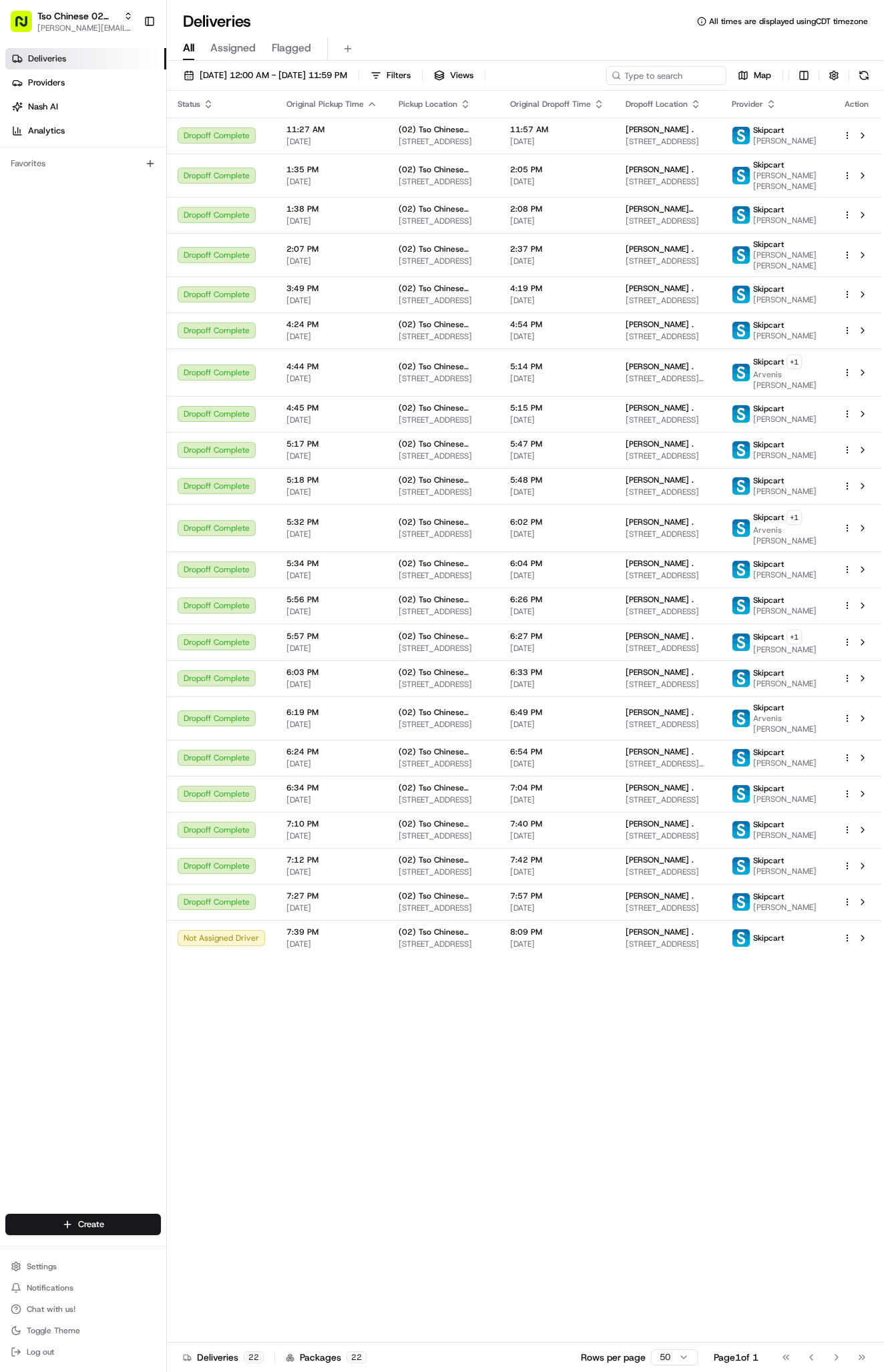
click at [618, 956] on td "Jessica Wright . 7522 N Interstate 35 Frontage Rd, Austin, TX 78752, USA" at bounding box center [667, 938] width 106 height 36
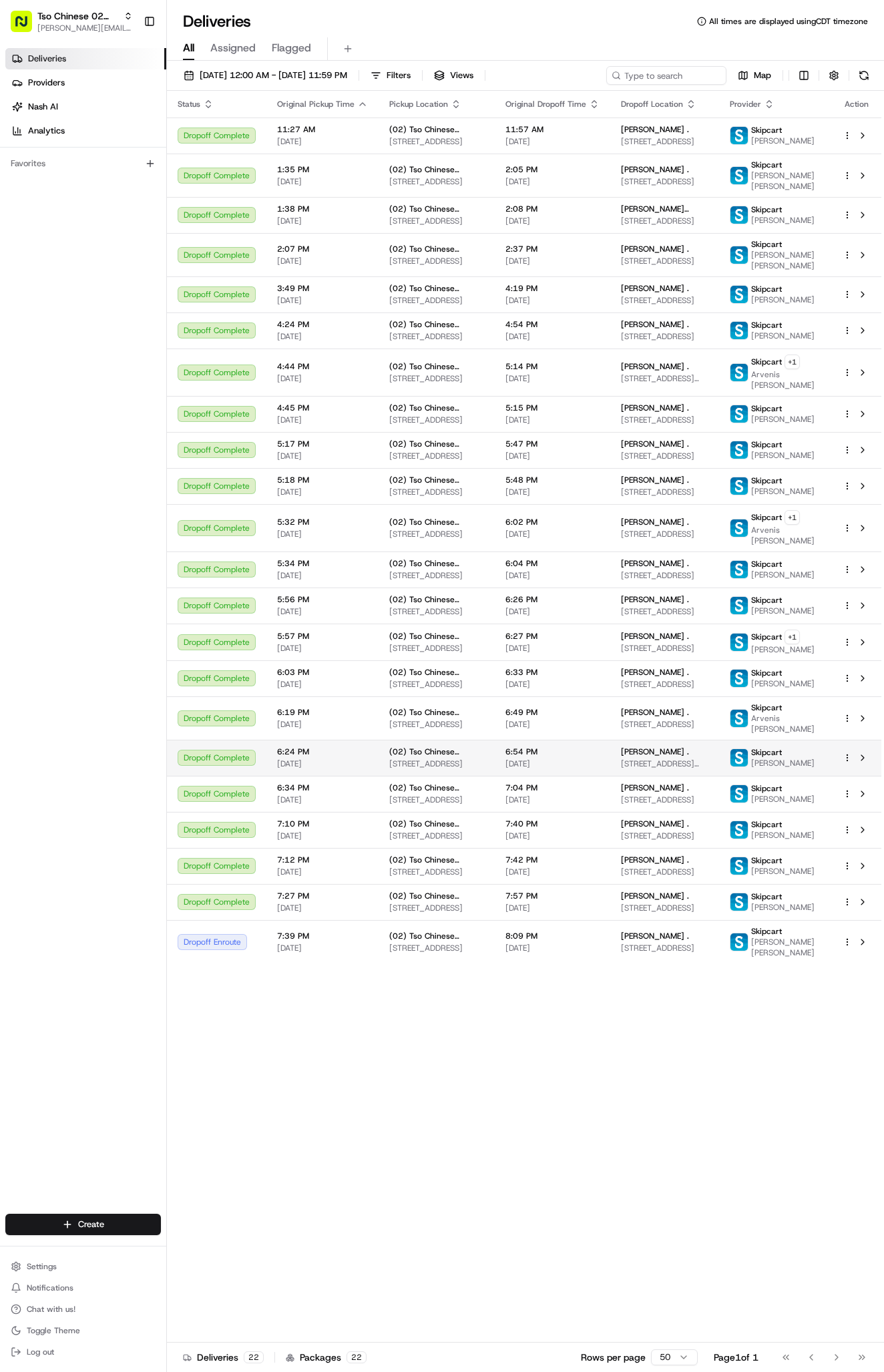
click at [83, 1217] on html "Tso Chinese 02 Arbor [PERSON_NAME][EMAIL_ADDRESS][DOMAIN_NAME] Toggle Sidebar D…" at bounding box center [442, 686] width 884 height 1372
click at [83, 1218] on html "Tso Chinese 02 Arbor [PERSON_NAME][EMAIL_ADDRESS][DOMAIN_NAME] Toggle Sidebar D…" at bounding box center [442, 686] width 884 height 1372
click at [131, 1220] on html "Tso Chinese 02 Arbor [PERSON_NAME][EMAIL_ADDRESS][DOMAIN_NAME] Toggle Sidebar D…" at bounding box center [442, 686] width 884 height 1372
click at [227, 1250] on link "Delivery" at bounding box center [241, 1250] width 149 height 24
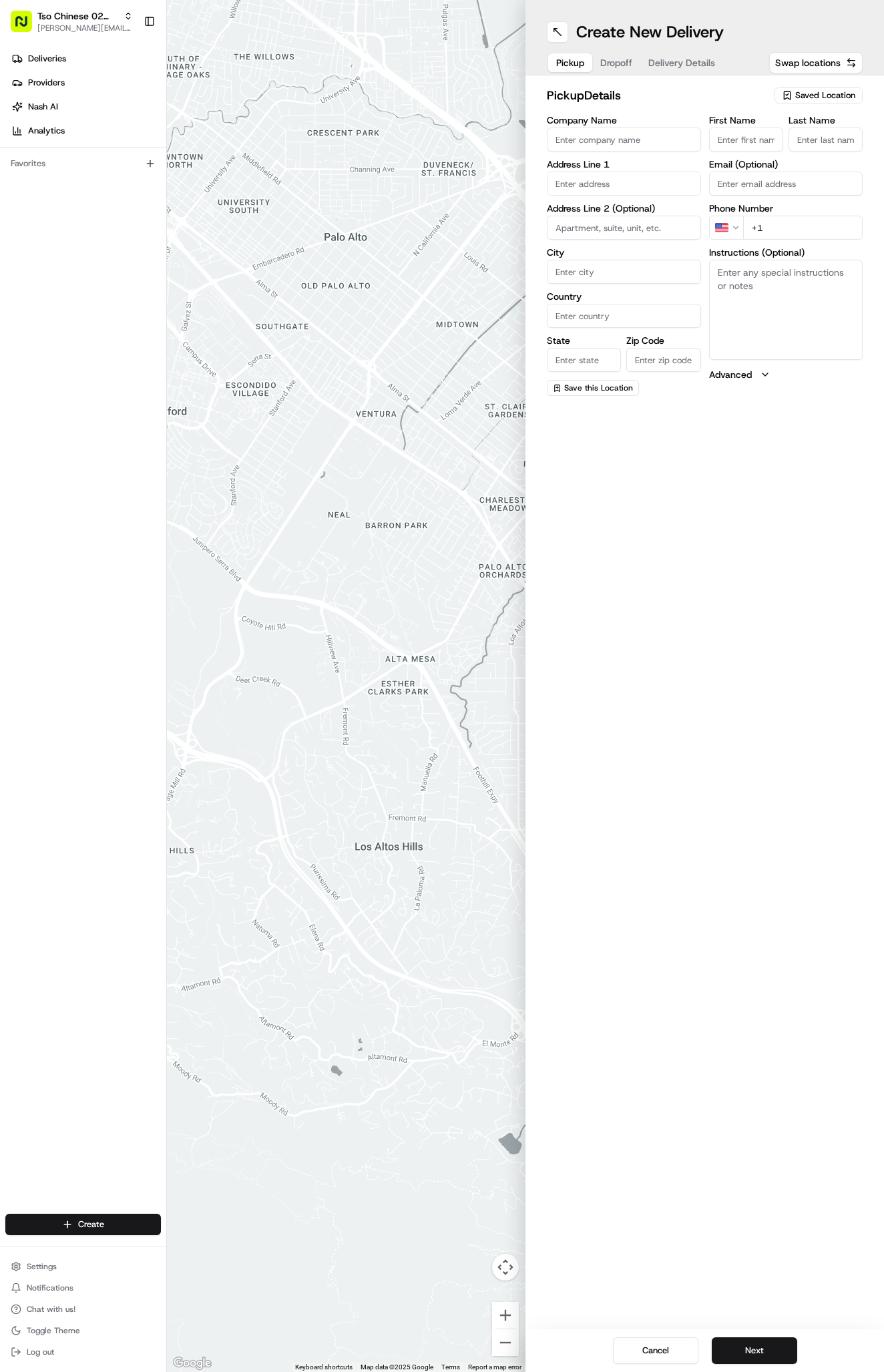
click at [789, 92] on icon "button" at bounding box center [787, 95] width 11 height 11
click at [755, 162] on span "(02) Tso Chinese Takeout & Delivery [GEOGRAPHIC_DATA] (02)" at bounding box center [796, 152] width 164 height 24
type input "(02) Tso Chinese Takeout & Delivery [GEOGRAPHIC_DATA]"
type input "Bldg E Ste 402"
type input "Austin"
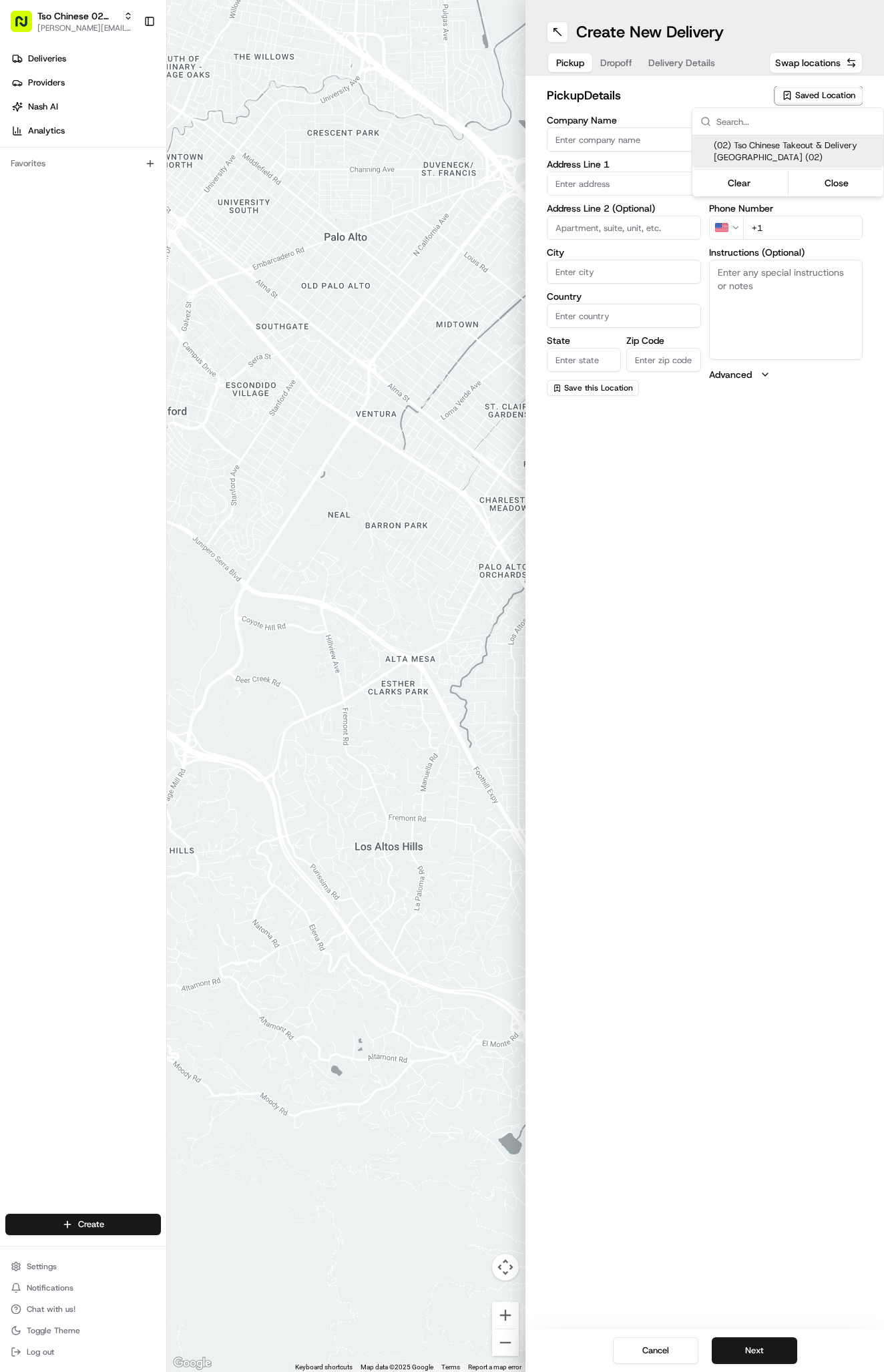
type input "US"
type input "[GEOGRAPHIC_DATA]"
type input "78759"
type input "Tso Chinese"
type input "Arboretum Crossing Manager"
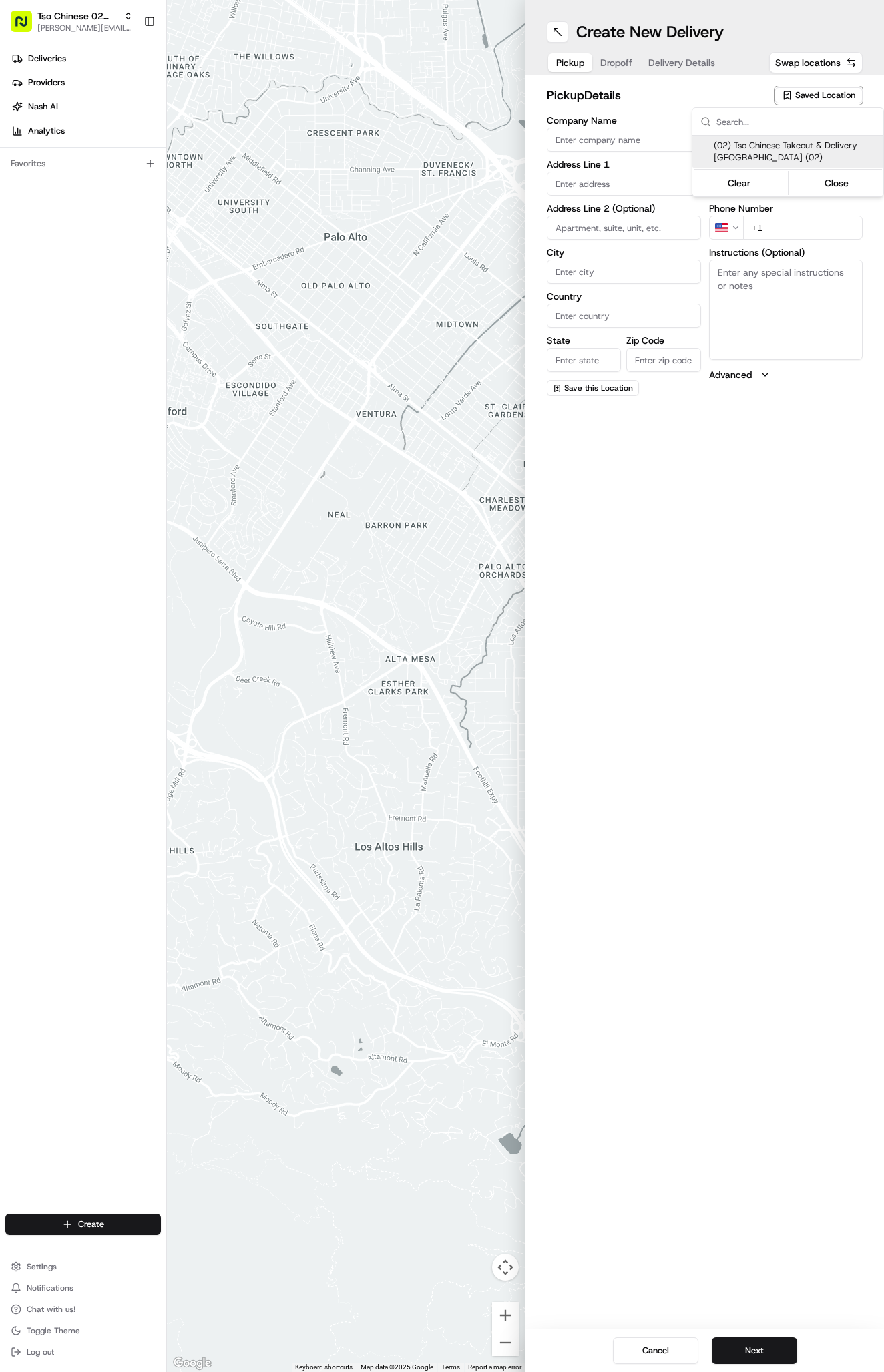
type input "[EMAIL_ADDRESS][DOMAIN_NAME]"
type input "[PHONE_NUMBER]"
type textarea "Submit a picture displaying address & food as Proof of Delivery. Envía una foto…"
type input "[STREET_ADDRESS]"
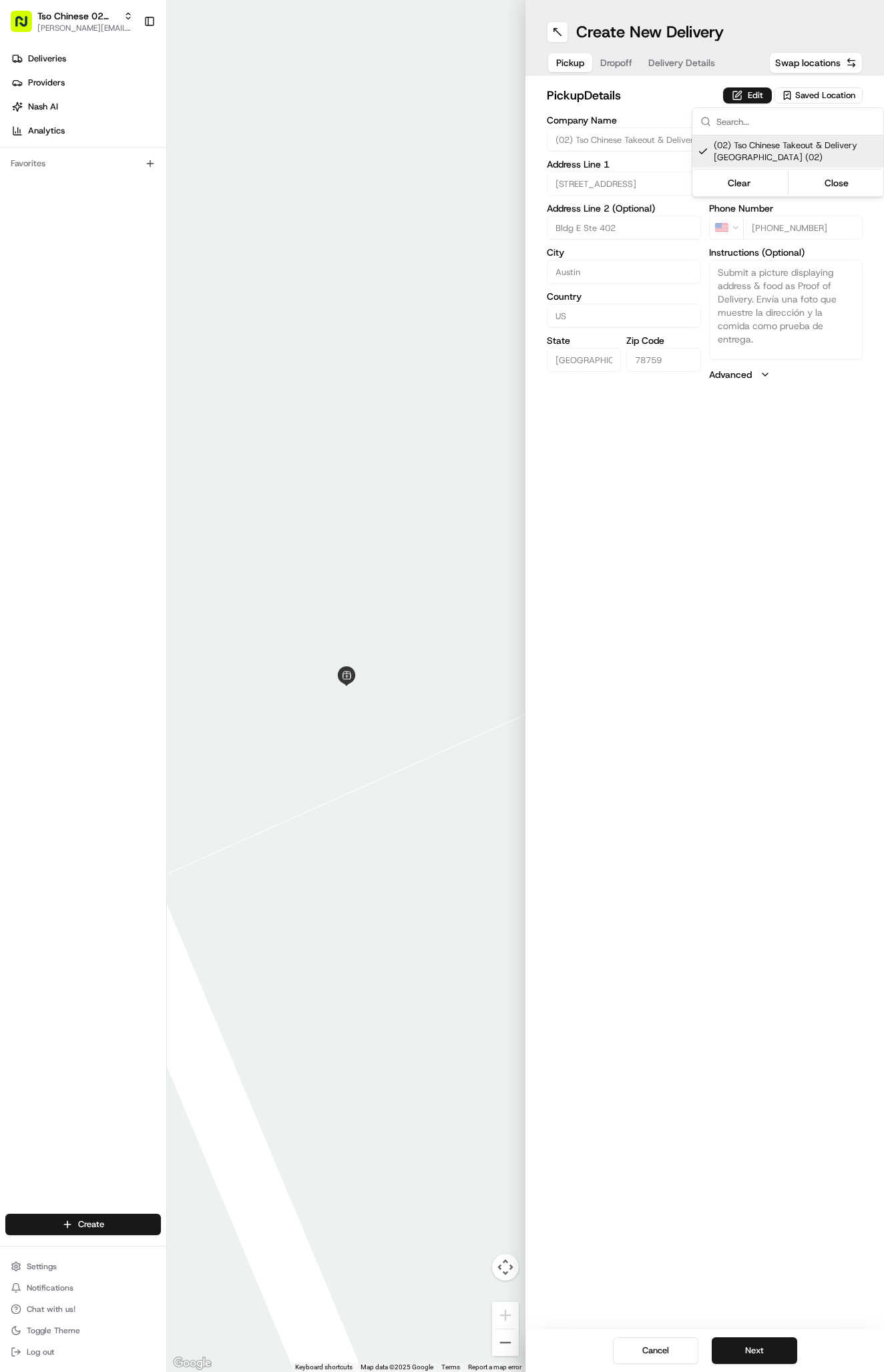
click at [696, 60] on html "Tso Chinese 02 Arbor [PERSON_NAME][EMAIL_ADDRESS][DOMAIN_NAME] Toggle Sidebar D…" at bounding box center [442, 686] width 884 height 1372
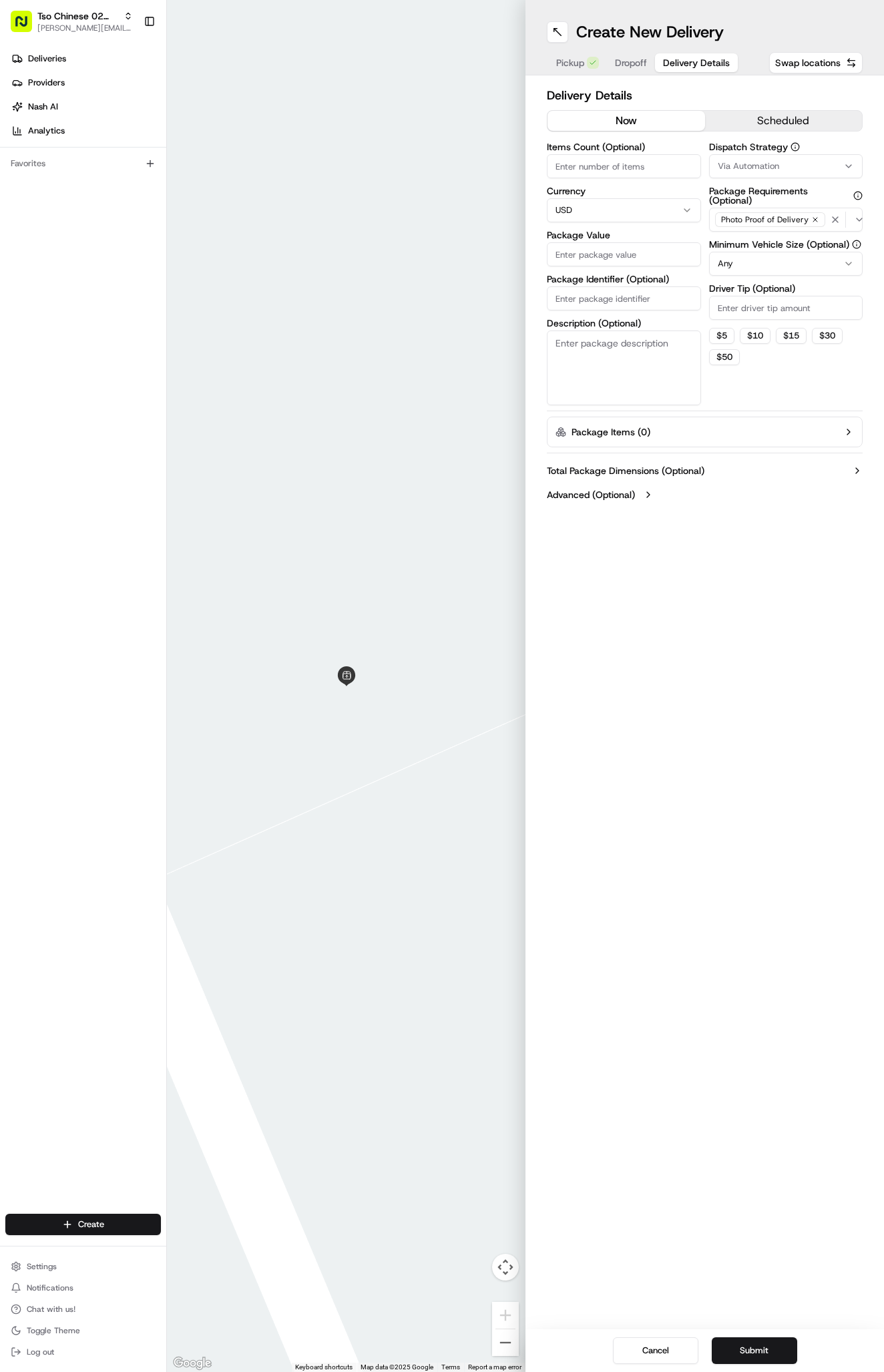
click at [696, 60] on span "Delivery Details" at bounding box center [696, 63] width 67 height 14
click at [772, 166] on span "Via Automation" at bounding box center [748, 166] width 61 height 12
click at [764, 244] on span "Tso Arbor Strategy" at bounding box center [796, 239] width 164 height 12
click at [763, 333] on html "Tso Chinese 02 Arbor antonia@tsochinese.com Toggle Sidebar Deliveries Providers…" at bounding box center [442, 686] width 884 height 1372
click at [762, 308] on input "Driver Tip (Optional)" at bounding box center [786, 307] width 154 height 24
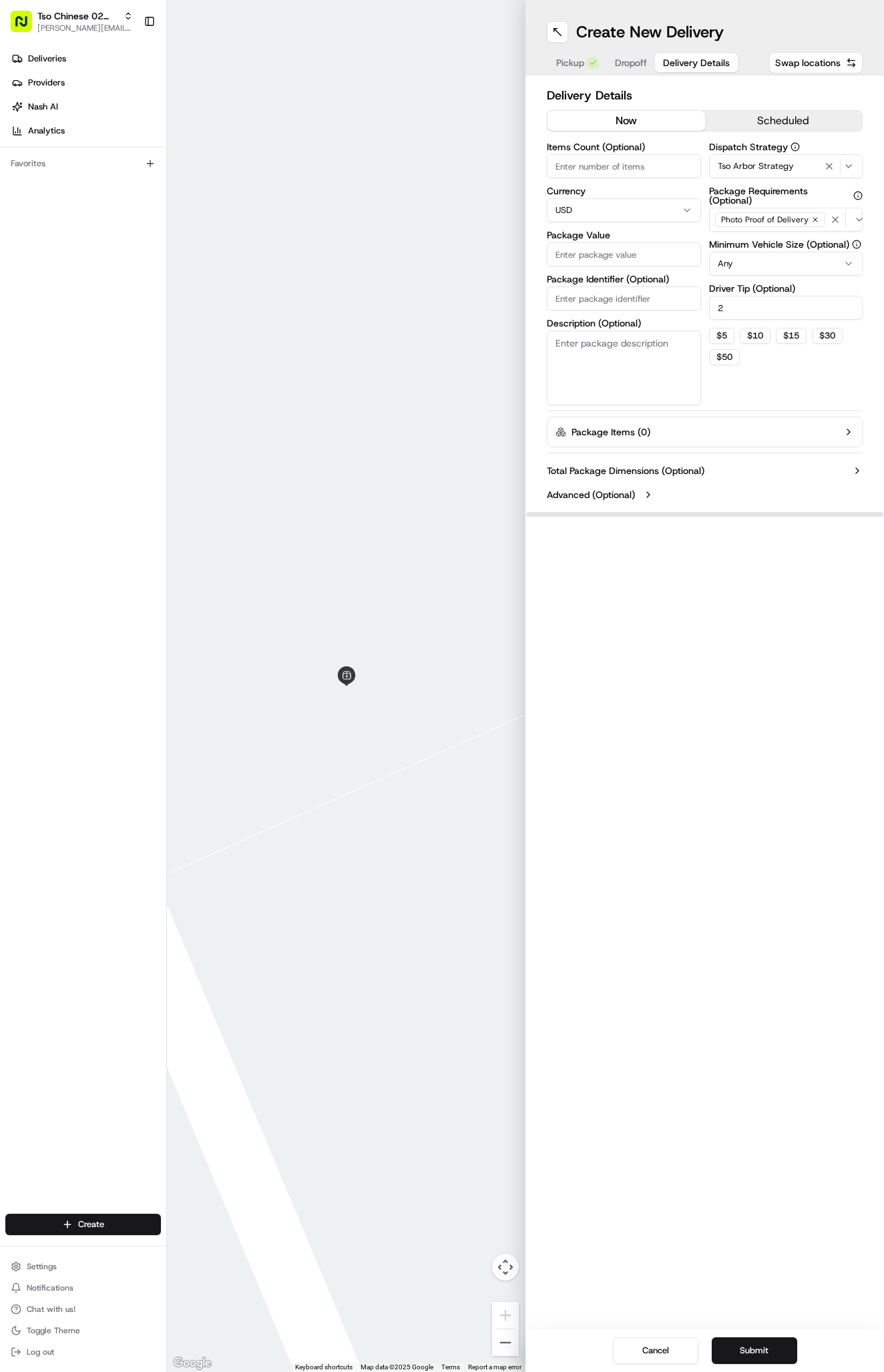
type input "2"
click at [665, 293] on input "Package Identifier (Optional)" at bounding box center [624, 298] width 154 height 24
paste input "WXNNTVY"
type input "WXNNTVY"
click at [639, 252] on input "Package Value" at bounding box center [624, 254] width 154 height 24
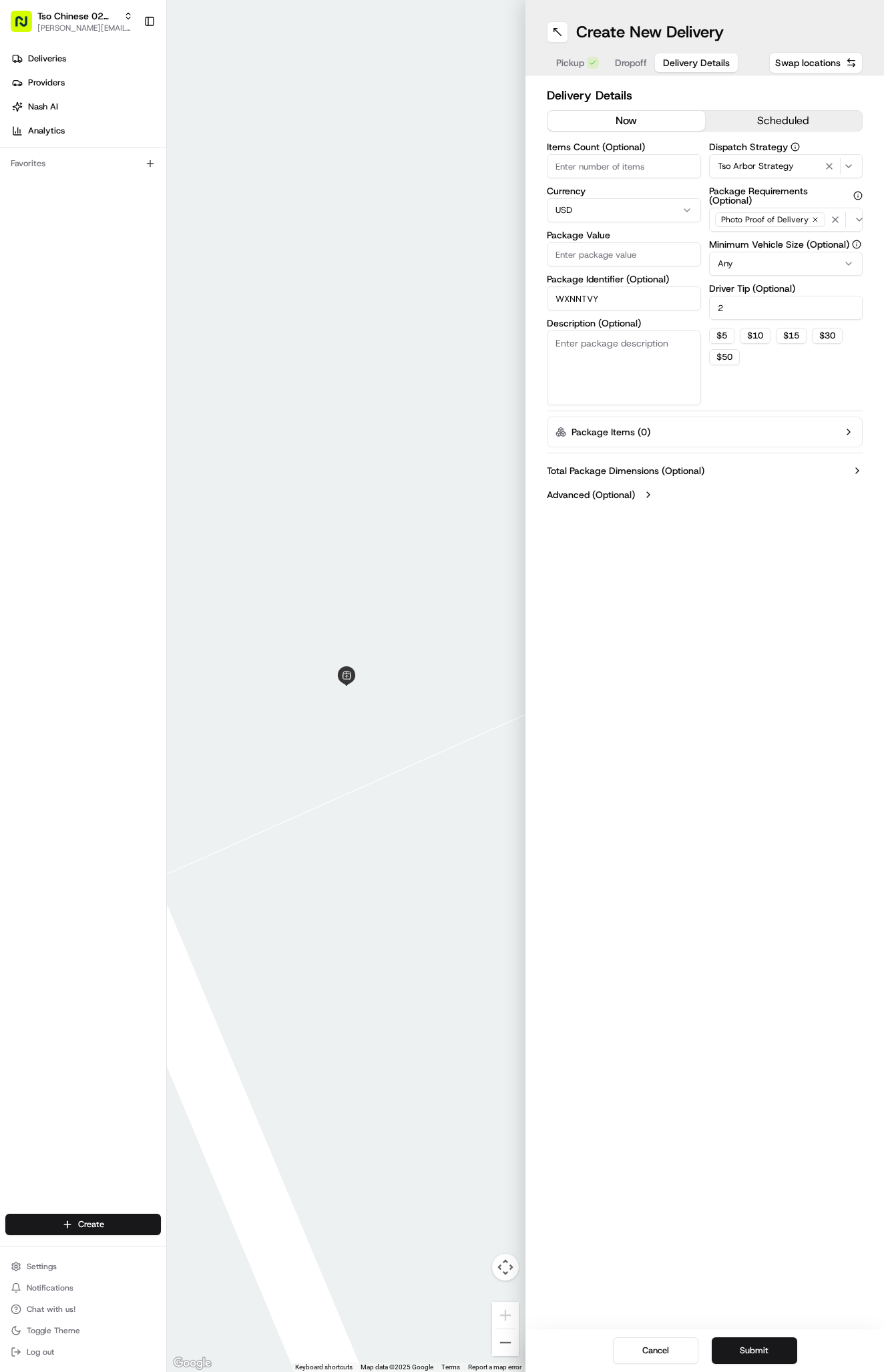
click at [601, 253] on input "Package Value" at bounding box center [624, 254] width 154 height 24
type input "42.06"
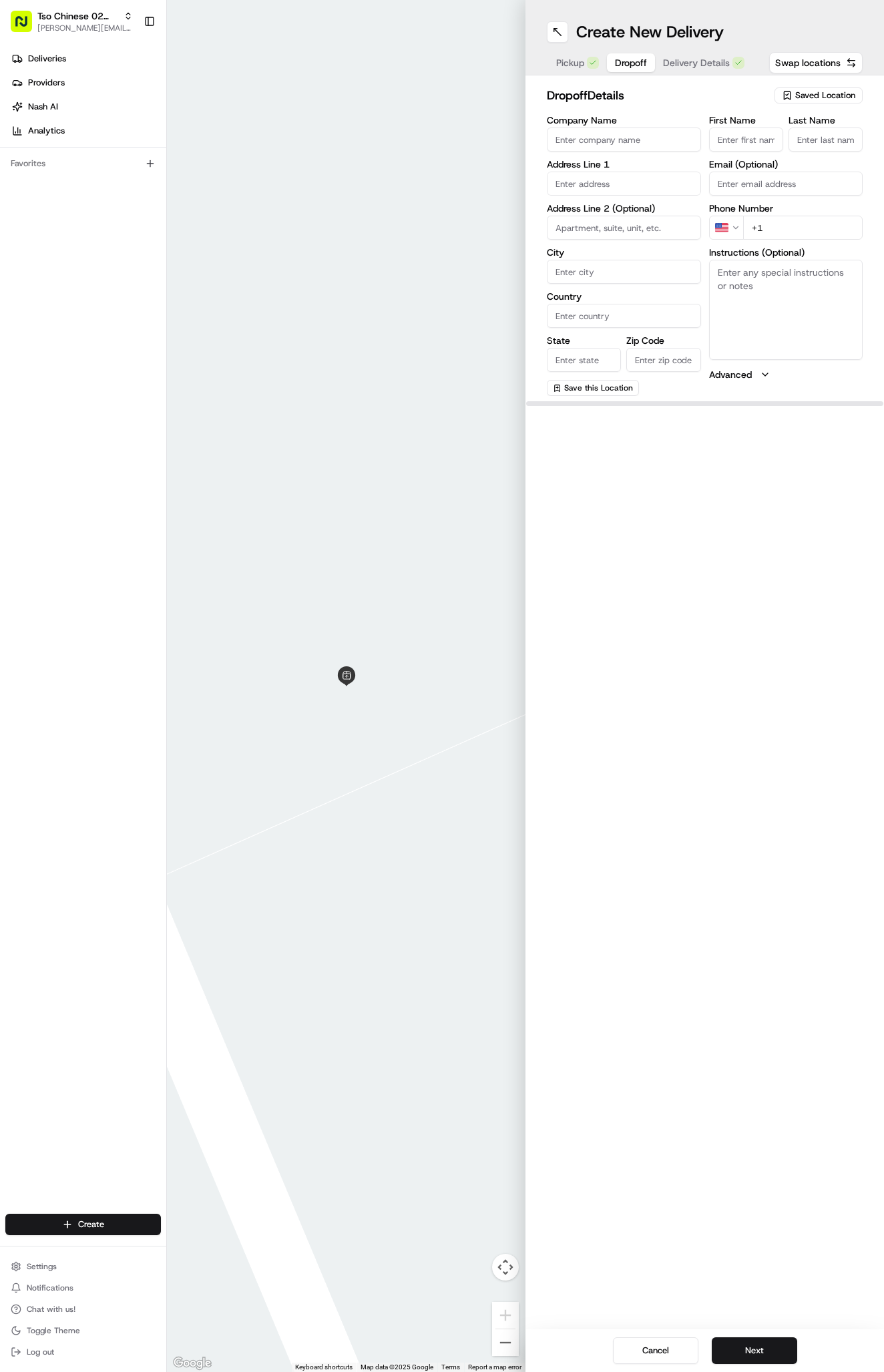
click at [623, 58] on span "Dropoff" at bounding box center [630, 63] width 32 height 14
click at [731, 145] on input "First Name" at bounding box center [746, 139] width 74 height 24
paste input "Stinson Seuser"
type input "Stinson Seuser"
type input "."
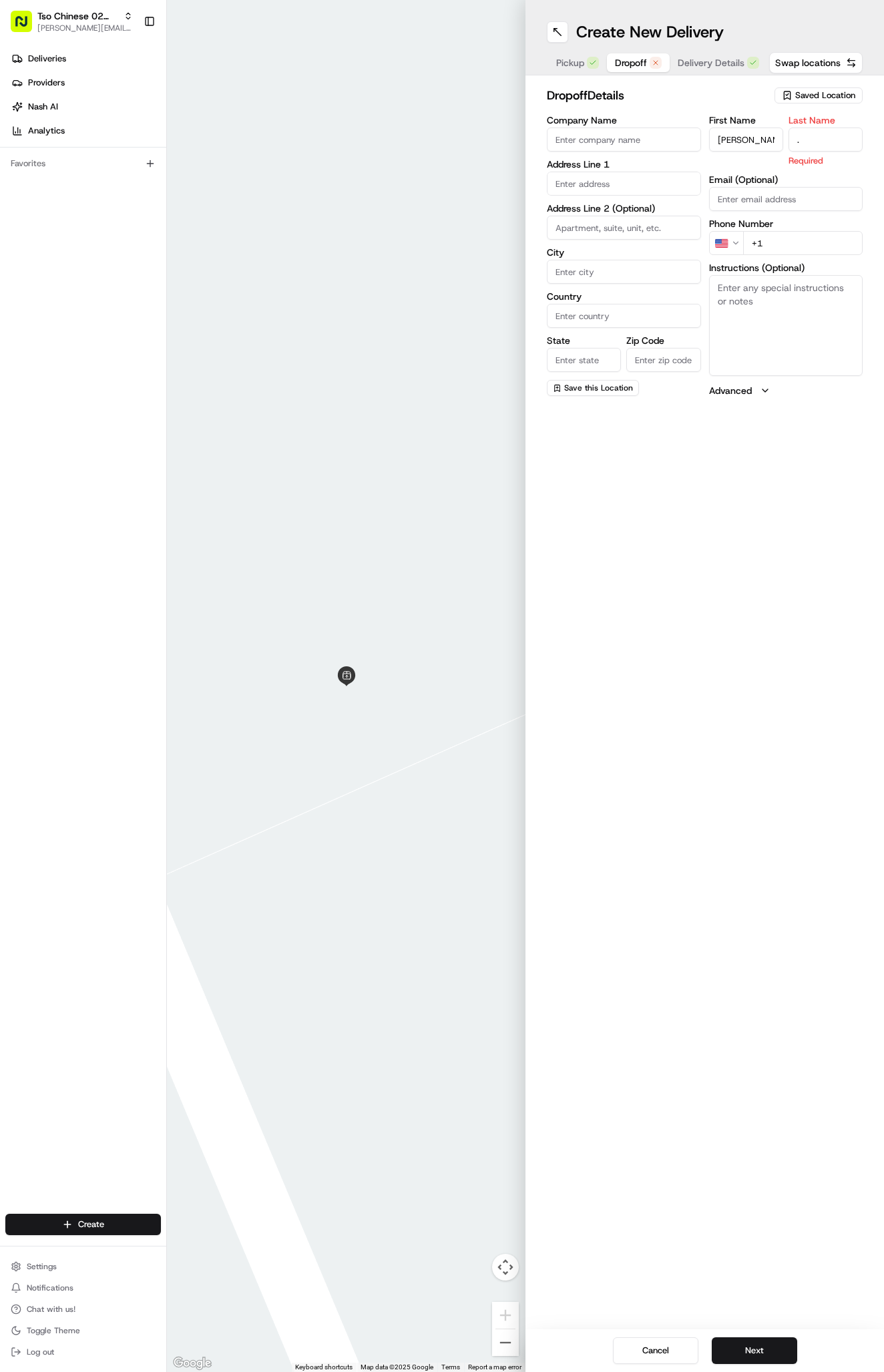
paste input "832 746 2712"
type input "+1 832 746 2712"
click at [775, 303] on textarea "Instructions (Optional)" at bounding box center [786, 309] width 154 height 100
paste textarea "Unit A, right side of garage"
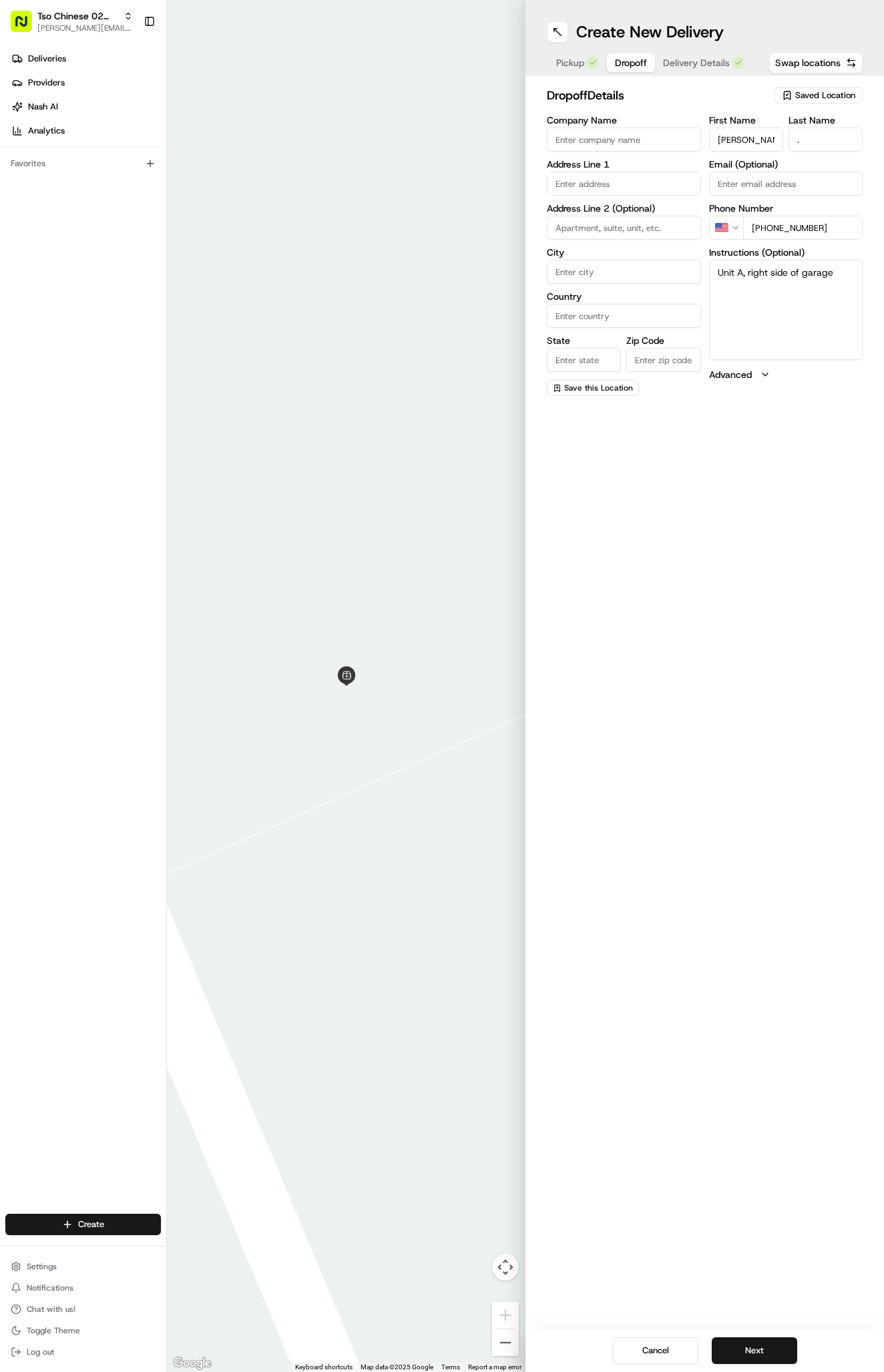
paste textarea "Apt A"
type textarea "Unit A, right side of garage Apt A"
paste input "8704 Cainwood Ln, Austin, TX 78729-4652, United States"
click at [637, 206] on div "8704 Cainwood Lane, Austin, TX" at bounding box center [624, 212] width 148 height 20
type input "[STREET_ADDRESS]"
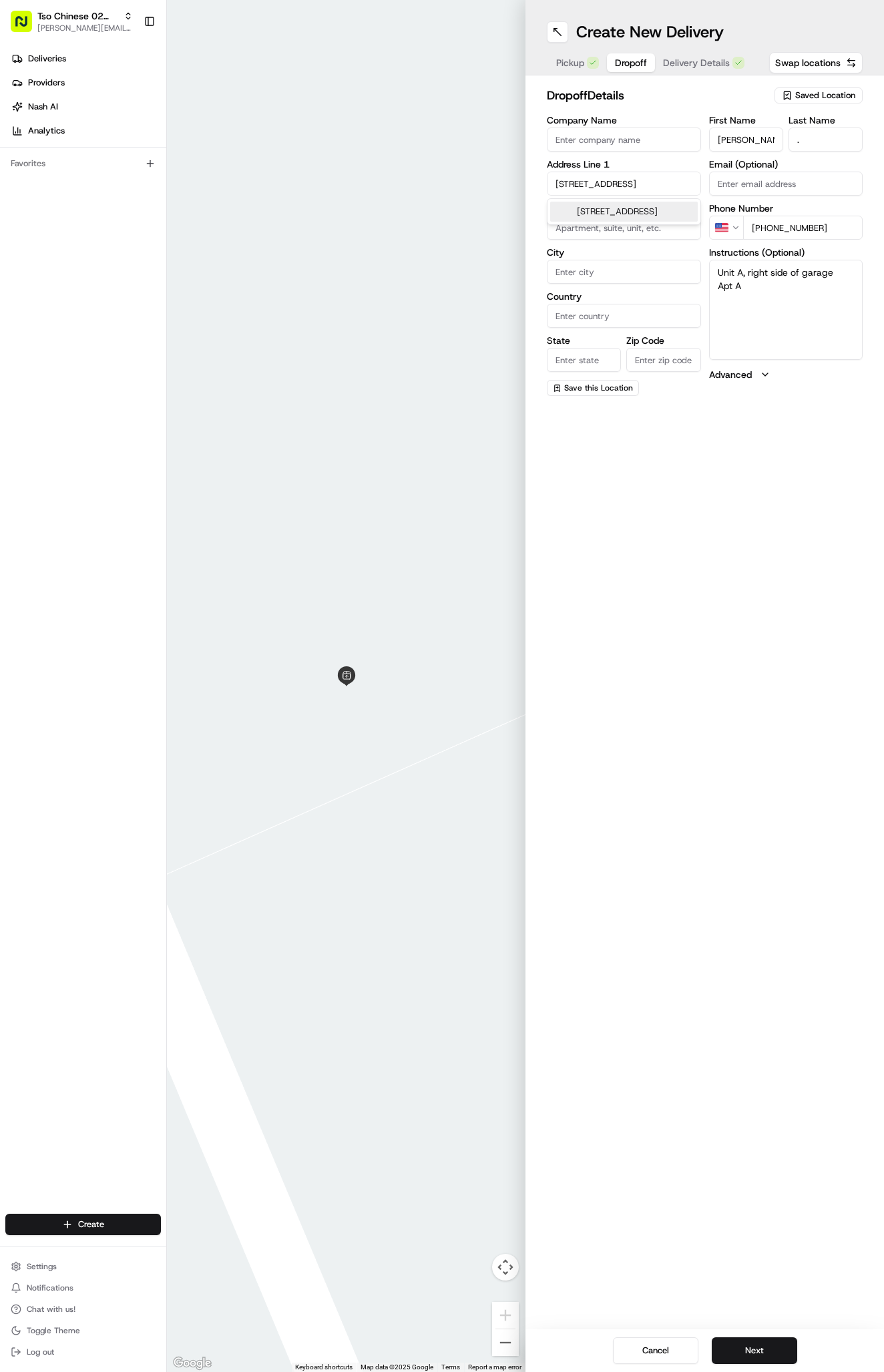
type input "Austin"
type input "[GEOGRAPHIC_DATA]"
type input "78729"
type input "8704 Cainwood Lane"
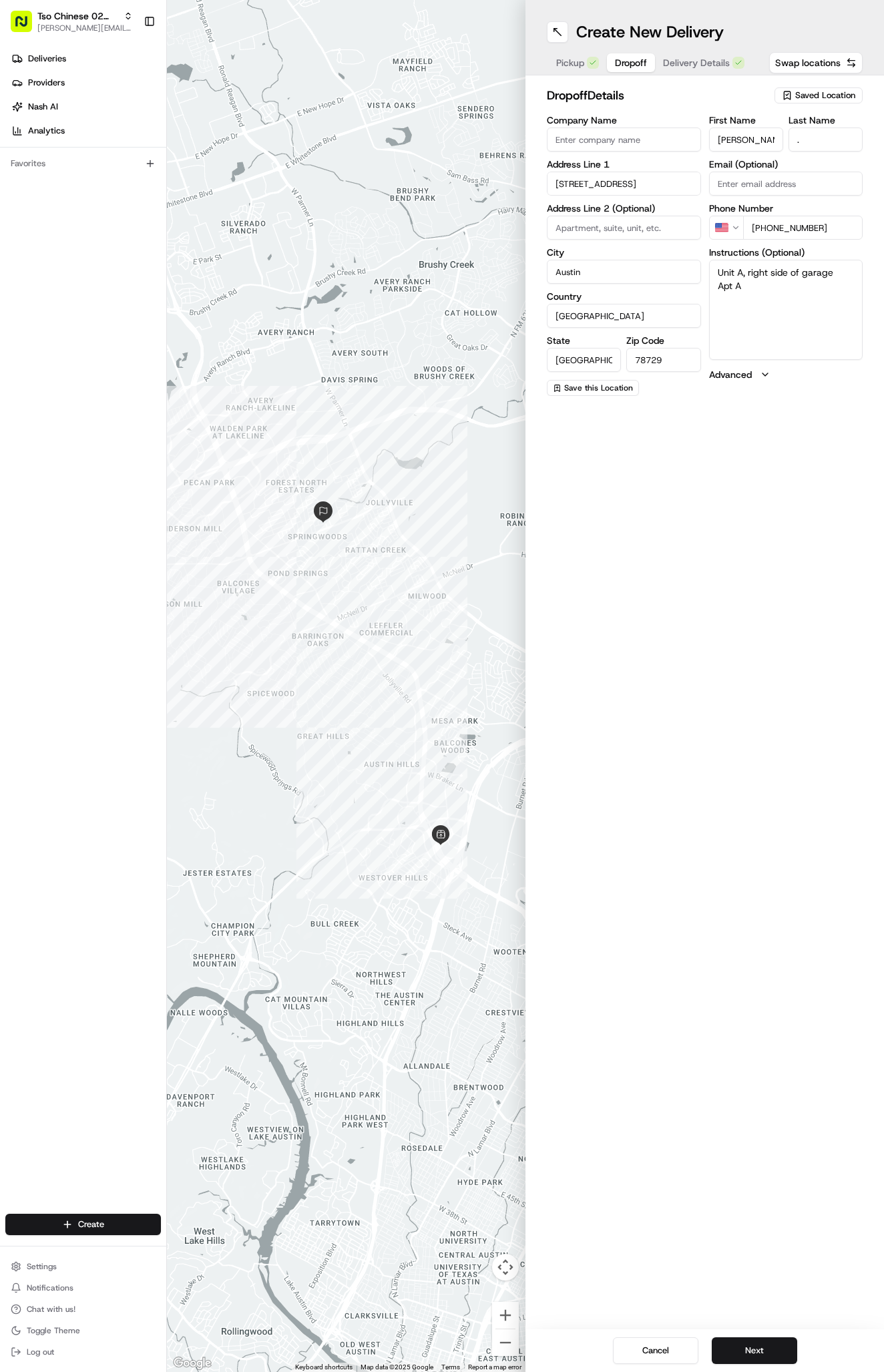
click at [738, 1336] on div "Cancel Next" at bounding box center [704, 1351] width 358 height 43
click at [738, 1337] on div "Cancel Next" at bounding box center [704, 1351] width 358 height 43
click at [737, 1340] on button "Next" at bounding box center [755, 1351] width 85 height 26
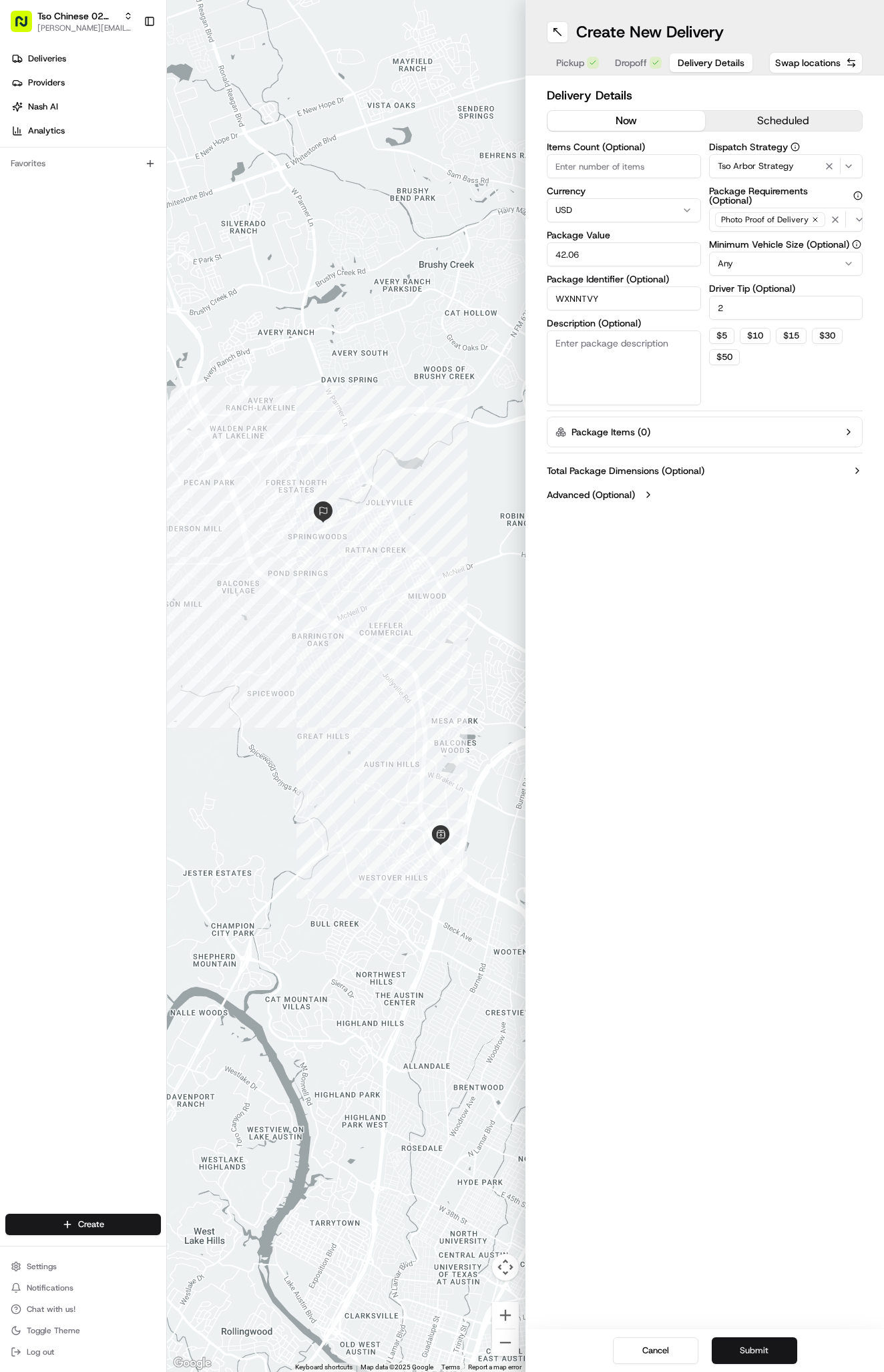
click at [737, 1342] on button "Submit" at bounding box center [755, 1351] width 85 height 26
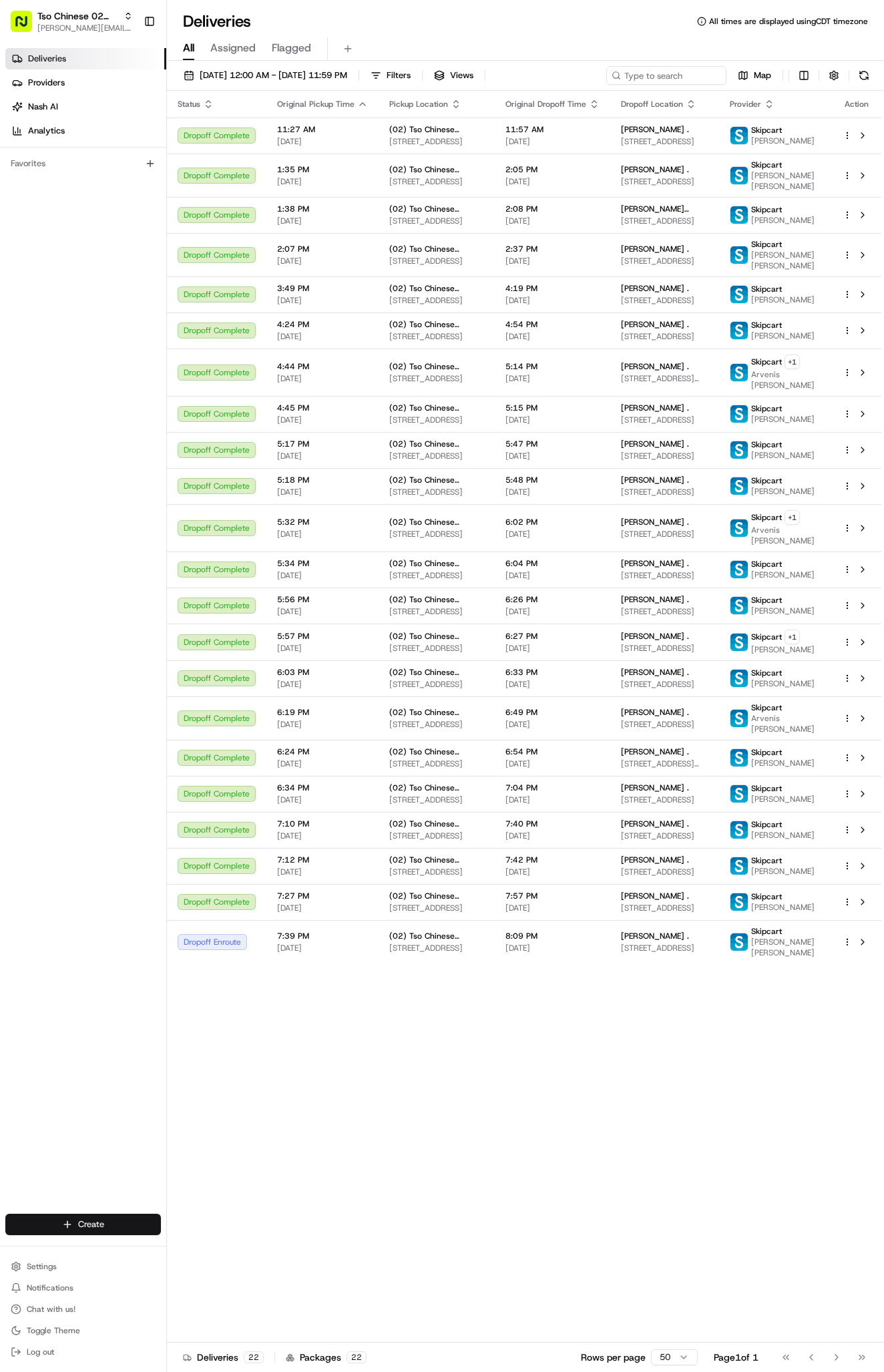
click at [104, 1227] on html "Tso Chinese 02 Arbor [PERSON_NAME][EMAIL_ADDRESS][DOMAIN_NAME] Toggle Sidebar D…" at bounding box center [442, 686] width 884 height 1372
click at [238, 1243] on link "Delivery" at bounding box center [241, 1250] width 149 height 24
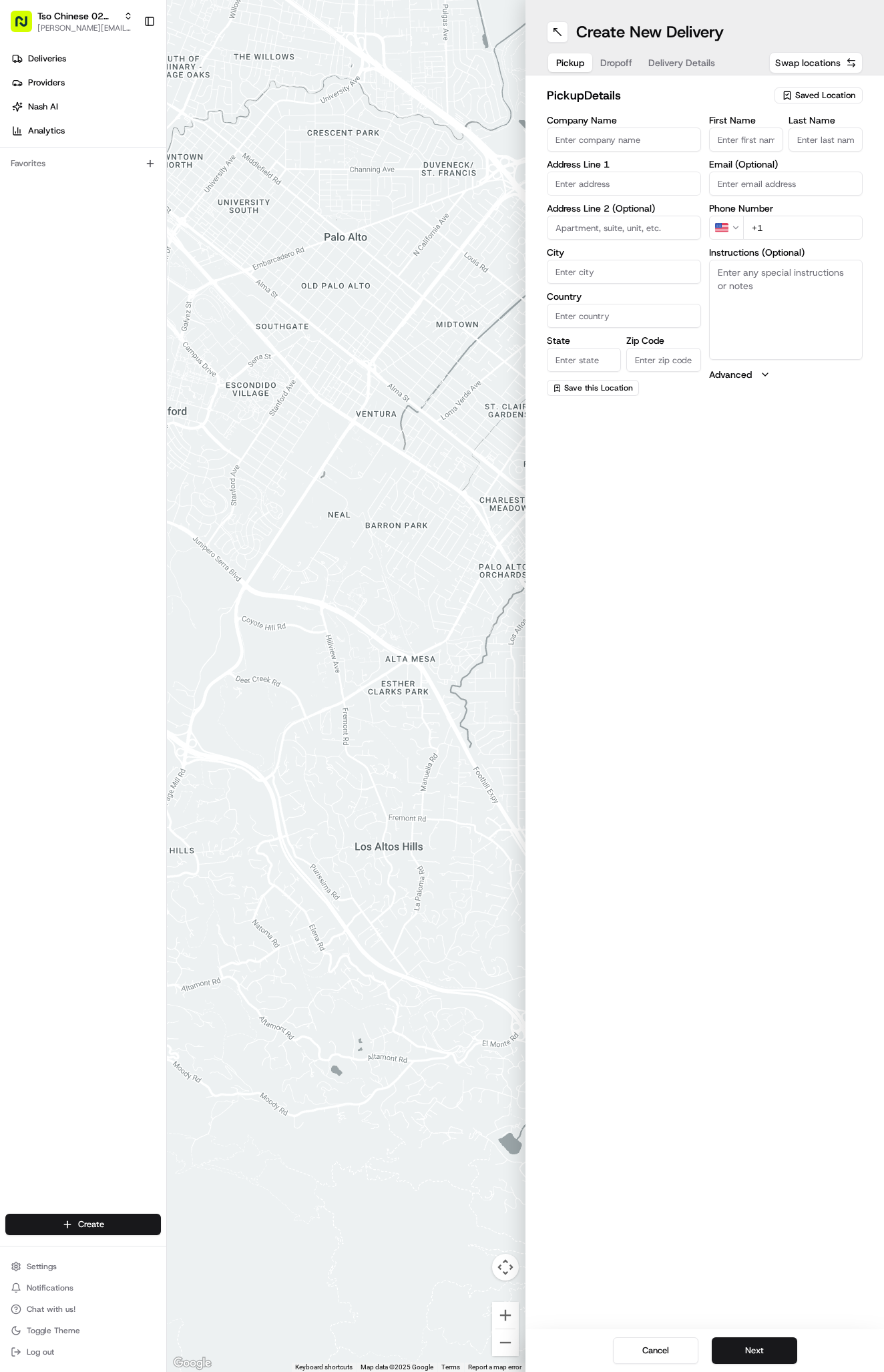
click at [823, 73] on button "Swap locations" at bounding box center [816, 63] width 93 height 21
click at [823, 92] on span "Saved Location" at bounding box center [826, 95] width 60 height 12
click at [827, 149] on span "(02) Tso Chinese Takeout & Delivery [GEOGRAPHIC_DATA] (02)" at bounding box center [796, 152] width 164 height 24
type input "(02) Tso Chinese Takeout & Delivery [GEOGRAPHIC_DATA]"
type input "Bldg E Ste 402"
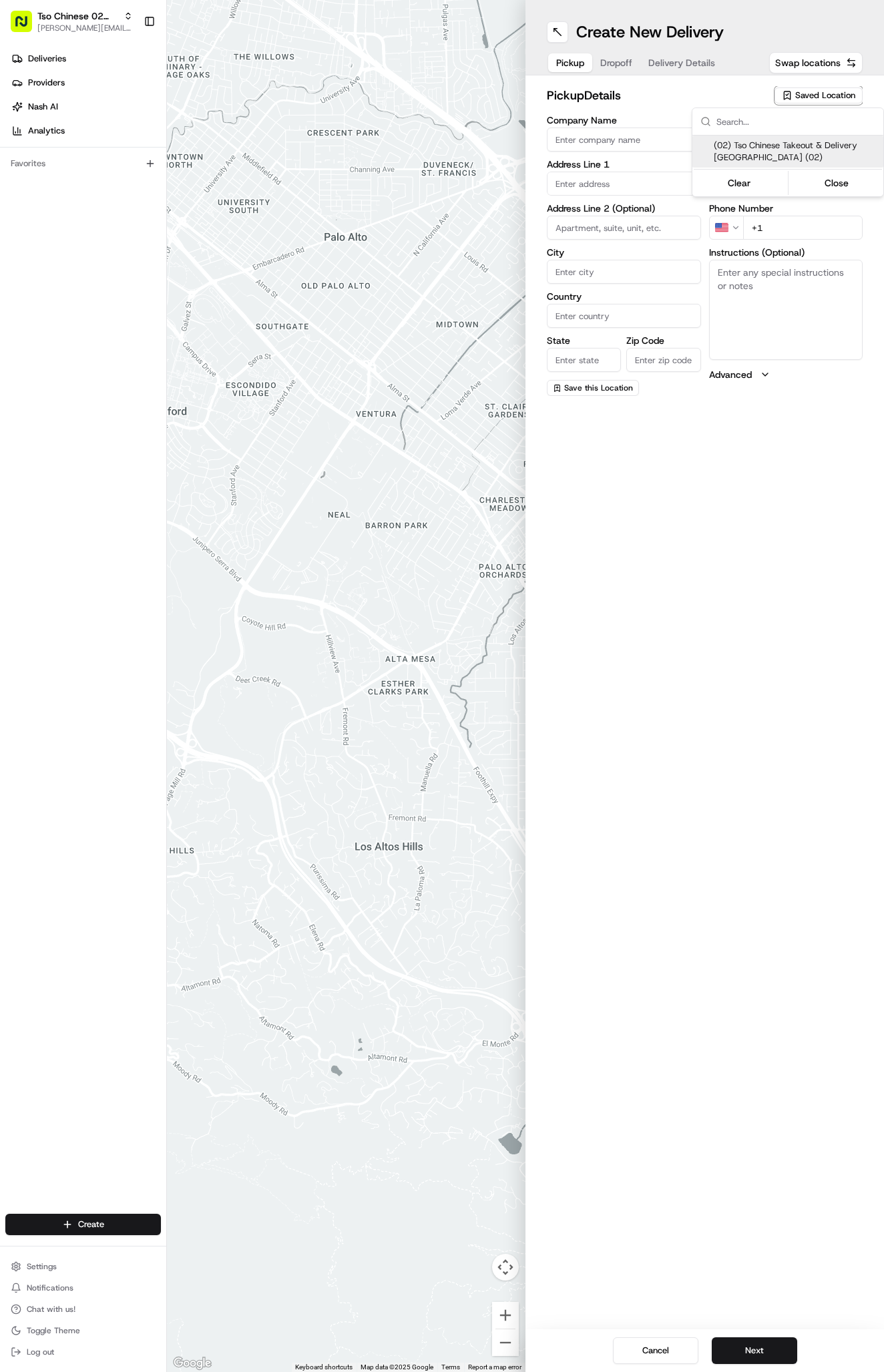
type input "Austin"
type input "US"
type input "[GEOGRAPHIC_DATA]"
type input "78759"
type input "Tso Chinese"
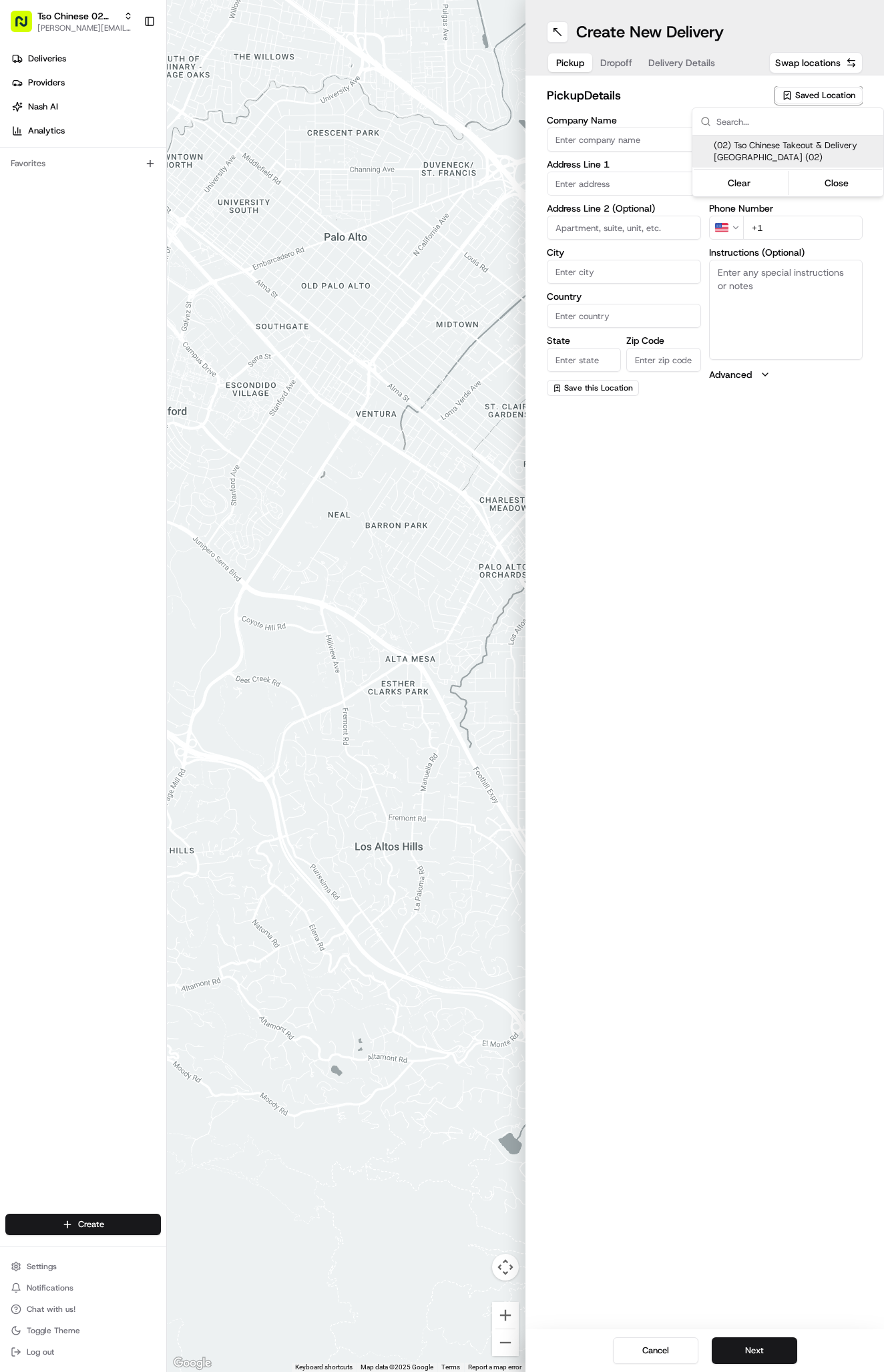
type input "Arboretum Crossing Manager"
type input "[EMAIL_ADDRESS][DOMAIN_NAME]"
type input "[PHONE_NUMBER]"
type textarea "Submit a picture displaying address & food as Proof of Delivery. Envía una foto…"
type input "[STREET_ADDRESS]"
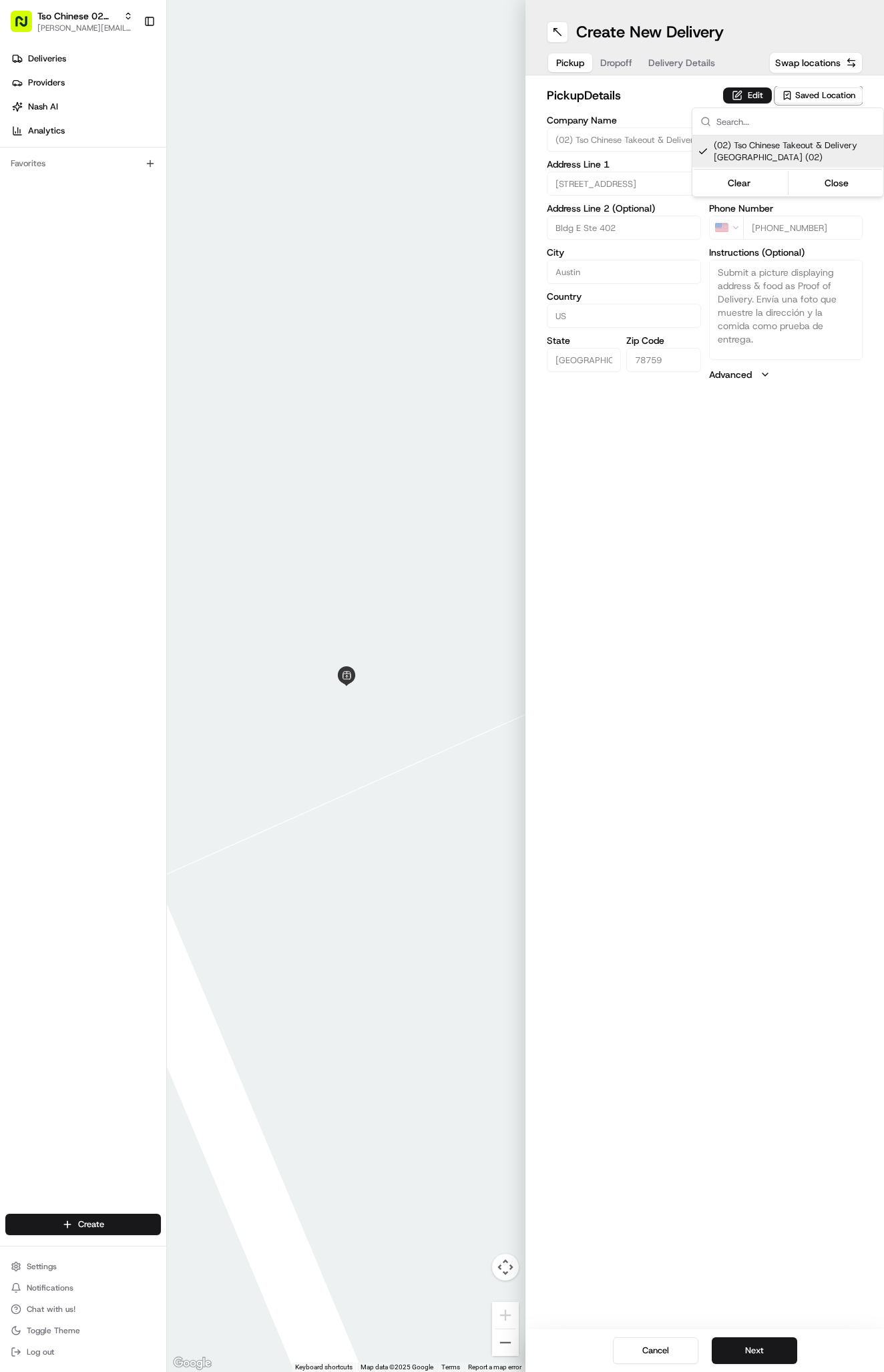
click at [684, 64] on html "Tso Chinese 02 Arbor [PERSON_NAME][EMAIL_ADDRESS][DOMAIN_NAME] Toggle Sidebar D…" at bounding box center [442, 686] width 884 height 1372
click at [684, 64] on span "Delivery Details" at bounding box center [681, 63] width 67 height 14
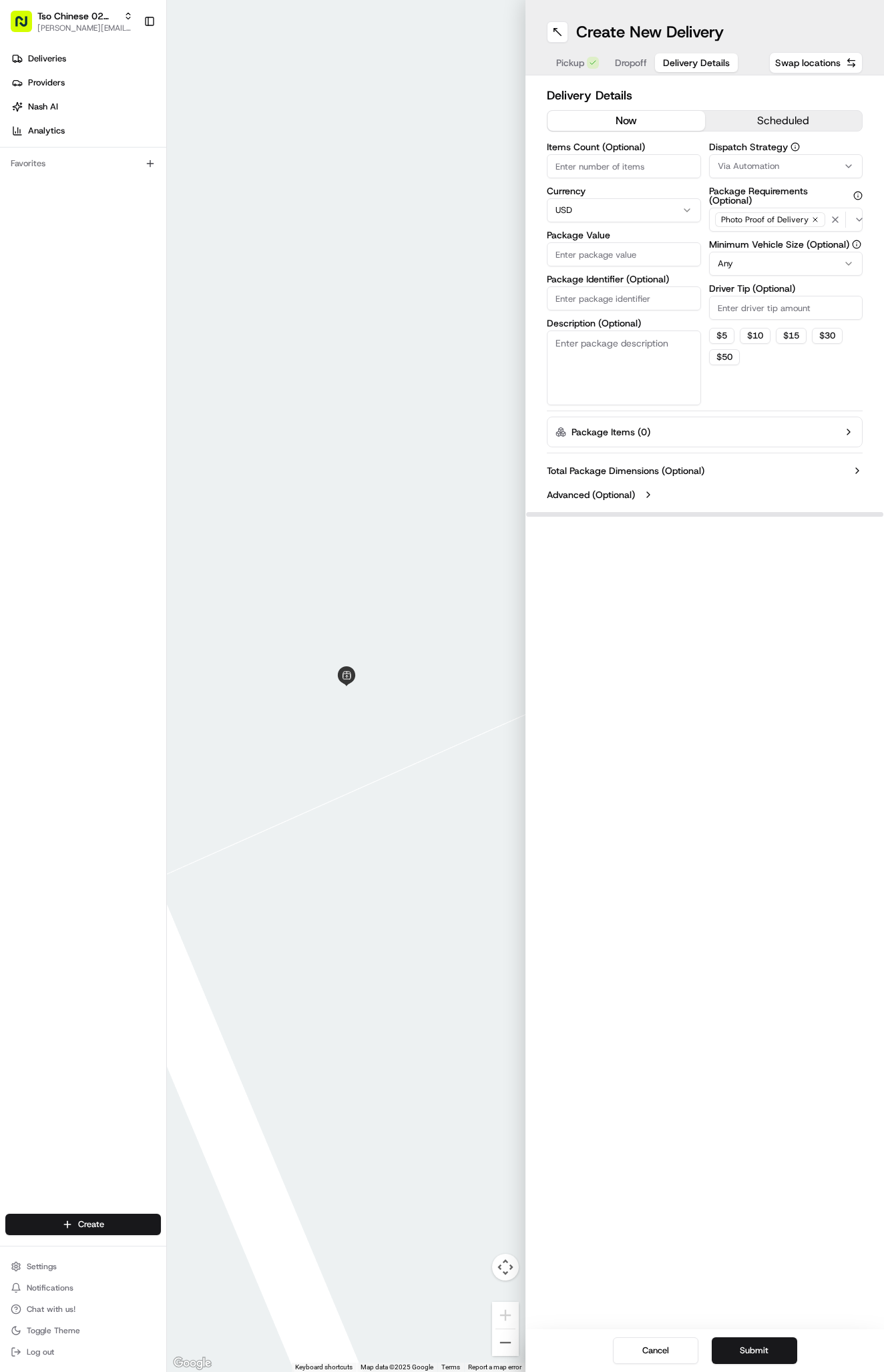
click at [635, 296] on input "Package Identifier (Optional)" at bounding box center [624, 298] width 154 height 24
paste input "WJ5RQUB"
type input "WJ5RQUB"
click at [776, 161] on span "Via Automation" at bounding box center [748, 166] width 61 height 12
click at [769, 241] on span "Tso Arbor Strategy" at bounding box center [796, 239] width 164 height 12
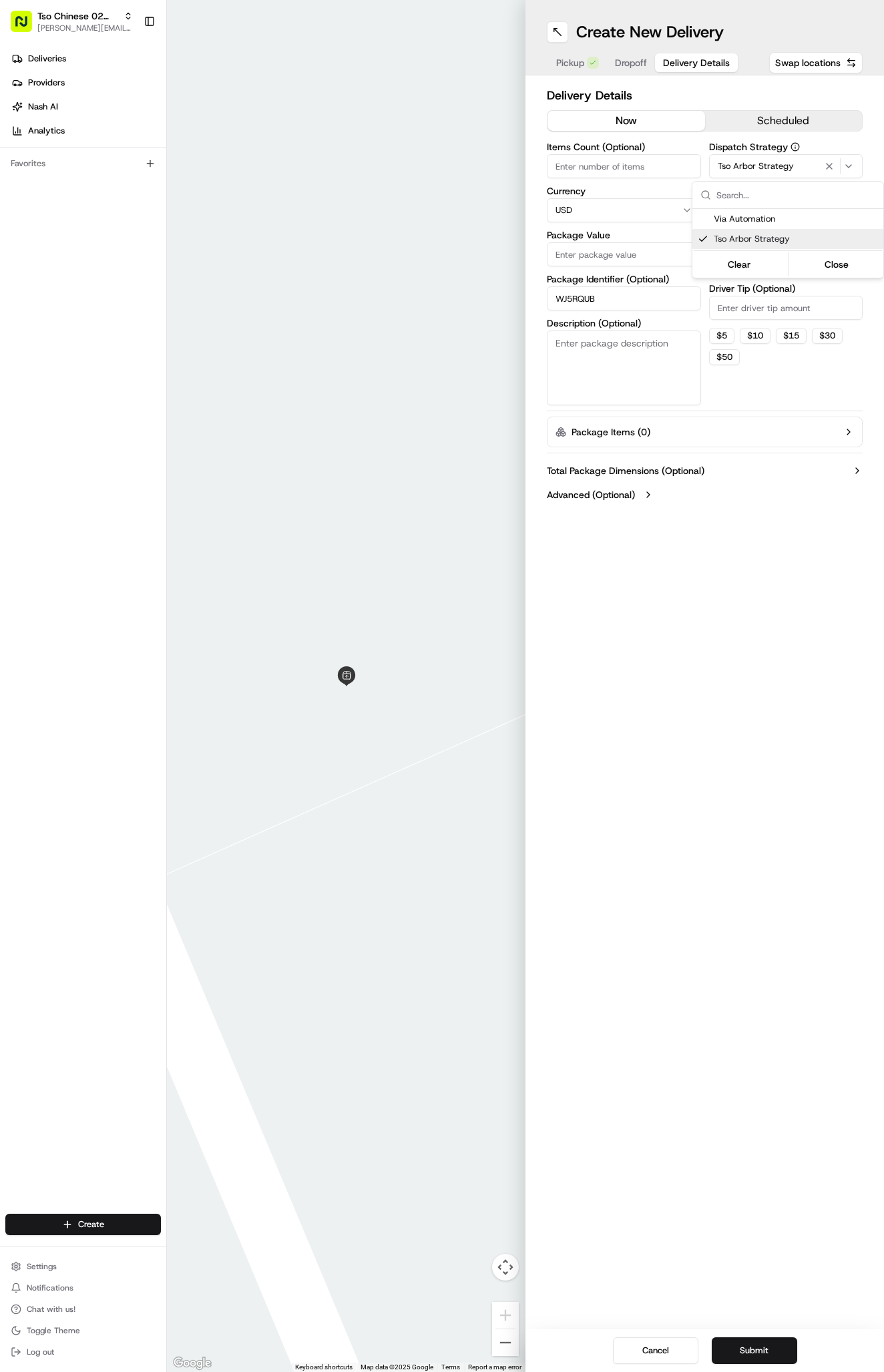
click at [776, 298] on html "Tso Chinese 02 Arbor [PERSON_NAME][EMAIL_ADDRESS][DOMAIN_NAME] Toggle Sidebar D…" at bounding box center [442, 686] width 884 height 1372
click at [776, 303] on input "Driver Tip (Optional)" at bounding box center [786, 307] width 154 height 24
type input "2"
click at [631, 242] on div "Package Value" at bounding box center [624, 248] width 154 height 36
click at [631, 251] on input "Package Value" at bounding box center [624, 254] width 154 height 24
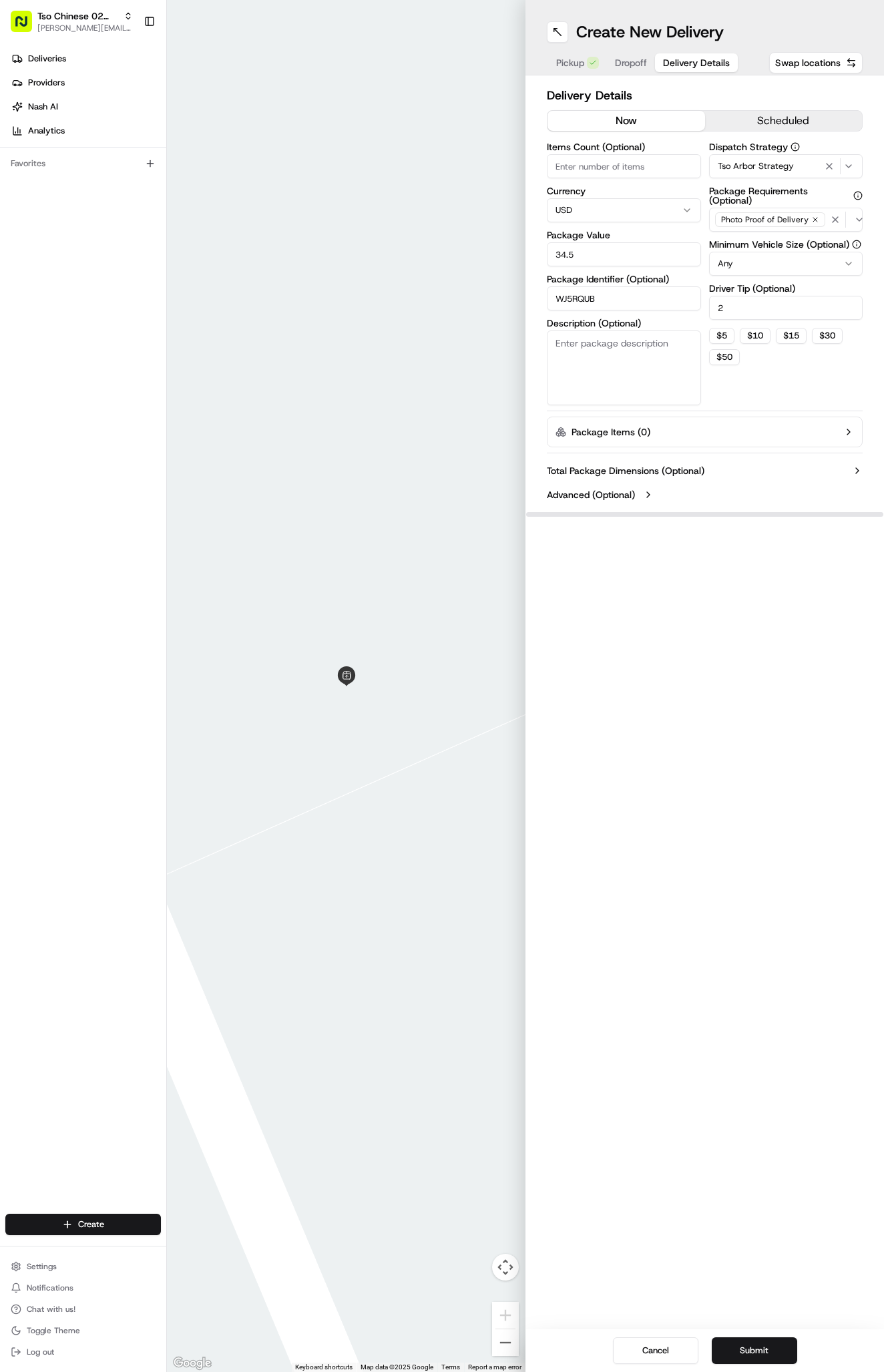
type input "34.53"
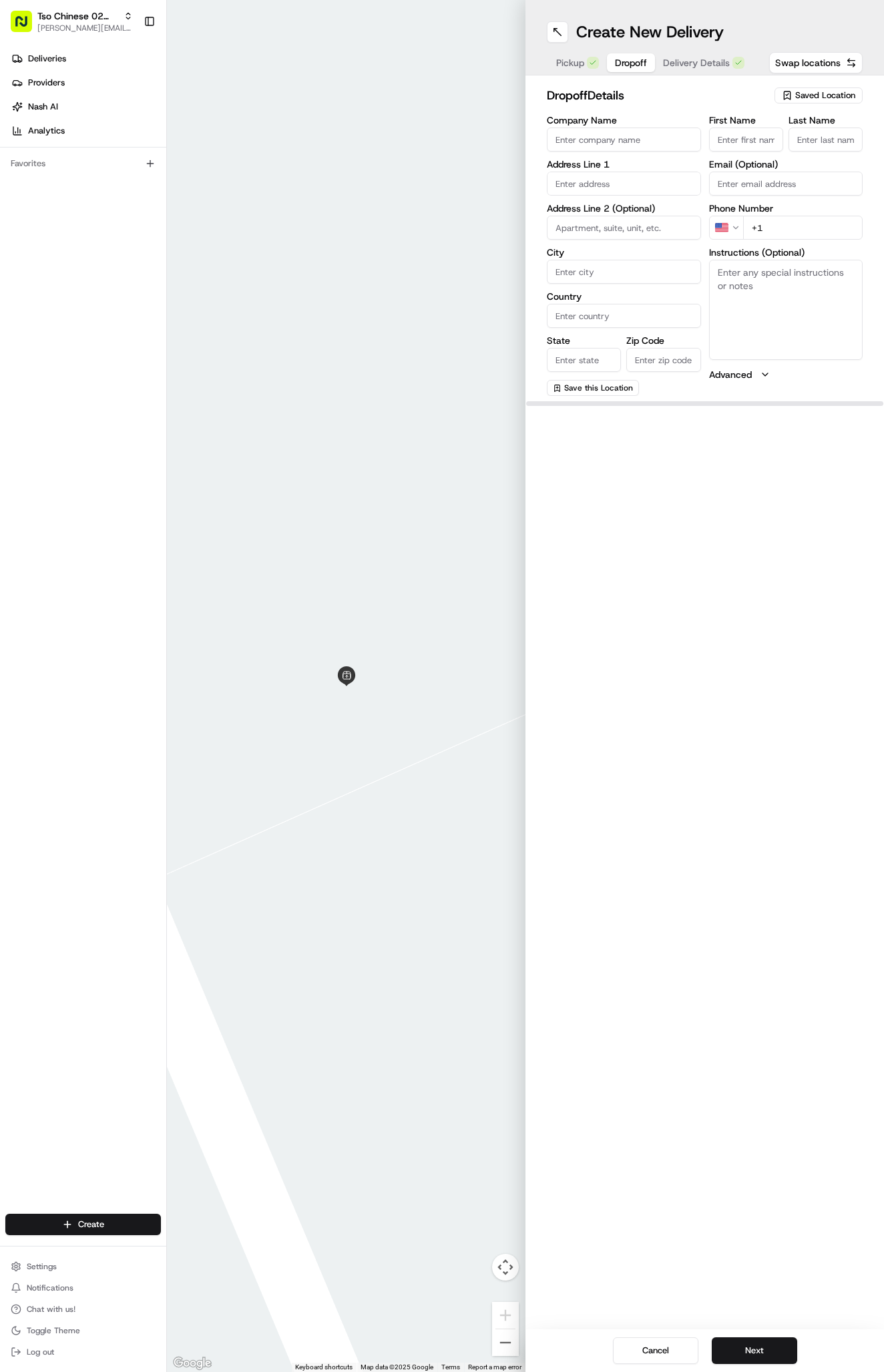
click at [624, 67] on span "Dropoff" at bounding box center [630, 63] width 32 height 14
click at [813, 336] on textarea "Instructions (Optional)" at bounding box center [786, 309] width 154 height 100
paste textarea "Park in the garage of Marq on Burnet. Enter glass pedestrian door near garage e…"
paste textarea "Marq on Burnet"
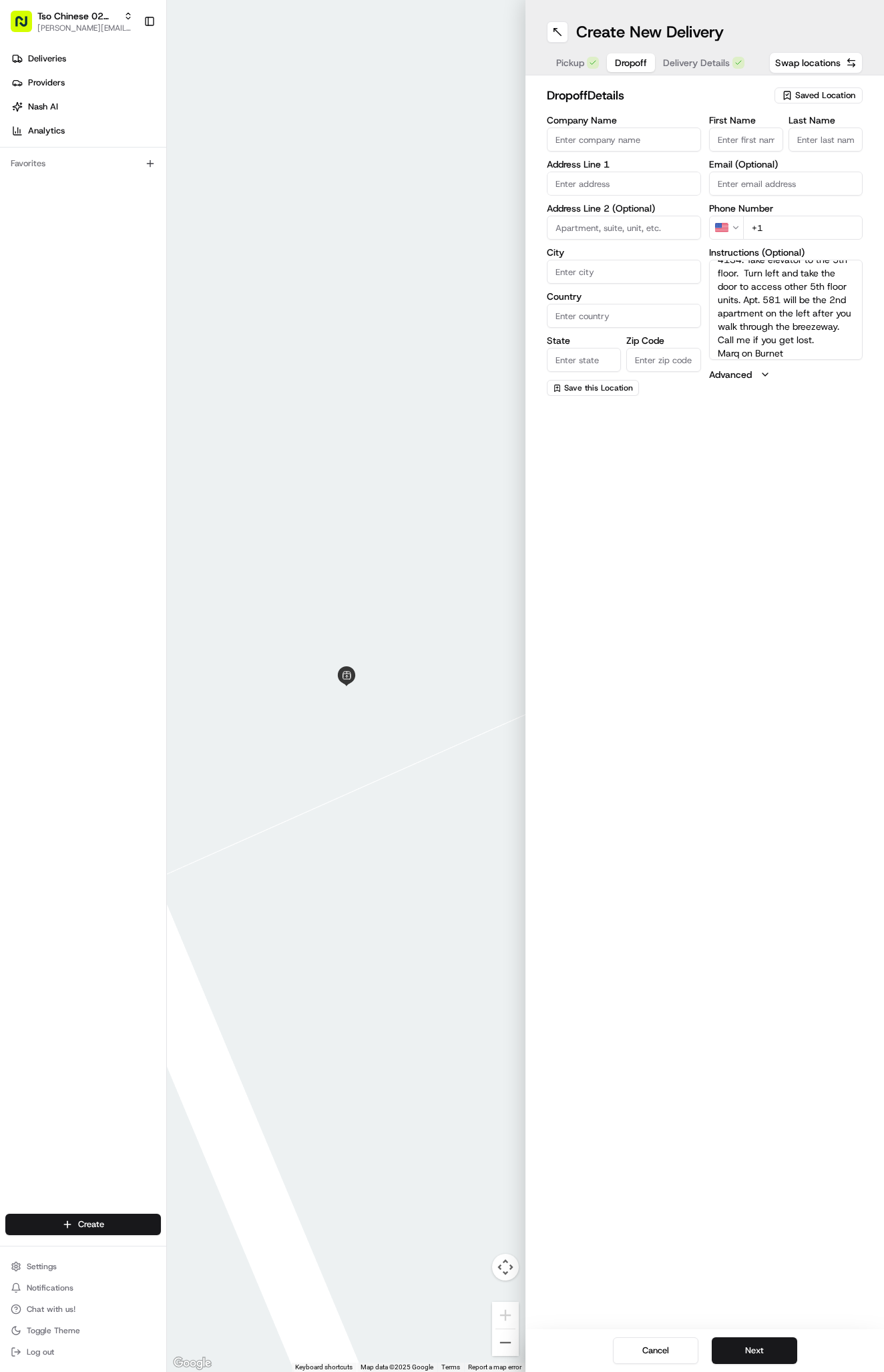
scroll to position [80, 0]
paste textarea "Apt 581"
type textarea "Park in the garage of Marq on Burnet. Enter glass pedestrian door near garage e…"
paste input "6701 Burnet Rd, Austin, TX 78757-0008, United States"
click at [631, 214] on div "6701 Burnet Rd, Austin, TX 78757, United States" at bounding box center [624, 212] width 148 height 20
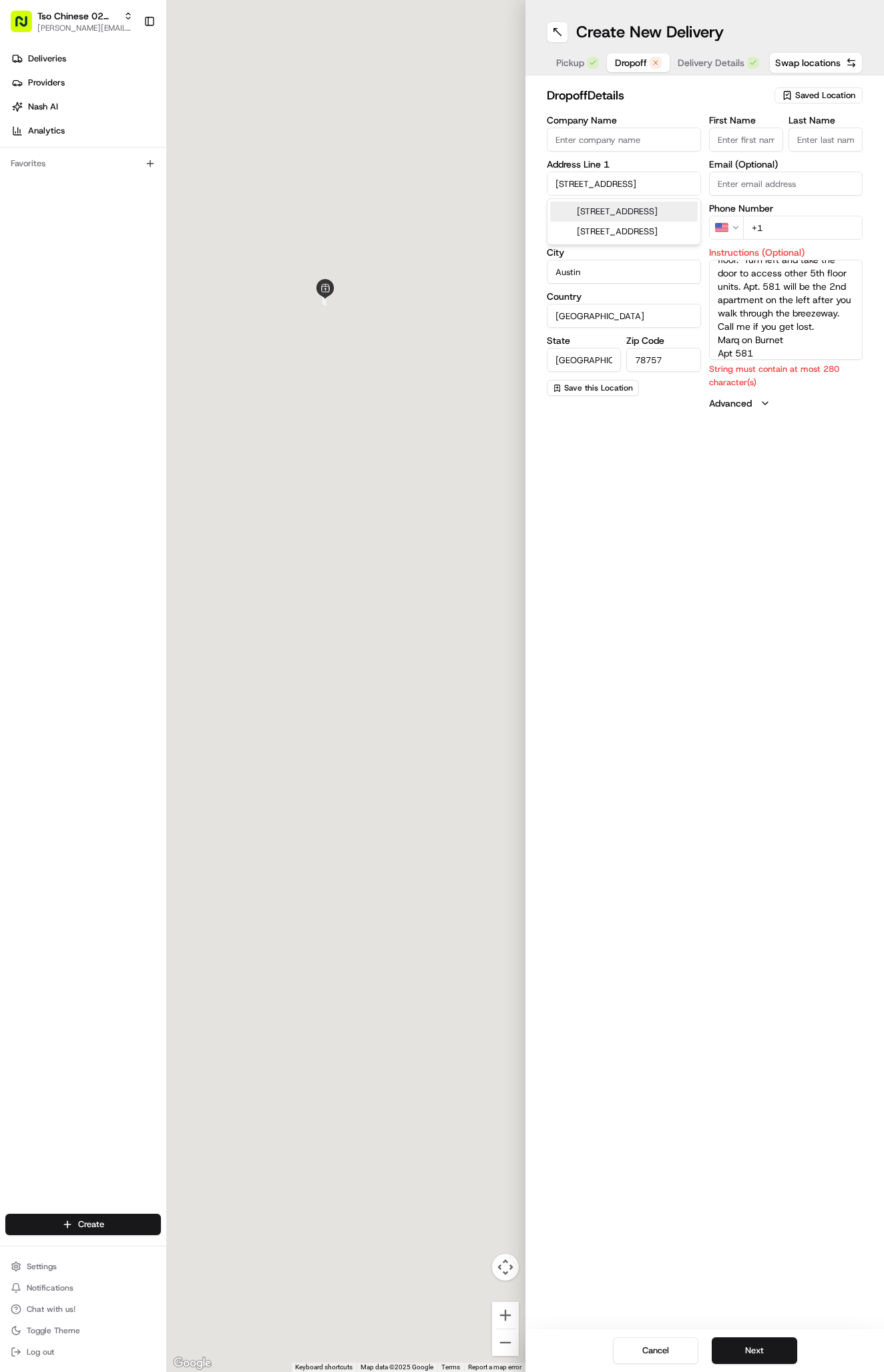
type input "[STREET_ADDRESS]"
type input "Austin"
type input "[GEOGRAPHIC_DATA]"
type input "78757"
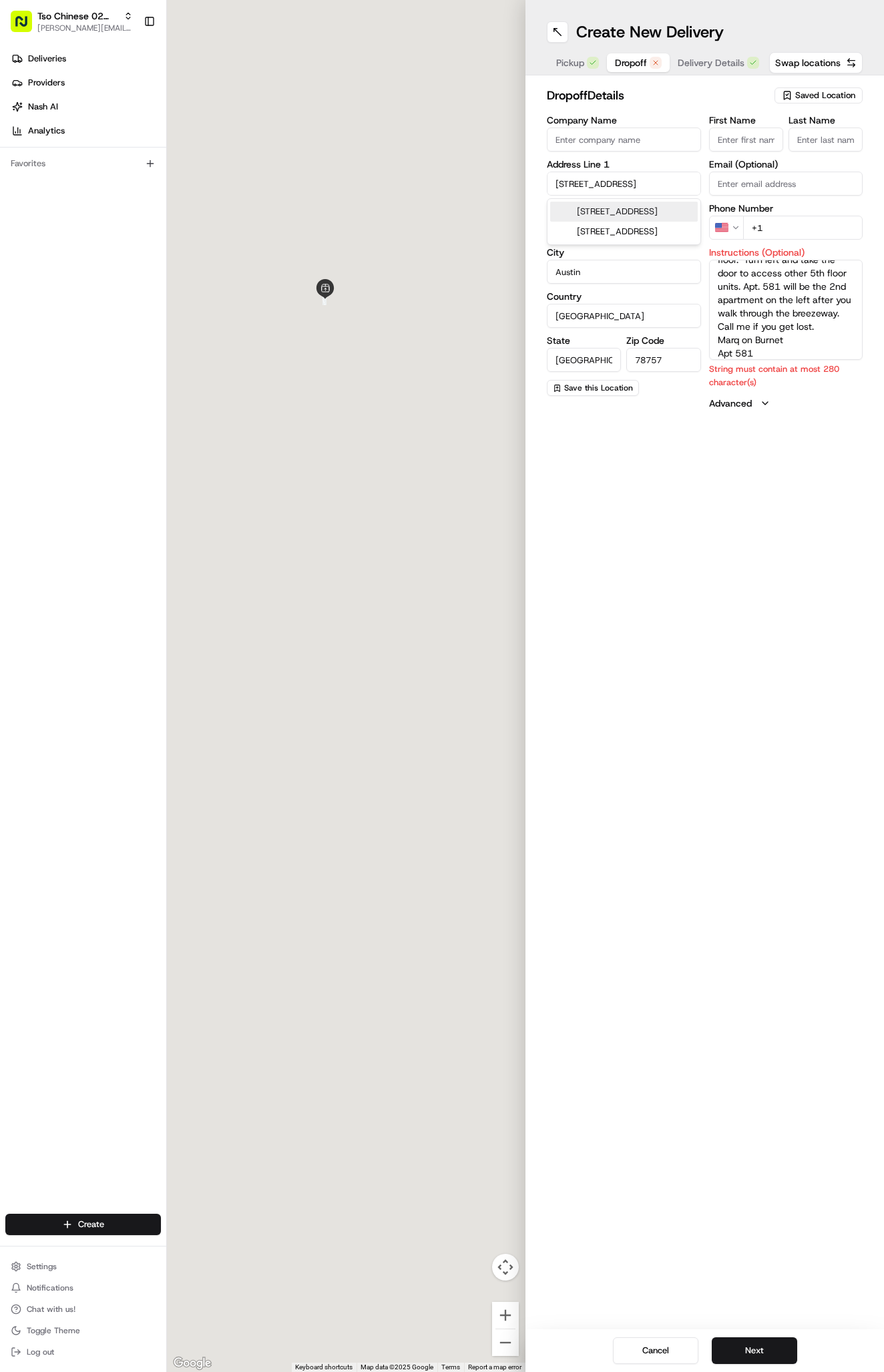
type input "6701 Burnet Road"
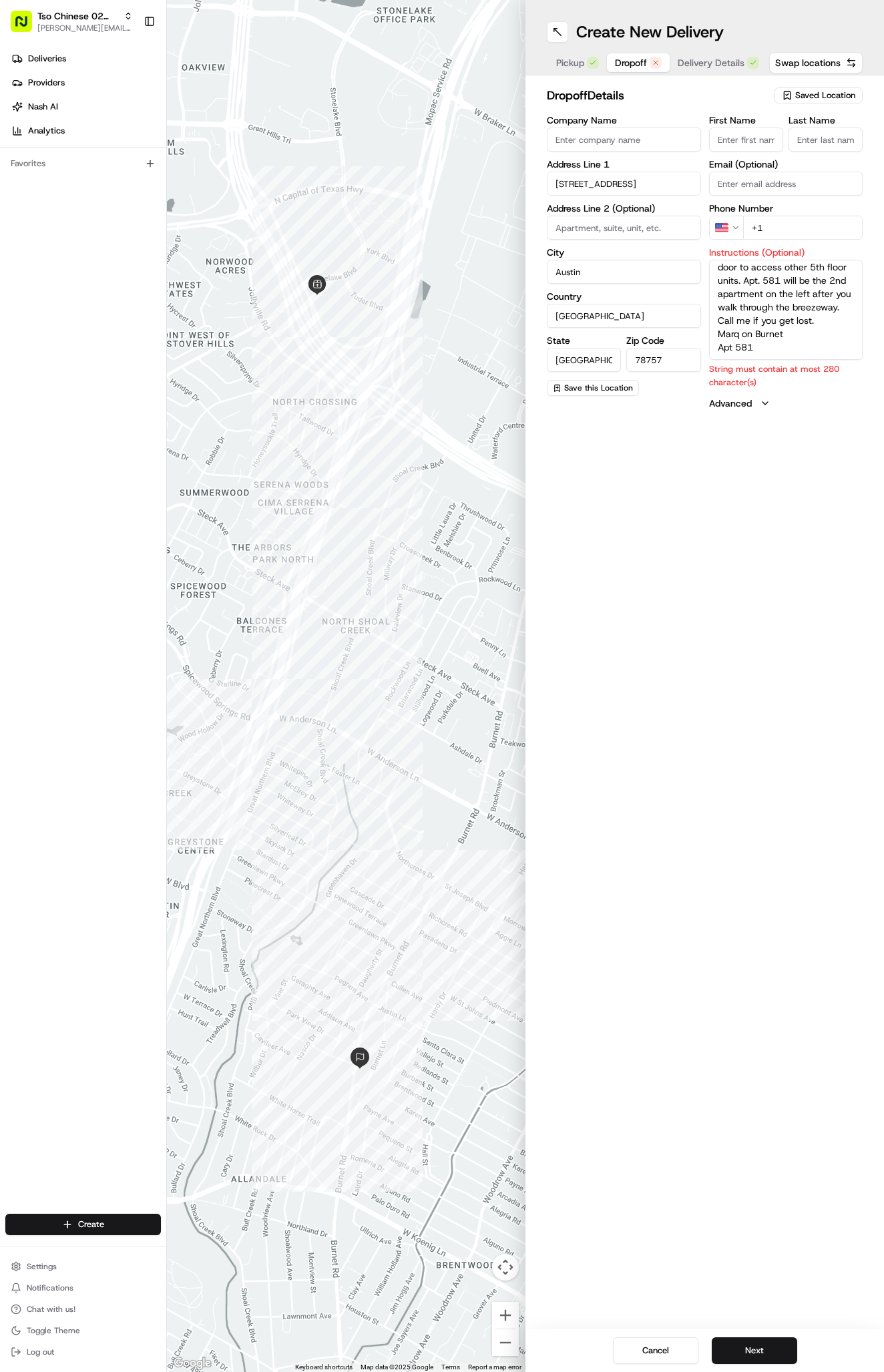
scroll to position [79, 0]
drag, startPoint x: 794, startPoint y: 347, endPoint x: 708, endPoint y: 347, distance: 86.0
click at [708, 347] on div "Company Name Address Line 1 6701 Burnet Road Address Line 2 (Optional) City Aus…" at bounding box center [704, 262] width 316 height 294
click at [794, 353] on textarea "Park in the garage of Marq on Burnet. Enter glass pedestrian door near garage e…" at bounding box center [786, 309] width 154 height 100
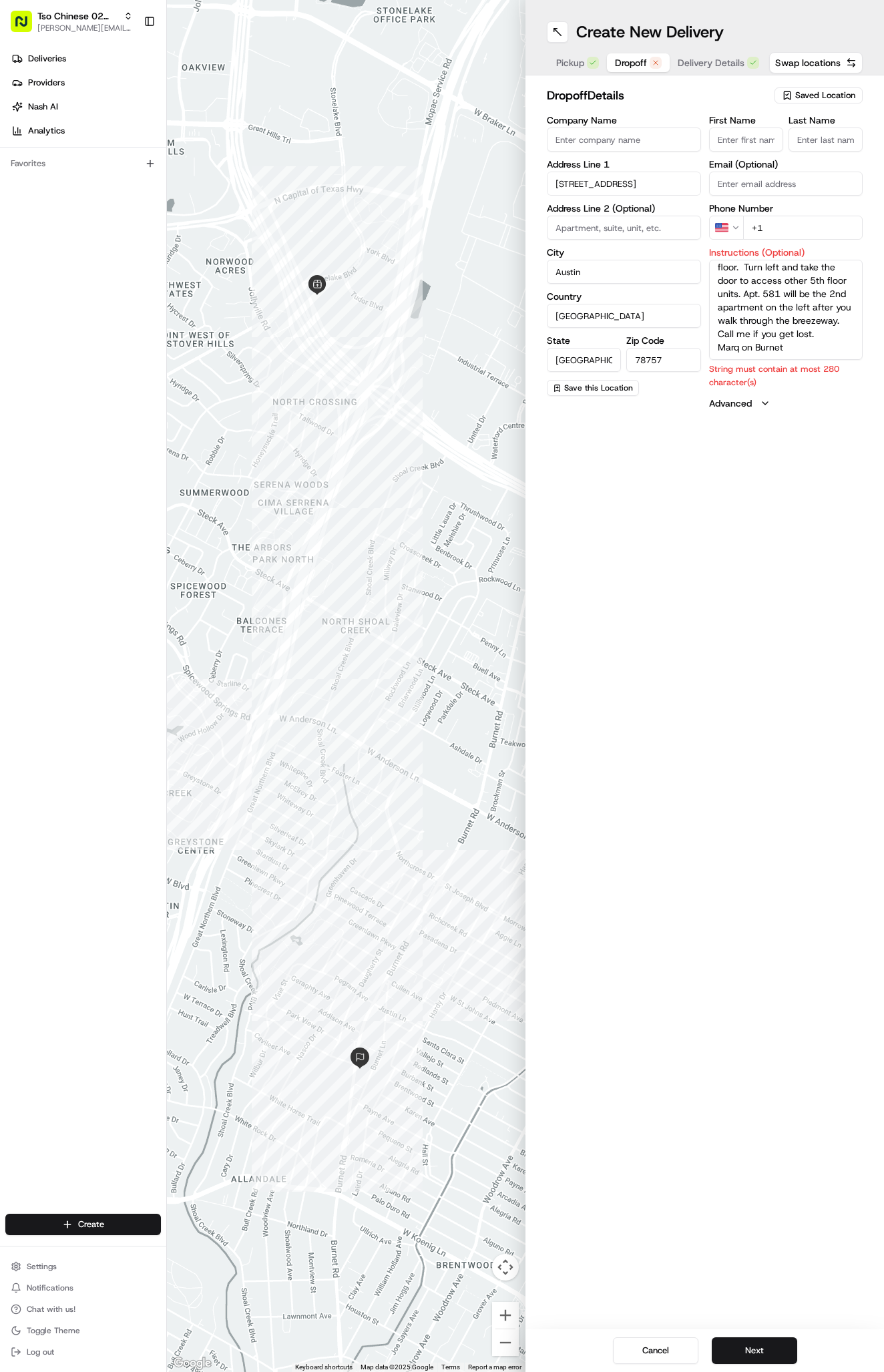
click at [794, 353] on textarea "Park in the garage of Marq on Burnet. Enter glass pedestrian door near garage e…" at bounding box center [786, 309] width 154 height 100
type textarea "Park in the garage of Marq on Burnet. Enter glass pedestrian door near garage e…"
click at [585, 138] on input "Company Name" at bounding box center [624, 139] width 154 height 24
paste input "Marq on Burnet"
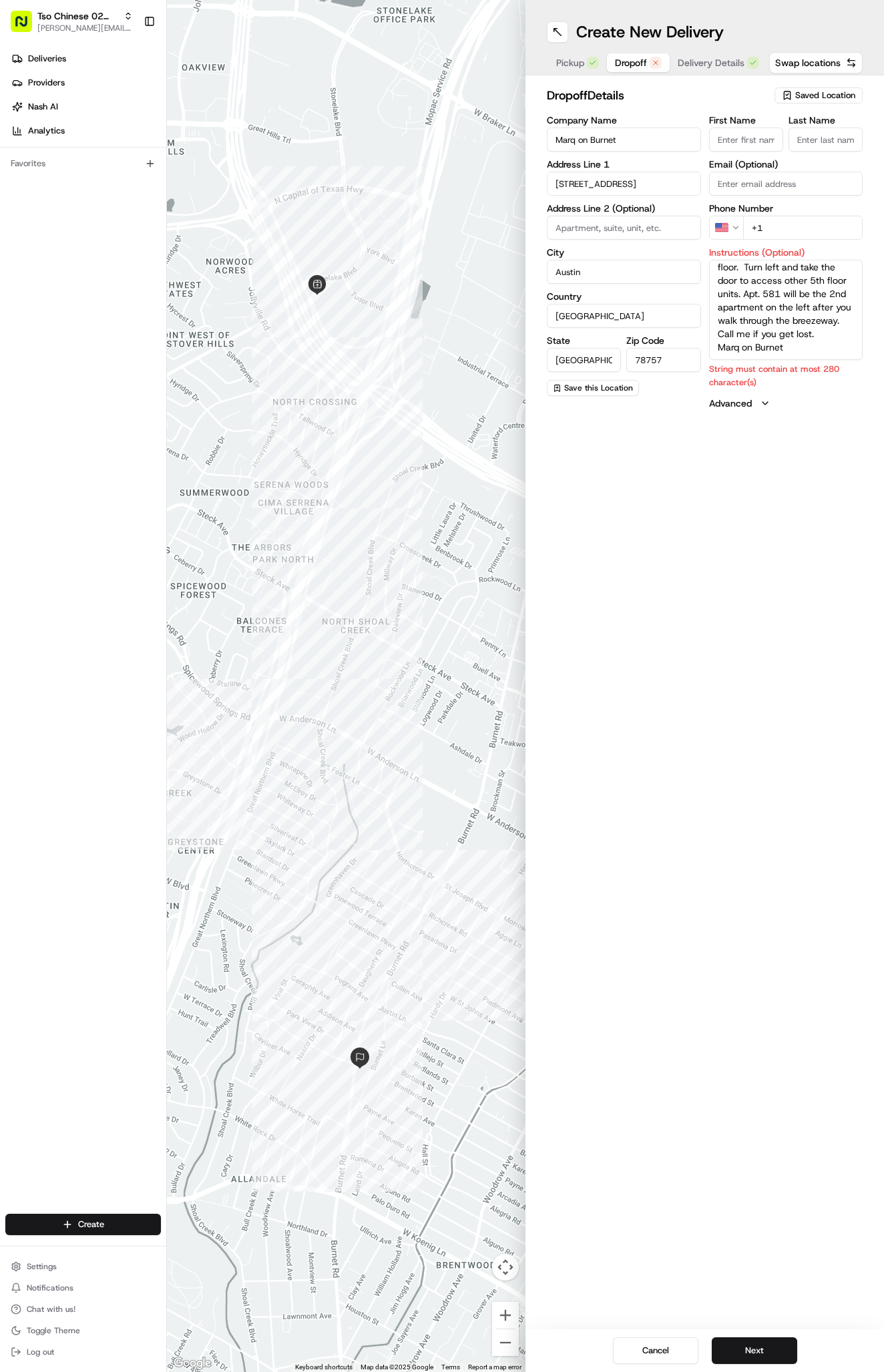
type input "Marq on Burnet"
drag, startPoint x: 795, startPoint y: 346, endPoint x: 715, endPoint y: 339, distance: 80.3
click at [715, 339] on textarea "Park in the garage of Marq on Burnet. Enter glass pedestrian door near garage e…" at bounding box center [786, 309] width 154 height 100
click at [677, 659] on div "Create New Delivery Pickup Dropoff Delivery Details Swap locations dropoff Deta…" at bounding box center [704, 686] width 358 height 1372
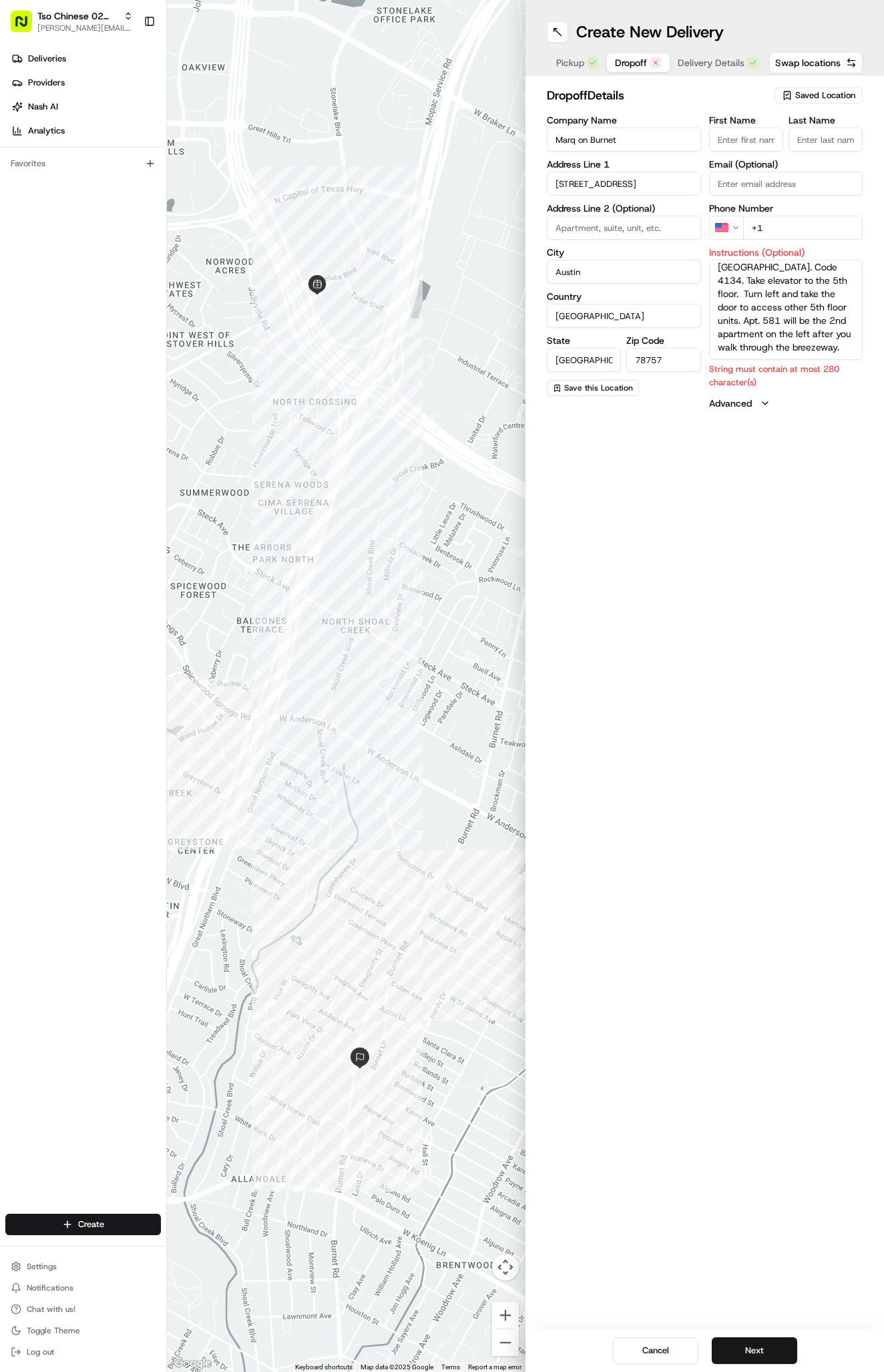
drag, startPoint x: 760, startPoint y: 321, endPoint x: 867, endPoint y: 356, distance: 112.6
click at [867, 356] on div "dropoff Details Saved Location Company Name Marq on Burnet Address Line 1 6701 …" at bounding box center [704, 248] width 358 height 345
type textarea "Park in the garage of Marq on Burnet. Enter glass pedestrian door near garage e…"
click at [816, 436] on div "Create New Delivery Pickup Dropoff Delivery Details Swap locations dropoff Deta…" at bounding box center [704, 686] width 358 height 1372
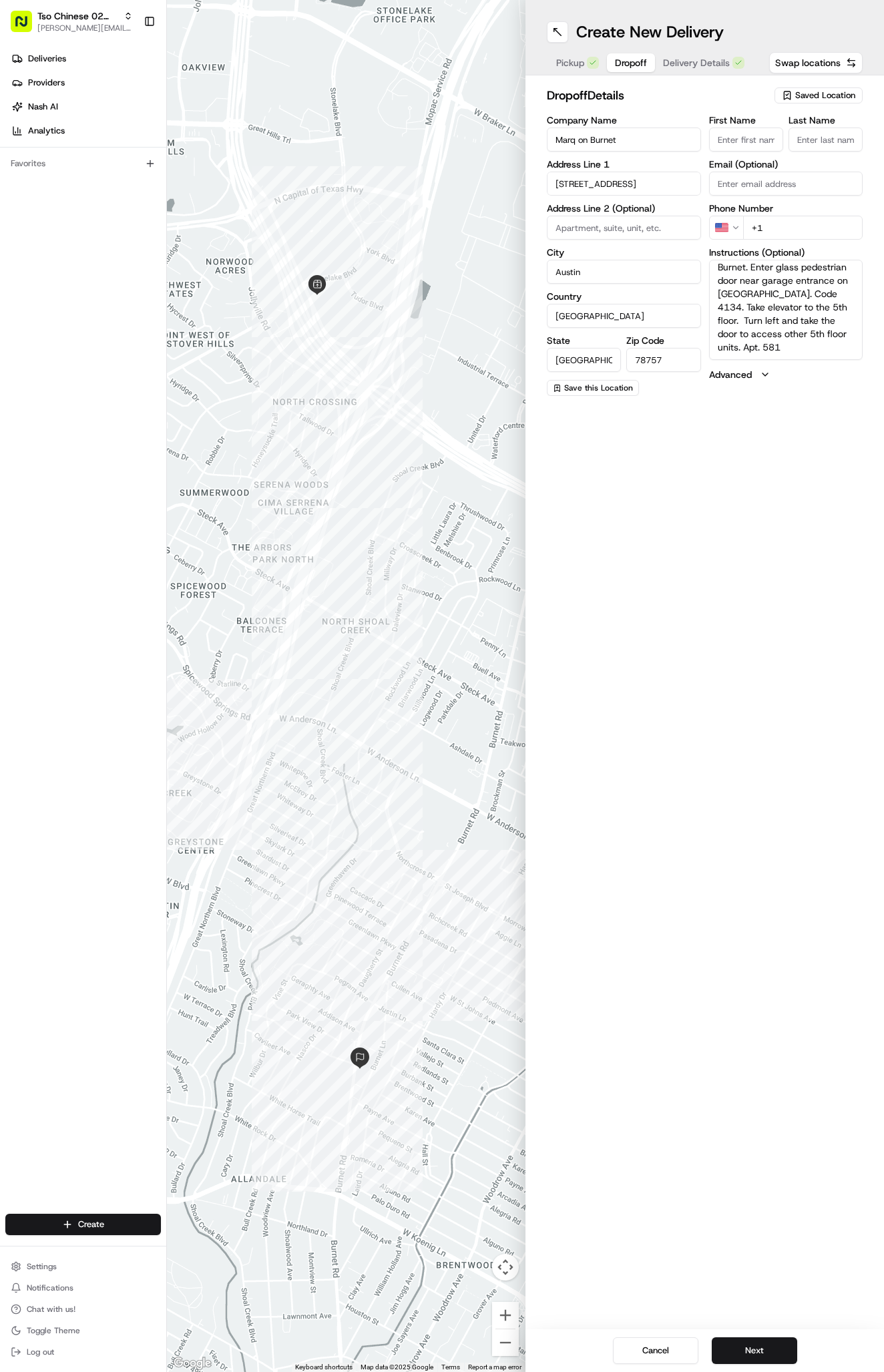
paste input "Selena Gray"
type input "Selena Gray"
type input "."
click at [800, 232] on input "+1" at bounding box center [803, 227] width 120 height 24
paste input "219 331 9651"
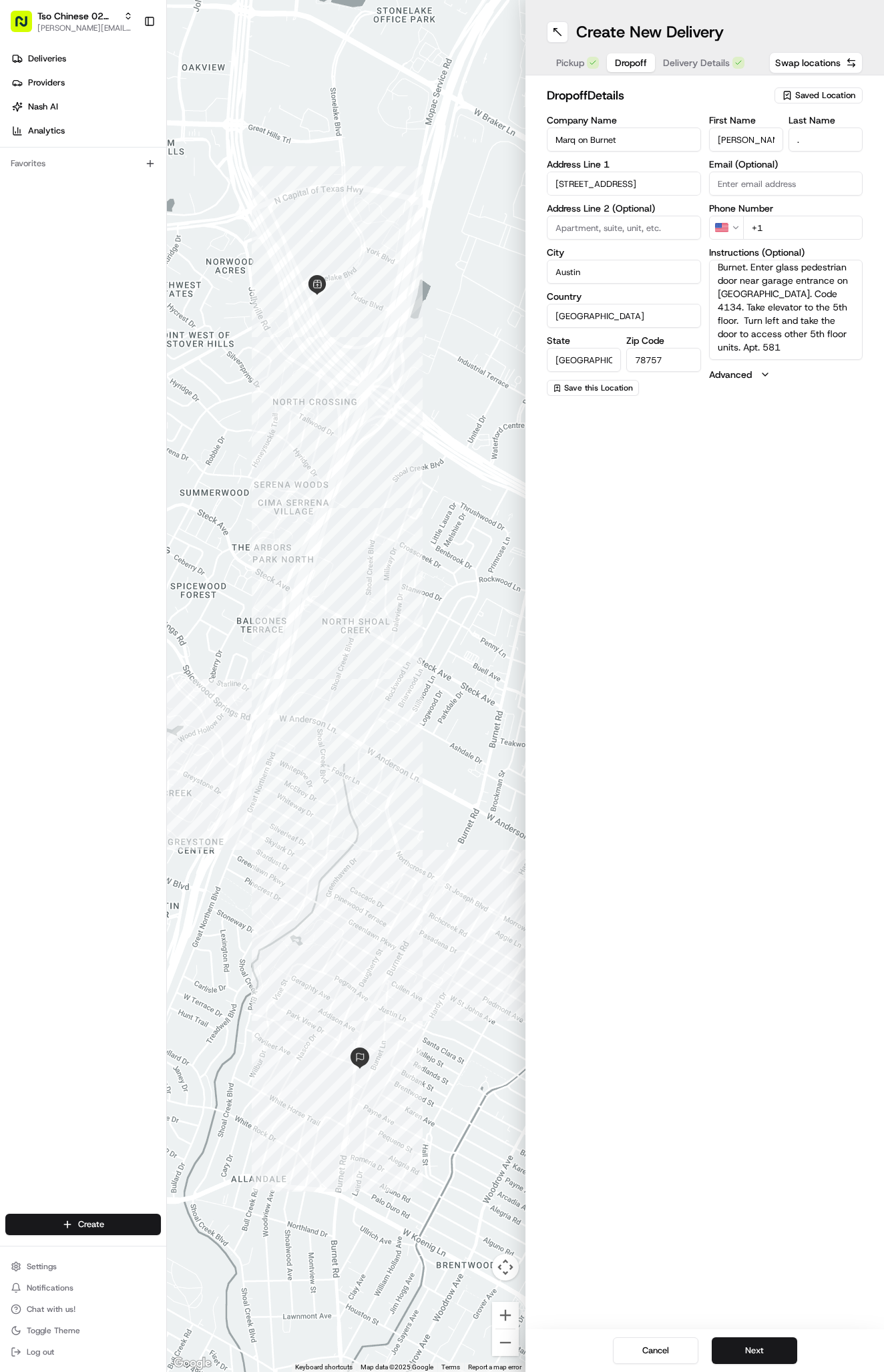
type input "+1 219 331 9651"
click at [695, 46] on div "Create New Delivery Pickup Dropoff Delivery Details Swap locations" at bounding box center [704, 38] width 358 height 76
click at [695, 57] on span "Delivery Details" at bounding box center [696, 63] width 67 height 14
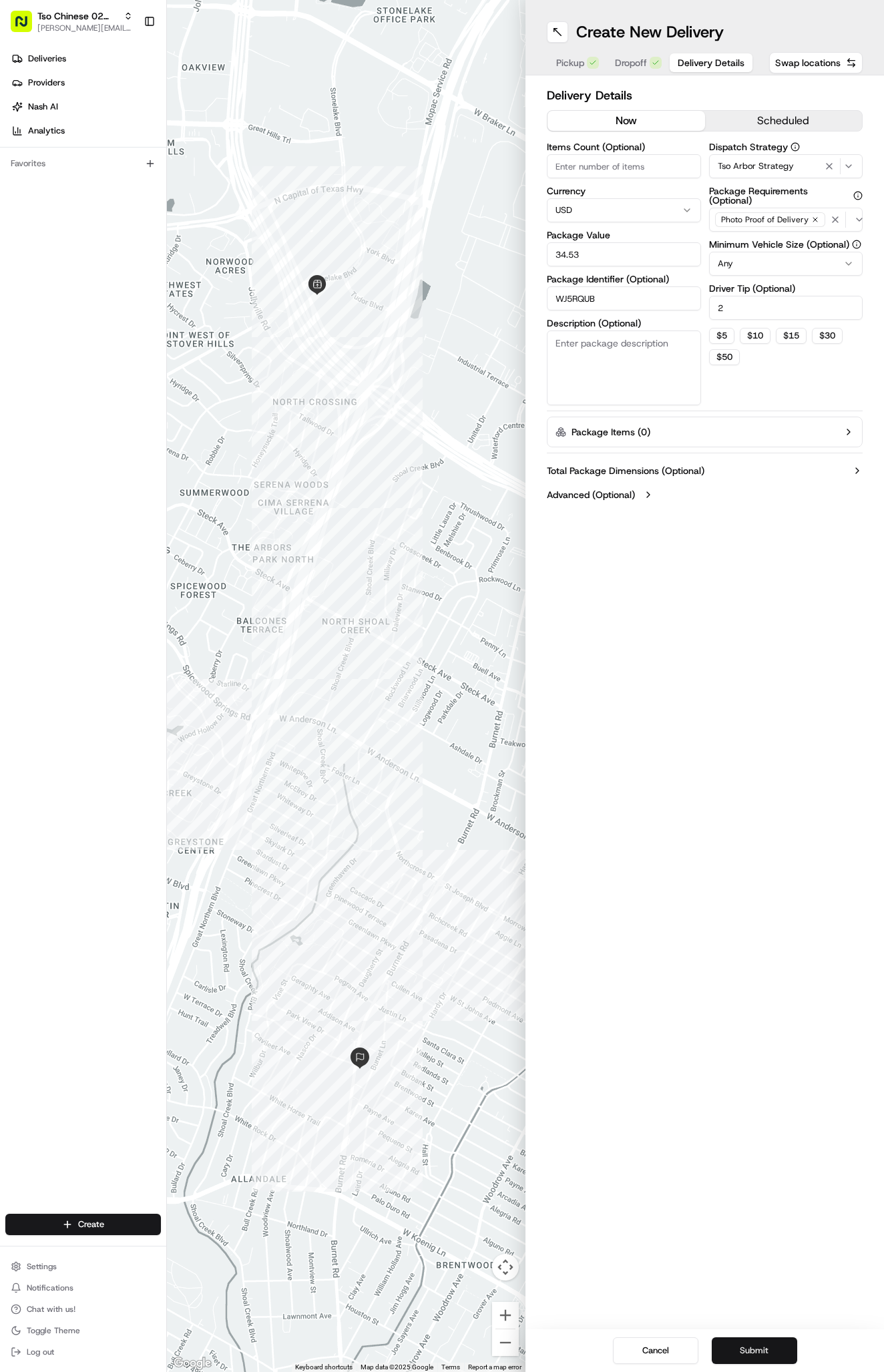
click at [778, 1360] on button "Submit" at bounding box center [755, 1351] width 85 height 26
click at [778, 1360] on div "Cancel Submit" at bounding box center [704, 1351] width 358 height 43
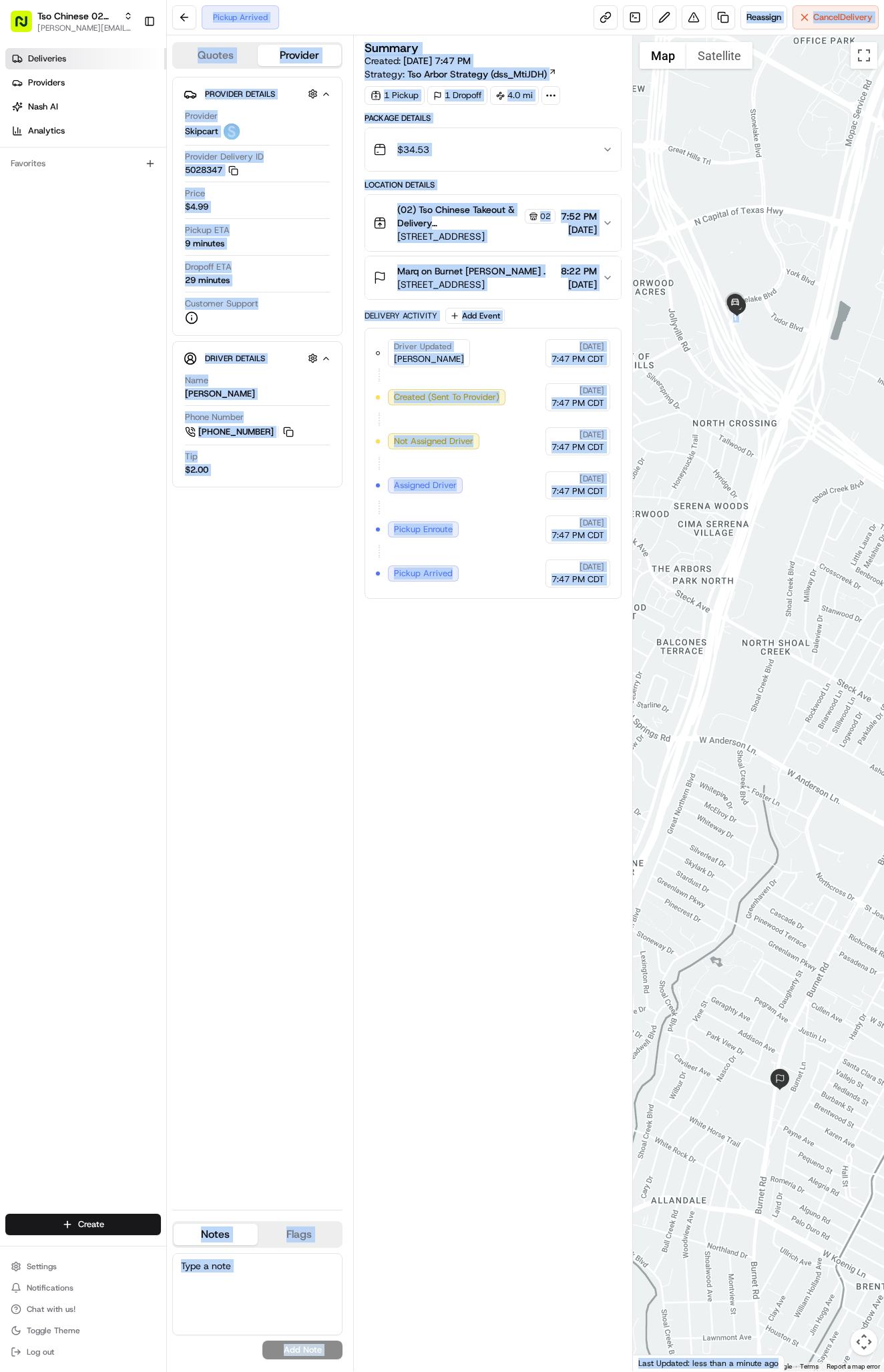
click at [61, 64] on span "Deliveries" at bounding box center [47, 58] width 38 height 12
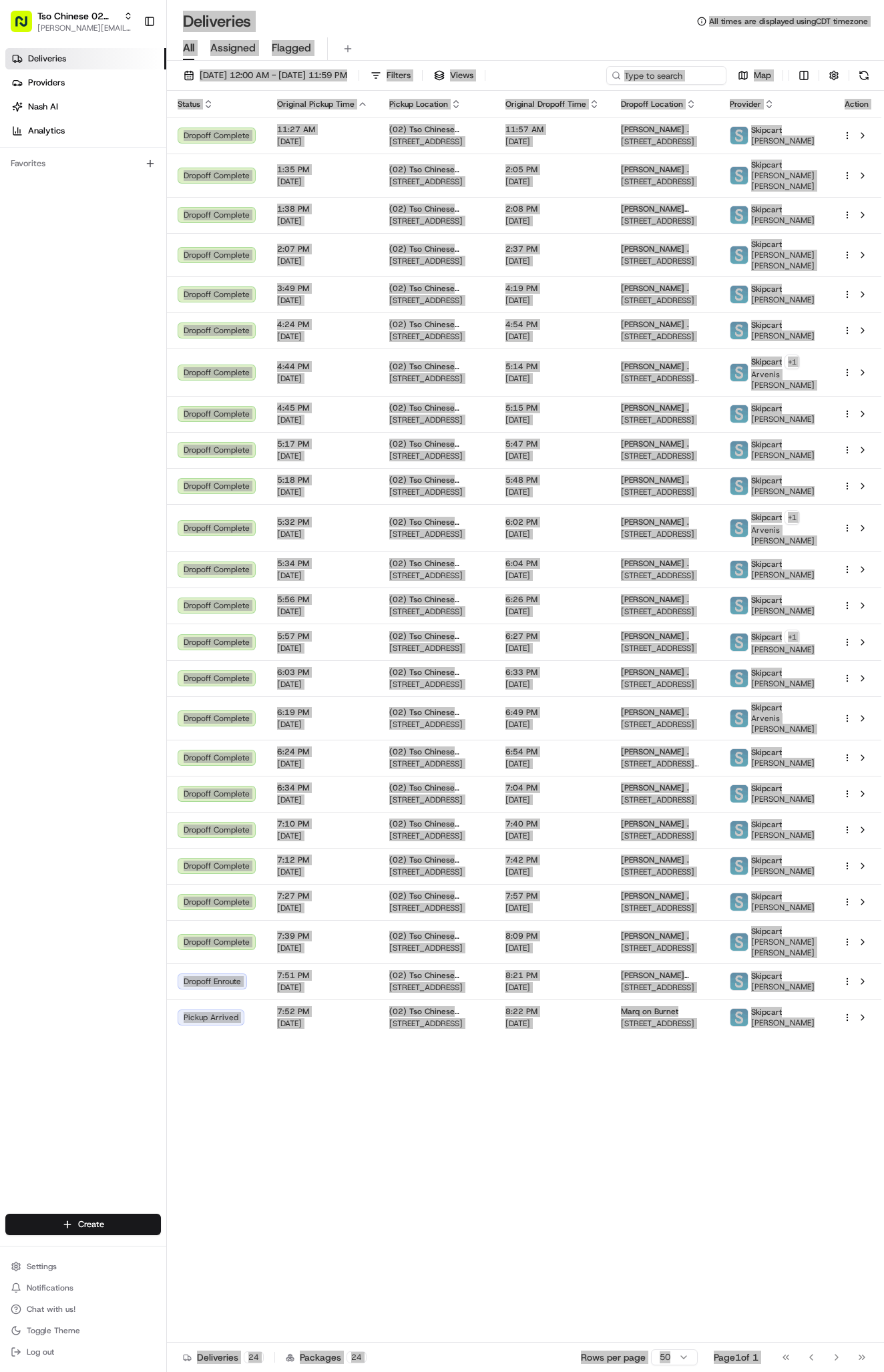
drag, startPoint x: 61, startPoint y: 64, endPoint x: 401, endPoint y: 1176, distance: 1162.8
click at [401, 1176] on div "Status Original Pickup Time Pickup Location Original Dropoff Time Dropoff Locat…" at bounding box center [524, 716] width 714 height 1252
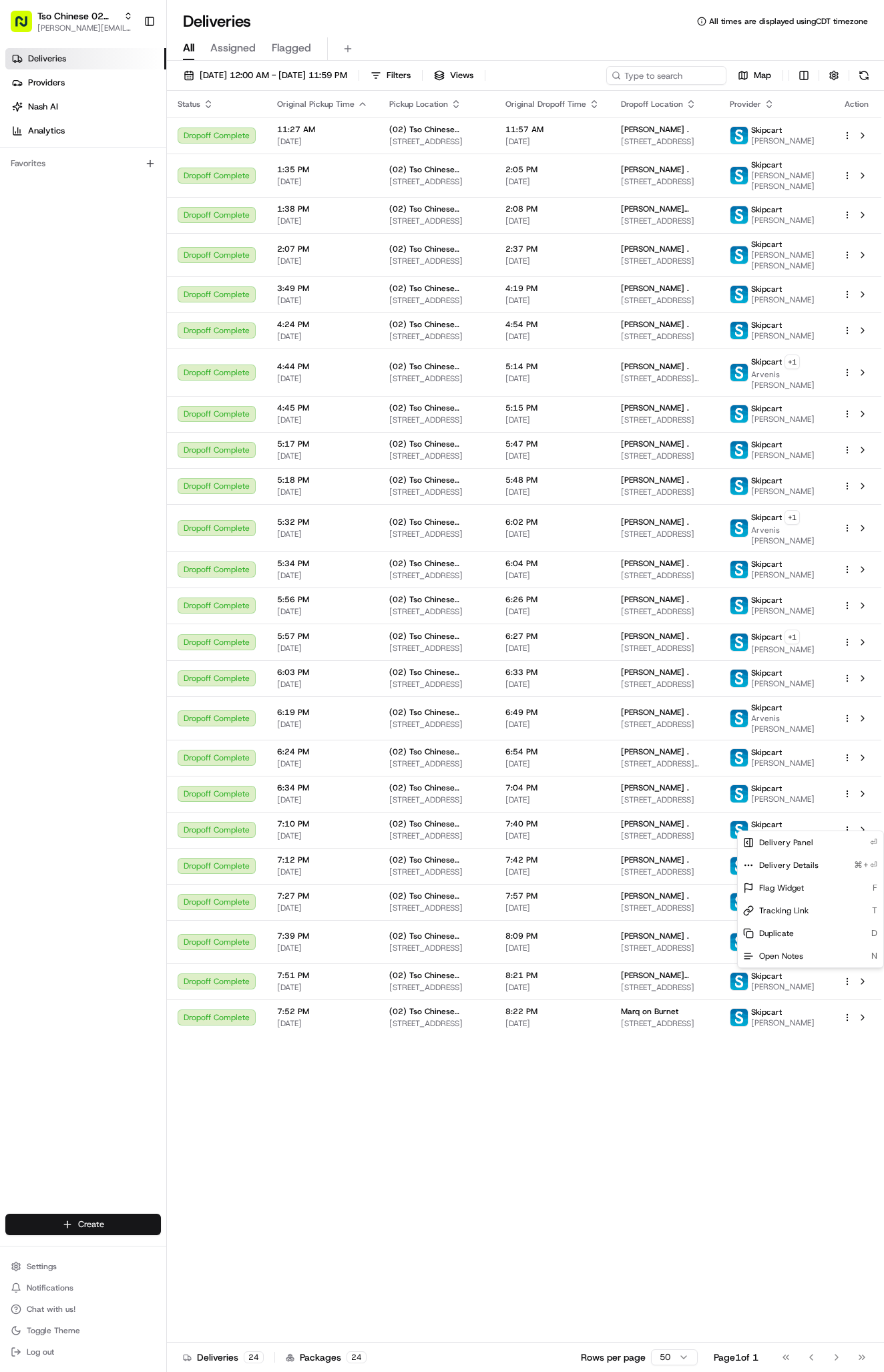
drag, startPoint x: 875, startPoint y: 332, endPoint x: 90, endPoint y: 1226, distance: 1189.7
click at [90, 1226] on html "Tso Chinese 02 Arbor [PERSON_NAME][EMAIL_ADDRESS][DOMAIN_NAME] Toggle Sidebar D…" at bounding box center [442, 686] width 884 height 1372
click at [114, 1226] on html "Tso Chinese 02 Arbor [PERSON_NAME][EMAIL_ADDRESS][DOMAIN_NAME] Toggle Sidebar D…" at bounding box center [442, 686] width 884 height 1372
click at [214, 1252] on link "Delivery" at bounding box center [241, 1250] width 149 height 24
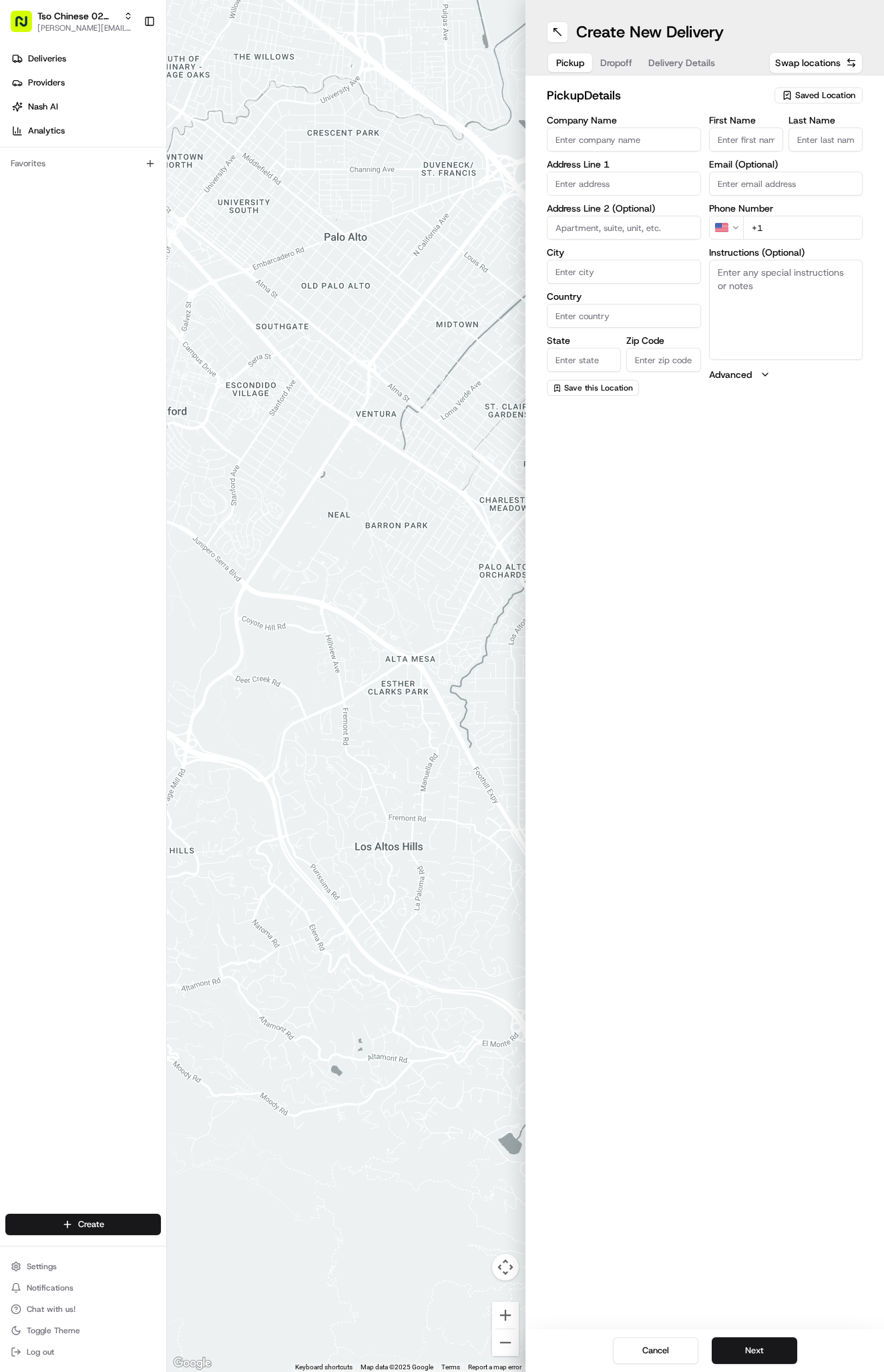
click at [668, 44] on div "Create New Delivery Pickup Dropoff Delivery Details Swap locations" at bounding box center [704, 38] width 358 height 76
click at [667, 47] on div "Create New Delivery Pickup Dropoff Delivery Details Swap locations" at bounding box center [704, 38] width 358 height 76
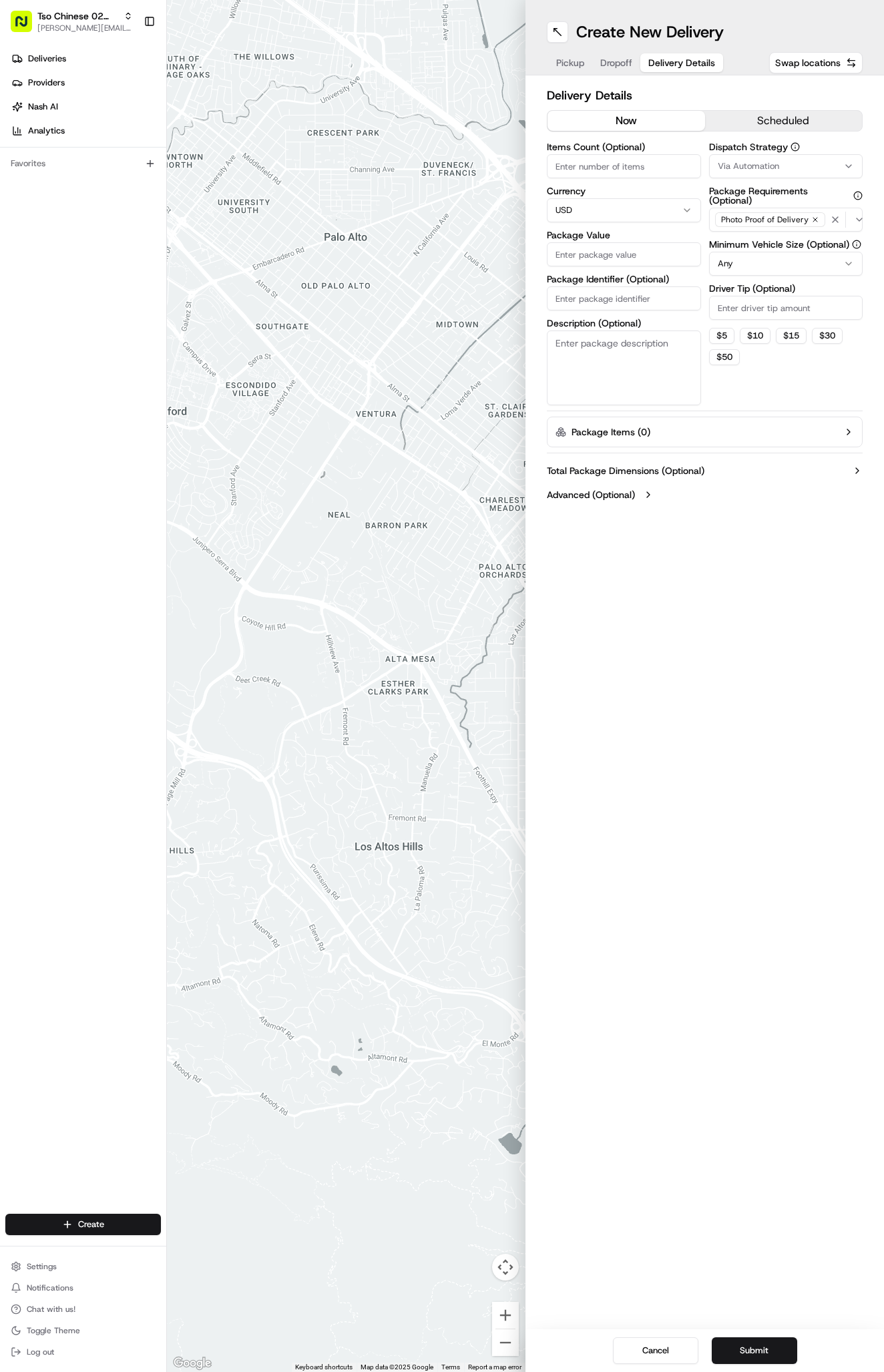
click at [665, 57] on span "Delivery Details" at bounding box center [681, 63] width 67 height 14
click at [609, 300] on input "Package Identifier (Optional)" at bounding box center [624, 298] width 154 height 24
paste input "14LQBLM"
type input "14LQBLM"
click at [655, 248] on input "Package Value" at bounding box center [624, 254] width 154 height 24
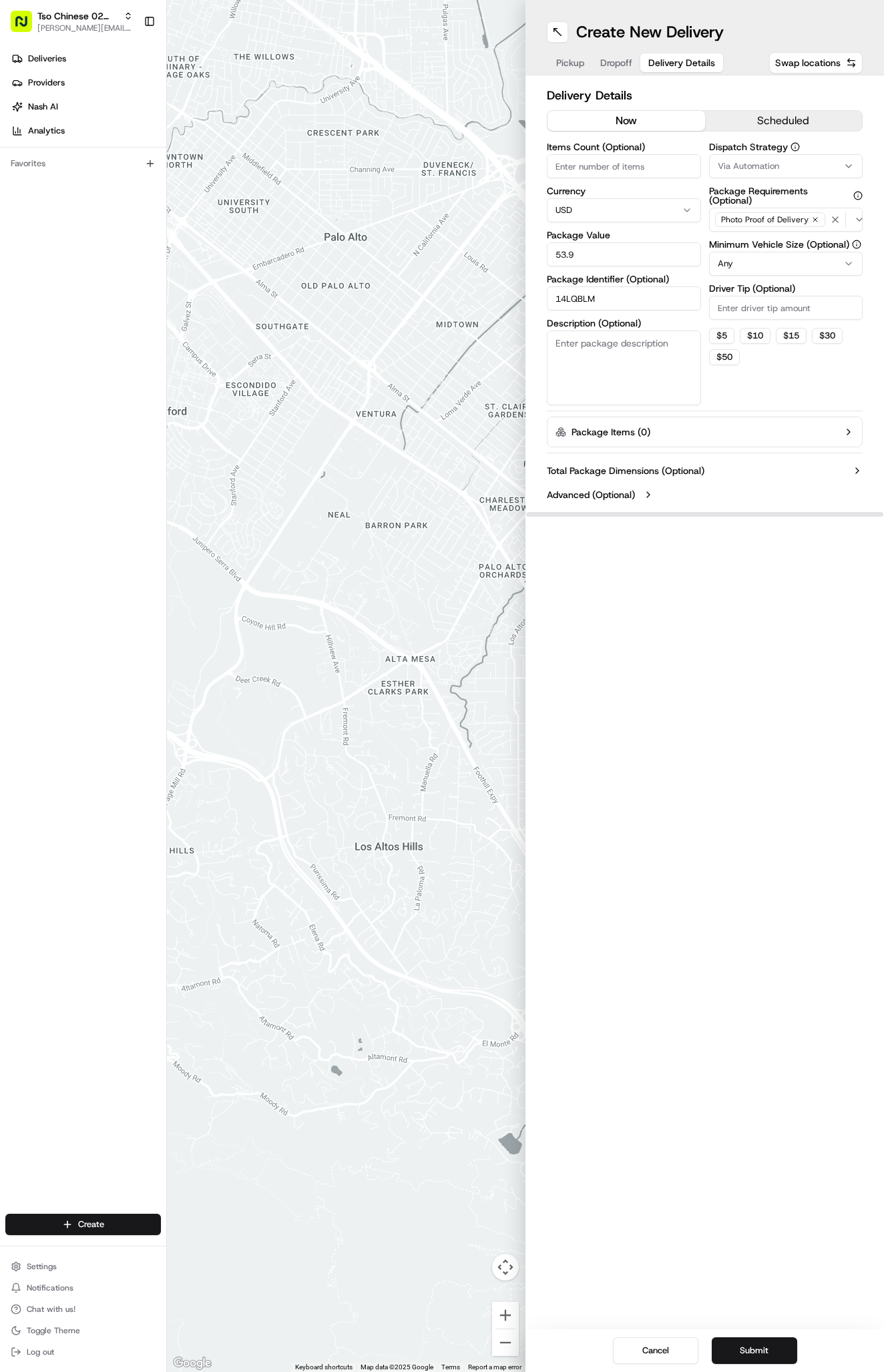
type input "53.96"
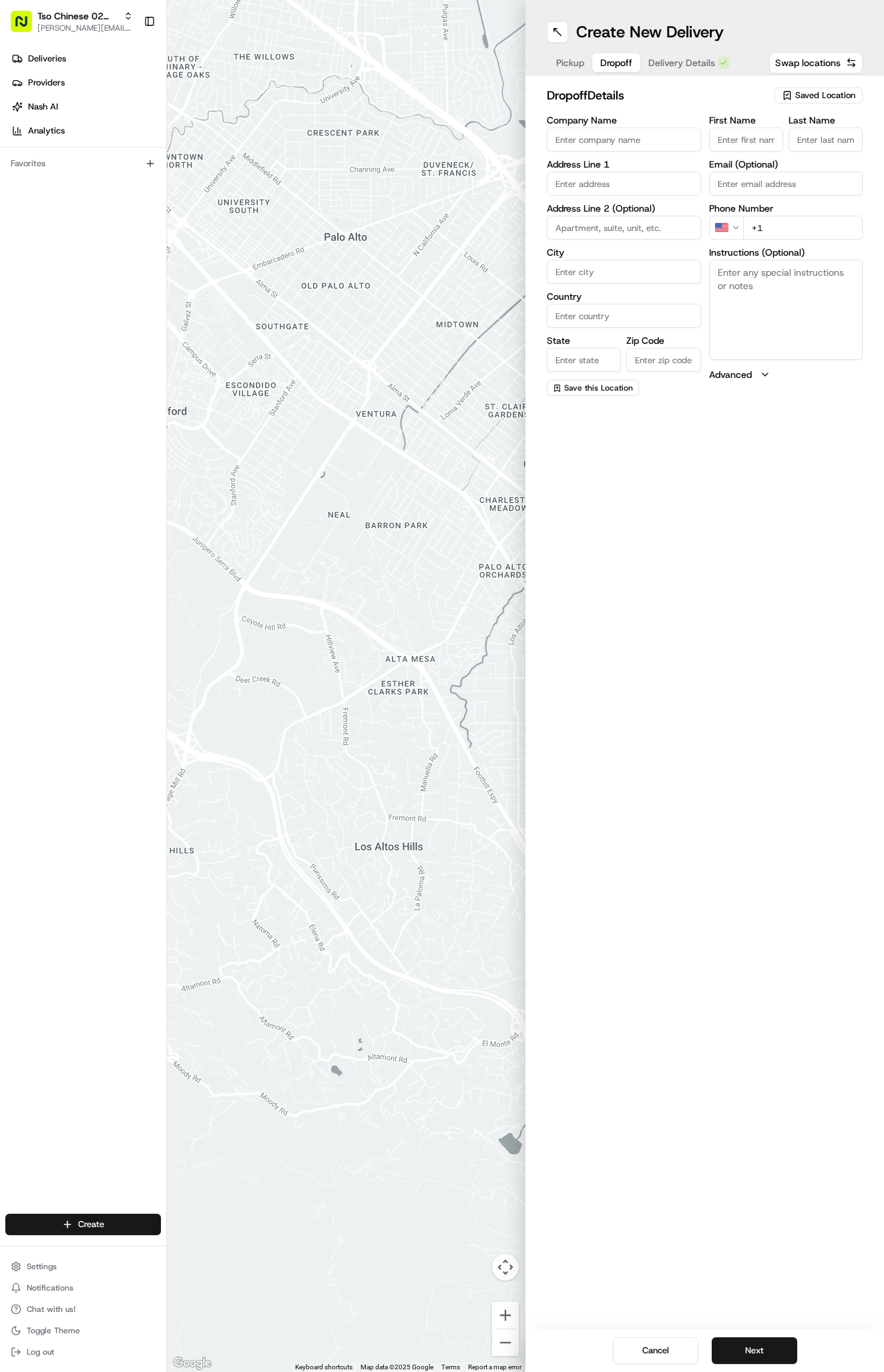
click at [620, 60] on span "Dropoff" at bounding box center [616, 63] width 32 height 14
click at [575, 51] on div "Pickup Dropoff Delivery Details" at bounding box center [643, 62] width 192 height 24
click at [569, 57] on span "Pickup" at bounding box center [570, 63] width 28 height 14
click at [810, 108] on div "pickup Details Saved Location" at bounding box center [704, 98] width 316 height 24
click at [810, 91] on span "Saved Location" at bounding box center [826, 95] width 60 height 12
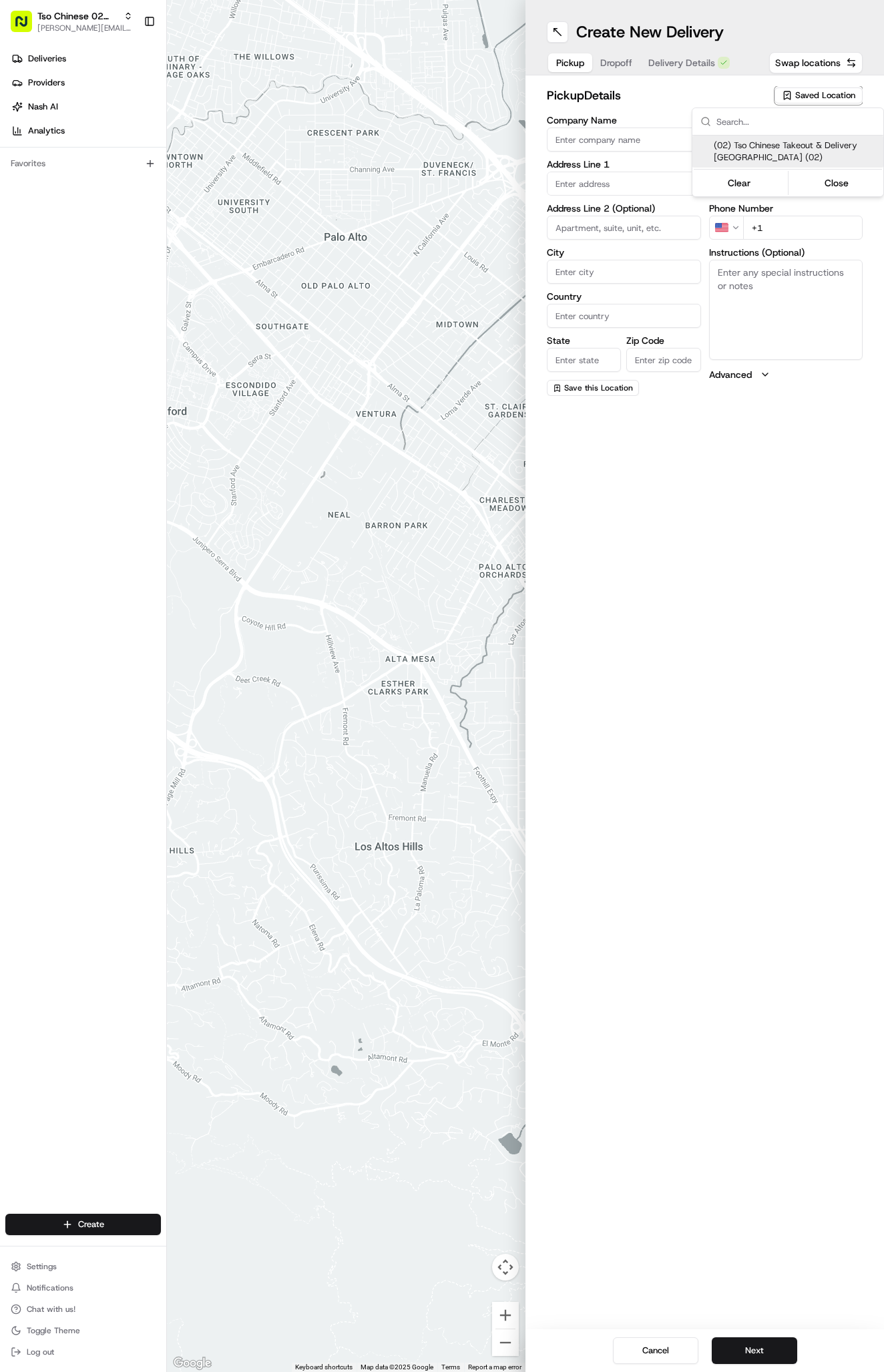
click at [810, 146] on span "(02) Tso Chinese Takeout & Delivery [GEOGRAPHIC_DATA] (02)" at bounding box center [796, 152] width 164 height 24
type input "(02) Tso Chinese Takeout & Delivery [GEOGRAPHIC_DATA]"
type input "Bldg E Ste 402"
type input "Austin"
type input "US"
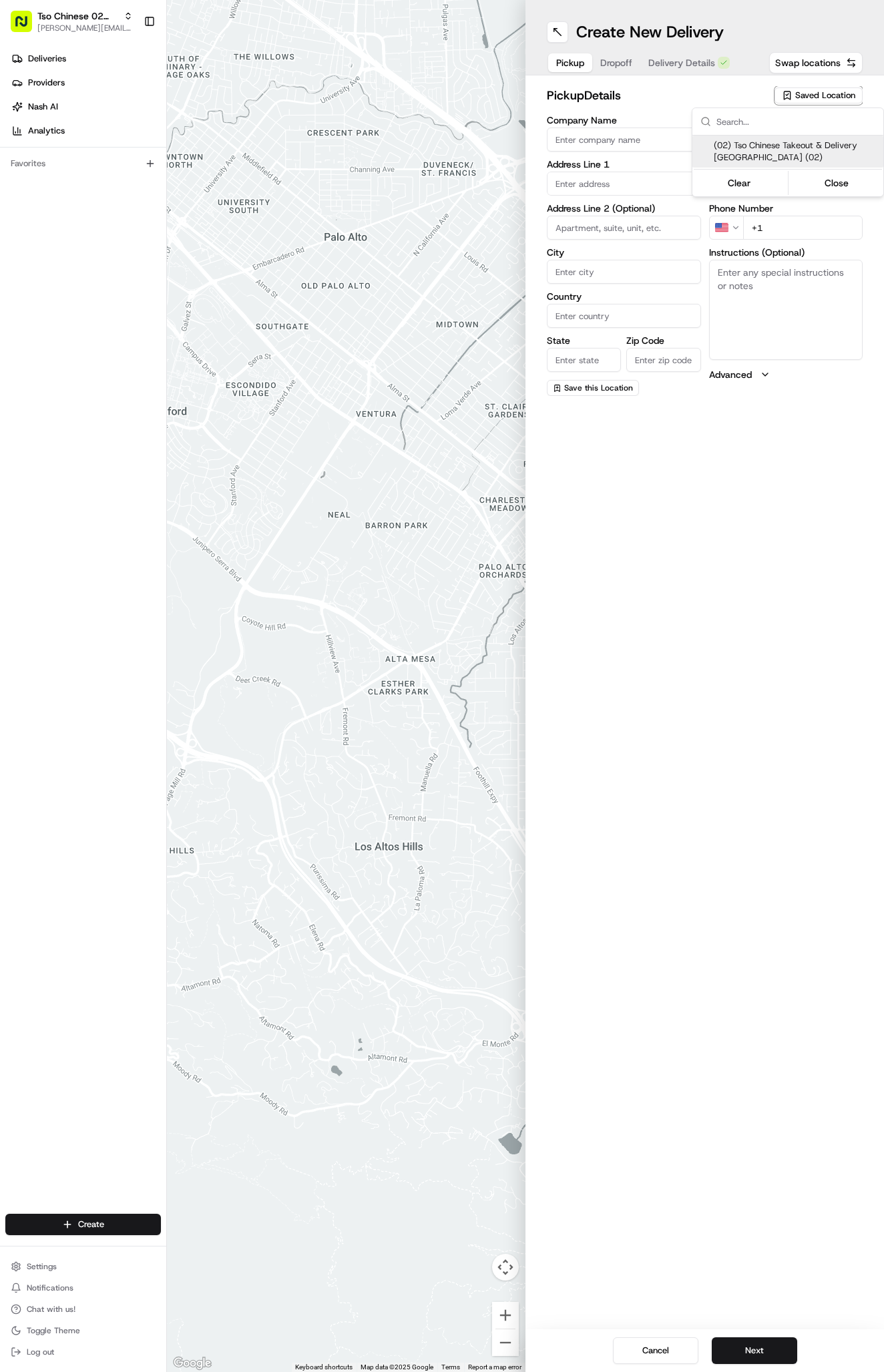
type input "[GEOGRAPHIC_DATA]"
type input "78759"
type input "Tso Chinese"
type input "Arboretum Crossing Manager"
type input "[EMAIL_ADDRESS][DOMAIN_NAME]"
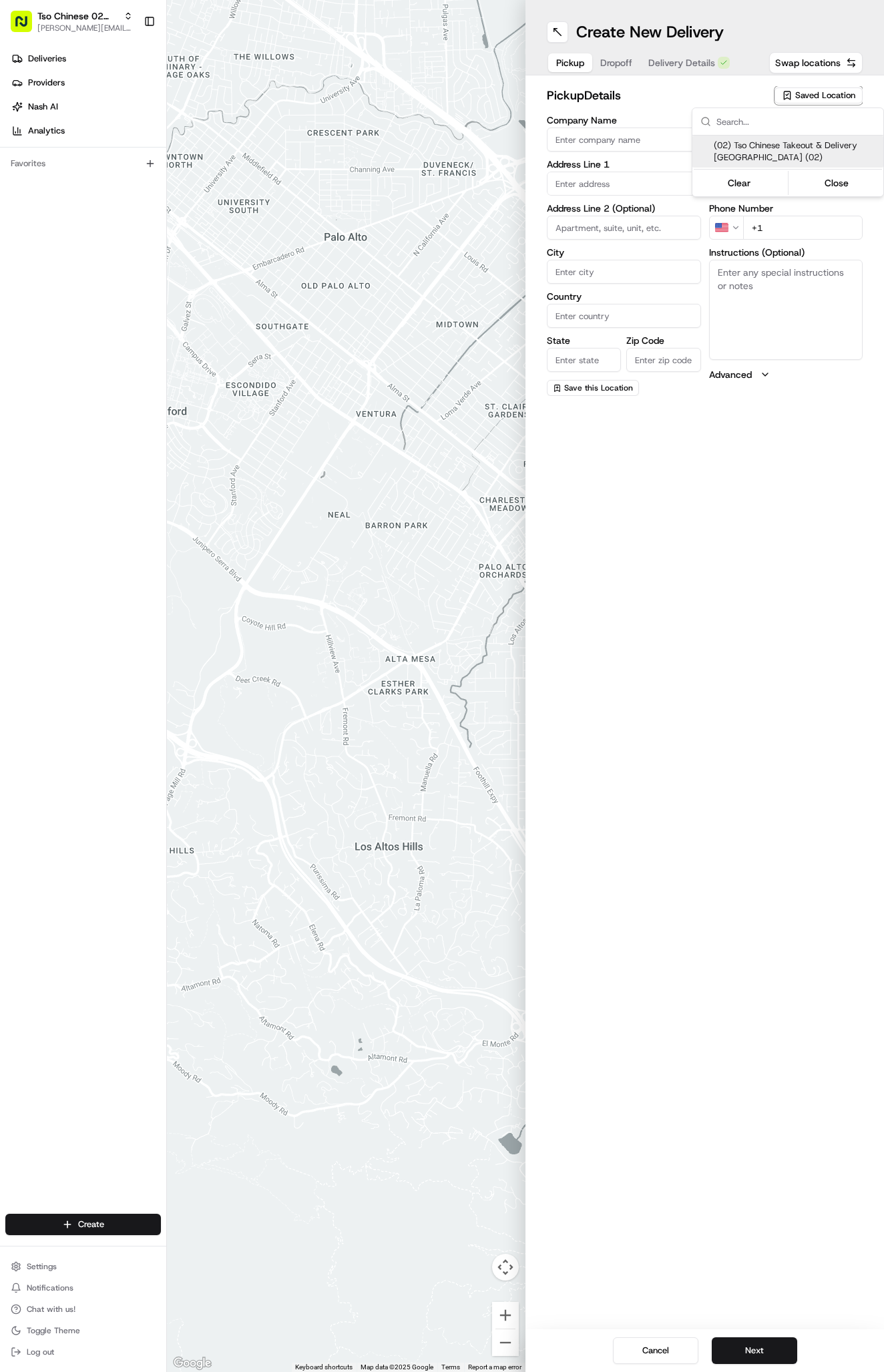
type input "[PHONE_NUMBER]"
type textarea "Submit a picture displaying address & food as Proof of Delivery. Envía una foto…"
type input "[STREET_ADDRESS]"
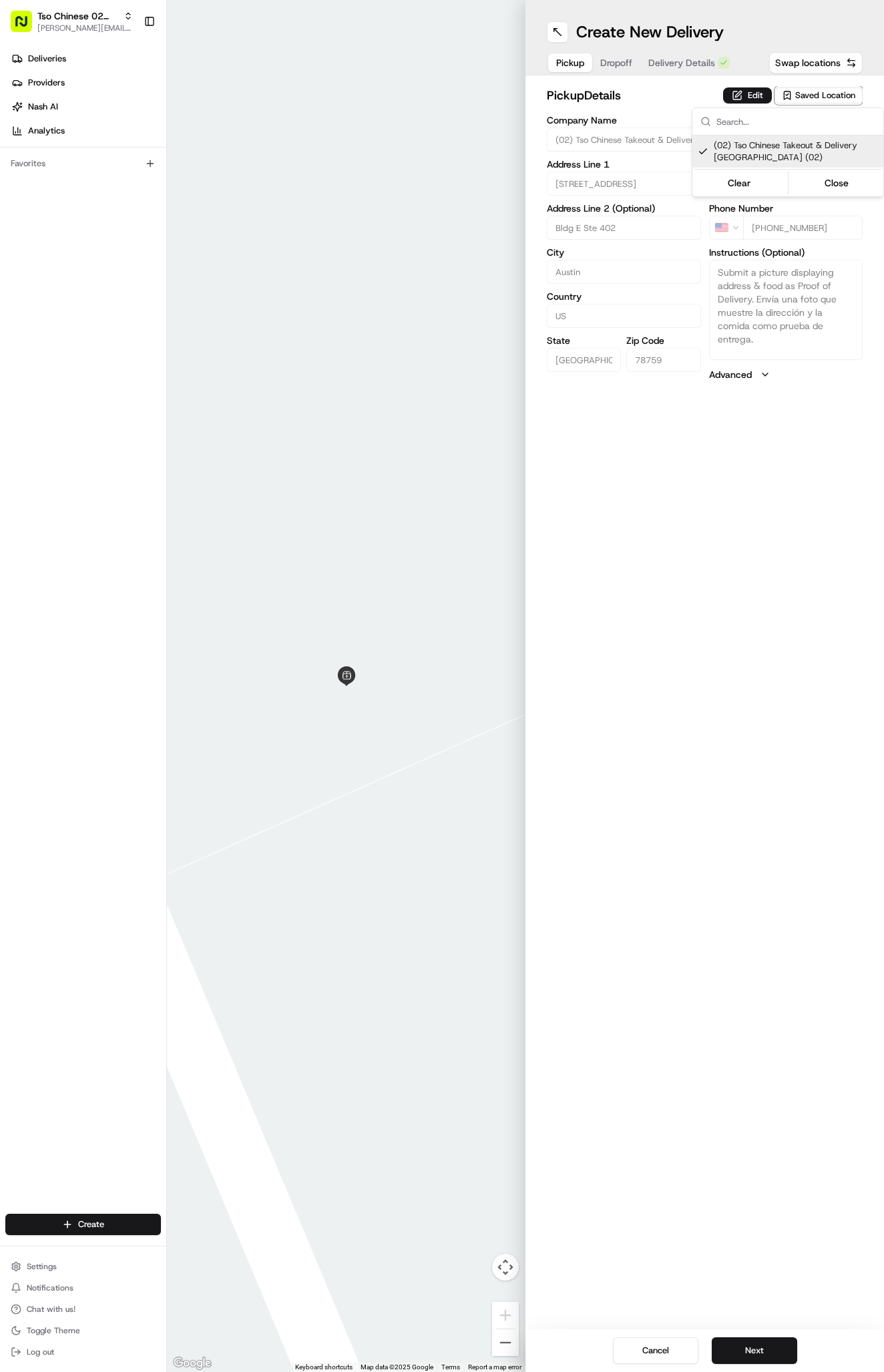
click at [634, 58] on html "Tso Chinese 02 Arbor [PERSON_NAME][EMAIL_ADDRESS][DOMAIN_NAME] Toggle Sidebar D…" at bounding box center [442, 686] width 884 height 1372
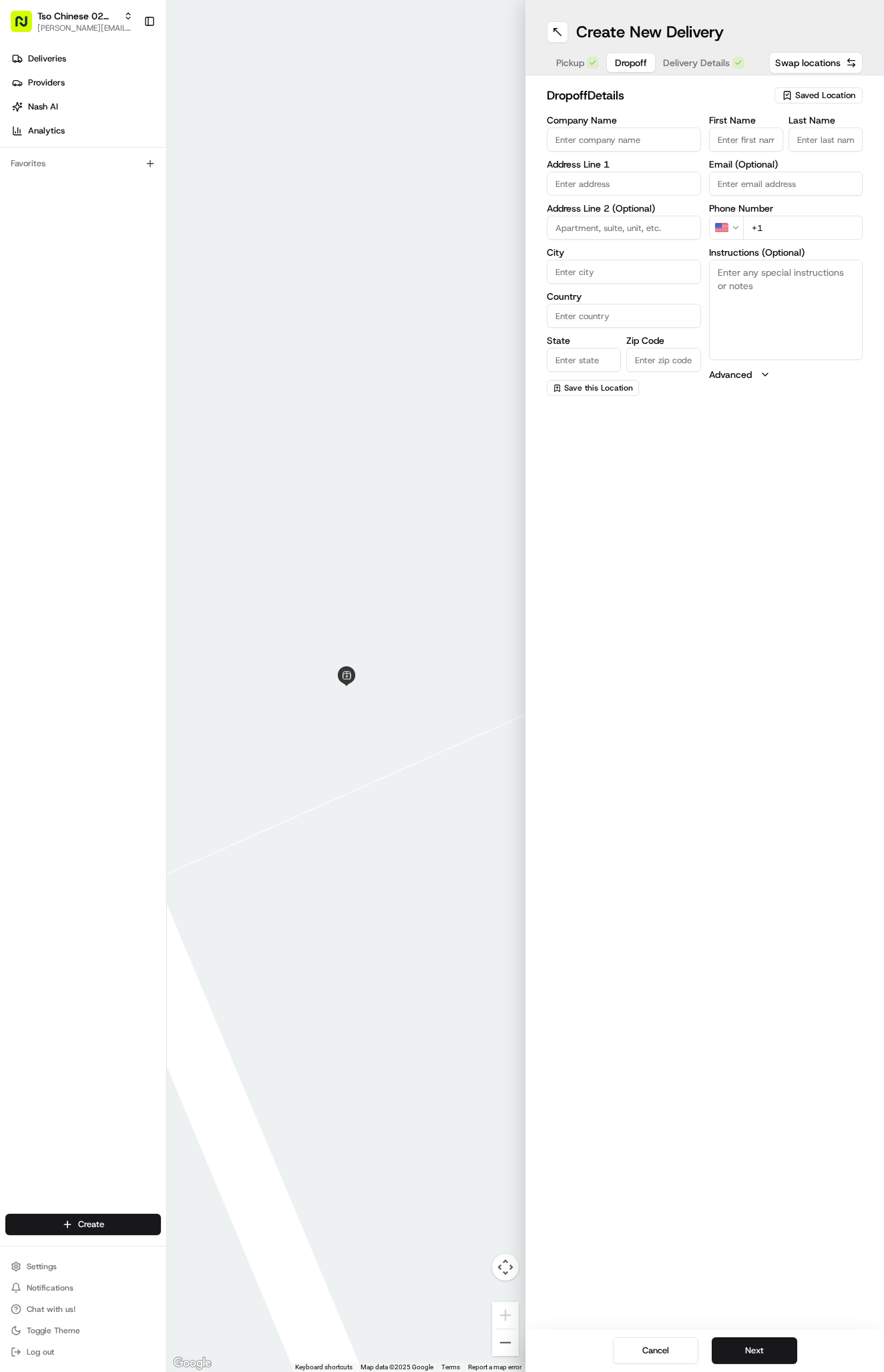
click at [634, 58] on button "Dropoff" at bounding box center [630, 62] width 48 height 18
paste input "[PERSON_NAME]"
type input "[PERSON_NAME]"
type input "."
paste input "615 887 6010"
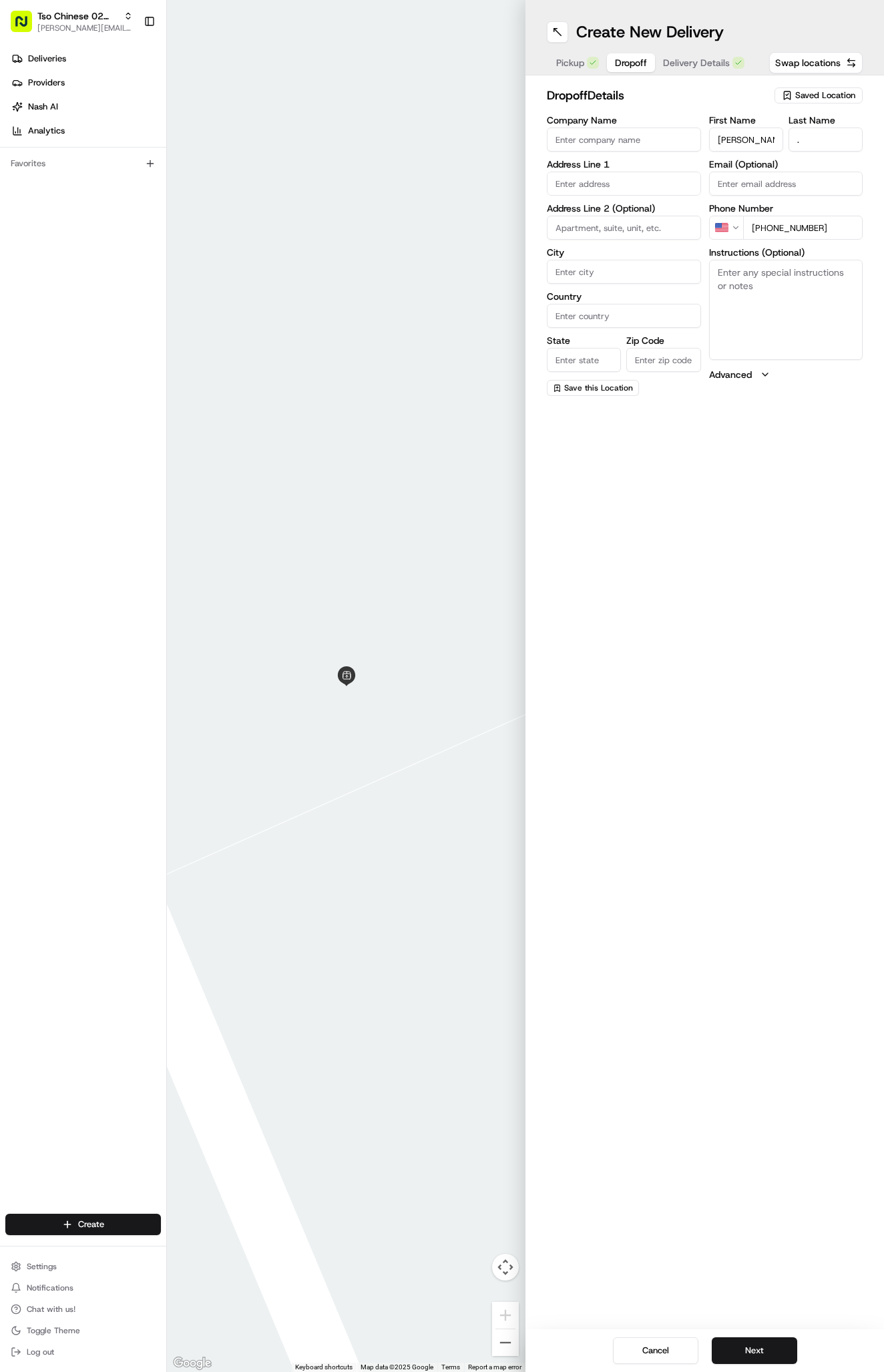
type input "[PHONE_NUMBER]"
paste input "Staybridge Suites-Austin North Parmer Lane, 13000 N Interstate 35, Austin, TX 7…"
drag, startPoint x: 637, startPoint y: 181, endPoint x: 537, endPoint y: 181, distance: 100.0
click at [537, 181] on div "dropoff Details Saved Location Company Name Address Line 1 Staybridge Suites-Au…" at bounding box center [704, 241] width 358 height 331
click at [638, 222] on div "13000 N Interstate 35, Austin, TX 78753, United States" at bounding box center [624, 212] width 148 height 20
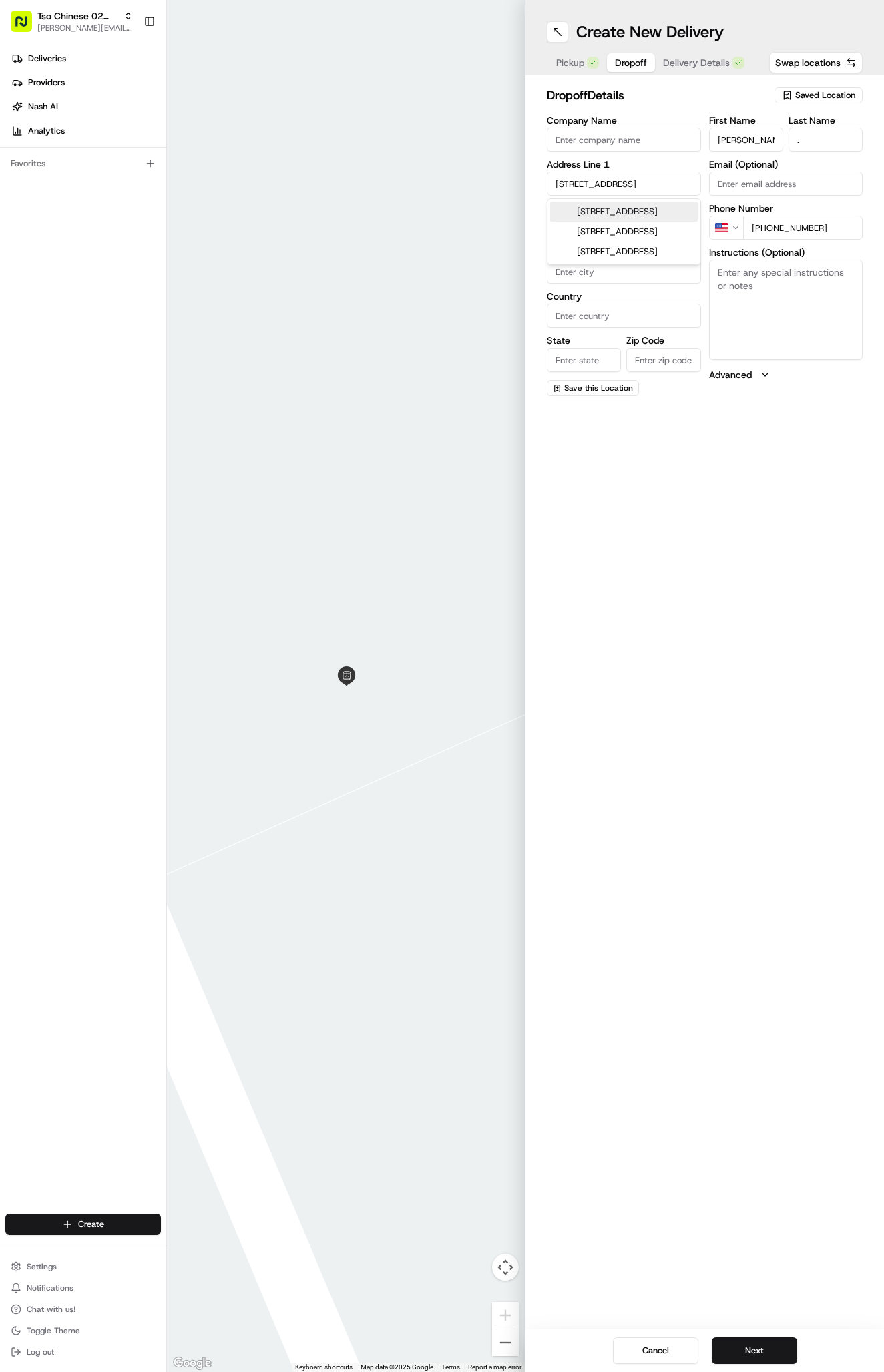
type input "[STREET_ADDRESS]"
type input "Austin"
type input "United States"
type input "TX"
type input "78753"
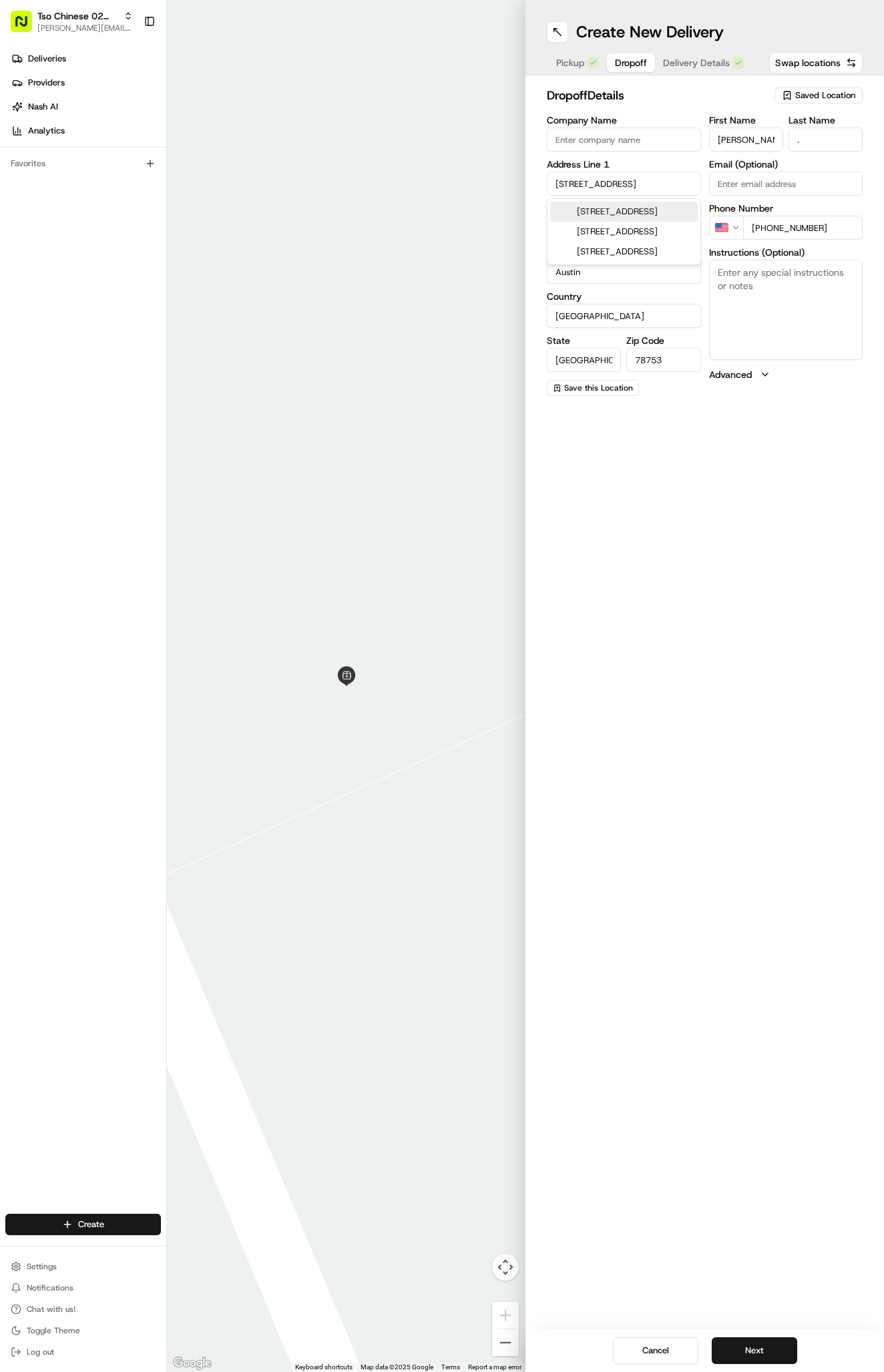
type input "13000 North Interstate Highway 35"
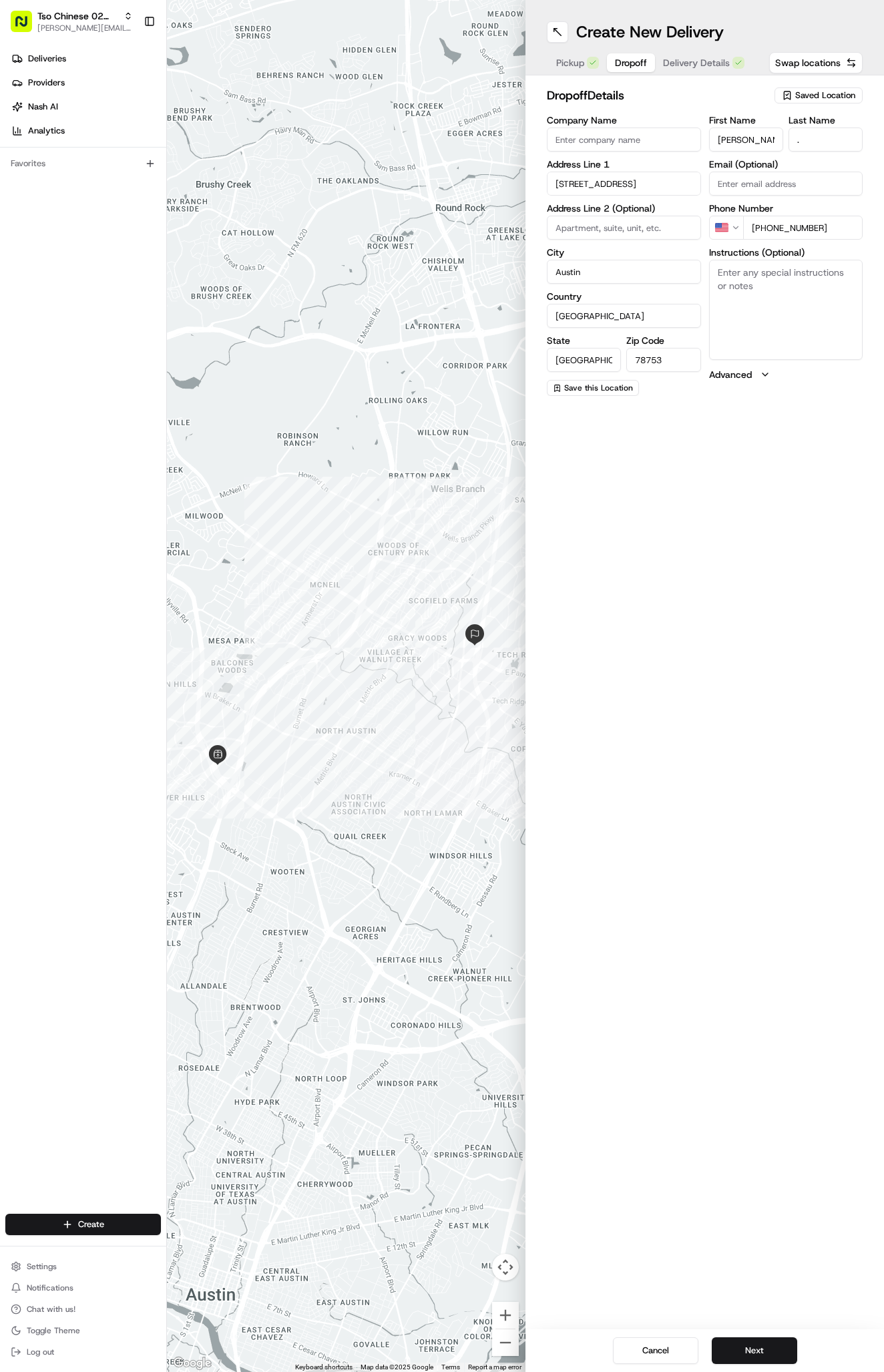
click at [795, 292] on textarea "Instructions (Optional)" at bounding box center [786, 309] width 154 height 100
paste textarea "Staybridge Suites-[GEOGRAPHIC_DATA][PERSON_NAME],"
type textarea "Staybridge Suites-[GEOGRAPHIC_DATA][PERSON_NAME],"
click at [680, 56] on span "Delivery Details" at bounding box center [696, 63] width 67 height 14
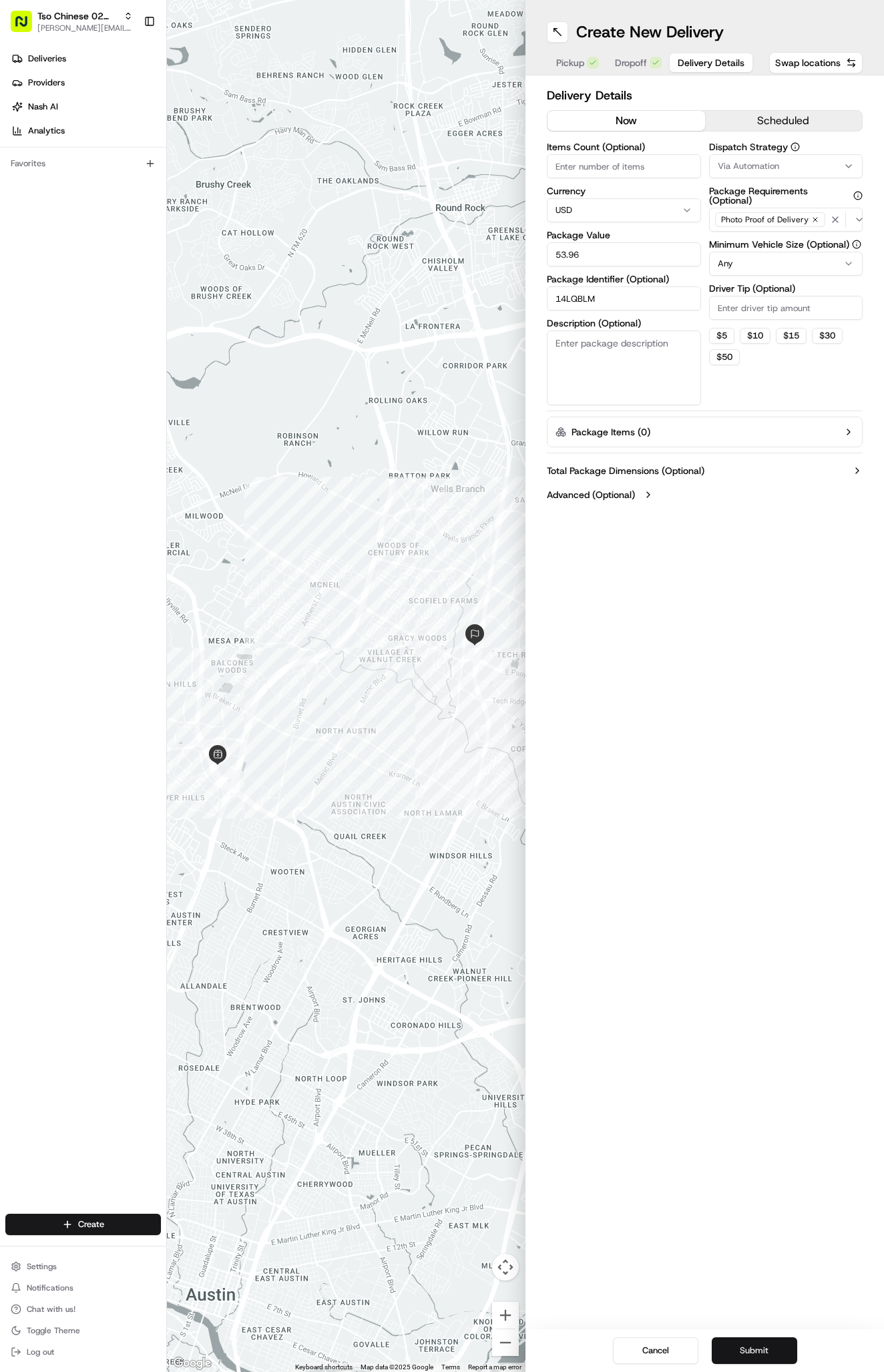
click at [728, 1339] on button "Submit" at bounding box center [755, 1351] width 85 height 26
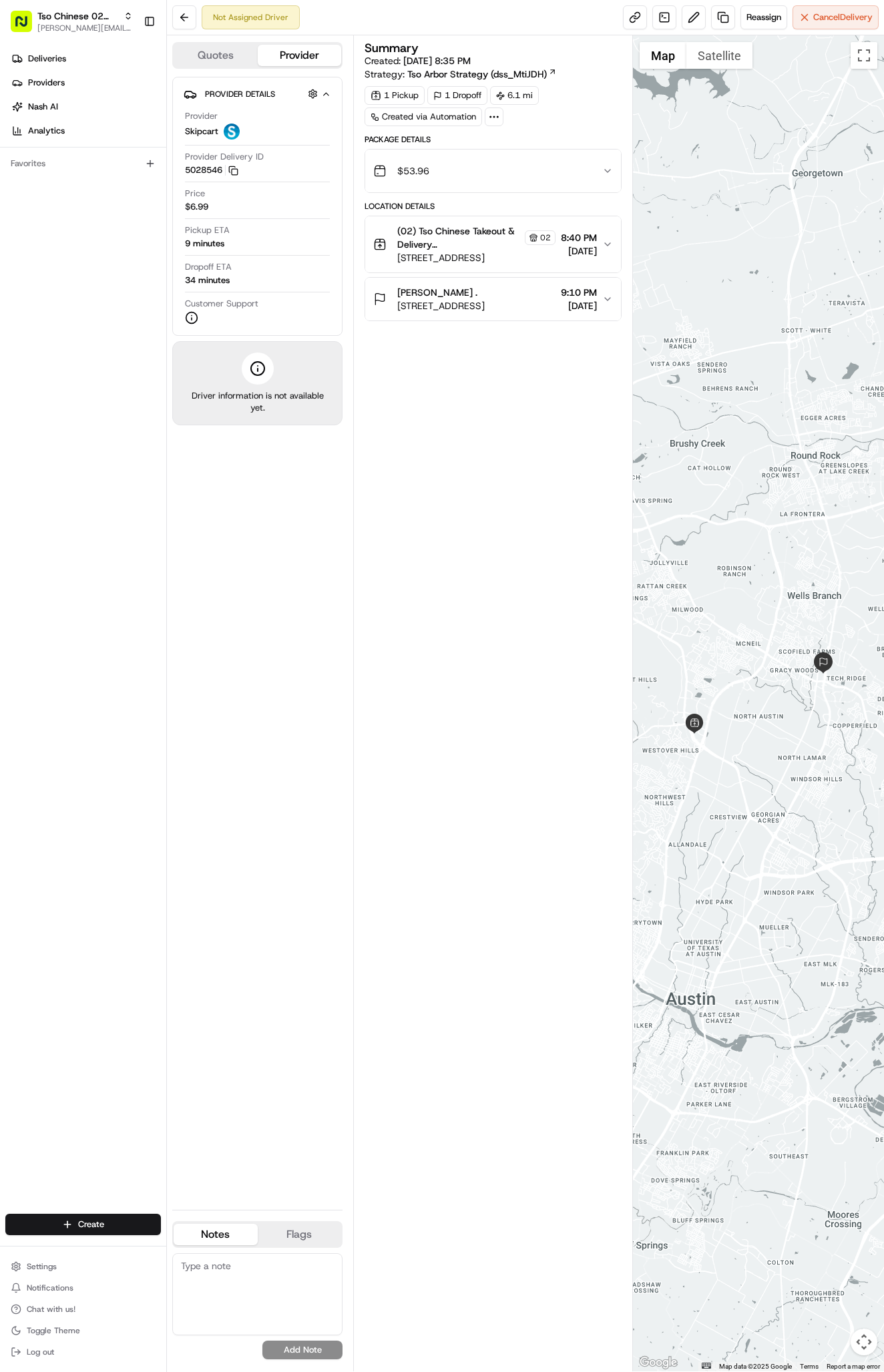
click at [68, 58] on link "Deliveries" at bounding box center [85, 58] width 161 height 21
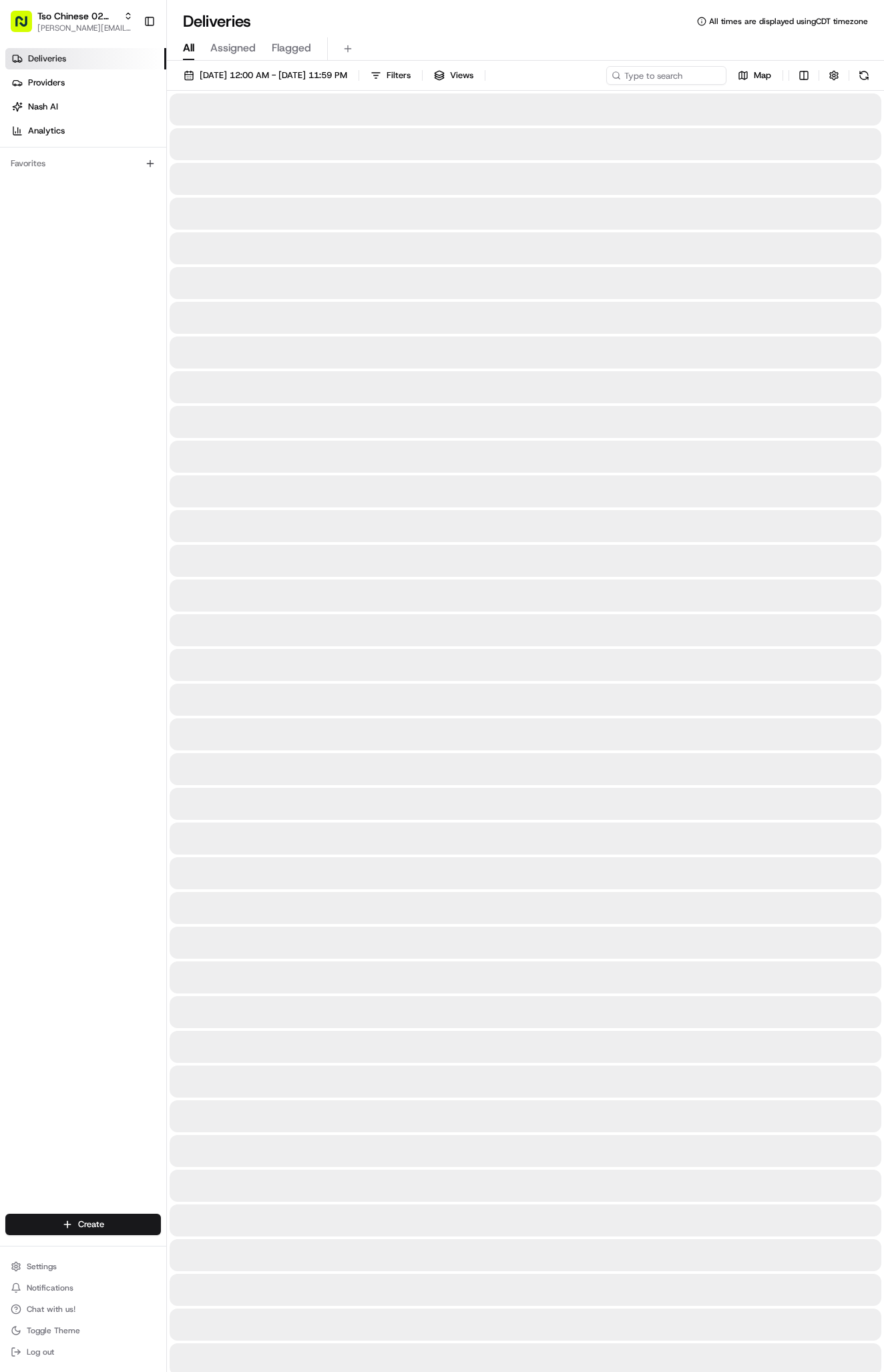
click at [68, 58] on link "Deliveries" at bounding box center [85, 58] width 161 height 21
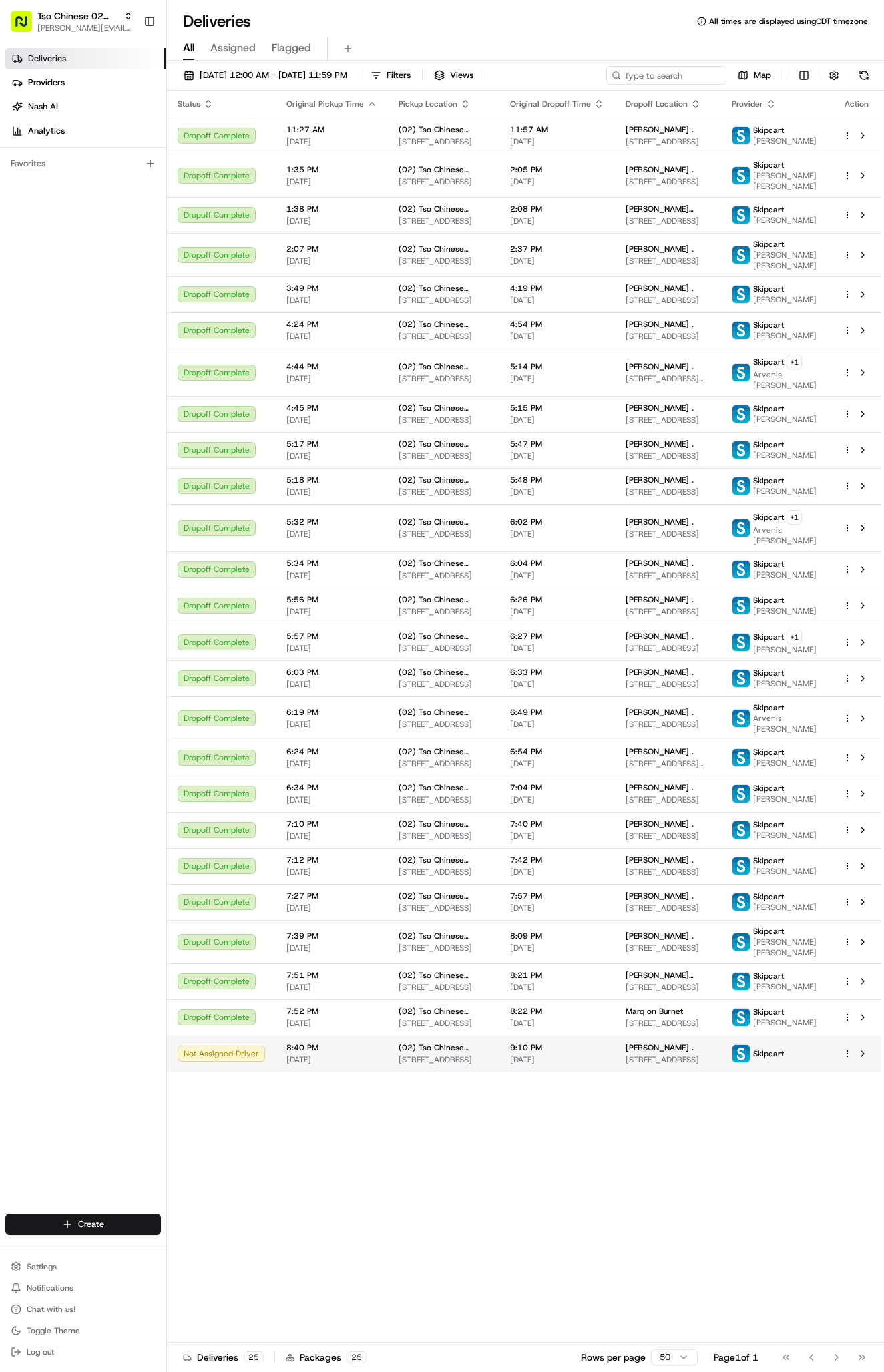
click at [669, 1053] on span "[PERSON_NAME] ." at bounding box center [660, 1047] width 68 height 11
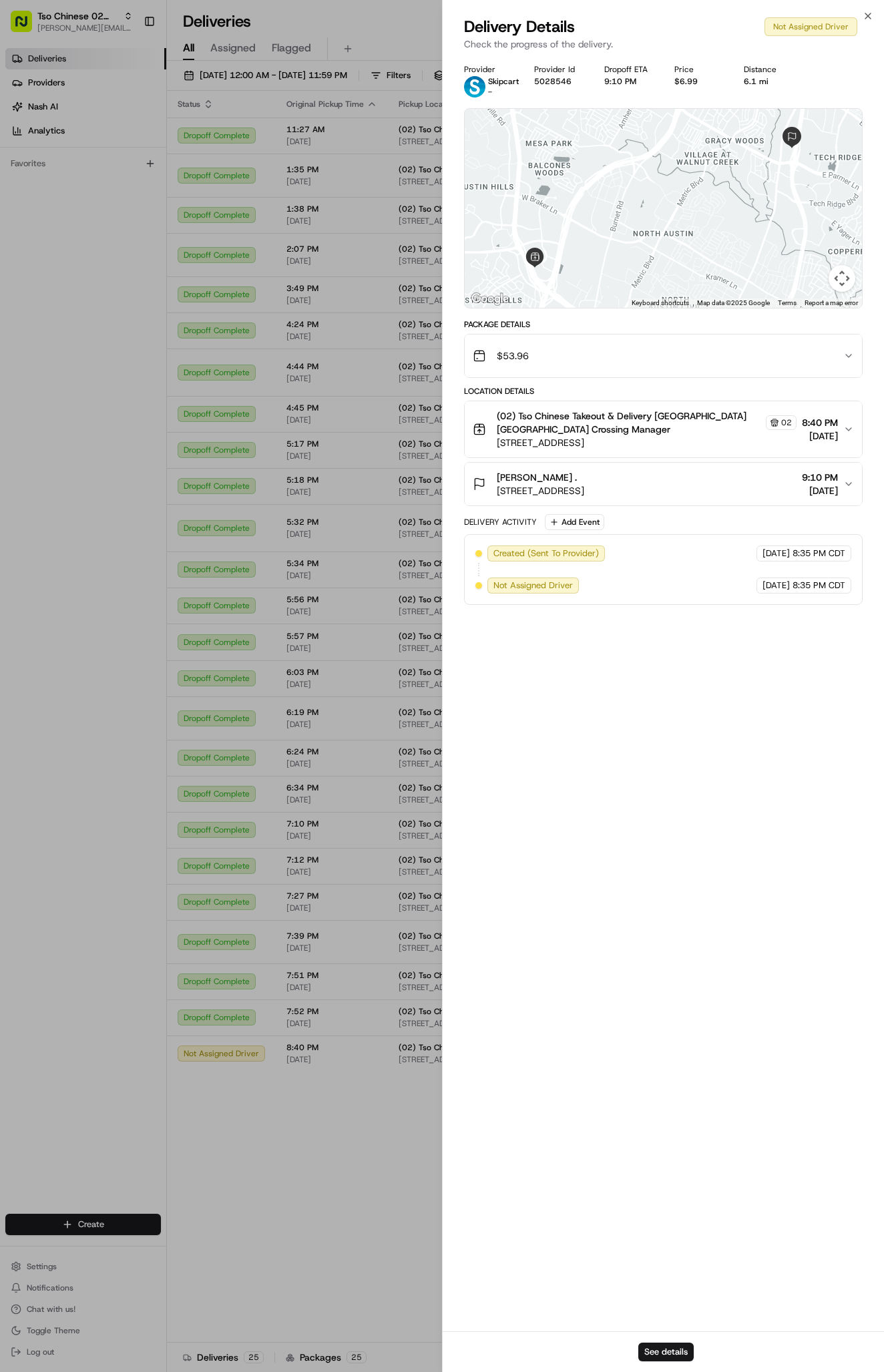
click at [584, 484] on div "[PERSON_NAME] ." at bounding box center [540, 478] width 87 height 14
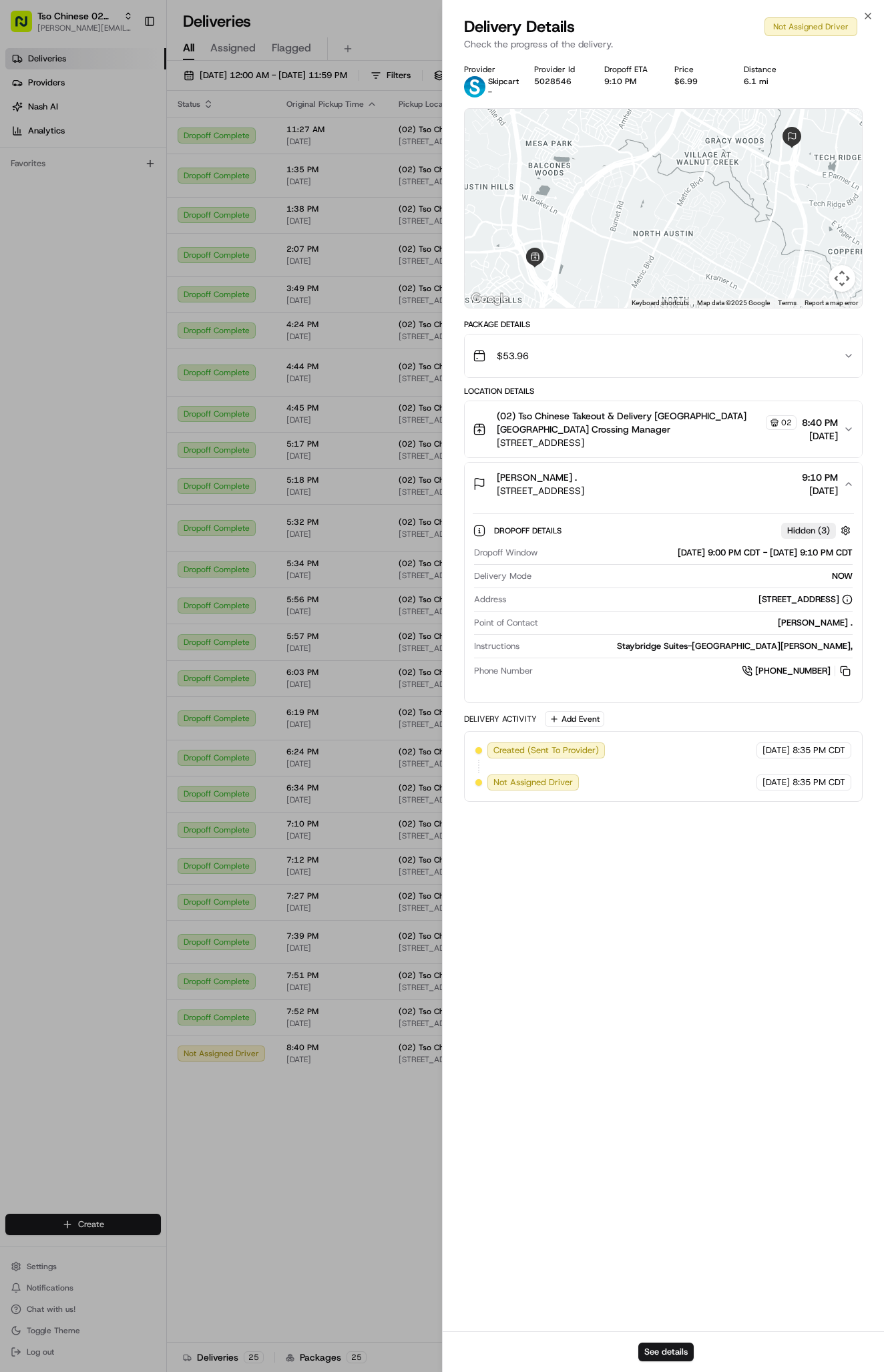
click at [654, 1340] on div "See details" at bounding box center [663, 1352] width 441 height 41
click at [654, 1347] on button "See details" at bounding box center [665, 1352] width 55 height 18
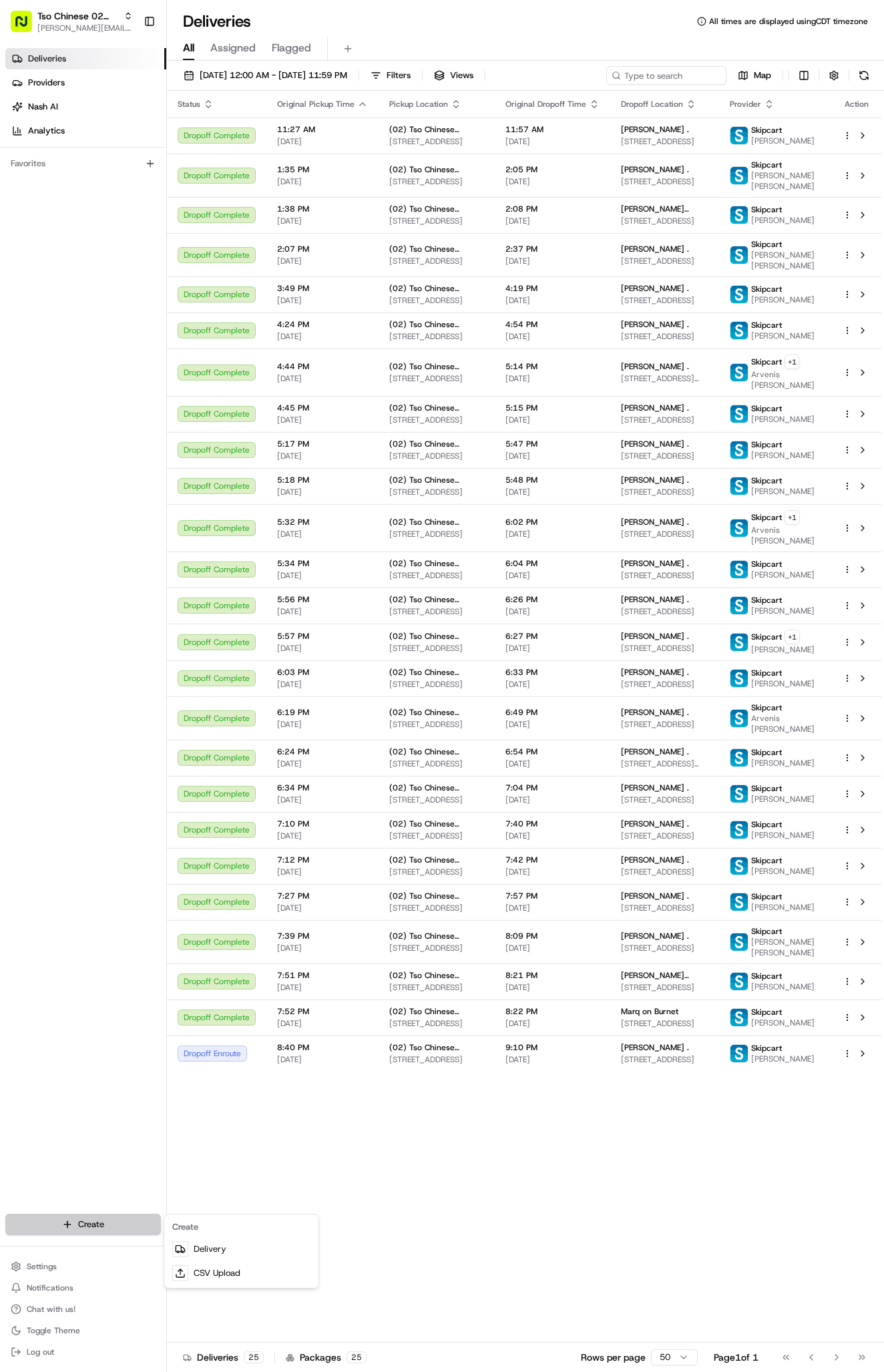
click at [102, 1220] on html "Tso Chinese 02 Arbor antonia@tsochinese.com Toggle Sidebar Deliveries Providers…" at bounding box center [442, 686] width 884 height 1372
click at [198, 1244] on link "Delivery" at bounding box center [241, 1250] width 149 height 24
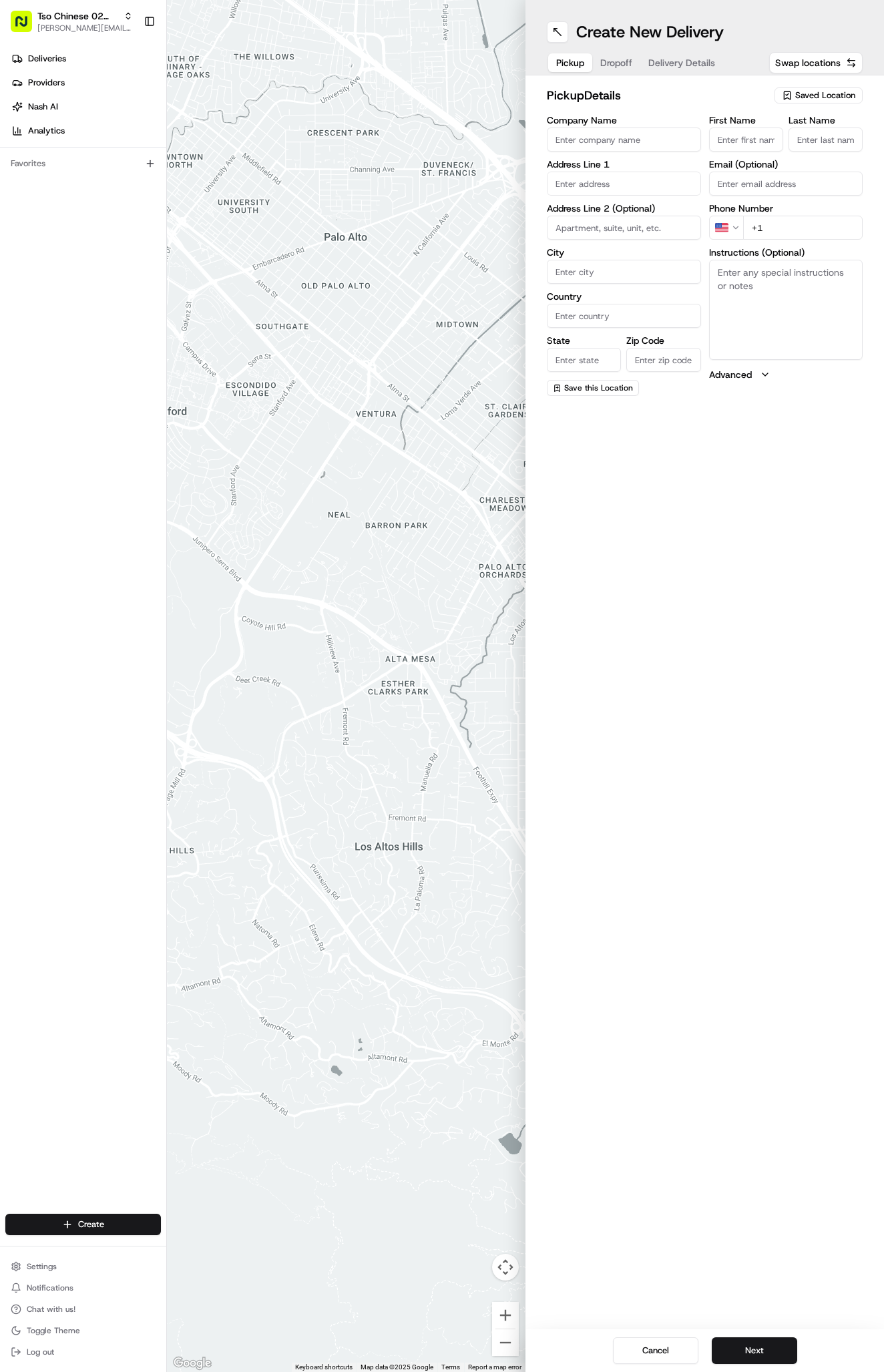
click at [819, 88] on div "Saved Location" at bounding box center [818, 95] width 88 height 16
click at [797, 129] on input "text" at bounding box center [796, 120] width 159 height 26
click at [791, 151] on span "(02) Tso Chinese Takeout & Delivery Arboretum Crossing (02)" at bounding box center [796, 152] width 164 height 24
type input "(02) Tso Chinese Takeout & Delivery [GEOGRAPHIC_DATA]"
type input "Bldg E Ste 402"
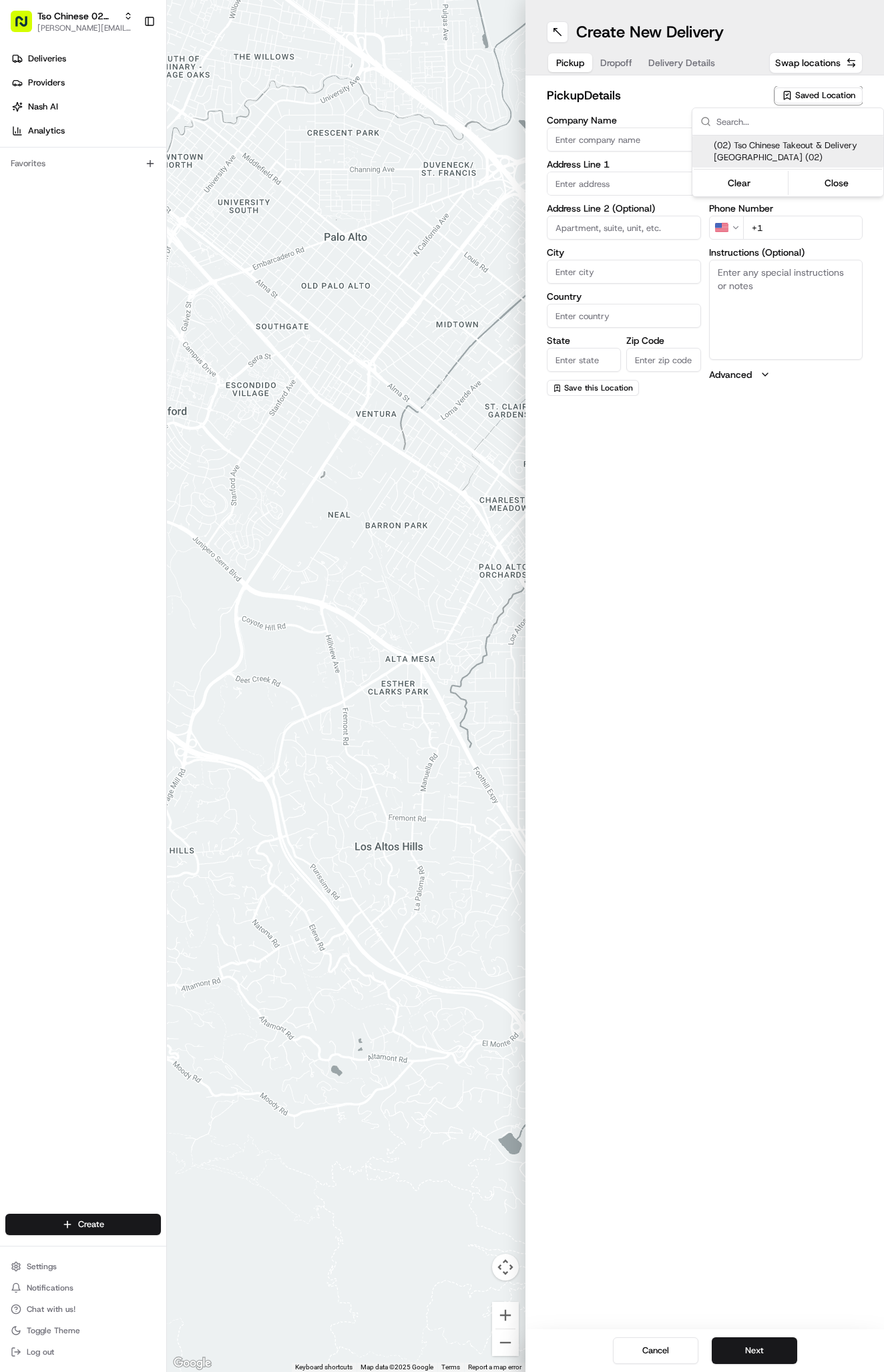
type input "Austin"
type input "US"
type input "TX"
type input "78759"
type input "Tso Chinese"
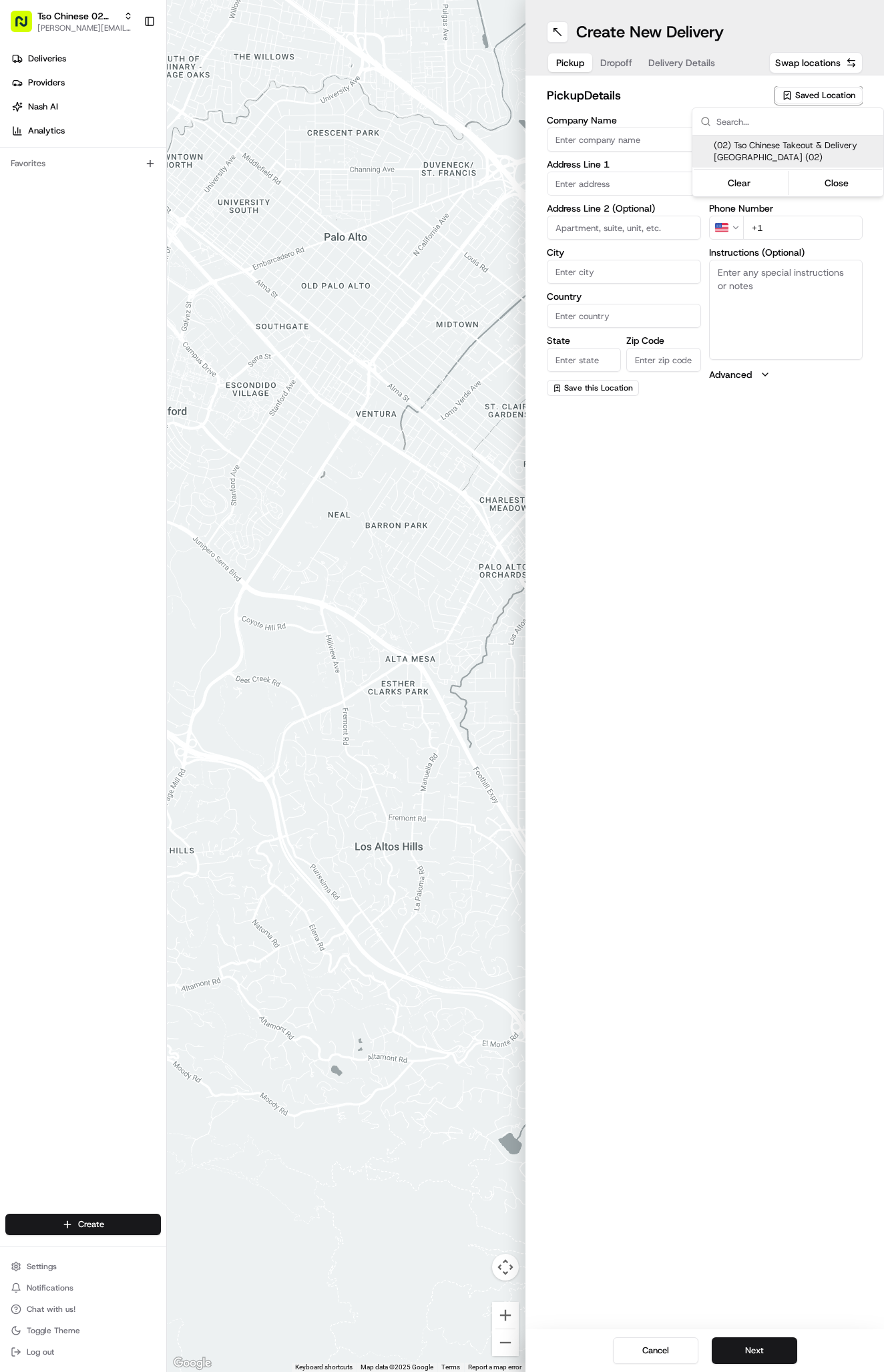
type input "Arboretum Crossing Manager"
type input "arborstore@tsochinese.com"
type input "+1 512 344 9434"
type textarea "Submit a picture displaying address & food as Proof of Delivery. Envía una foto…"
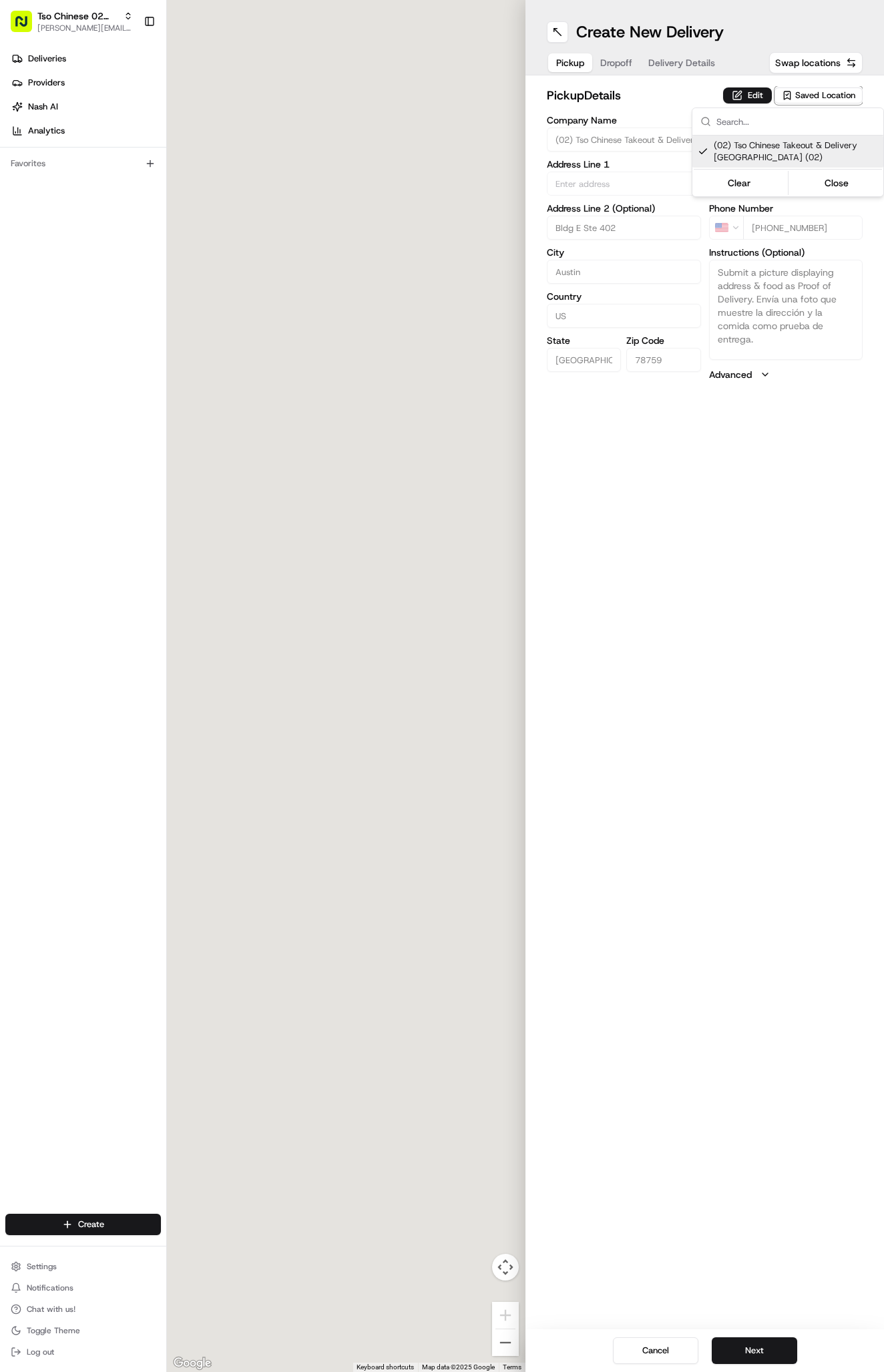
type input "9333 Research Blvd"
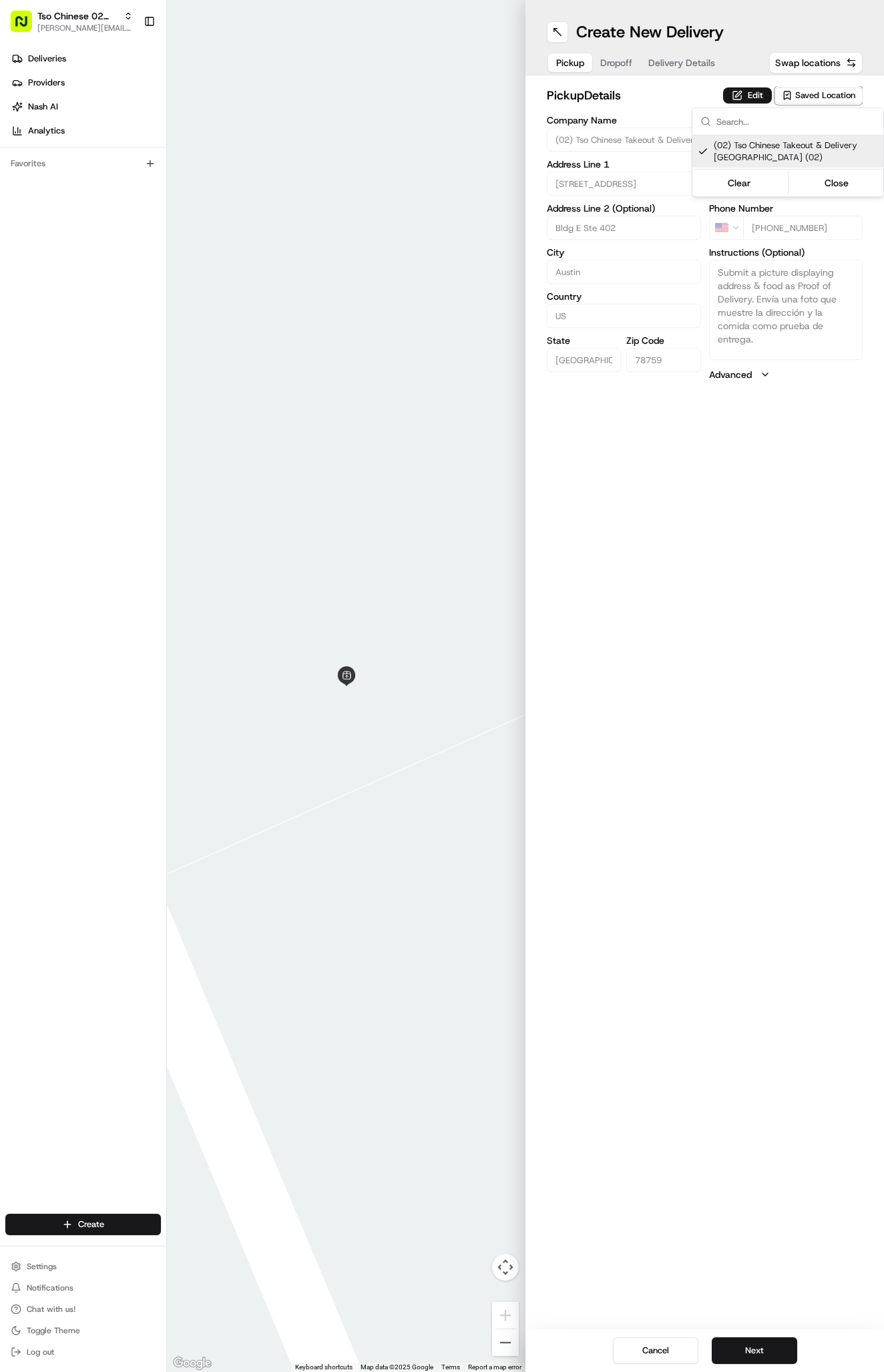
click at [704, 41] on html "Tso Chinese 02 Arbor antonia@tsochinese.com Toggle Sidebar Deliveries Providers…" at bounding box center [442, 686] width 884 height 1372
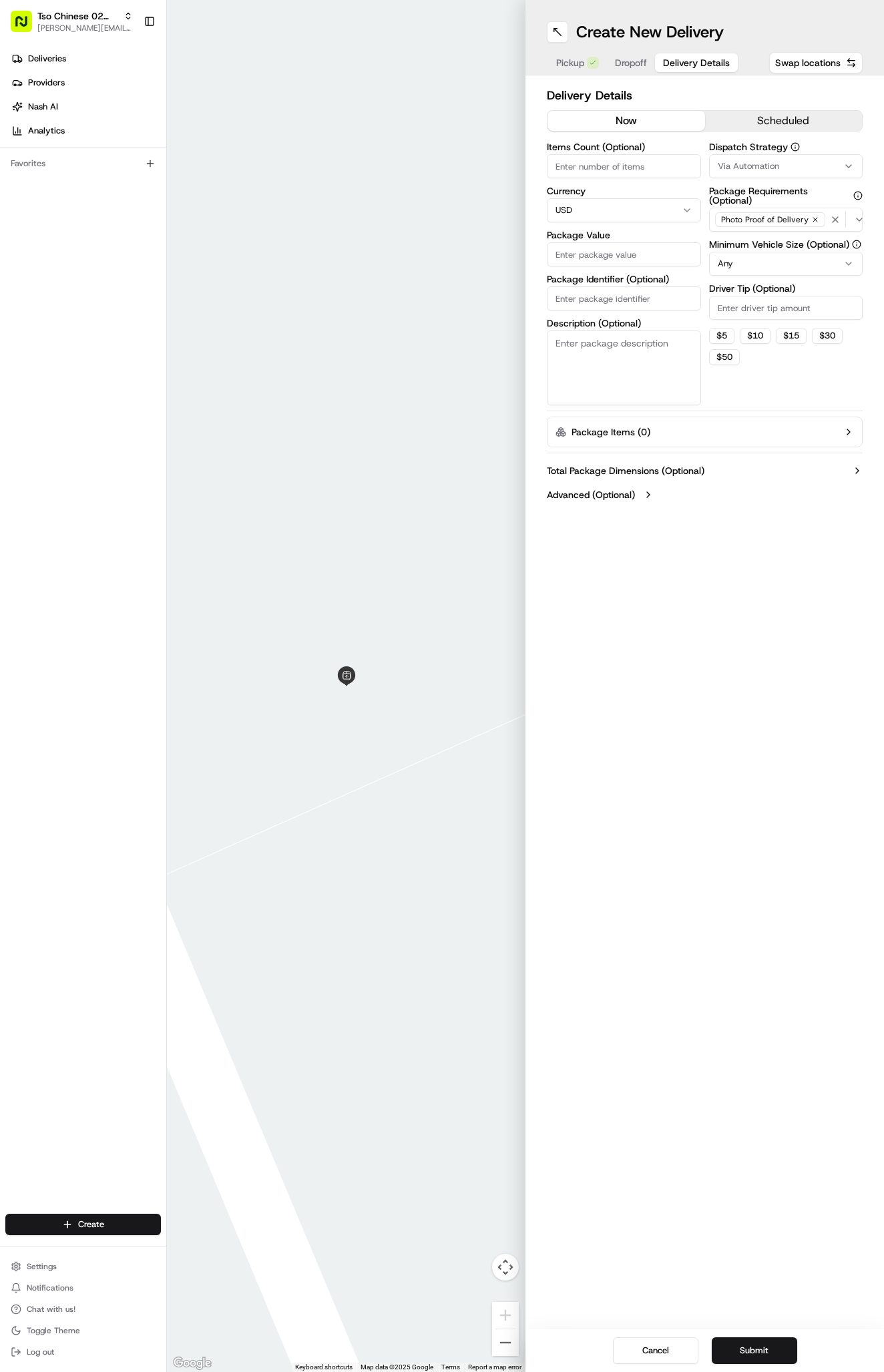
click at [703, 57] on span "Delivery Details" at bounding box center [696, 63] width 67 height 14
click at [725, 165] on span "Via Automation" at bounding box center [748, 166] width 61 height 12
click at [730, 249] on div "Tso Arbor Strategy" at bounding box center [788, 239] width 191 height 20
click at [732, 295] on html "Tso Chinese 02 Arbor antonia@tsochinese.com Toggle Sidebar Deliveries Providers…" at bounding box center [442, 686] width 884 height 1372
click at [732, 317] on input "Driver Tip (Optional)" at bounding box center [786, 307] width 154 height 24
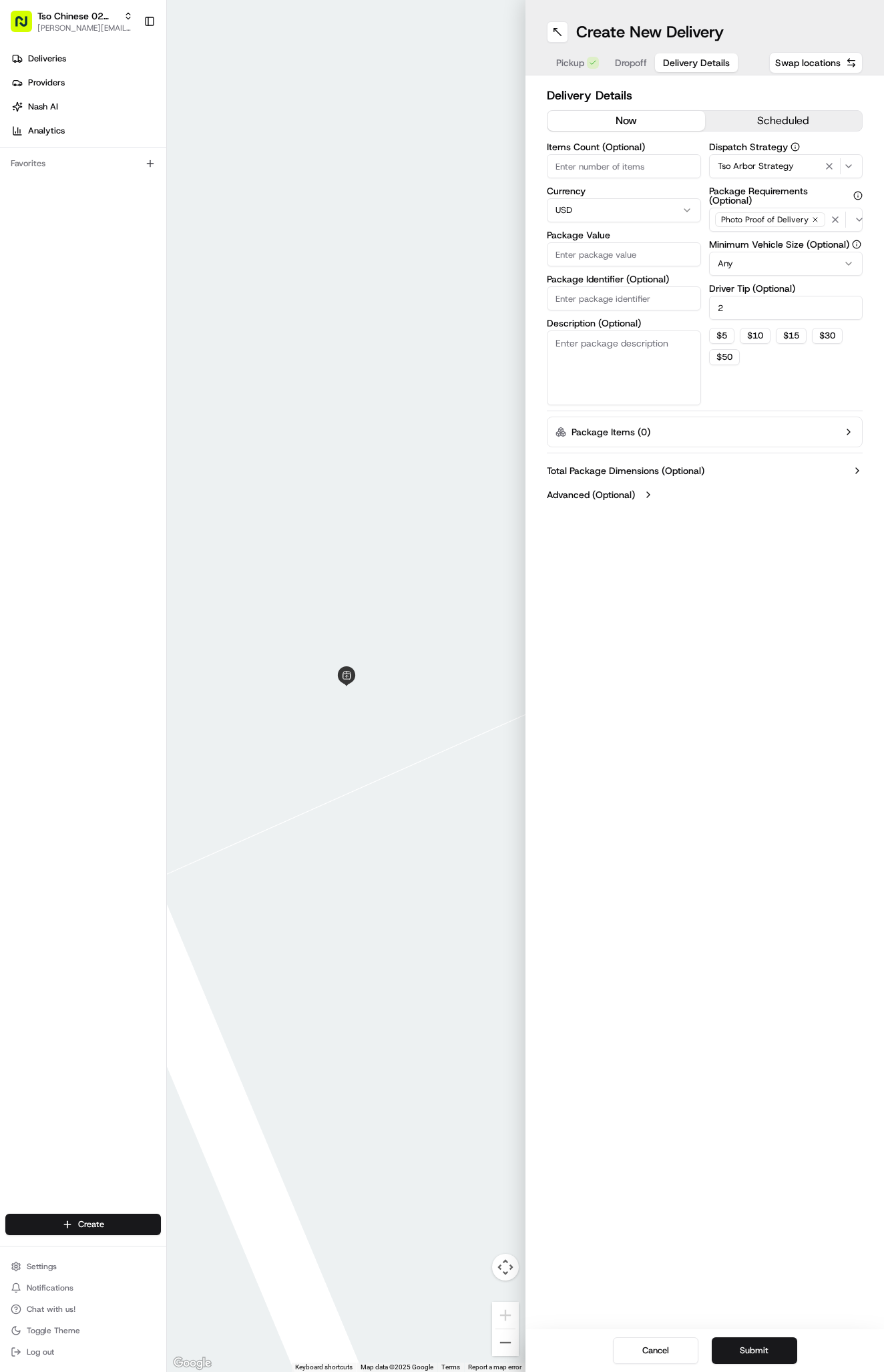
type input "2"
click at [657, 295] on input "Package Identifier (Optional)" at bounding box center [624, 298] width 154 height 24
paste input "L8C1RTW"
type input "L8C1RTW"
click at [644, 255] on input "Package Value" at bounding box center [624, 254] width 154 height 24
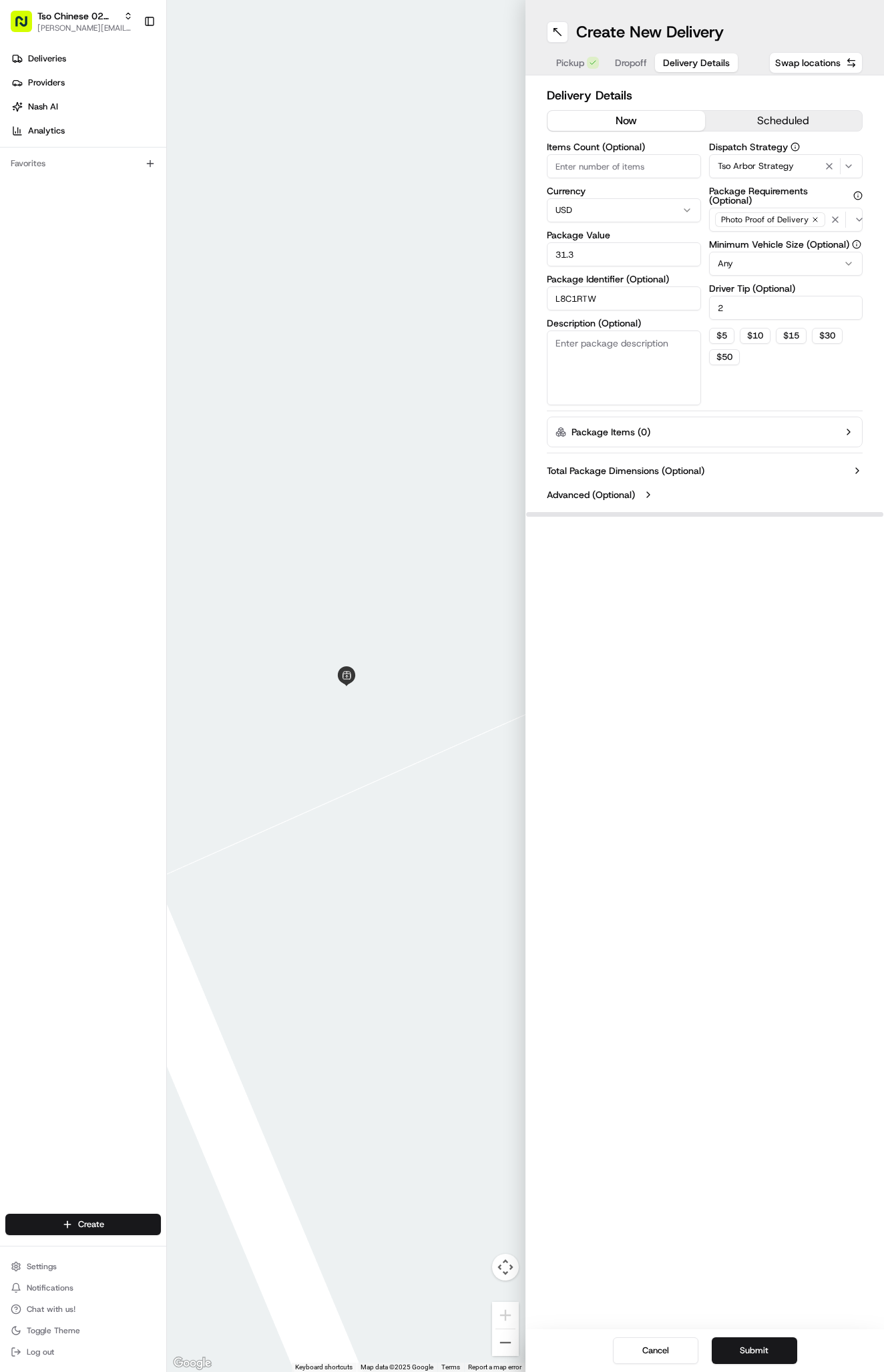
type input "31.34"
click at [635, 60] on span "Dropoff" at bounding box center [630, 63] width 32 height 14
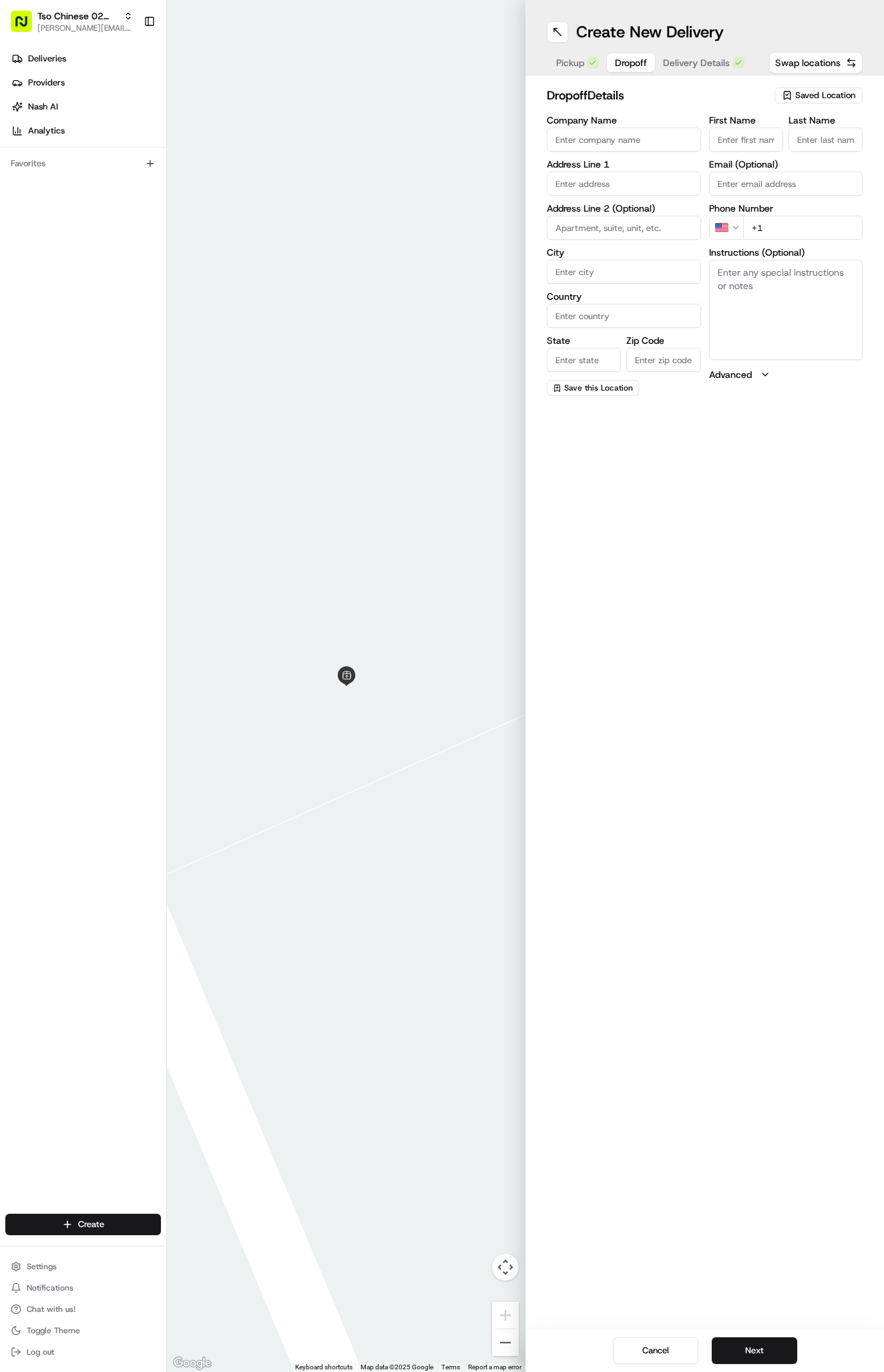
paste input "832 922 3445"
type input "+1 832 922 3445"
paste input "Jared McIntosh"
type input "Jared McIntosh"
type input "."
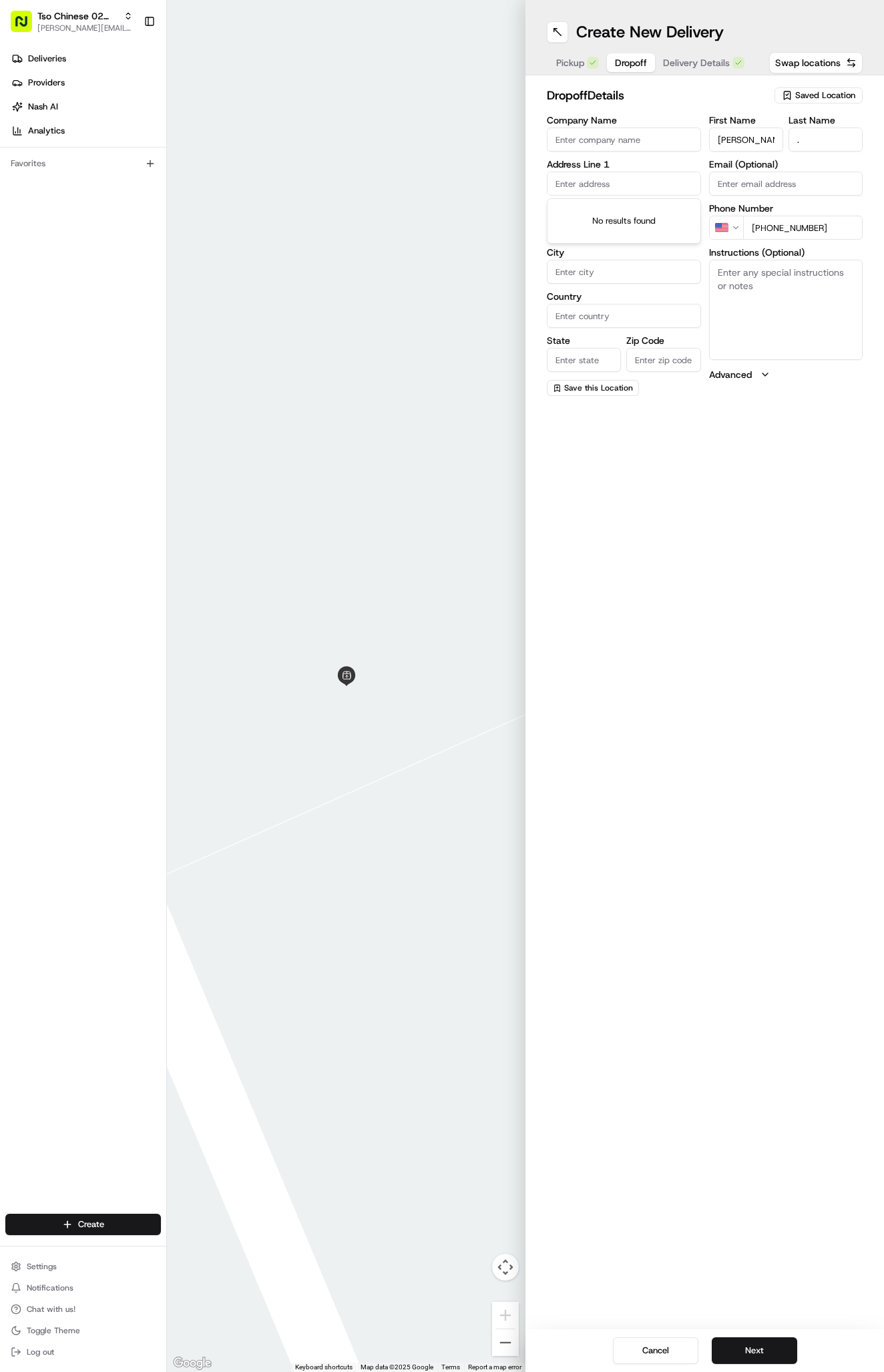
paste input "4600 Seton Center Pkwy"
click at [609, 202] on div "4600 Seton Center Pkwy, Austin, TX" at bounding box center [624, 212] width 148 height 20
type input "4600 Seton Center Pkwy, Austin, TX 78759, USA"
type input "Austin"
type input "United States"
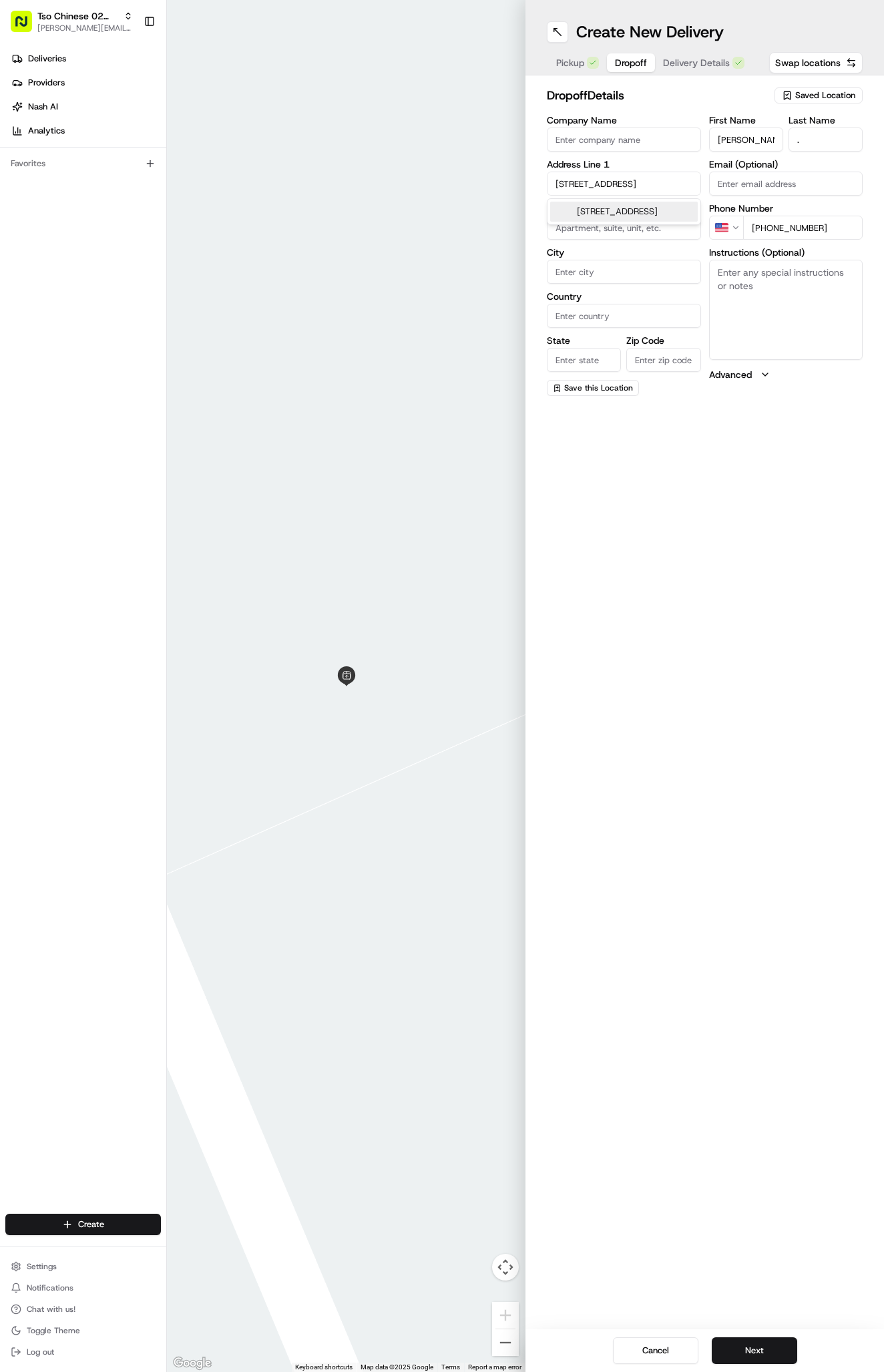
type input "TX"
type input "78759"
type input "4600 Seton Center Parkway"
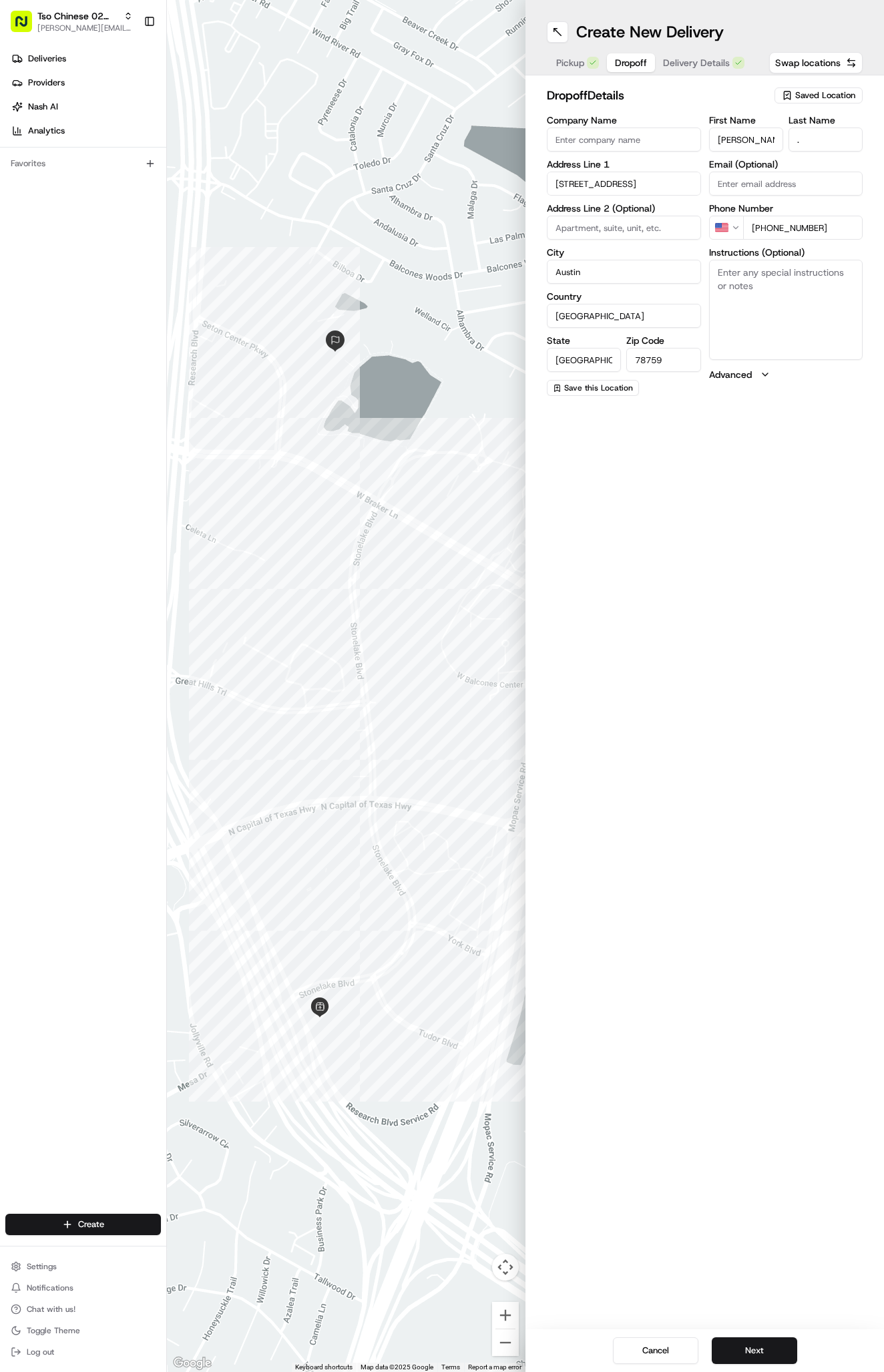
click at [752, 306] on textarea "Instructions (Optional)" at bounding box center [786, 309] width 154 height 100
paste textarea "107"
type textarea "107"
click at [756, 1359] on button "Next" at bounding box center [755, 1351] width 85 height 26
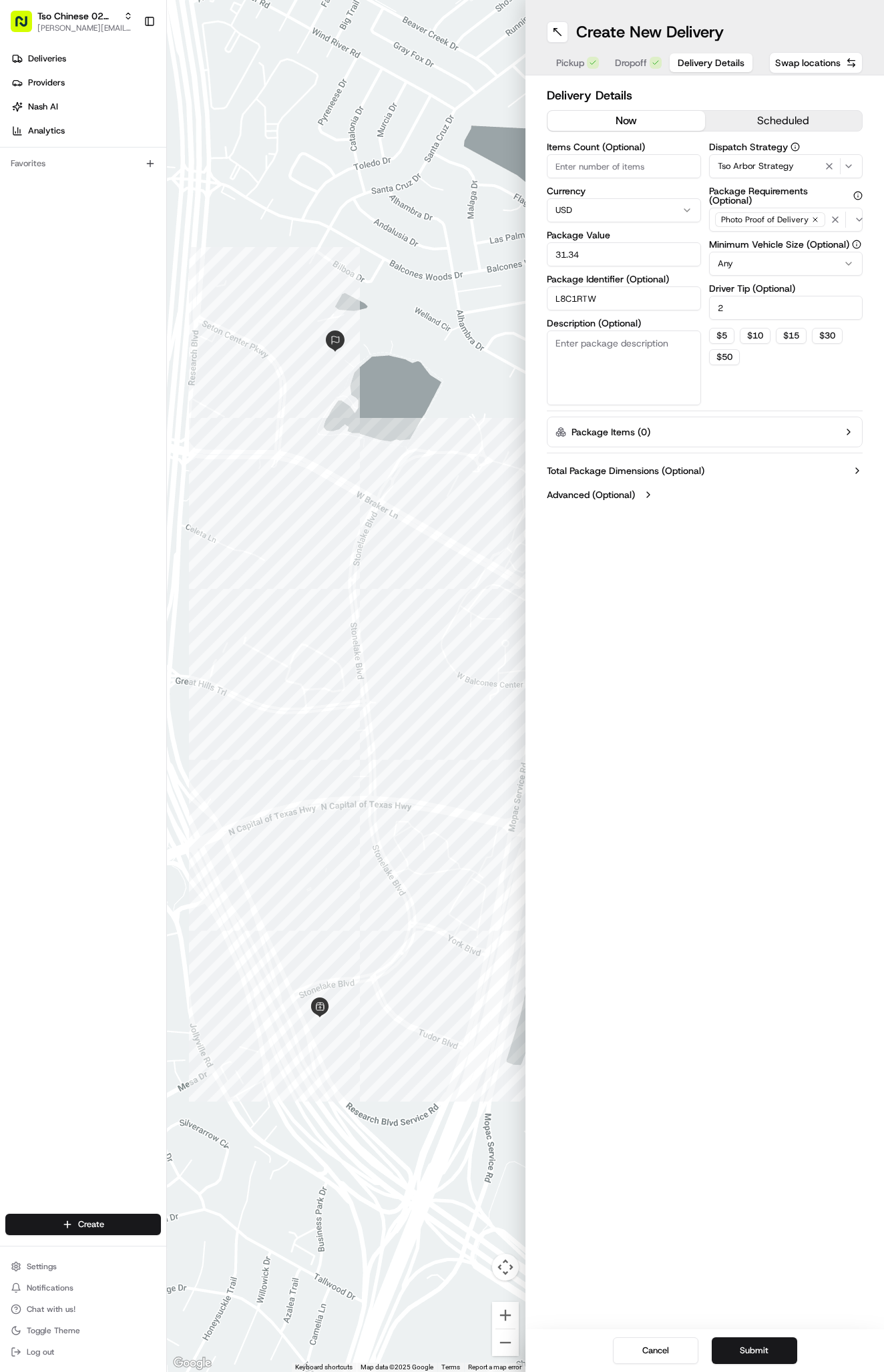
click at [756, 1359] on button "Submit" at bounding box center [755, 1351] width 85 height 26
click at [755, 1361] on div "Cancel Submit" at bounding box center [704, 1351] width 358 height 43
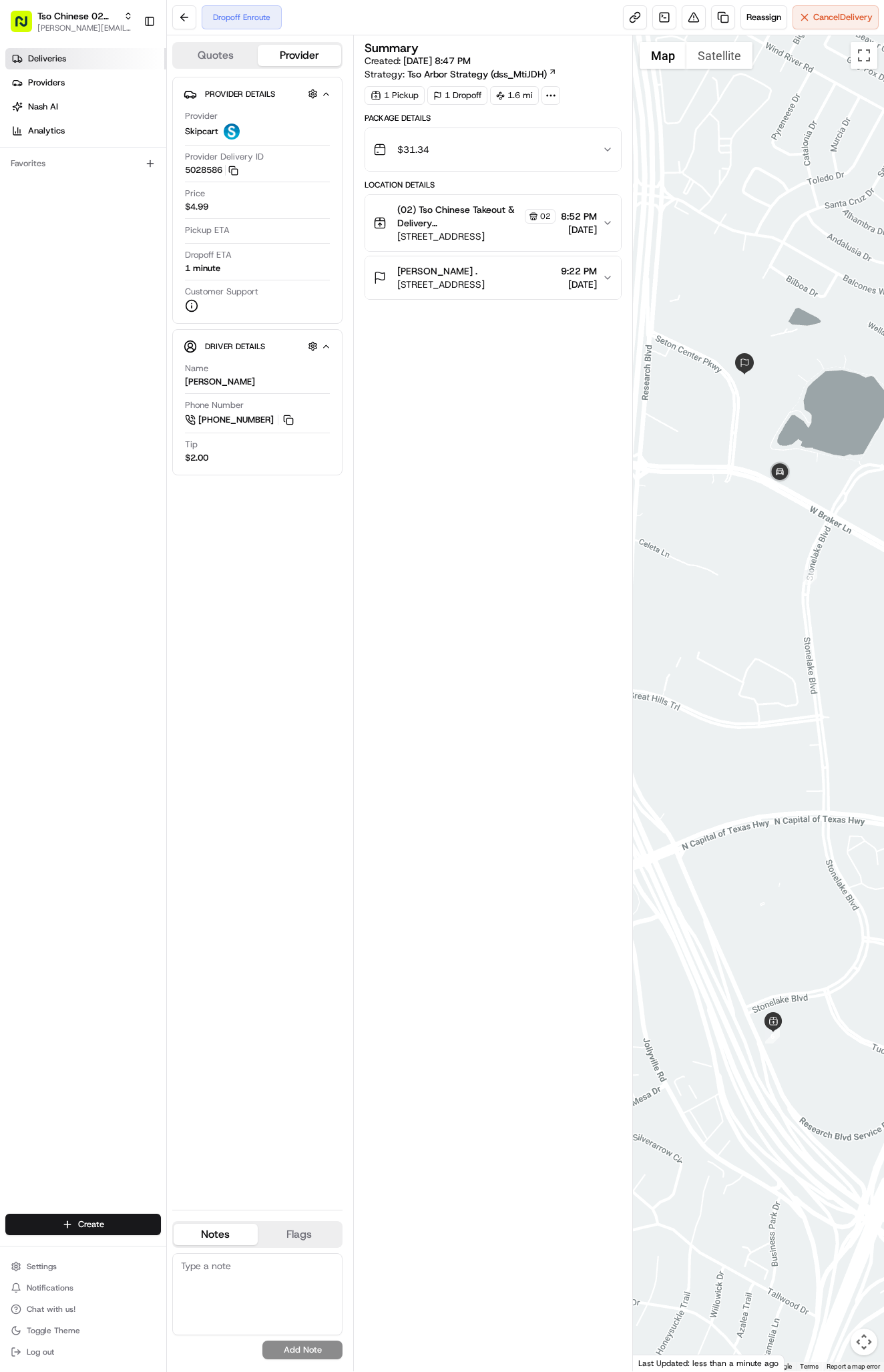
click at [74, 61] on link "Deliveries" at bounding box center [85, 58] width 161 height 21
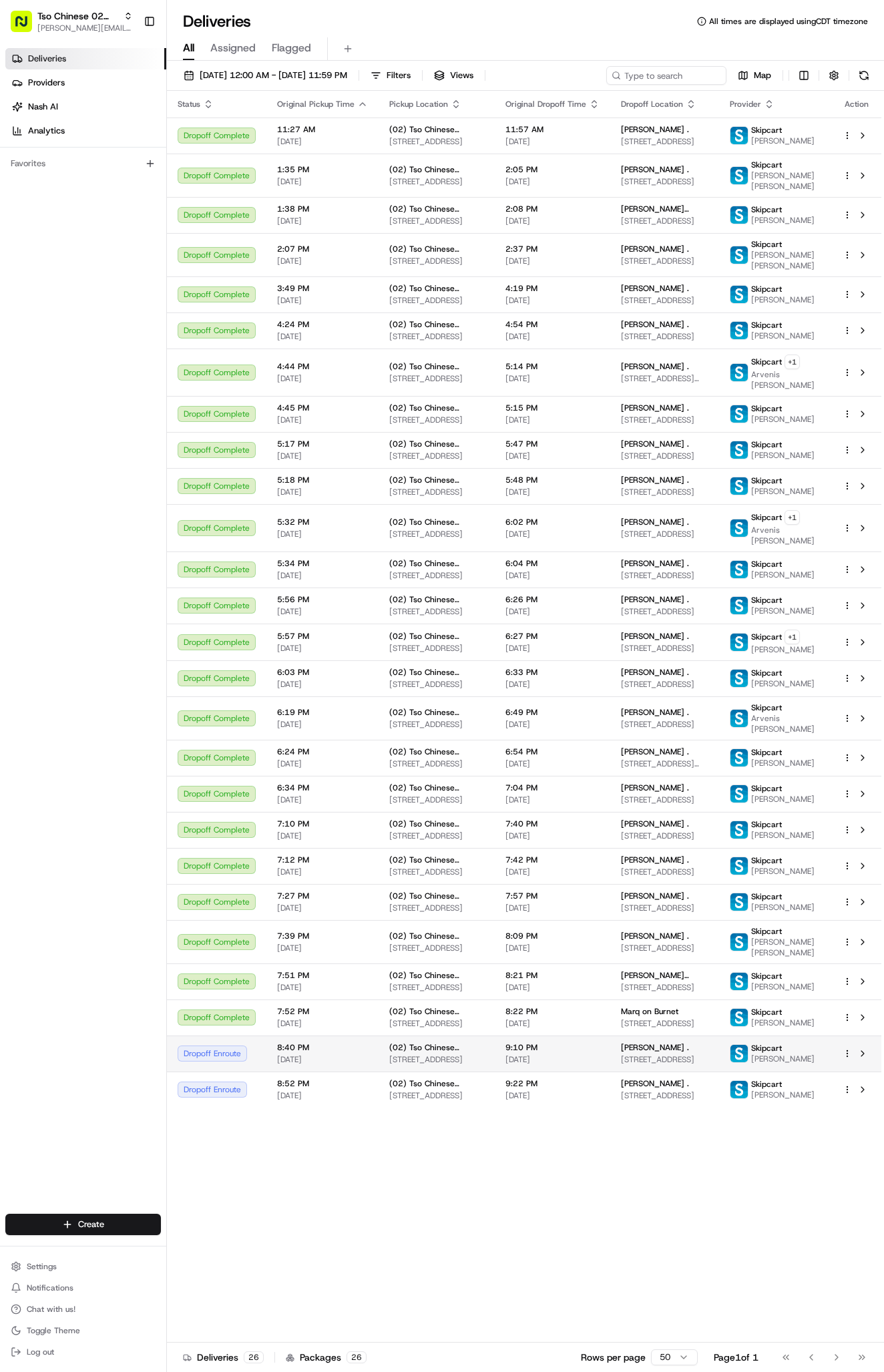
click at [697, 1065] on span "13000 N Interstate Hwy 35, Austin, TX 78753, USA" at bounding box center [663, 1059] width 86 height 11
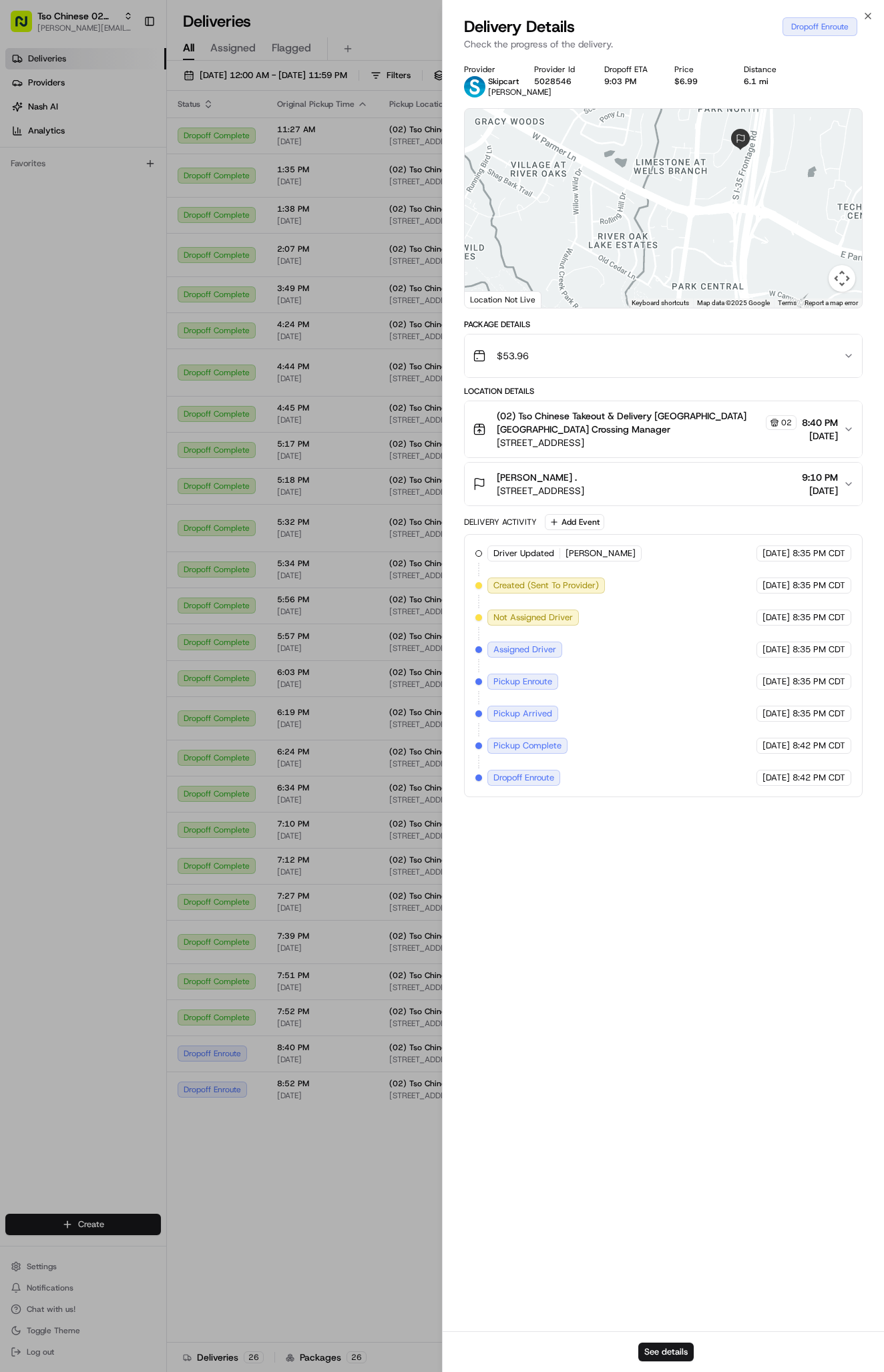
drag, startPoint x: 790, startPoint y: 197, endPoint x: 730, endPoint y: 281, distance: 103.2
click at [731, 282] on div at bounding box center [663, 208] width 397 height 199
click at [584, 484] on div "Megan Kalvala ." at bounding box center [540, 478] width 87 height 14
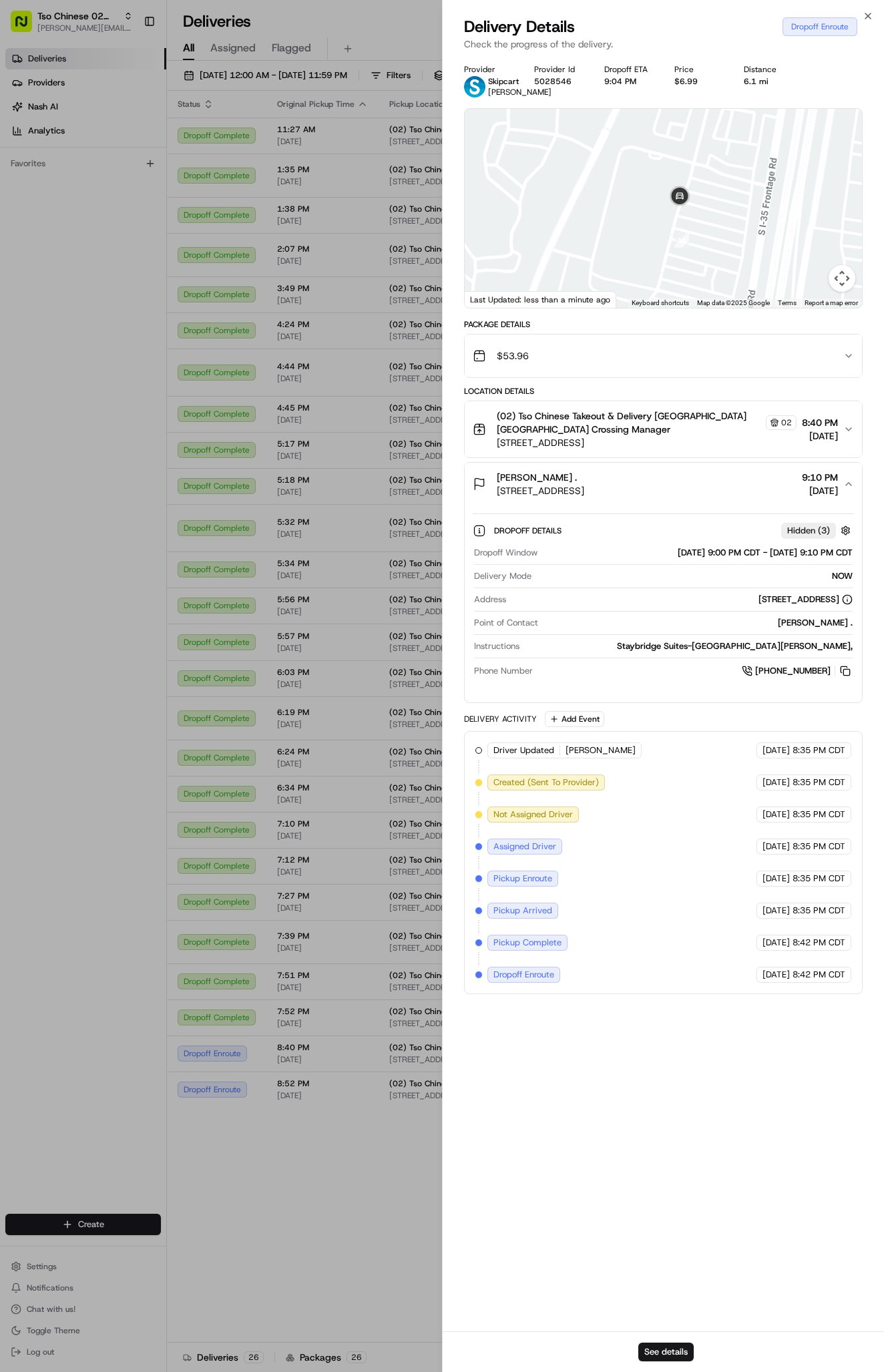
drag, startPoint x: 670, startPoint y: 265, endPoint x: 717, endPoint y: 507, distance: 246.5
click at [717, 507] on div "Provider Skipcart Ashley Hardison Provider Id 5028546 Dropoff ETA 9:04 PM Price…" at bounding box center [663, 529] width 398 height 930
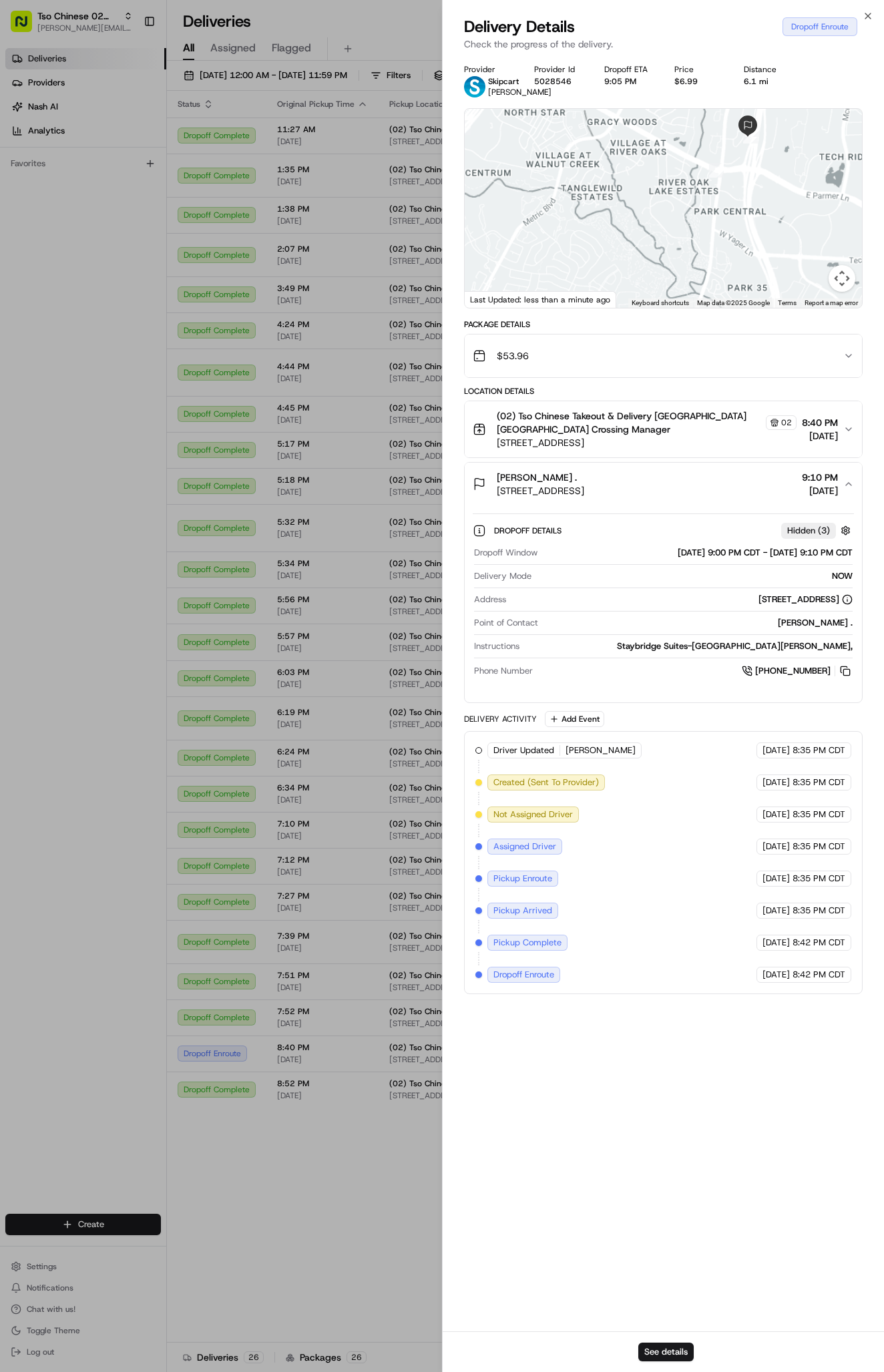
drag, startPoint x: 755, startPoint y: 248, endPoint x: 766, endPoint y: 106, distance: 142.4
click at [766, 106] on div "Provider Skipcart Ashley Hardison Provider Id 5028546 Dropoff ETA 9:05 PM Price…" at bounding box center [663, 529] width 398 height 930
drag, startPoint x: 748, startPoint y: 174, endPoint x: 747, endPoint y: 215, distance: 41.0
click at [748, 218] on div at bounding box center [663, 208] width 397 height 199
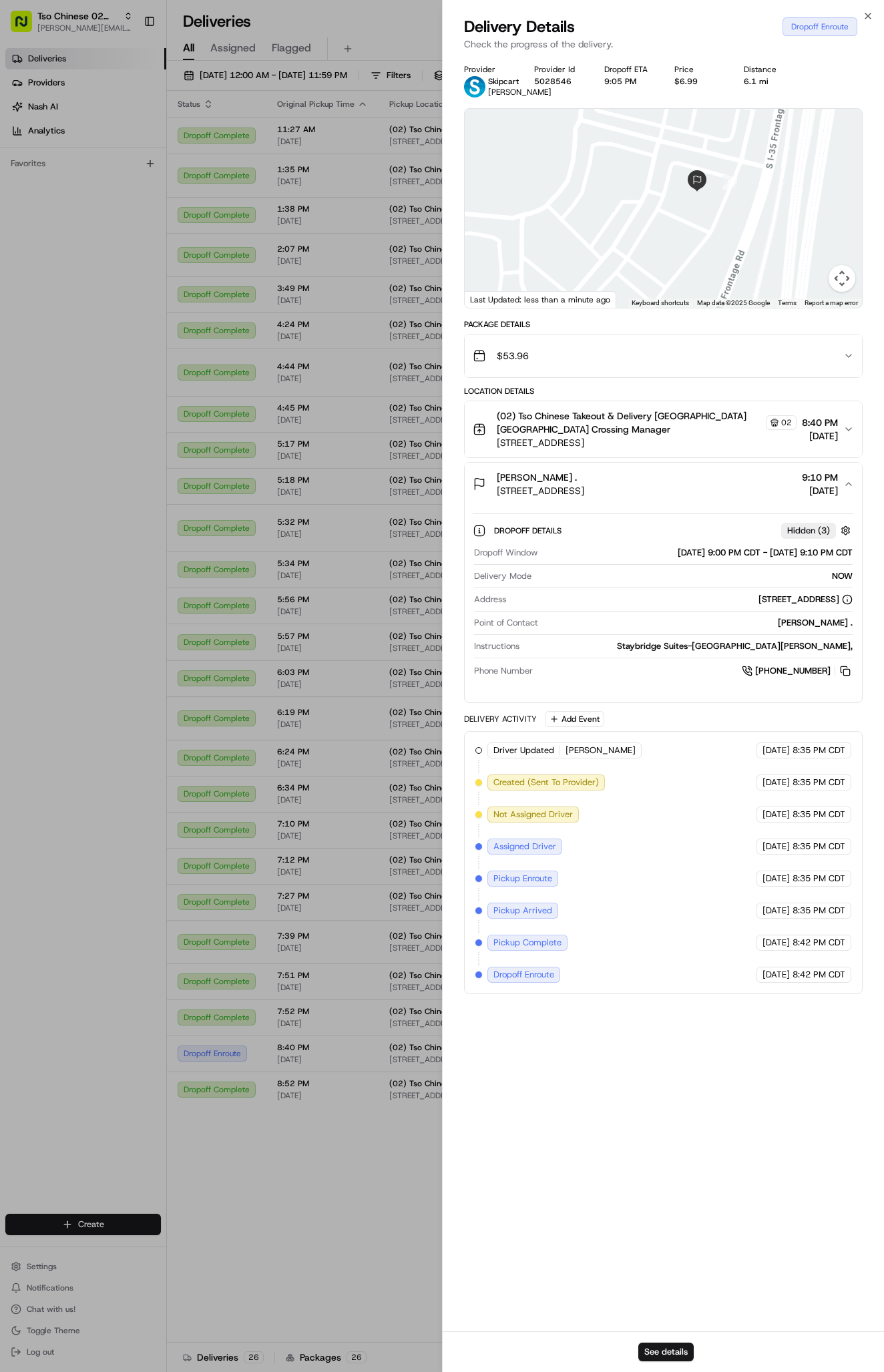
drag, startPoint x: 746, startPoint y: 214, endPoint x: 757, endPoint y: 347, distance: 133.5
click at [757, 351] on div "Provider Skipcart Ashley Hardison Provider Id 5028546 Dropoff ETA 9:05 PM Price…" at bounding box center [663, 529] width 398 height 930
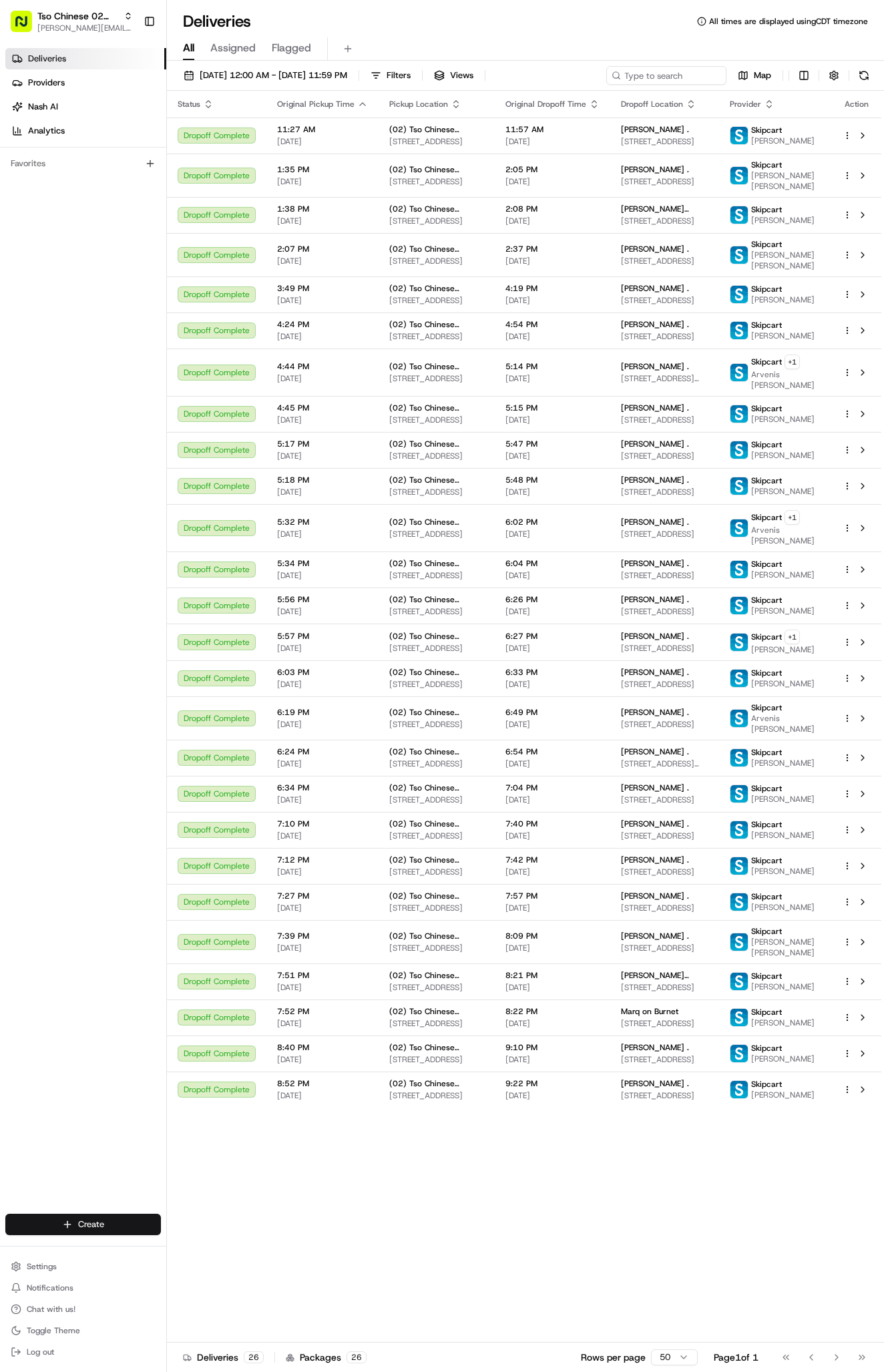
click at [96, 1226] on html "Tso Chinese 02 Arbor antonia@tsochinese.com Toggle Sidebar Deliveries Providers…" at bounding box center [442, 686] width 884 height 1372
click at [189, 1247] on link "Delivery" at bounding box center [241, 1250] width 149 height 24
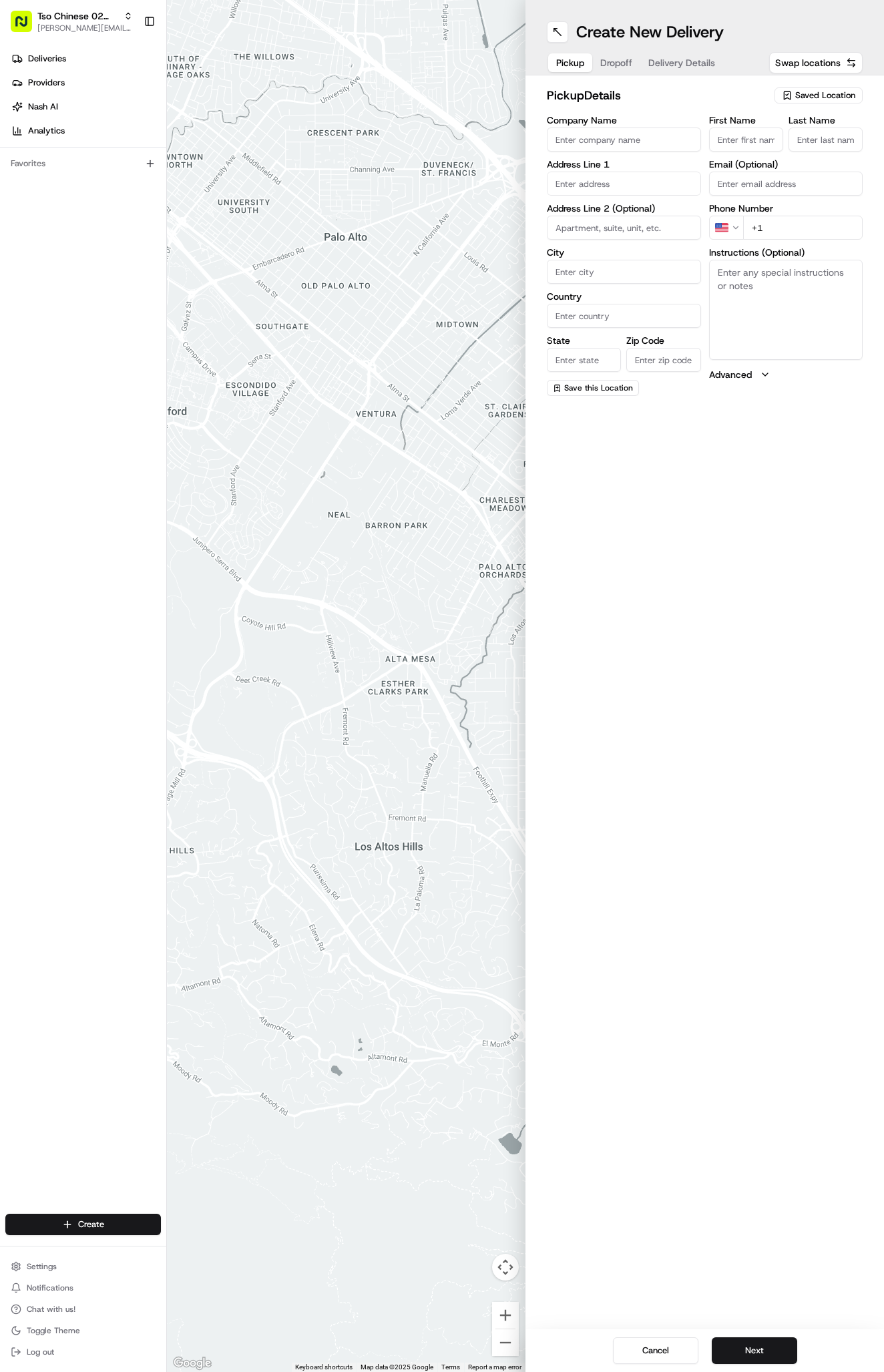
click at [804, 90] on span "Saved Location" at bounding box center [826, 95] width 60 height 12
click at [799, 155] on span "(02) Tso Chinese Takeout & Delivery [GEOGRAPHIC_DATA] (02)" at bounding box center [796, 152] width 164 height 24
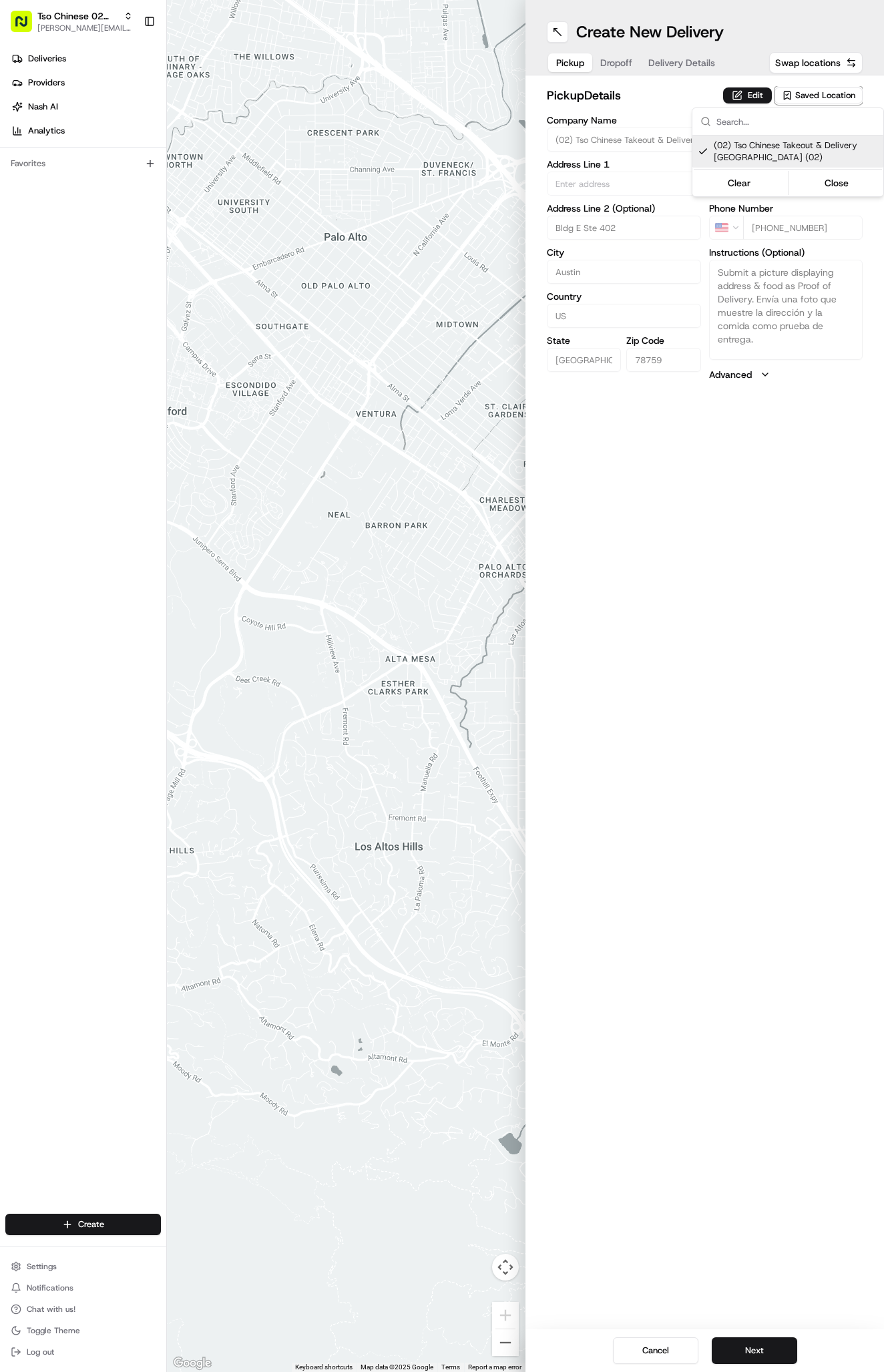
type input "(02) Tso Chinese Takeout & Delivery [GEOGRAPHIC_DATA]"
type input "Bldg E Ste 402"
type input "Austin"
type input "US"
type input "[GEOGRAPHIC_DATA]"
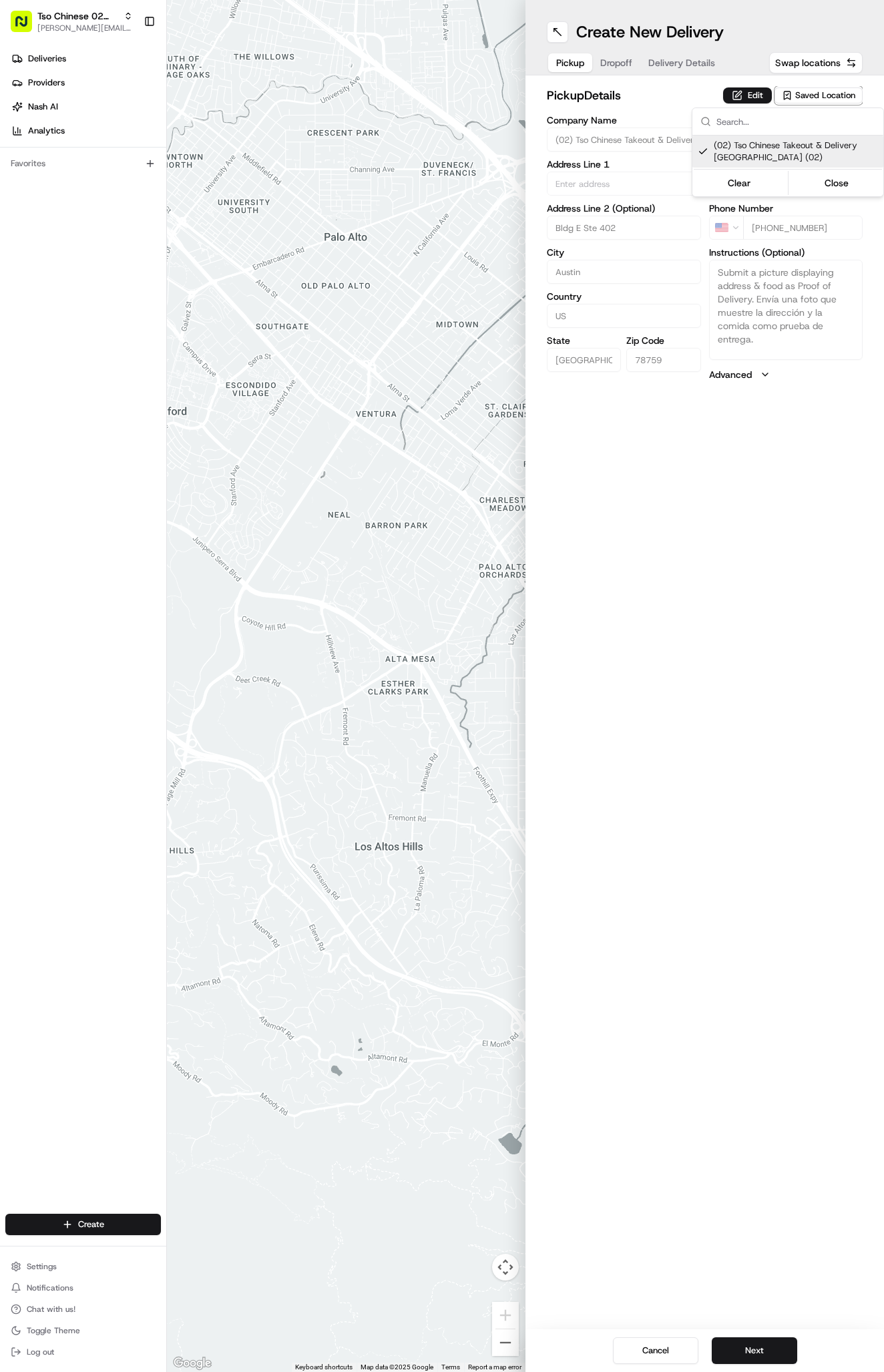
type input "78759"
type input "Tso Chinese"
type input "Arboretum Crossing Manager"
type input "[EMAIL_ADDRESS][DOMAIN_NAME]"
type input "[PHONE_NUMBER]"
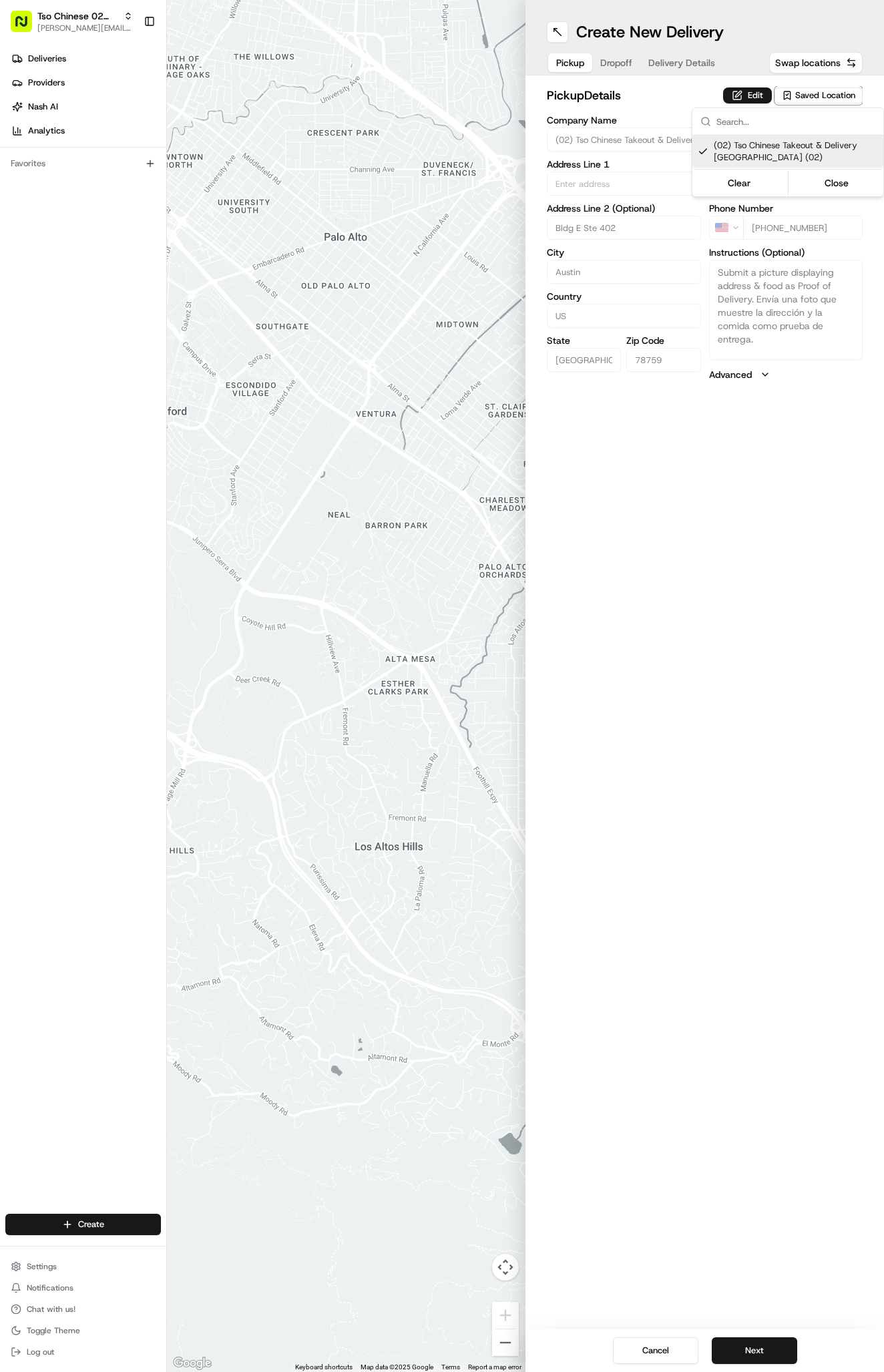
type textarea "Submit a picture displaying address & food as Proof of Delivery. Envía una foto…"
type input "[STREET_ADDRESS]"
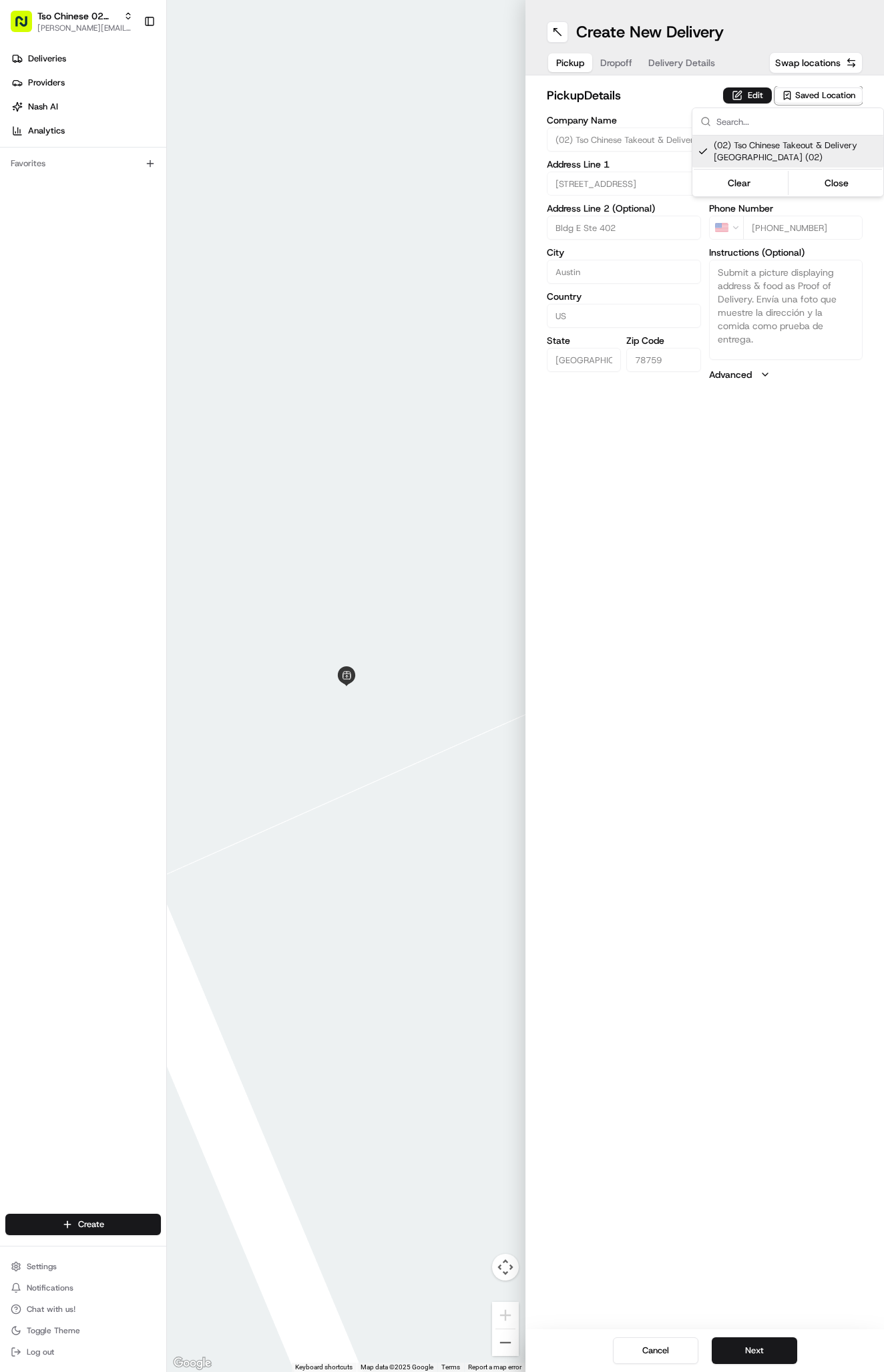
click at [644, 65] on html "Tso Chinese 02 Arbor antonia@tsochinese.com Toggle Sidebar Deliveries Providers…" at bounding box center [442, 686] width 884 height 1372
click at [661, 65] on button "Delivery Details" at bounding box center [681, 62] width 83 height 18
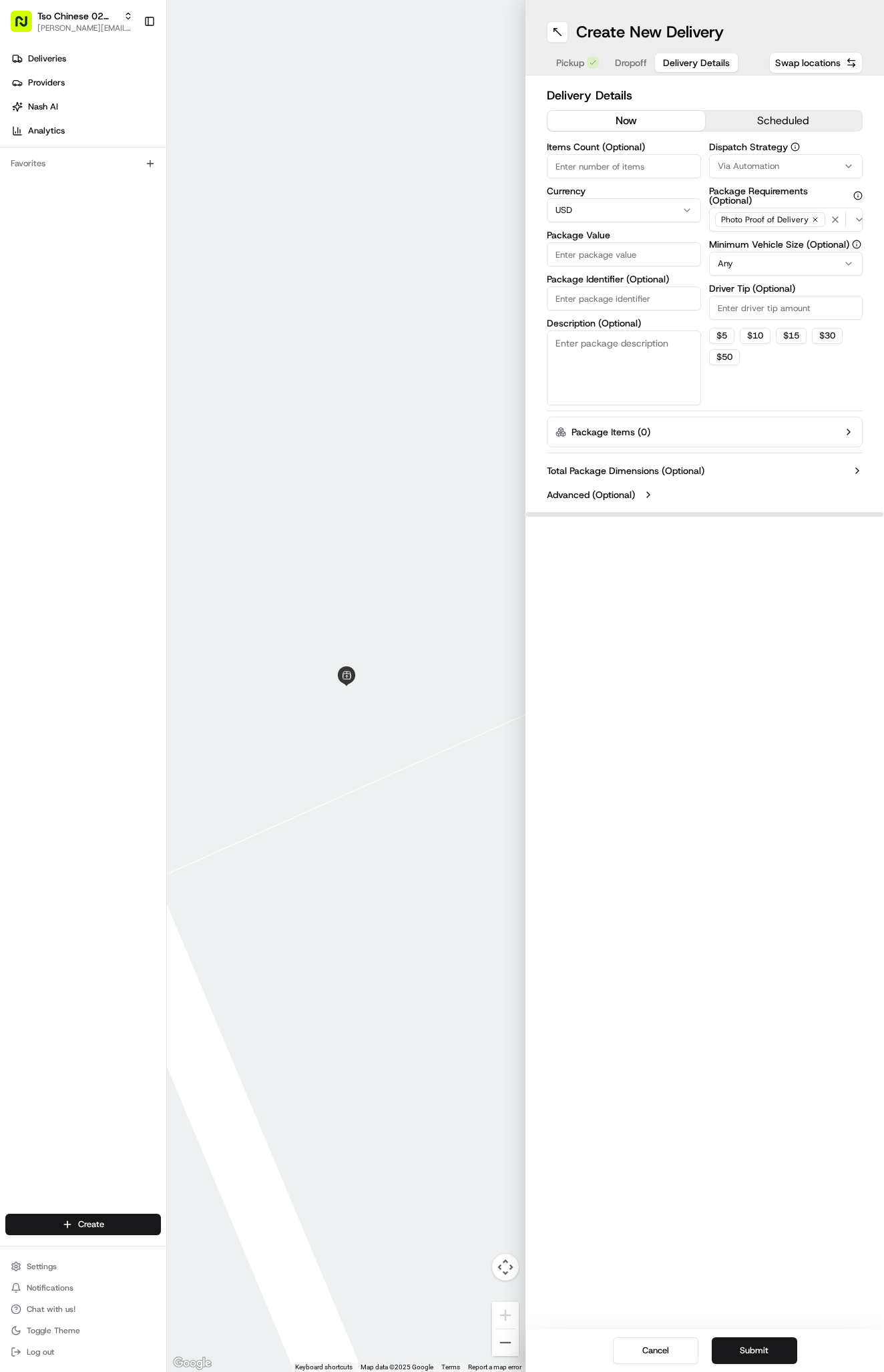
click at [739, 165] on span "Via Automation" at bounding box center [748, 166] width 61 height 12
click at [740, 244] on span "Tso Arbor Strategy" at bounding box center [796, 239] width 164 height 12
click at [745, 308] on html "Tso Chinese 02 Arbor antonia@tsochinese.com Toggle Sidebar Deliveries Providers…" at bounding box center [442, 686] width 884 height 1372
click at [745, 308] on input "Driver Tip (Optional)" at bounding box center [786, 307] width 154 height 24
type input "2"
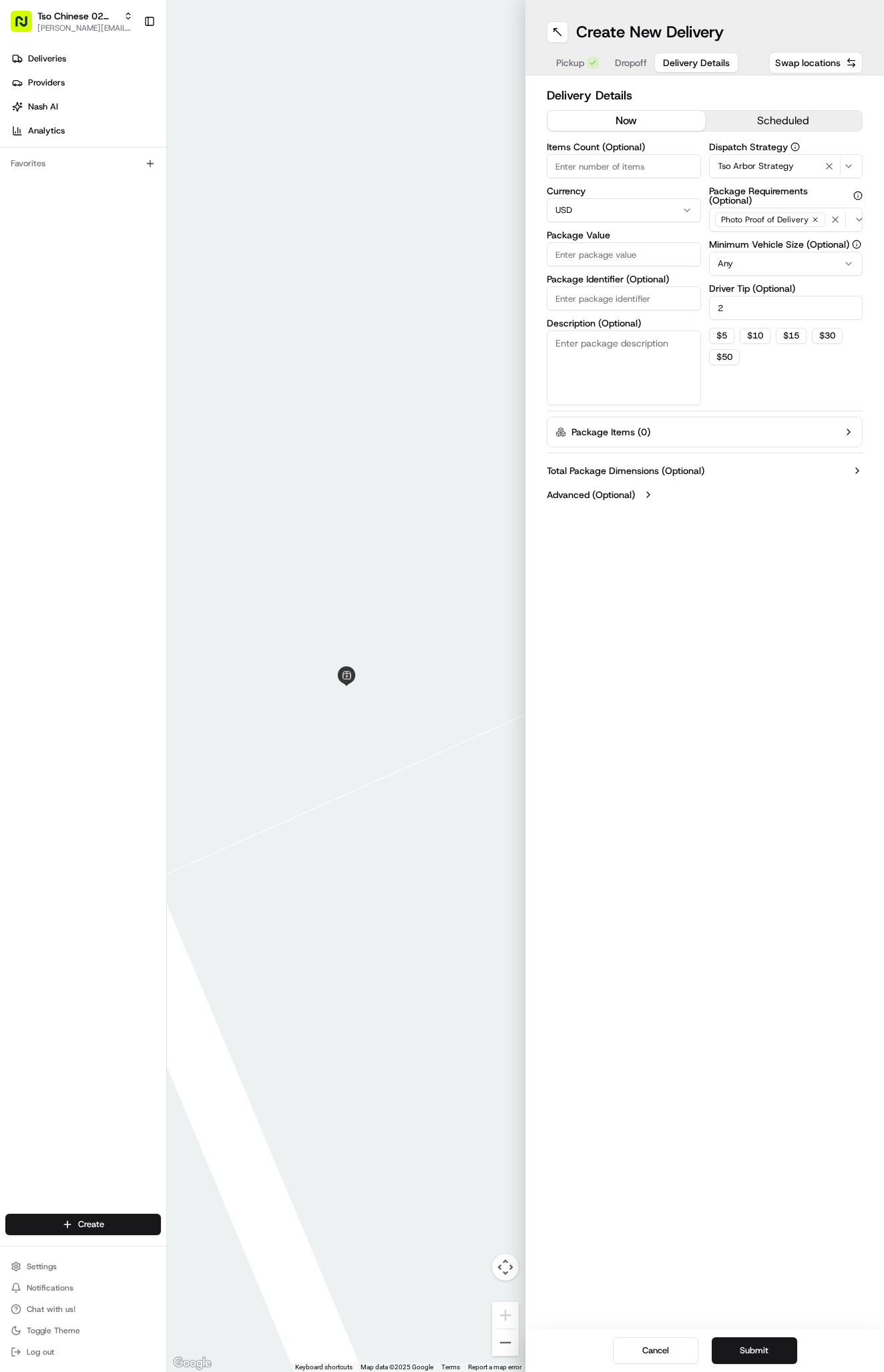
click at [687, 292] on input "Package Identifier (Optional)" at bounding box center [624, 298] width 154 height 24
paste input "6HJLDHS"
type input "6HJLDHS"
click at [659, 261] on input "Package Value" at bounding box center [624, 254] width 154 height 24
type input "29.71"
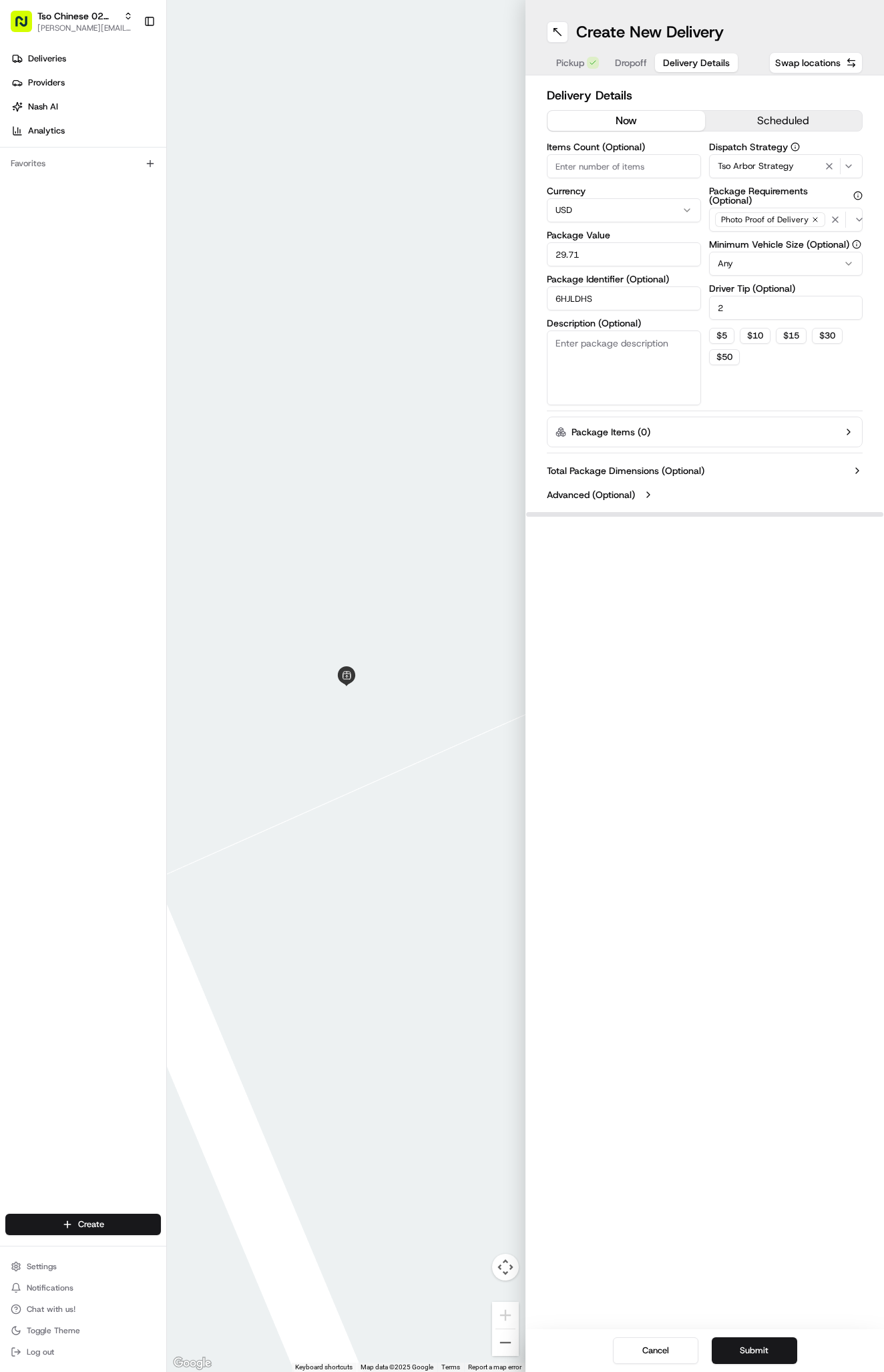
click at [629, 64] on span "Dropoff" at bounding box center [630, 63] width 32 height 14
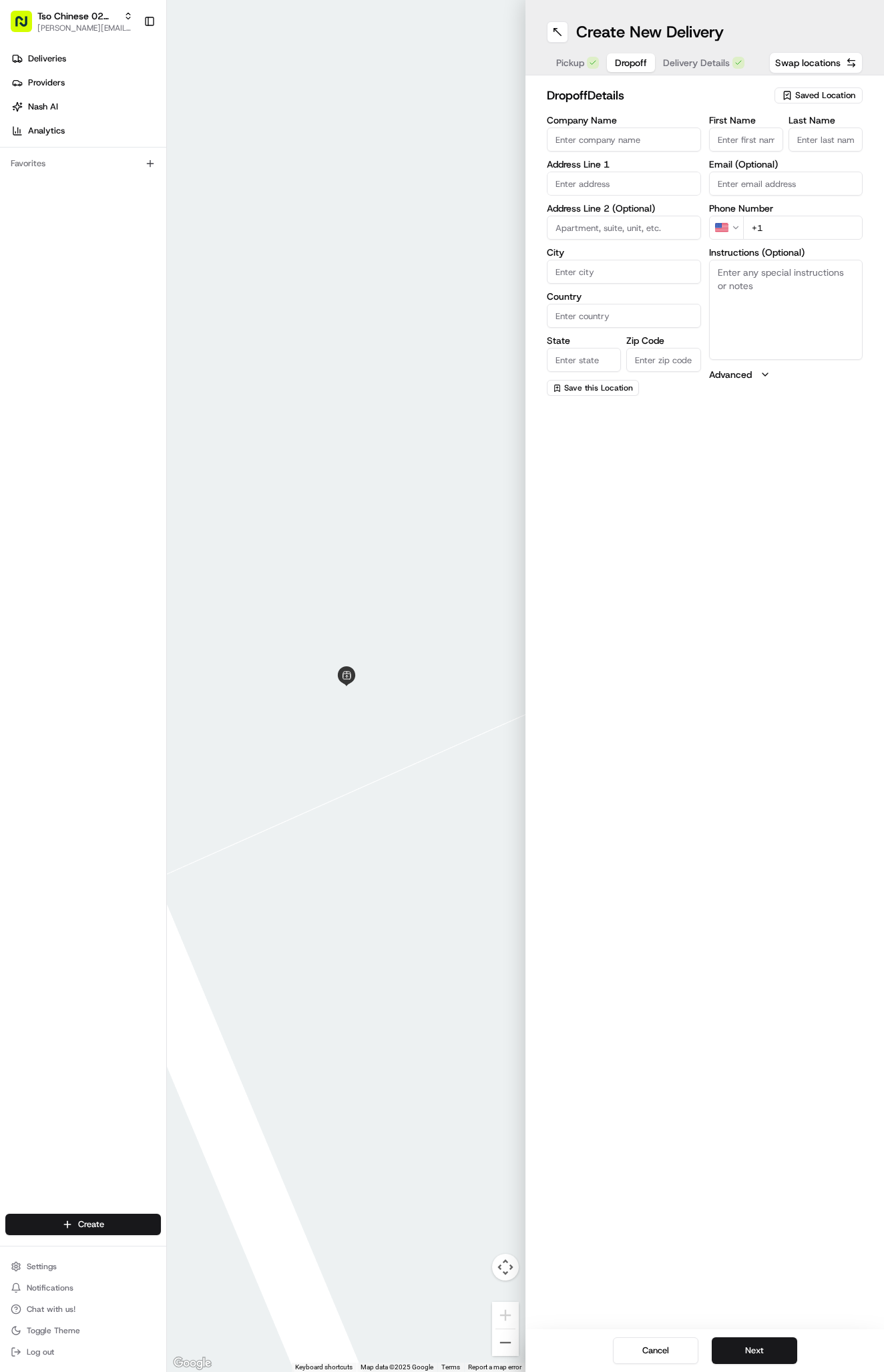
click at [818, 338] on textarea "Instructions (Optional)" at bounding box center [786, 309] width 154 height 100
paste textarea "NO GATE. hydrant in front. #117 on first flr by the pool (in center of complex)."
type textarea "NO GATE. hydrant in front. #117 on first flr by the pool (in center of complex)."
paste input "2104 Cullen Ave"
click at [653, 207] on div "2104 Cullen Avenue, Austin, TX" at bounding box center [624, 212] width 148 height 20
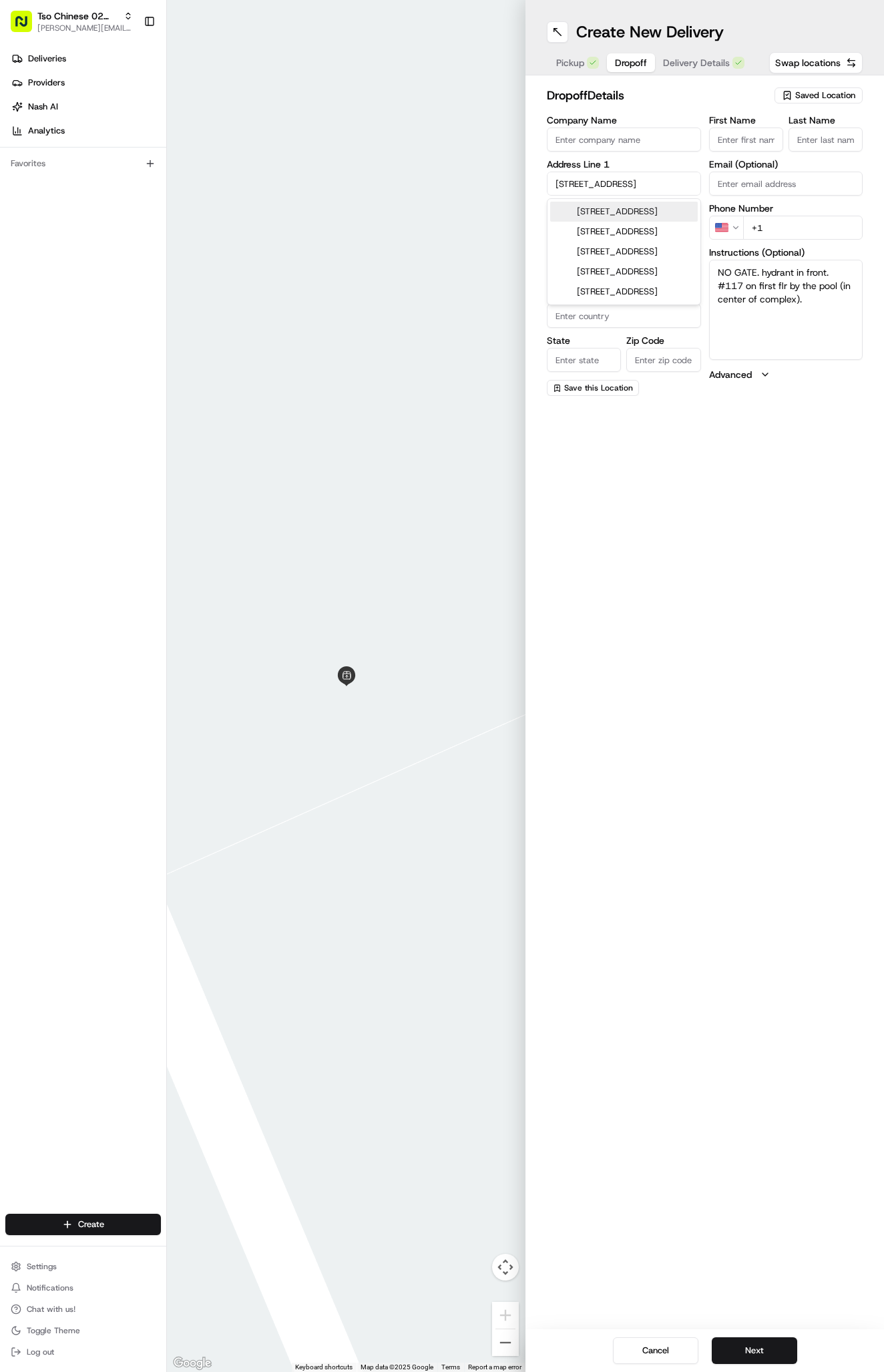
type input "2104 Cullen Ave, Austin, TX 78757, USA"
type input "Austin"
type input "[GEOGRAPHIC_DATA]"
type input "78757"
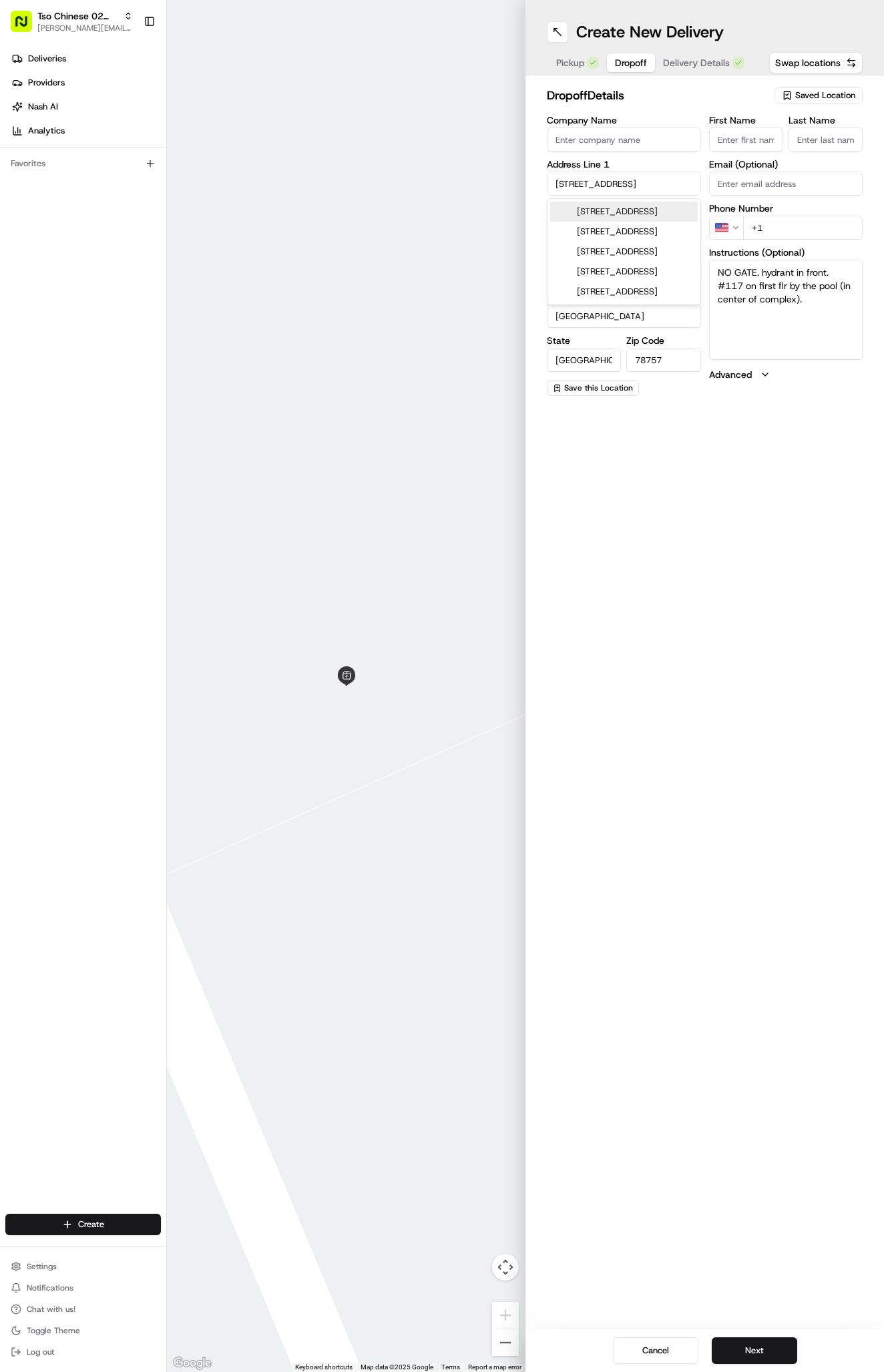
type input "2104 Cullen Avenue"
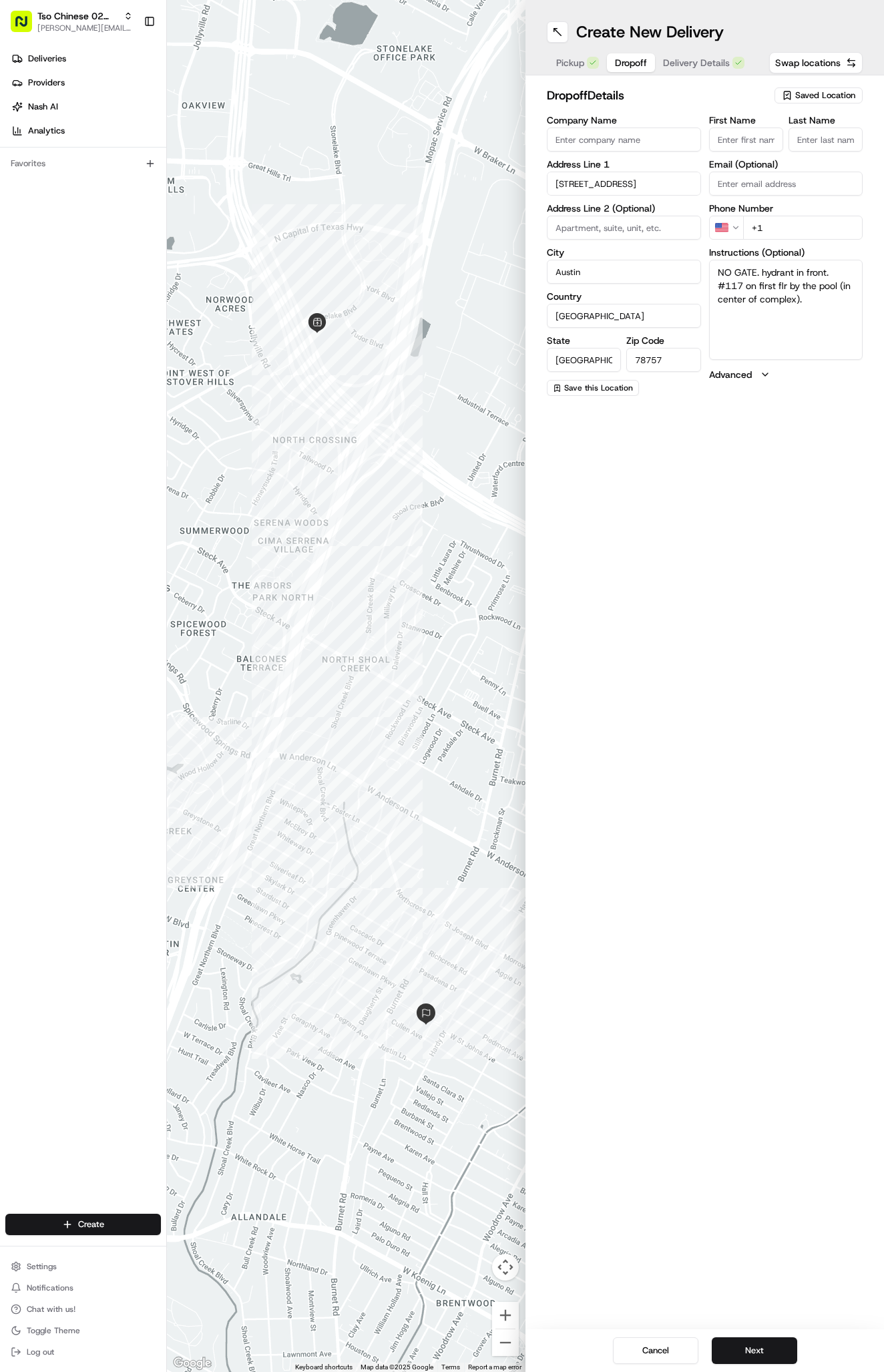
click at [789, 352] on textarea "NO GATE. hydrant in front. #117 on first flr by the pool (in center of complex)." at bounding box center [786, 309] width 154 height 100
paste textarea "#117"
type textarea "NO GATE. hydrant in front. #117 on first flr by the pool (in center of complex)…"
paste input "512 666 7422"
type input "+1 512 666 7422"
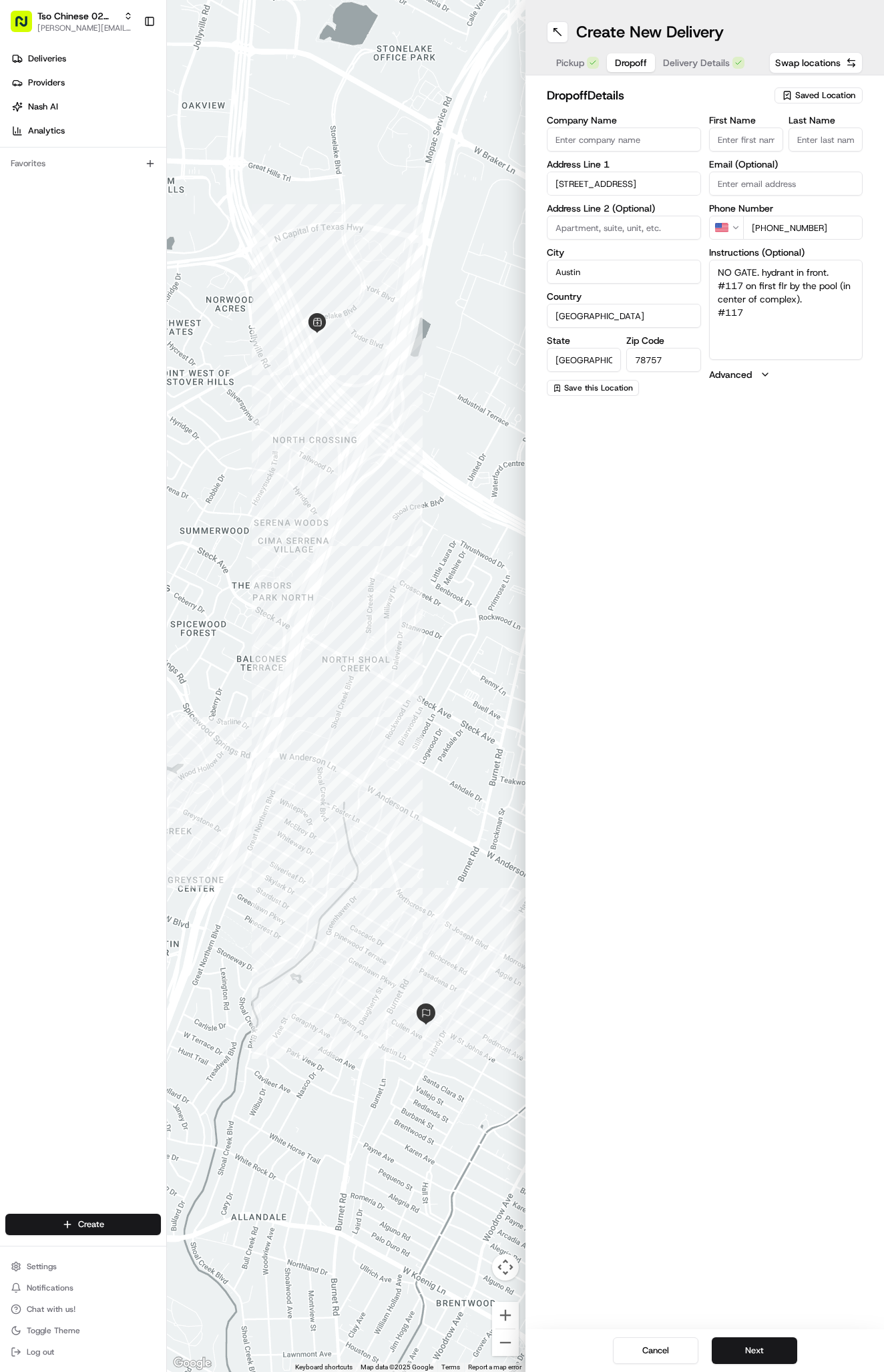
paste input "sarah ly"
type input "sarah ly"
type input "."
click at [787, 326] on textarea "NO GATE. hydrant in front. #117 on first flr by the pool (in center of complex)…" at bounding box center [786, 309] width 154 height 100
paste textarea "Company: allendale condominiums"
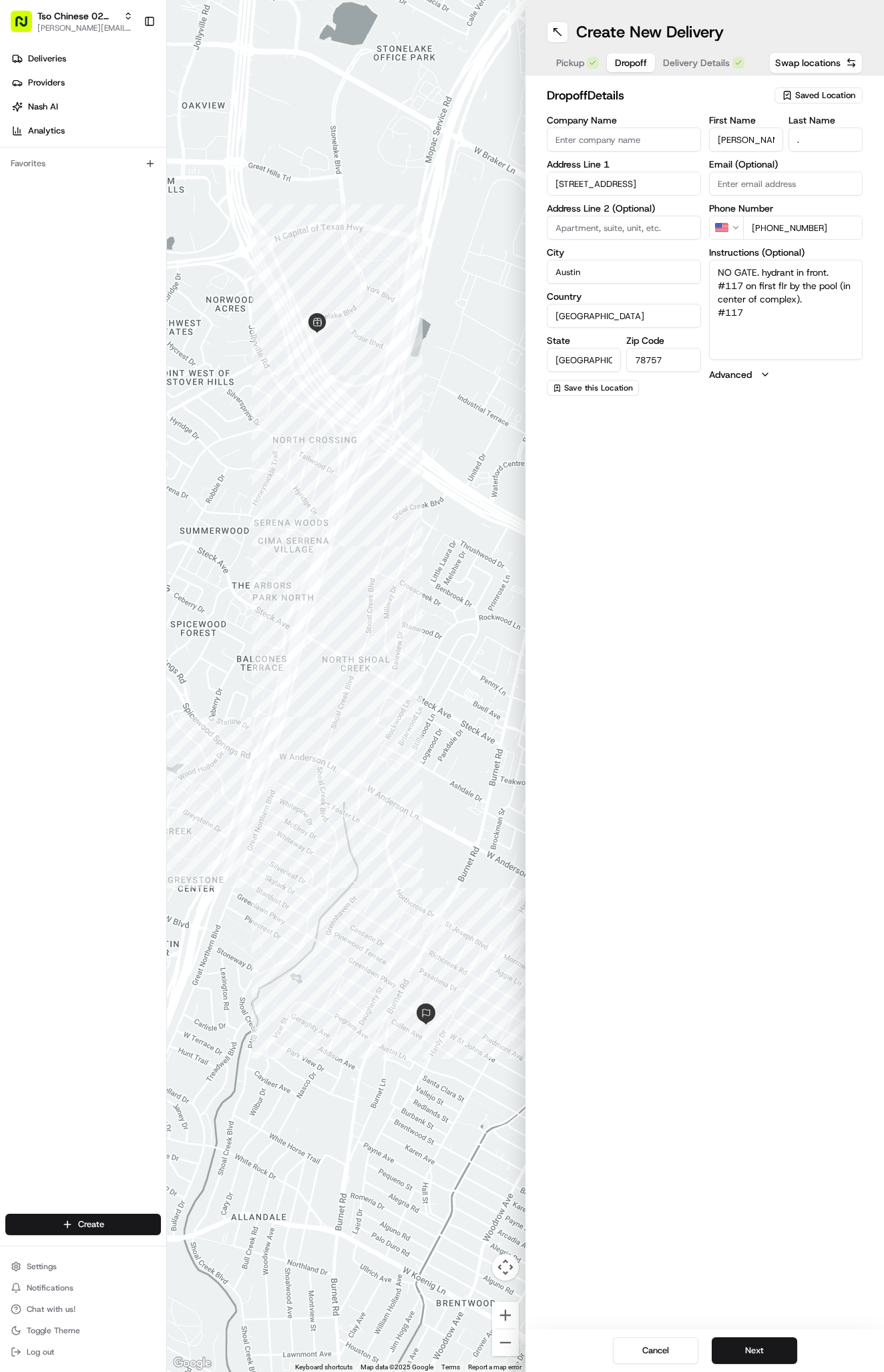
type textarea "NO GATE. hydrant in front. #117 on first flr by the pool (in center of complex)…"
click at [704, 57] on span "Delivery Details" at bounding box center [696, 63] width 67 height 14
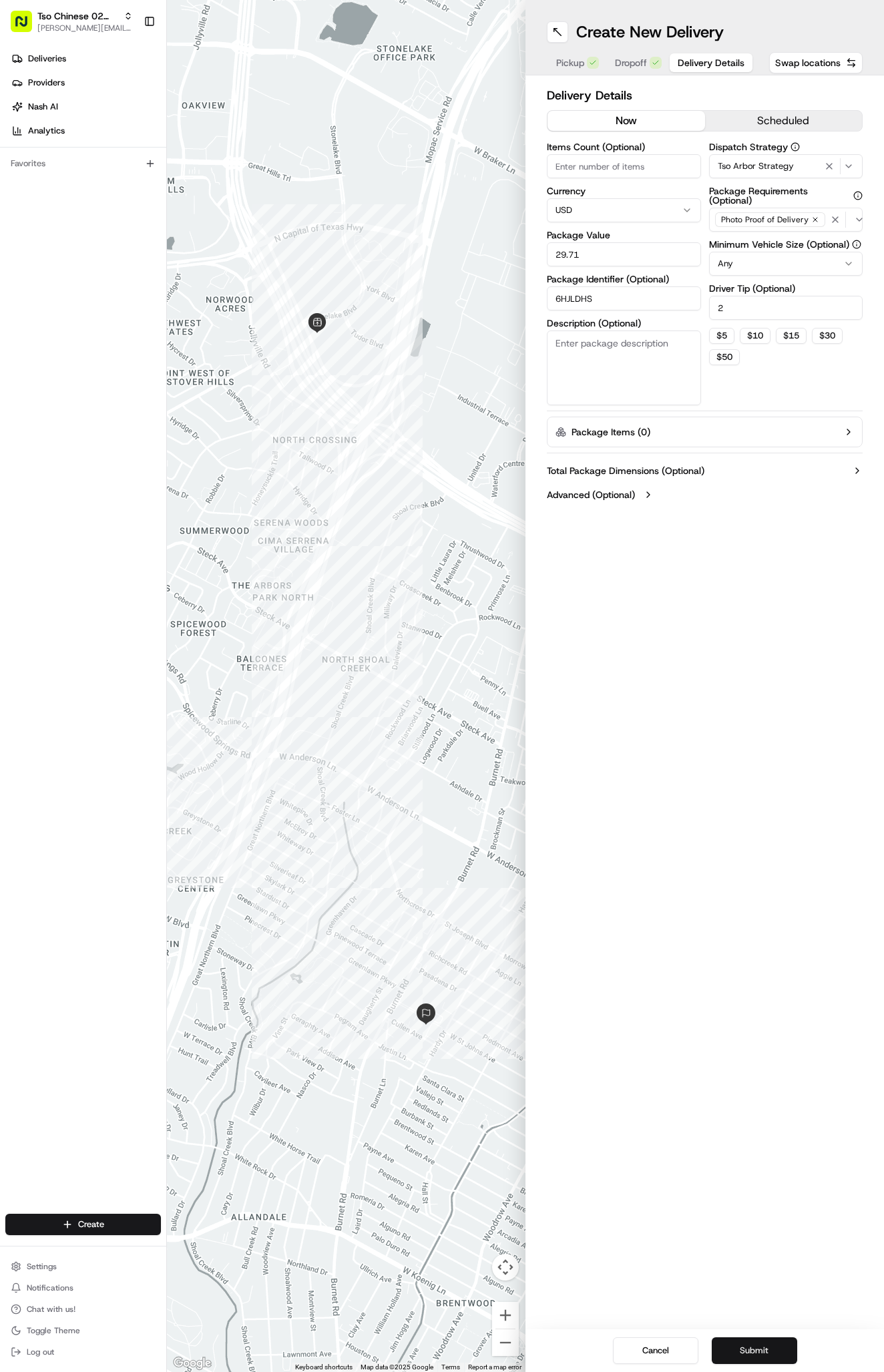
click at [727, 1351] on button "Submit" at bounding box center [755, 1351] width 85 height 26
click at [727, 1351] on div "Cancel Submit" at bounding box center [704, 1351] width 358 height 43
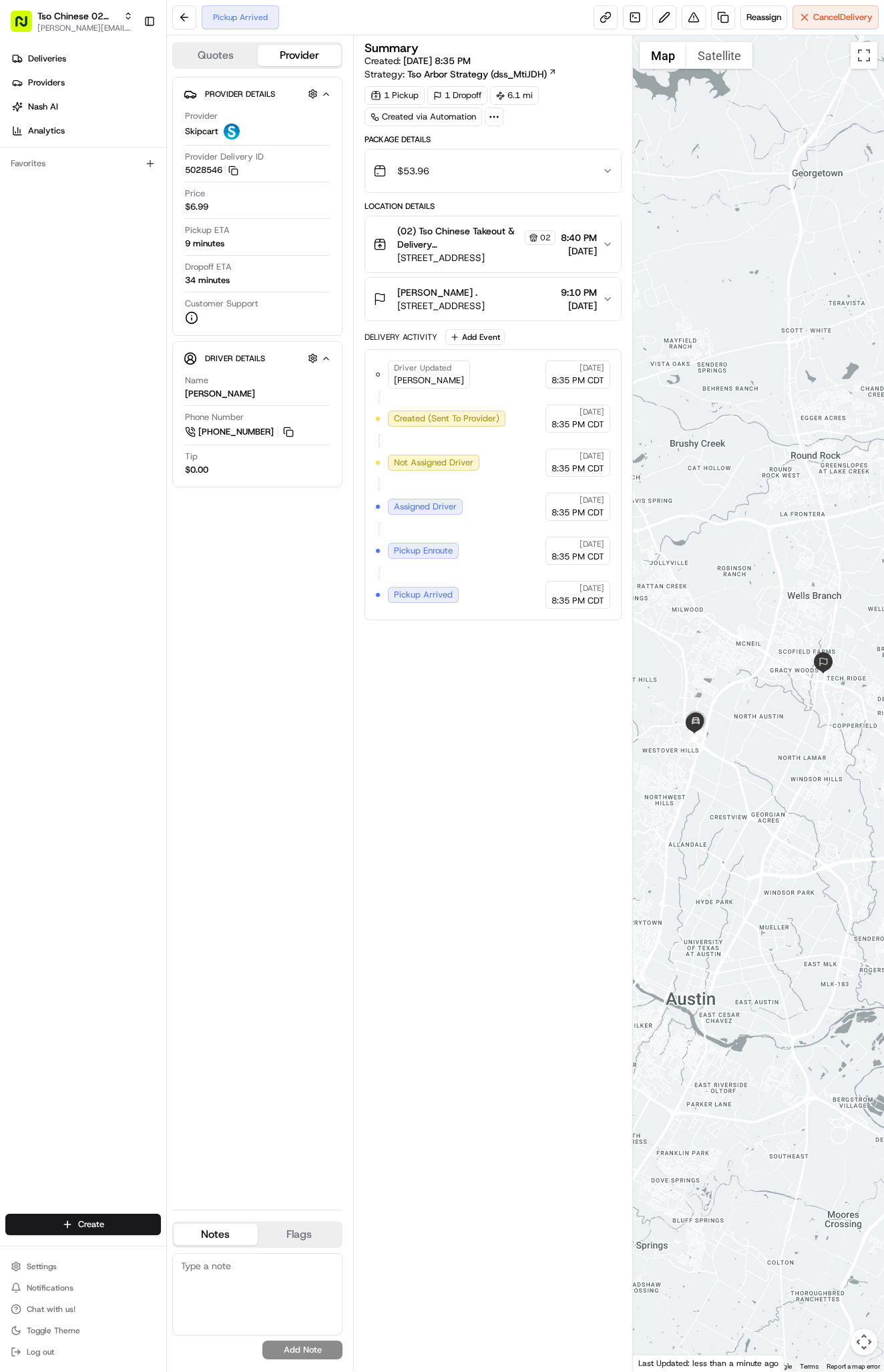
click at [535, 167] on div "$53.96" at bounding box center [488, 170] width 229 height 26
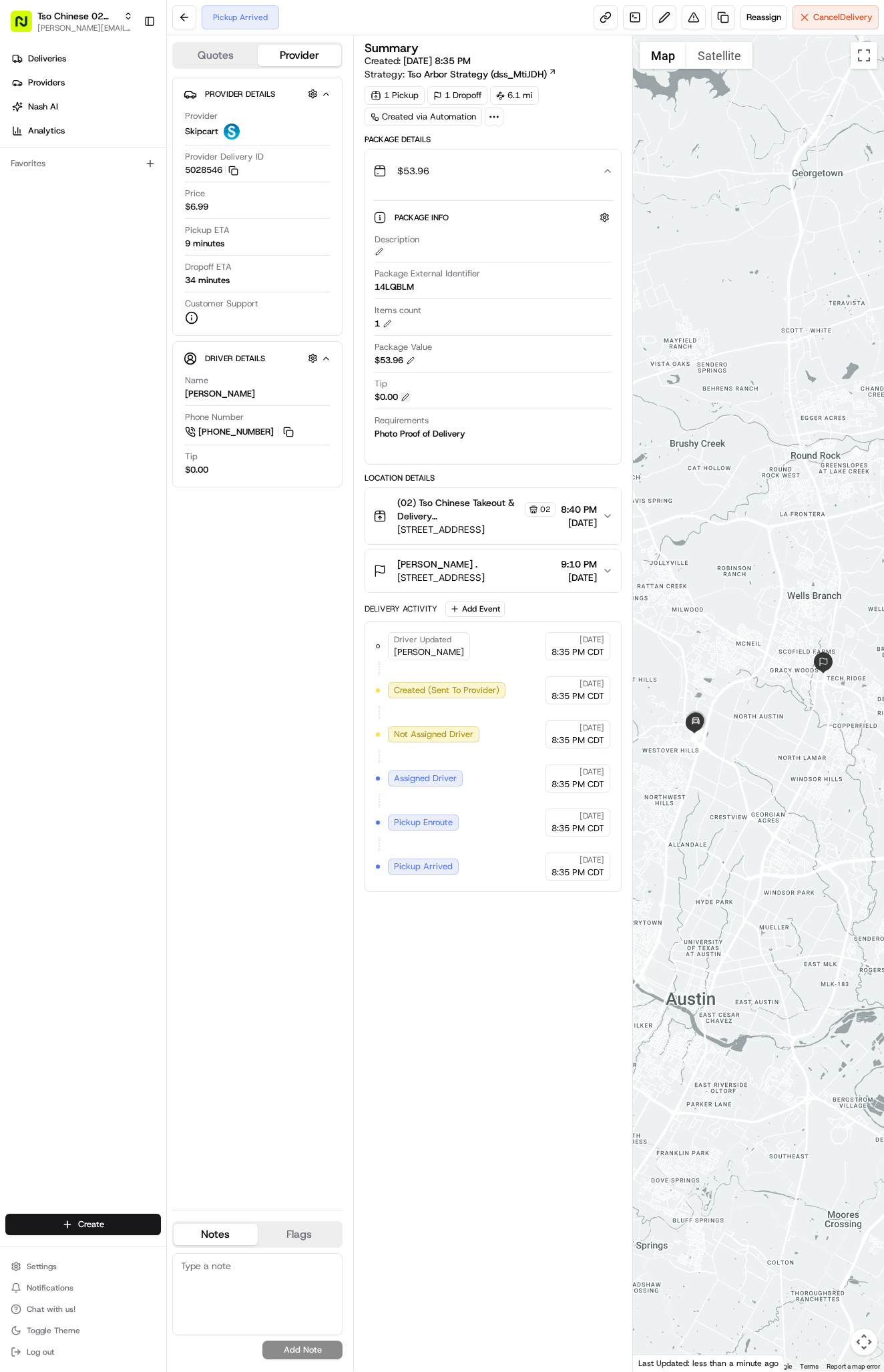
click at [407, 394] on button at bounding box center [405, 397] width 10 height 10
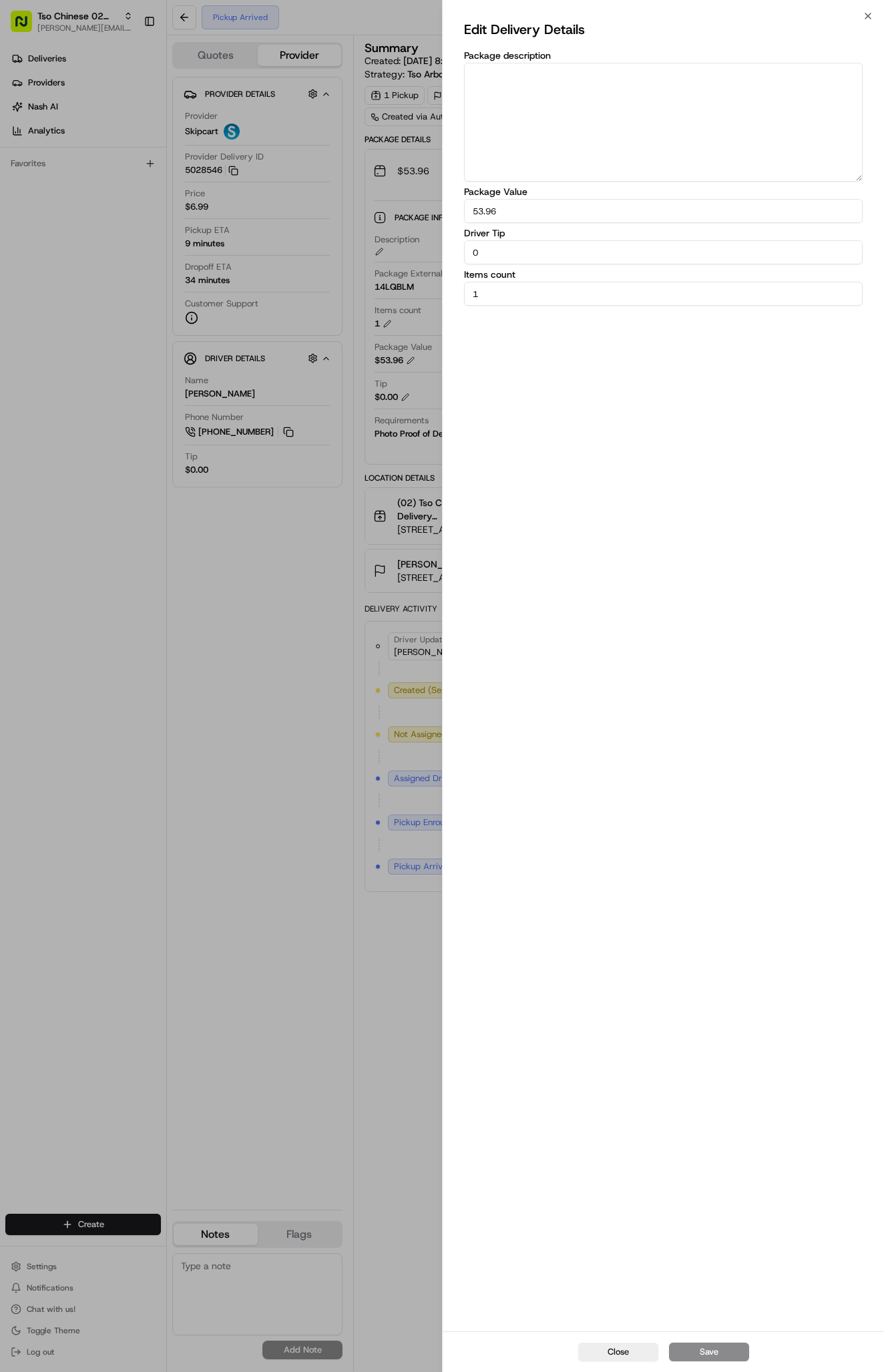
click at [523, 256] on input "0" at bounding box center [663, 252] width 398 height 24
type input "2"
click at [692, 1356] on button "Save" at bounding box center [709, 1352] width 80 height 18
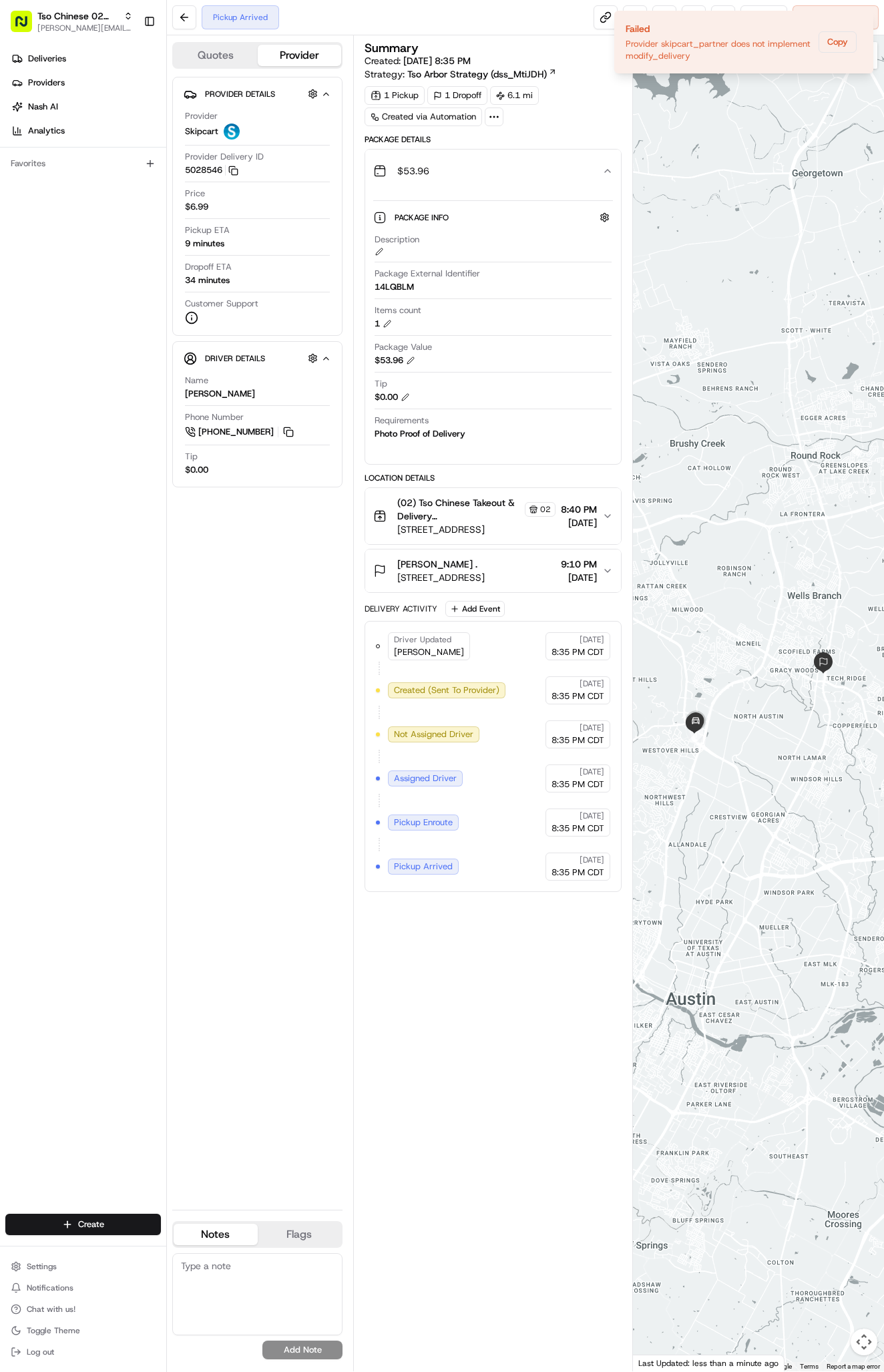
click at [611, 174] on icon "button" at bounding box center [607, 170] width 11 height 11
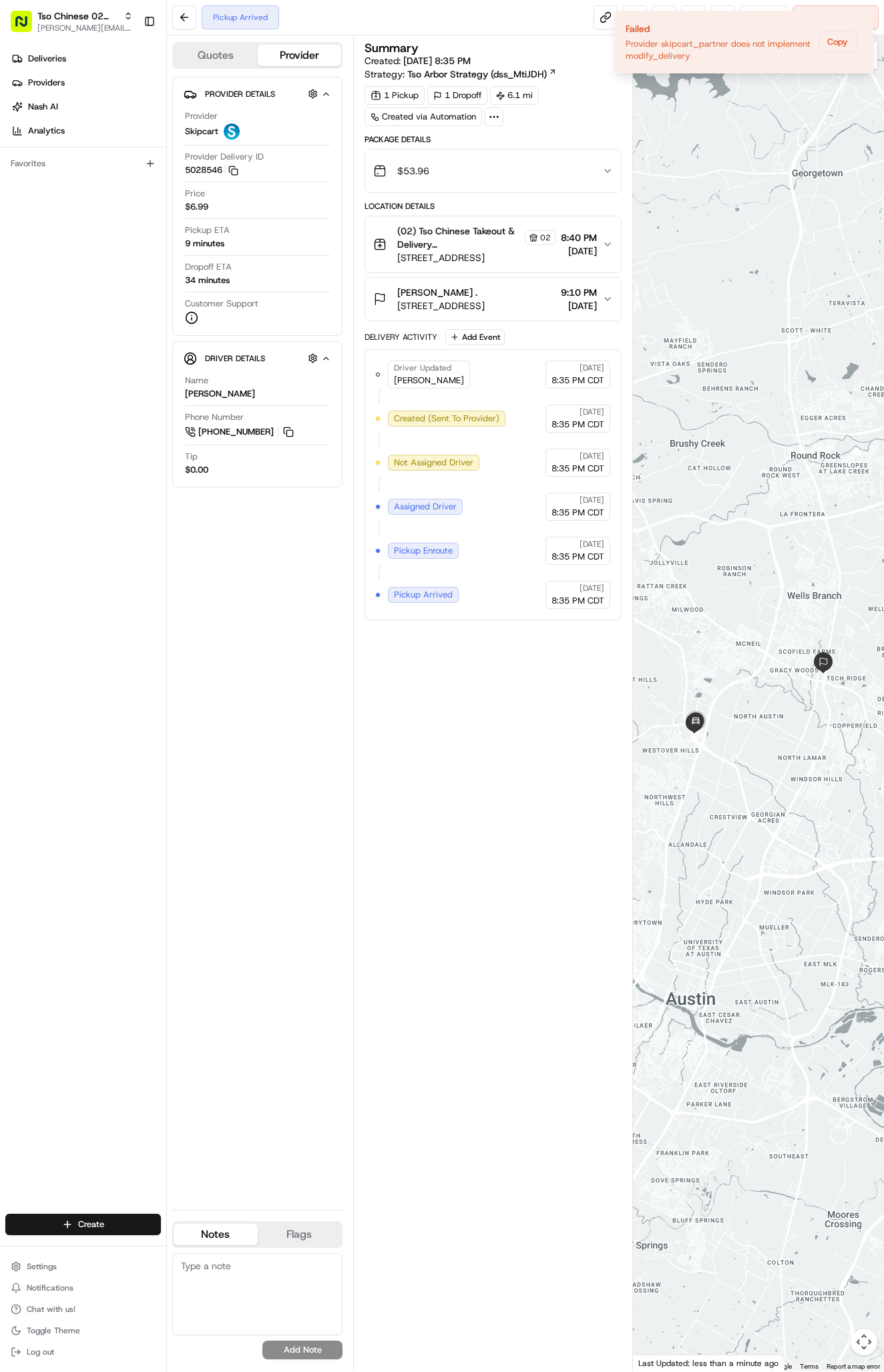
click at [274, 394] on div "Name [PERSON_NAME]" at bounding box center [256, 388] width 145 height 25
click at [213, 458] on div "Tip $0.00" at bounding box center [256, 463] width 145 height 25
click at [213, 470] on div "Tip $0.00" at bounding box center [256, 463] width 145 height 25
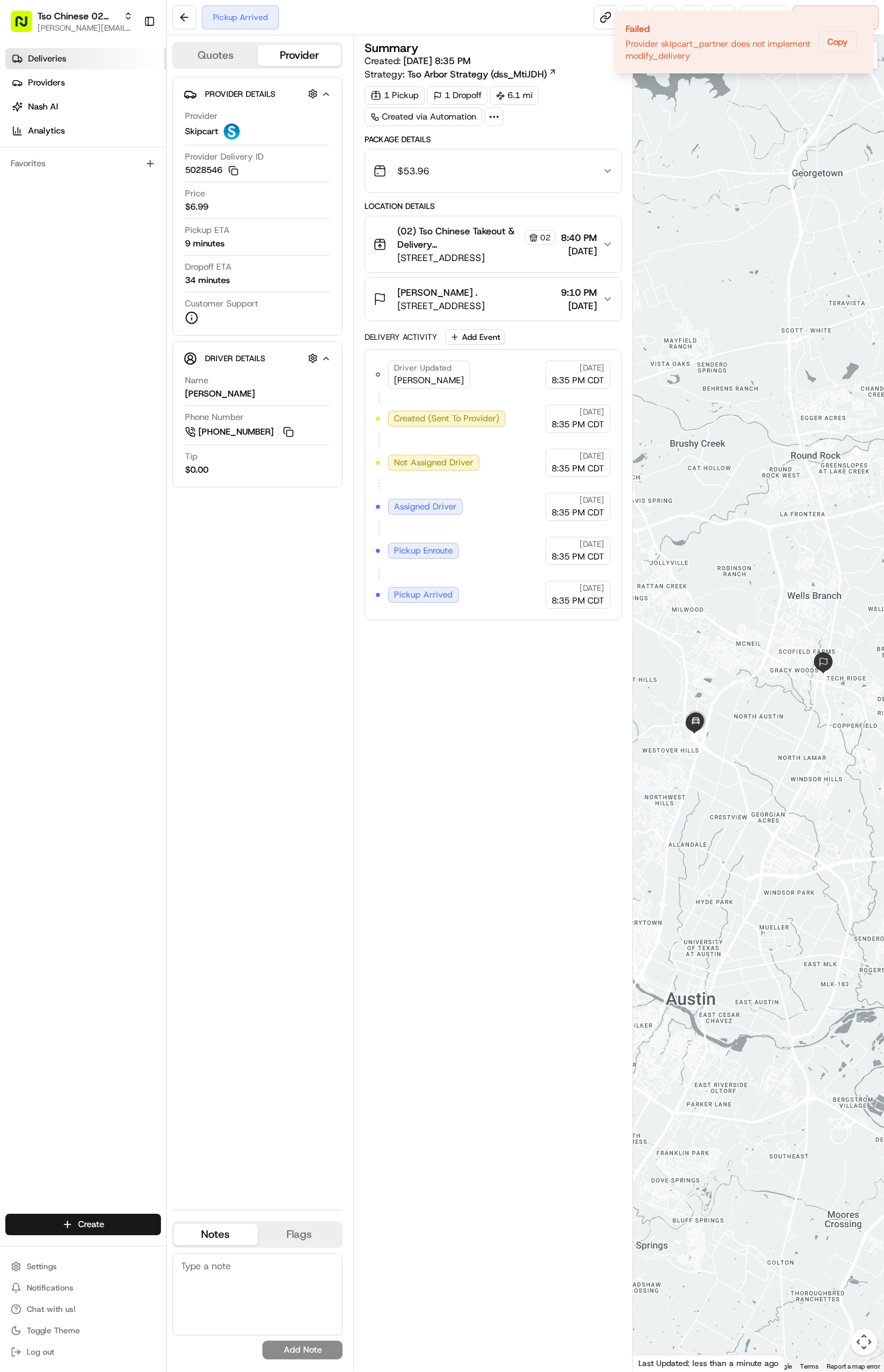
click at [69, 62] on link "Deliveries" at bounding box center [85, 58] width 161 height 21
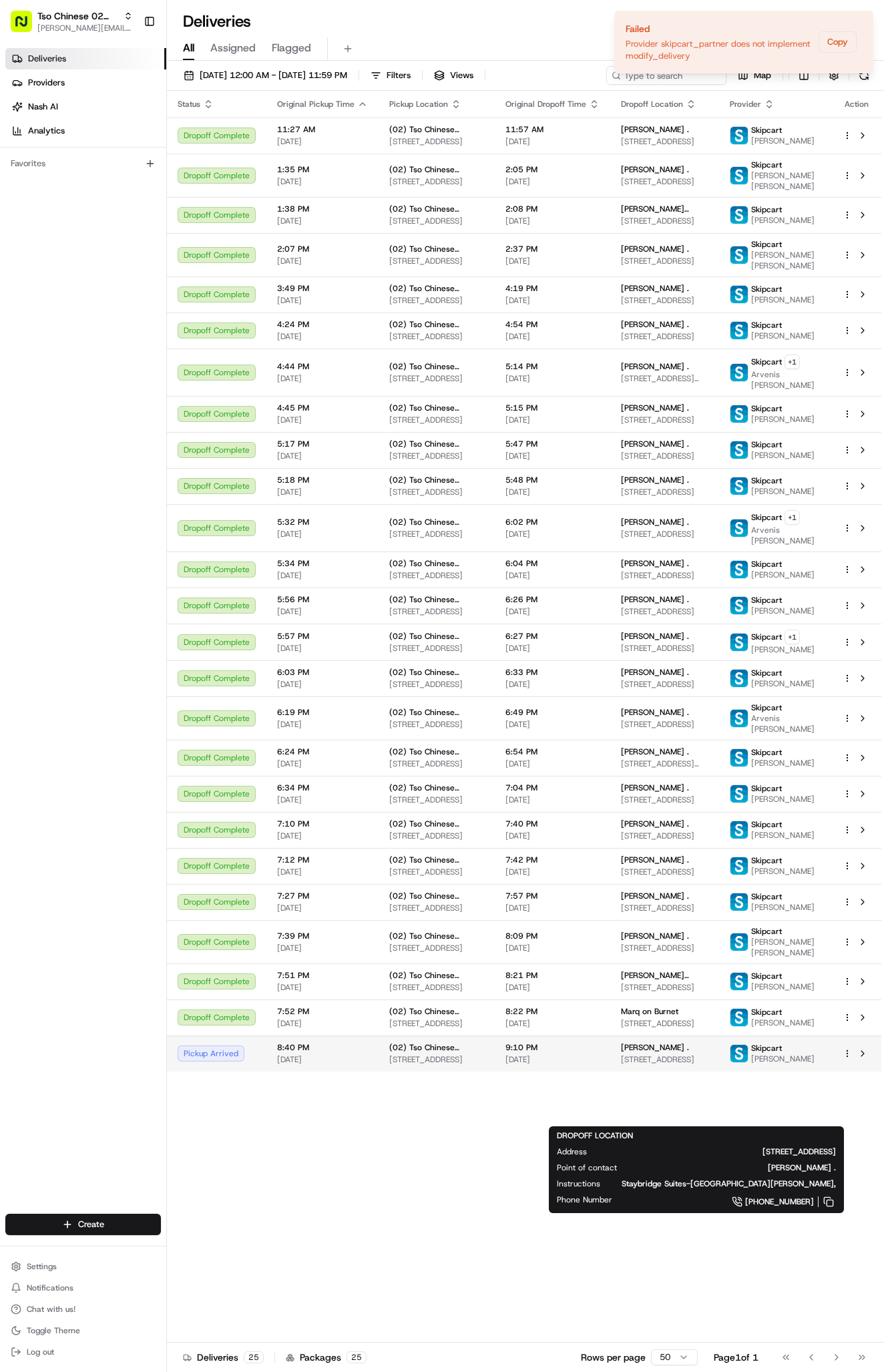
click at [643, 1053] on span "[PERSON_NAME] ." at bounding box center [655, 1047] width 68 height 11
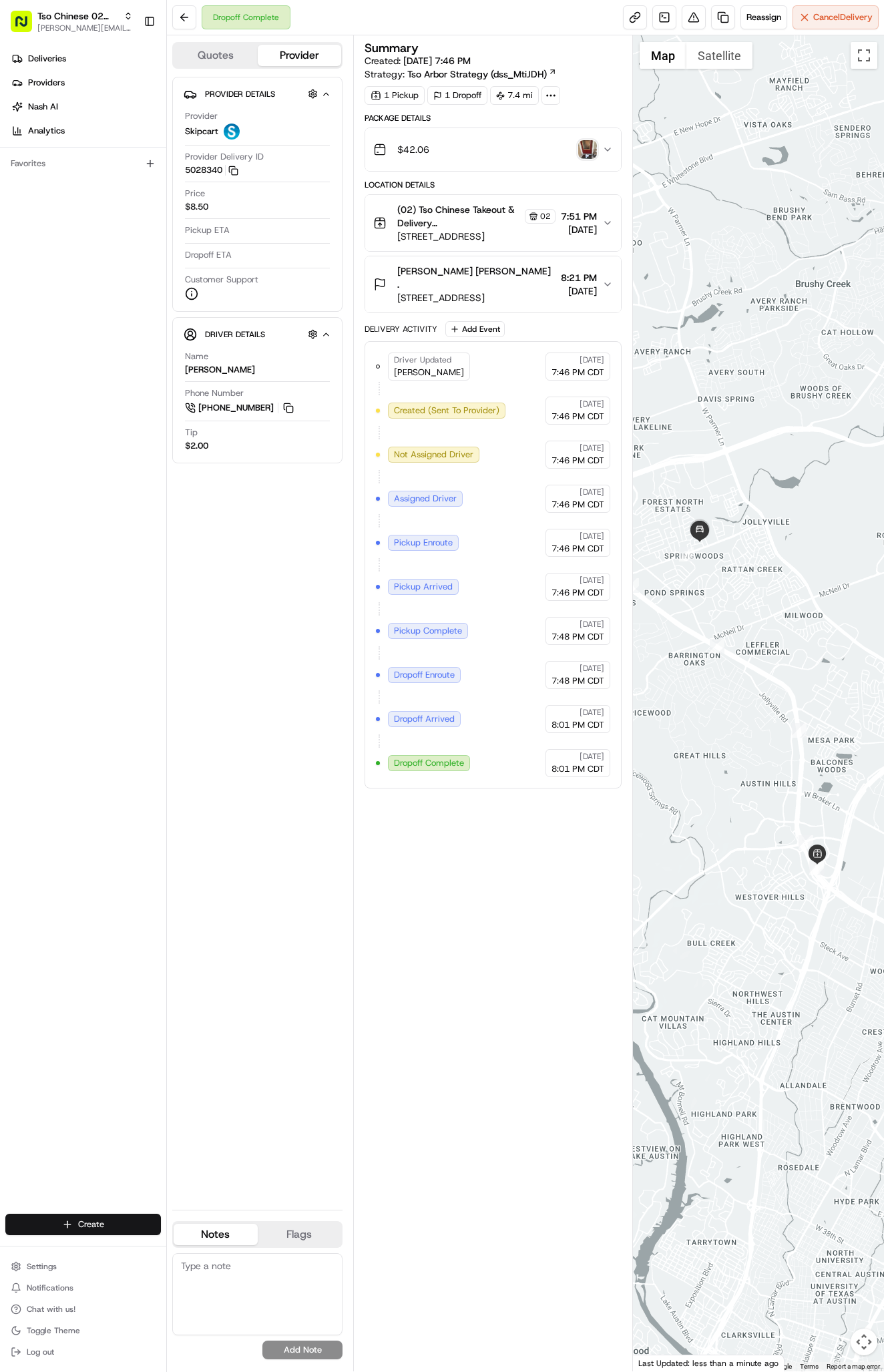
click at [92, 1218] on html "Tso Chinese 02 Arbor [PERSON_NAME][EMAIL_ADDRESS][DOMAIN_NAME] Toggle Sidebar D…" at bounding box center [442, 686] width 884 height 1372
click at [195, 1249] on link "Delivery" at bounding box center [241, 1250] width 149 height 24
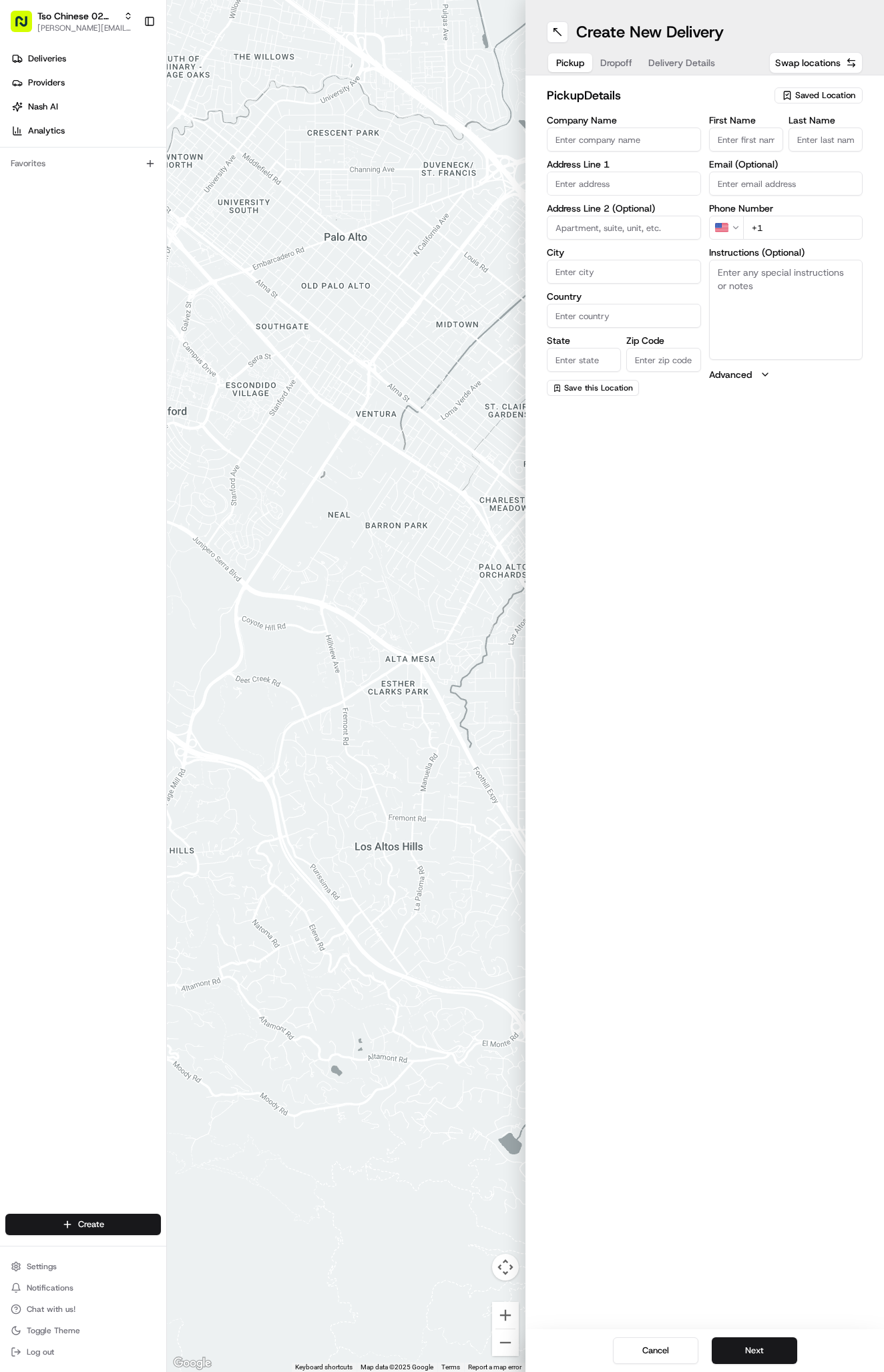
click at [821, 93] on span "Saved Location" at bounding box center [826, 95] width 60 height 12
click at [825, 153] on span "(02) Tso Chinese Takeout & Delivery [GEOGRAPHIC_DATA] (02)" at bounding box center [796, 152] width 164 height 24
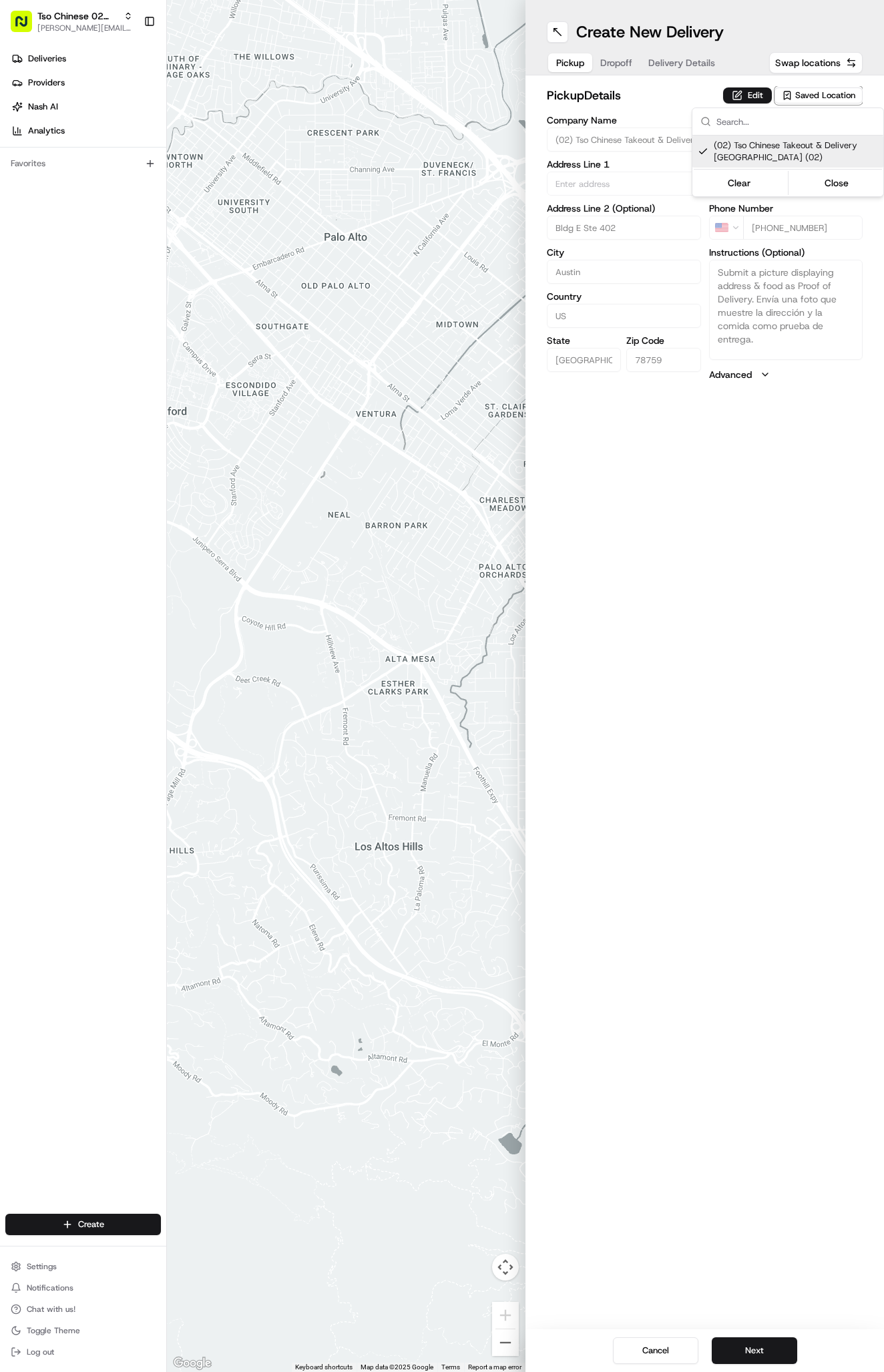
type input "(02) Tso Chinese Takeout & Delivery [GEOGRAPHIC_DATA]"
type input "Bldg E Ste 402"
type input "Austin"
type input "US"
type input "[GEOGRAPHIC_DATA]"
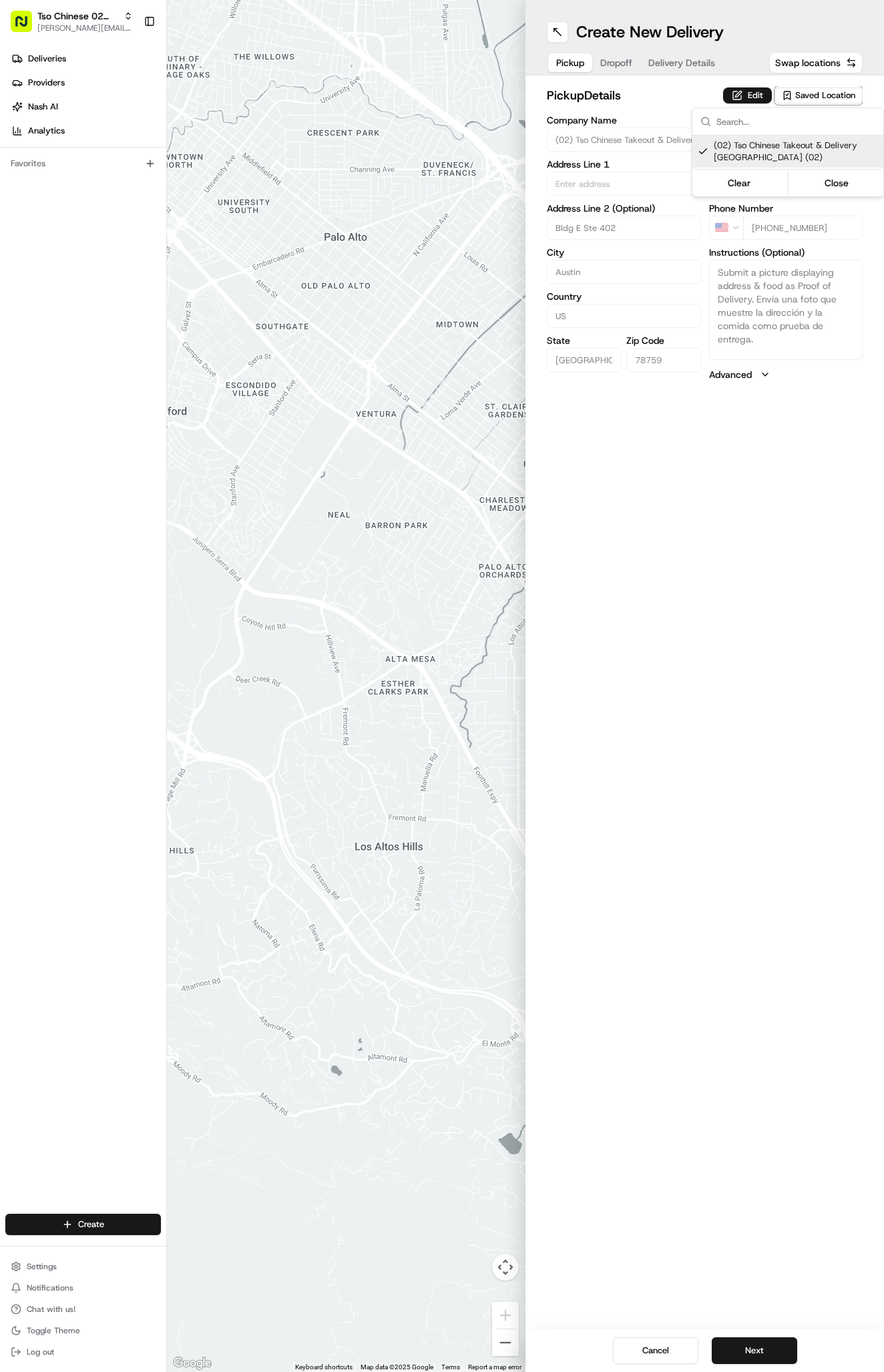
type input "78759"
type input "Tso Chinese"
type input "Arboretum Crossing Manager"
type input "[EMAIL_ADDRESS][DOMAIN_NAME]"
type input "[PHONE_NUMBER]"
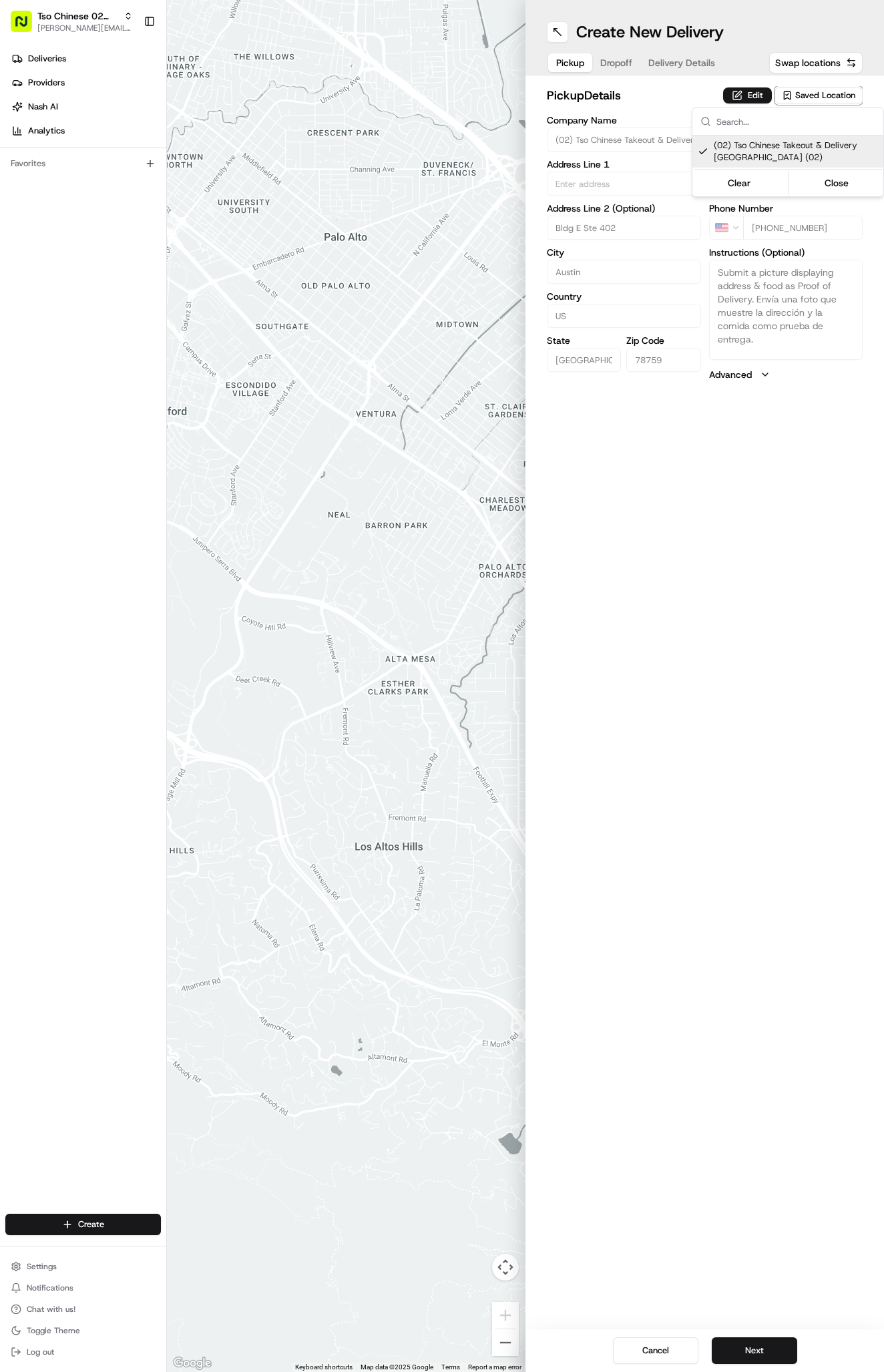
type textarea "Submit a picture displaying address & food as Proof of Delivery. Envía una foto…"
type input "[STREET_ADDRESS]"
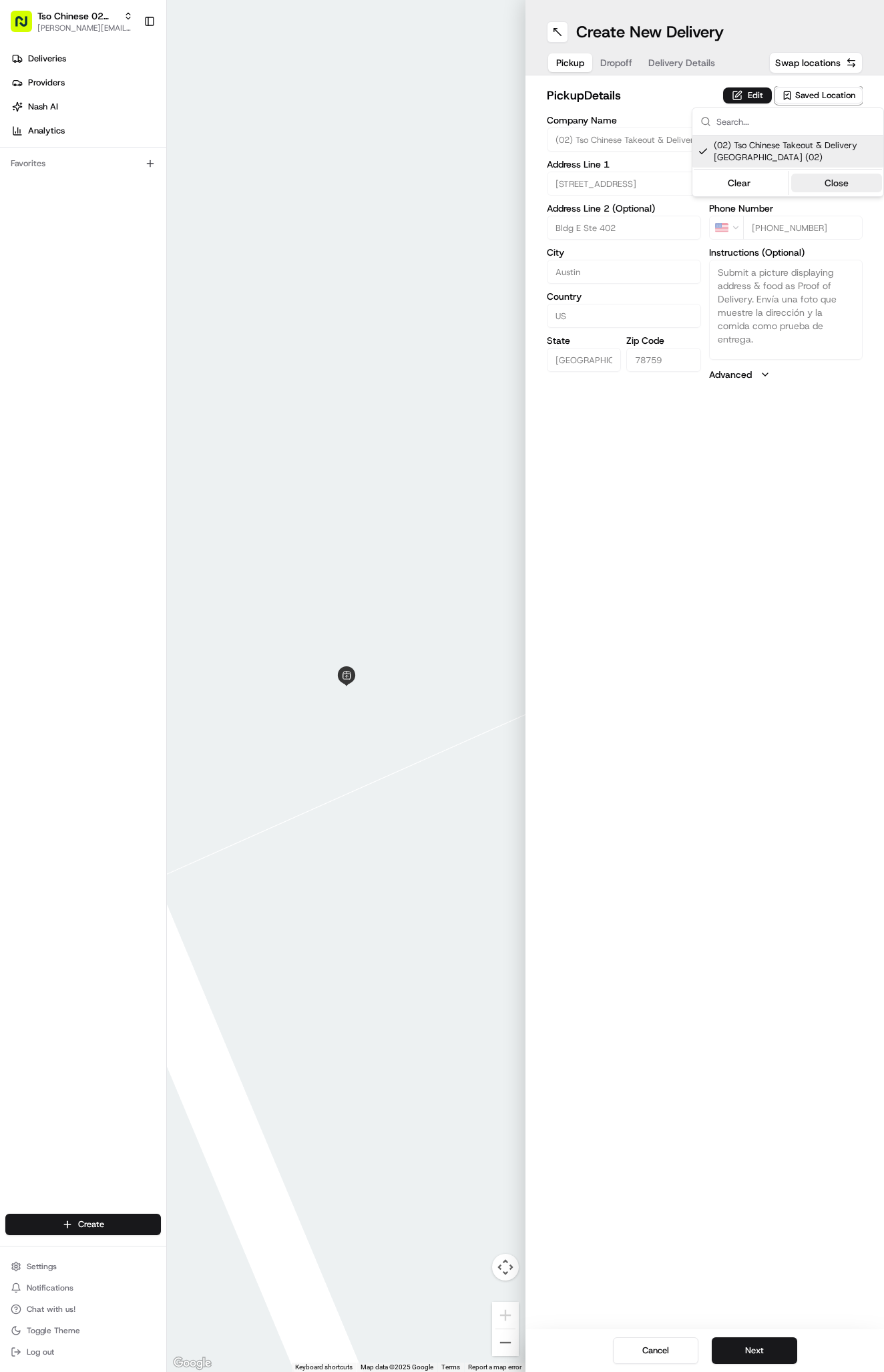
click at [832, 176] on button "Close" at bounding box center [836, 183] width 91 height 18
click at [676, 61] on span "Delivery Details" at bounding box center [681, 63] width 67 height 14
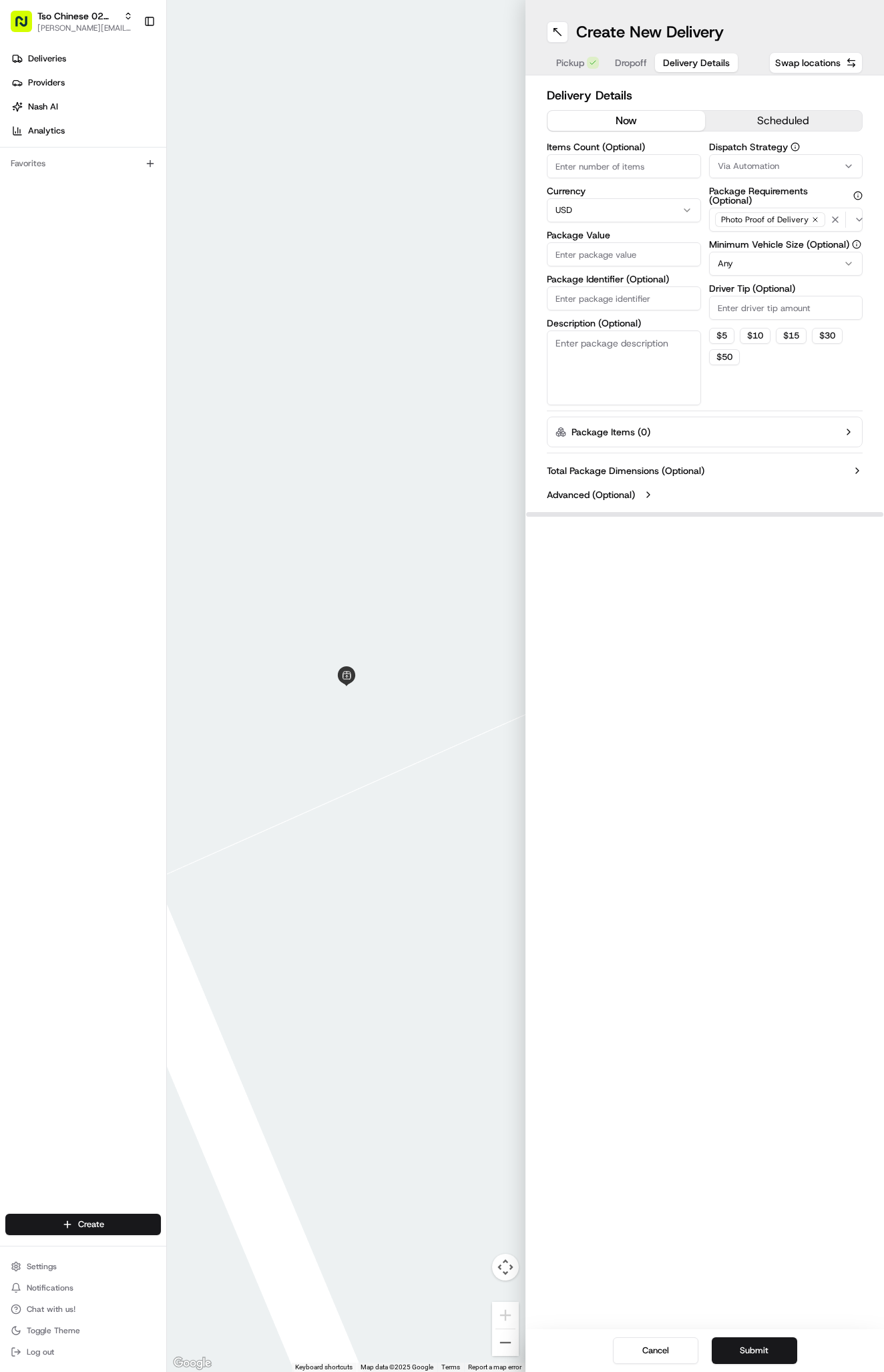
click at [749, 162] on span "Via Automation" at bounding box center [748, 166] width 61 height 12
click at [785, 237] on span "Tso Arbor Strategy" at bounding box center [796, 239] width 164 height 12
click at [825, 256] on button "Close" at bounding box center [836, 264] width 91 height 18
click at [740, 305] on input "Driver Tip (Optional)" at bounding box center [786, 307] width 154 height 24
type input "2"
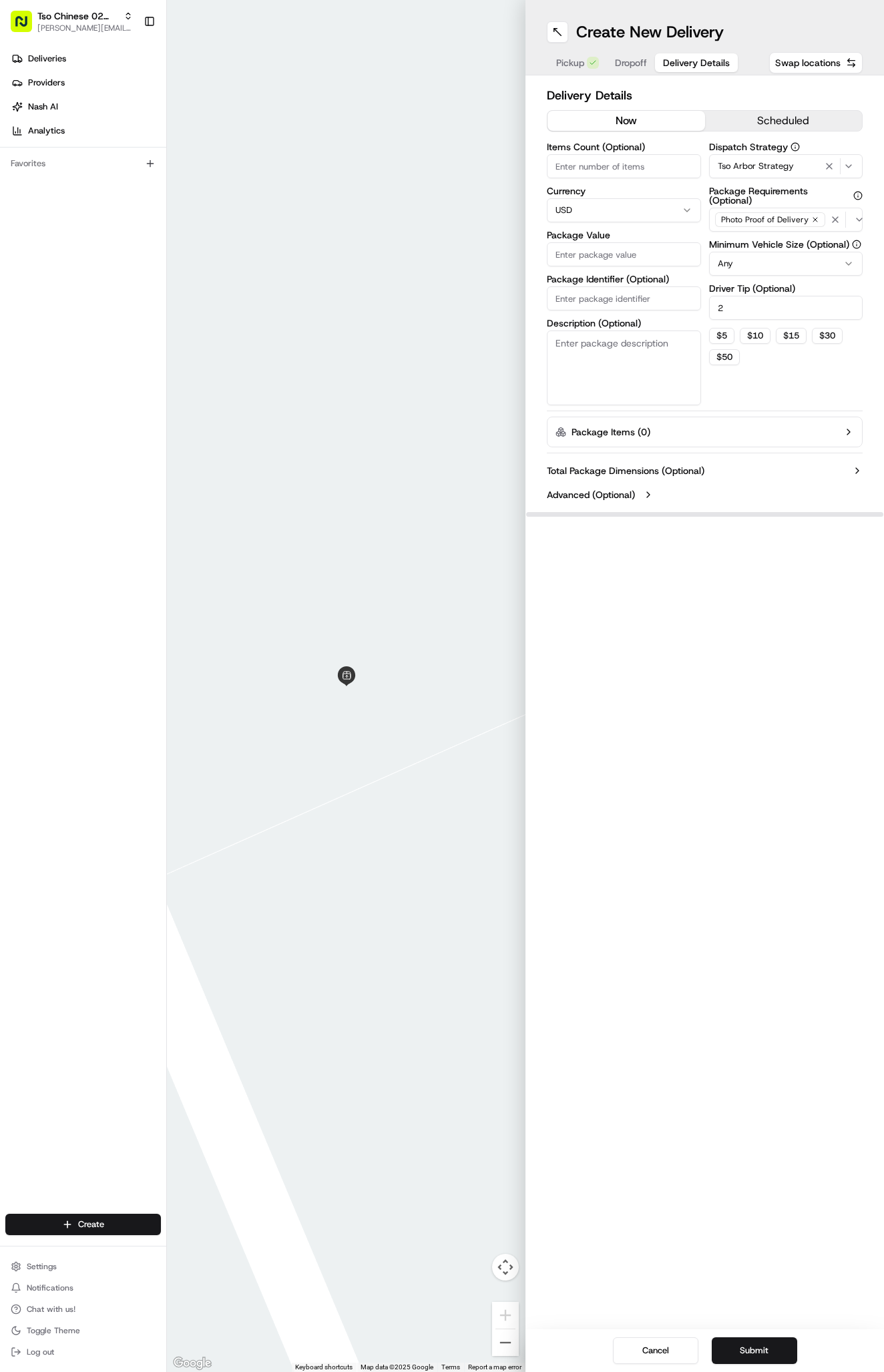
click at [633, 307] on input "Package Identifier (Optional)" at bounding box center [624, 298] width 154 height 24
click at [636, 300] on input "Package Identifier (Optional)" at bounding box center [624, 298] width 154 height 24
paste input "SRBXMLK"
type input "SRBXMLK"
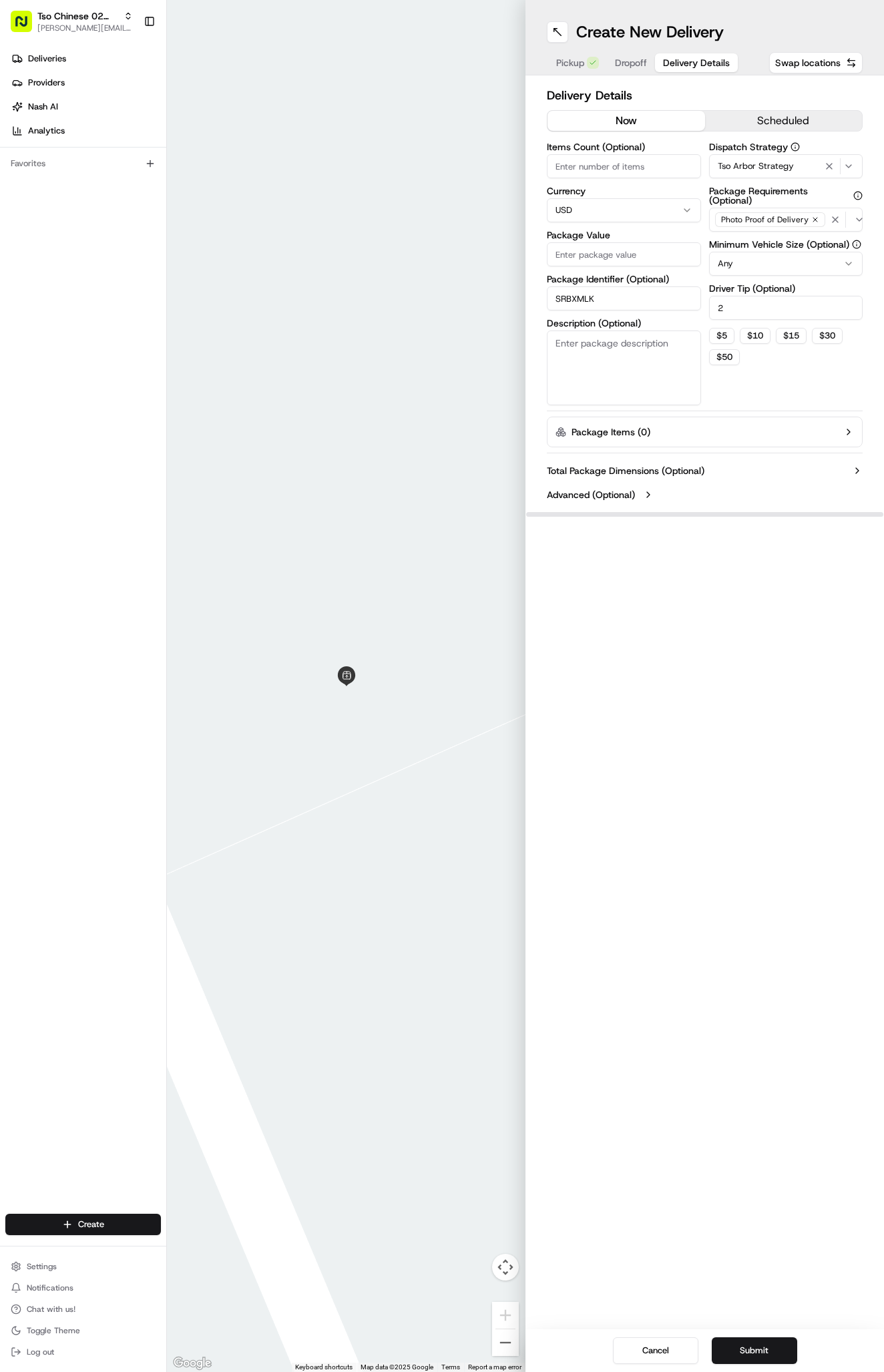
click at [632, 255] on input "Package Value" at bounding box center [624, 254] width 154 height 24
type input "51.8"
click at [637, 63] on span "Dropoff" at bounding box center [630, 63] width 32 height 14
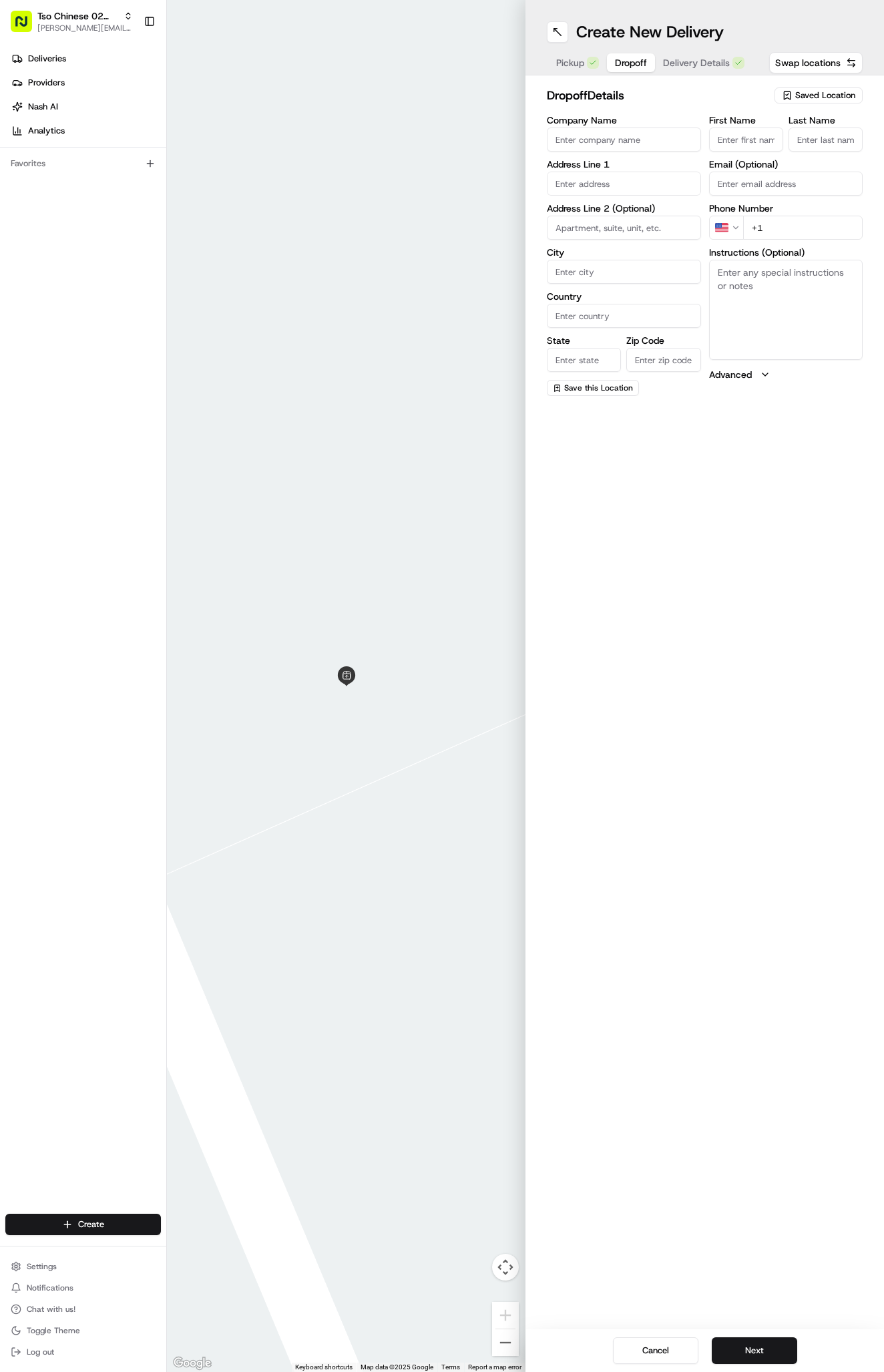
paste input "[PERSON_NAME]"
type input "[PERSON_NAME]"
type input "."
paste input "[PHONE_NUMBER]"
type input "[PHONE_NUMBER]"
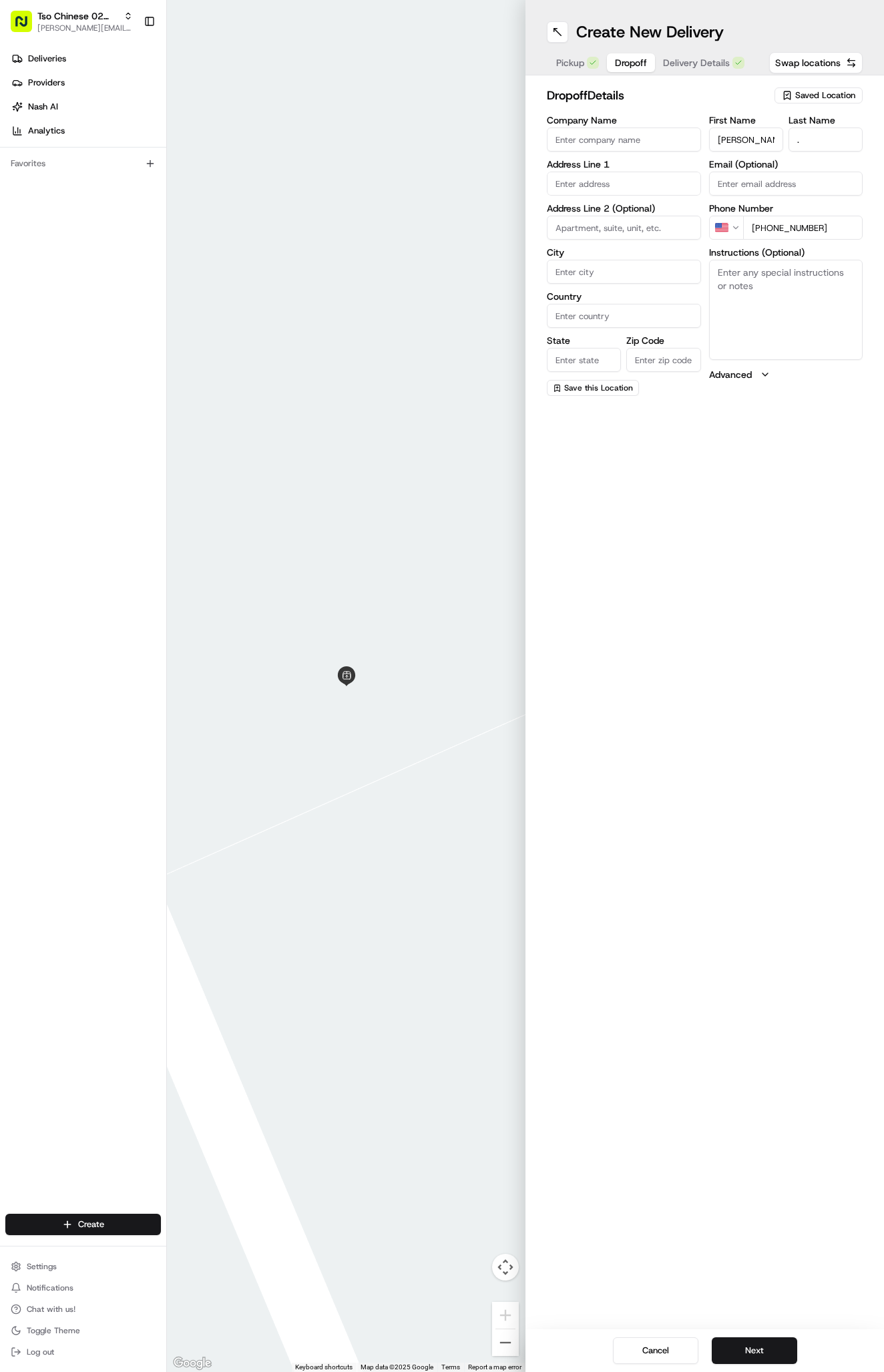
click at [591, 182] on input "text" at bounding box center [624, 184] width 154 height 24
paste input "[GEOGRAPHIC_DATA]"
click at [630, 220] on div "[STREET_ADDRESS]" at bounding box center [624, 212] width 148 height 20
type input "[STREET_ADDRESS]"
type input "Austin"
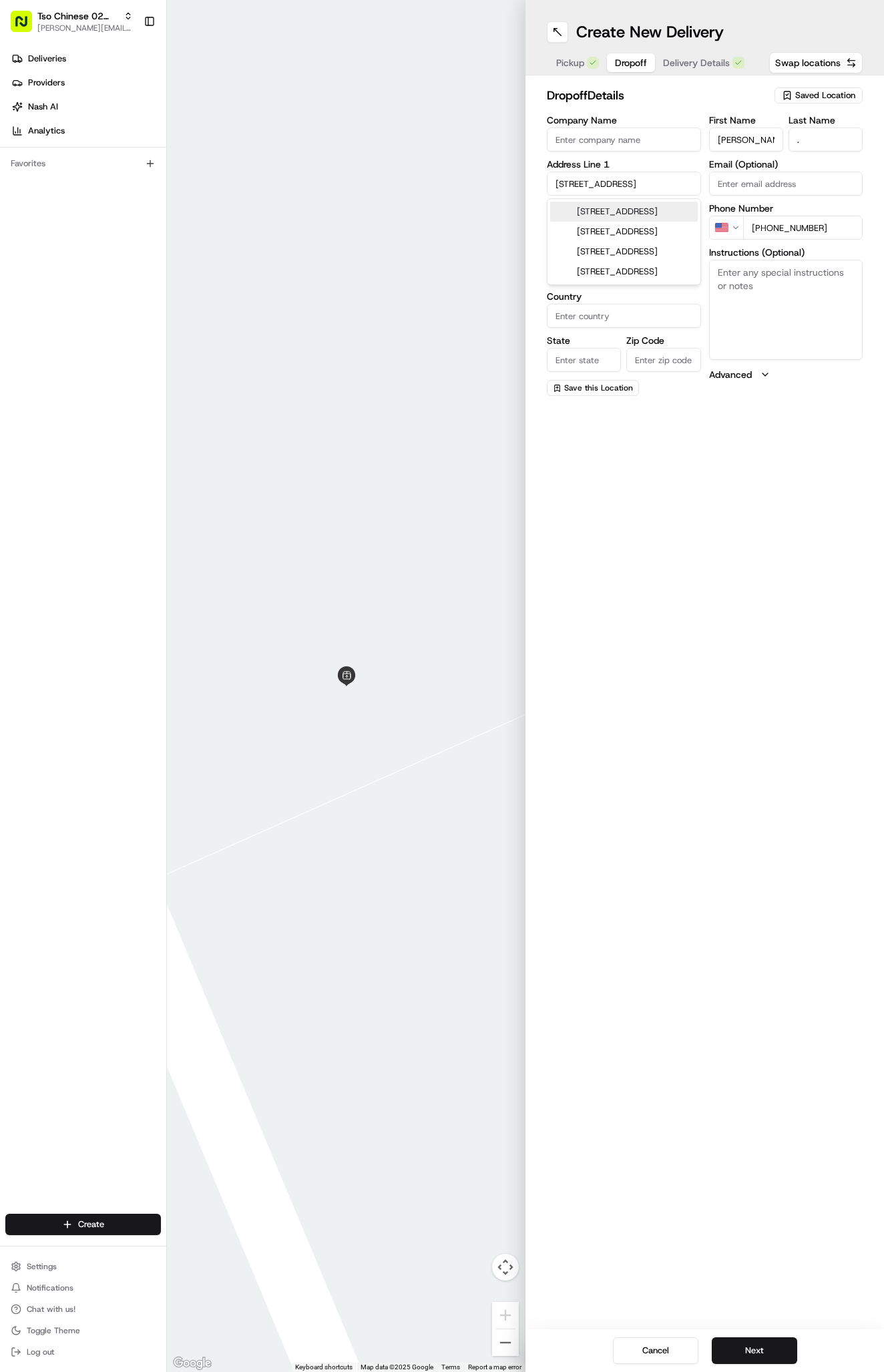
type input "[GEOGRAPHIC_DATA]"
type input "78758"
type input "[STREET_ADDRESS]"
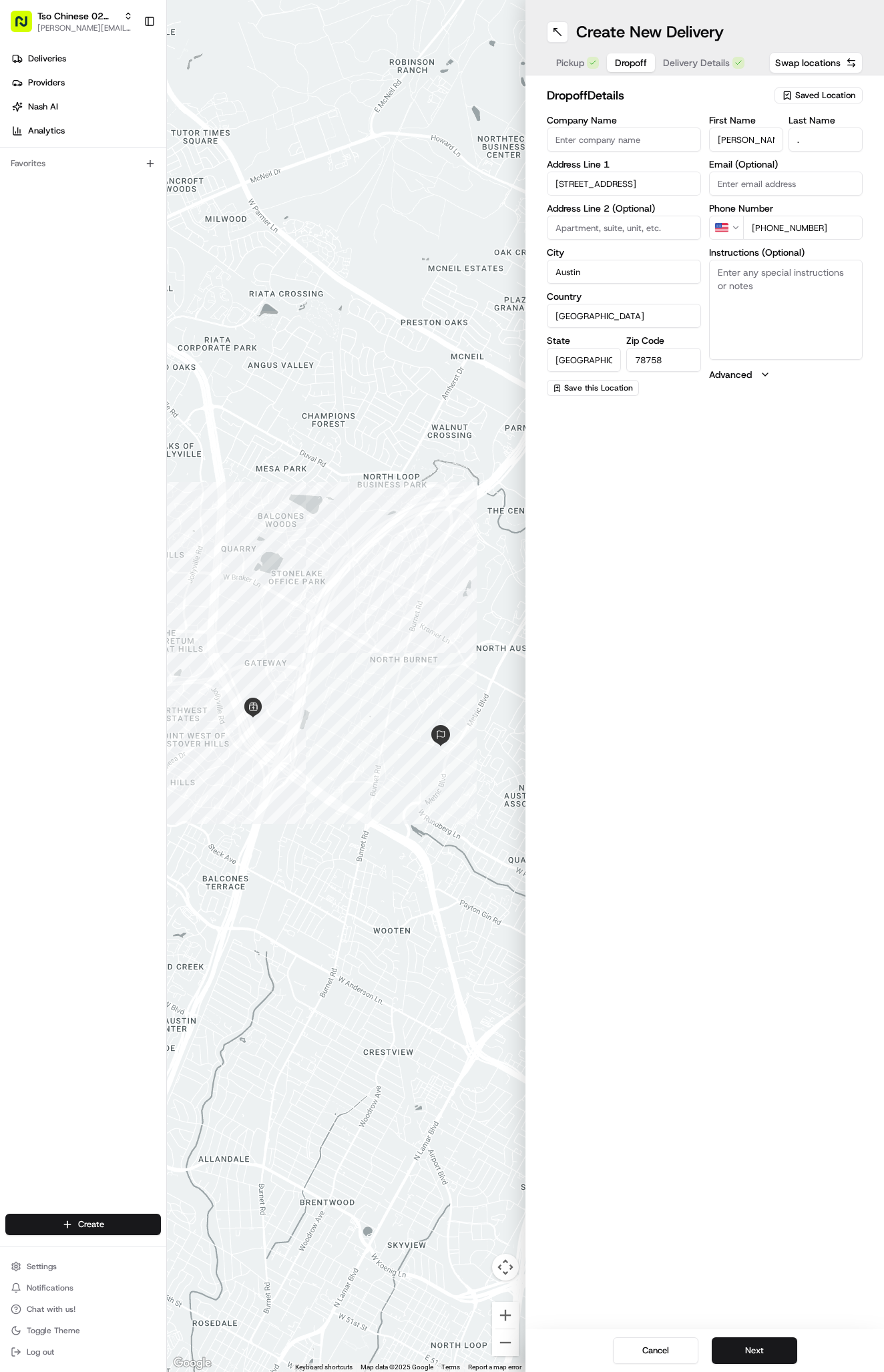
click at [791, 306] on textarea "Instructions (Optional)" at bounding box center [786, 309] width 154 height 100
paste textarea "In the front of the building there is a door with a sign that says Dash Eats. y…"
type textarea "In the front of the building there is a door with a sign that says Dash Eats. y…"
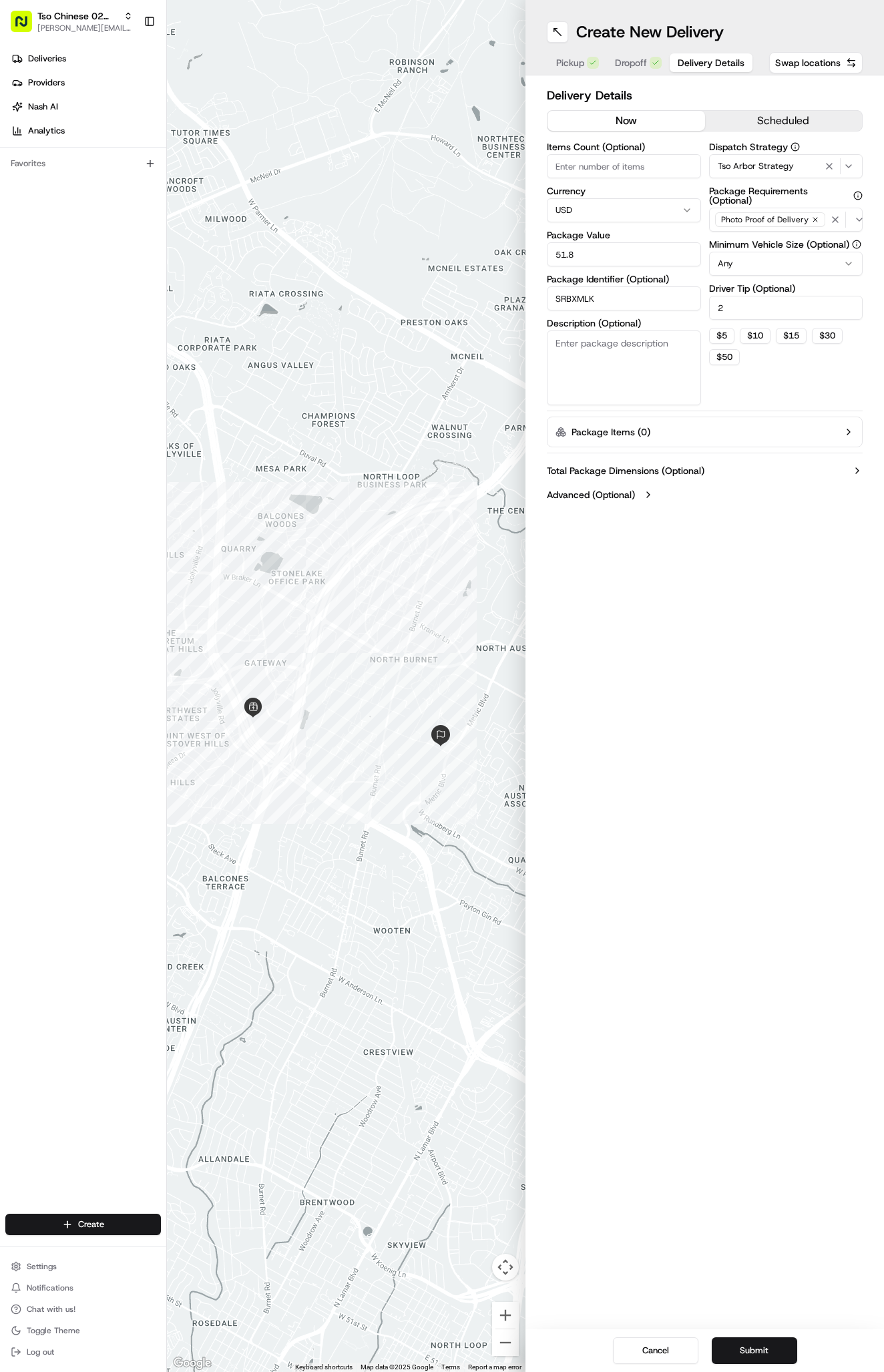
click at [726, 70] on button "Delivery Details" at bounding box center [710, 62] width 83 height 18
click at [629, 61] on span "Dropoff" at bounding box center [630, 63] width 32 height 14
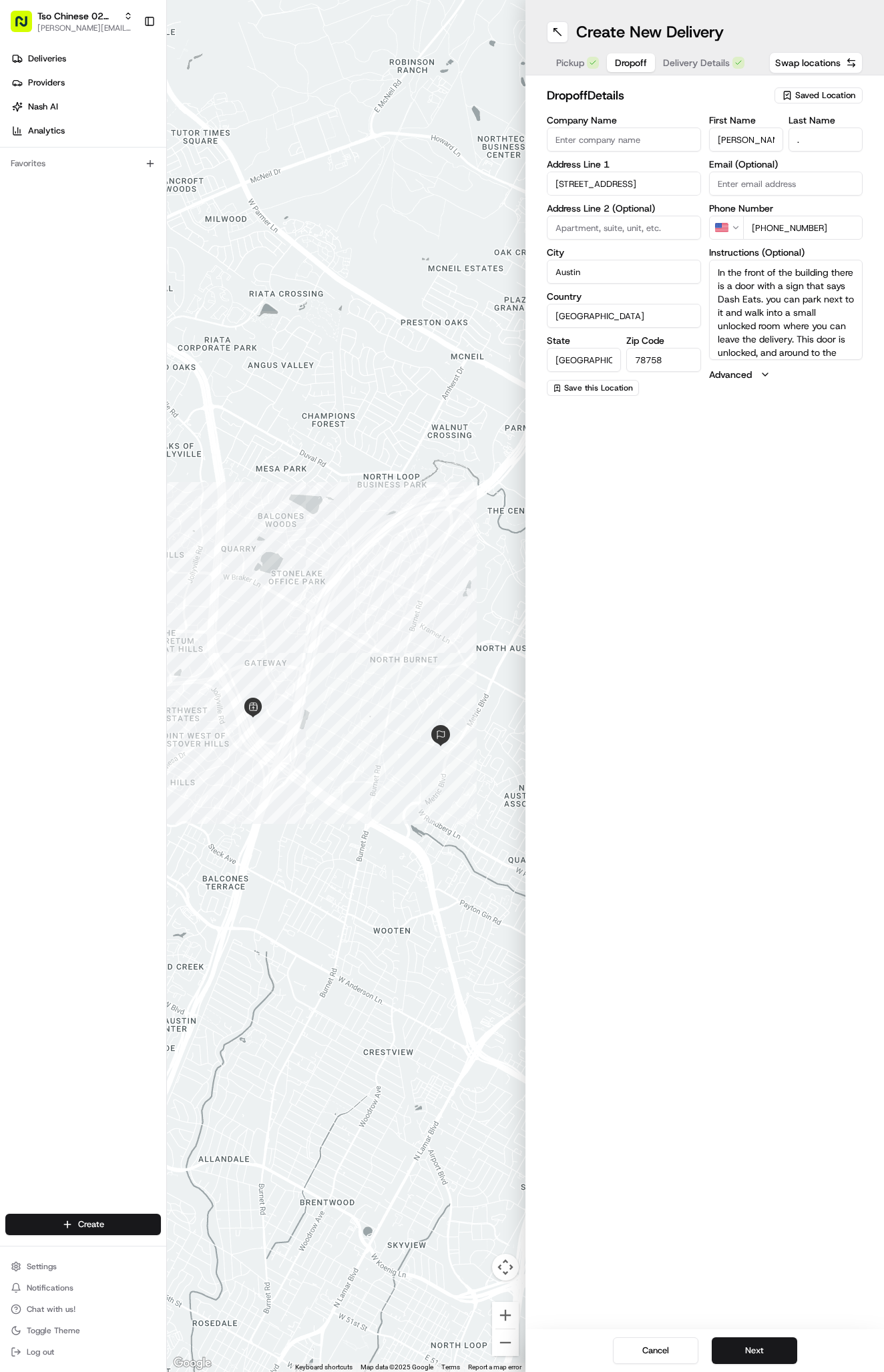
click at [758, 1342] on button "Next" at bounding box center [755, 1351] width 85 height 26
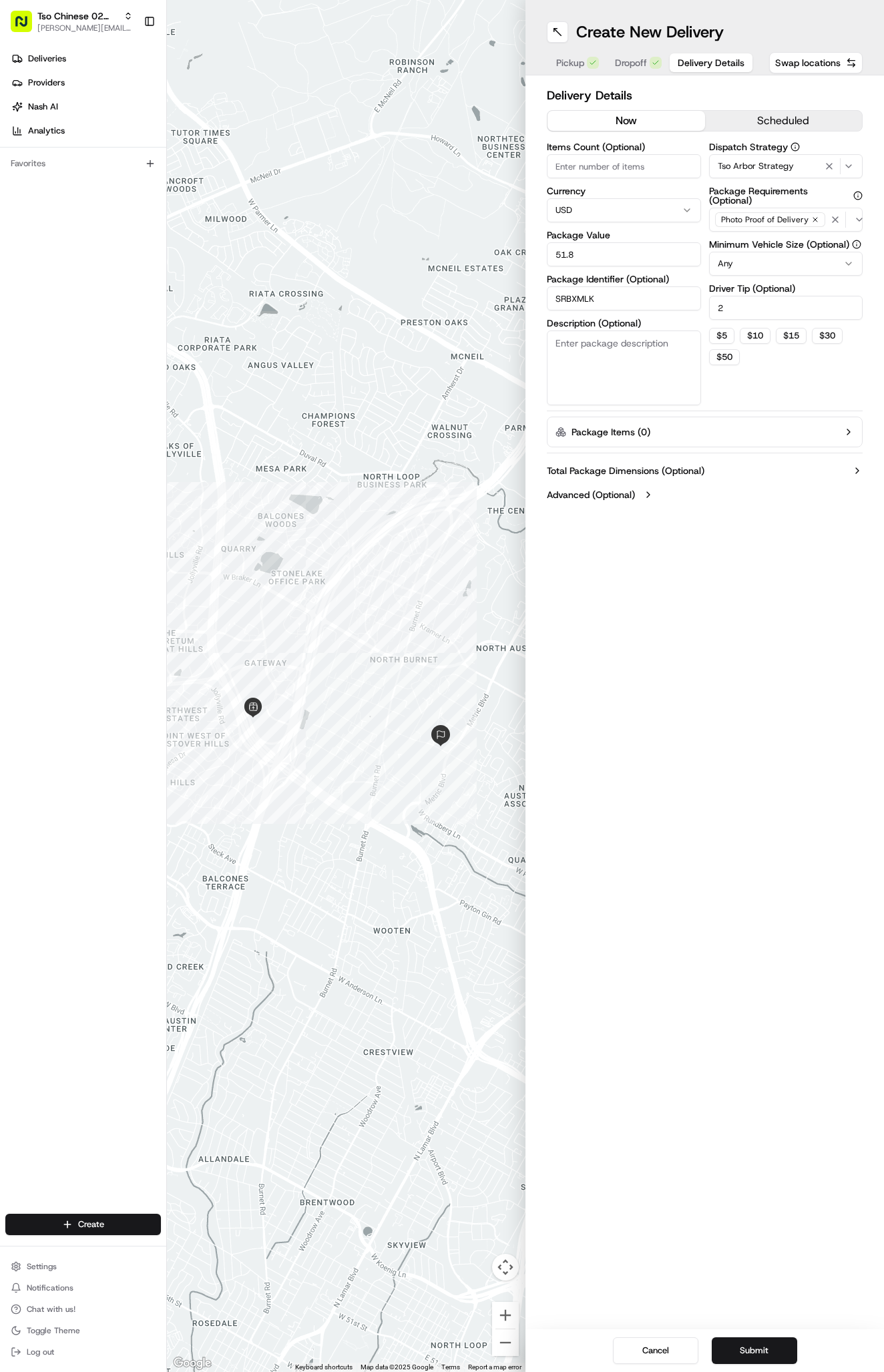
click at [758, 1342] on button "Submit" at bounding box center [755, 1351] width 85 height 26
click at [758, 1342] on div "Cancel Submit" at bounding box center [704, 1351] width 358 height 43
